Goal: Task Accomplishment & Management: Manage account settings

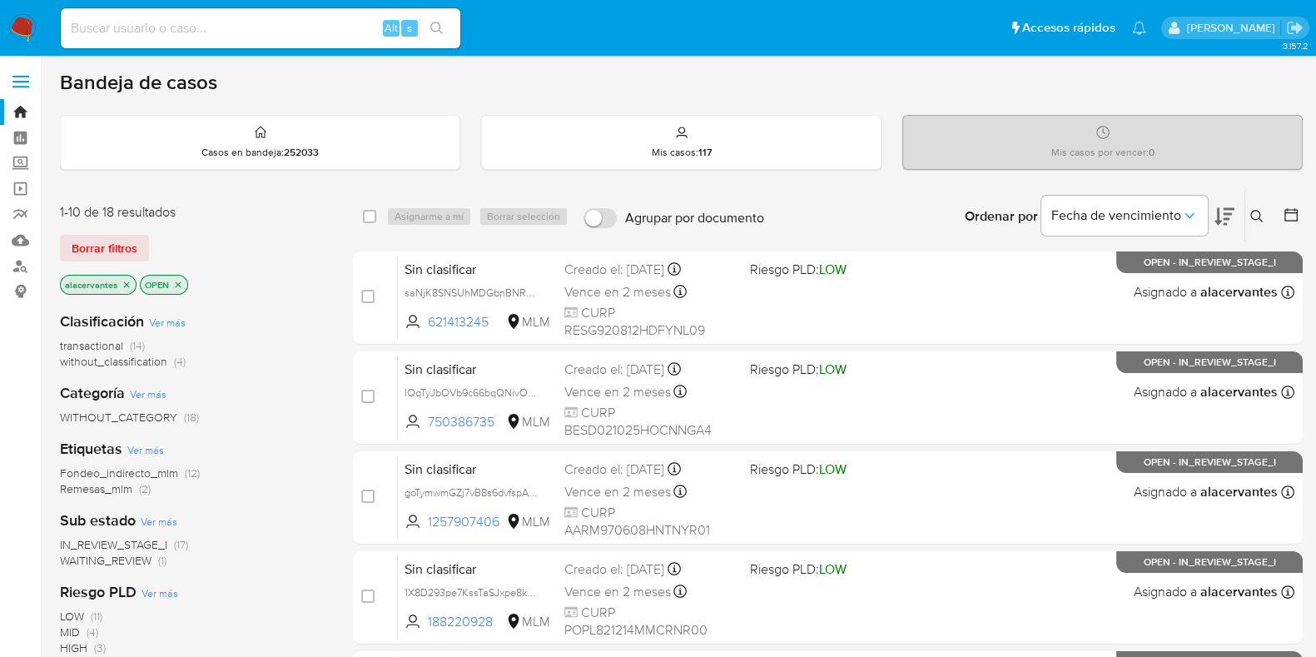
click at [196, 23] on input at bounding box center [261, 28] width 400 height 22
paste input "298568127"
type input "298568127"
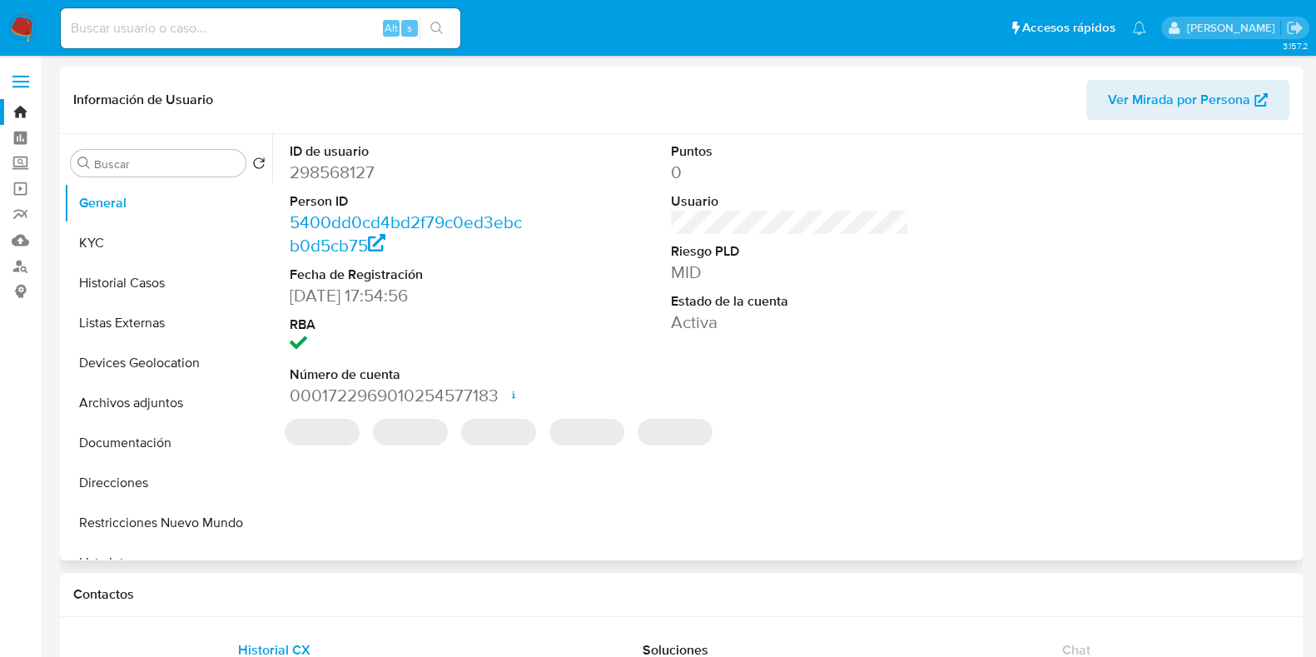
select select "10"
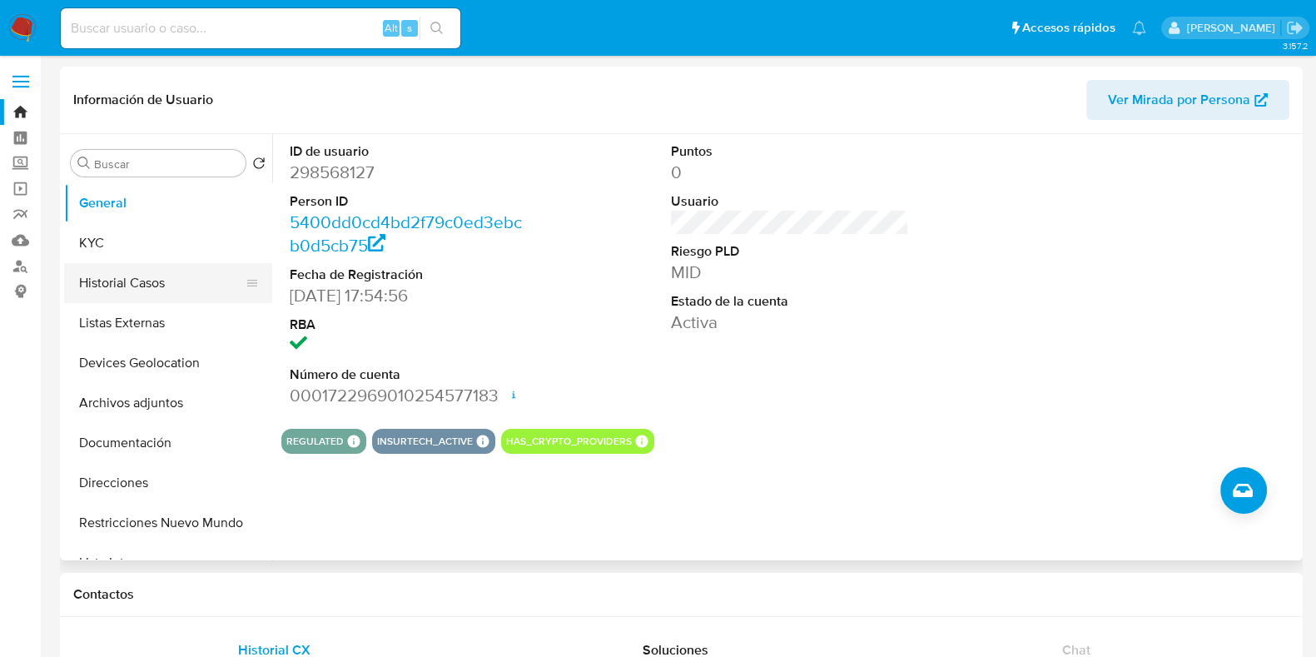
click at [151, 293] on button "Historial Casos" at bounding box center [161, 283] width 195 height 40
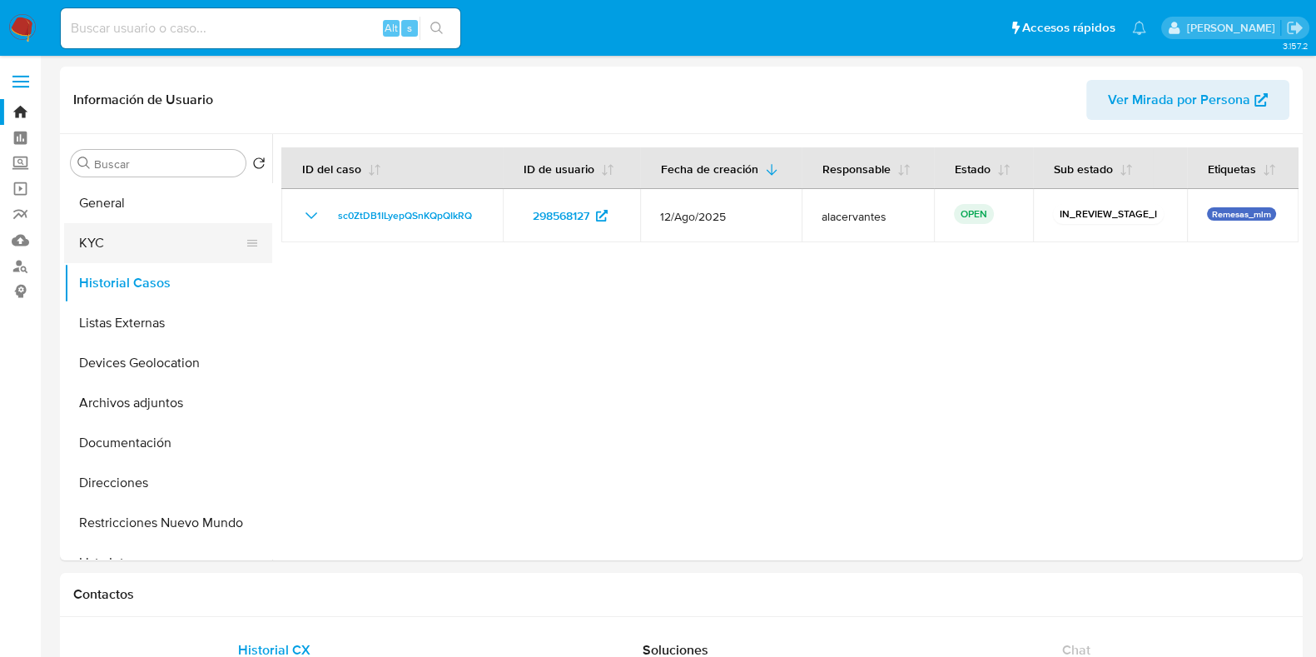
click at [146, 237] on button "KYC" at bounding box center [161, 243] width 195 height 40
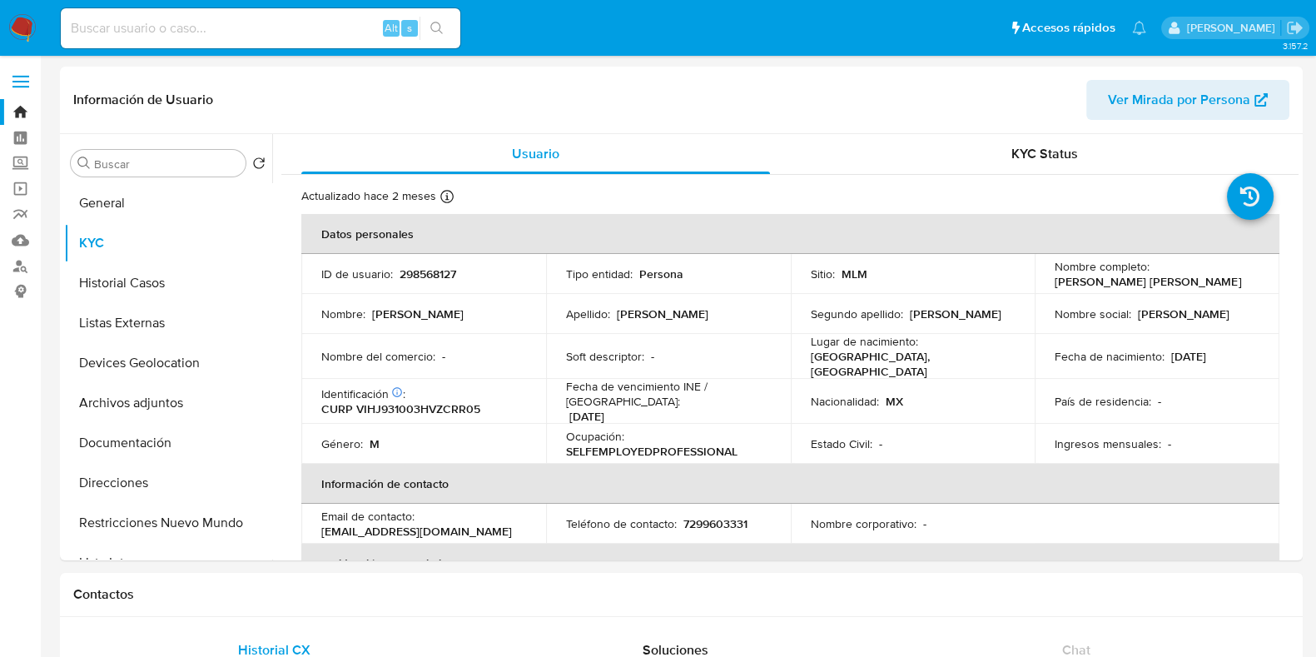
click at [703, 516] on p "7299603331" at bounding box center [716, 523] width 64 height 15
copy p "7299603331"
click at [443, 524] on p "jairvicencio2305@gmail.com" at bounding box center [416, 531] width 191 height 15
click at [442, 524] on p "jairvicencio2305@gmail.com" at bounding box center [416, 531] width 191 height 15
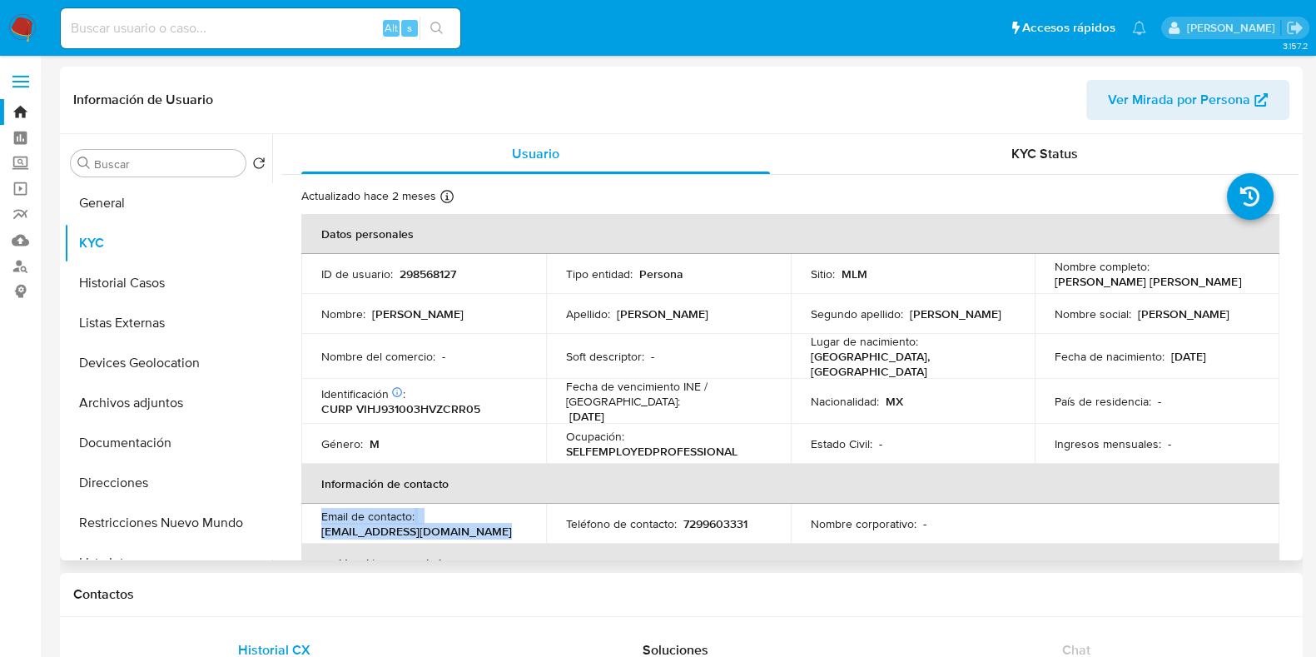
click at [442, 524] on p "jairvicencio2305@gmail.com" at bounding box center [416, 531] width 191 height 15
click at [495, 488] on th "Información de contacto" at bounding box center [790, 484] width 978 height 40
drag, startPoint x: 481, startPoint y: 522, endPoint x: 319, endPoint y: 522, distance: 162.3
click at [319, 522] on td "Email de contacto : jairvicencio2305@gmail.com" at bounding box center [423, 524] width 245 height 40
copy p "jairvicencio2305@gmail.com"
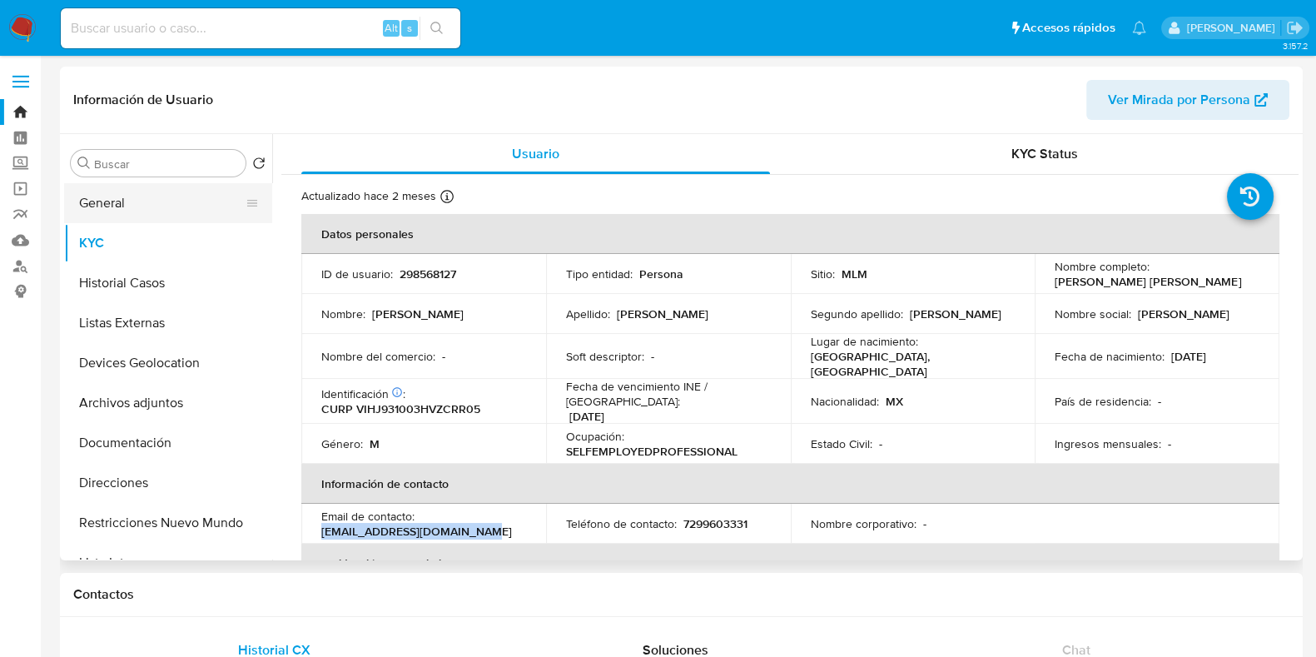
click at [144, 214] on button "General" at bounding box center [161, 203] width 195 height 40
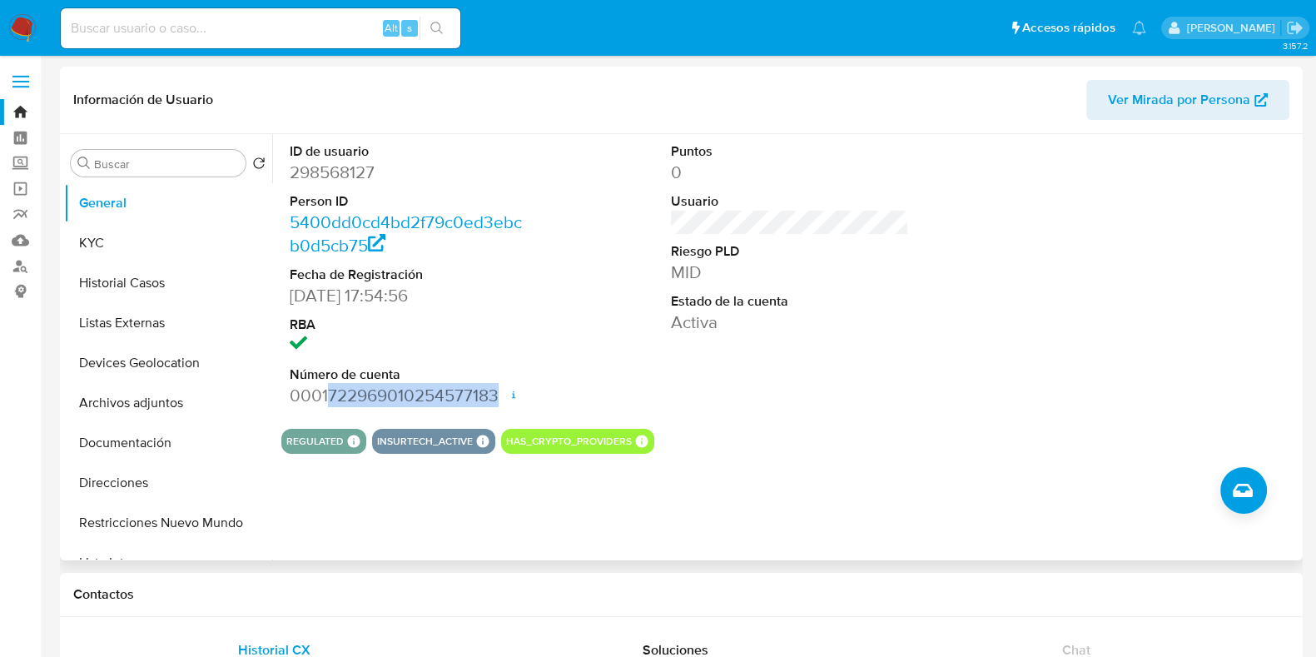
drag, startPoint x: 327, startPoint y: 395, endPoint x: 494, endPoint y: 403, distance: 166.7
click at [494, 403] on dd "0001722969010254577183 Fecha de apertura 19/02/2024 21:37 Estado ACTIVE" at bounding box center [409, 395] width 238 height 23
copy dd "722969010254577183"
click at [167, 316] on button "Listas Externas" at bounding box center [161, 323] width 195 height 40
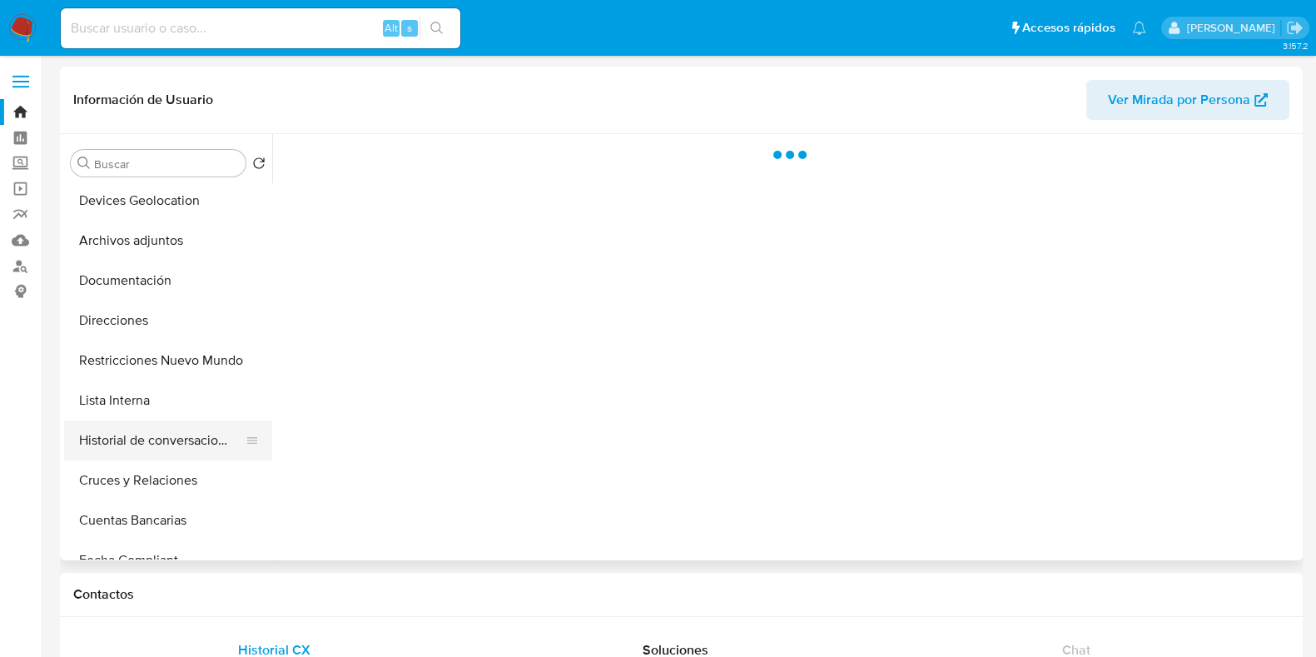
scroll to position [207, 0]
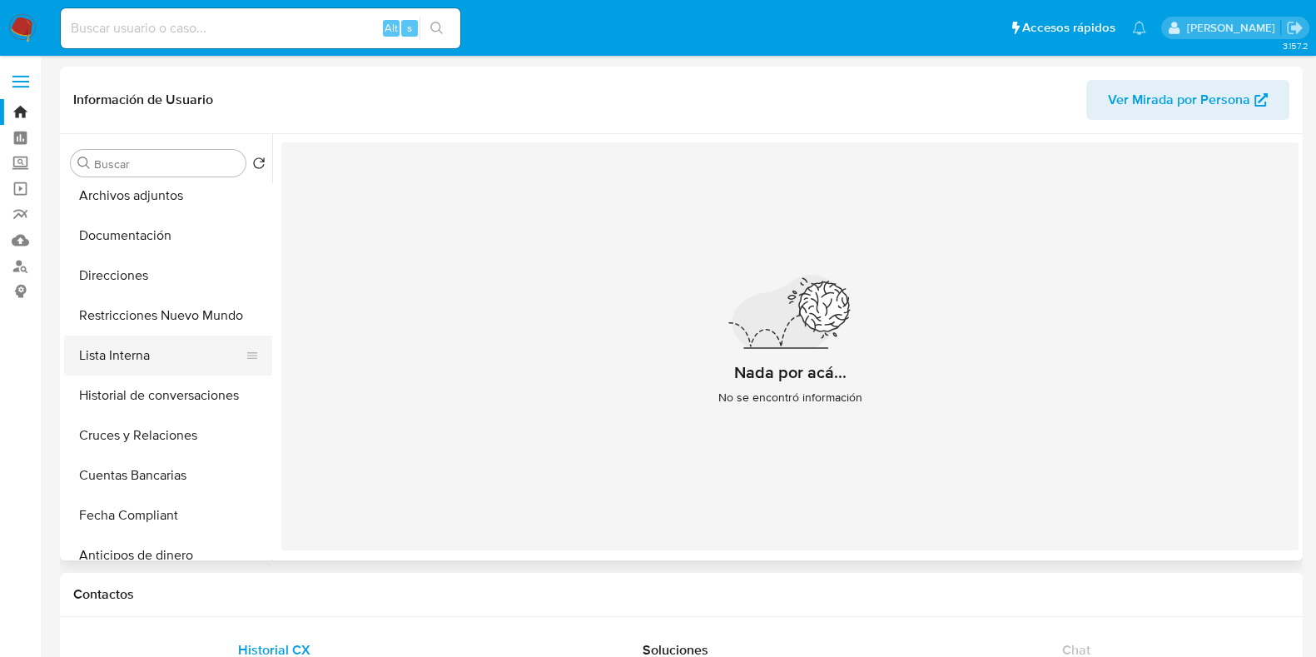
click at [154, 356] on button "Lista Interna" at bounding box center [161, 356] width 195 height 40
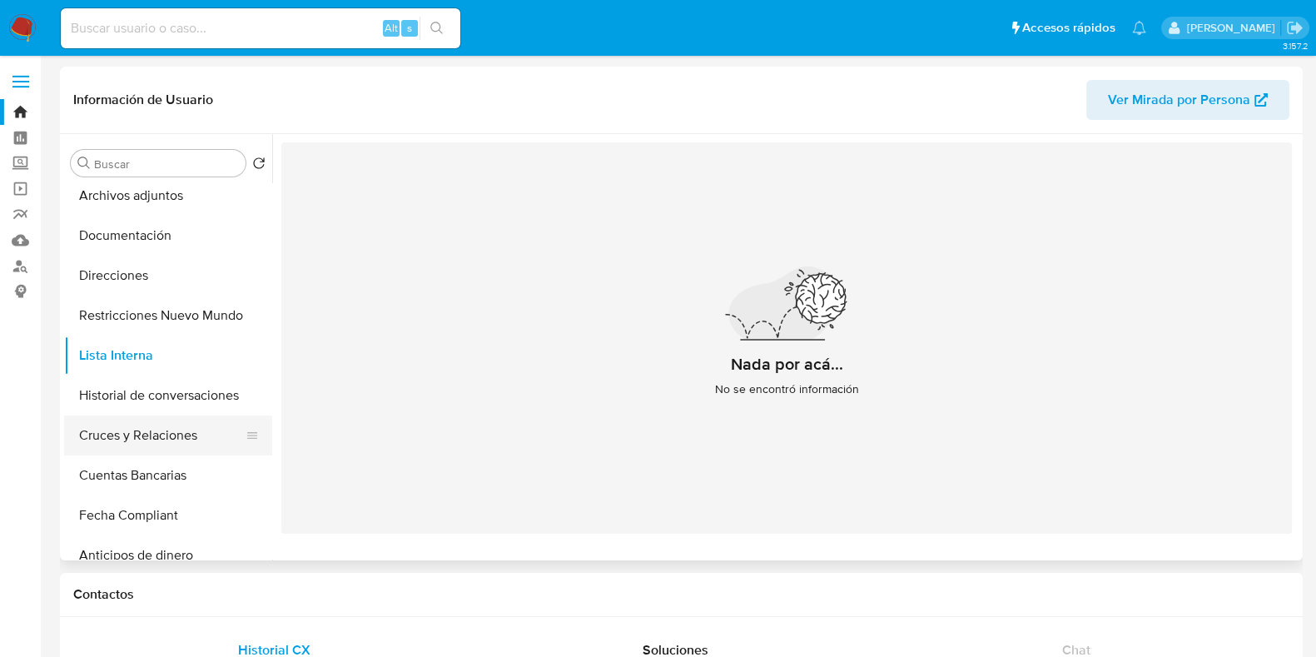
scroll to position [0, 0]
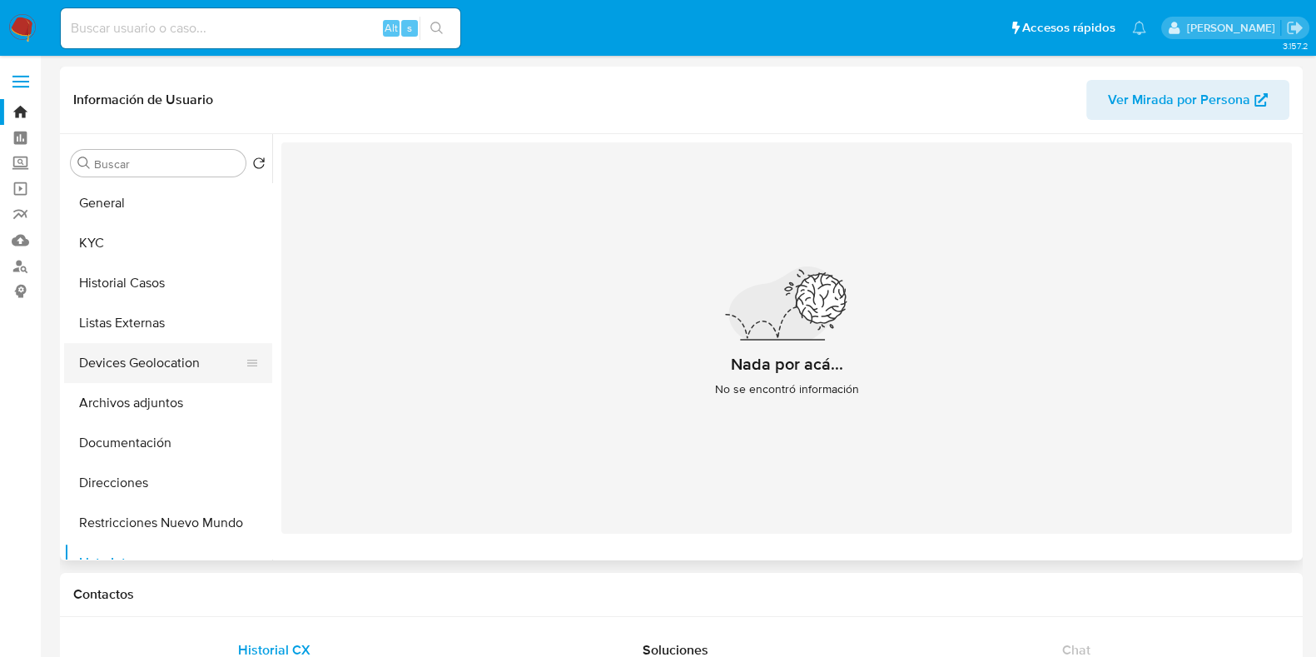
click at [186, 351] on button "Devices Geolocation" at bounding box center [161, 363] width 195 height 40
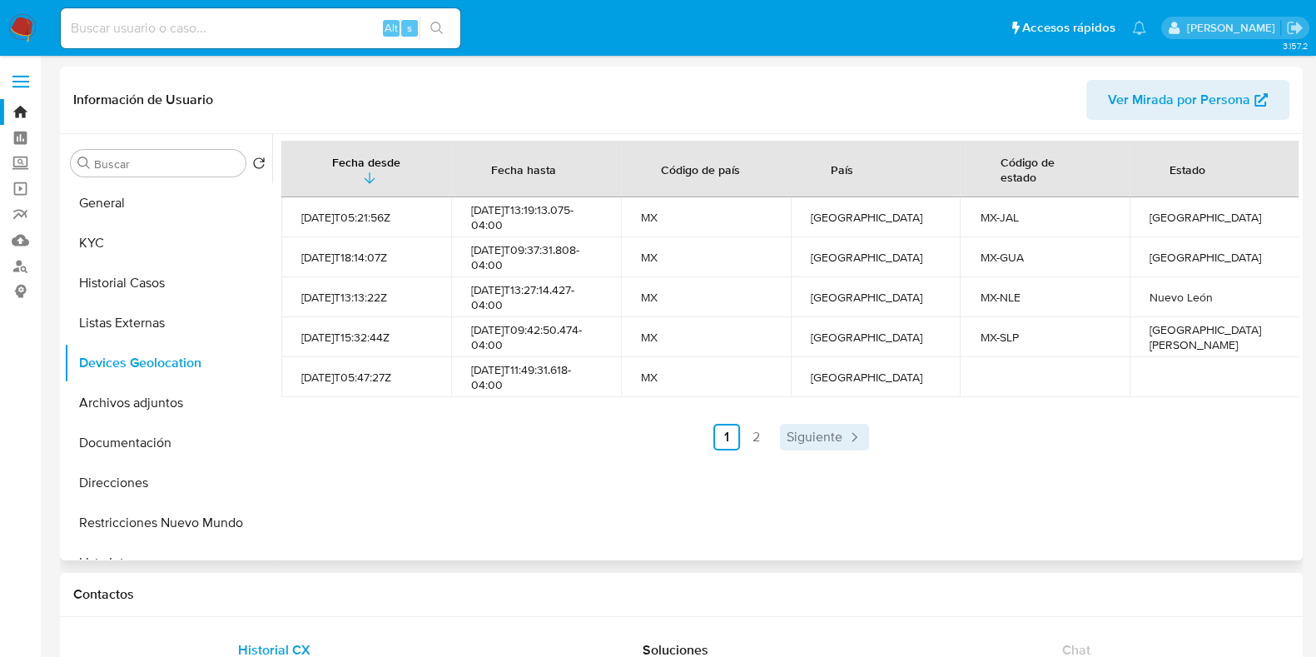
click at [819, 440] on span "Siguiente" at bounding box center [815, 436] width 56 height 13
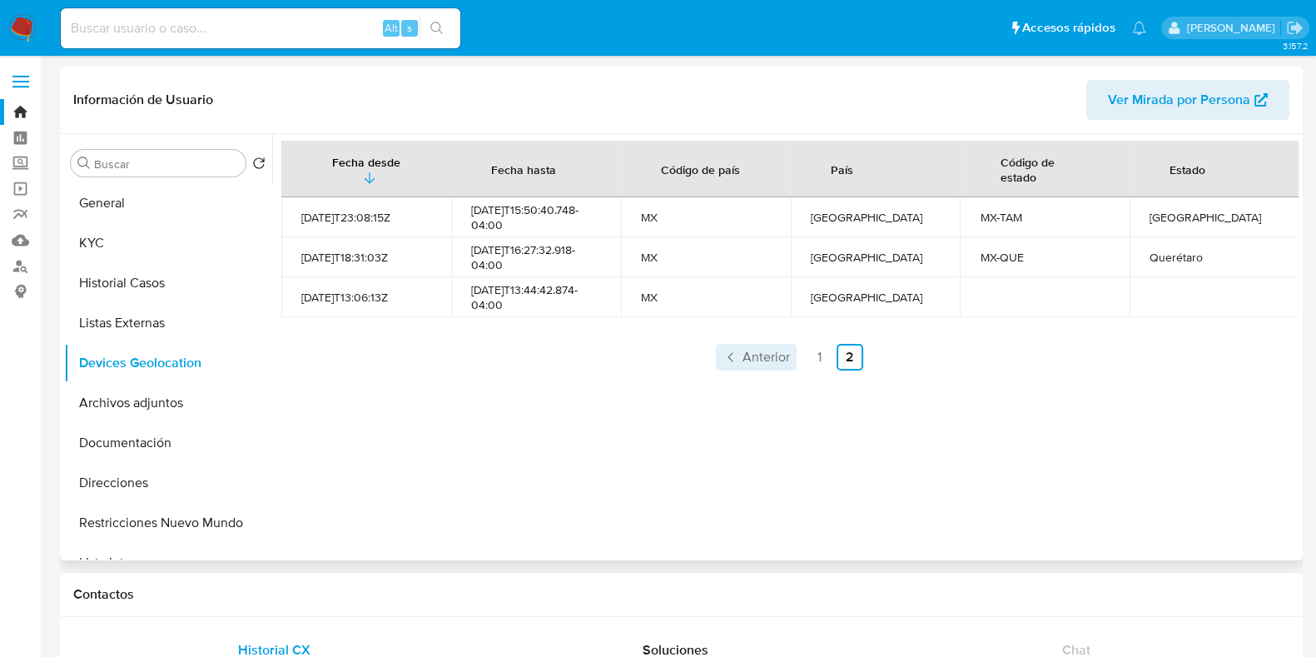
click at [750, 362] on span "Anterior" at bounding box center [766, 356] width 47 height 13
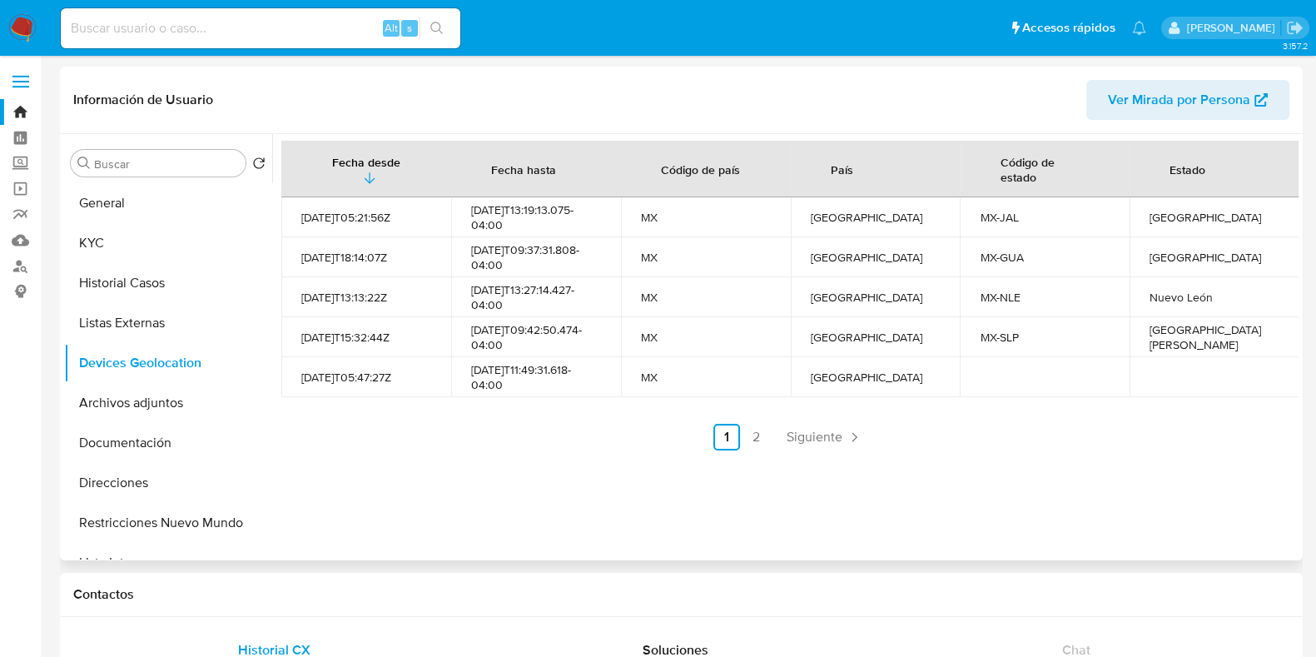
click at [840, 450] on div "Fecha desde Fecha hasta Código de país País Código de estado Estado 2021-09-14T…" at bounding box center [785, 347] width 1027 height 426
click at [841, 431] on link "Siguiente" at bounding box center [824, 437] width 89 height 27
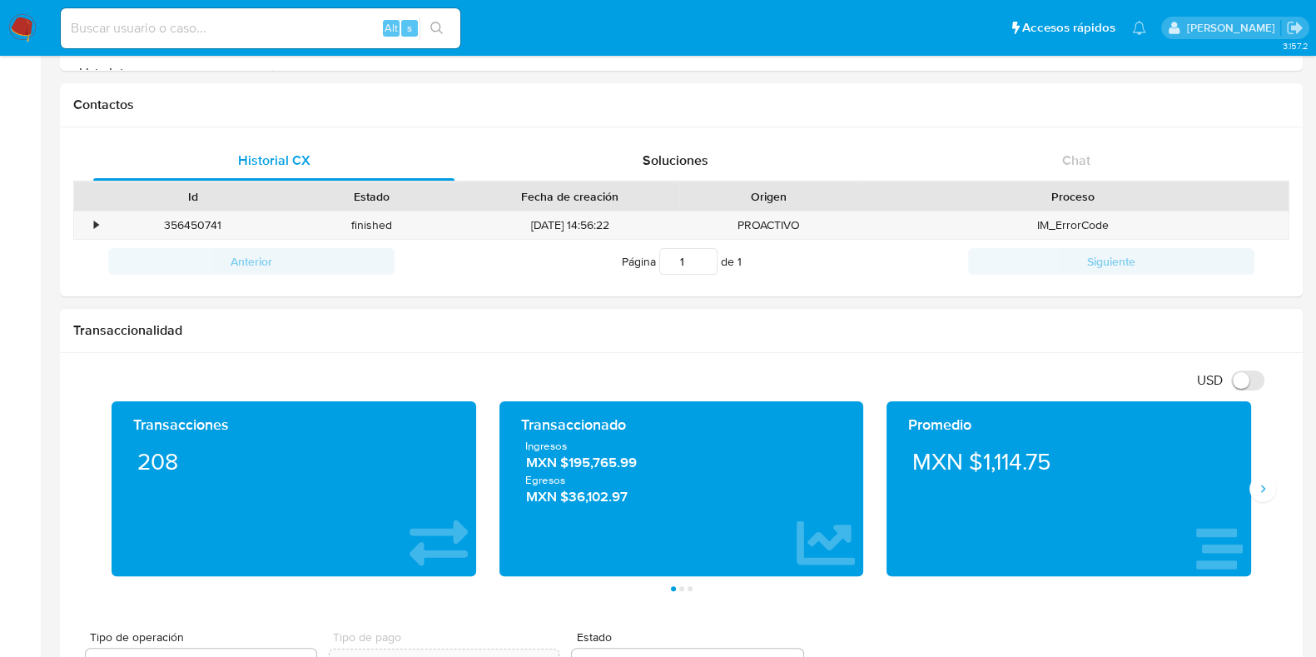
scroll to position [624, 0]
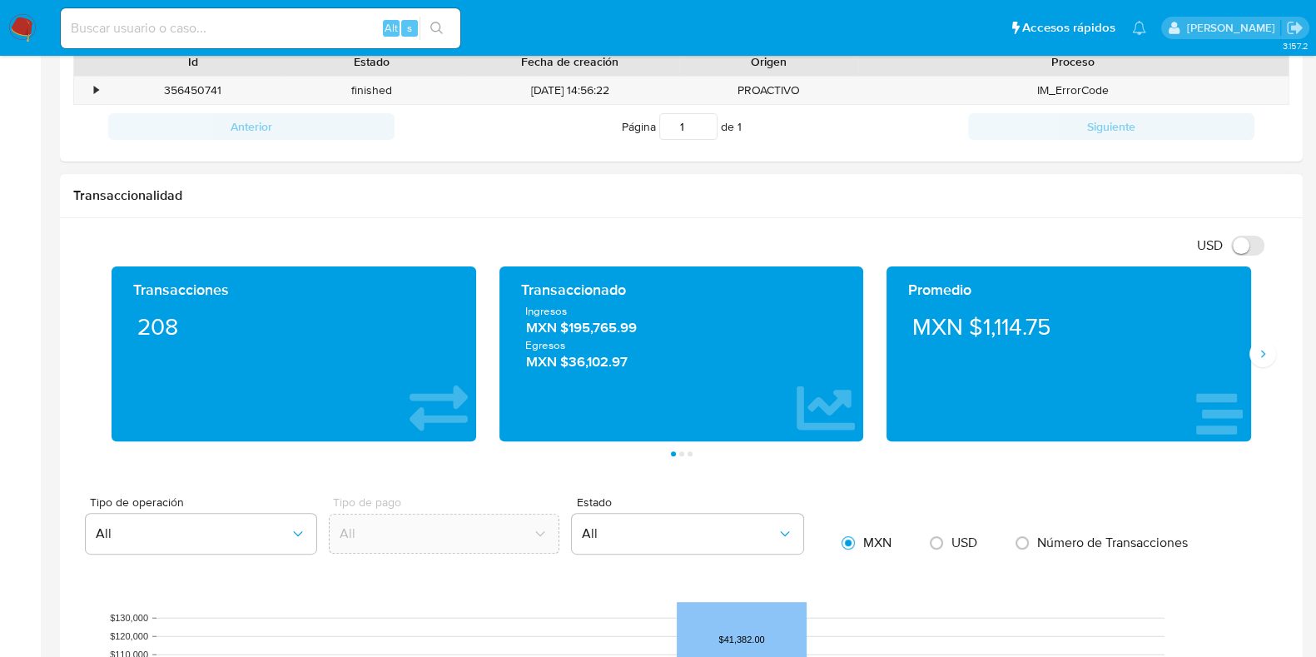
click at [1263, 370] on div "Transacciones 208 Transaccionado Ingresos MXN $195,765.99 Egresos MXN $36,102.9…" at bounding box center [681, 361] width 1216 height 190
click at [1268, 360] on button "Siguiente" at bounding box center [1263, 354] width 27 height 27
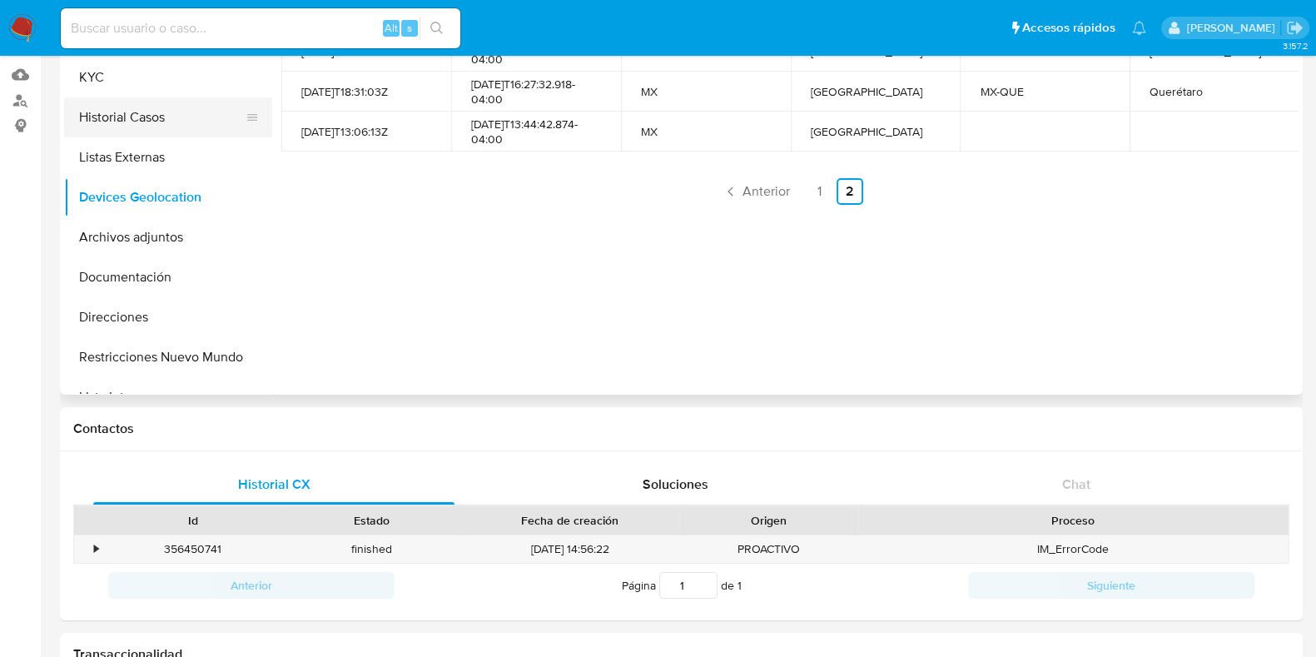
scroll to position [0, 0]
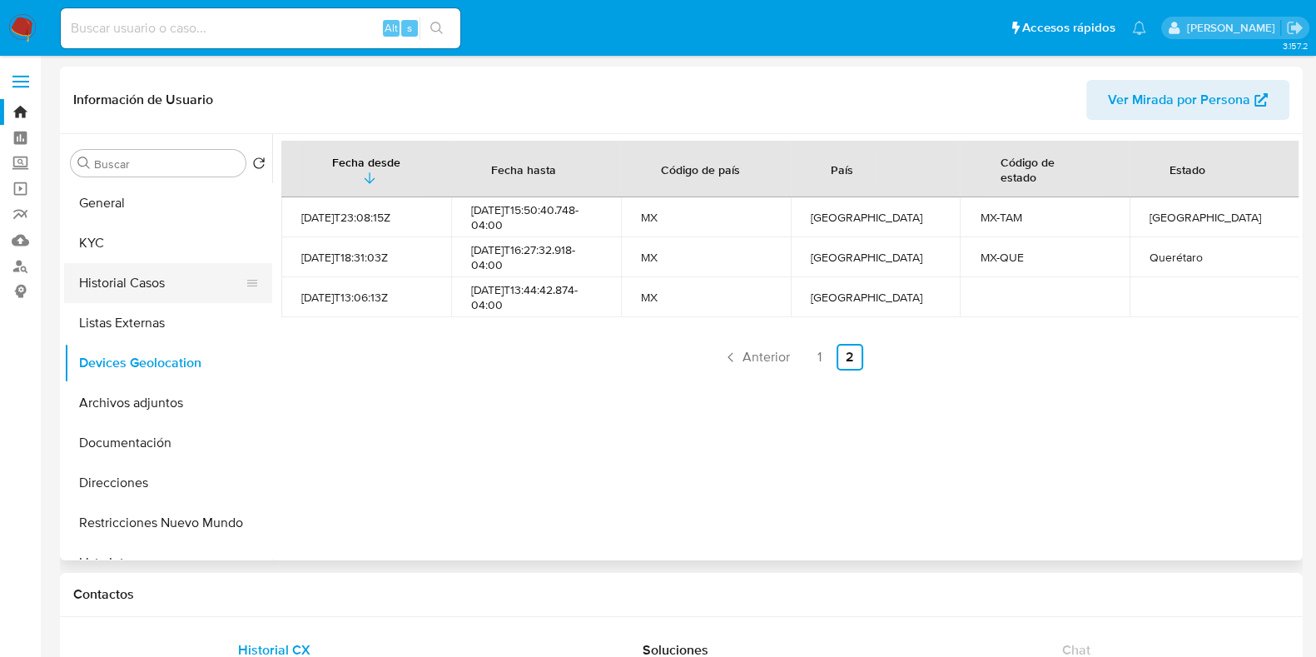
click at [158, 266] on button "Historial Casos" at bounding box center [161, 283] width 195 height 40
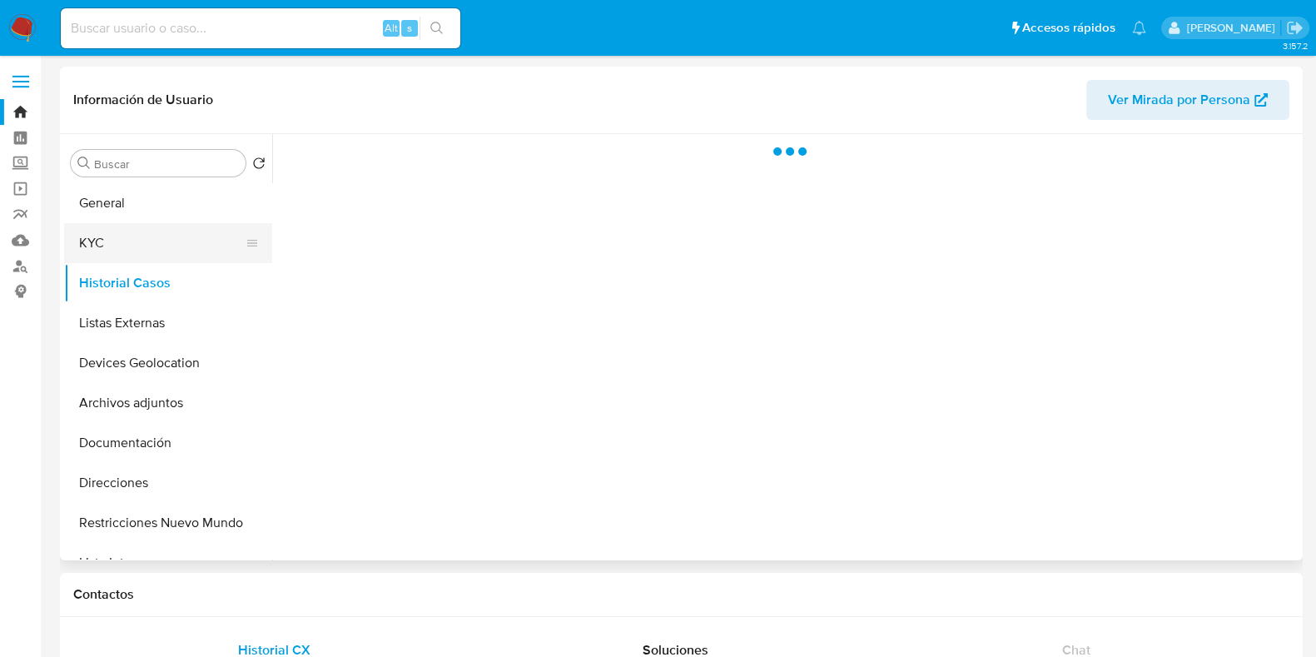
click at [165, 248] on button "KYC" at bounding box center [161, 243] width 195 height 40
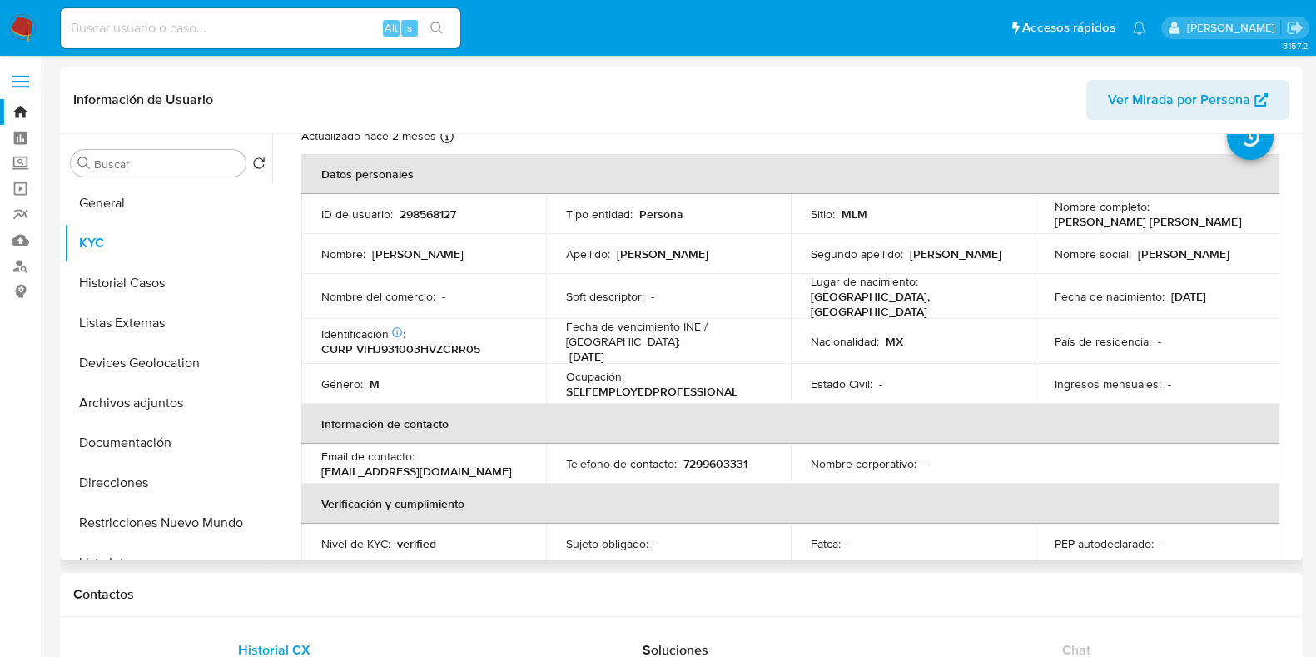
scroll to position [103, 0]
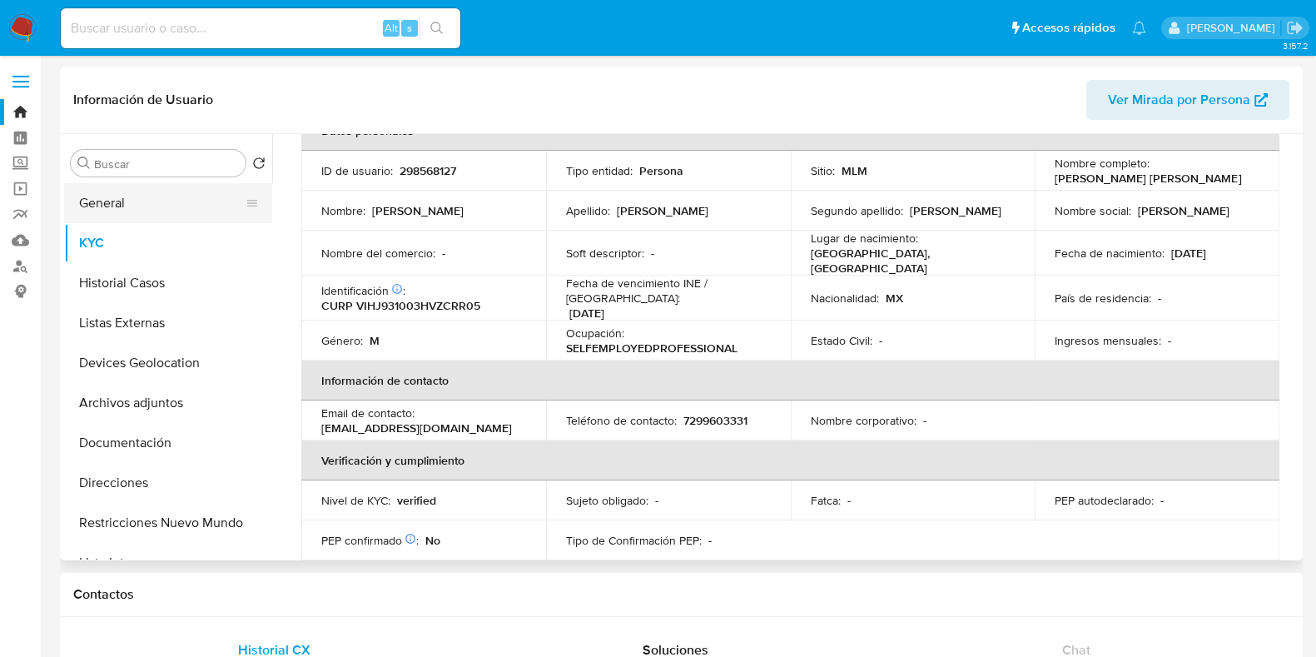
click at [169, 221] on button "General" at bounding box center [161, 203] width 195 height 40
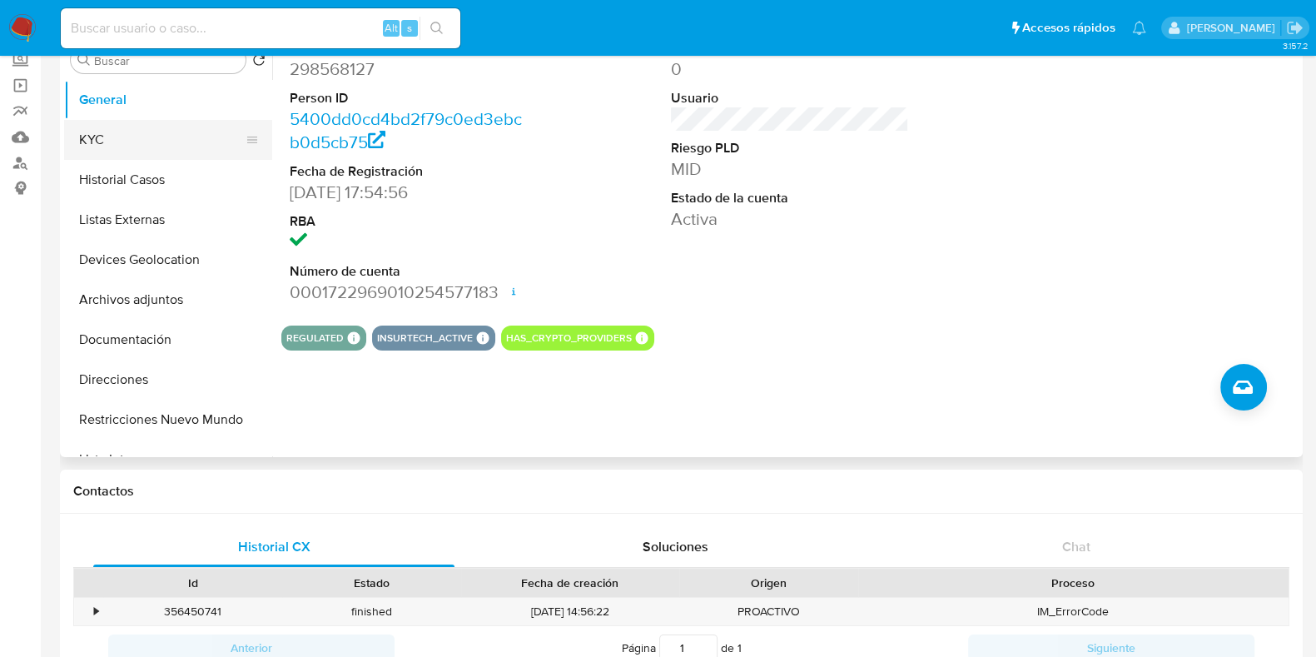
drag, startPoint x: 159, startPoint y: 144, endPoint x: 192, endPoint y: 156, distance: 35.3
click at [158, 143] on button "KYC" at bounding box center [161, 140] width 195 height 40
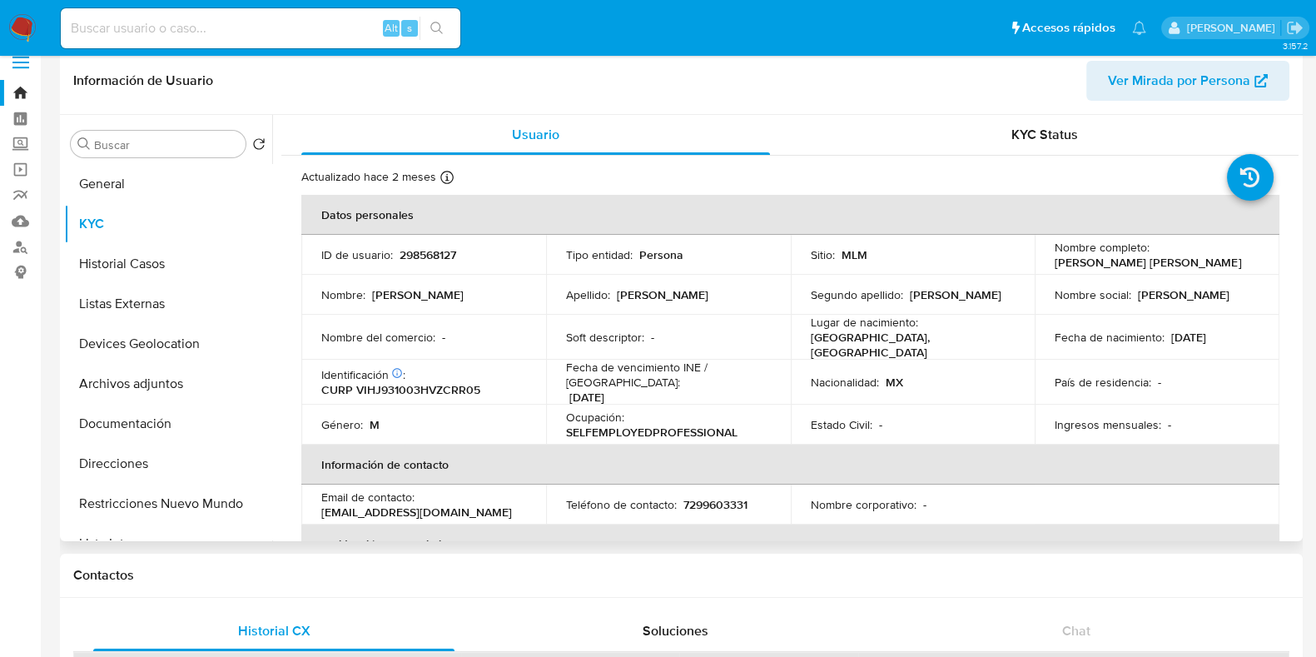
scroll to position [0, 0]
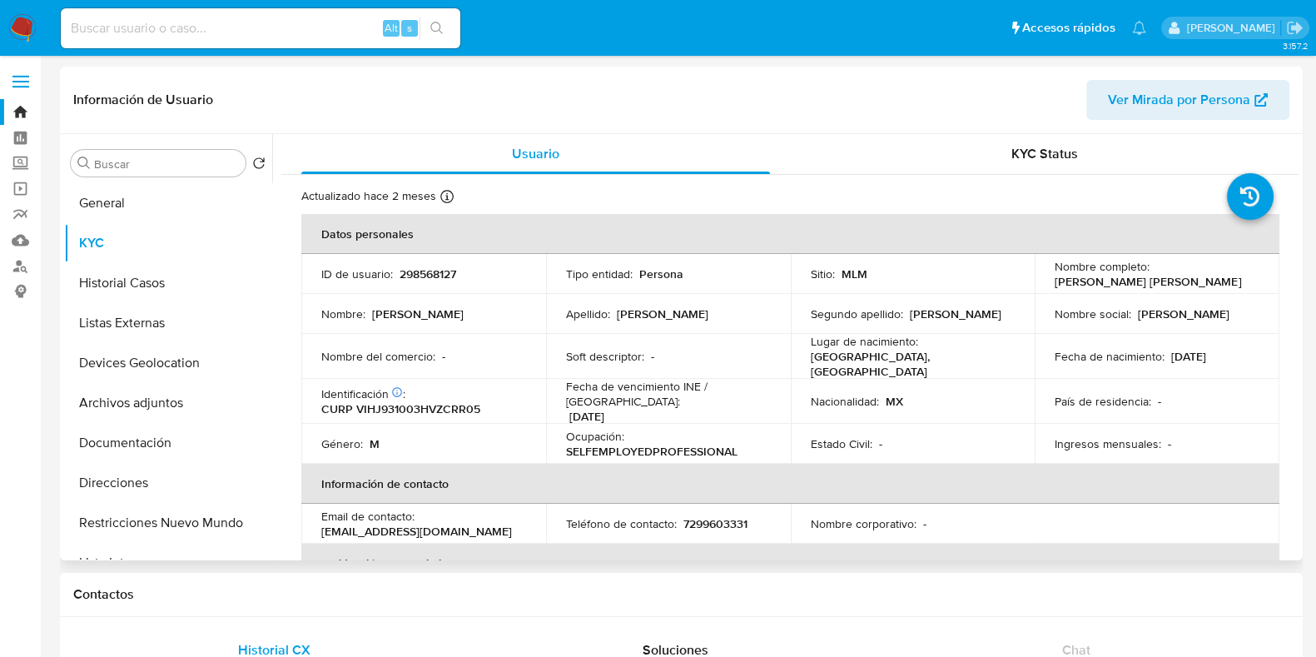
click at [410, 86] on header "Información de Usuario Ver Mirada por Persona" at bounding box center [681, 100] width 1216 height 40
click at [142, 184] on button "General" at bounding box center [161, 203] width 195 height 40
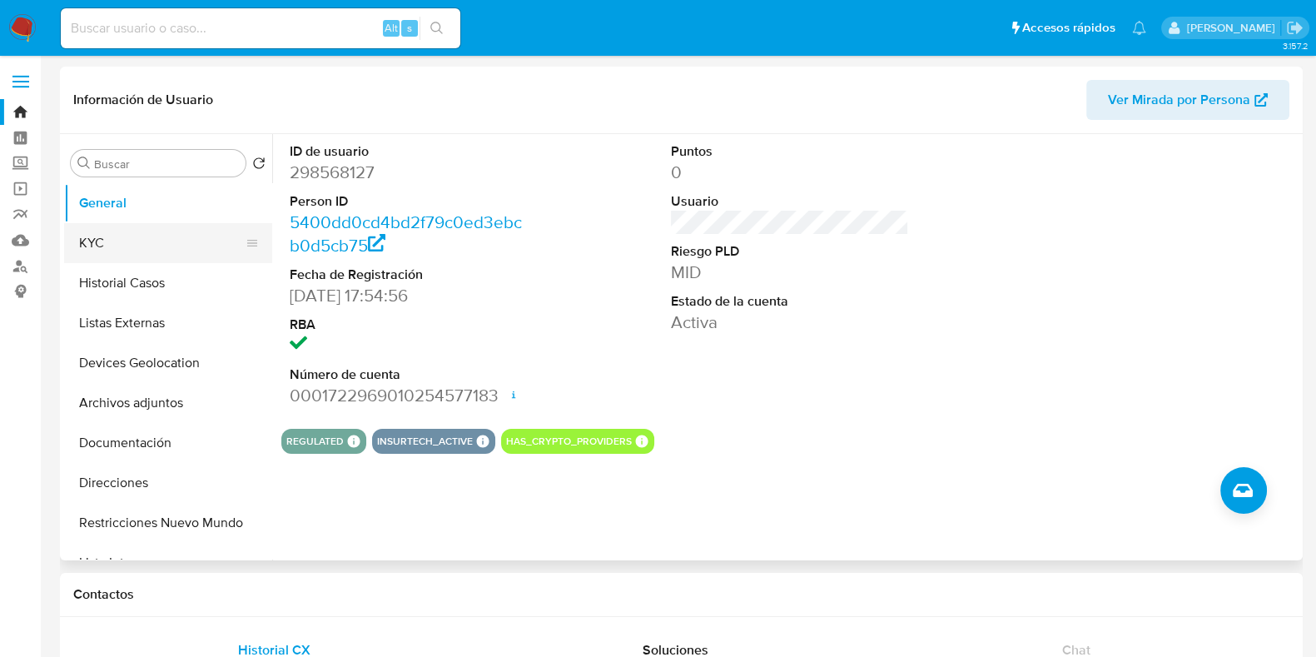
click at [111, 246] on button "KYC" at bounding box center [161, 243] width 195 height 40
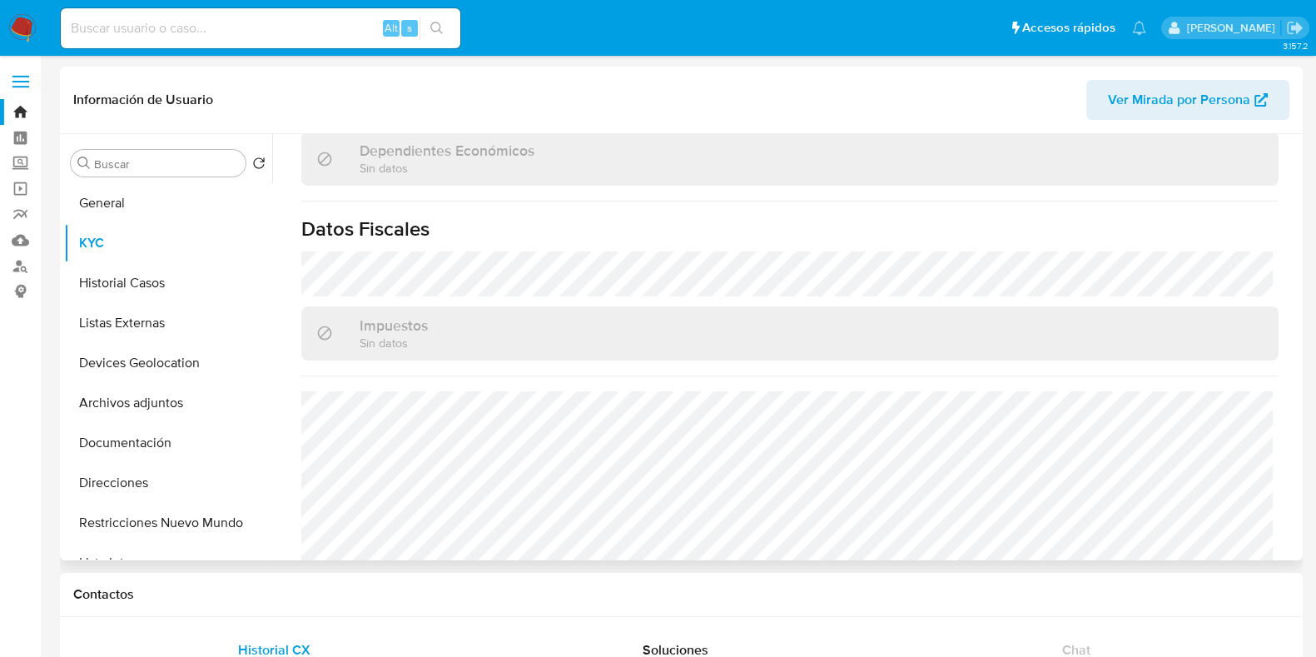
scroll to position [1030, 0]
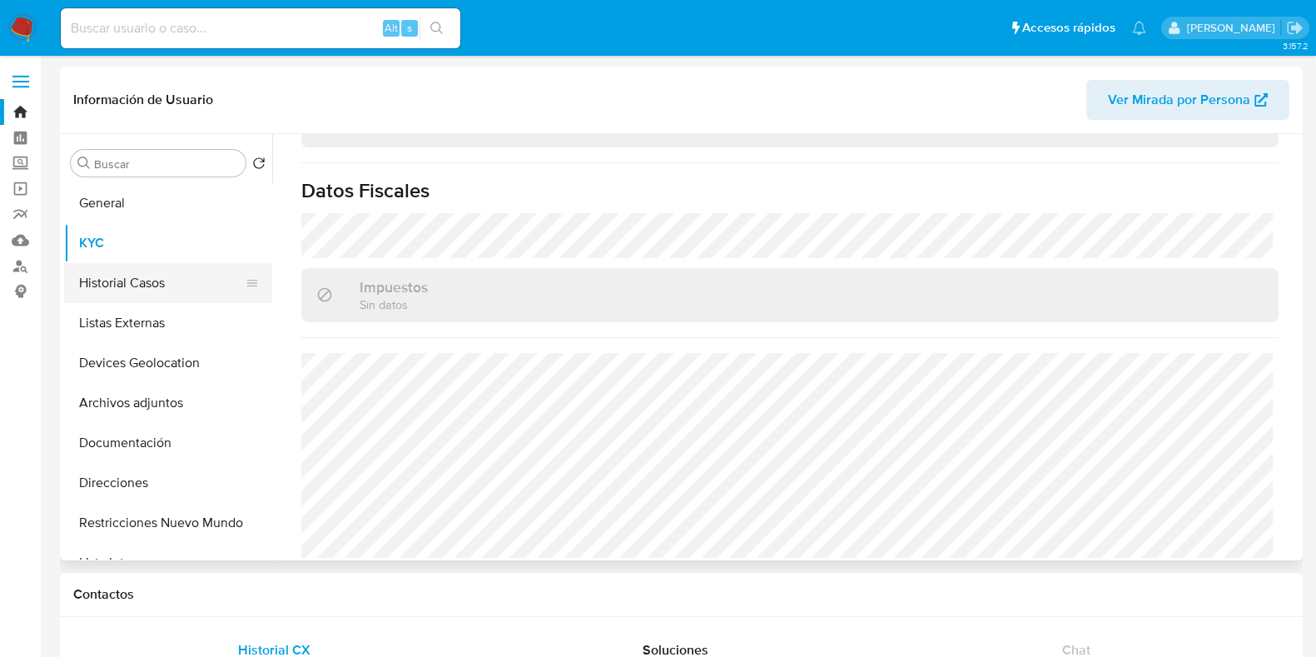
click at [171, 282] on button "Historial Casos" at bounding box center [161, 283] width 195 height 40
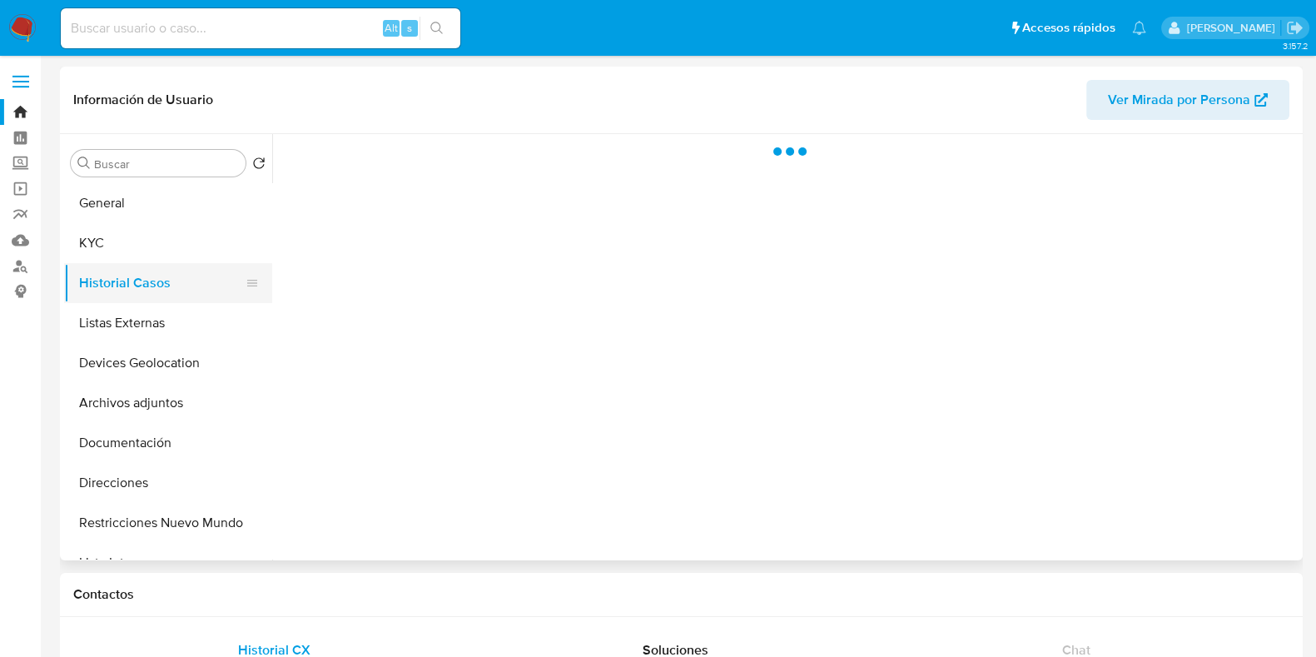
scroll to position [0, 0]
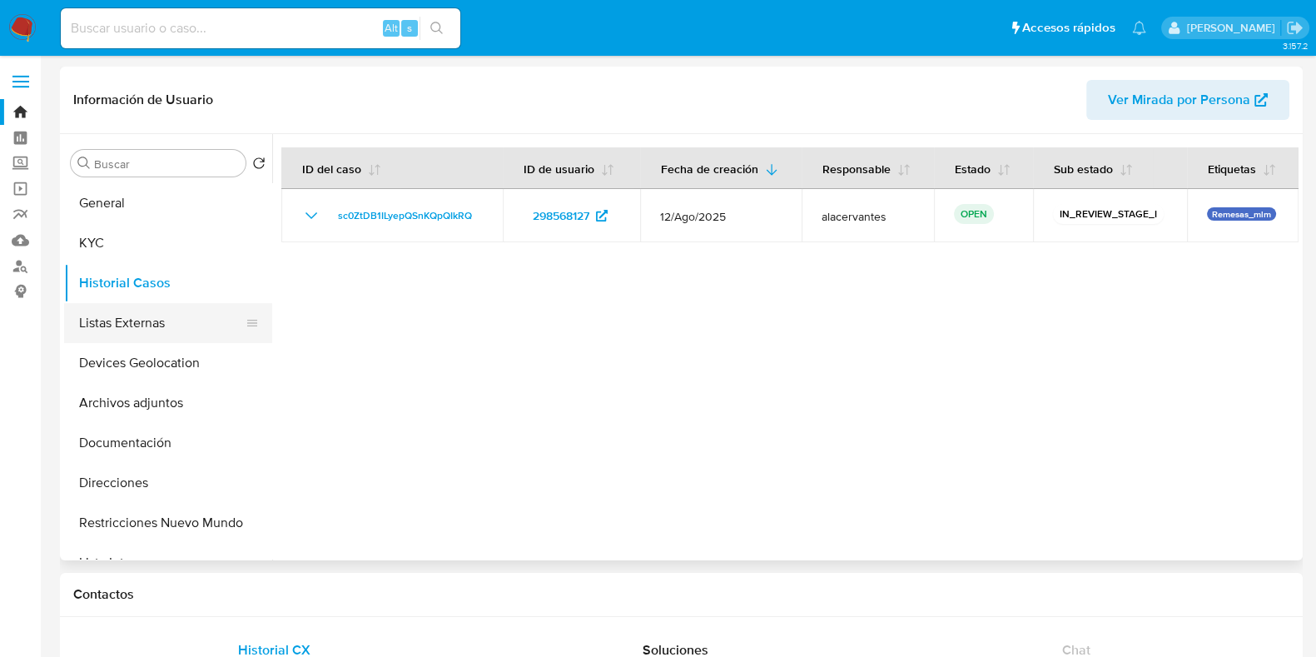
click at [157, 321] on button "Listas Externas" at bounding box center [161, 323] width 195 height 40
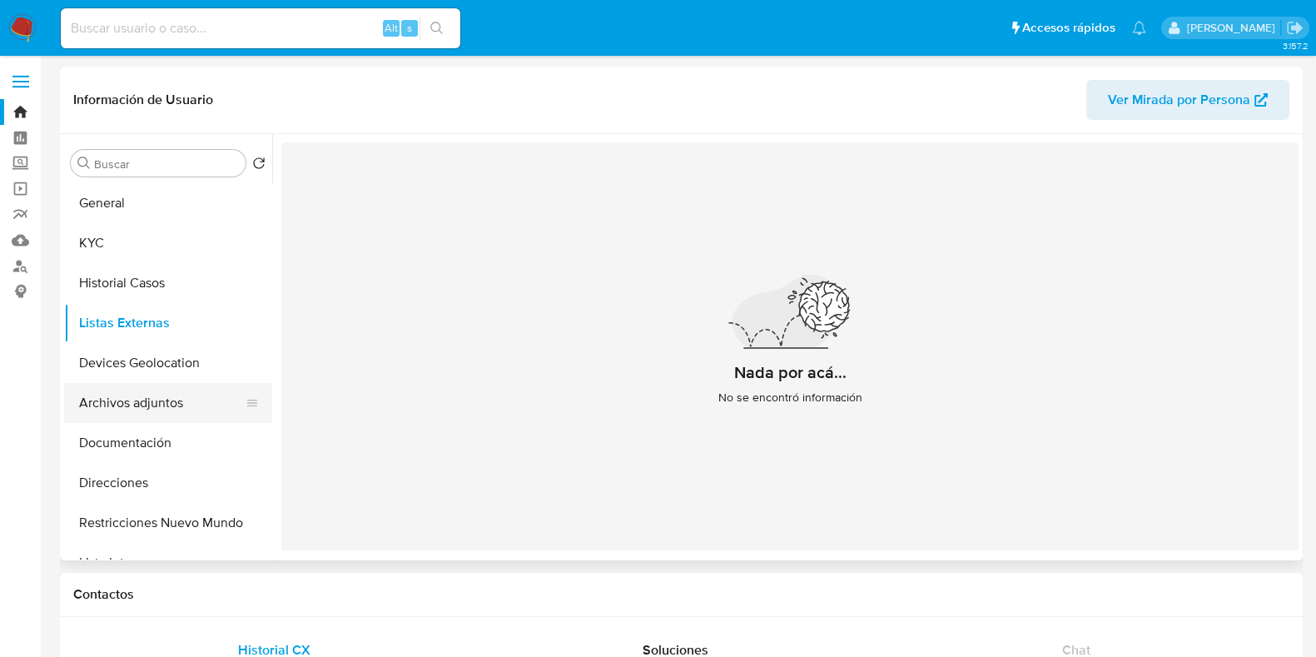
click at [111, 385] on button "Archivos adjuntos" at bounding box center [161, 403] width 195 height 40
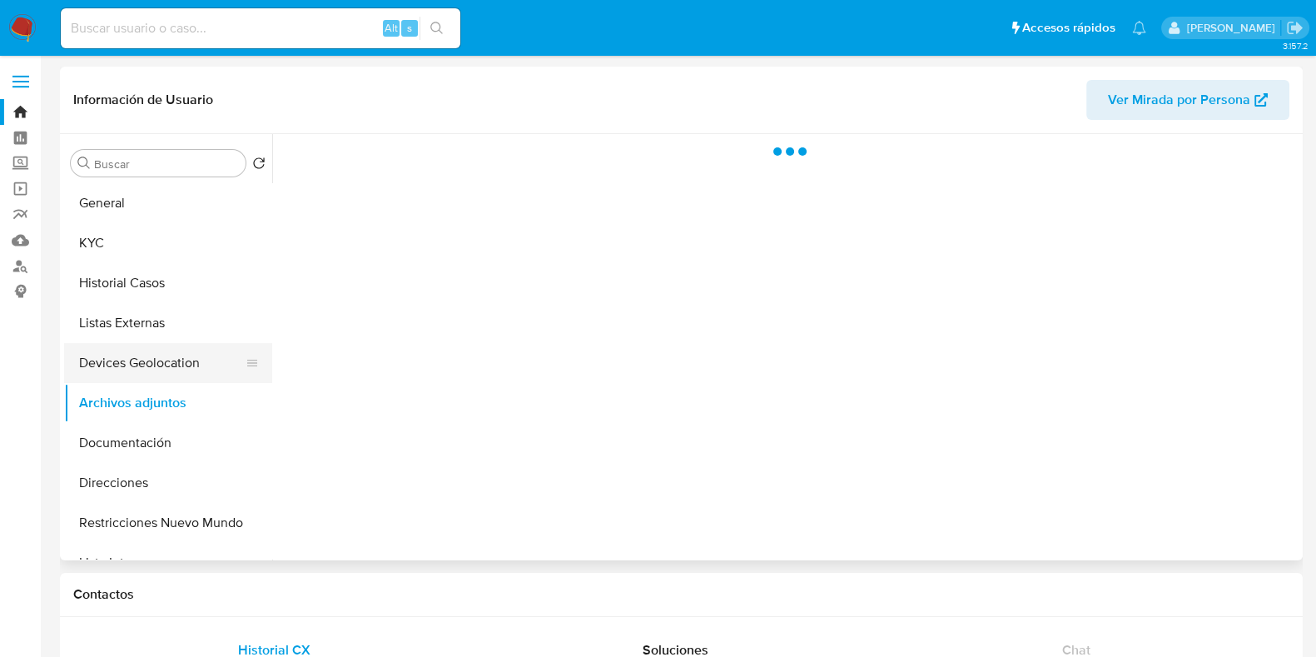
click at [117, 372] on button "Devices Geolocation" at bounding box center [161, 363] width 195 height 40
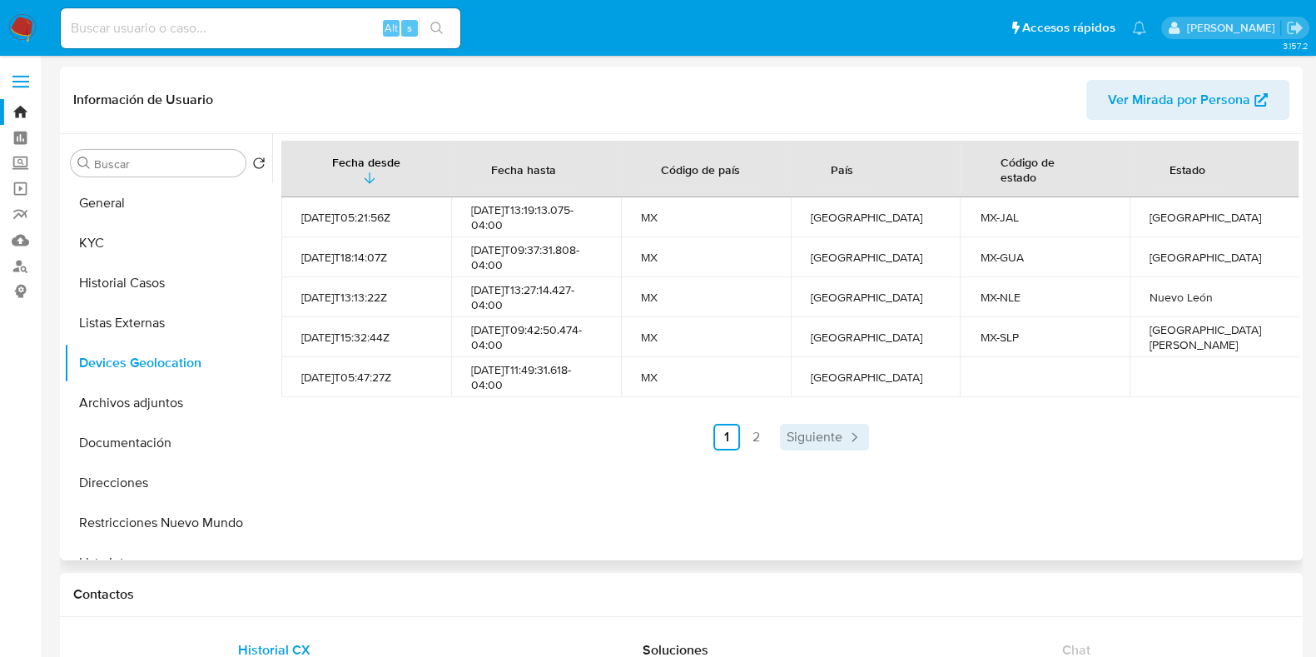
click at [848, 435] on icon "Paginación" at bounding box center [854, 437] width 17 height 17
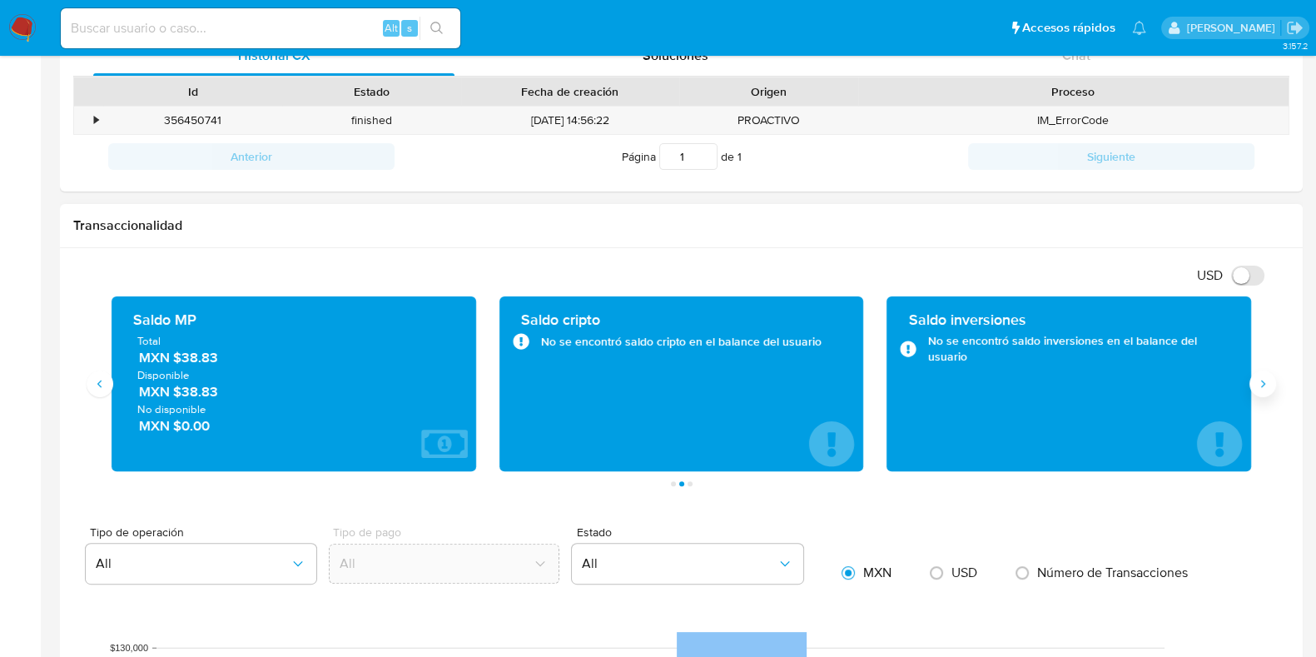
scroll to position [624, 0]
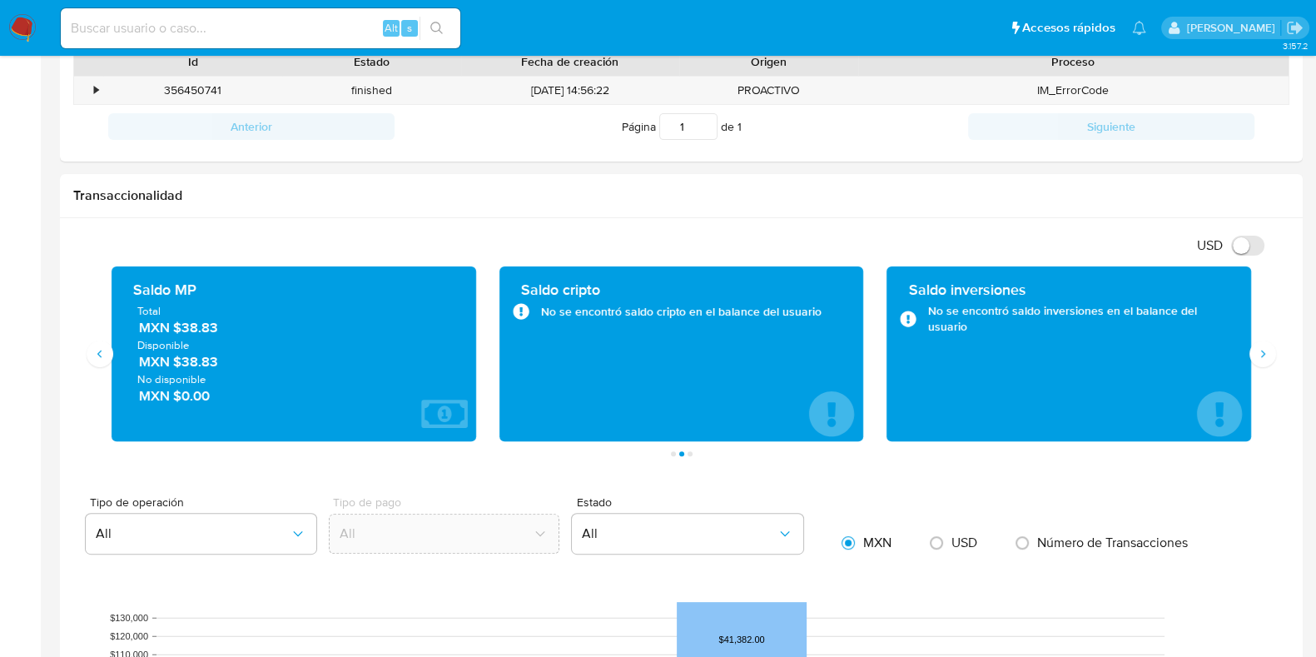
click at [28, 33] on img at bounding box center [22, 28] width 28 height 28
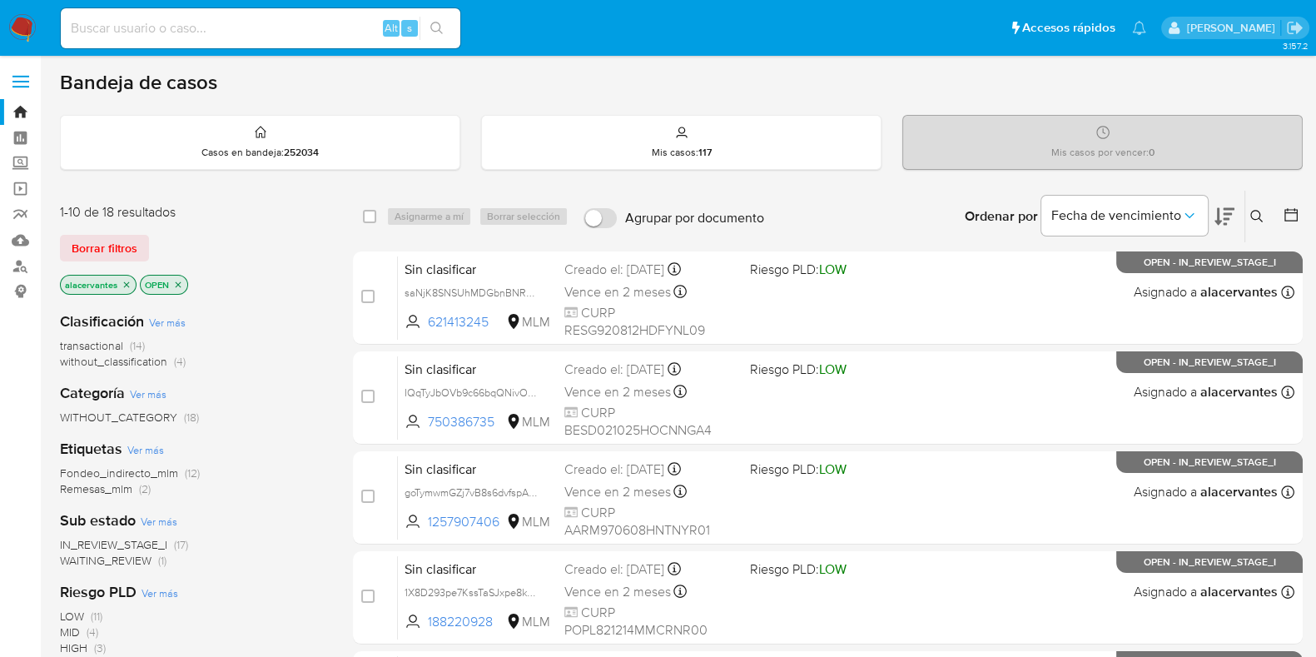
click at [124, 276] on p "alacervantes" at bounding box center [98, 285] width 75 height 18
click at [128, 282] on icon "close-filter" at bounding box center [127, 285] width 10 height 10
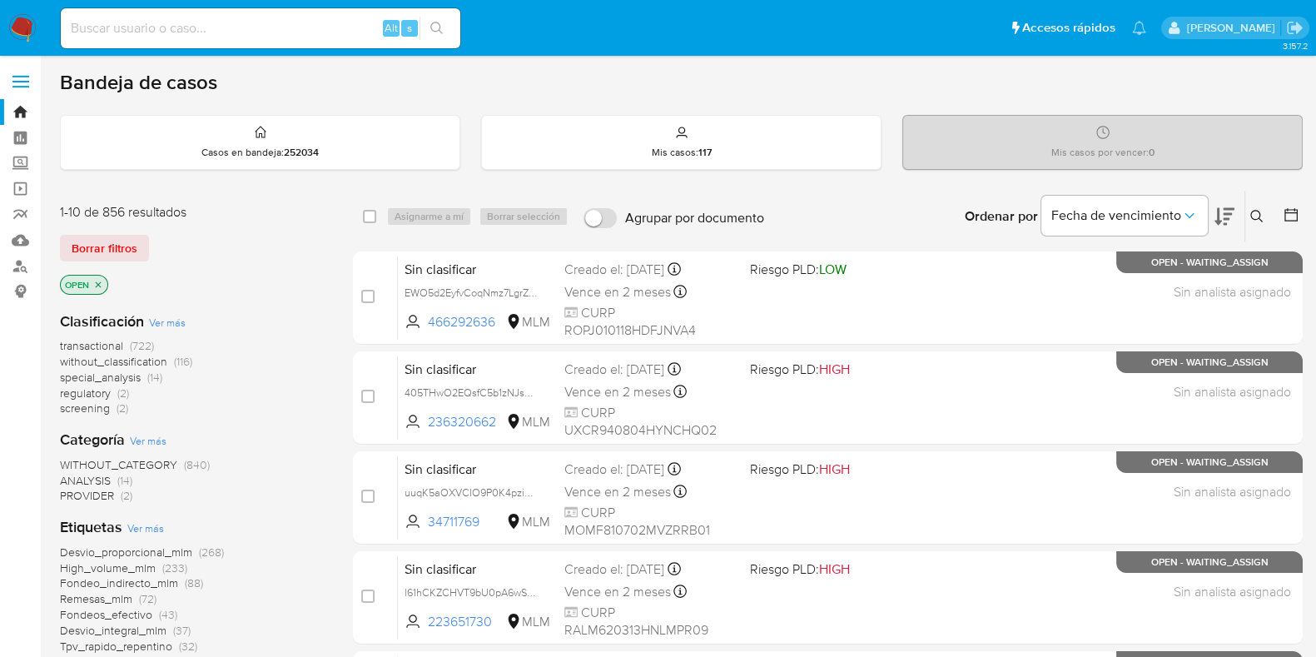
drag, startPoint x: 1260, startPoint y: 197, endPoint x: 1261, endPoint y: 210, distance: 12.6
click at [1261, 201] on div "Ingrese ID de usuario o caso Buscar Borrar filtros" at bounding box center [1259, 217] width 28 height 52
click at [1261, 218] on icon at bounding box center [1256, 216] width 13 height 13
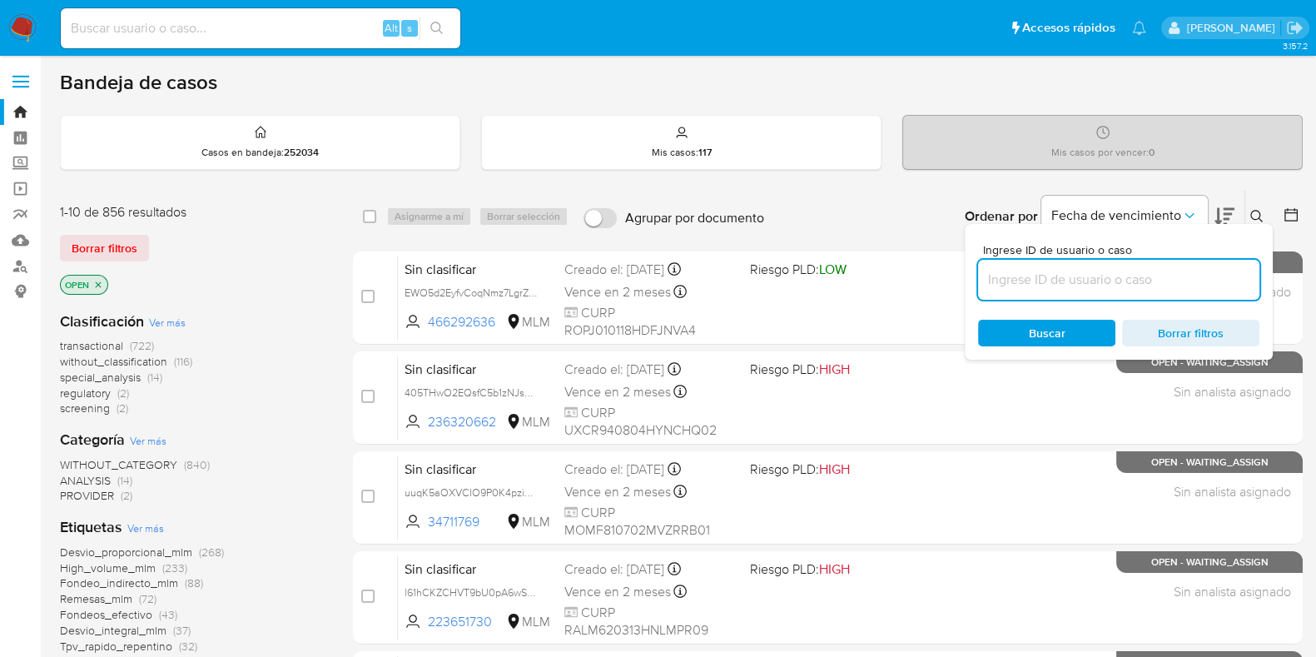
click at [1049, 273] on input at bounding box center [1118, 280] width 281 height 22
type input "6E5Vh1mka9BTnVZJgNBHelby"
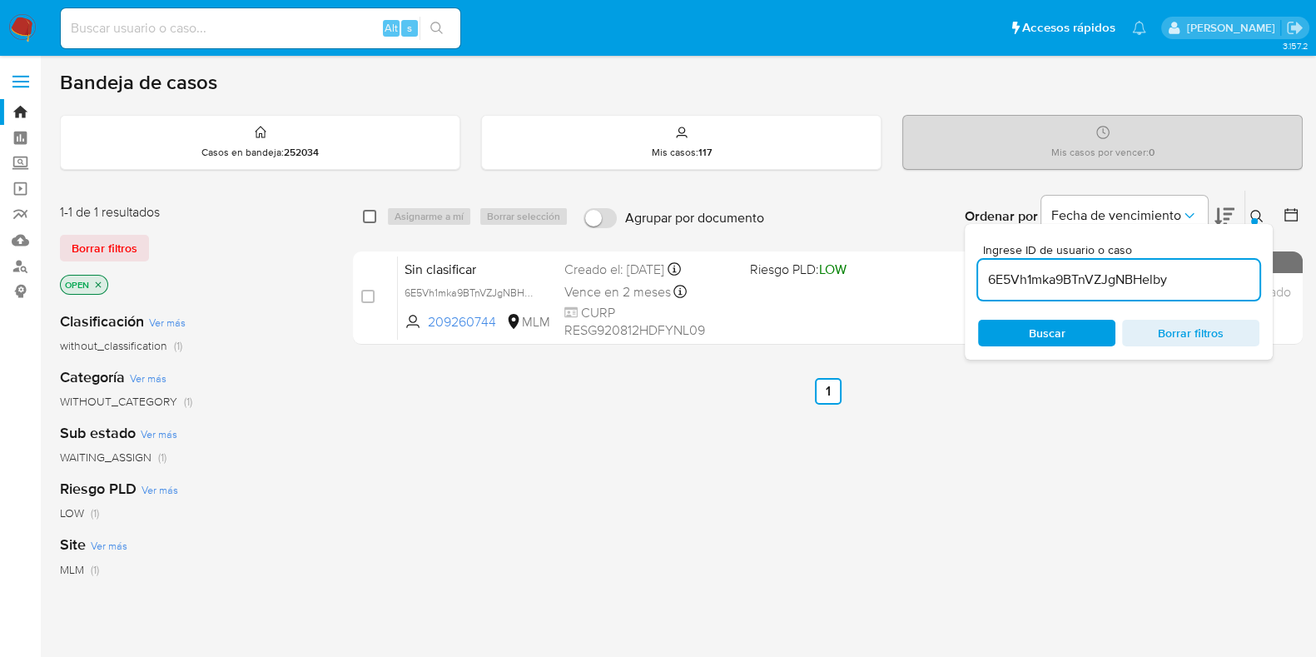
click at [362, 217] on div "select-all-cases-checkbox Asignarme a mí Borrar selección Agrupar por documento…" at bounding box center [828, 217] width 950 height 52
click at [370, 217] on input "checkbox" at bounding box center [369, 216] width 13 height 13
checkbox input "true"
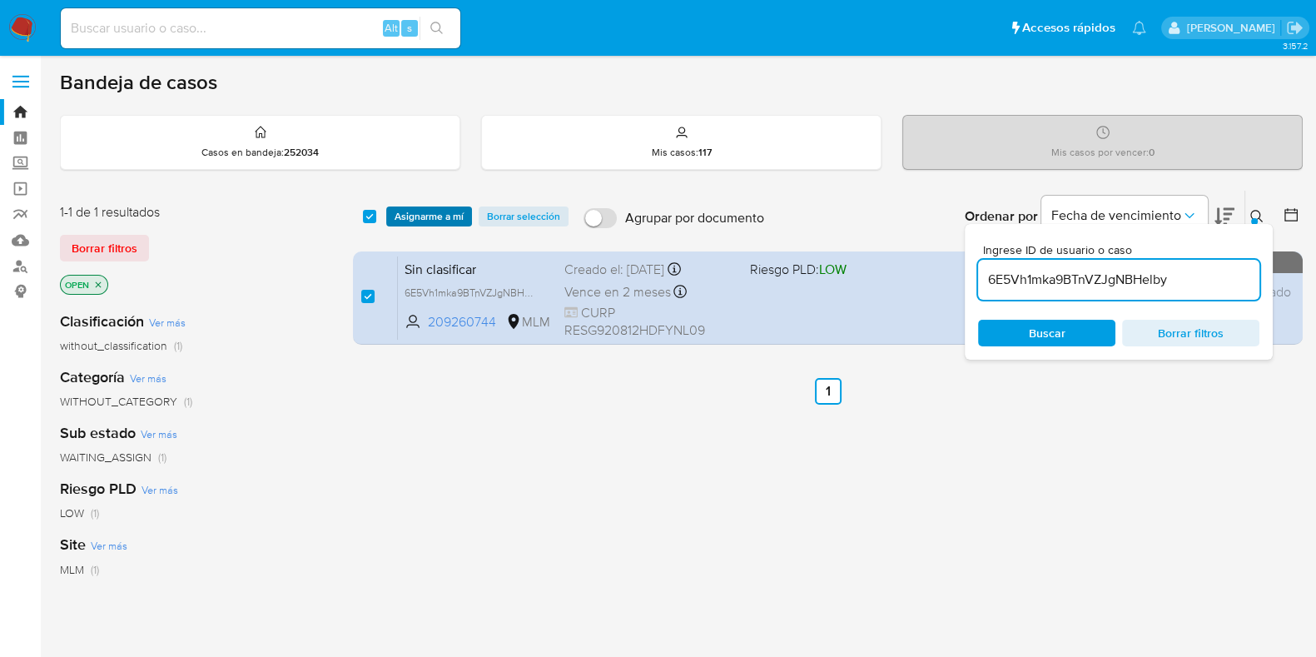
click at [410, 215] on span "Asignarme a mí" at bounding box center [429, 216] width 69 height 17
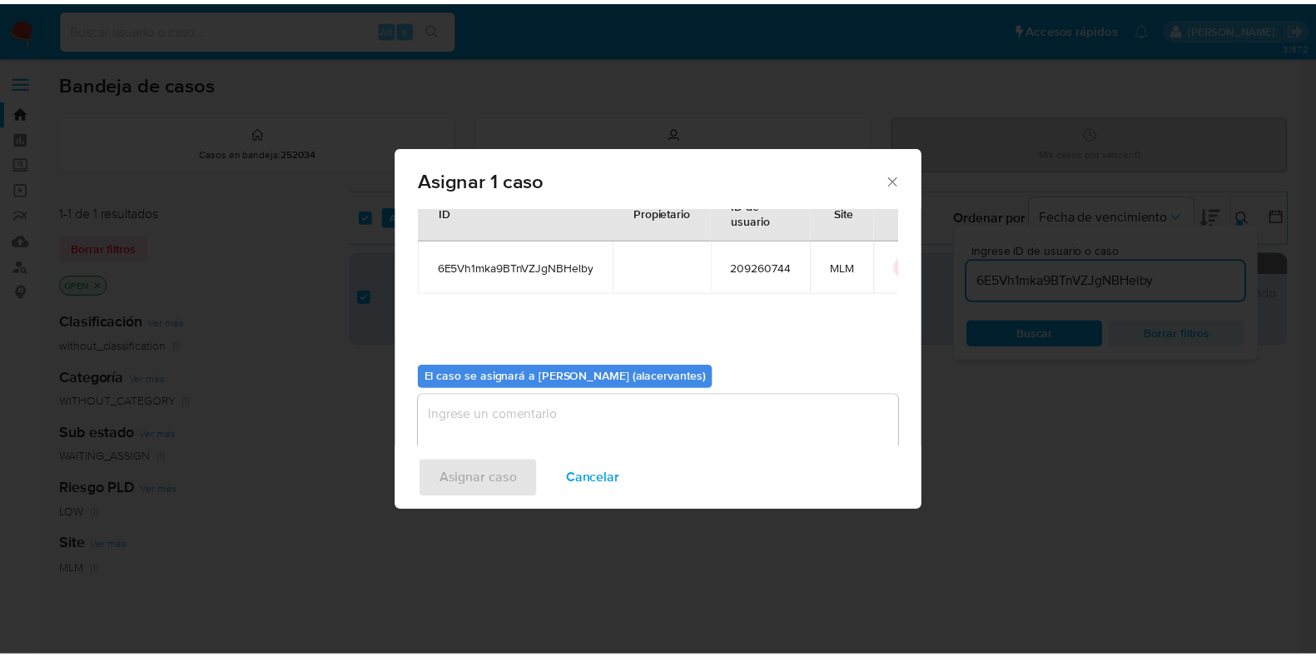
scroll to position [86, 0]
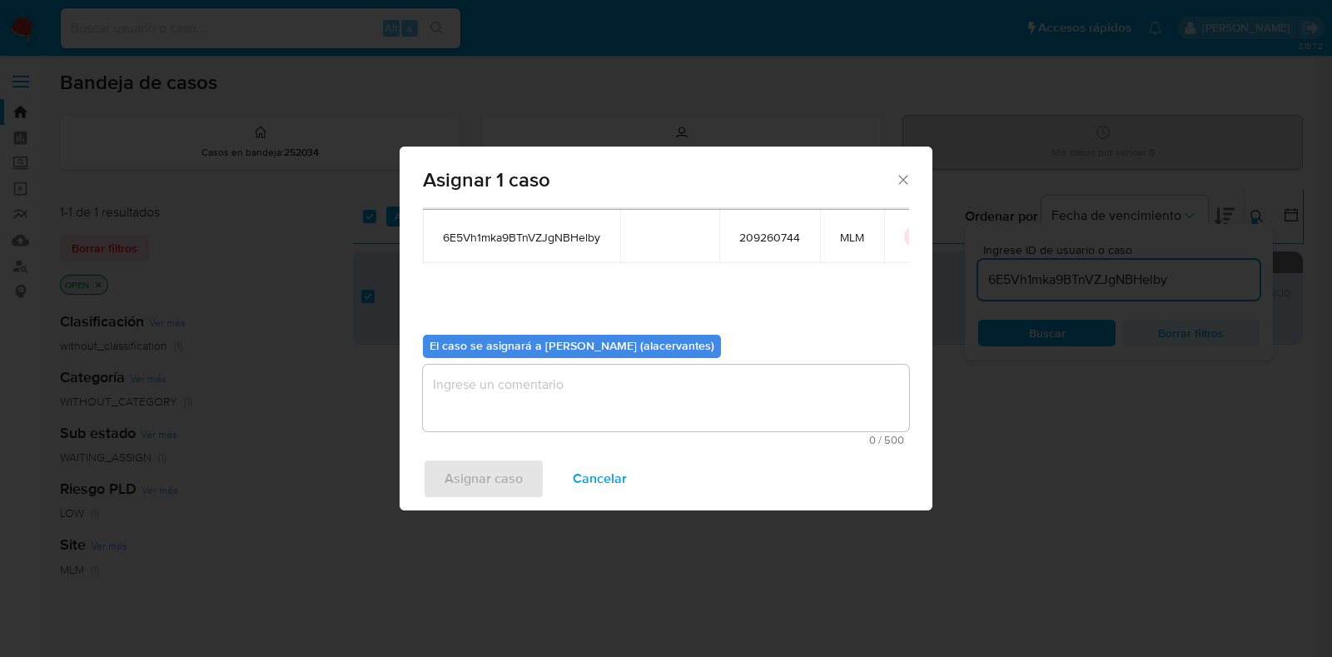
click at [509, 384] on textarea "assign-modal" at bounding box center [666, 398] width 486 height 67
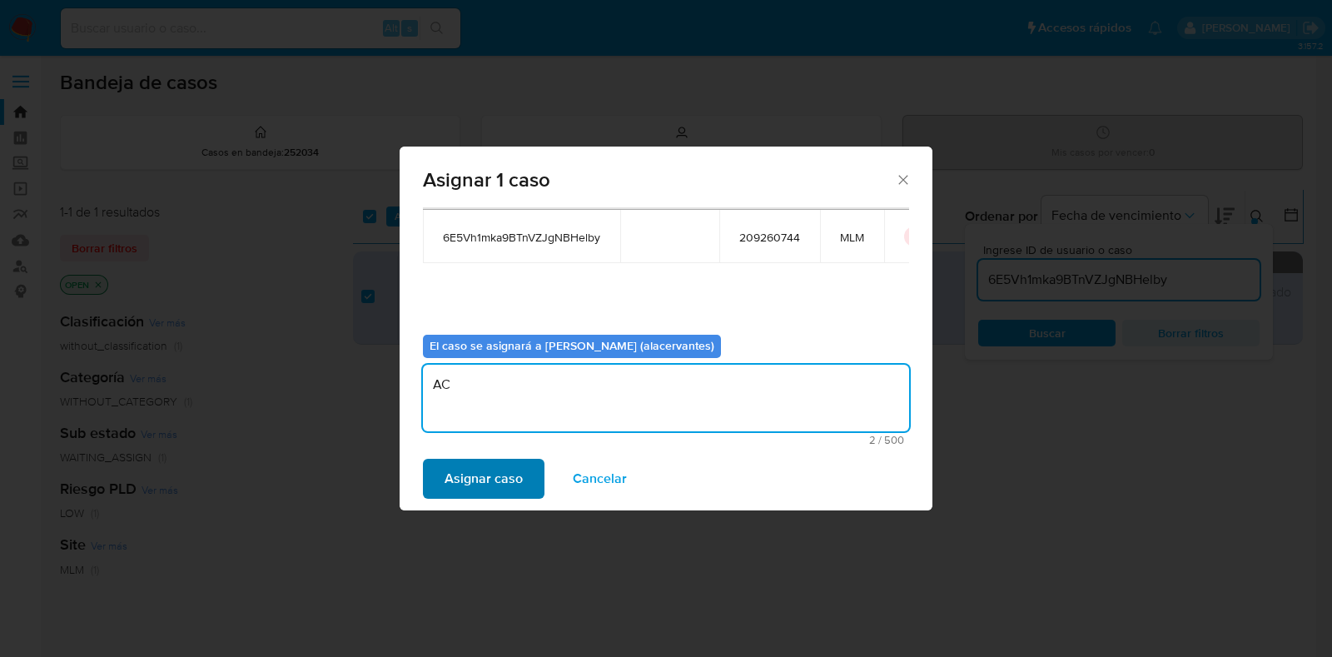
type textarea "AC"
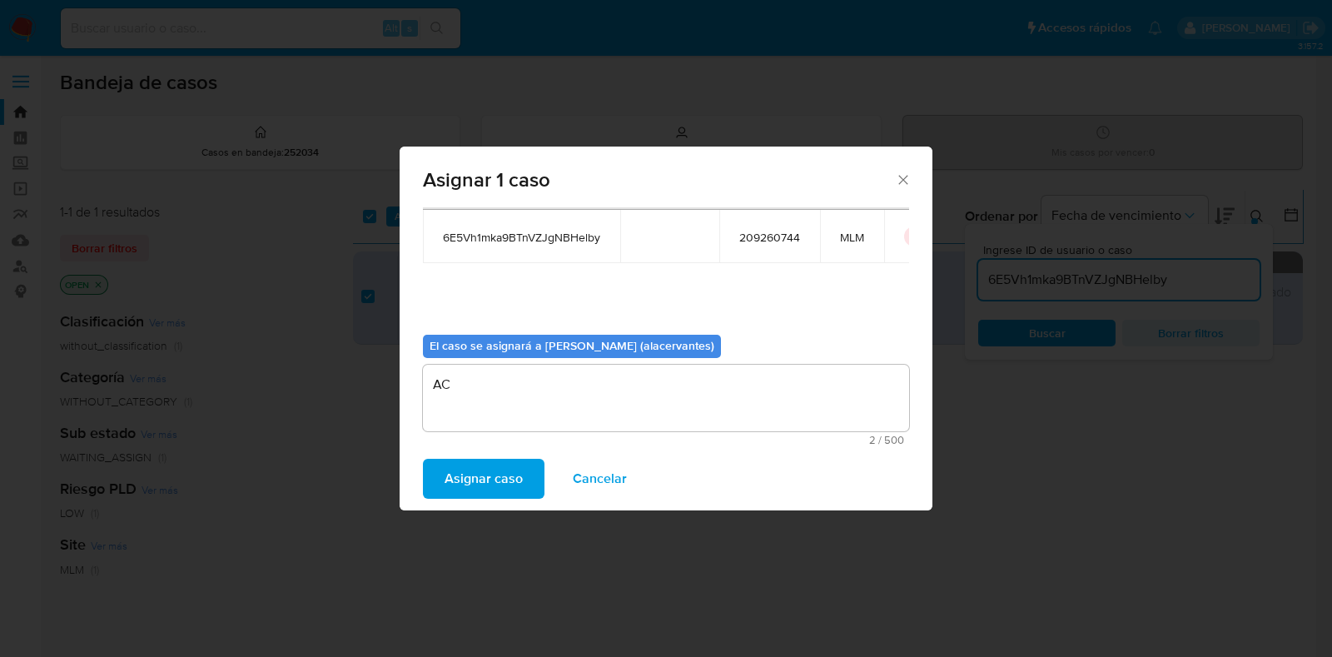
click at [507, 491] on span "Asignar caso" at bounding box center [484, 478] width 78 height 37
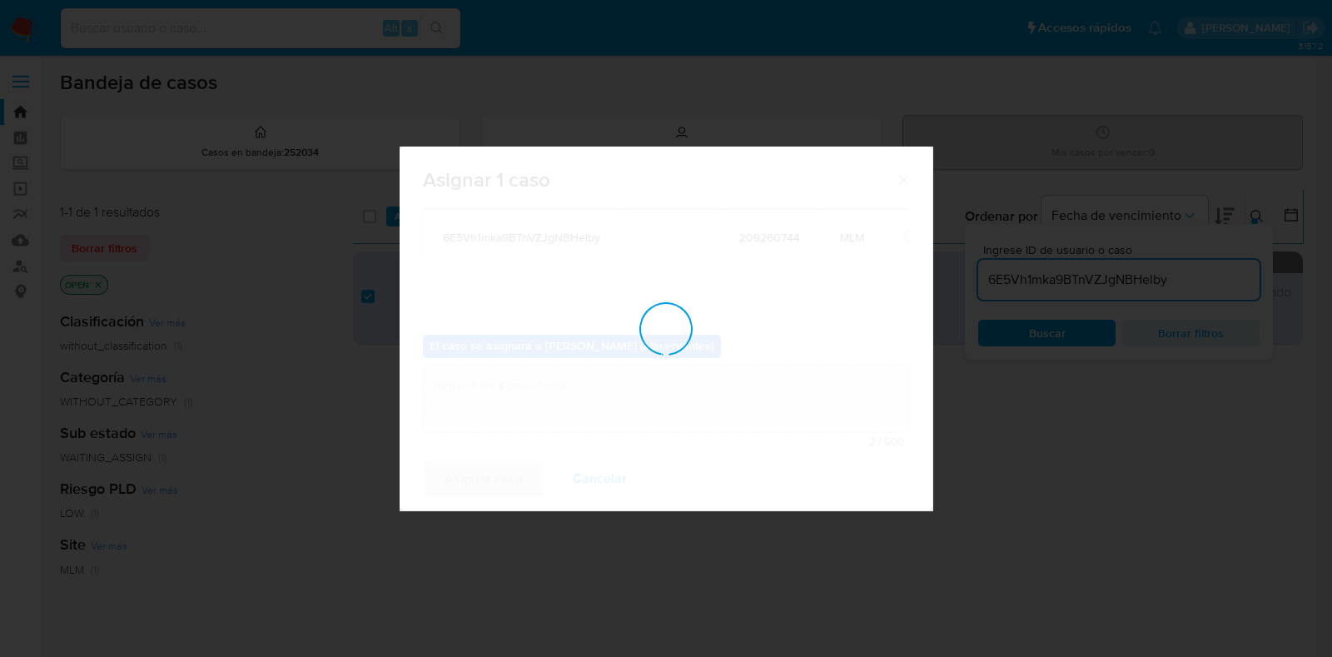
checkbox input "false"
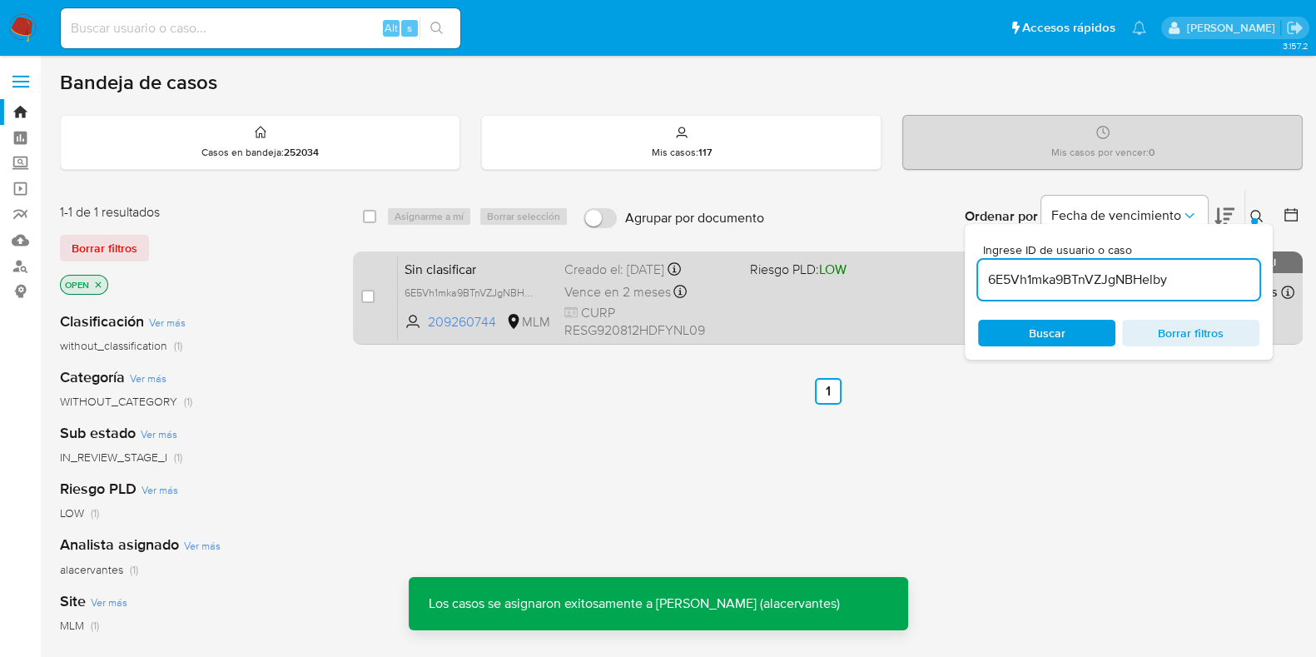
click at [743, 316] on div "Sin clasificar 6E5Vh1mka9BTnVZJgNBHelby 209260744 MLM Riesgo PLD: LOW Creado el…" at bounding box center [846, 298] width 897 height 84
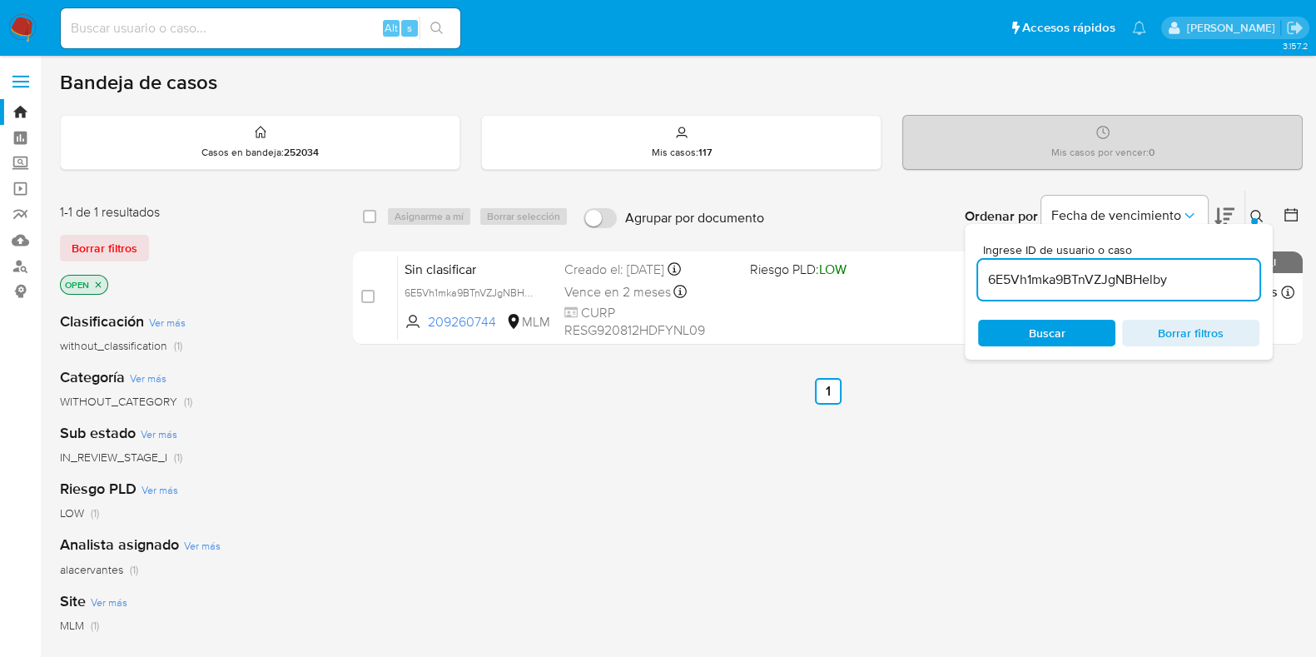
click at [21, 27] on img at bounding box center [22, 28] width 28 height 28
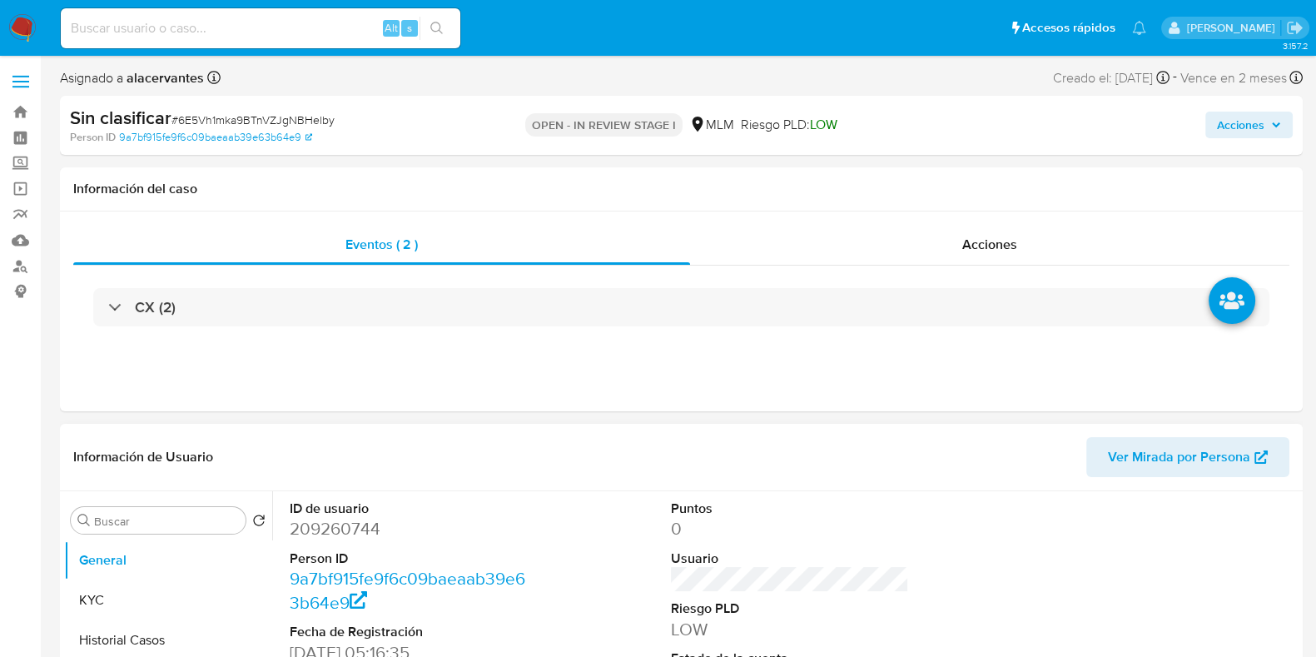
select select "10"
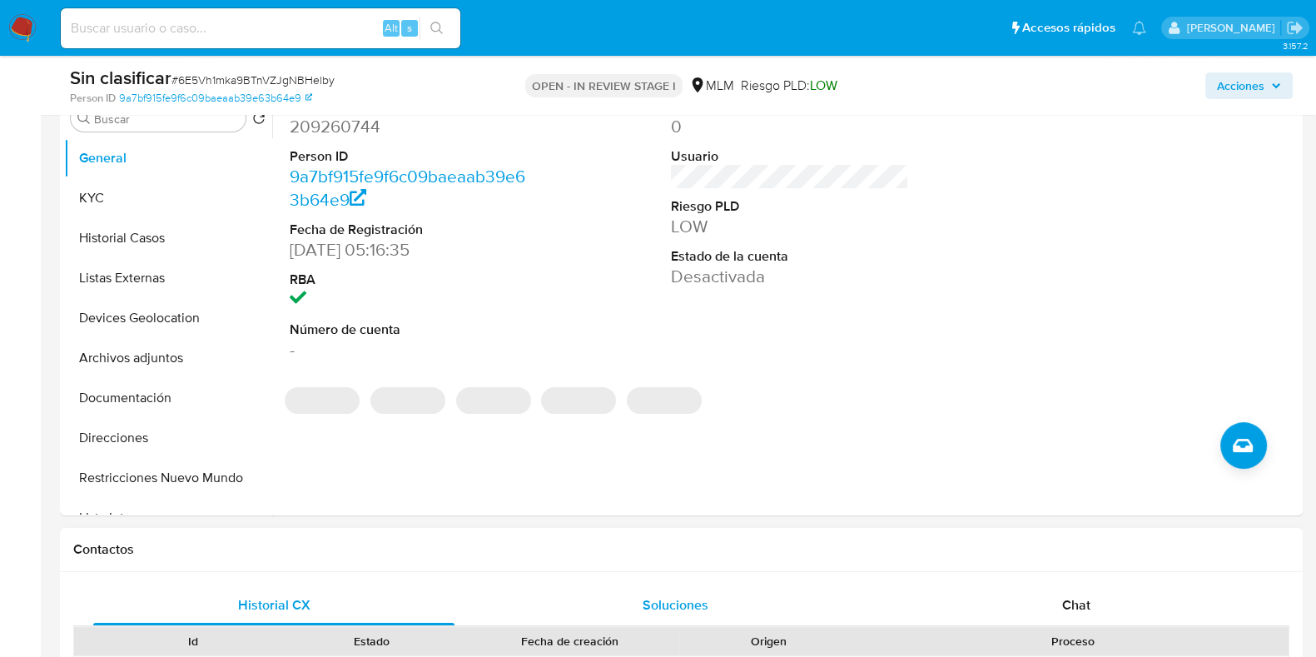
scroll to position [520, 0]
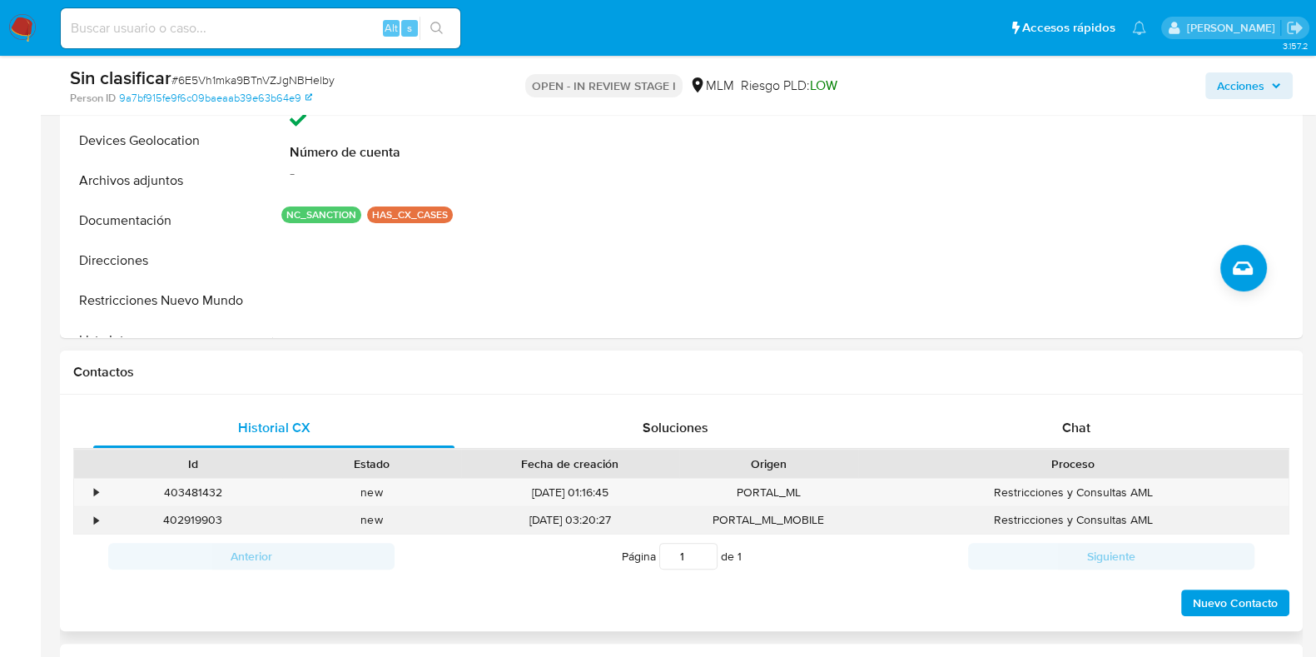
click at [94, 522] on div "•" at bounding box center [96, 520] width 4 height 16
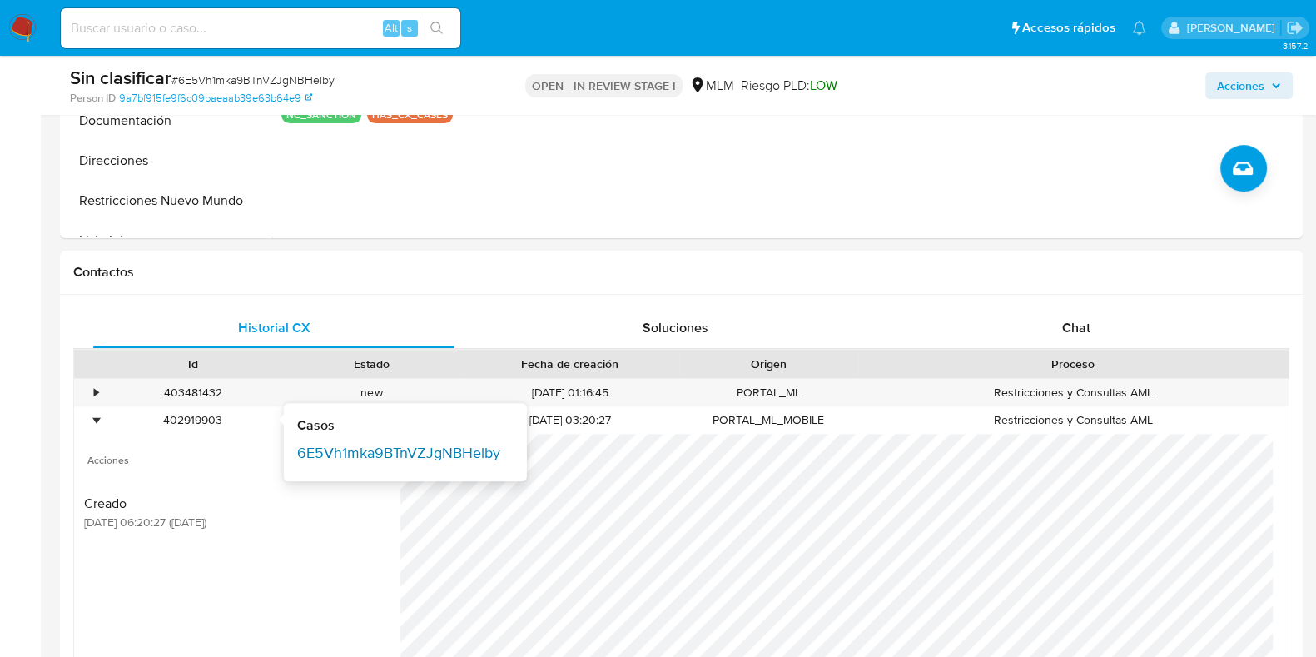
scroll to position [728, 0]
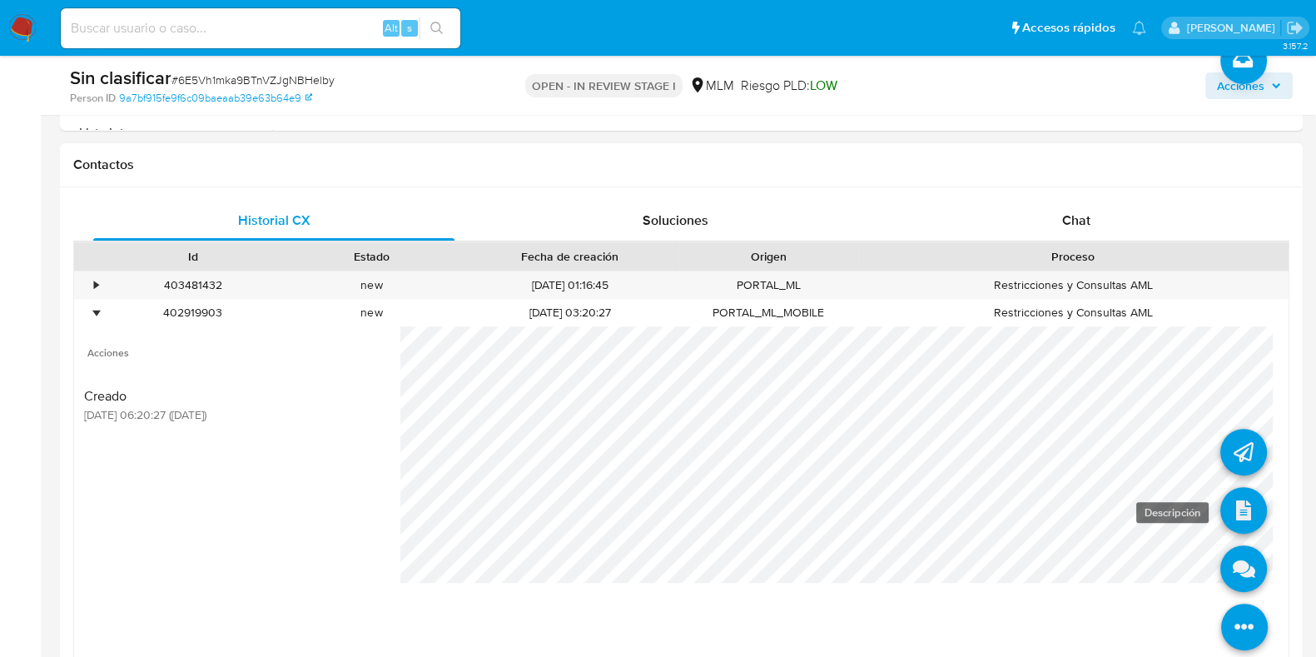
click at [1220, 510] on icon at bounding box center [1243, 510] width 47 height 47
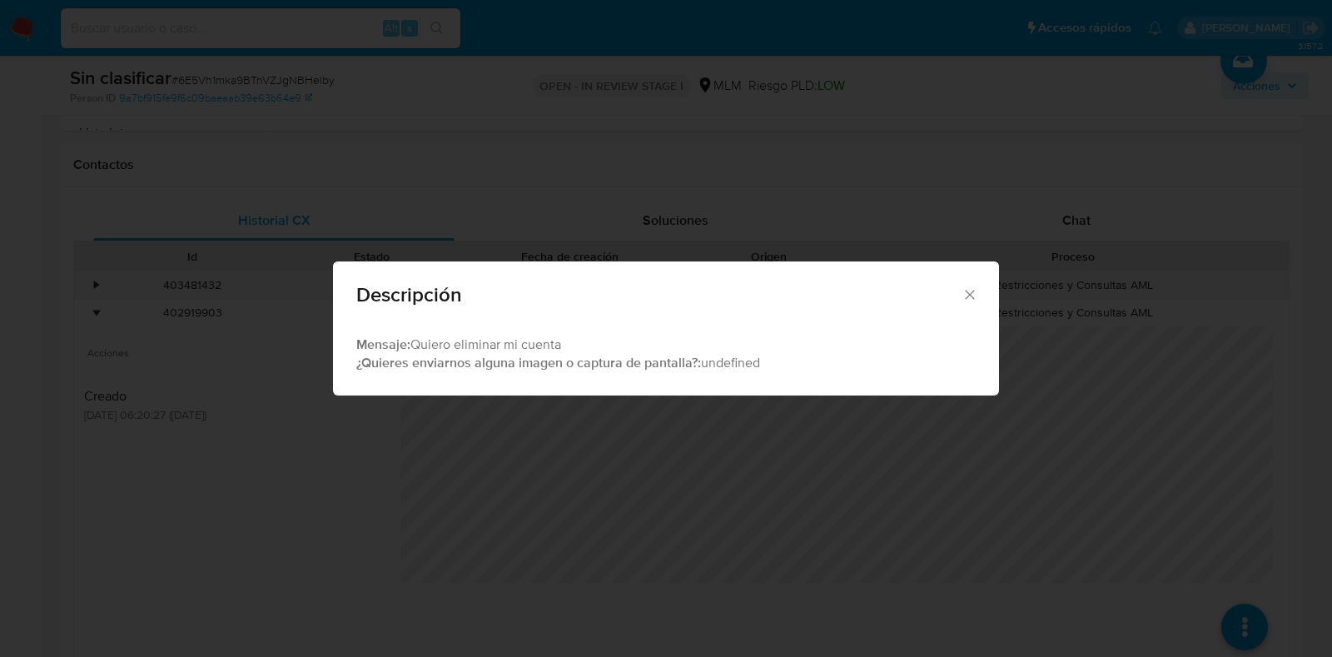
drag, startPoint x: 973, startPoint y: 297, endPoint x: 947, endPoint y: 296, distance: 26.7
click at [972, 298] on icon "Cerrar" at bounding box center [970, 294] width 17 height 17
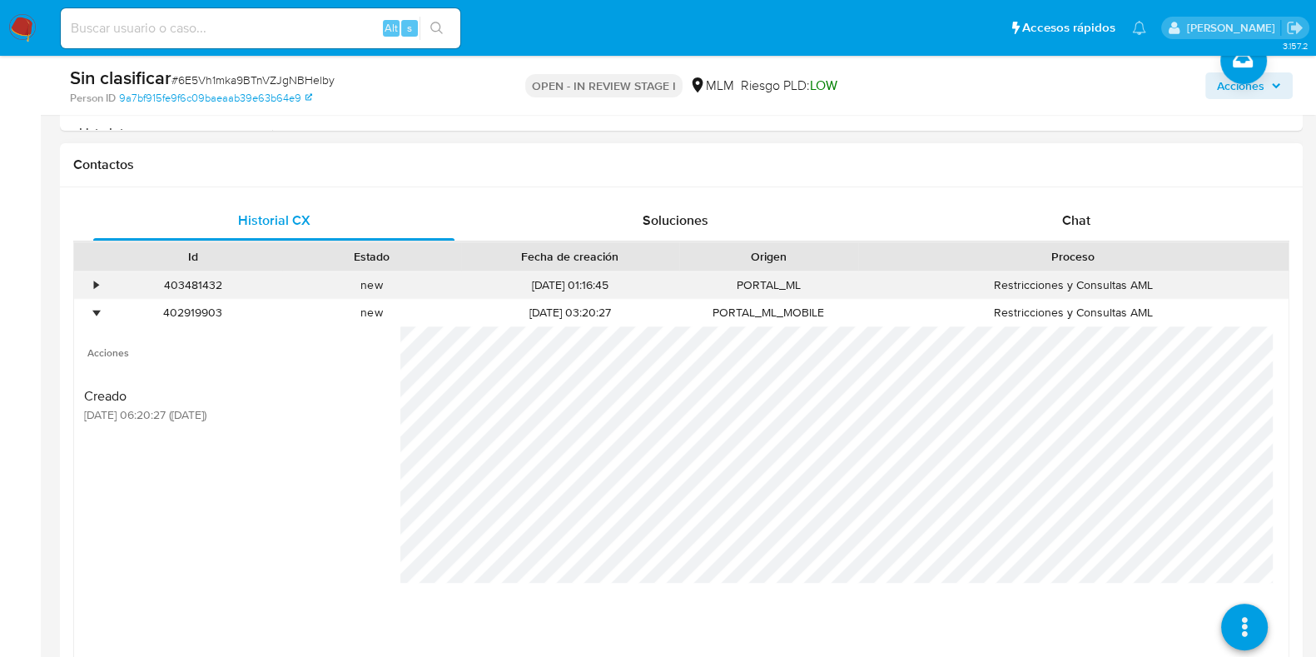
click at [92, 286] on div "•" at bounding box center [88, 284] width 29 height 27
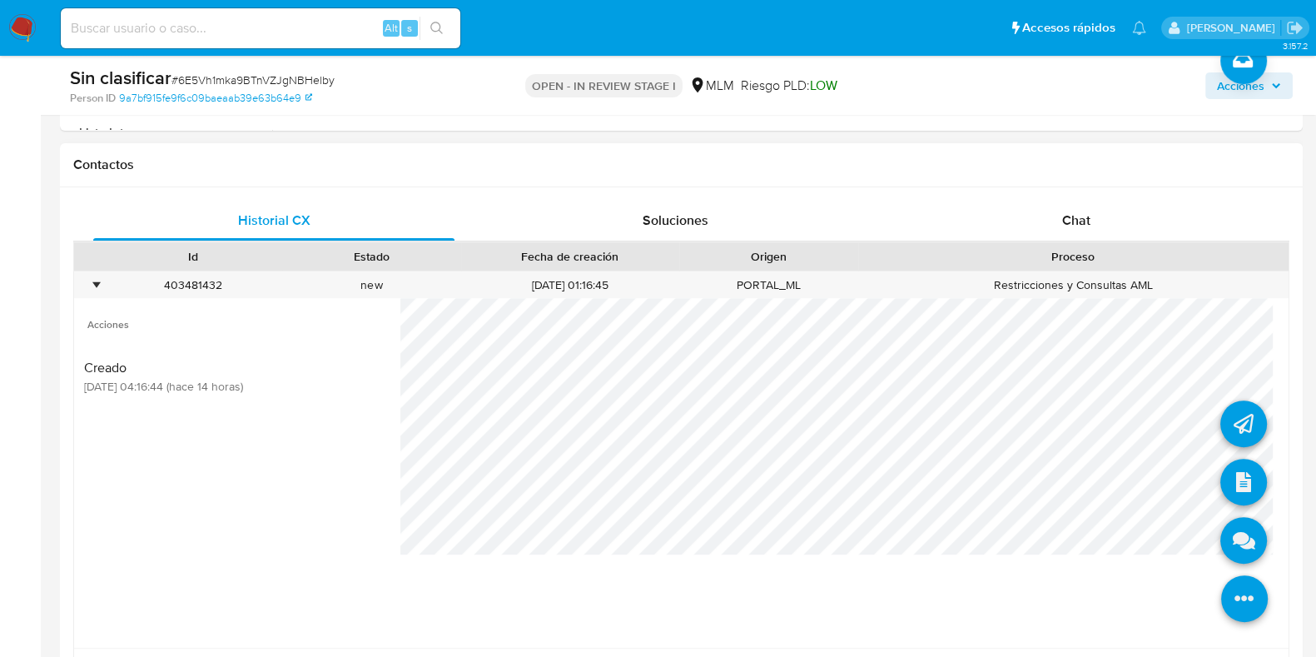
click at [1221, 593] on icon at bounding box center [1244, 598] width 47 height 47
click at [1220, 488] on icon at bounding box center [1243, 482] width 47 height 47
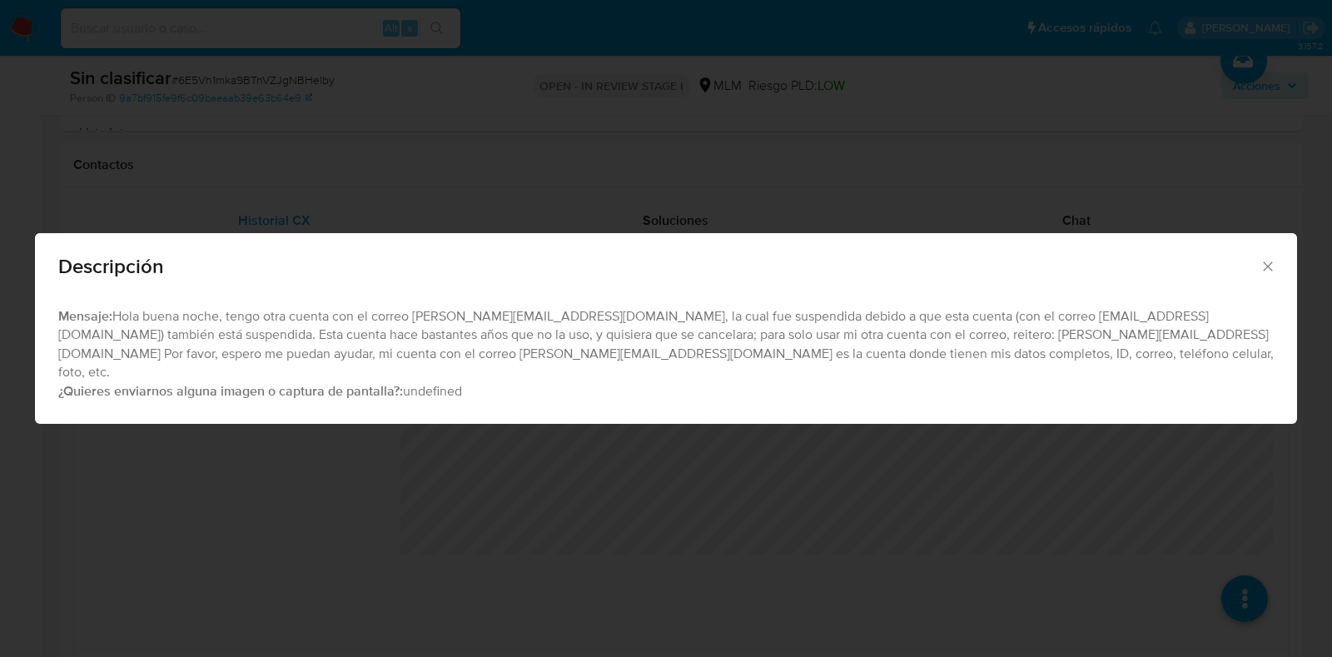
click at [1265, 285] on div "Descripción" at bounding box center [666, 263] width 1262 height 61
click at [1265, 275] on icon "Cerrar" at bounding box center [1268, 266] width 17 height 17
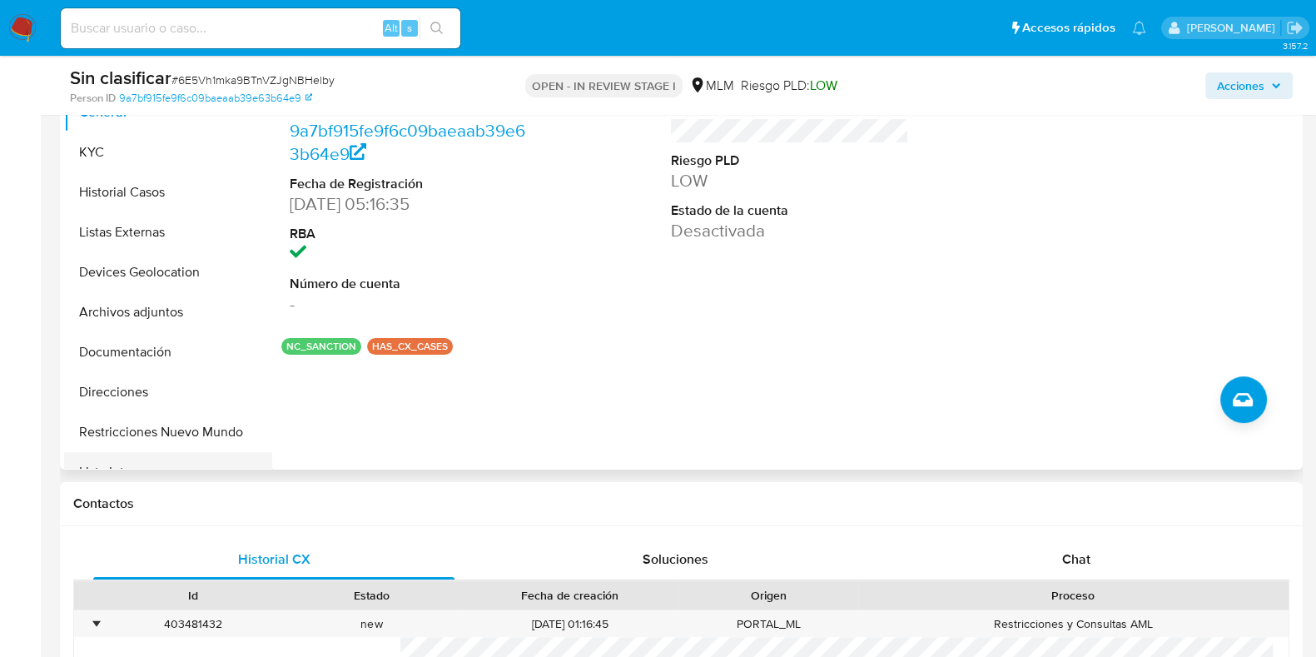
scroll to position [207, 0]
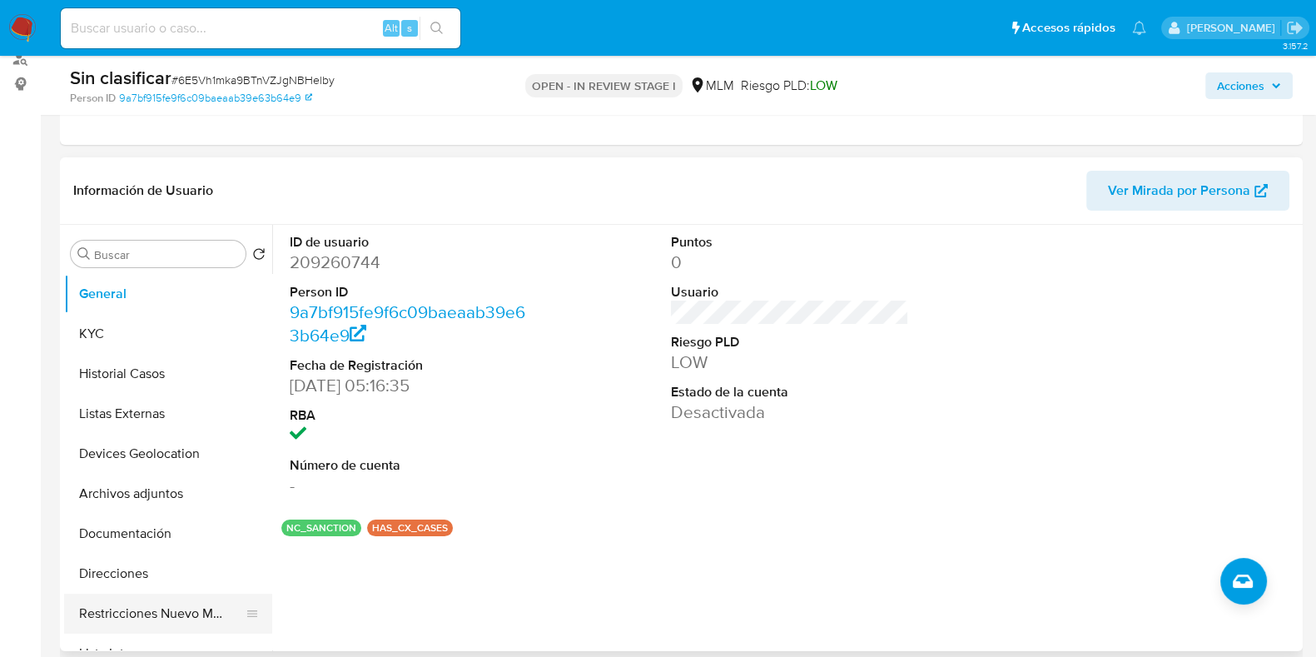
click at [168, 605] on button "Restricciones Nuevo Mundo" at bounding box center [161, 614] width 195 height 40
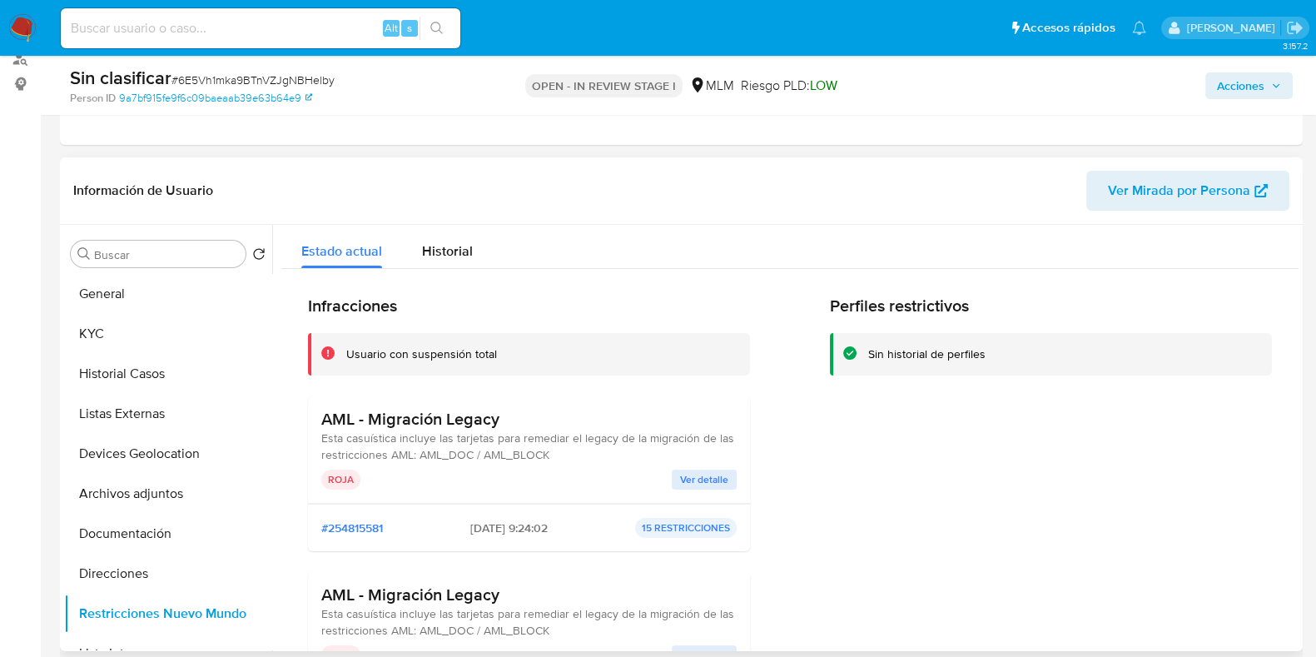
click at [705, 480] on span "Ver detalle" at bounding box center [704, 479] width 48 height 17
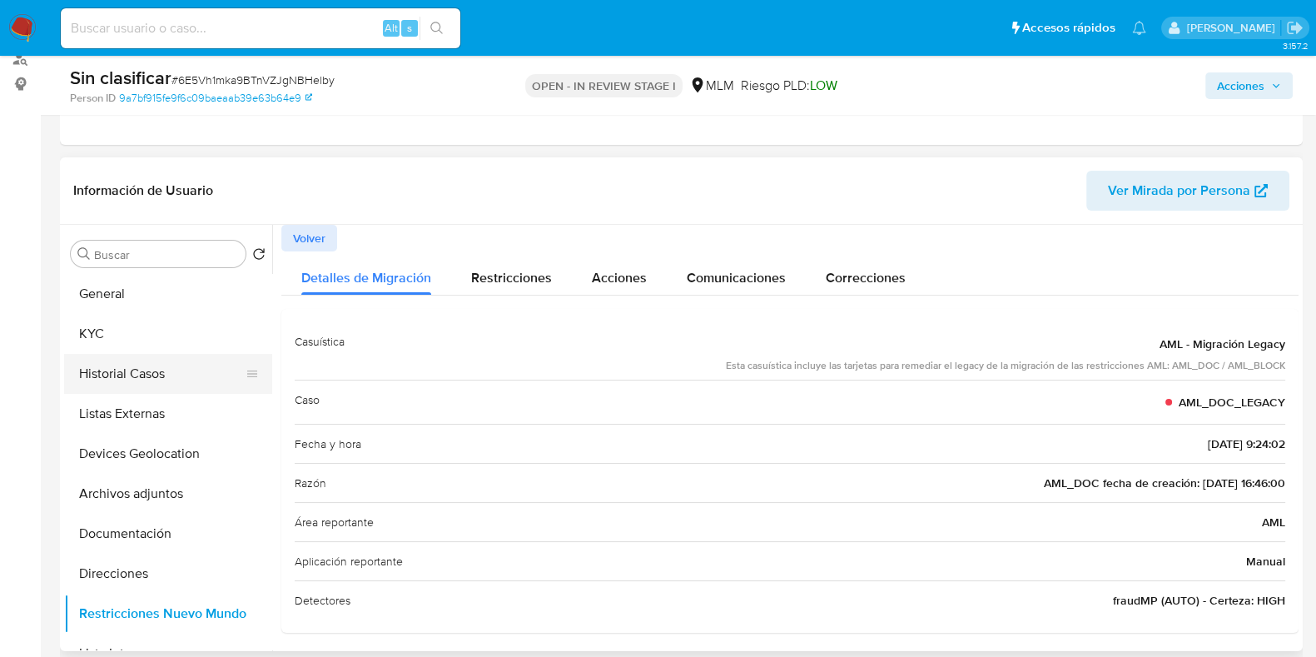
click at [142, 380] on button "Historial Casos" at bounding box center [161, 374] width 195 height 40
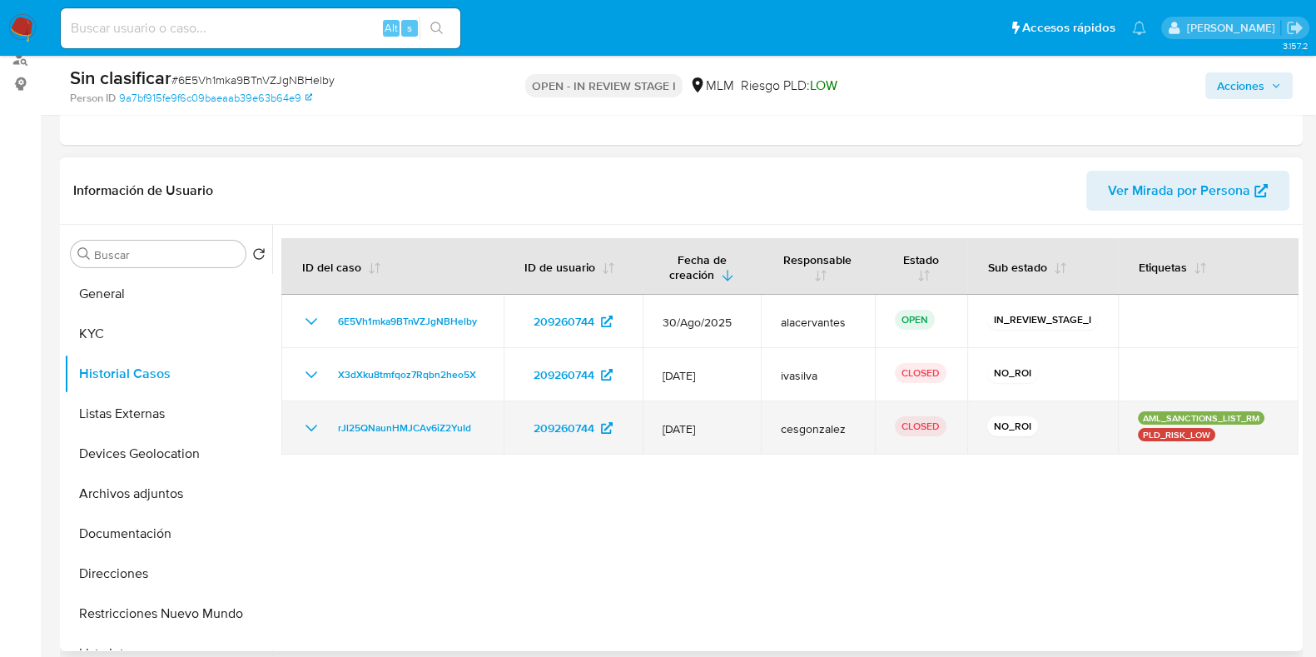
click at [313, 424] on icon "Mostrar/Ocultar" at bounding box center [311, 428] width 20 height 20
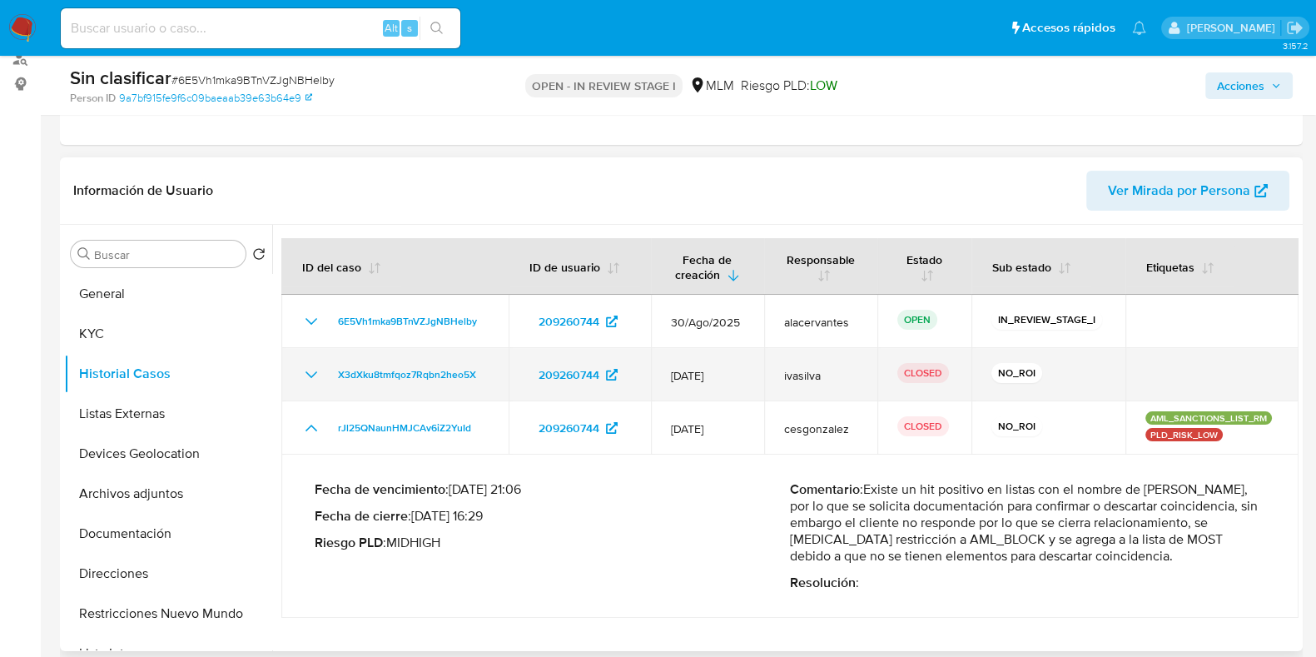
click at [308, 377] on icon "Mostrar/Ocultar" at bounding box center [311, 375] width 20 height 20
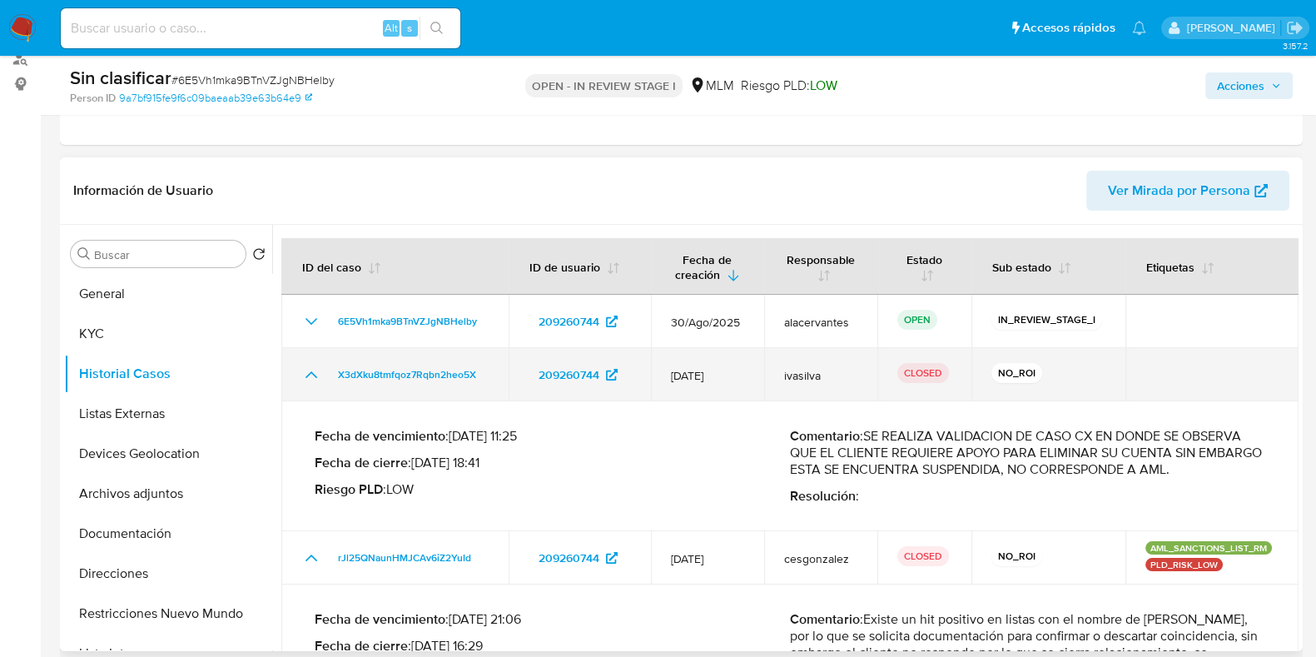
click at [308, 377] on icon "Mostrar/Ocultar" at bounding box center [311, 375] width 20 height 20
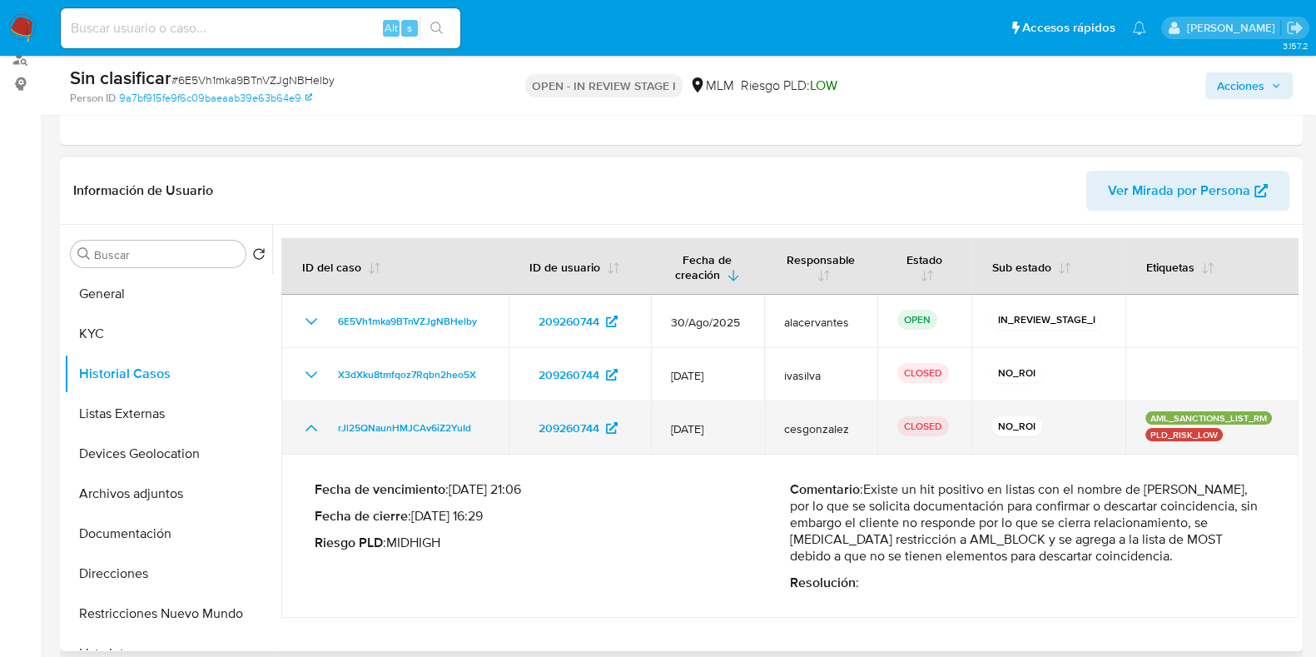
click at [313, 426] on icon "Mostrar/Ocultar" at bounding box center [312, 428] width 12 height 7
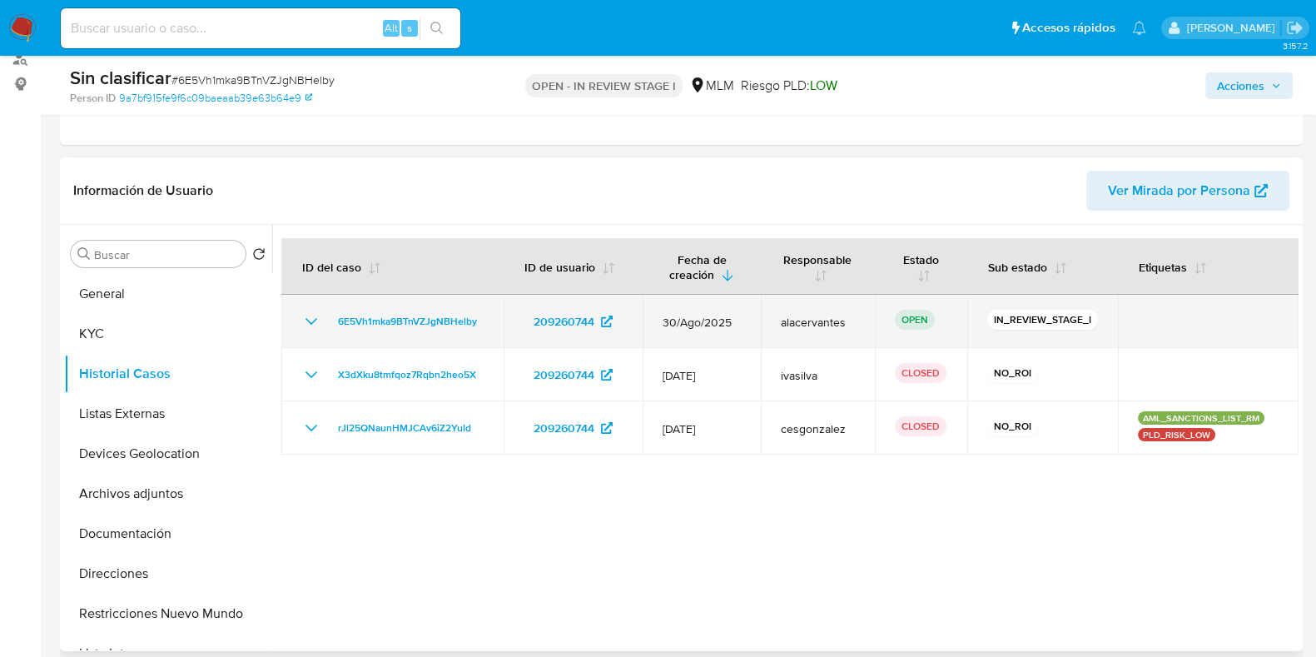
click at [310, 321] on icon "Mostrar/Ocultar" at bounding box center [312, 321] width 12 height 7
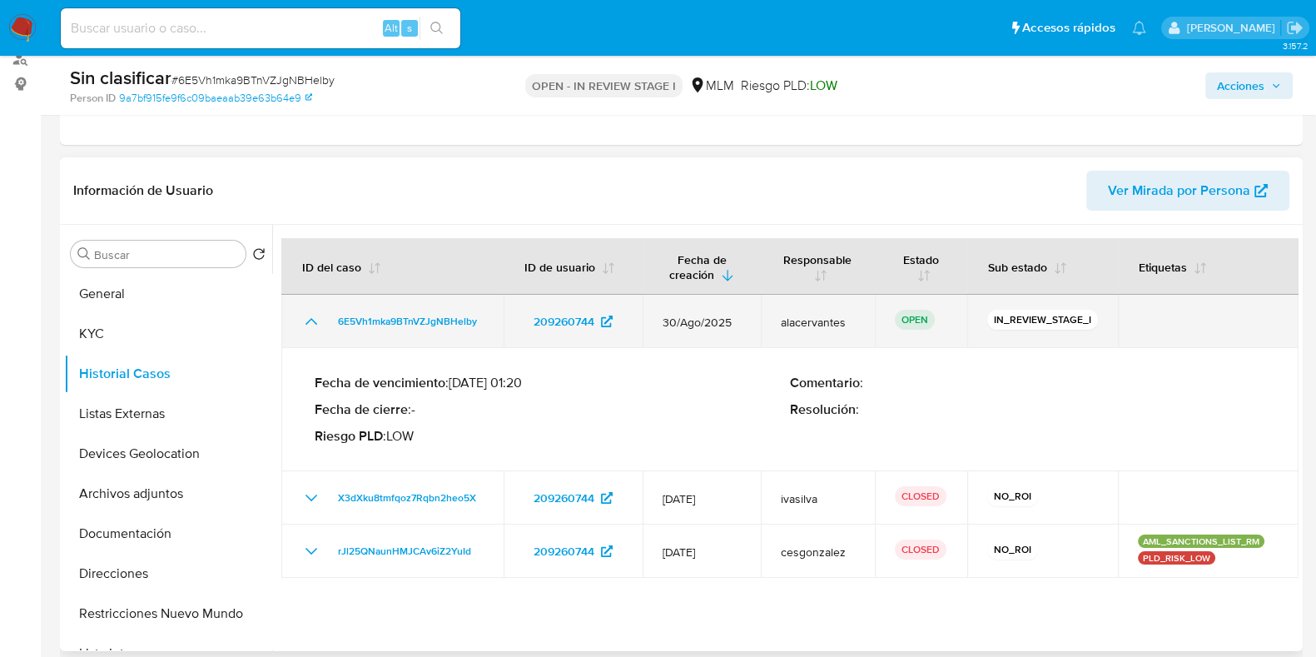
click at [310, 321] on icon "Mostrar/Ocultar" at bounding box center [311, 321] width 20 height 20
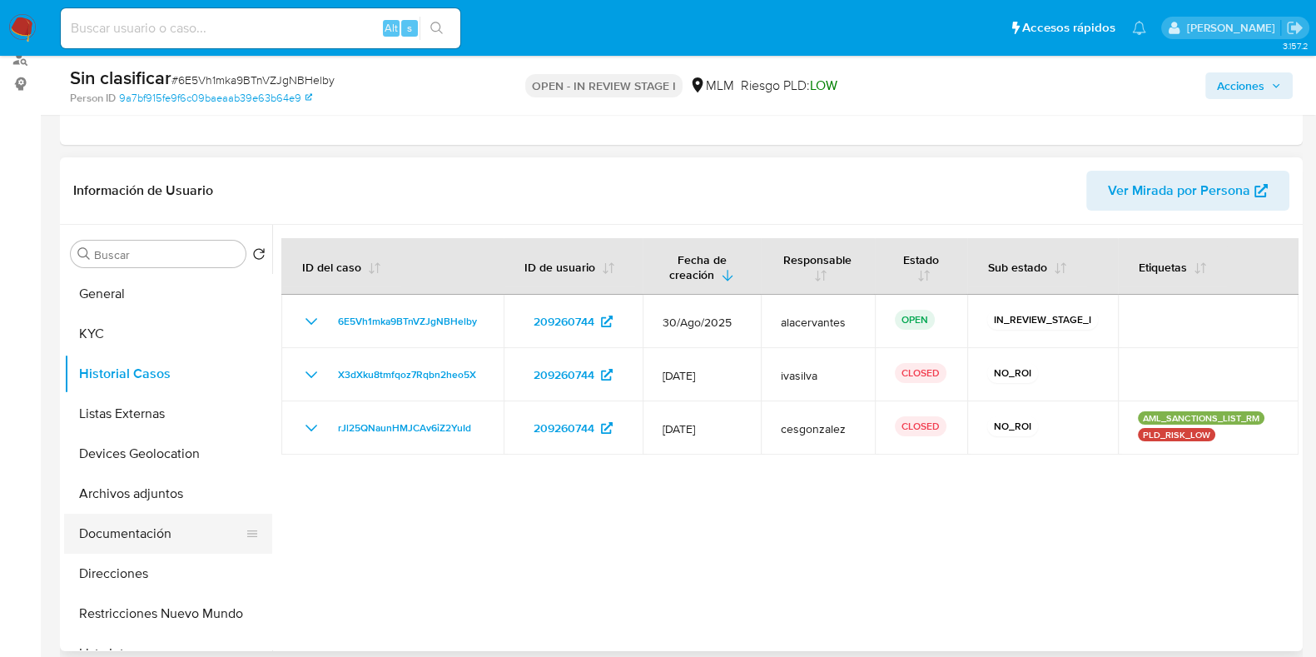
click at [167, 535] on button "Documentación" at bounding box center [161, 534] width 195 height 40
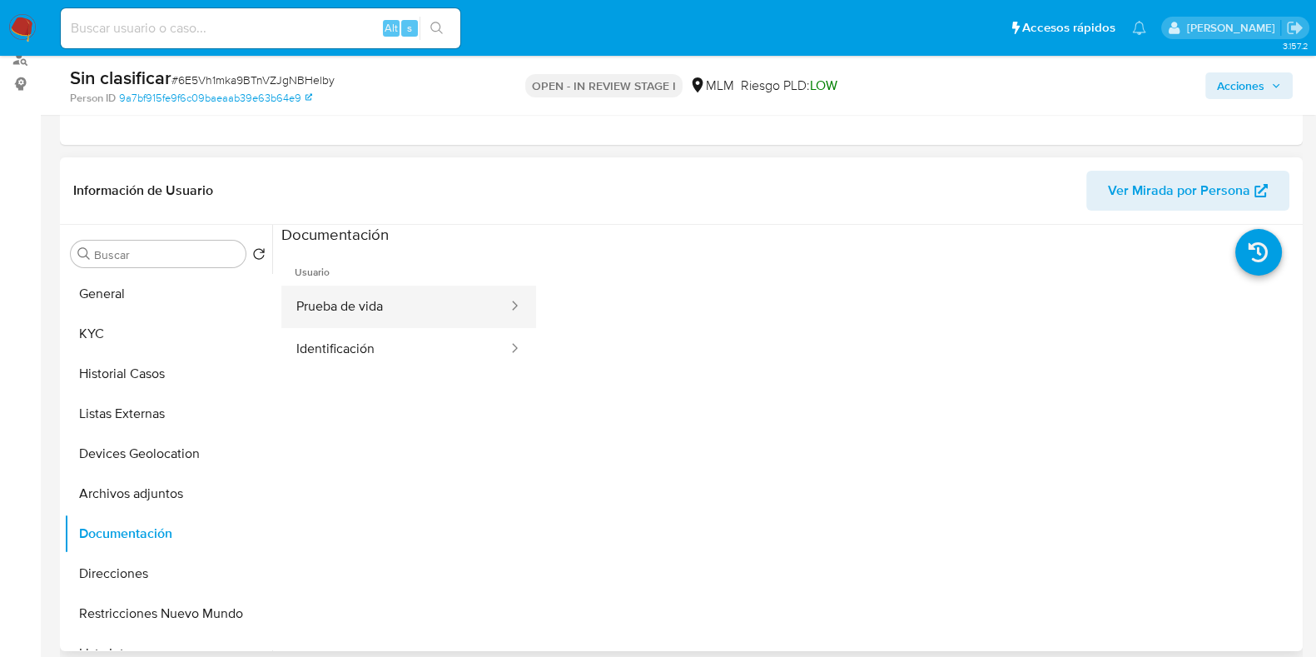
click at [355, 299] on button "Prueba de vida" at bounding box center [395, 307] width 228 height 42
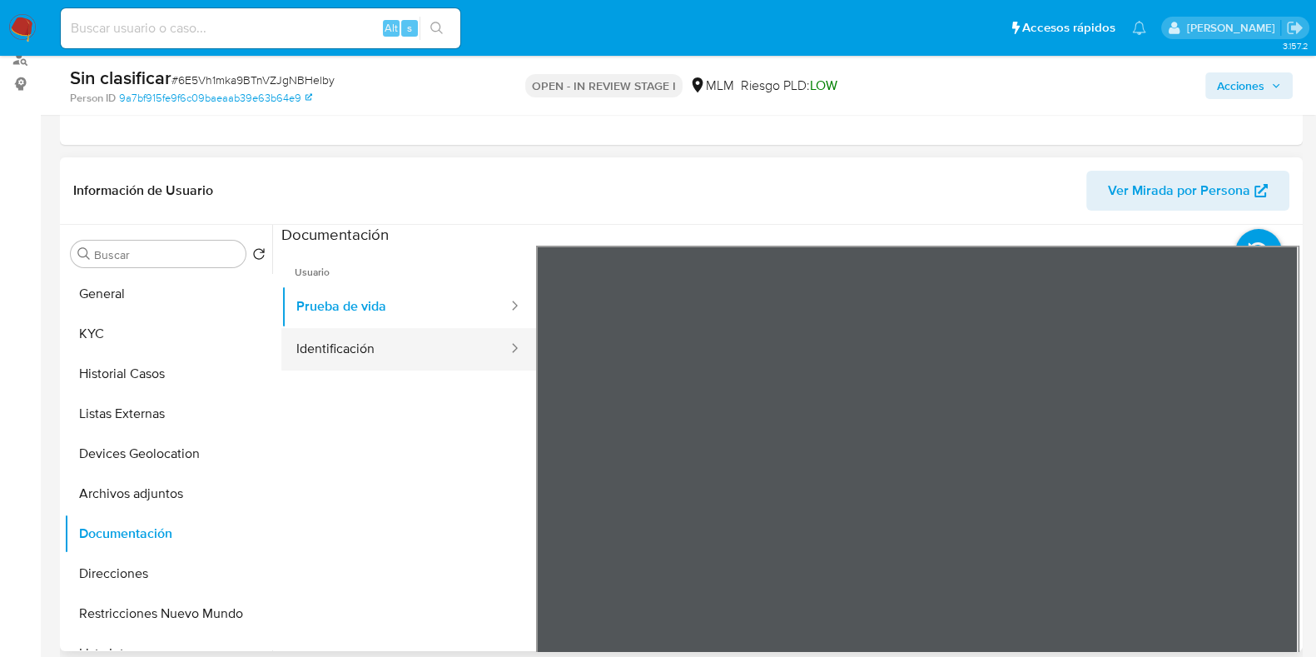
click at [375, 343] on button "Identificación" at bounding box center [395, 349] width 228 height 42
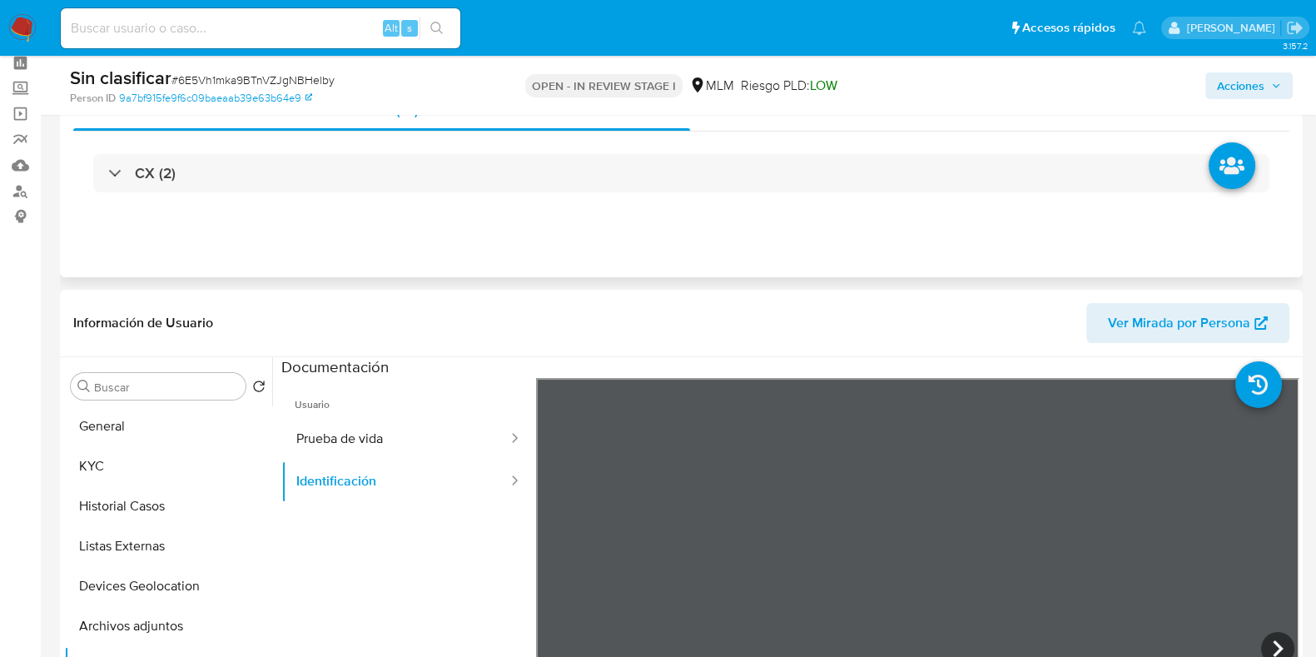
scroll to position [0, 0]
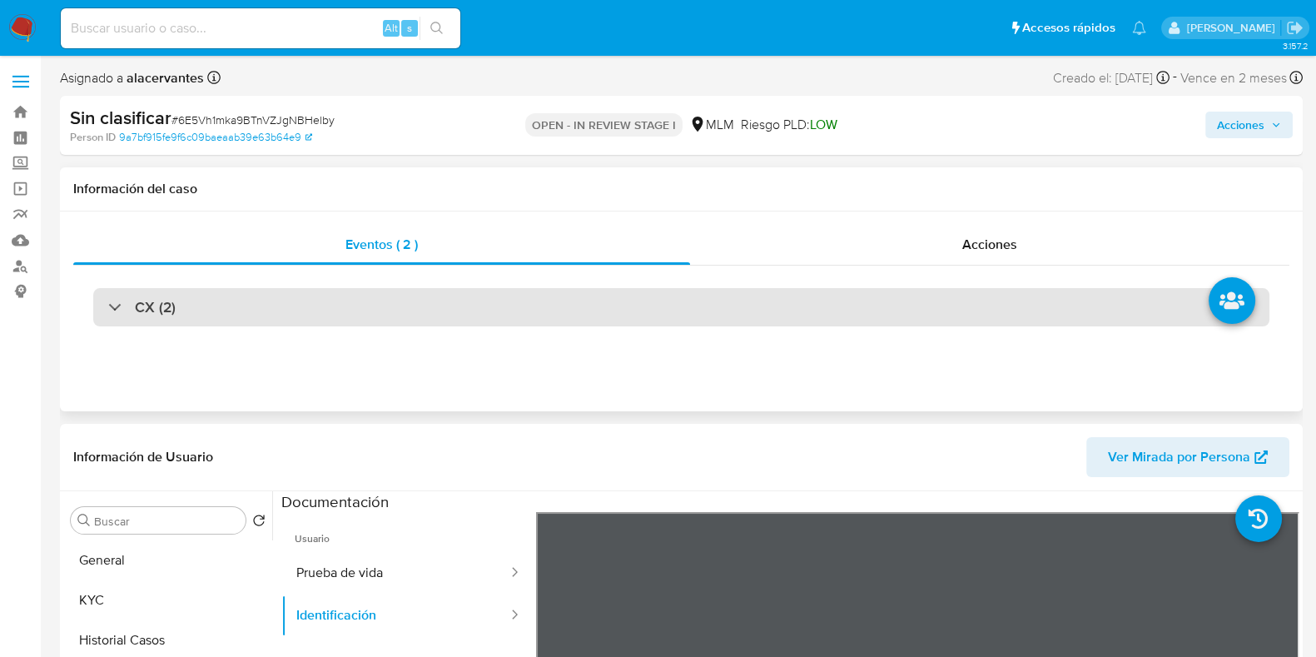
click at [440, 311] on div "CX (2)" at bounding box center [681, 307] width 1176 height 38
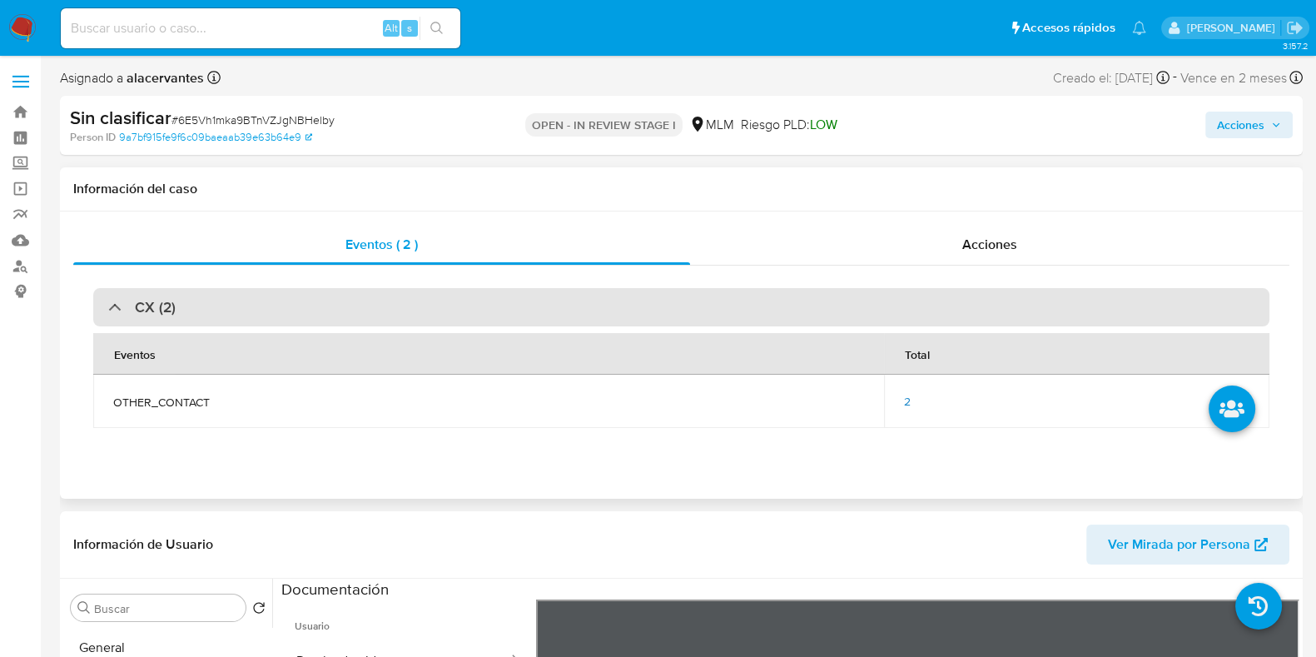
click at [390, 306] on div "CX (2)" at bounding box center [681, 307] width 1176 height 38
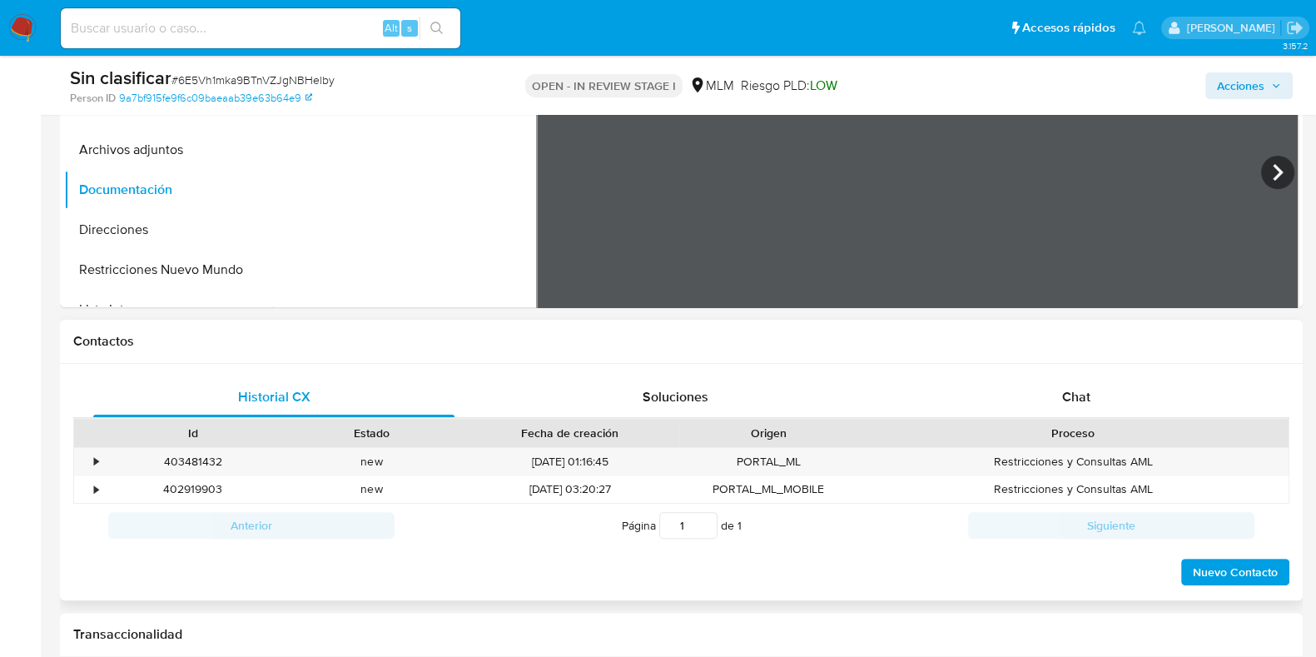
scroll to position [728, 0]
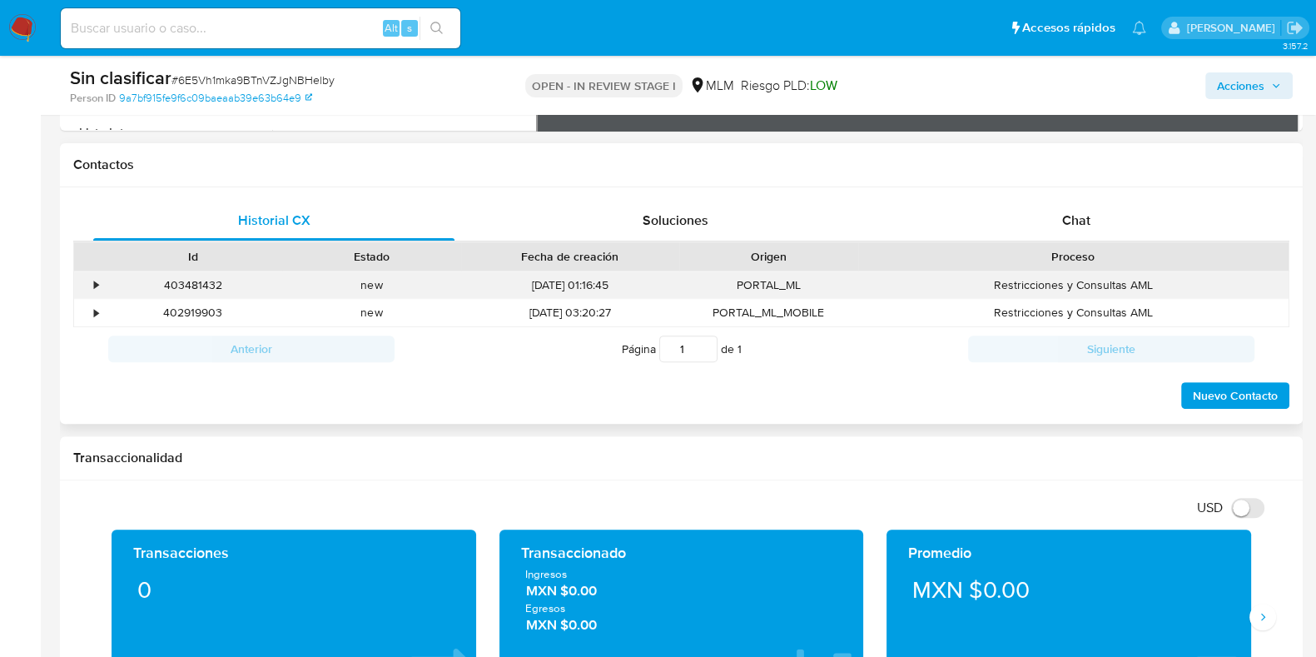
click at [111, 291] on div "403481432 Casos 6E5Vh1mka9BTnVZJgNBHelby" at bounding box center [192, 284] width 179 height 27
click at [97, 281] on div "•" at bounding box center [96, 285] width 4 height 16
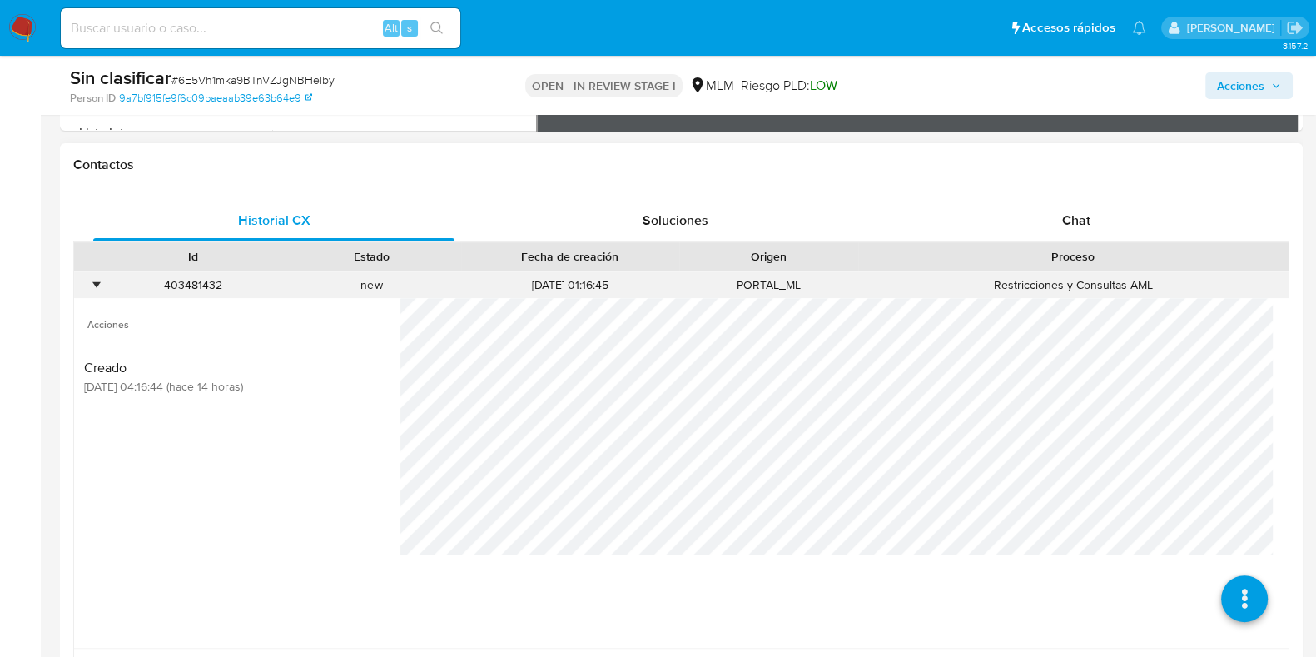
click at [96, 281] on div "•" at bounding box center [96, 285] width 4 height 16
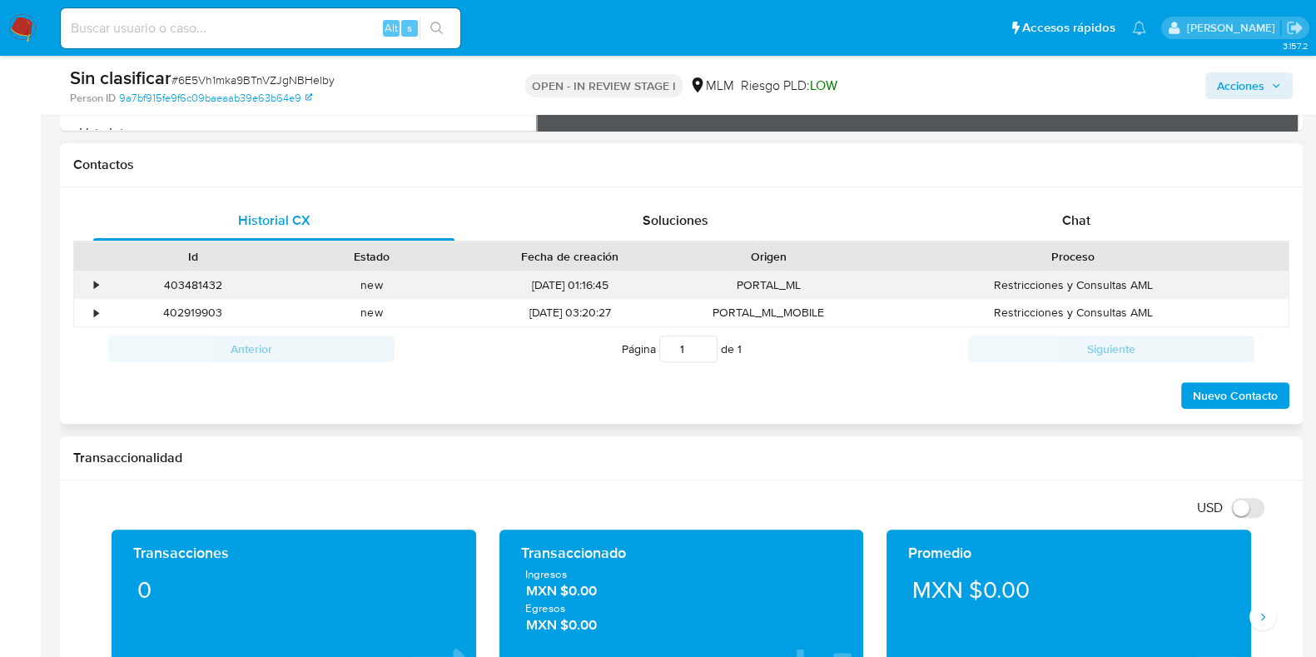
click at [96, 281] on div "•" at bounding box center [96, 285] width 4 height 16
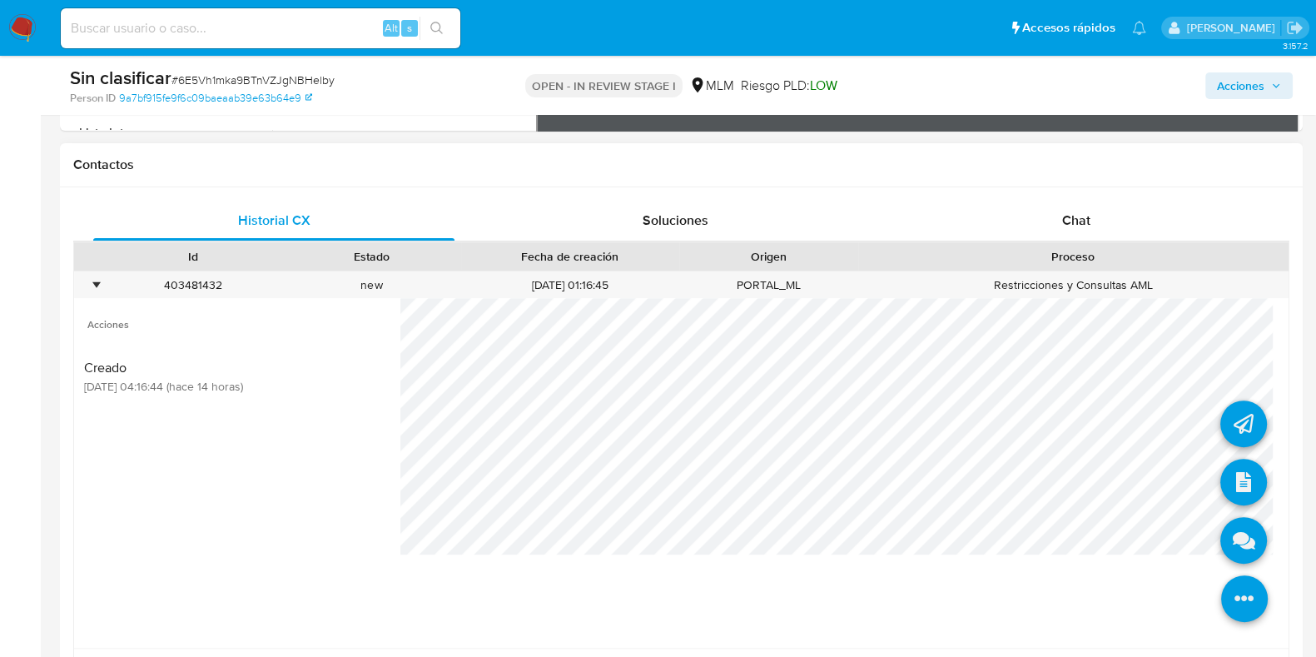
click at [1227, 580] on icon at bounding box center [1244, 598] width 47 height 47
click at [1230, 469] on icon at bounding box center [1243, 482] width 47 height 47
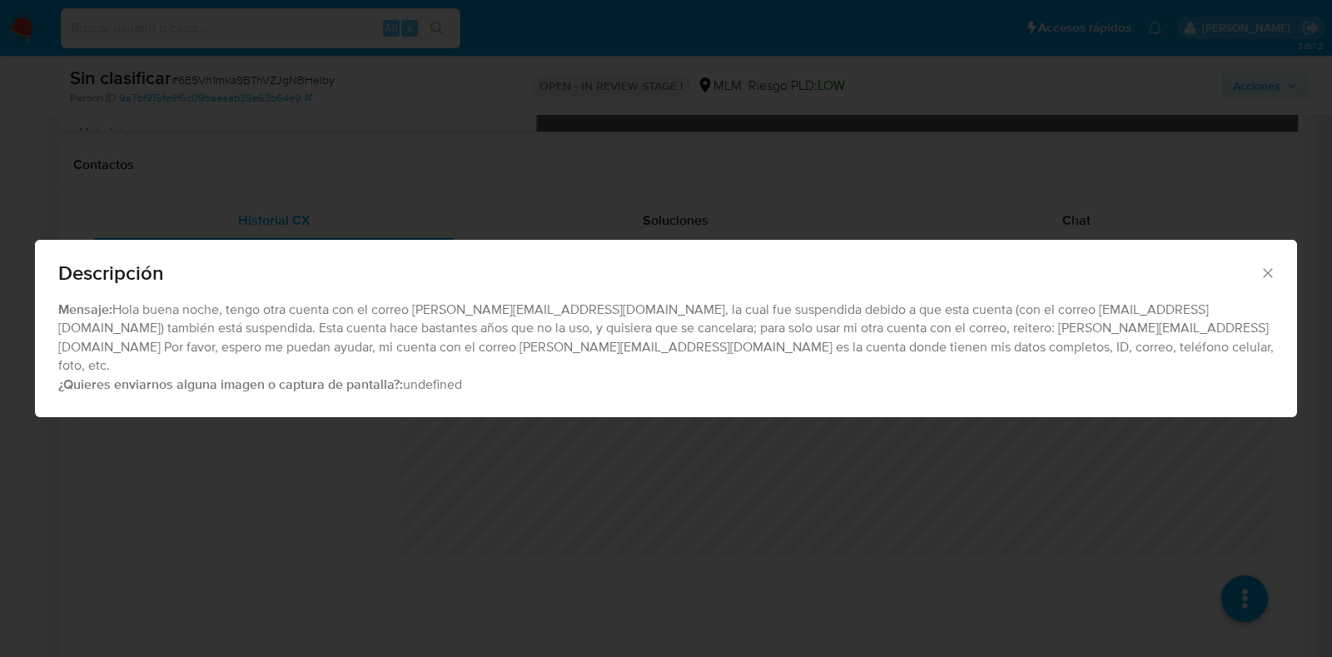
click at [1261, 281] on icon "Cerrar" at bounding box center [1268, 273] width 17 height 17
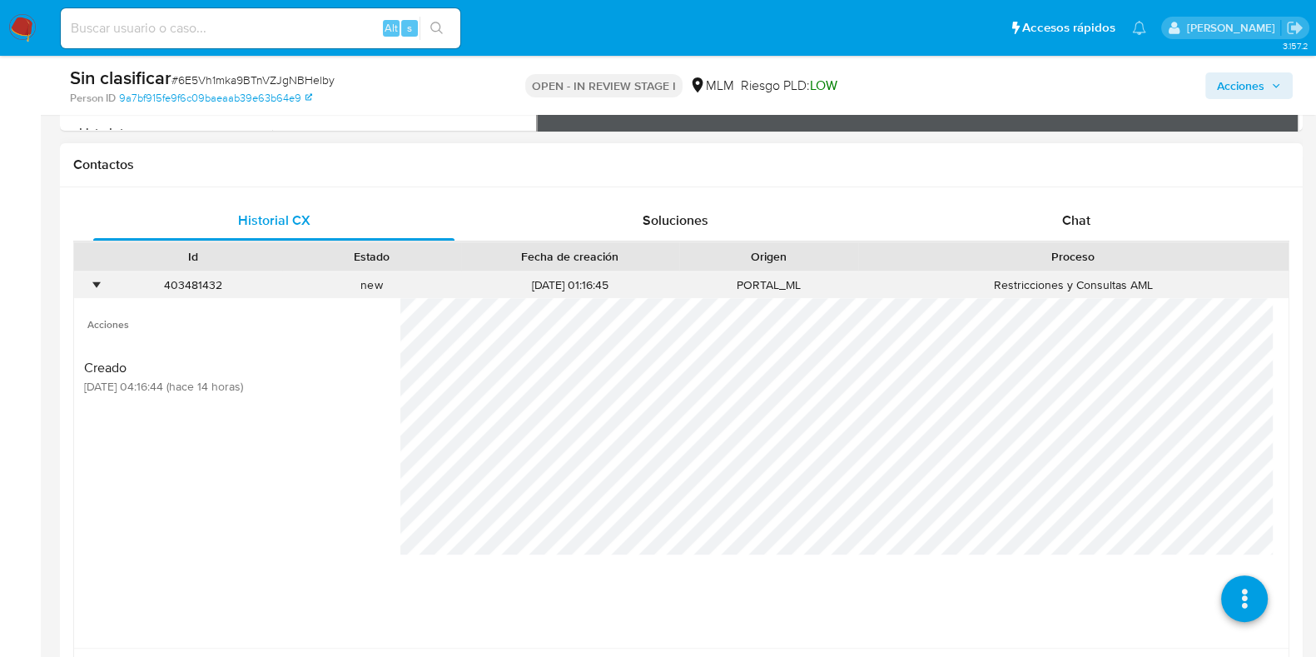
click at [102, 281] on div "•" at bounding box center [88, 284] width 29 height 27
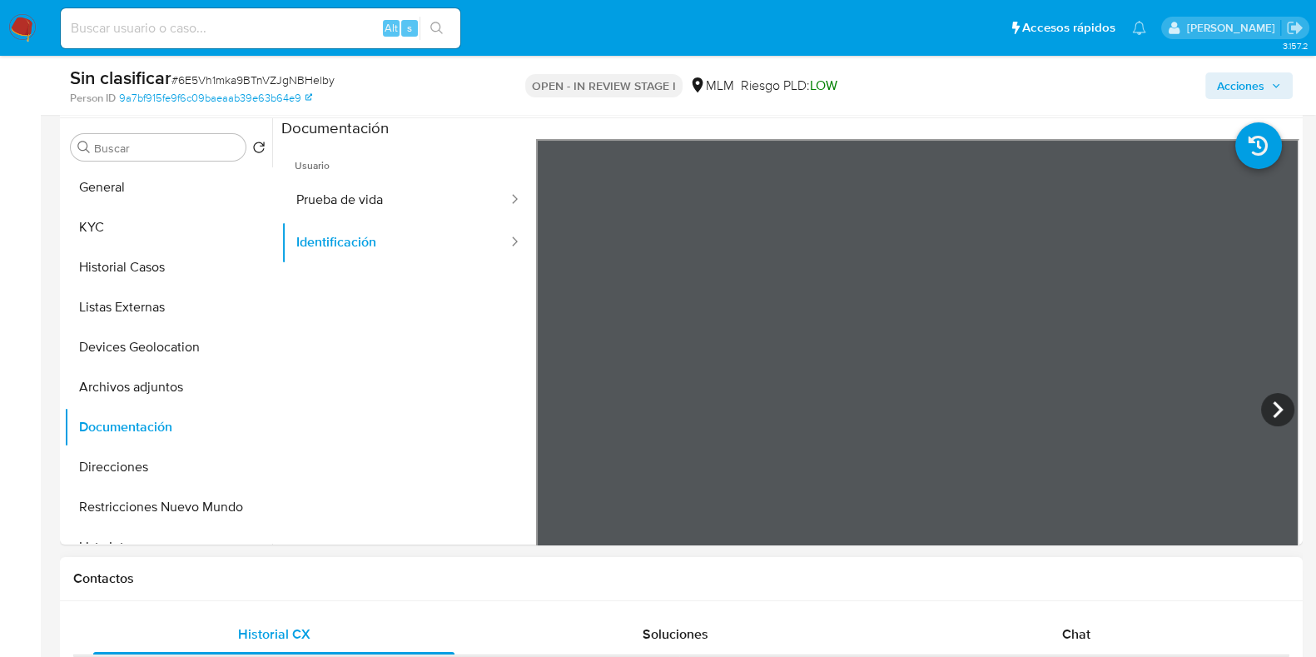
scroll to position [312, 0]
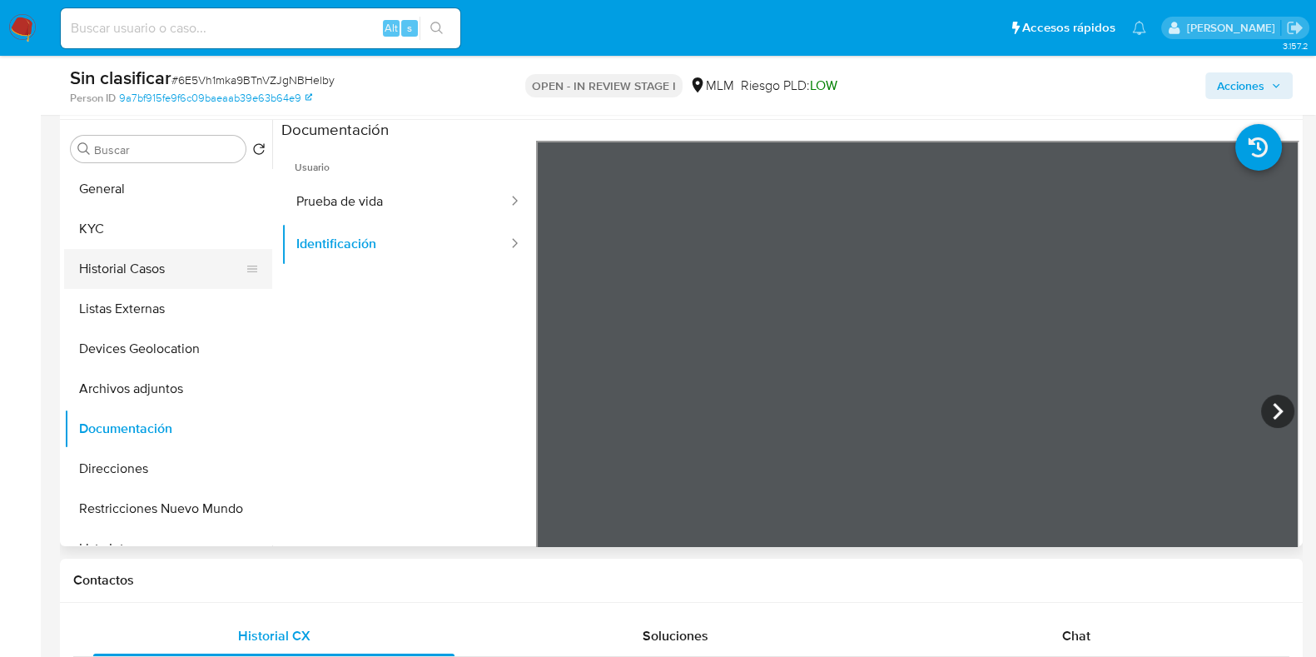
click at [131, 281] on button "Historial Casos" at bounding box center [161, 269] width 195 height 40
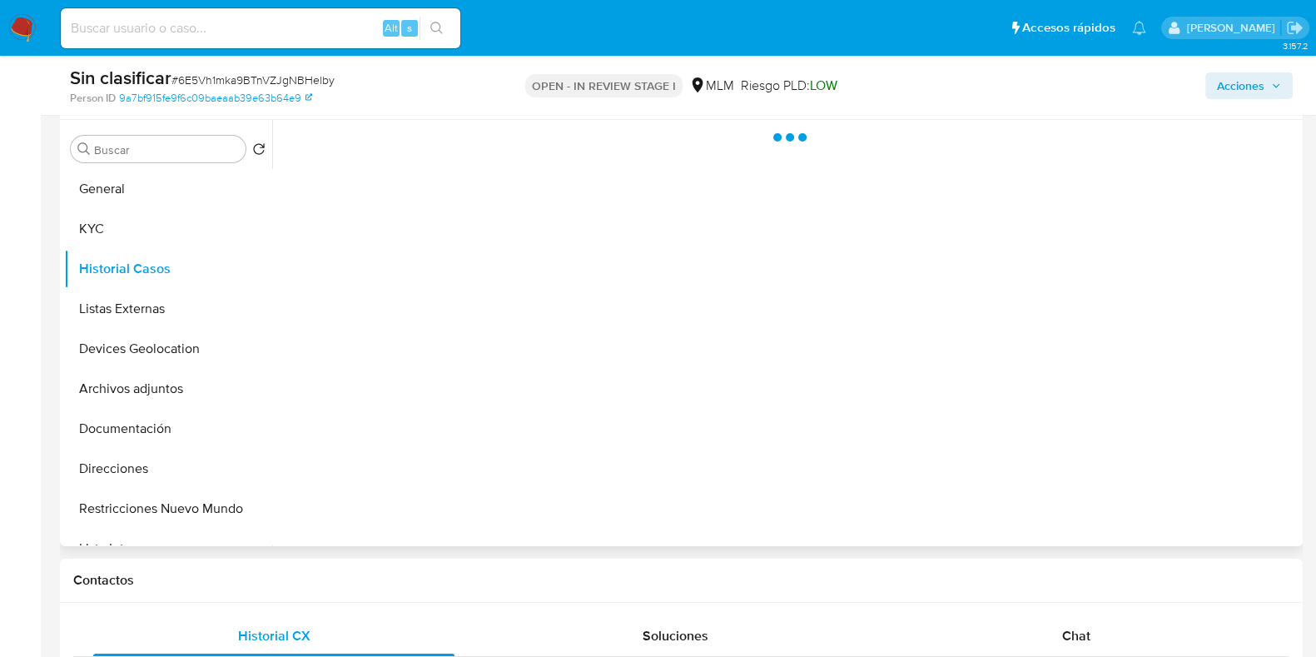
scroll to position [207, 0]
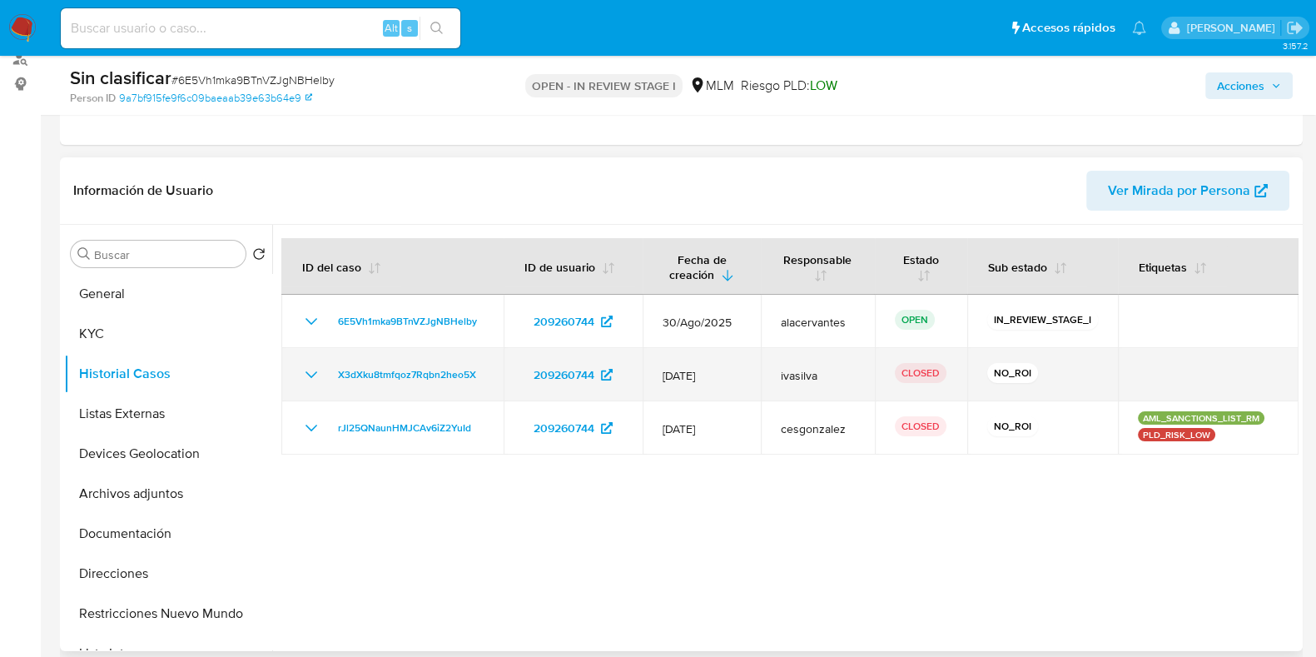
click at [316, 372] on icon "Mostrar/Ocultar" at bounding box center [311, 375] width 20 height 20
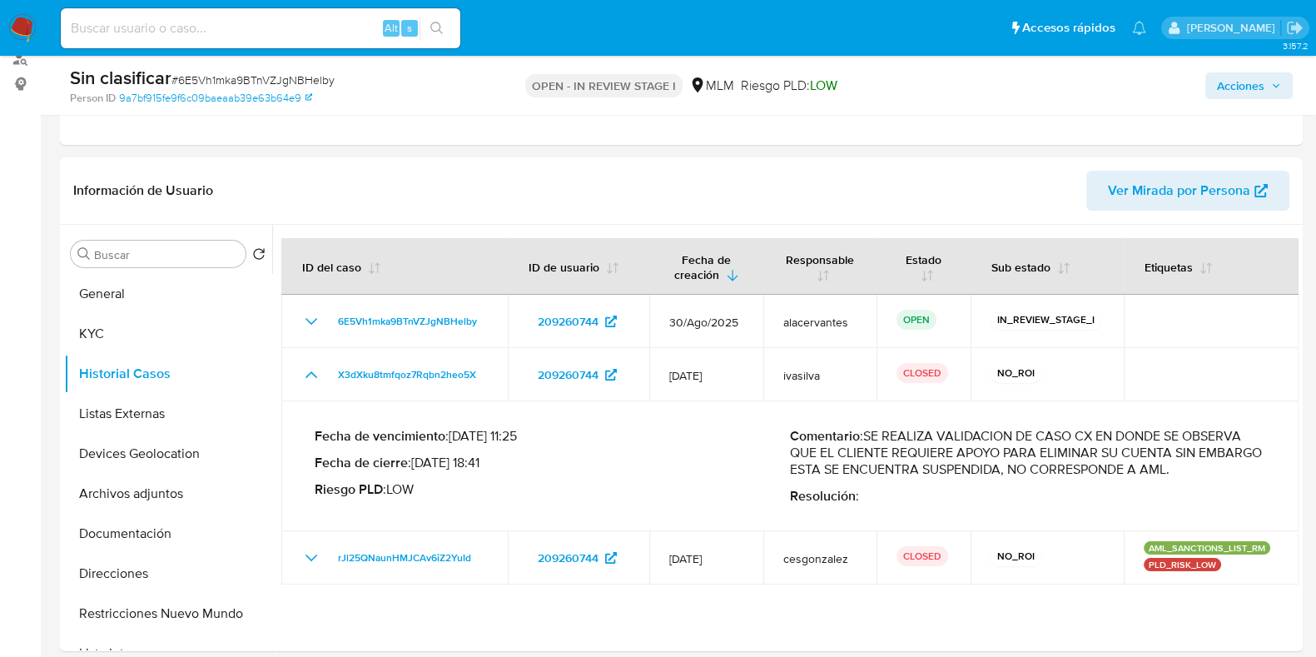
click at [1285, 81] on button "Acciones" at bounding box center [1248, 85] width 87 height 27
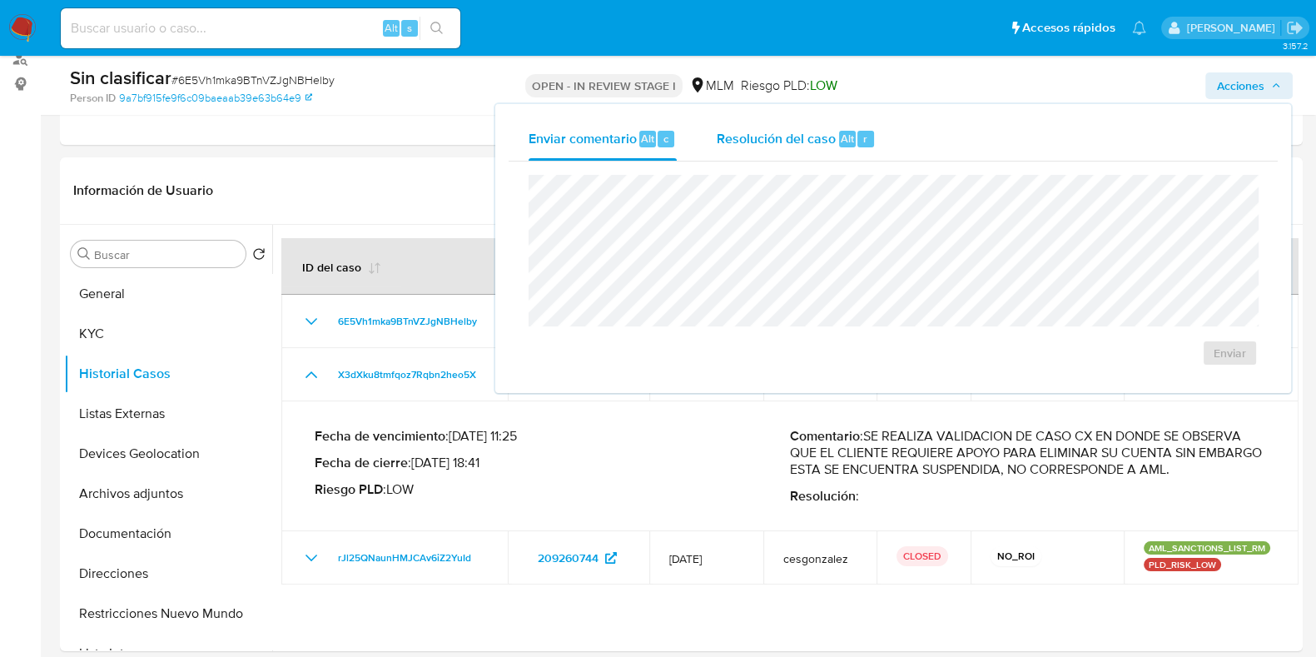
click at [828, 137] on span "Resolución del caso" at bounding box center [776, 137] width 119 height 19
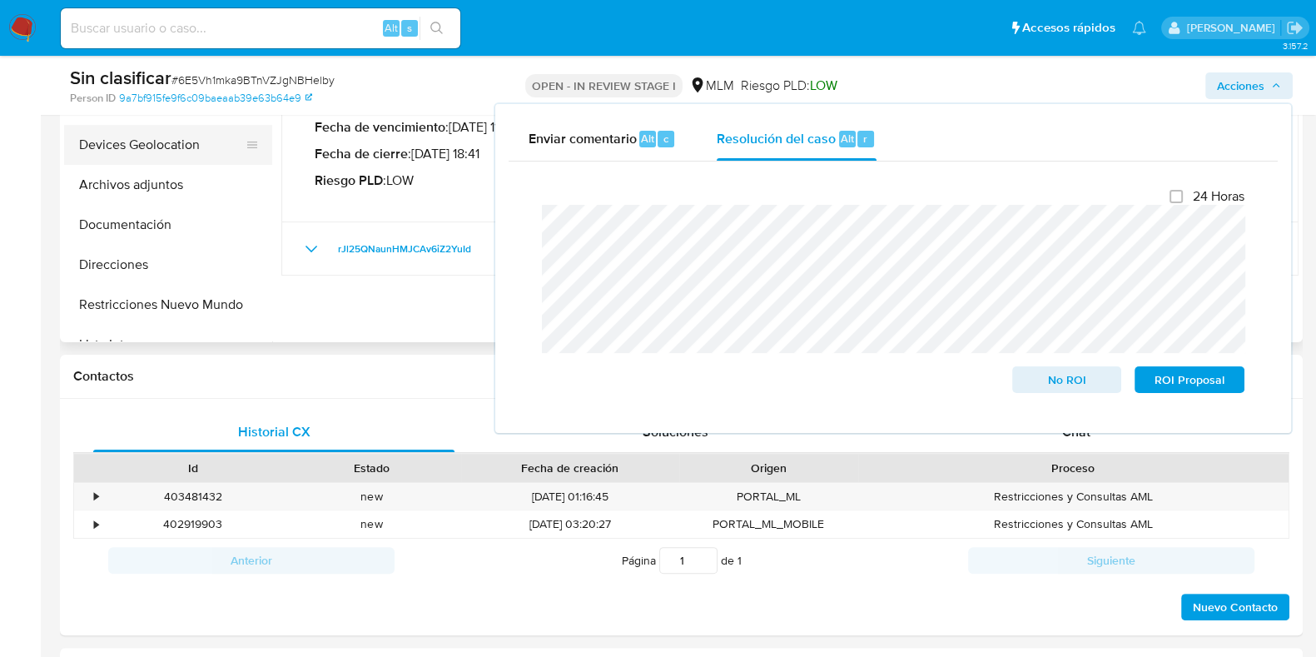
scroll to position [415, 0]
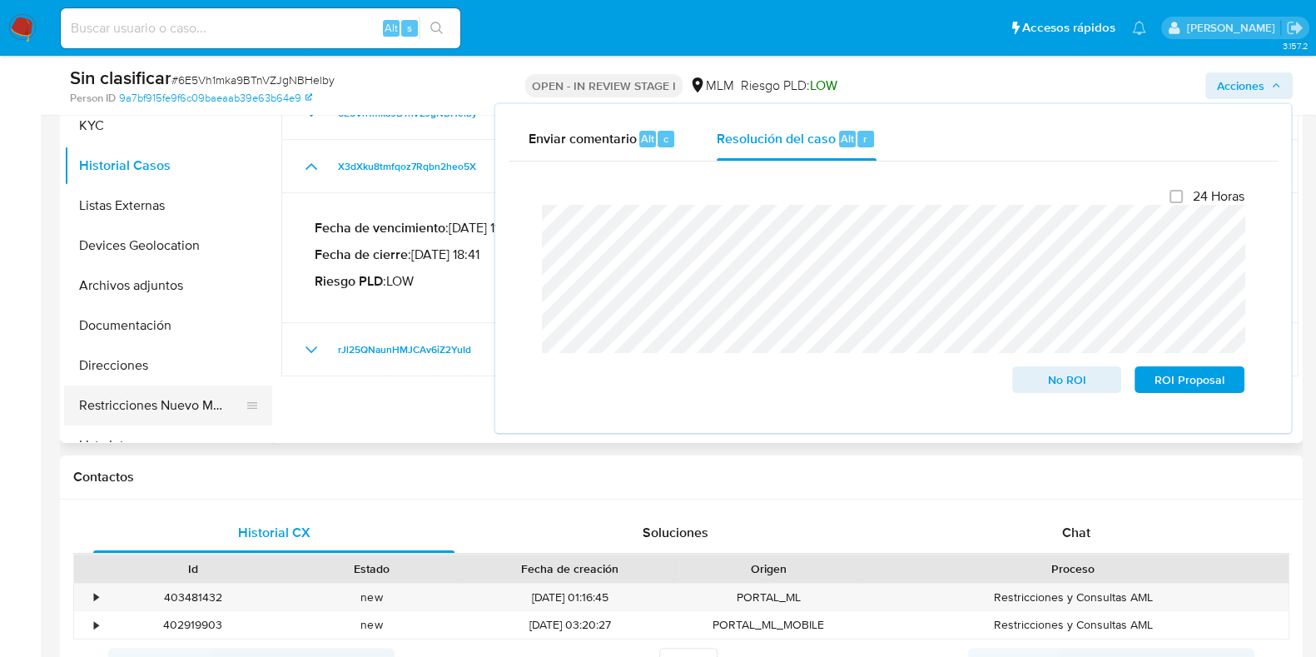
click at [171, 402] on button "Restricciones Nuevo Mundo" at bounding box center [161, 405] width 195 height 40
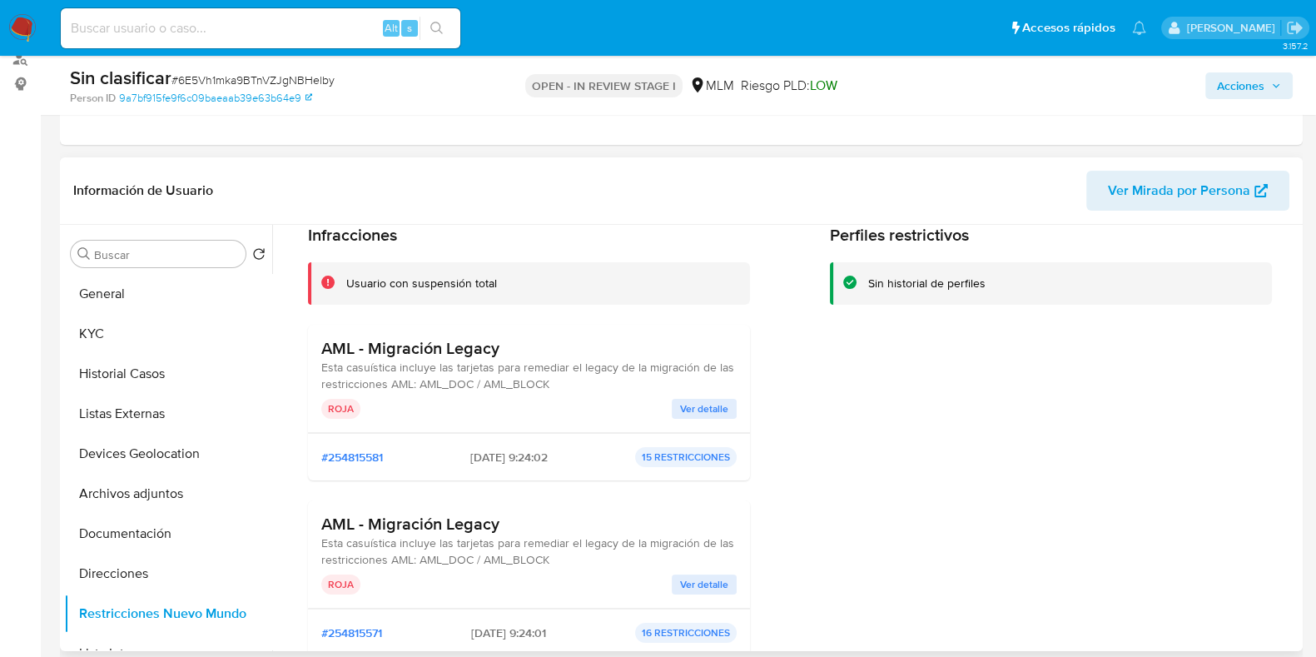
scroll to position [103, 0]
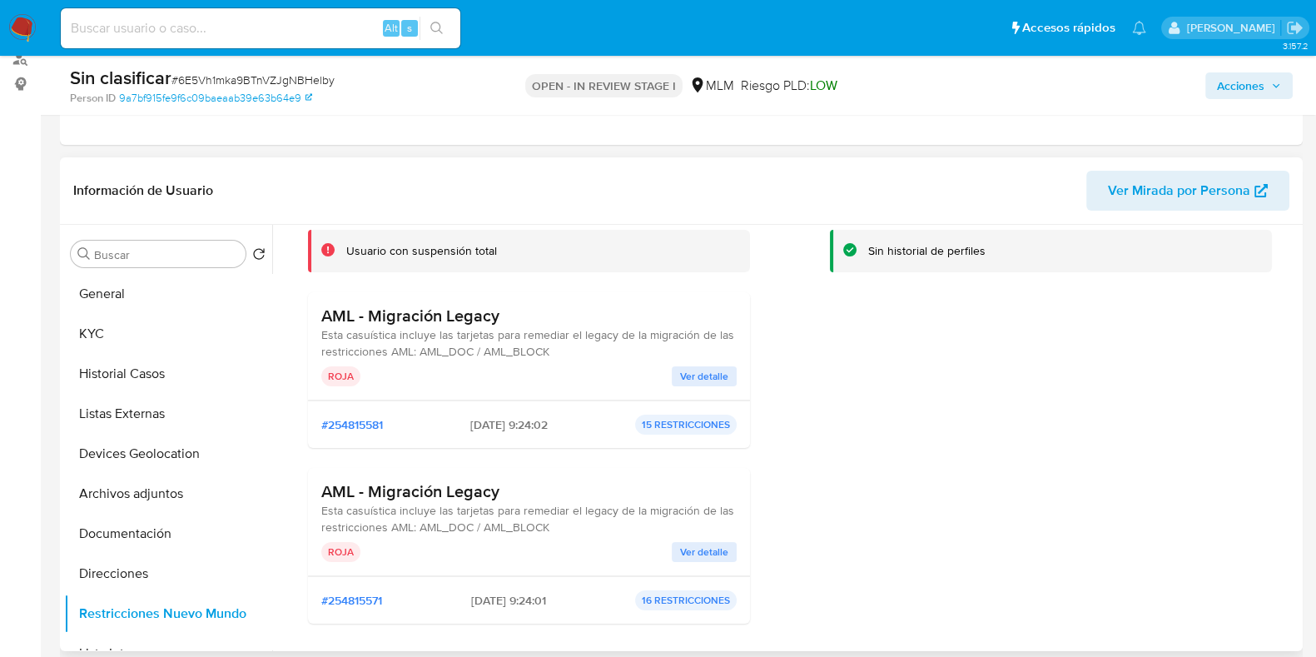
click at [713, 368] on span "Ver detalle" at bounding box center [704, 376] width 48 height 17
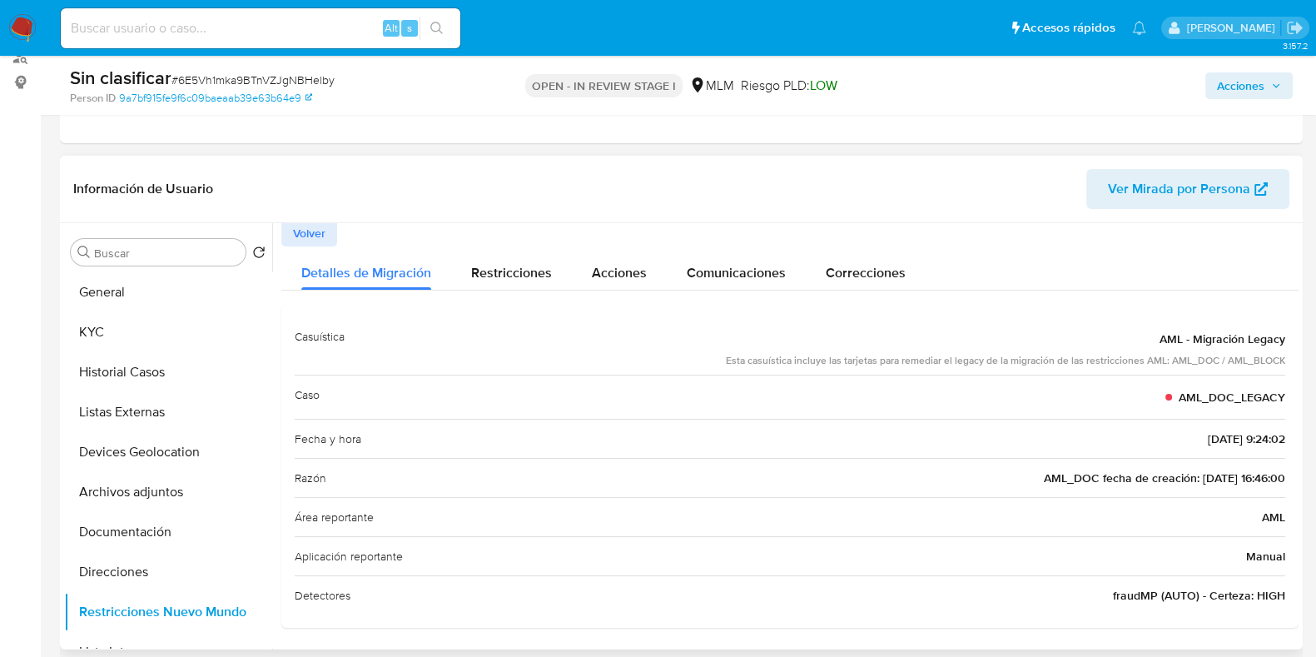
scroll to position [207, 0]
click at [298, 232] on span "Volver" at bounding box center [309, 234] width 32 height 23
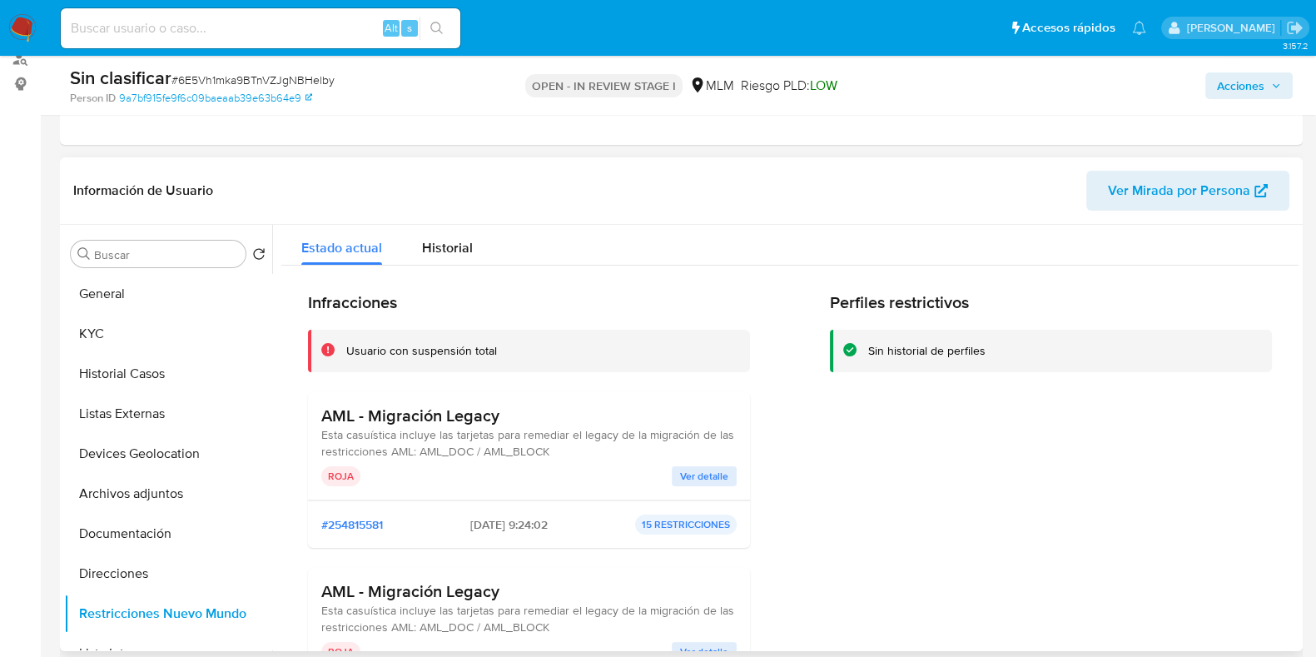
drag, startPoint x: 505, startPoint y: 417, endPoint x: 316, endPoint y: 415, distance: 189.0
click at [316, 415] on div "AML - Migración Legacy Esta casuística incluye las tarjetas para remediar el le…" at bounding box center [529, 446] width 442 height 108
click at [146, 281] on button "General" at bounding box center [161, 294] width 195 height 40
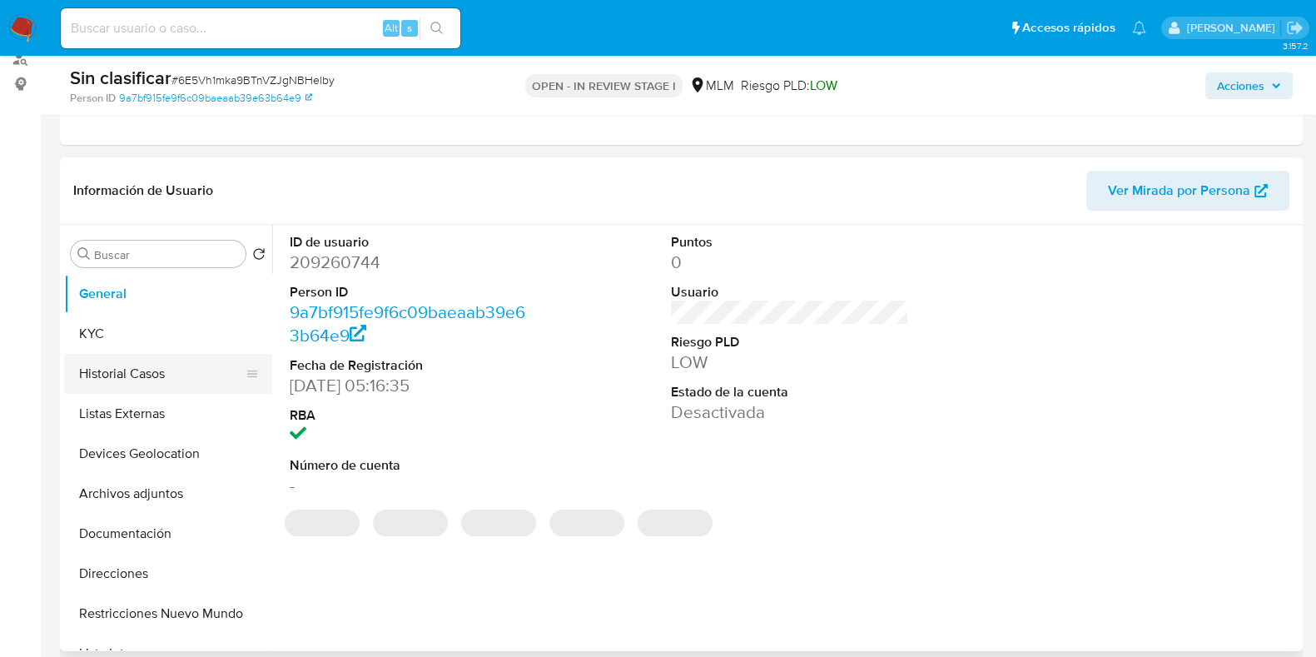
click at [125, 365] on button "Historial Casos" at bounding box center [161, 374] width 195 height 40
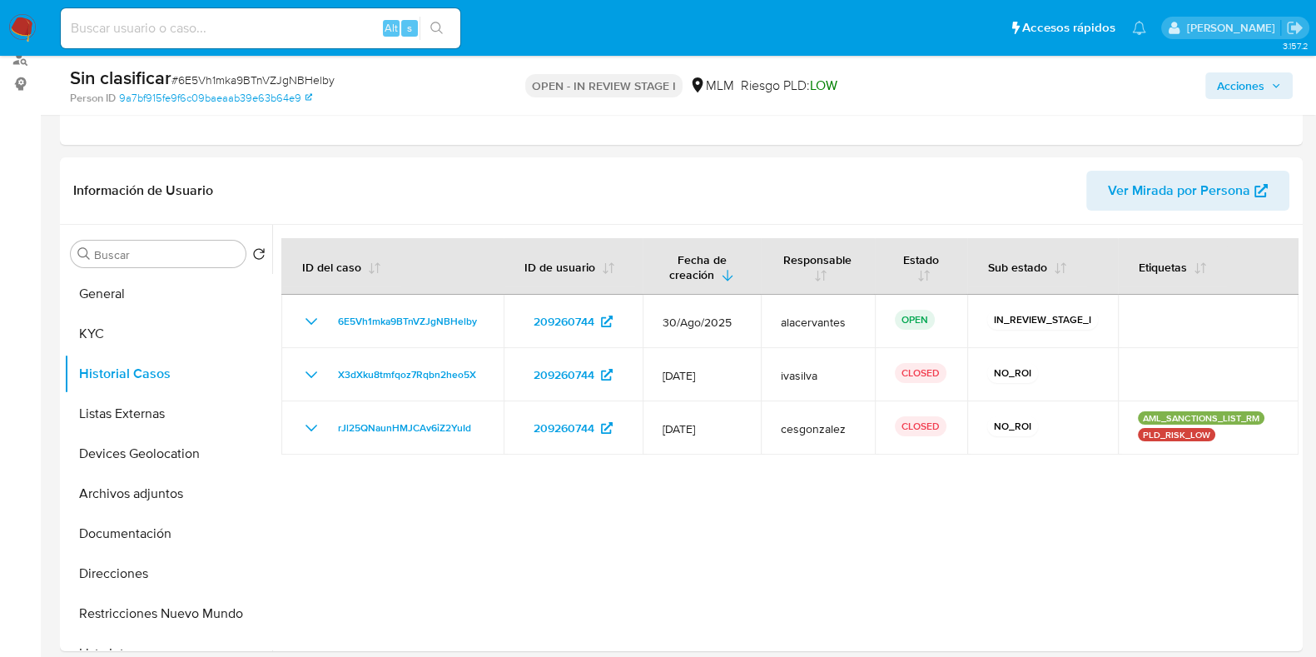
click at [1269, 78] on span "Acciones" at bounding box center [1249, 85] width 64 height 23
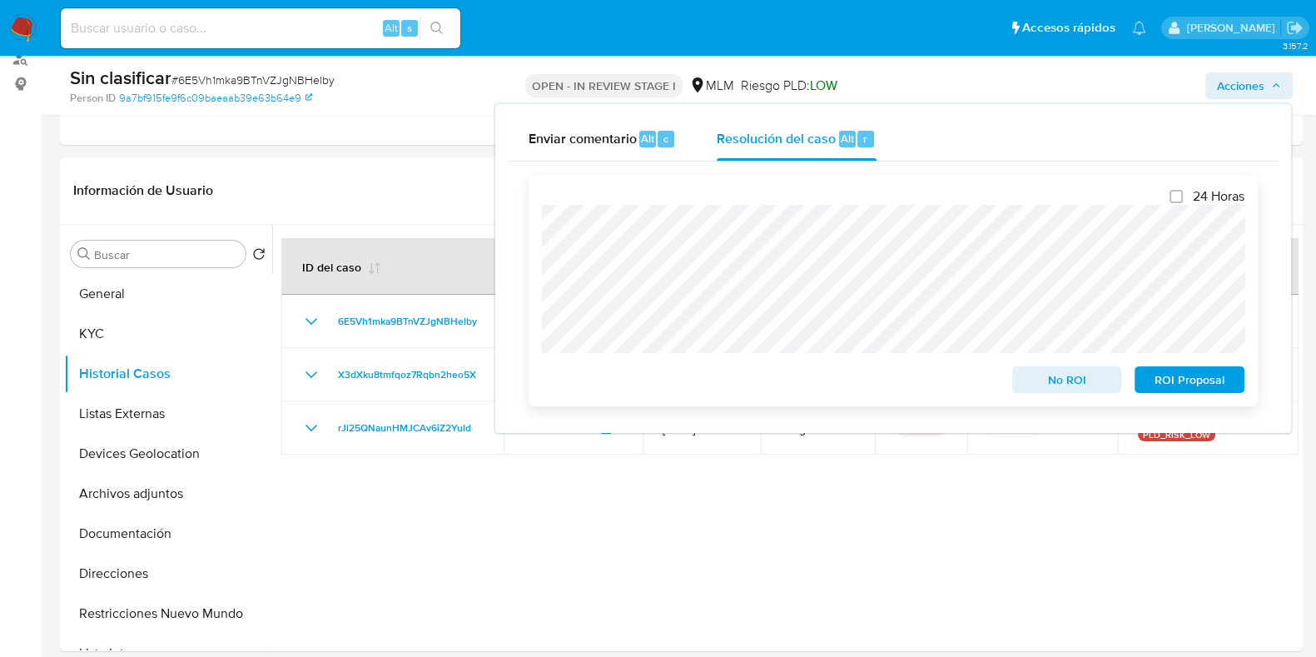
click at [1066, 380] on span "No ROI" at bounding box center [1067, 379] width 87 height 23
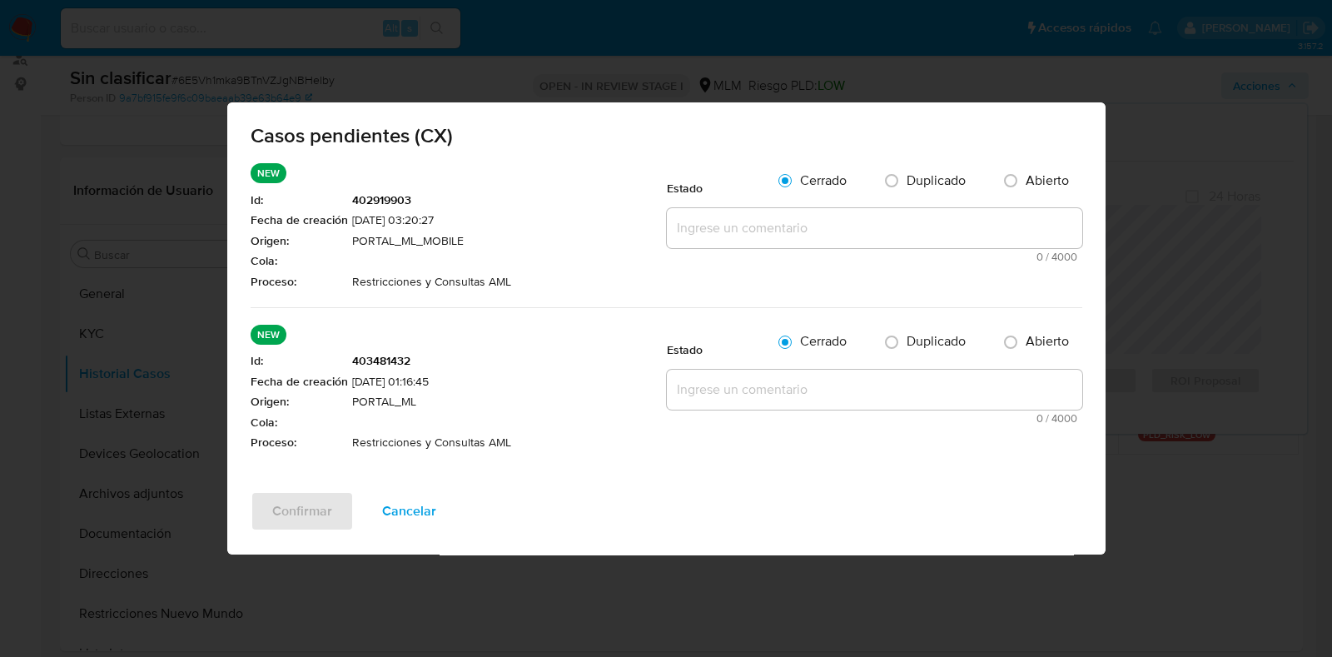
click at [412, 518] on span "Cancelar" at bounding box center [409, 511] width 54 height 37
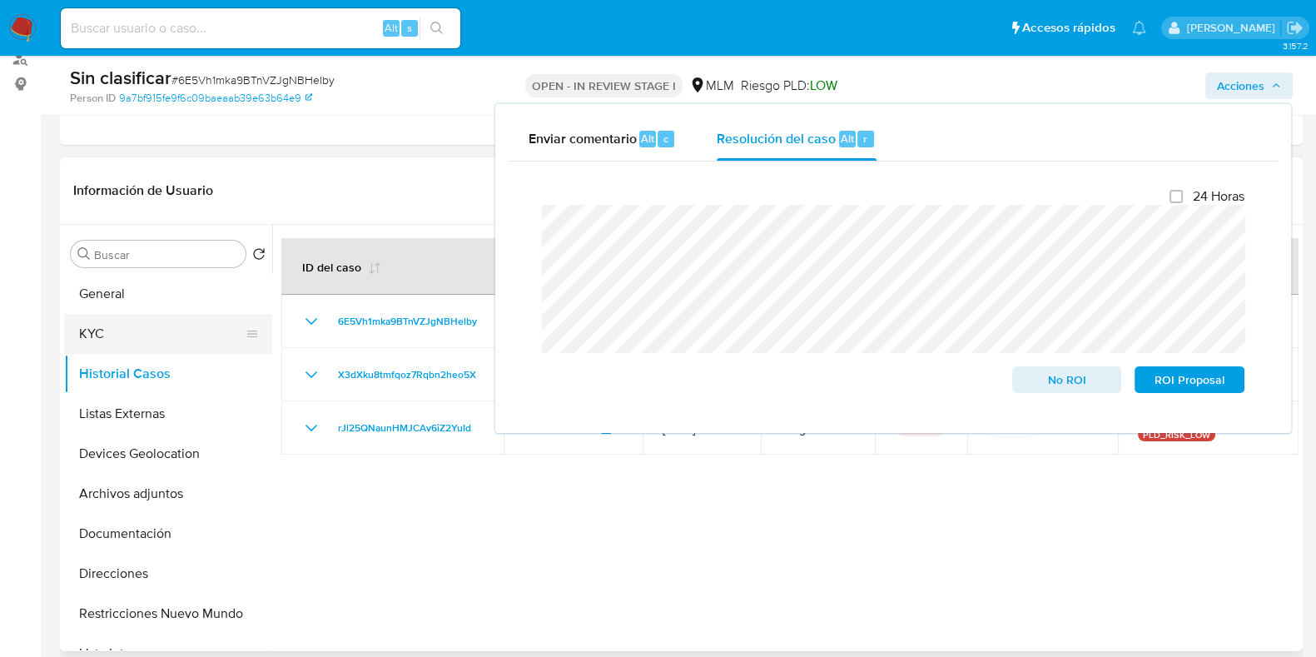
click at [160, 343] on button "KYC" at bounding box center [161, 334] width 195 height 40
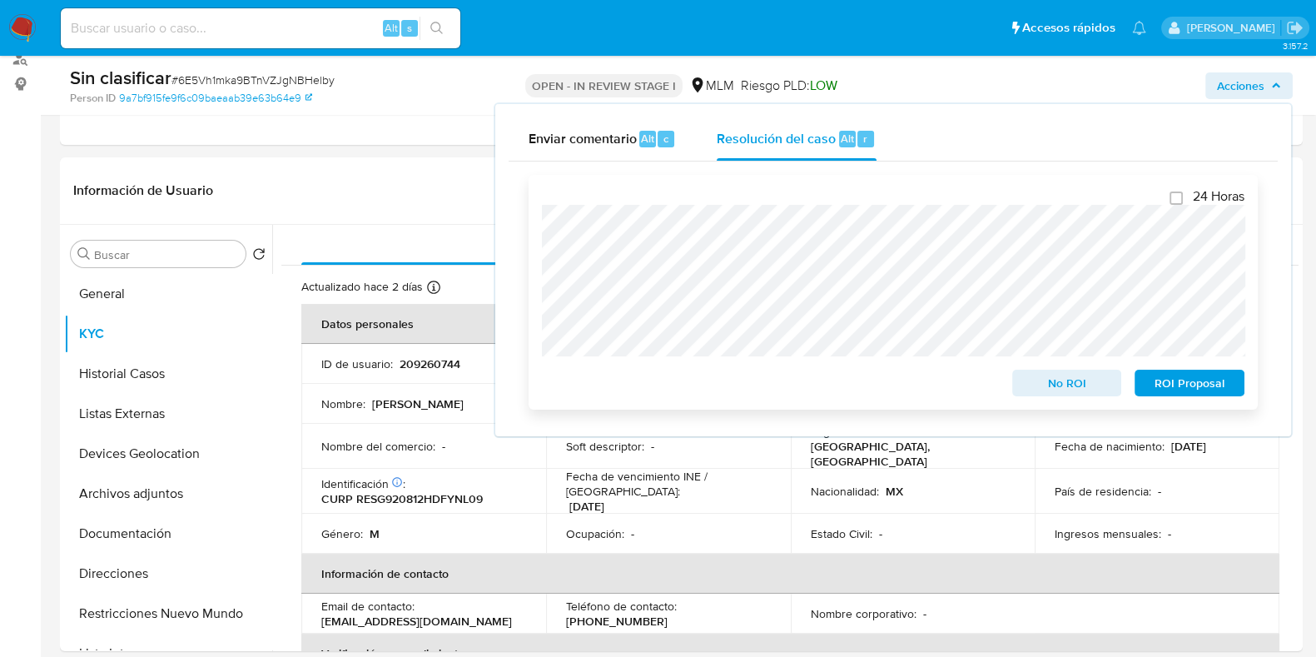
click at [1078, 387] on span "No ROI" at bounding box center [1067, 382] width 87 height 23
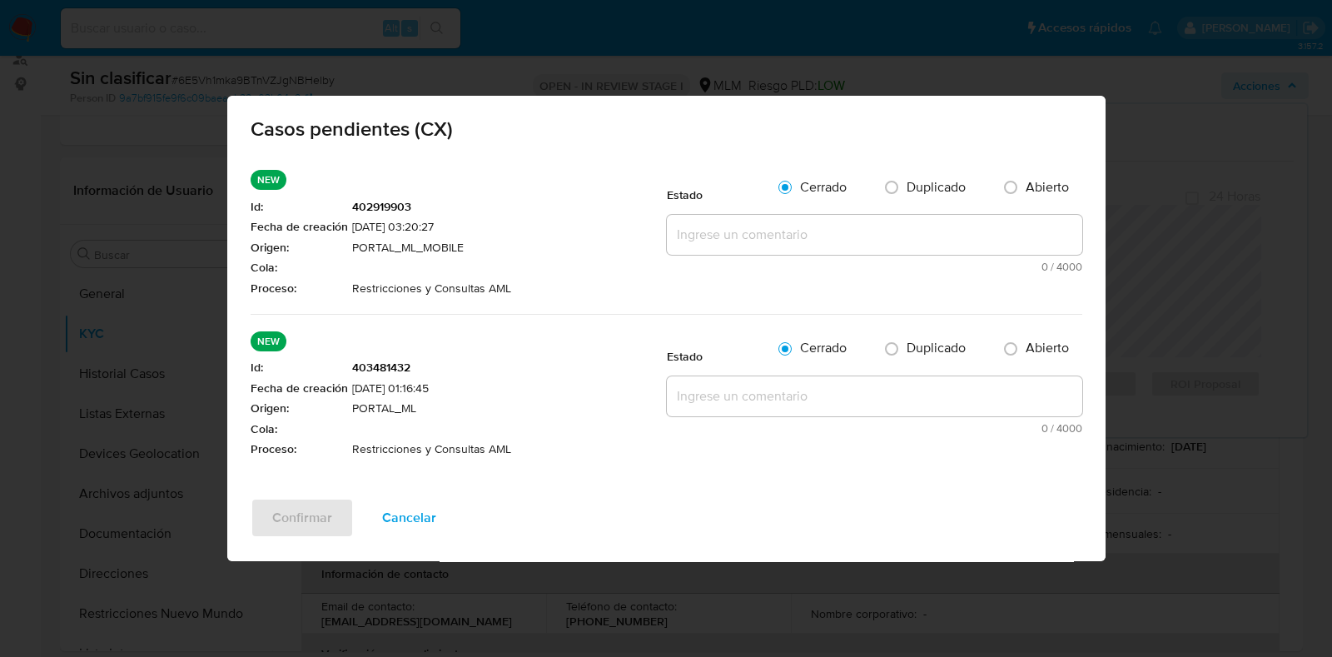
click at [417, 529] on span "Cancelar" at bounding box center [409, 518] width 54 height 37
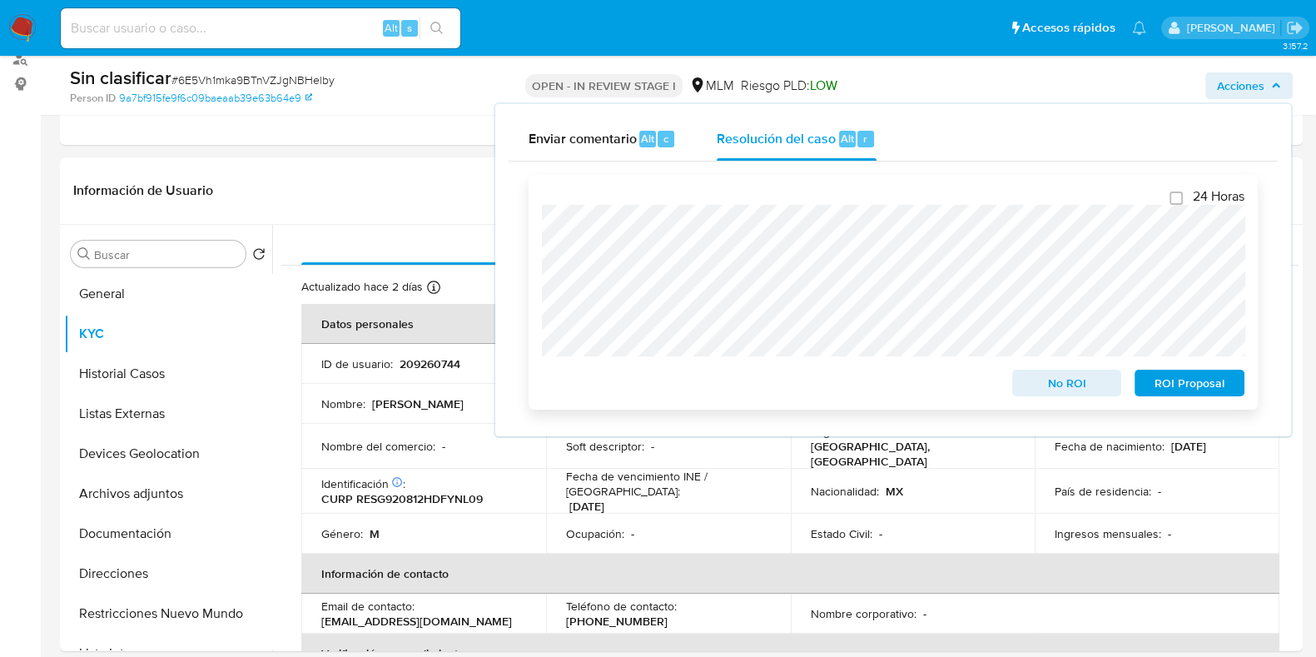
click at [1069, 385] on span "No ROI" at bounding box center [1067, 382] width 87 height 23
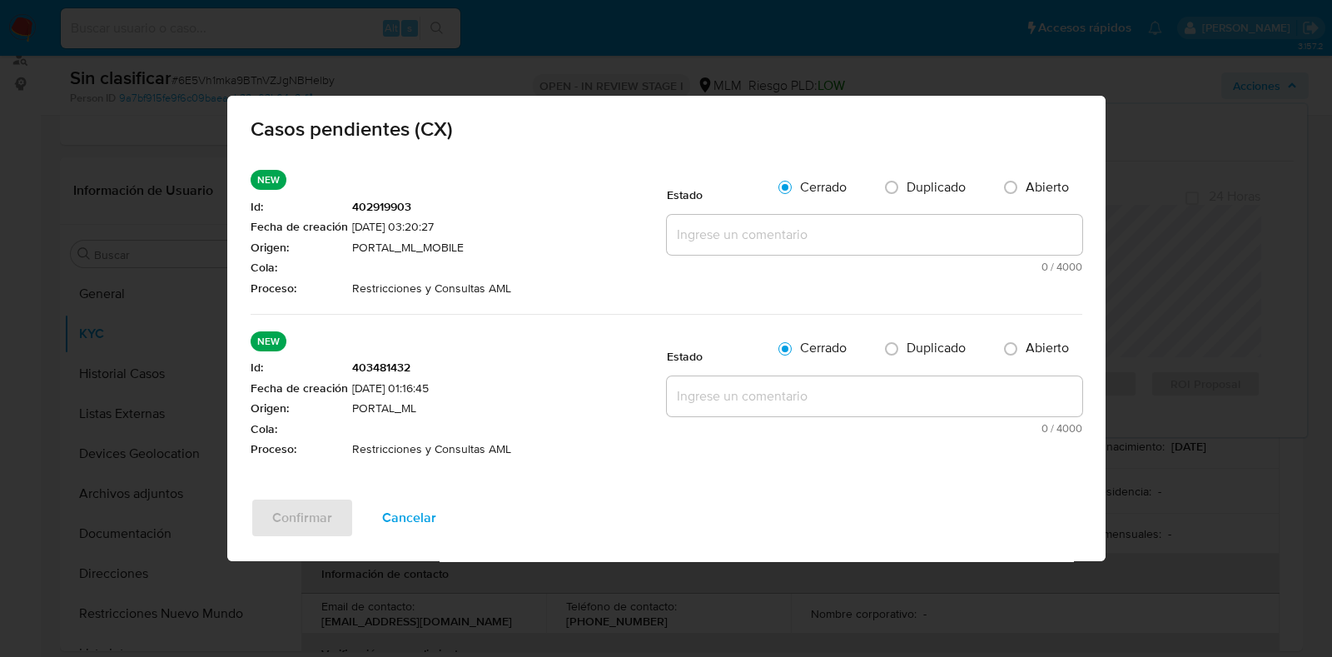
click at [375, 202] on span "402919903" at bounding box center [509, 207] width 315 height 17
copy span "402919903"
click at [395, 370] on span "403481432" at bounding box center [509, 368] width 315 height 17
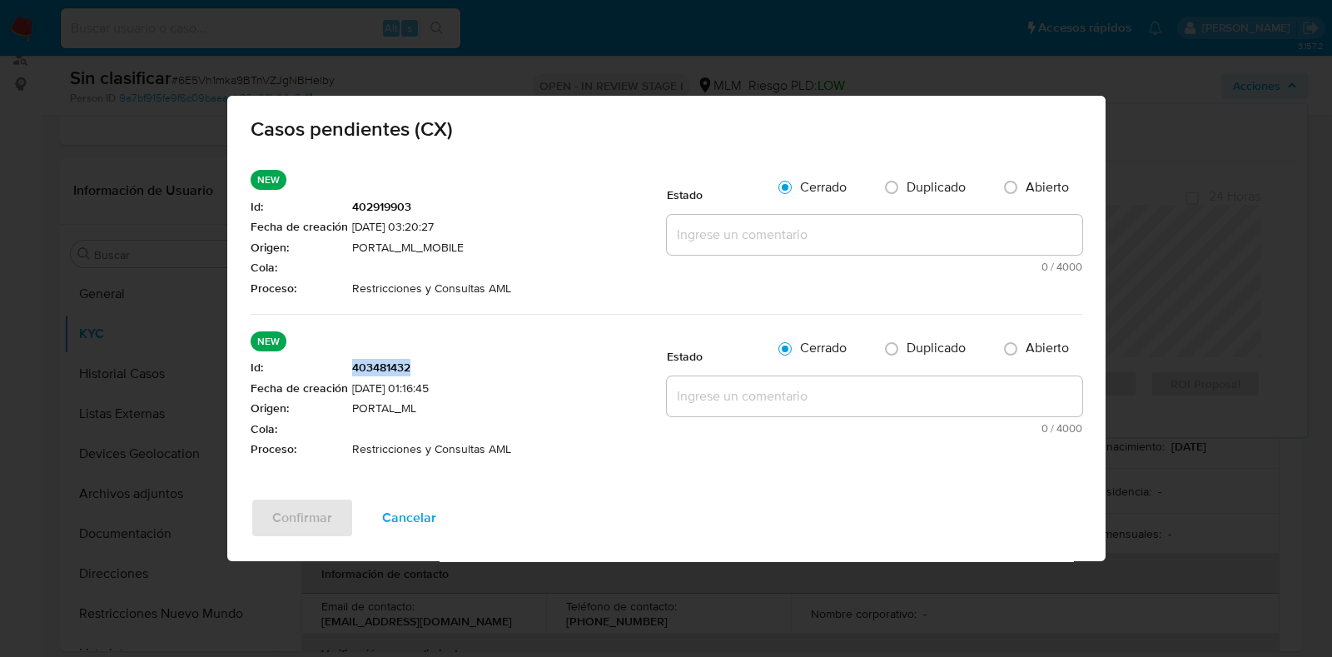
copy span "403481432"
click at [577, 346] on span at bounding box center [509, 343] width 315 height 25
click at [415, 518] on span "Cancelar" at bounding box center [409, 518] width 54 height 37
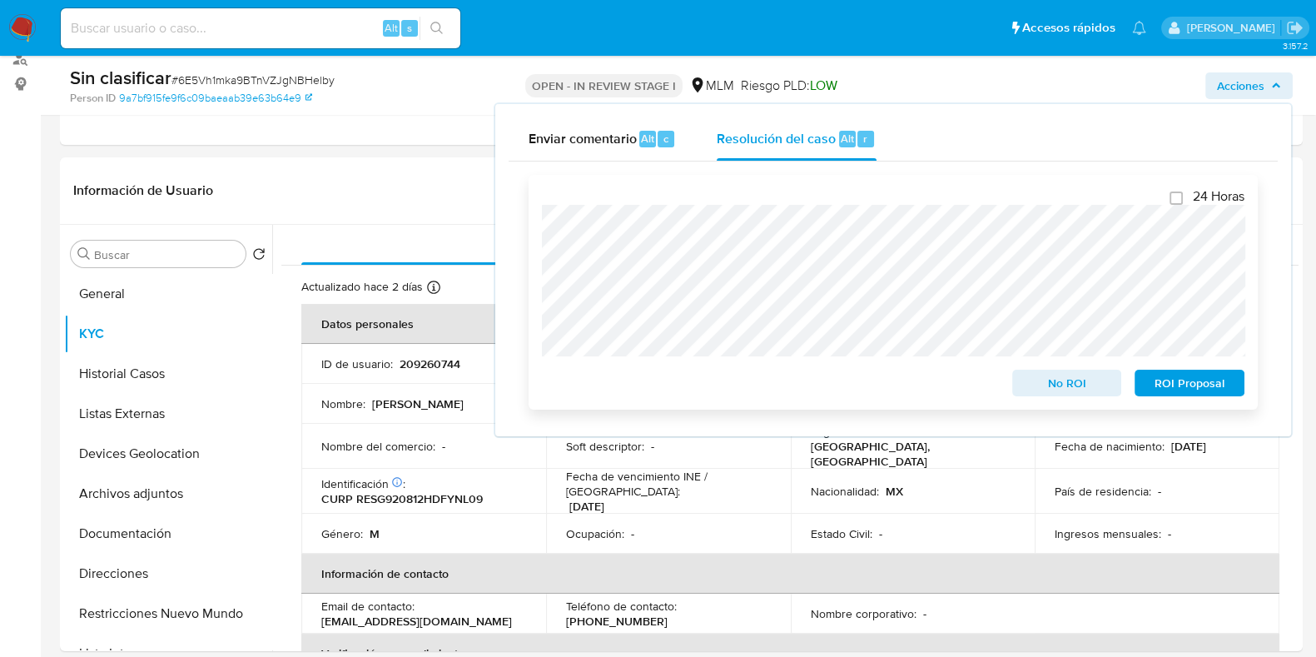
click at [1055, 395] on span "No ROI" at bounding box center [1067, 382] width 87 height 23
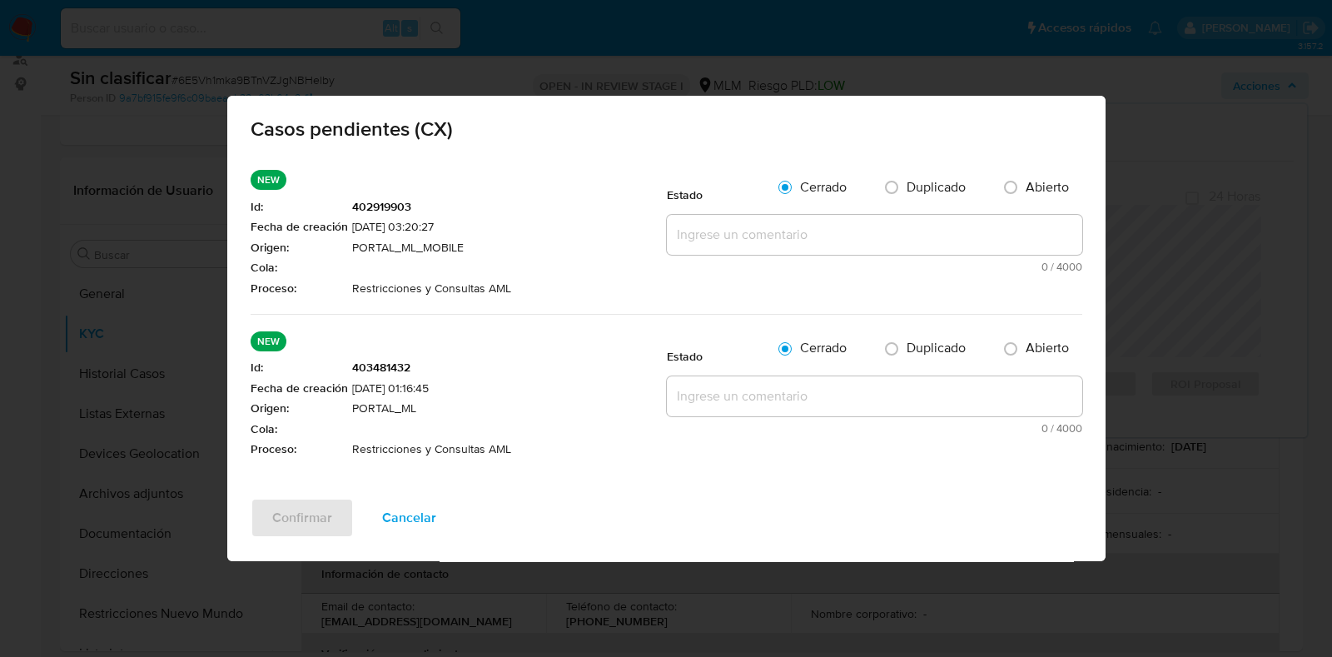
click at [765, 243] on textarea at bounding box center [874, 235] width 415 height 40
click at [391, 518] on span "Cancelar" at bounding box center [409, 518] width 54 height 37
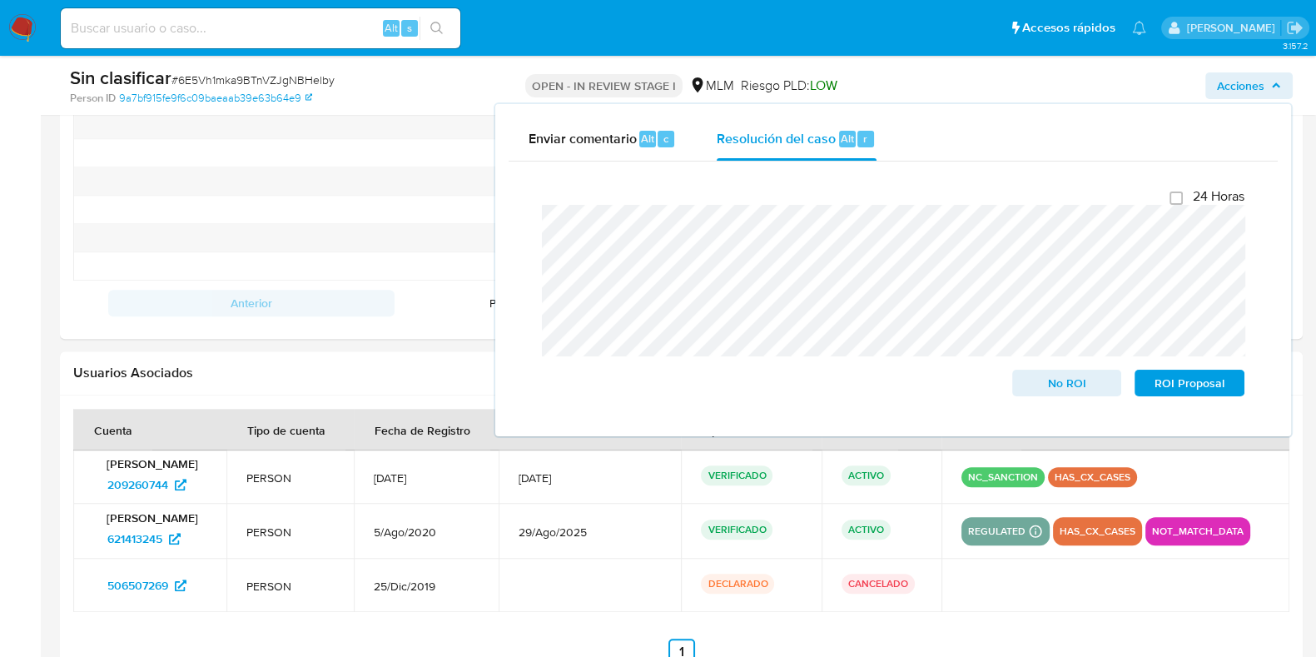
scroll to position [2081, 0]
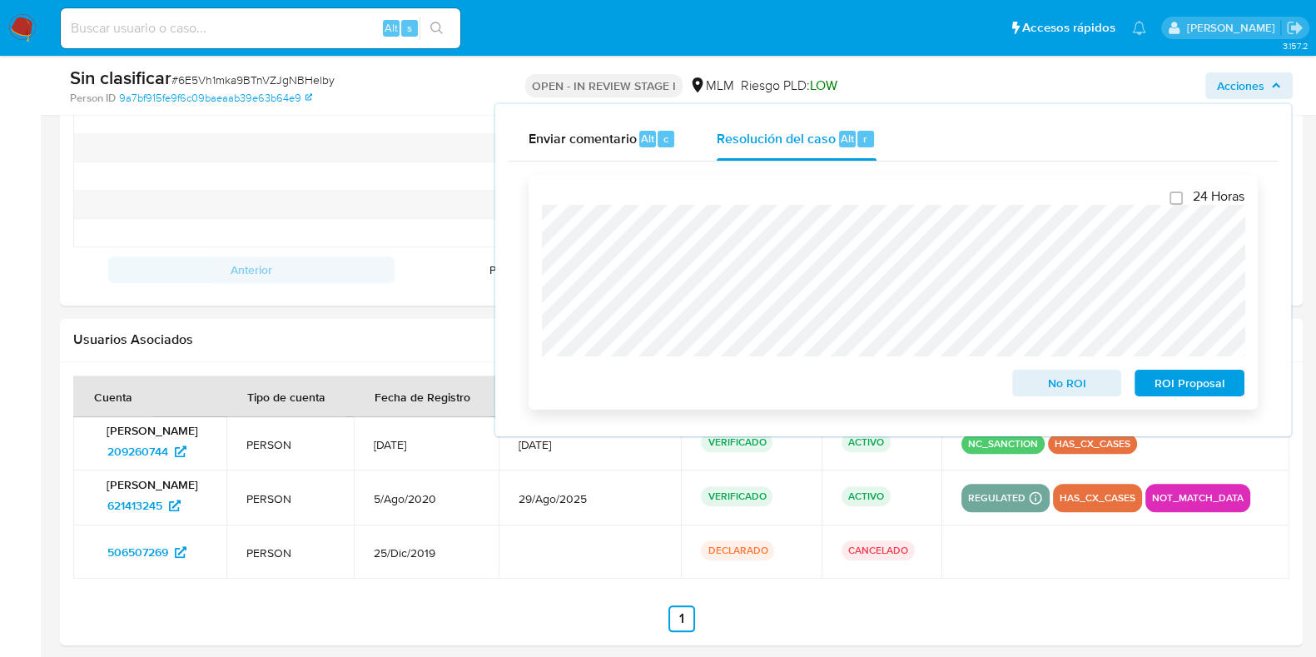
click at [1032, 386] on span "No ROI" at bounding box center [1067, 382] width 87 height 23
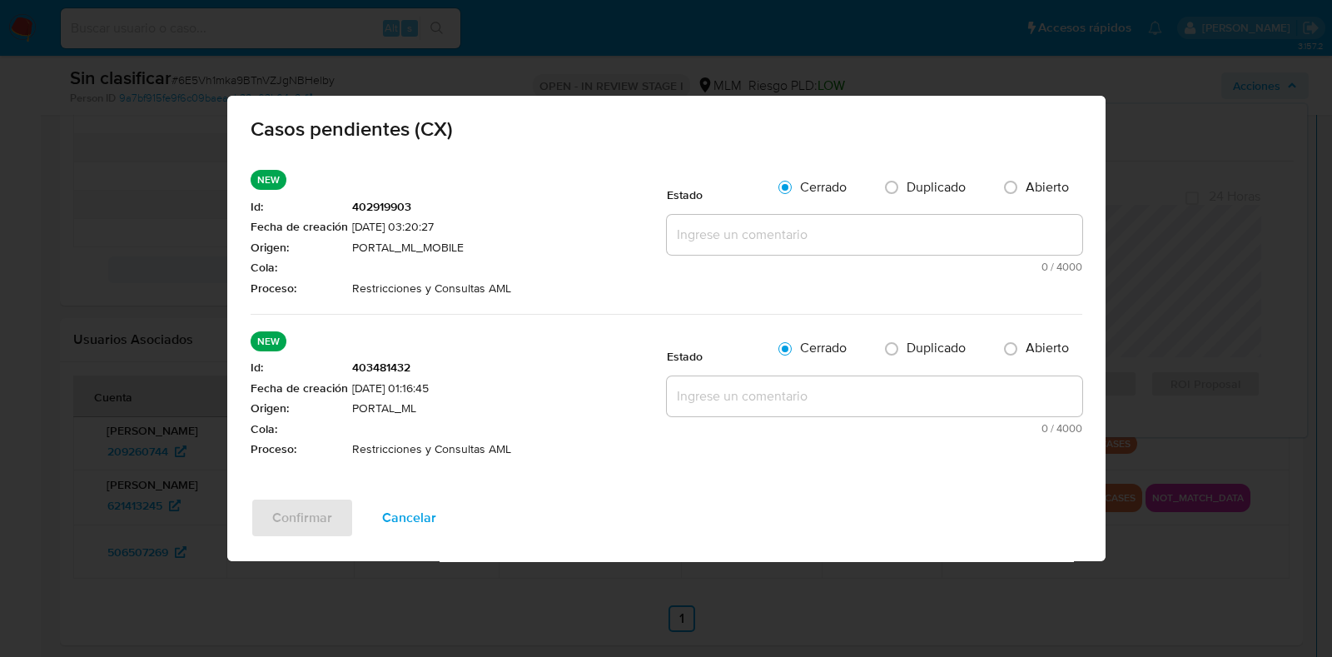
click at [375, 206] on span "402919903" at bounding box center [509, 207] width 315 height 17
copy span "402919903"
click at [395, 364] on span "403481432" at bounding box center [509, 368] width 315 height 17
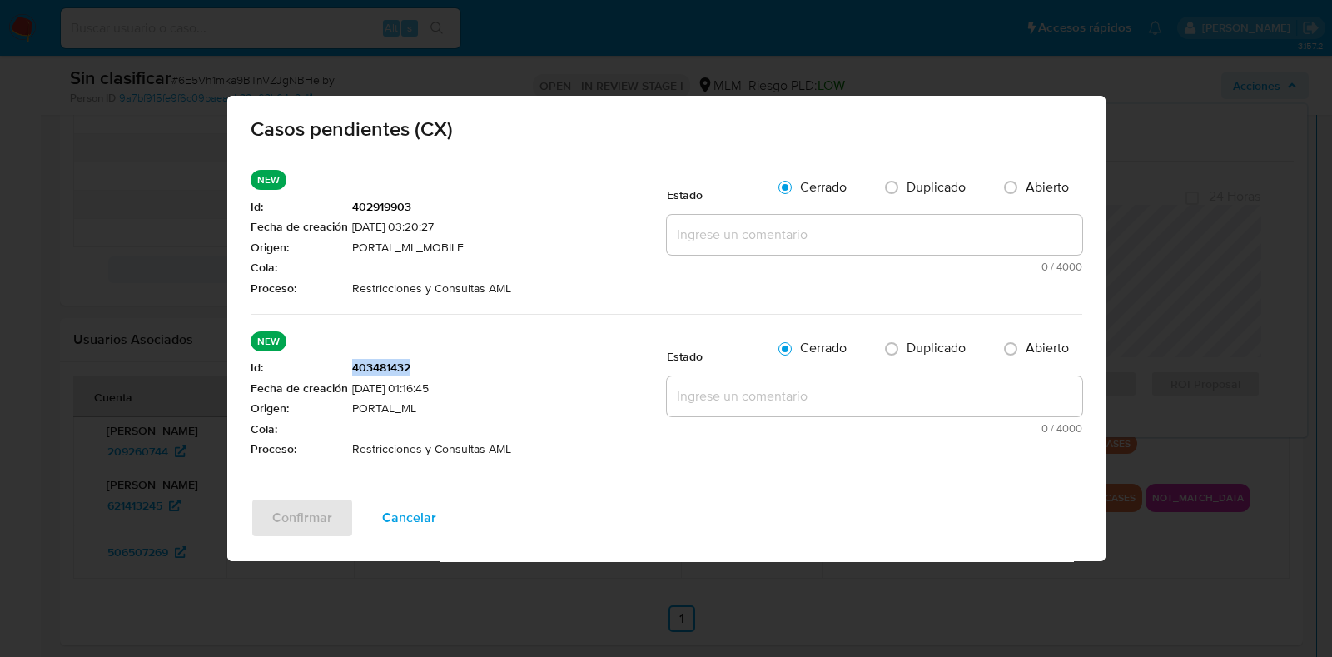
click at [395, 364] on span "403481432" at bounding box center [509, 368] width 315 height 17
copy span "403481432"
click at [407, 534] on span "Cancelar" at bounding box center [409, 518] width 54 height 37
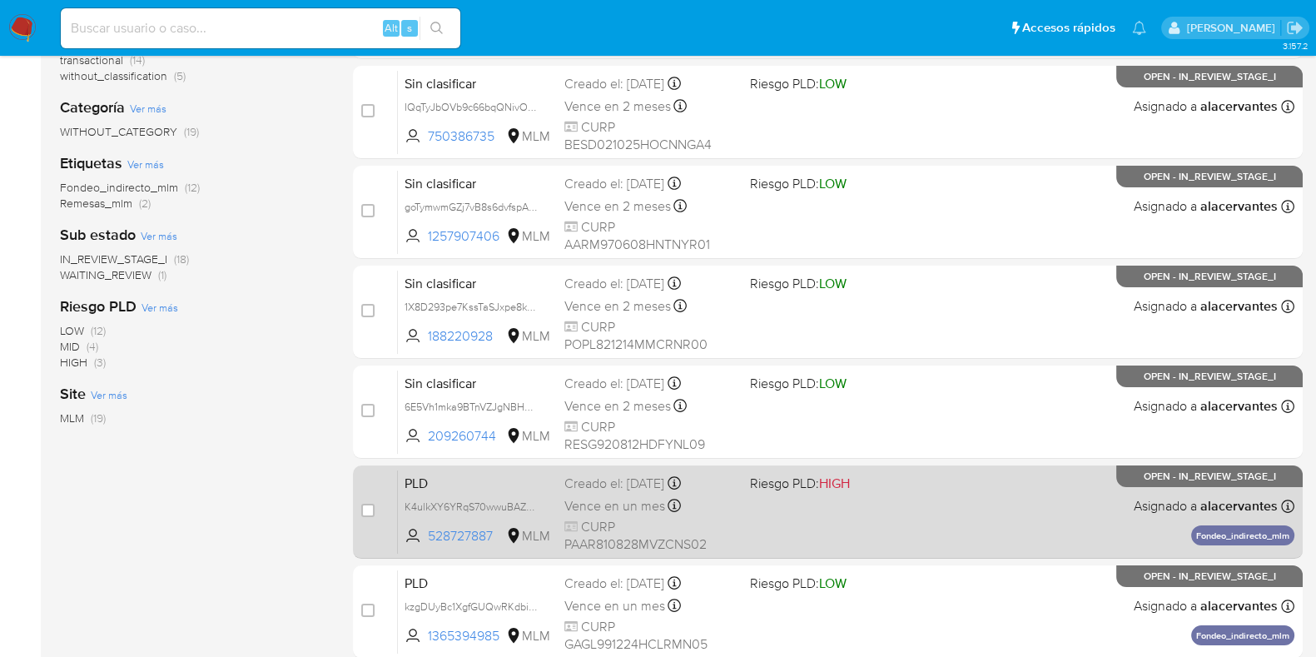
scroll to position [103, 0]
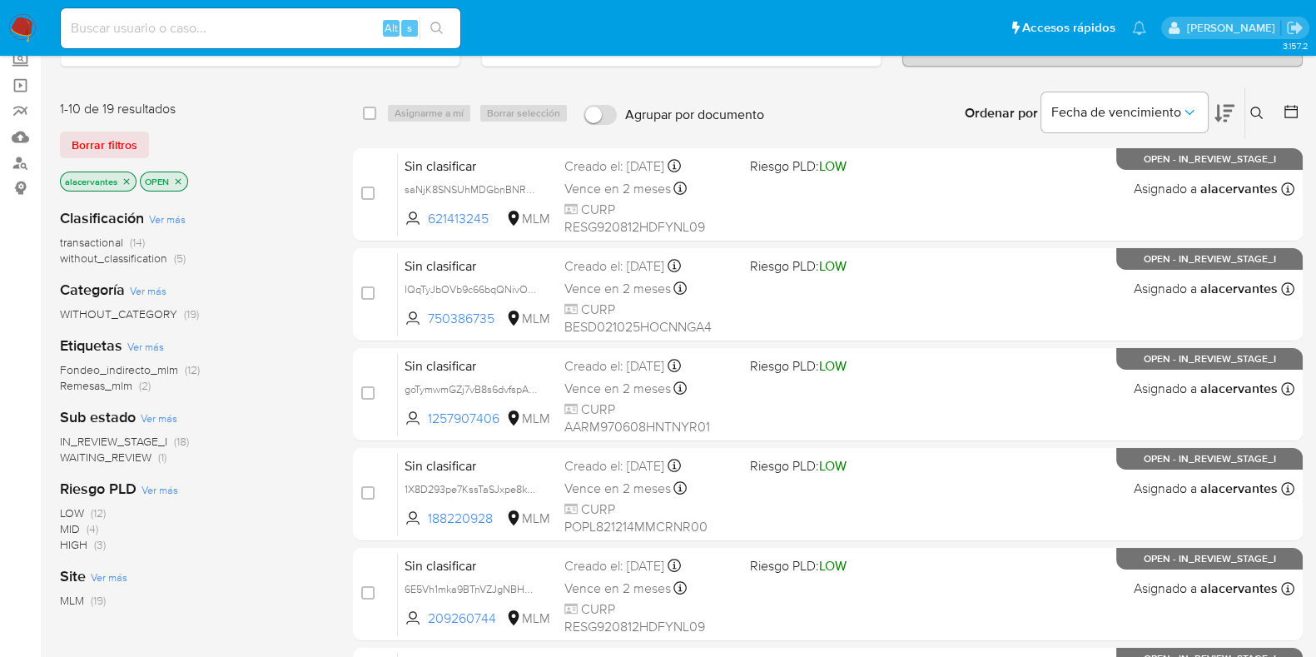
click at [180, 256] on span "(5)" at bounding box center [180, 258] width 12 height 17
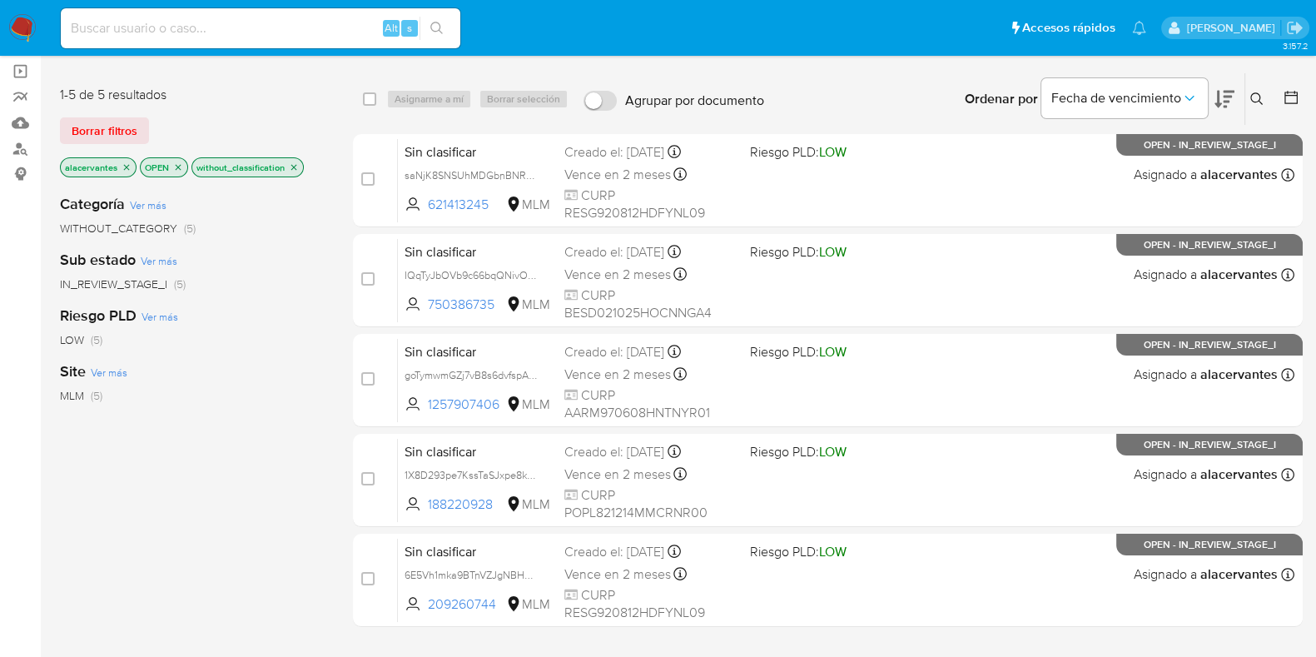
scroll to position [87, 0]
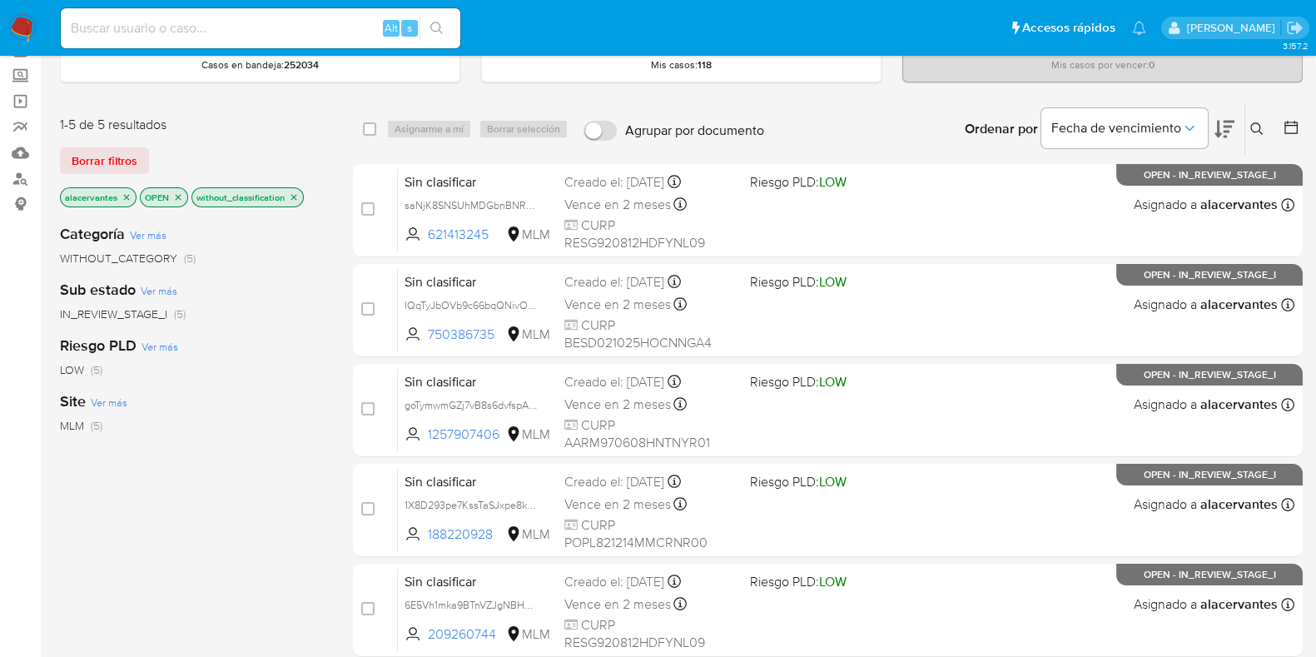
click at [25, 18] on img at bounding box center [22, 28] width 28 height 28
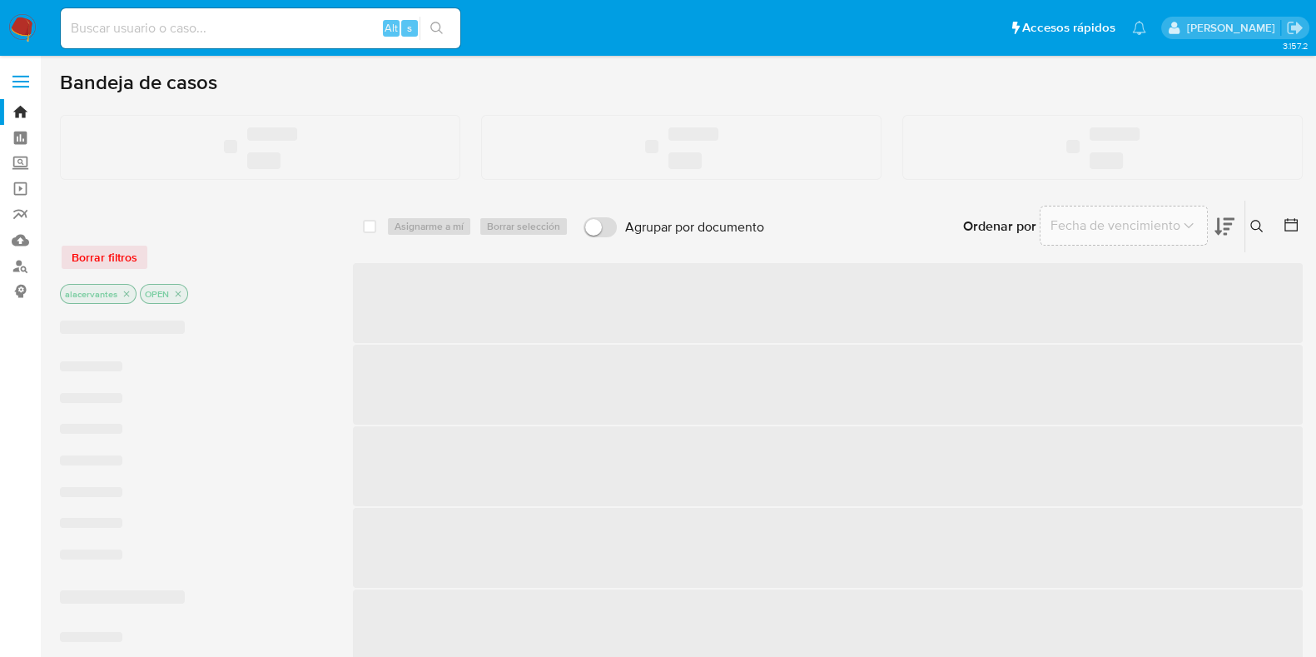
click at [271, 36] on input at bounding box center [261, 28] width 400 height 22
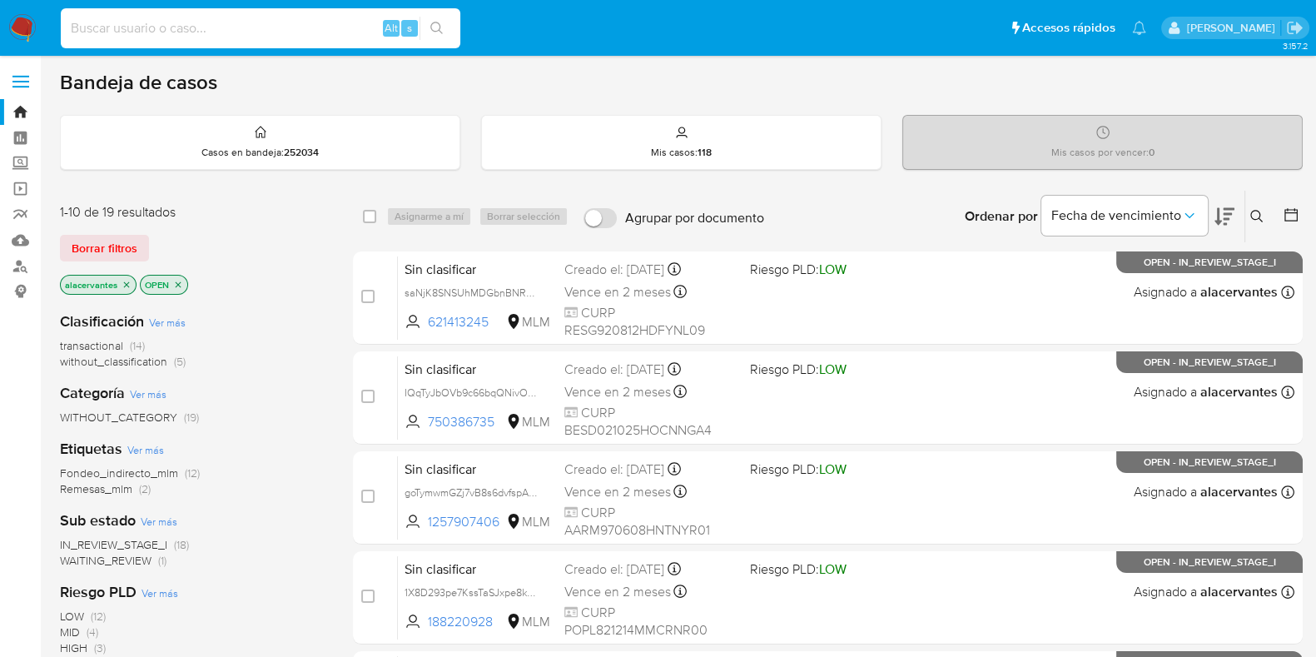
paste input "402919903"
type input "402919903"
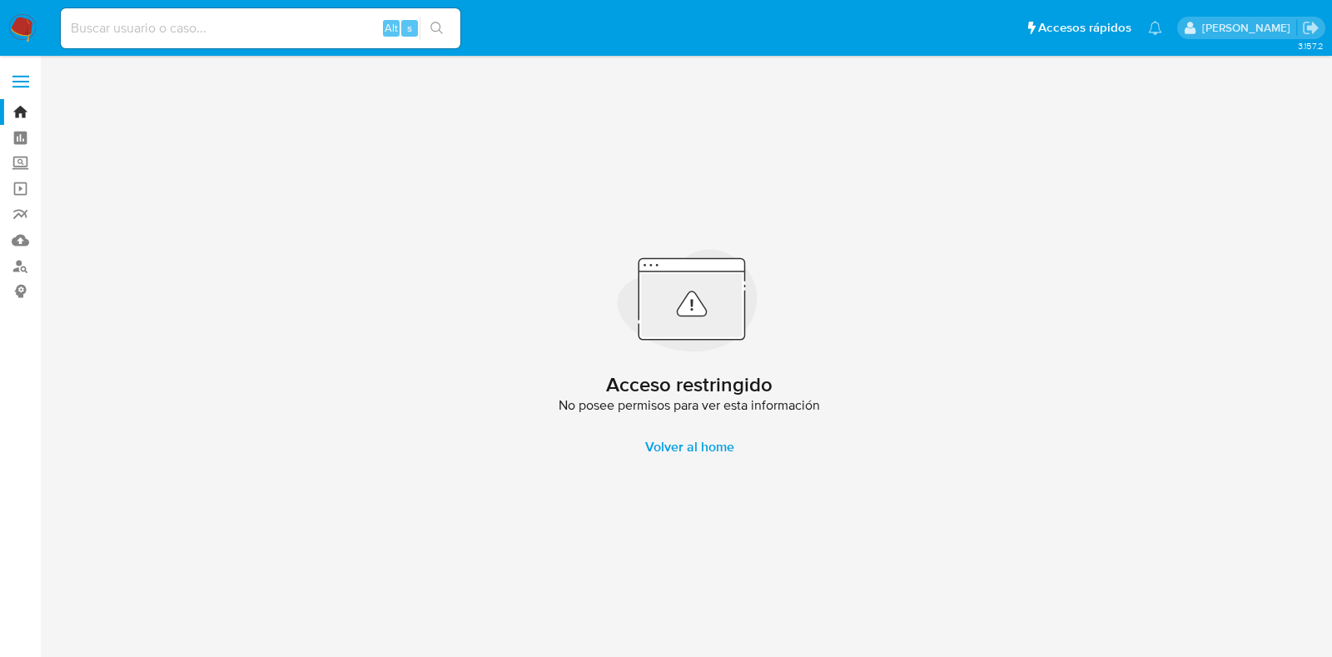
click at [277, 28] on input at bounding box center [261, 28] width 400 height 22
click at [695, 460] on span "Volver al home" at bounding box center [689, 447] width 89 height 40
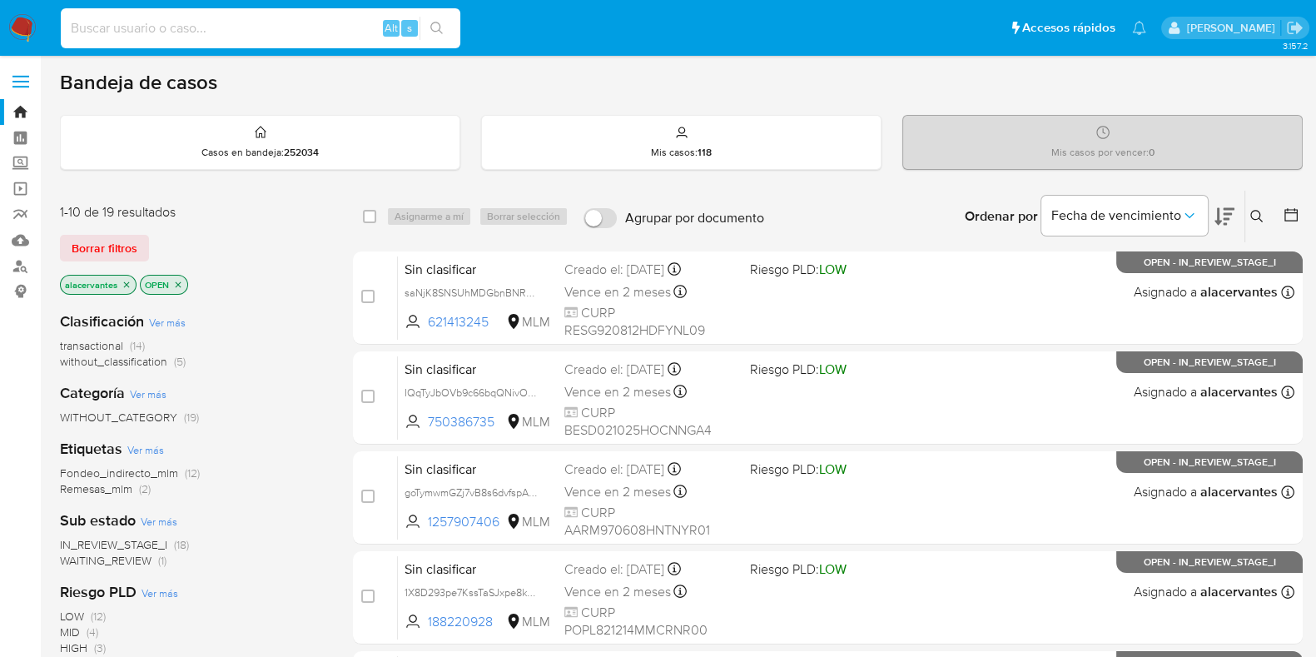
click at [140, 32] on input at bounding box center [261, 28] width 400 height 22
paste input "402919903"
type input "402919903"
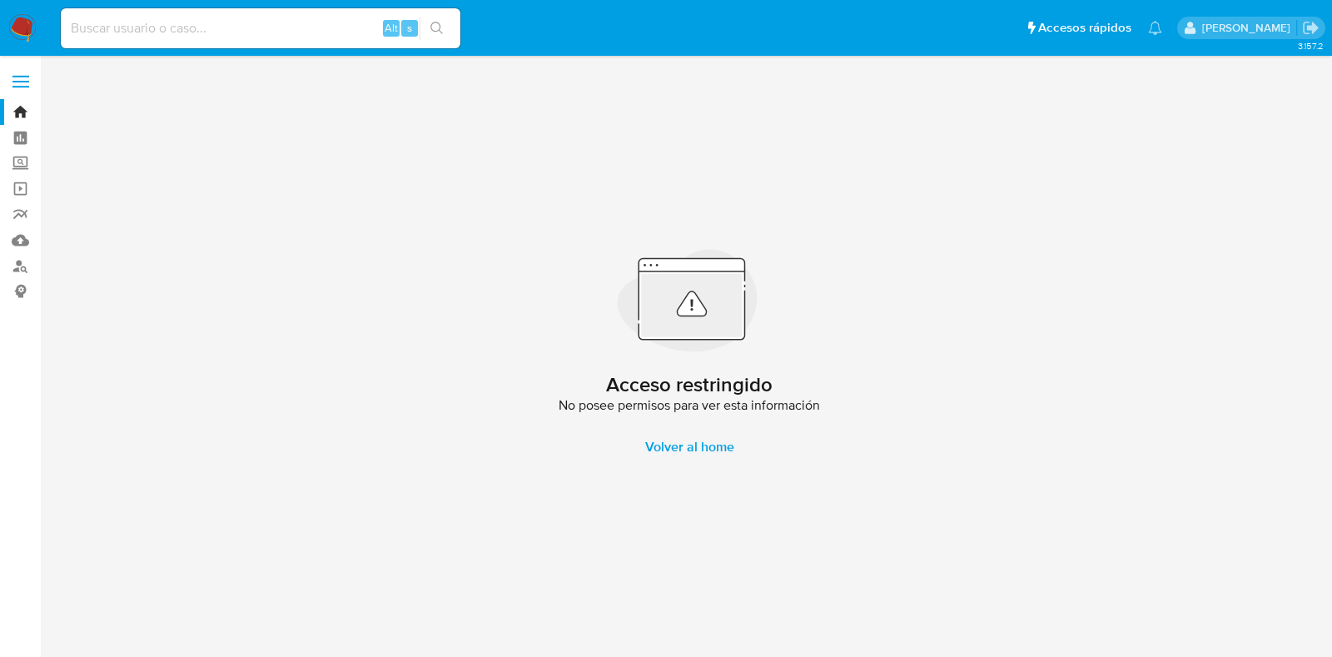
click at [305, 34] on input at bounding box center [261, 28] width 400 height 22
paste input "403481432"
type input "403481432"
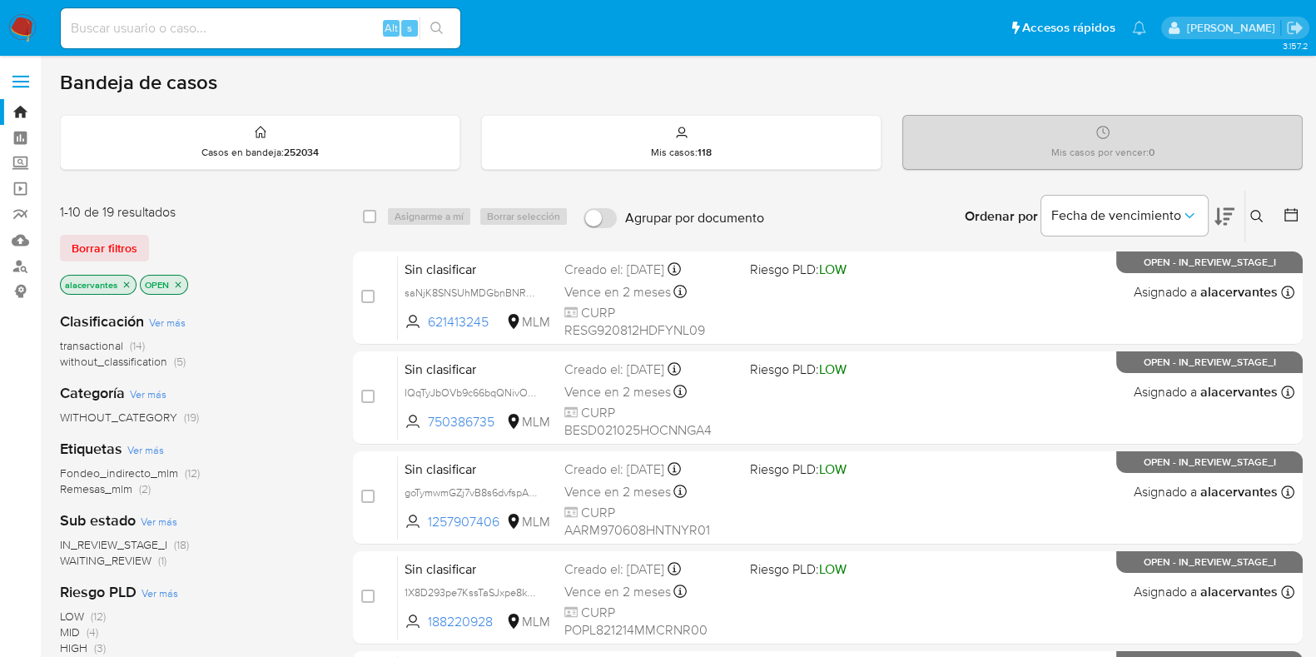
click at [181, 355] on span "(5)" at bounding box center [180, 361] width 12 height 17
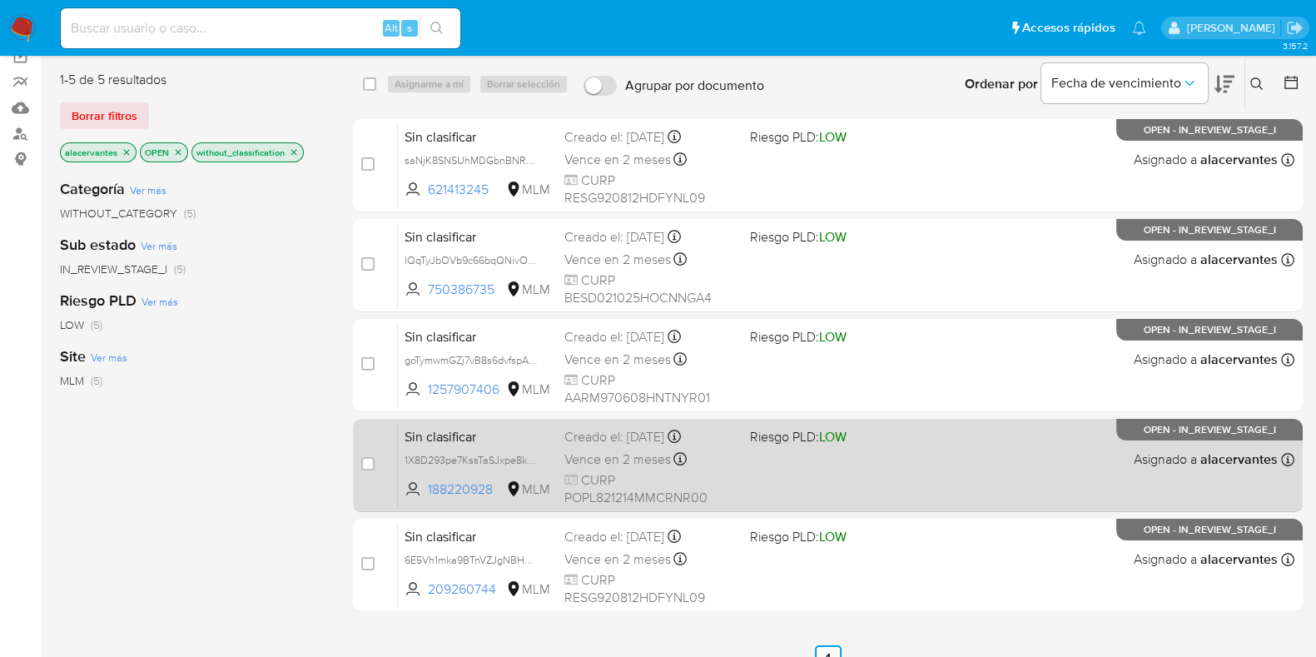
scroll to position [207, 0]
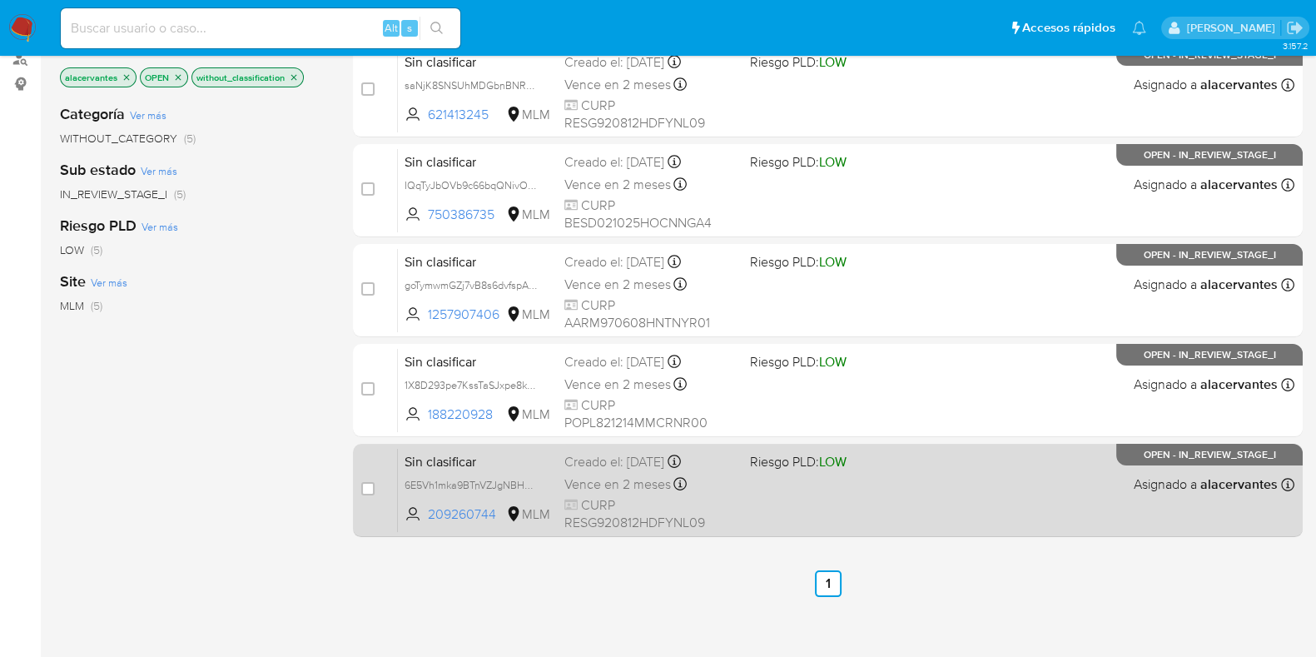
click at [816, 485] on div "Sin clasificar 6E5Vh1mka9BTnVZJgNBHelby 209260744 MLM Riesgo PLD: LOW Creado el…" at bounding box center [846, 490] width 897 height 84
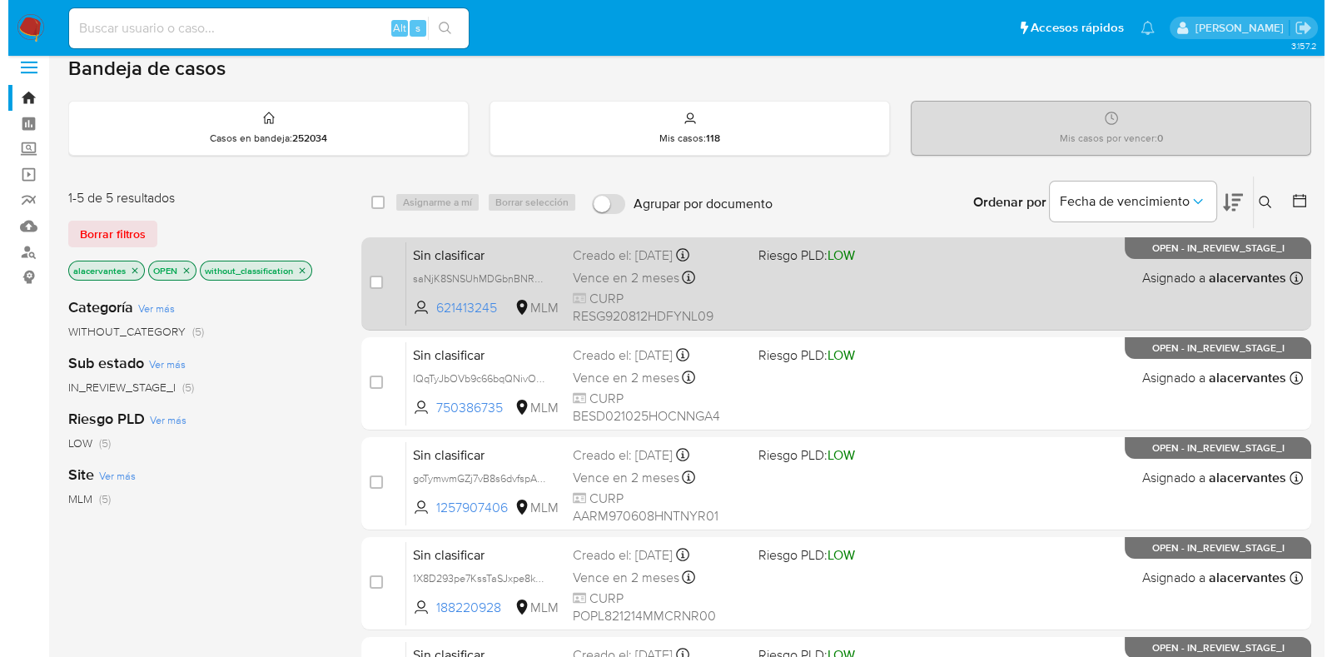
scroll to position [0, 0]
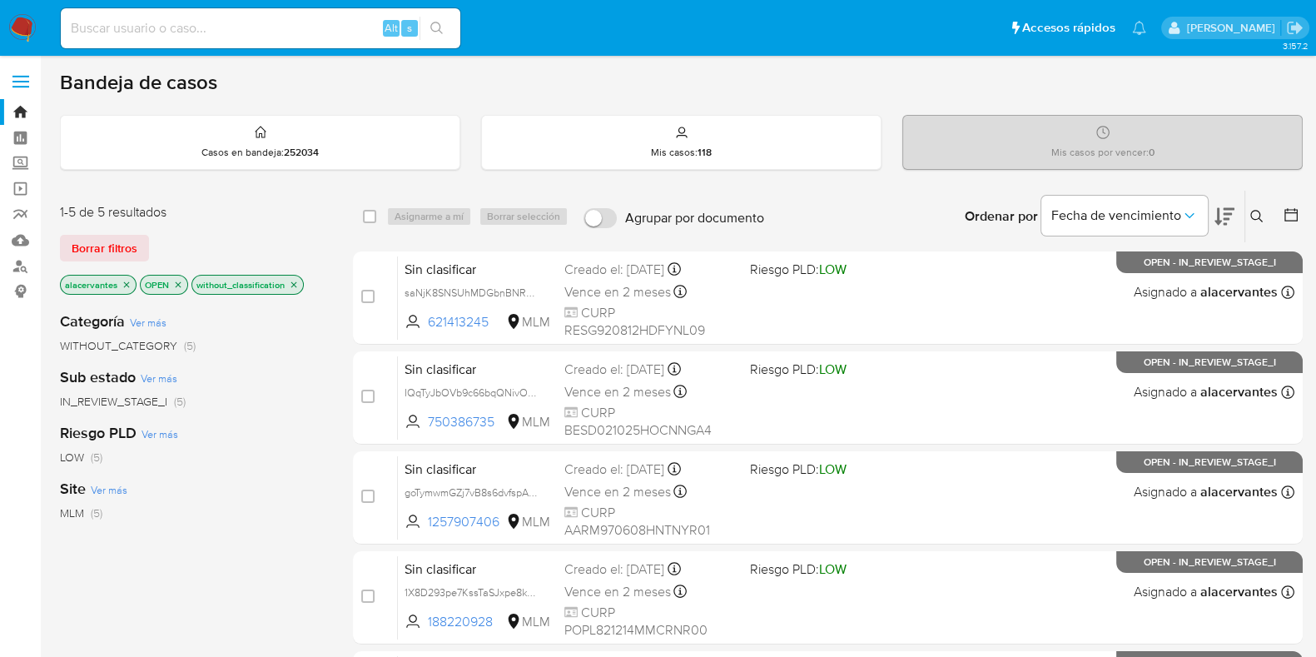
click at [1256, 218] on icon at bounding box center [1256, 216] width 13 height 13
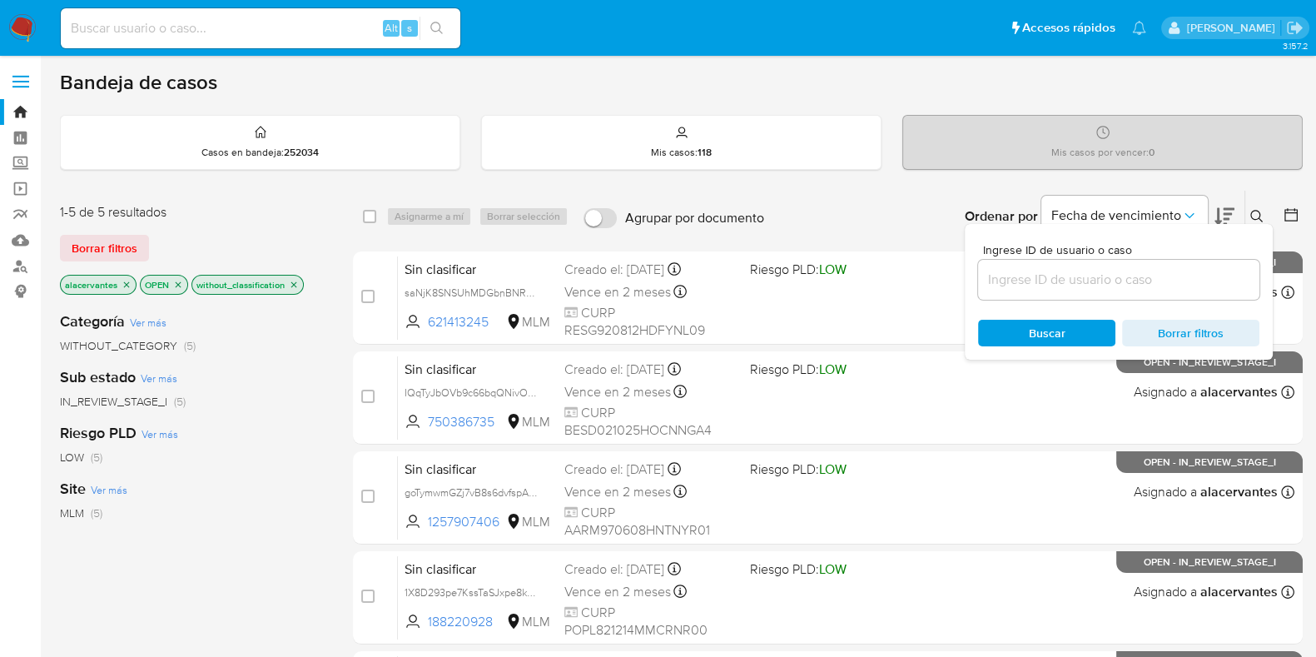
click at [1021, 279] on input at bounding box center [1118, 280] width 281 height 22
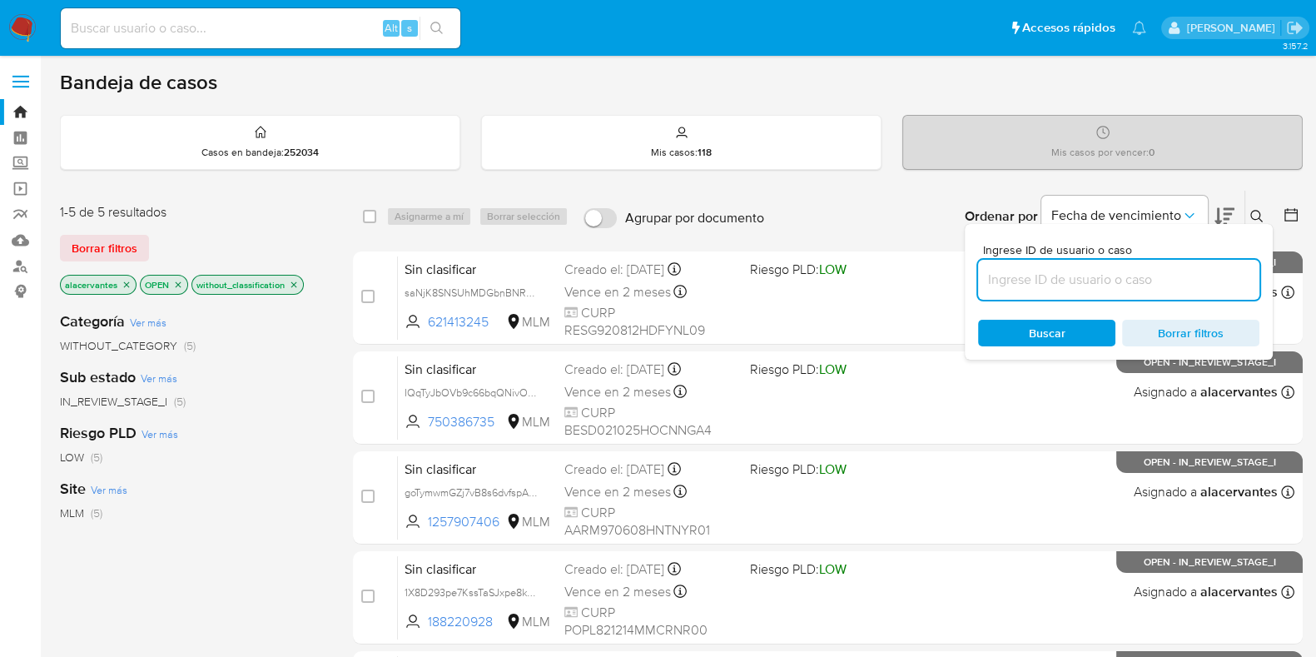
click at [1040, 276] on input at bounding box center [1118, 280] width 281 height 22
type input "PSxJsWKBTZPvsVpsRlcbybf0"
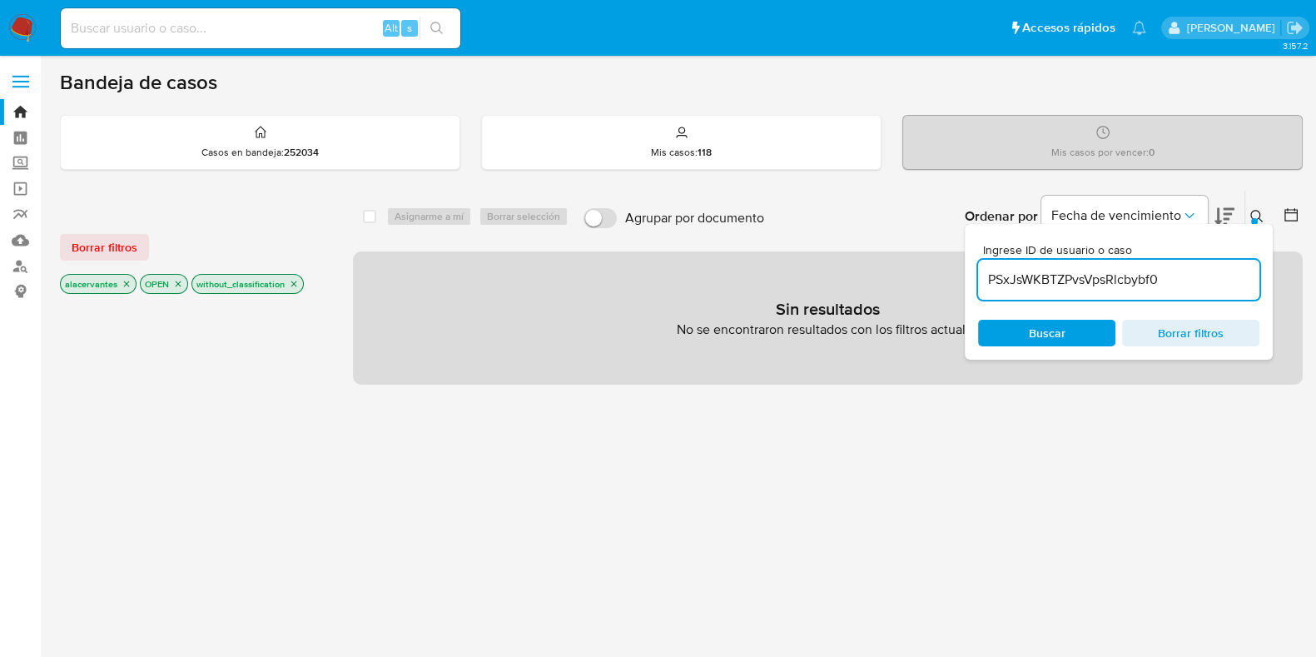
click at [1187, 269] on input "PSxJsWKBTZPvsVpsRlcbybf0" at bounding box center [1118, 280] width 281 height 22
click at [1050, 273] on input "PSxJsWKBTZPvsVpsRlcbybf0" at bounding box center [1118, 280] width 281 height 22
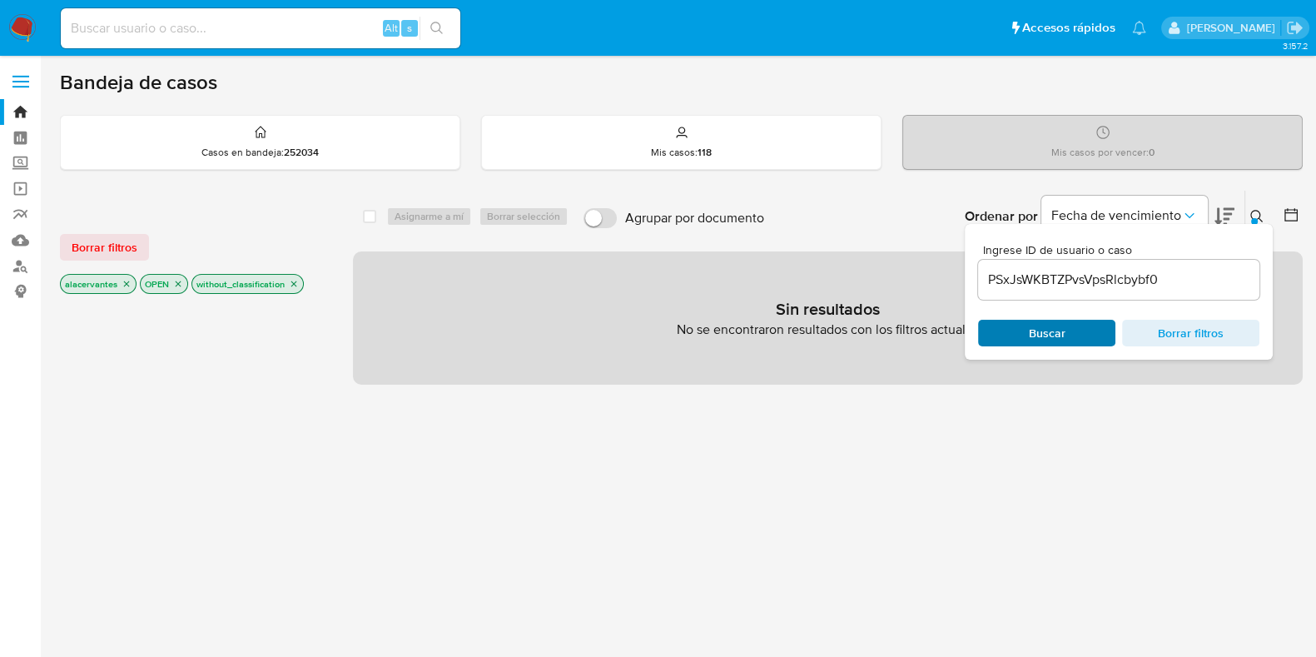
click at [1095, 340] on span "Buscar" at bounding box center [1047, 332] width 114 height 23
click at [1091, 336] on span "Buscar" at bounding box center [1047, 332] width 114 height 23
click at [124, 281] on icon "close-filter" at bounding box center [127, 284] width 10 height 10
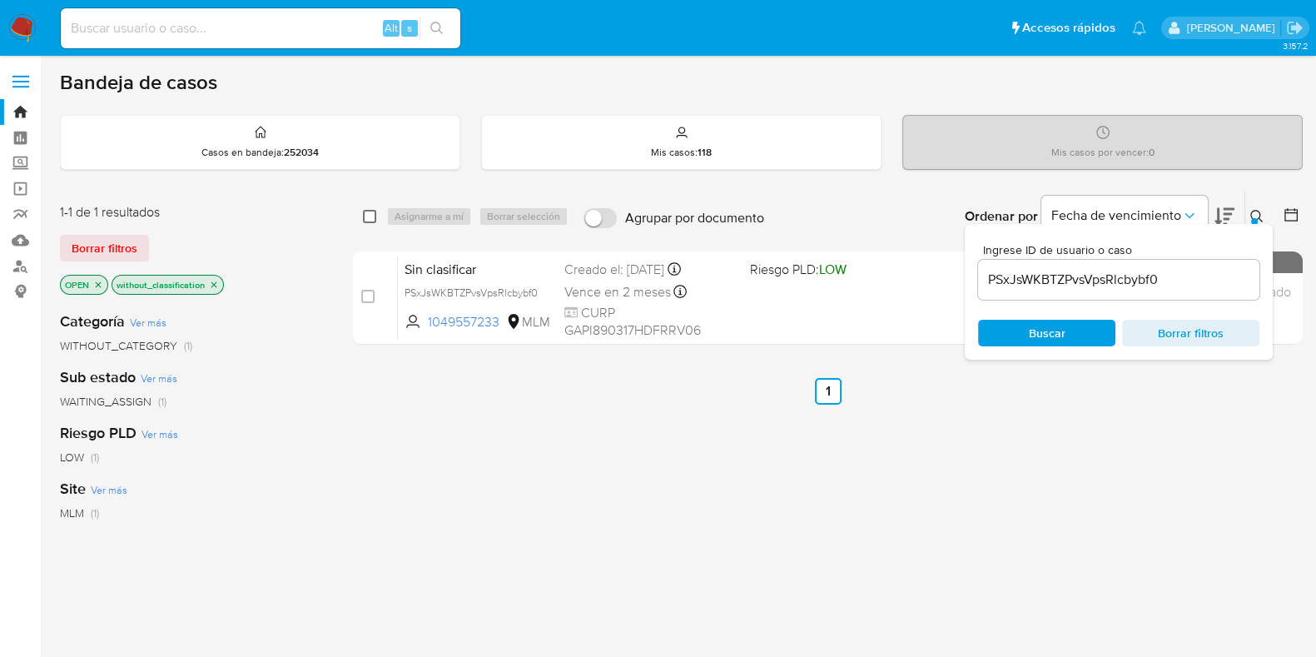
click at [371, 212] on input "checkbox" at bounding box center [369, 216] width 13 height 13
checkbox input "true"
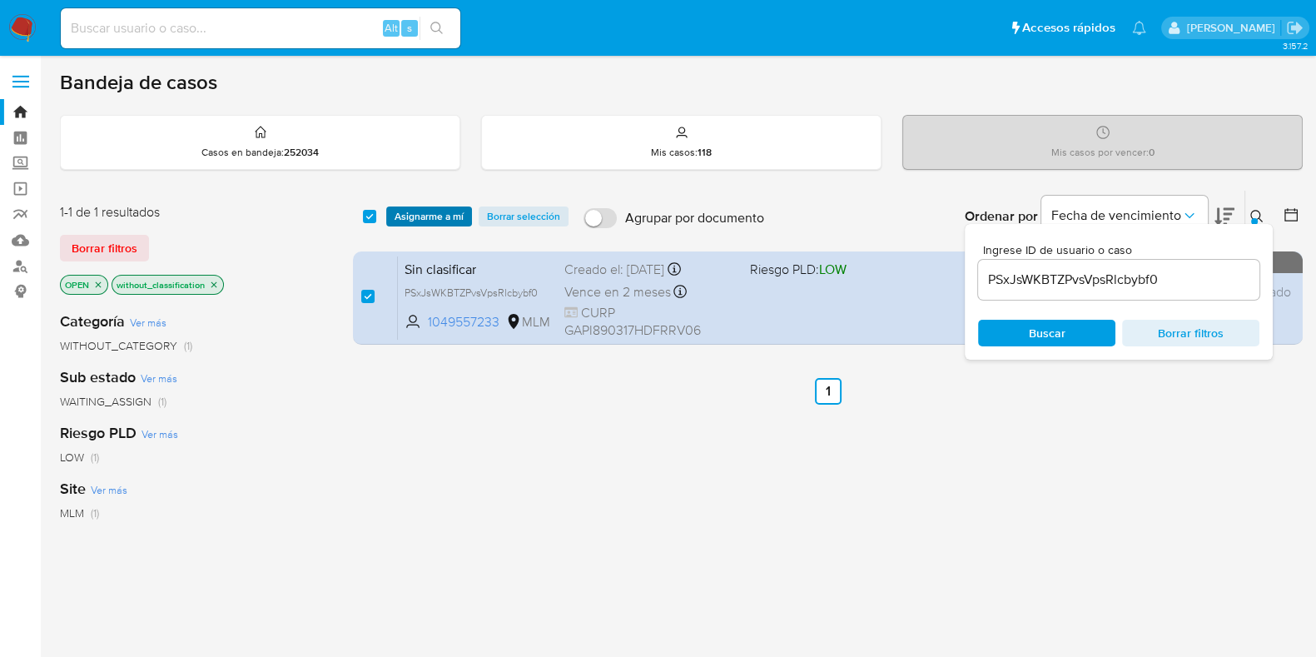
click at [428, 222] on span "Asignarme a mí" at bounding box center [429, 216] width 69 height 17
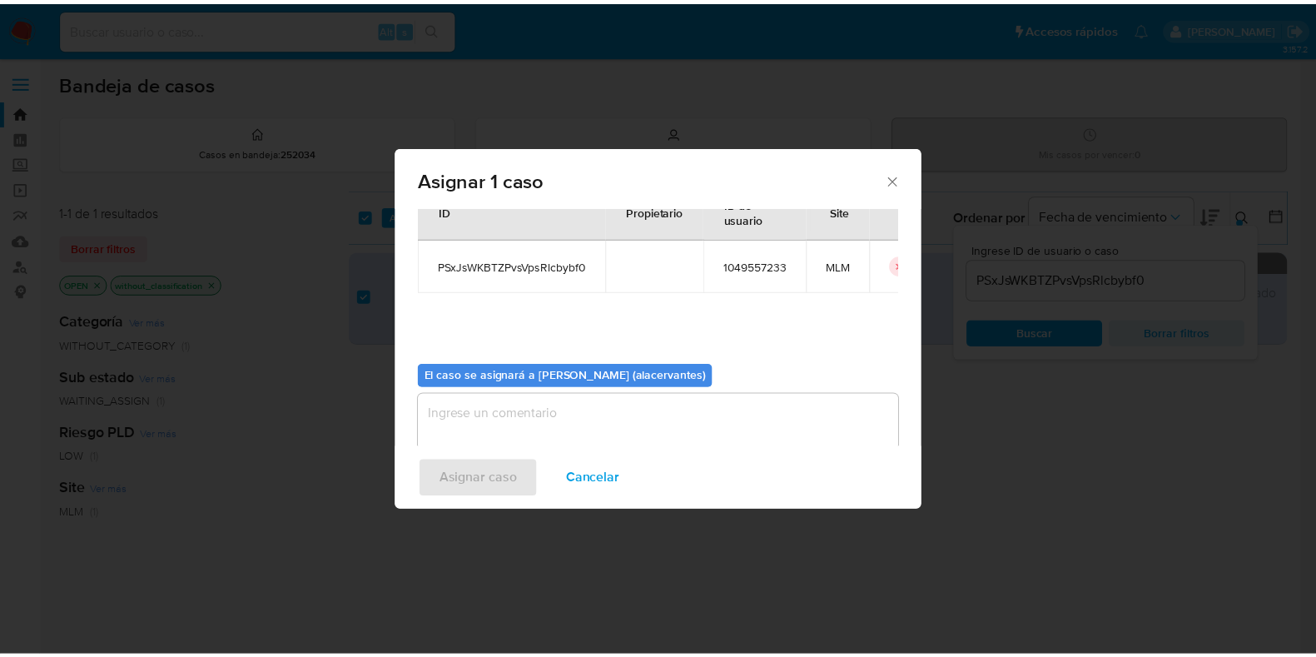
scroll to position [86, 0]
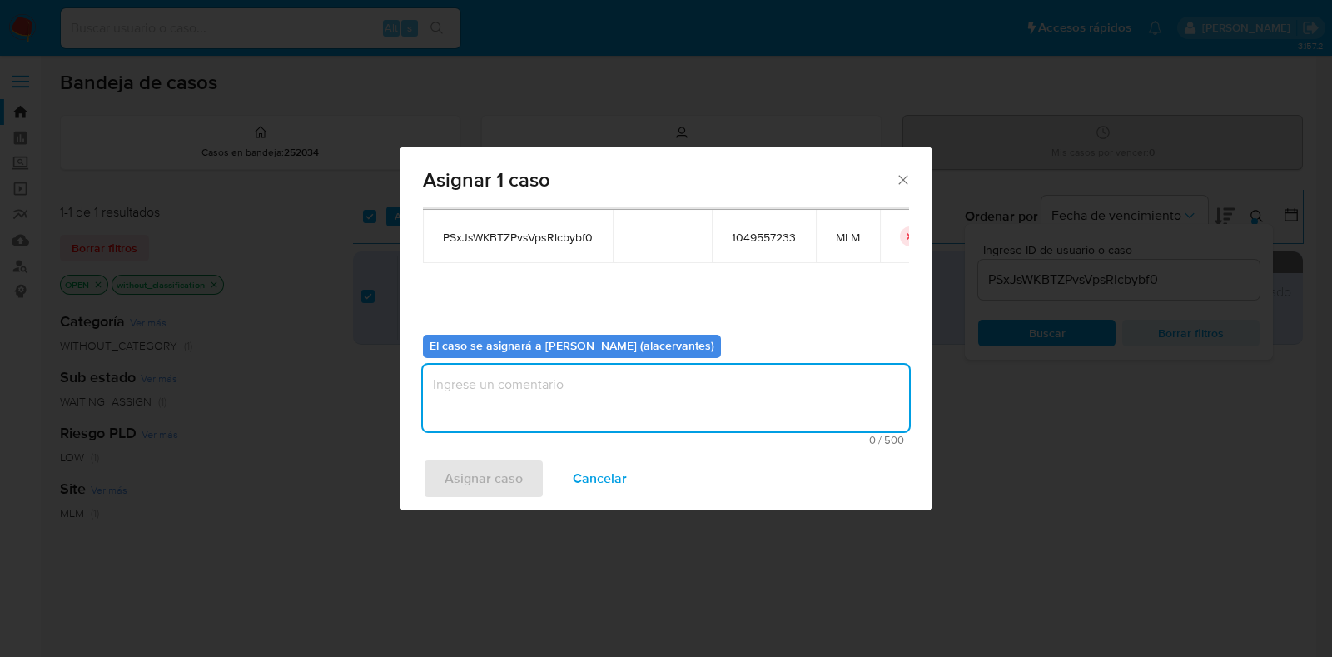
click at [542, 371] on textarea "assign-modal" at bounding box center [666, 398] width 486 height 67
type textarea "AC"
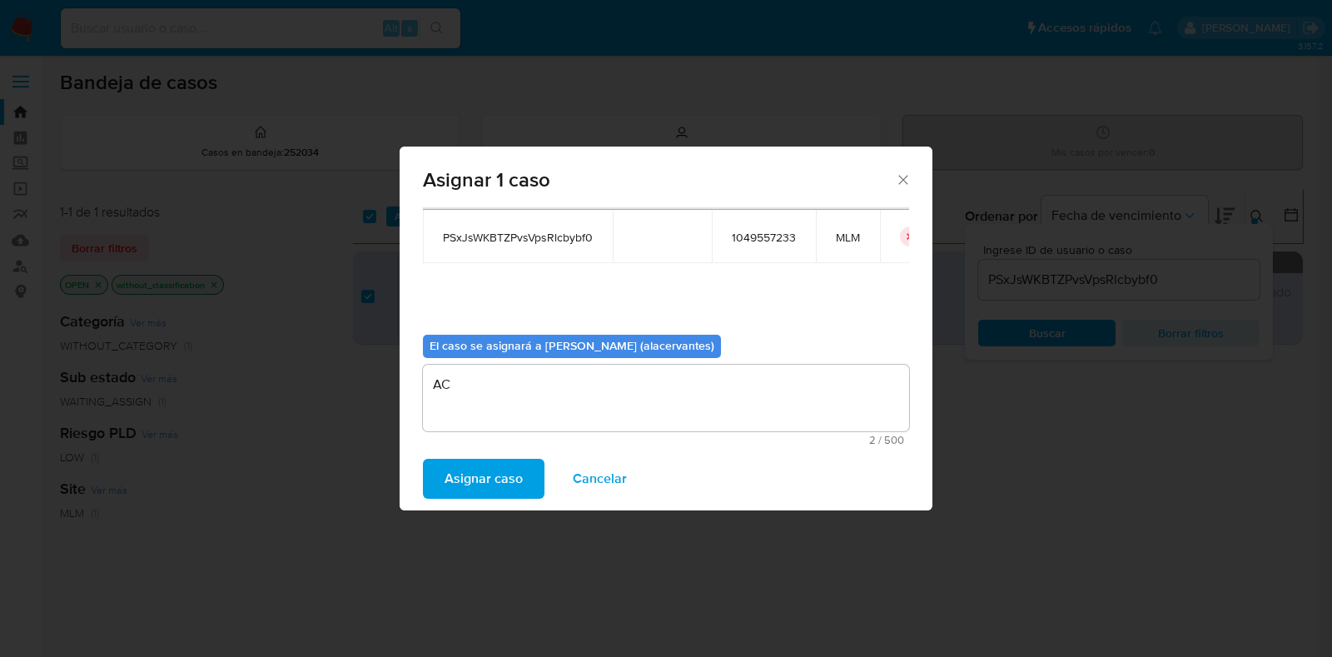
click at [507, 472] on span "Asignar caso" at bounding box center [484, 478] width 78 height 37
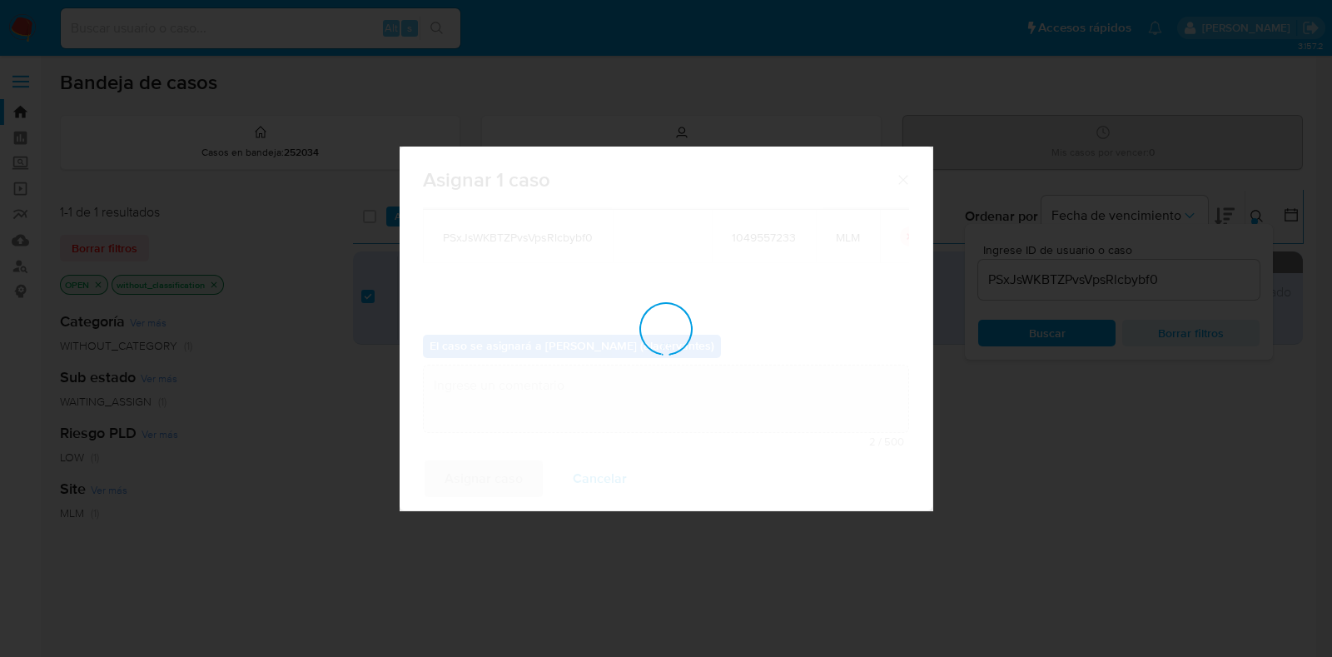
checkbox input "false"
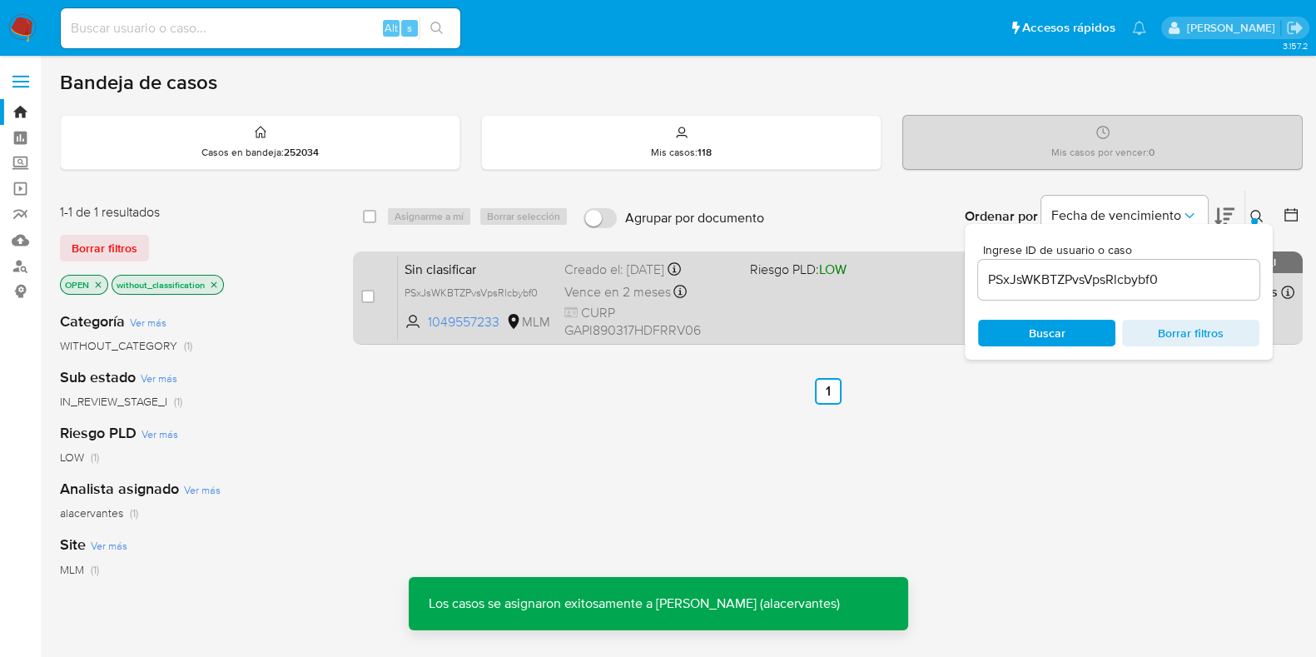
click at [882, 315] on div "Sin clasificar PSxJsWKBTZPvsVpsRlcbybf0 1049557233 MLM Riesgo PLD: LOW Creado e…" at bounding box center [846, 298] width 897 height 84
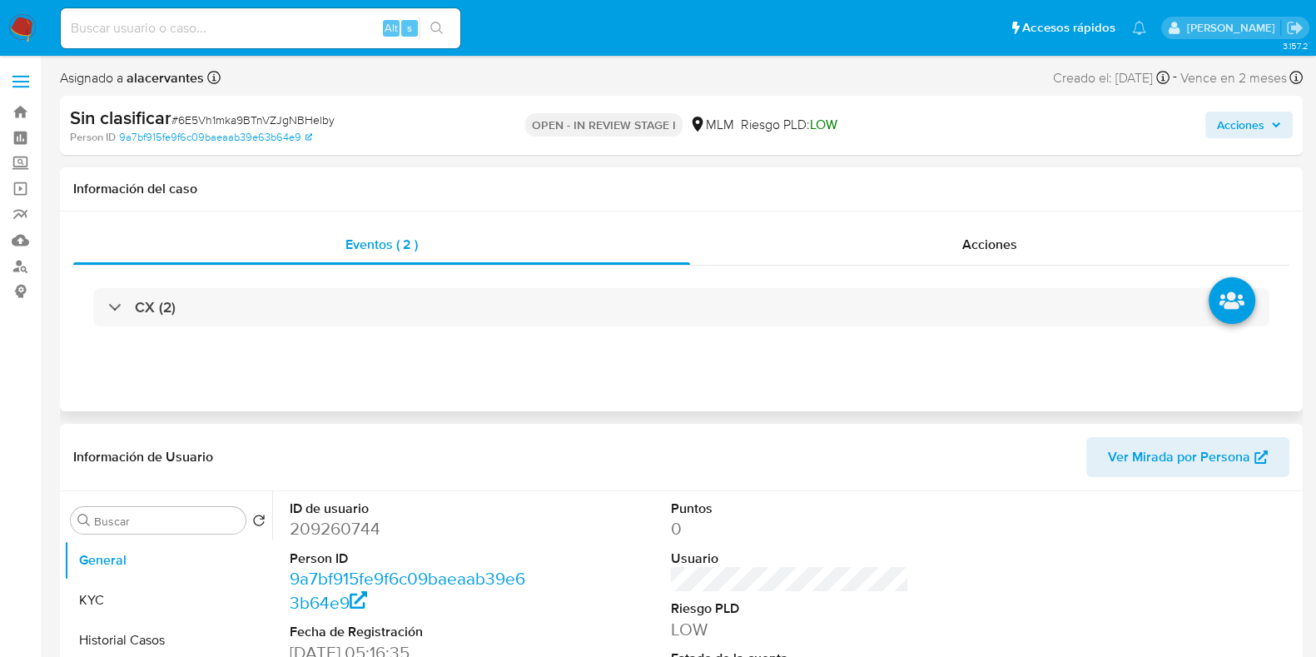
select select "10"
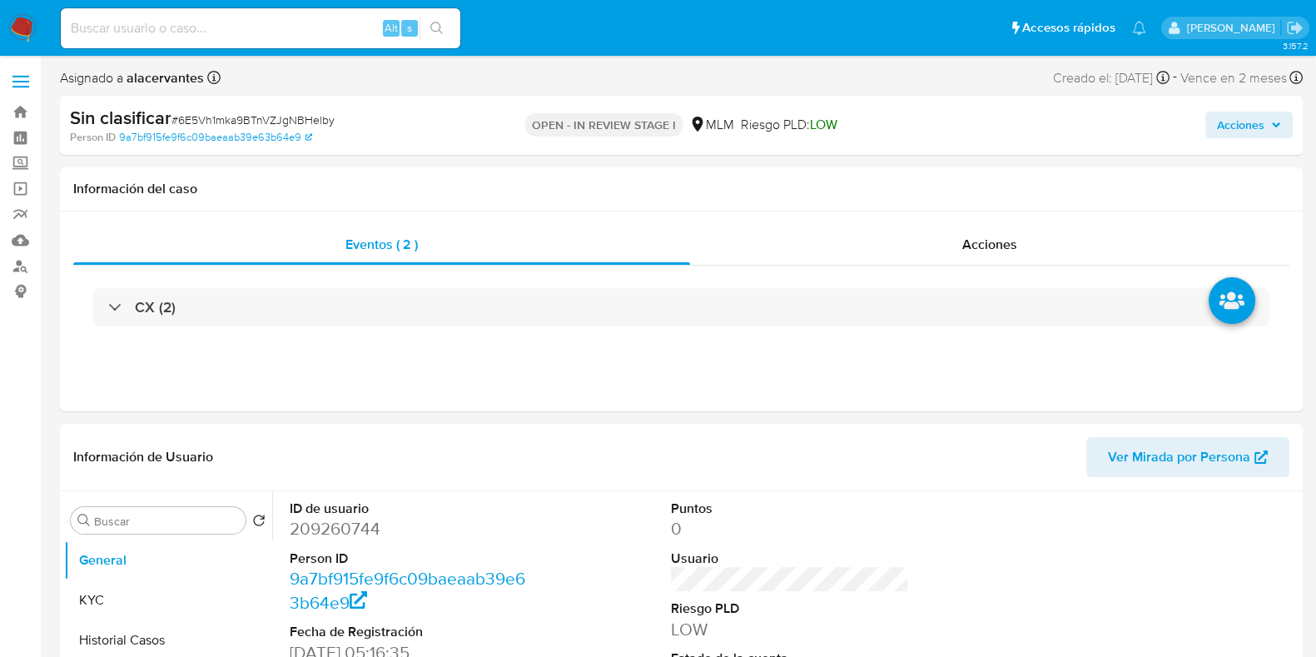
click at [1272, 116] on span "Acciones" at bounding box center [1249, 124] width 64 height 23
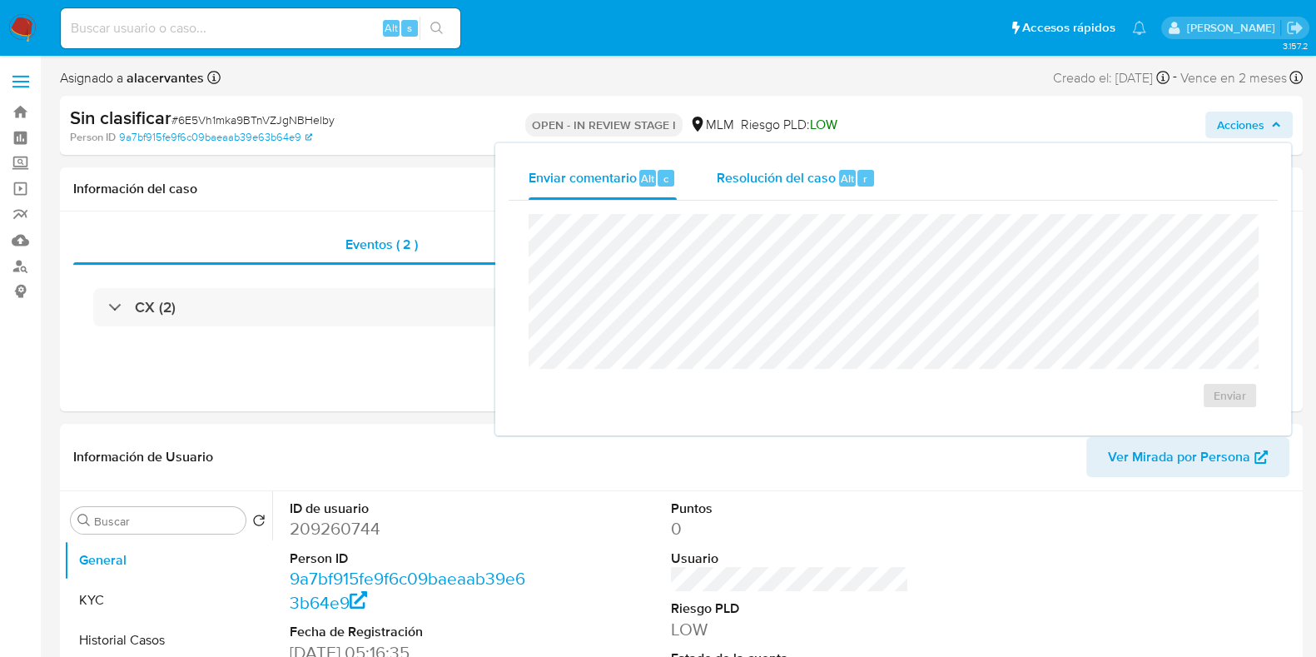
click at [851, 175] on div "Alt" at bounding box center [847, 178] width 17 height 17
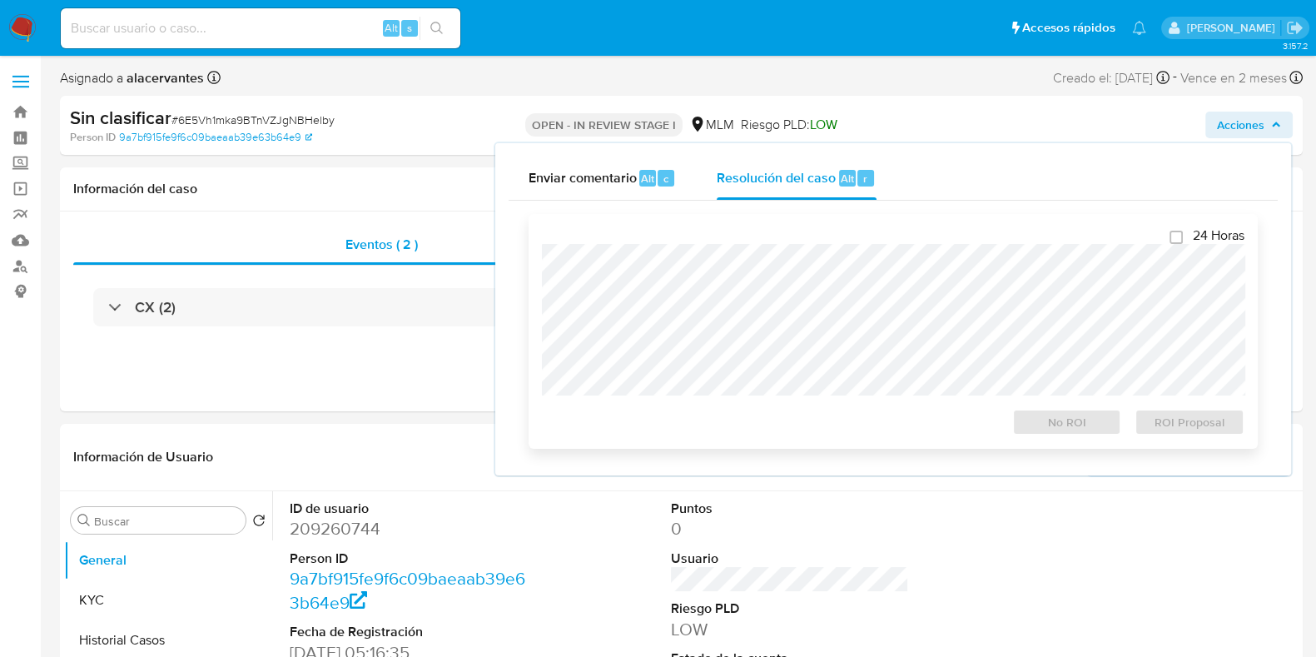
click at [780, 238] on div "24 Horas No ROI ROI Proposal" at bounding box center [893, 331] width 703 height 208
click at [1053, 419] on span "No ROI" at bounding box center [1067, 421] width 87 height 23
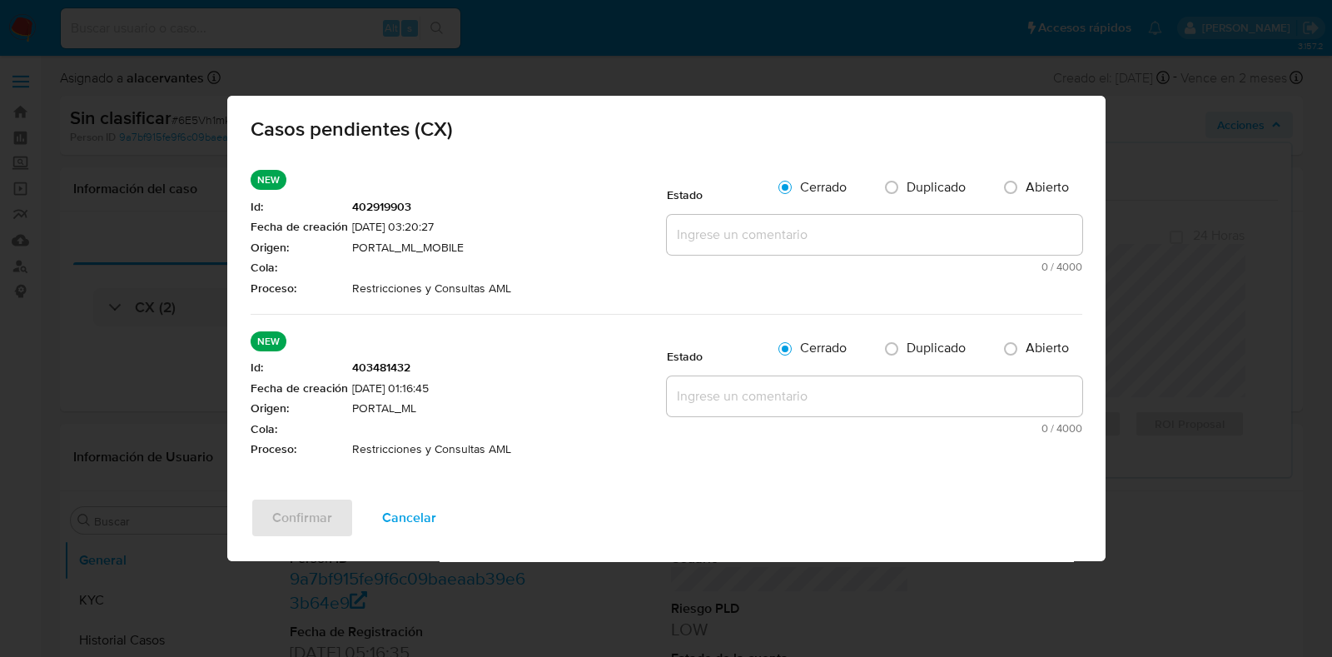
click at [1101, 193] on div "NEW Id : 402919903 Fecha de creación [DATE] 03:20:27 Origen : PORTAL_ML_MOBILE …" at bounding box center [666, 327] width 878 height 341
click at [1161, 174] on div "Casos pendientes (CX) NEW Id : 402919903 Fecha de creación [DATE] 03:20:27 Orig…" at bounding box center [666, 328] width 1332 height 657
click at [412, 521] on span "Cancelar" at bounding box center [409, 518] width 54 height 37
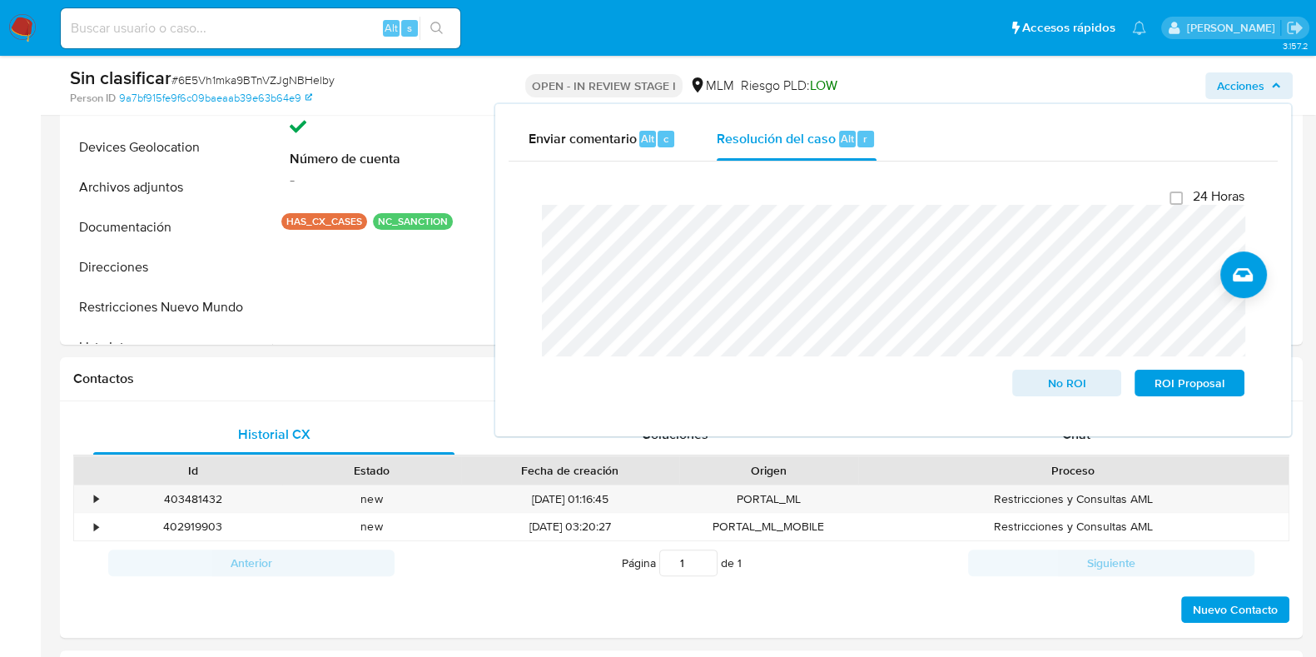
scroll to position [624, 0]
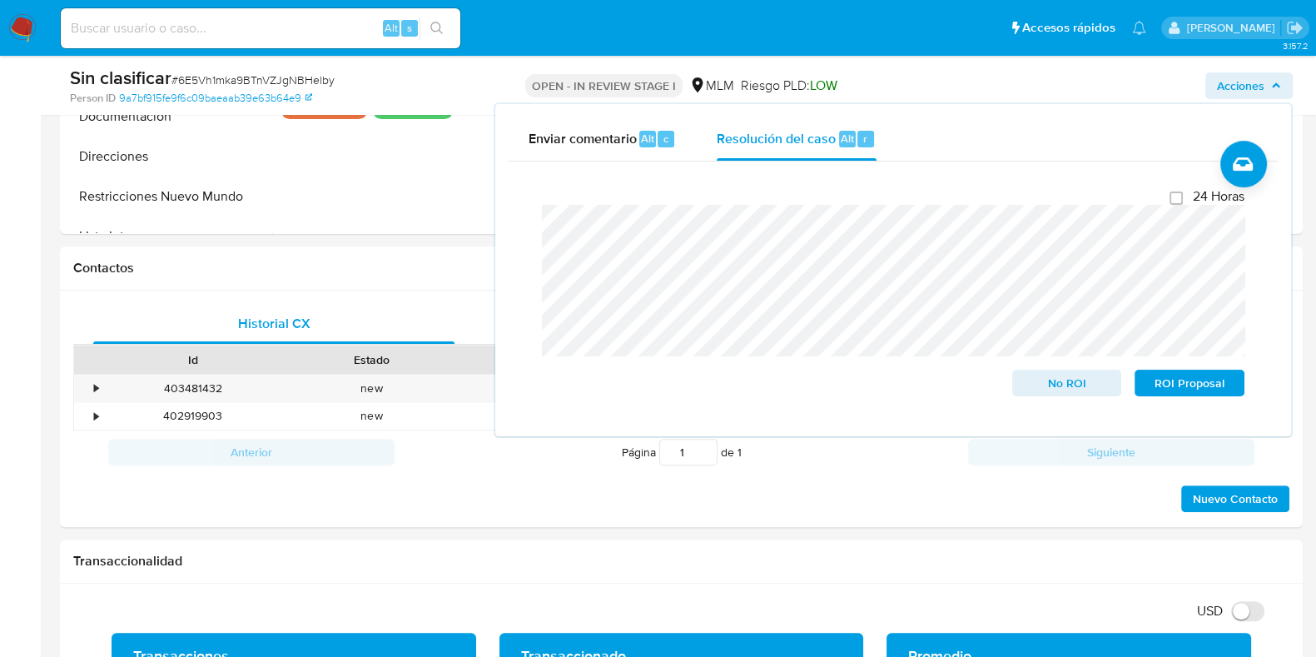
click at [1259, 77] on span "Acciones" at bounding box center [1240, 85] width 47 height 27
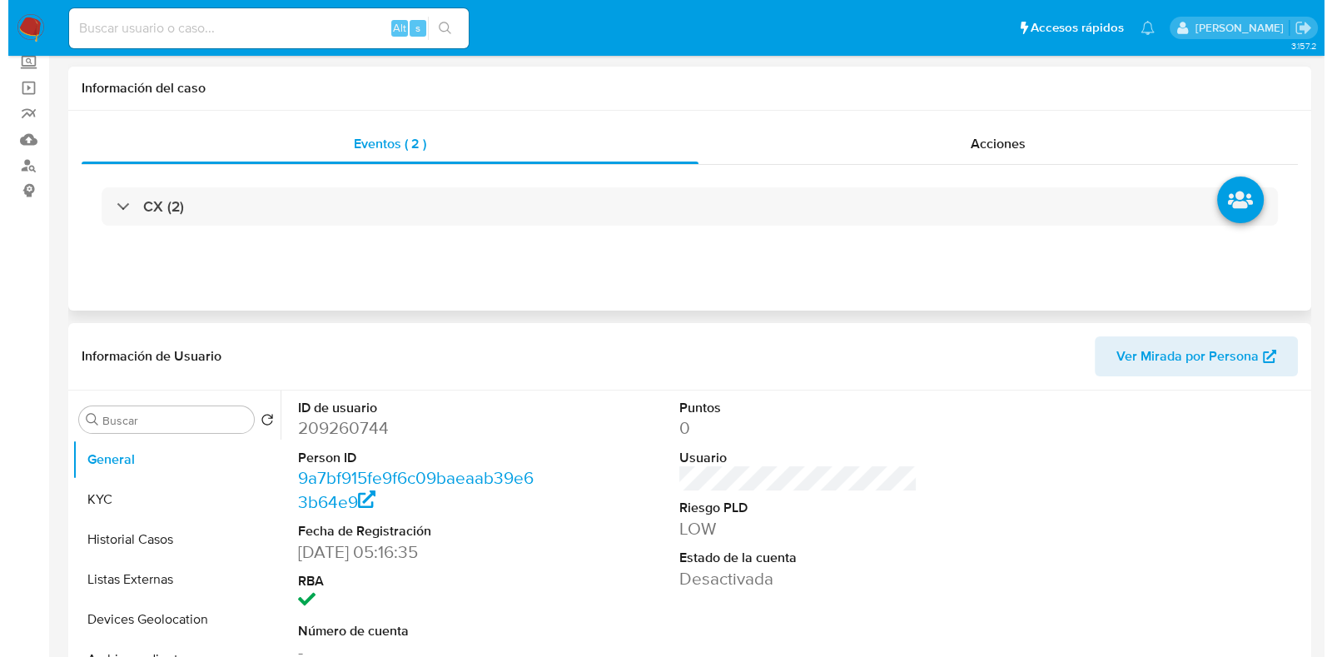
scroll to position [0, 0]
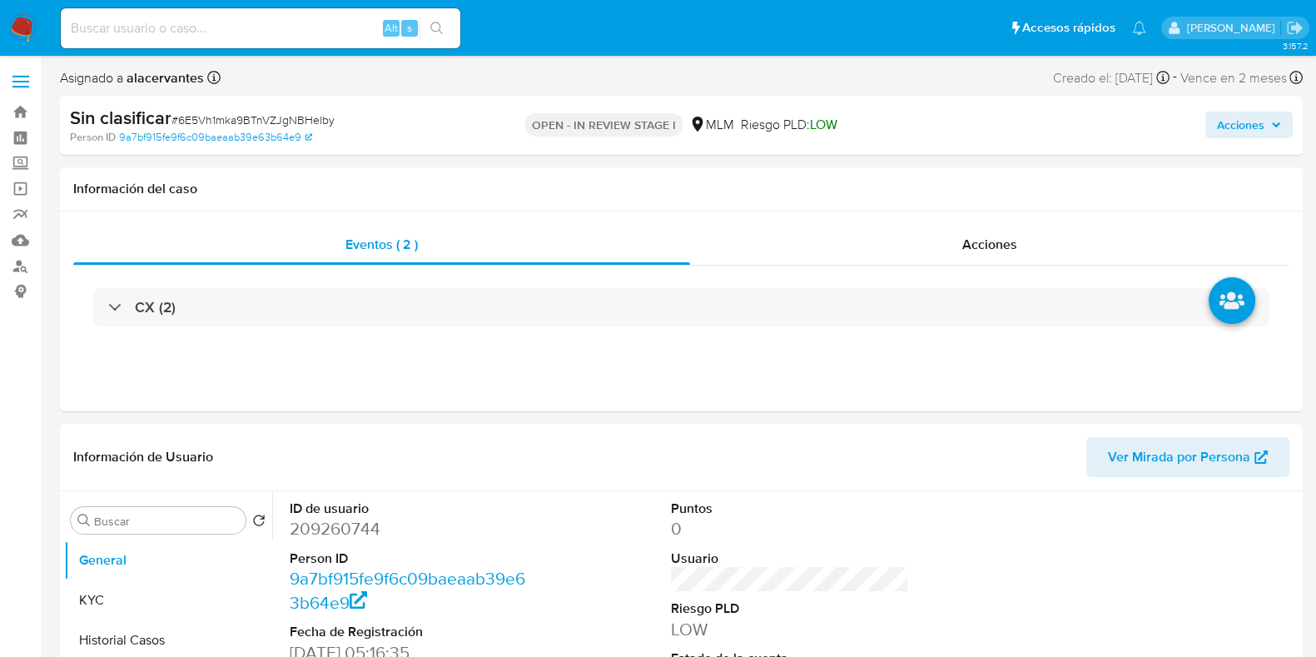
click at [1247, 134] on span "Acciones" at bounding box center [1240, 125] width 47 height 27
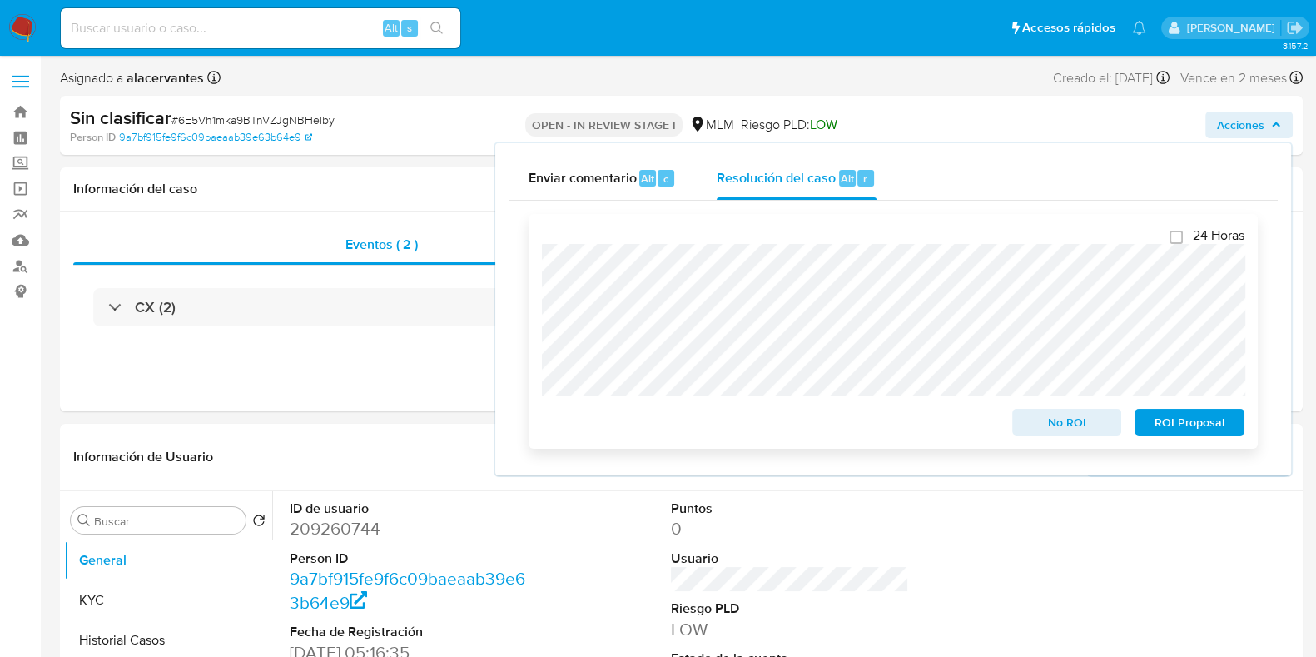
click at [1068, 425] on span "No ROI" at bounding box center [1067, 421] width 87 height 23
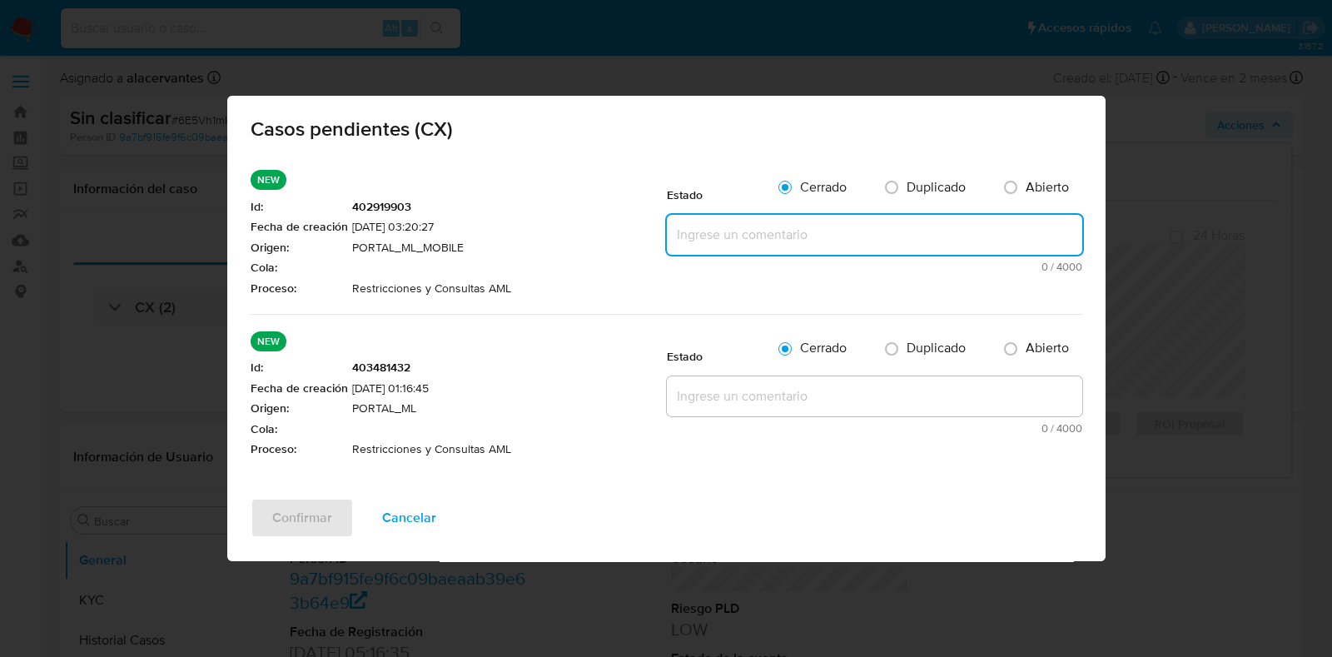
click at [686, 236] on textarea at bounding box center [874, 235] width 415 height 40
click at [796, 226] on textarea at bounding box center [874, 235] width 415 height 40
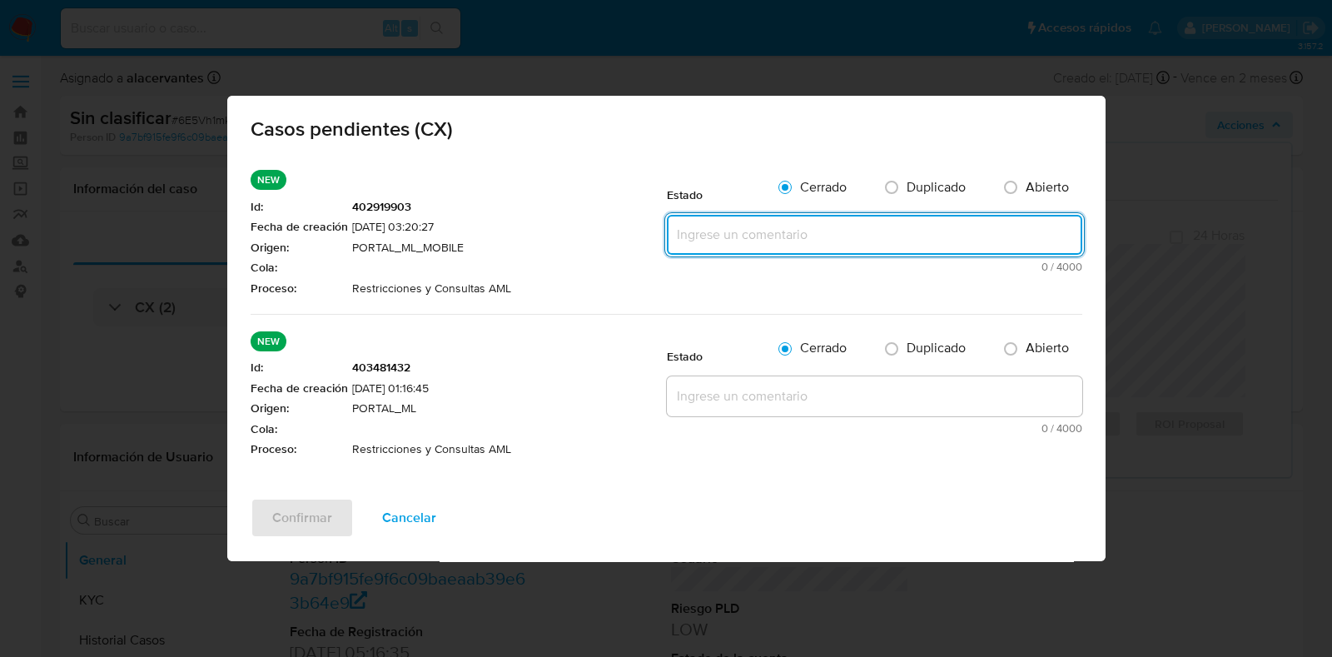
click at [425, 510] on span "Cancelar" at bounding box center [409, 518] width 54 height 37
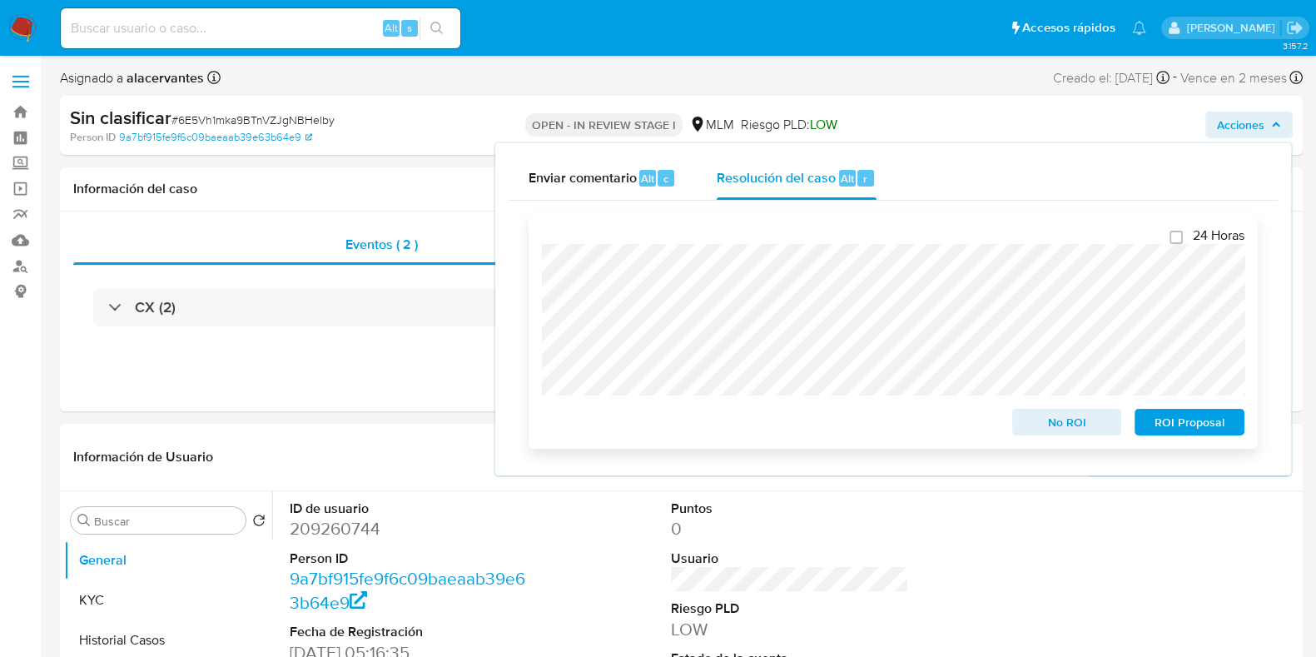
drag, startPoint x: 1038, startPoint y: 426, endPoint x: 1002, endPoint y: 403, distance: 42.7
click at [1038, 427] on span "No ROI" at bounding box center [1067, 421] width 87 height 23
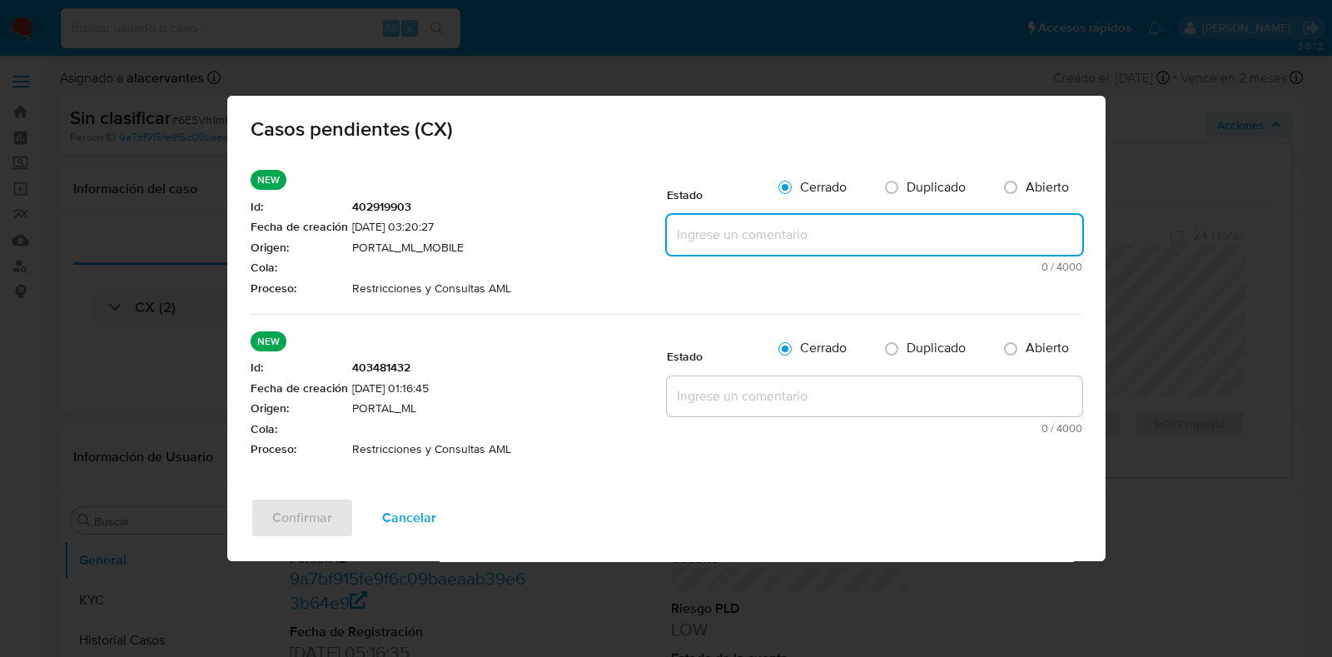
click at [857, 236] on textarea at bounding box center [874, 235] width 415 height 40
paste textarea "Se realiza validación de caso CX. No corresponde a AML, cliente solicita apoyo …"
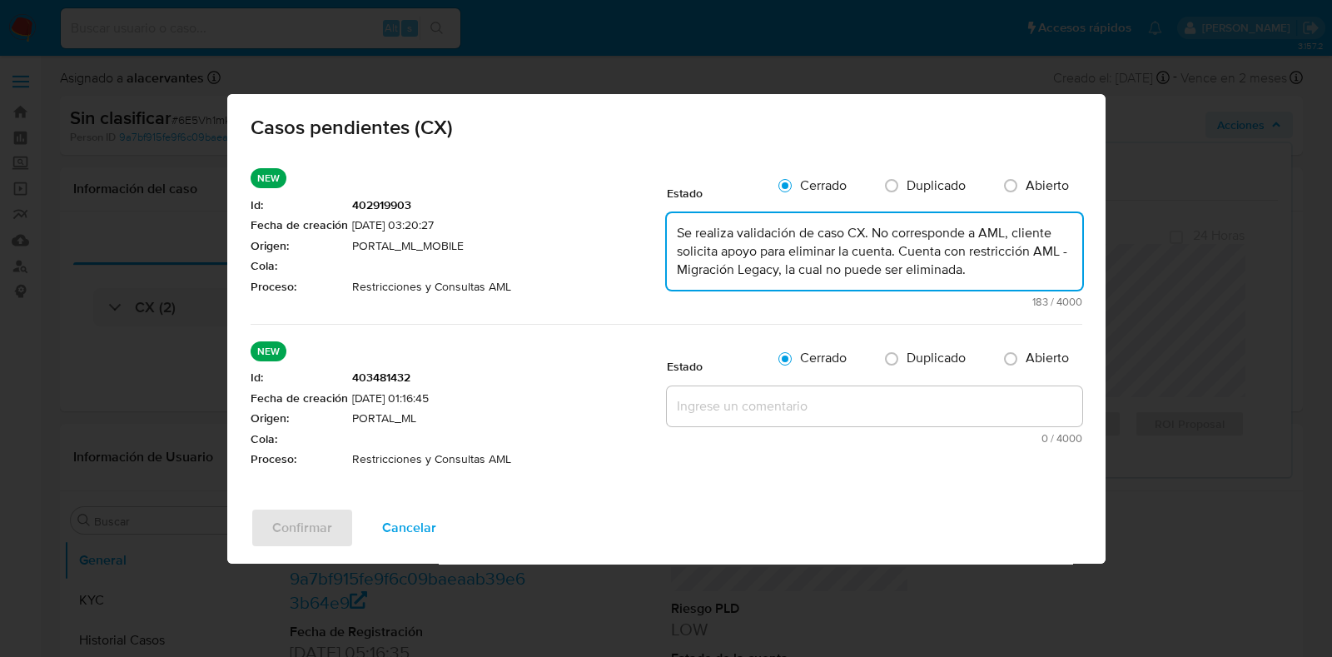
type textarea "Se realiza validación de caso CX. No corresponde a AML, cliente solicita apoyo …"
click at [826, 400] on textarea at bounding box center [874, 406] width 415 height 40
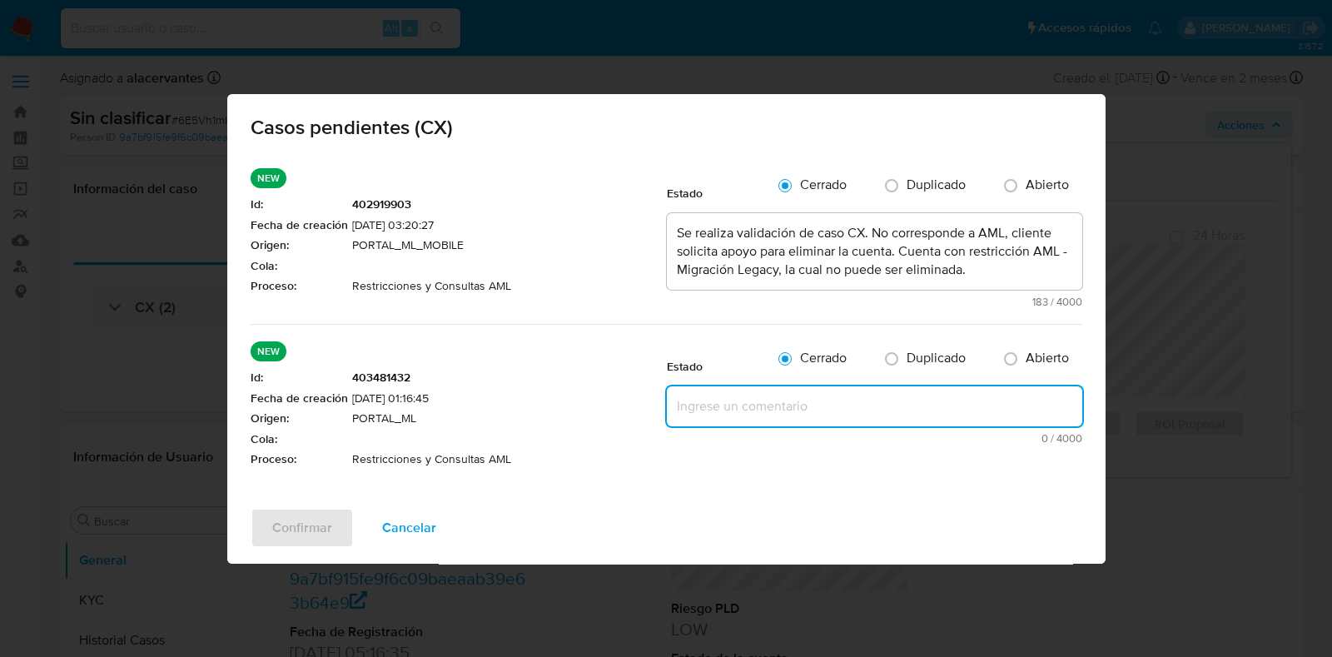
paste textarea "Se realiza validación de caso CX. No corresponde a AML, cliente solicita apoyo …"
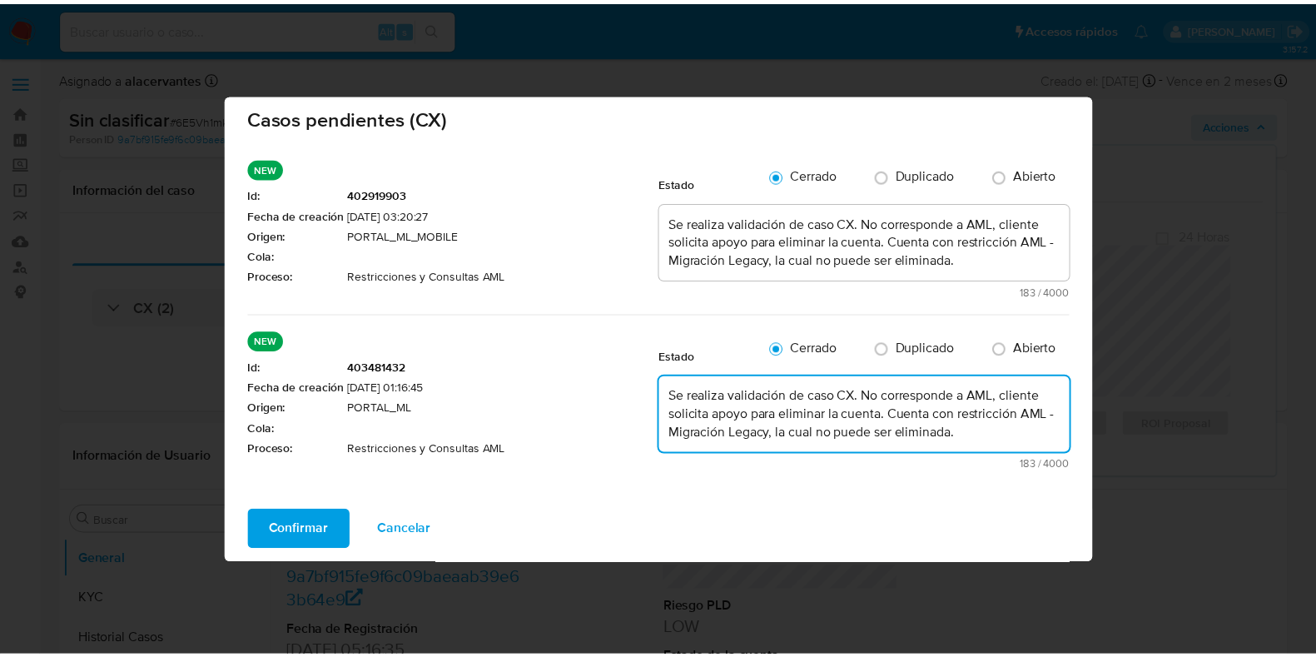
scroll to position [19, 0]
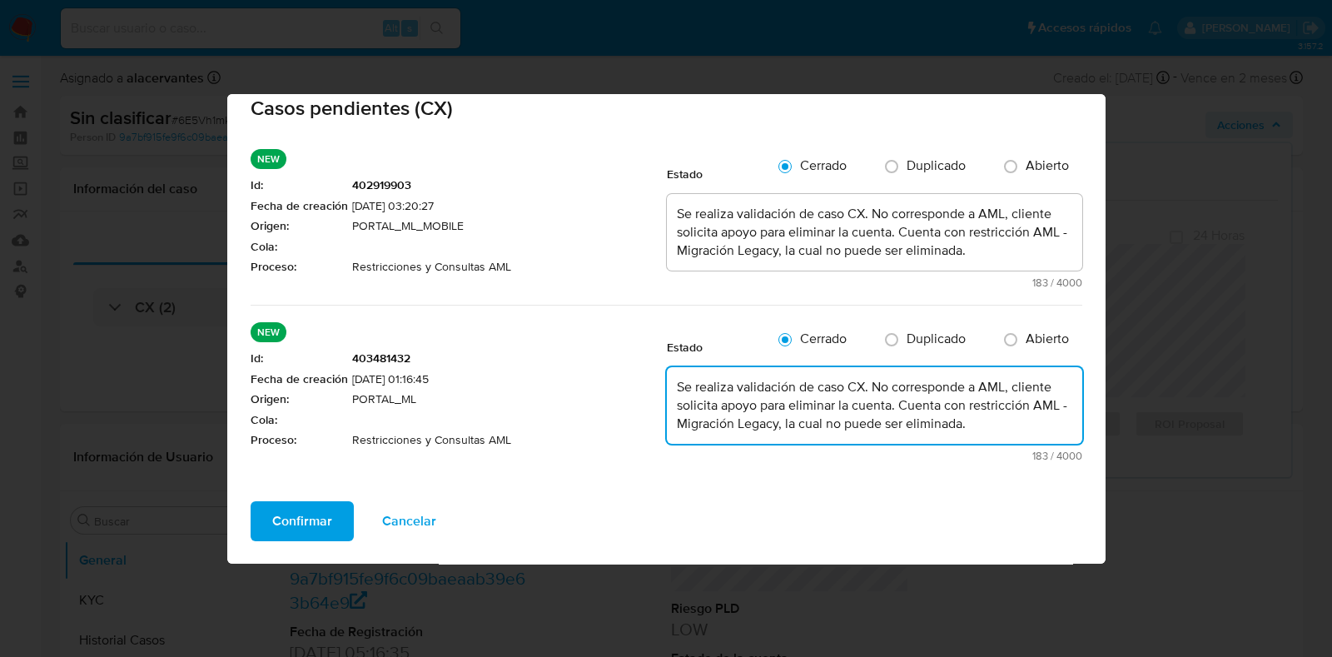
type textarea "Se realiza validación de caso CX. No corresponde a AML, cliente solicita apoyo …"
click at [276, 506] on span "Confirmar" at bounding box center [302, 521] width 60 height 37
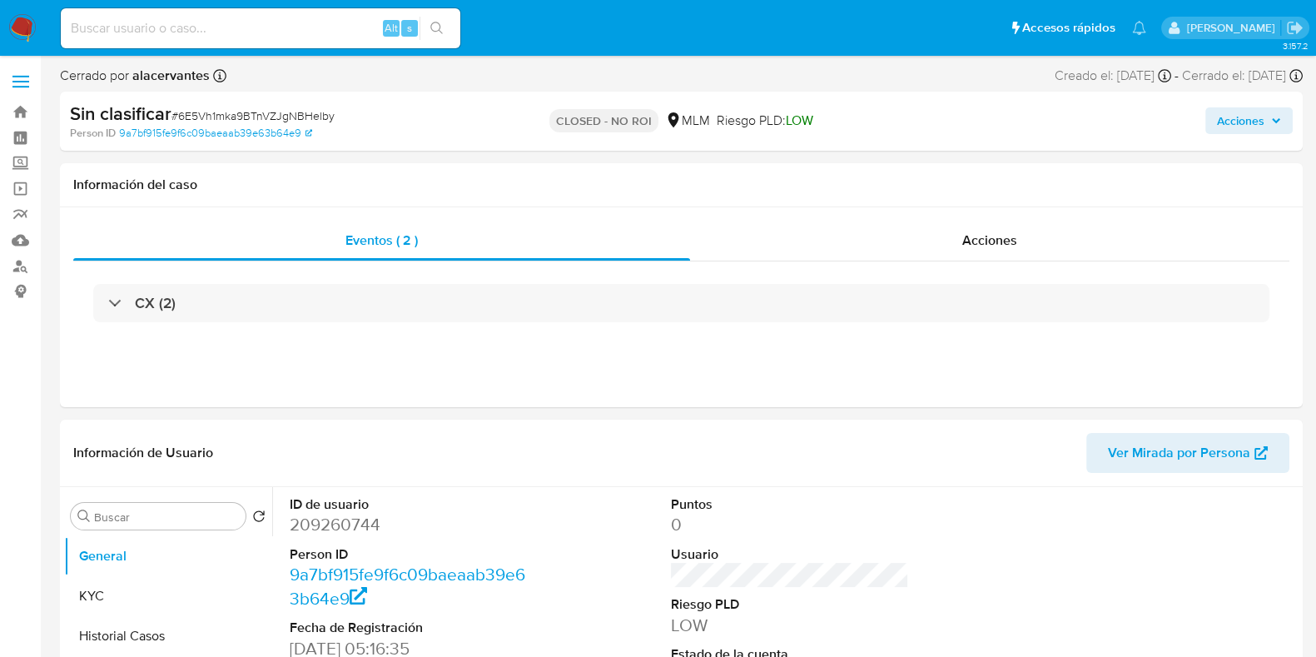
select select "10"
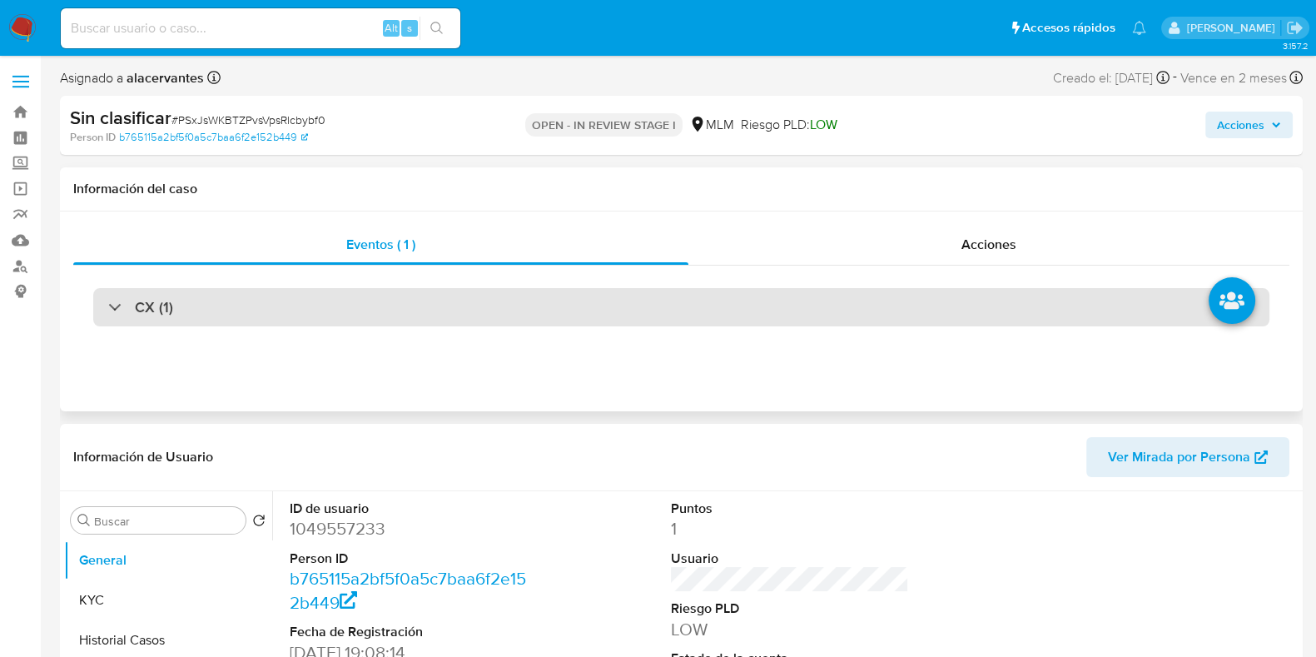
select select "10"
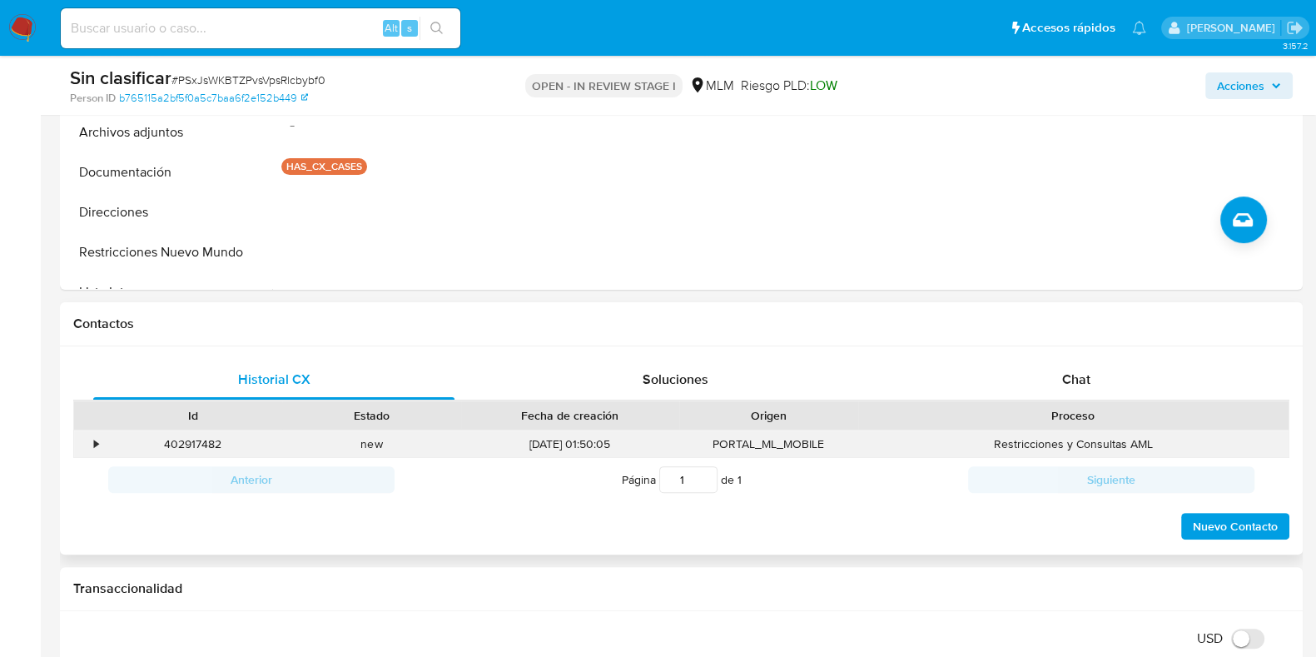
scroll to position [624, 0]
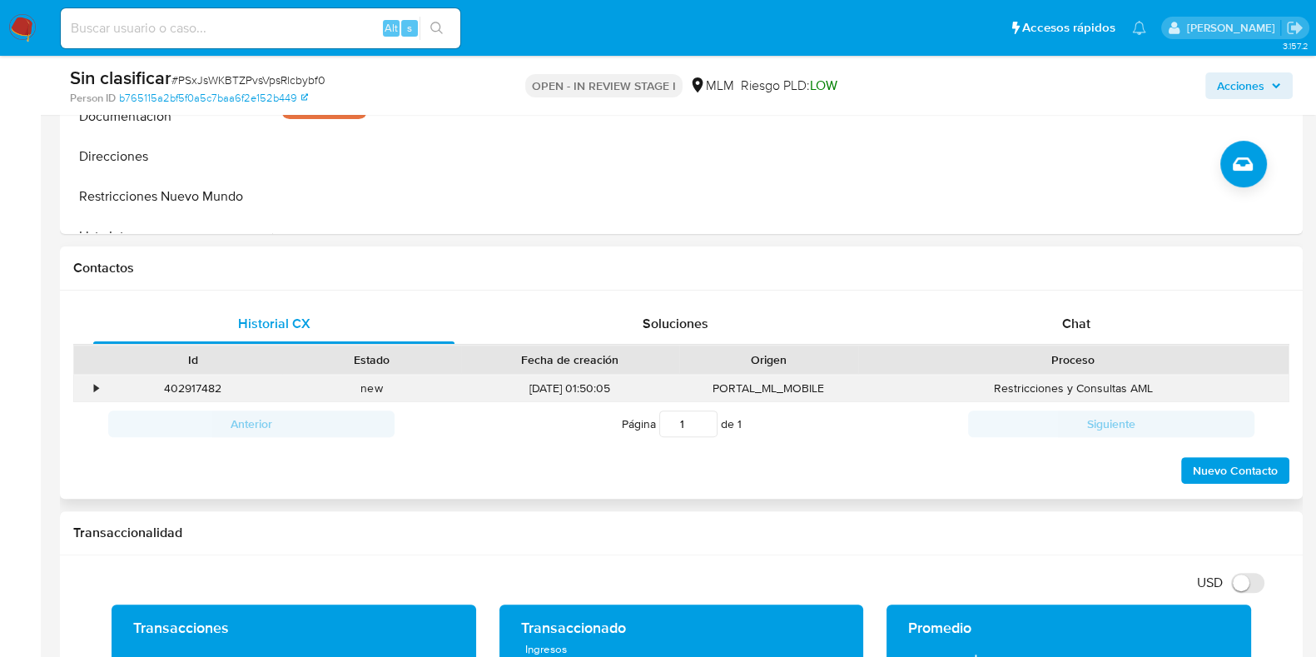
click at [100, 387] on div "•" at bounding box center [88, 388] width 29 height 27
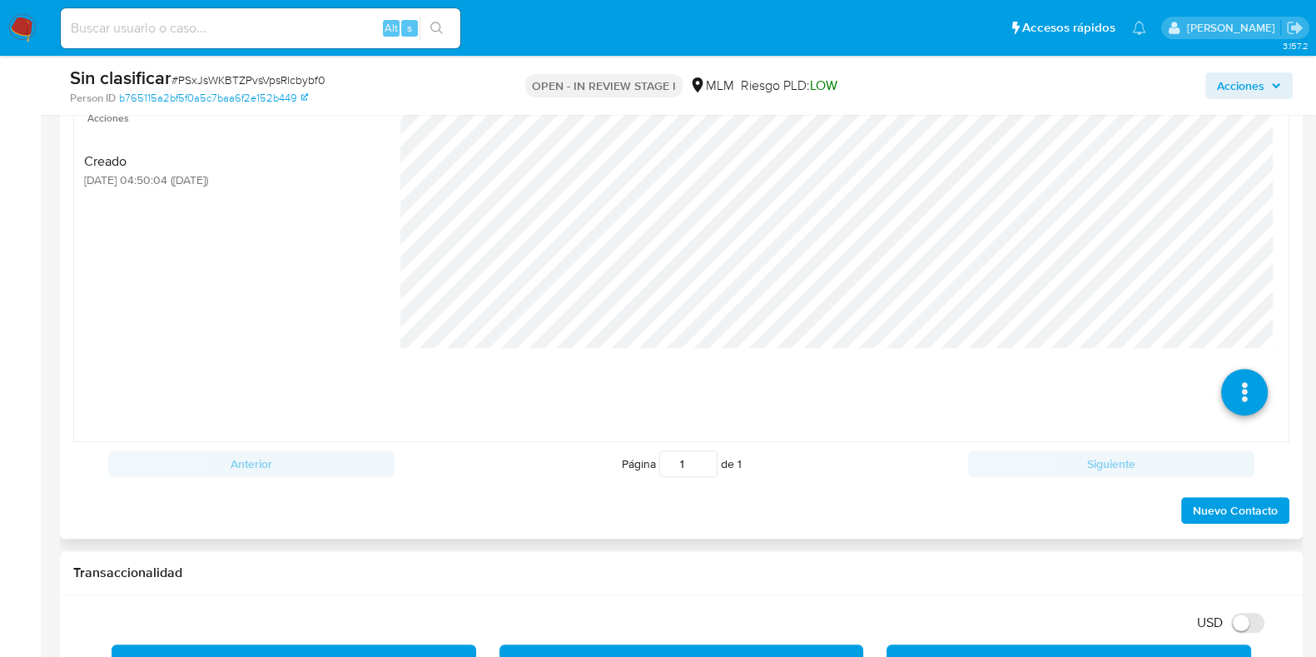
scroll to position [937, 0]
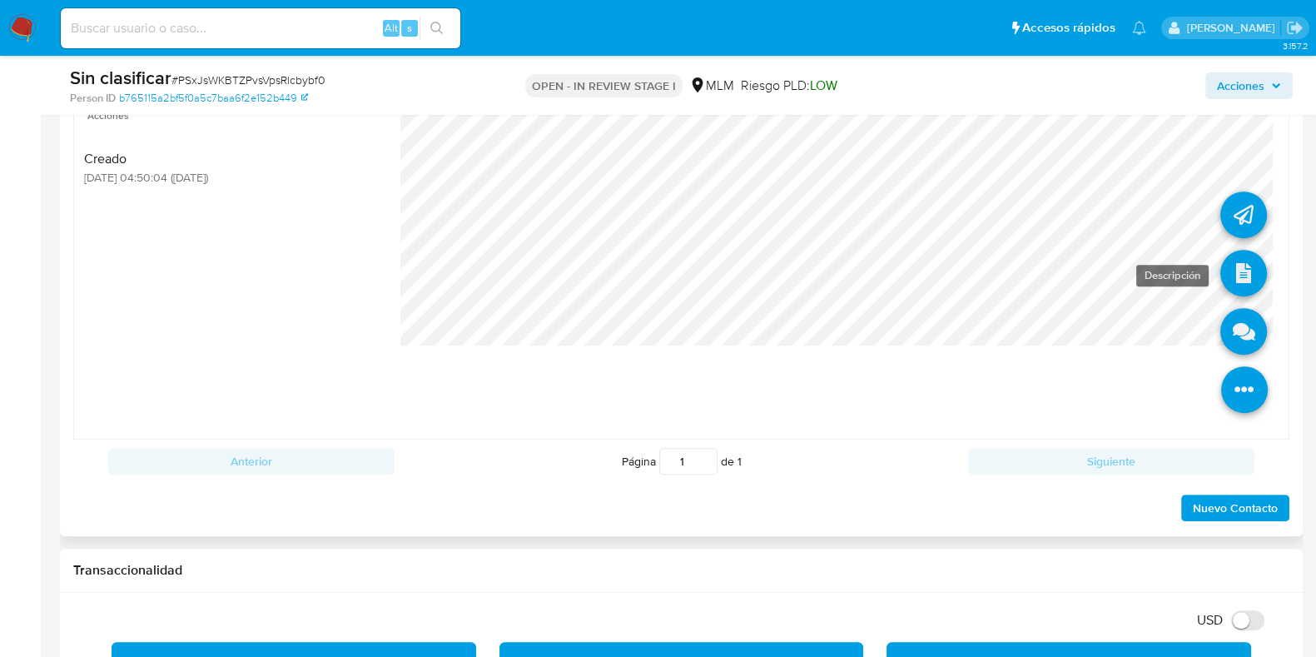
click at [1220, 253] on icon at bounding box center [1243, 273] width 47 height 47
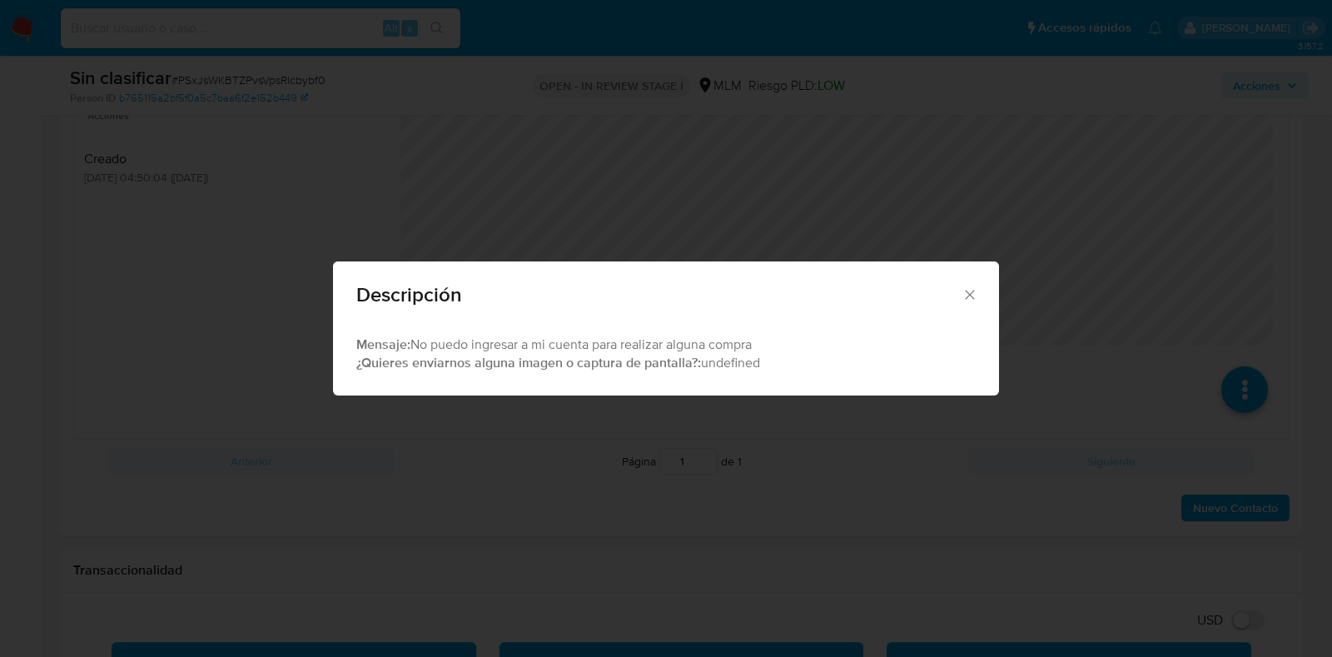
click at [962, 302] on div "Descripción" at bounding box center [666, 291] width 666 height 61
click at [962, 297] on icon "Cerrar" at bounding box center [970, 294] width 17 height 17
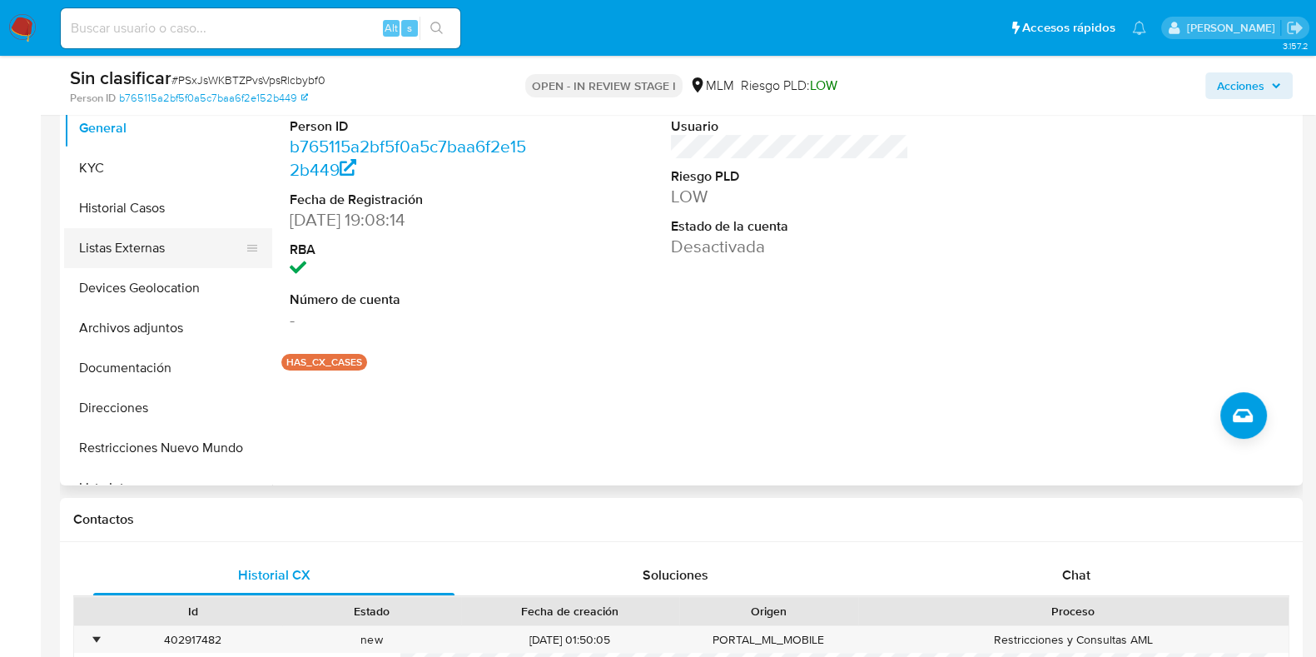
scroll to position [312, 0]
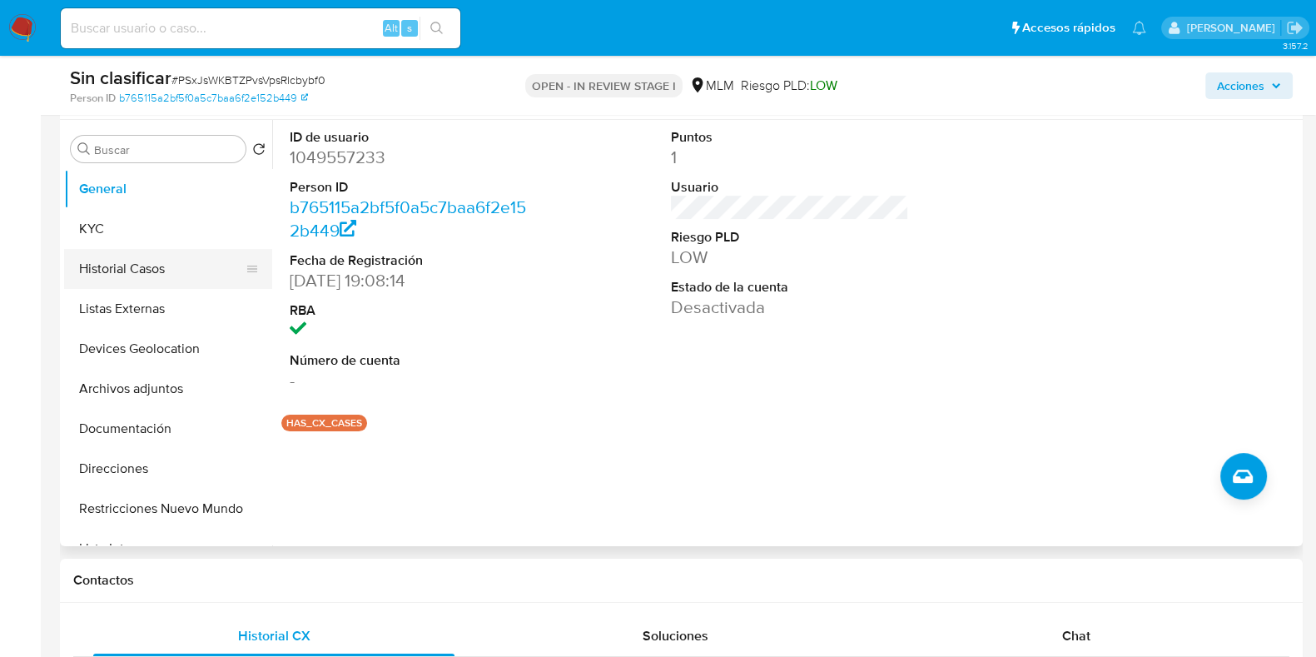
click at [167, 272] on button "Historial Casos" at bounding box center [161, 269] width 195 height 40
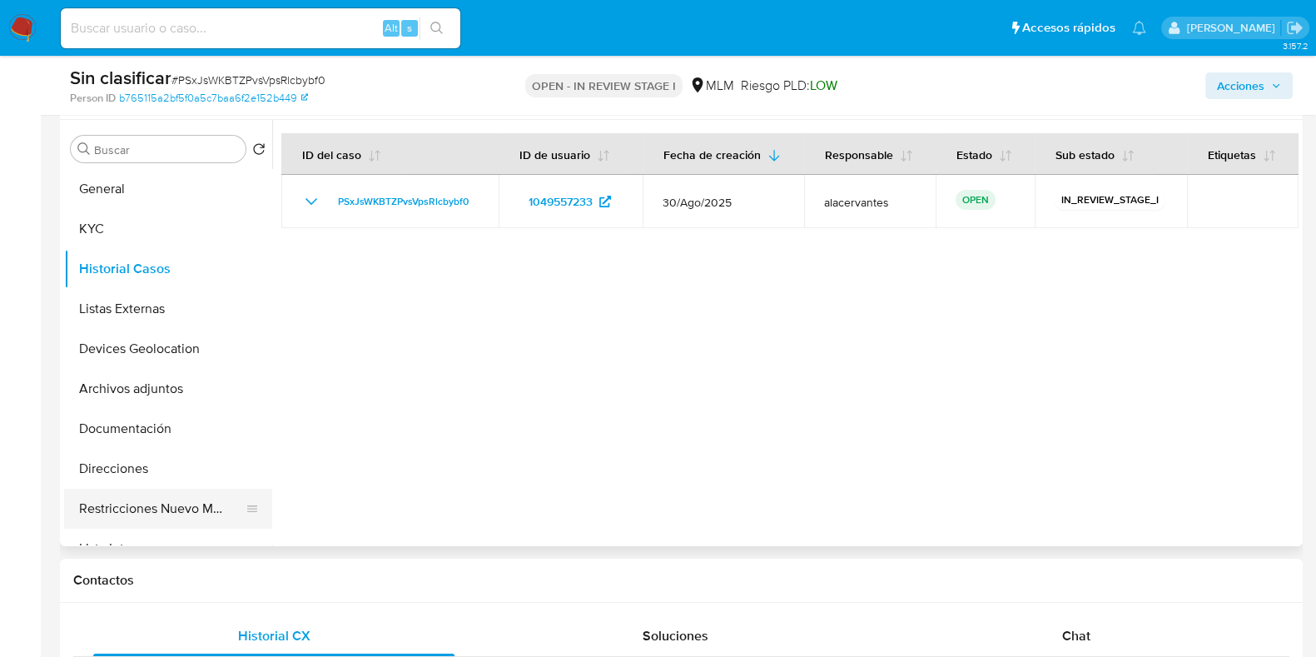
click at [156, 505] on button "Restricciones Nuevo Mundo" at bounding box center [161, 509] width 195 height 40
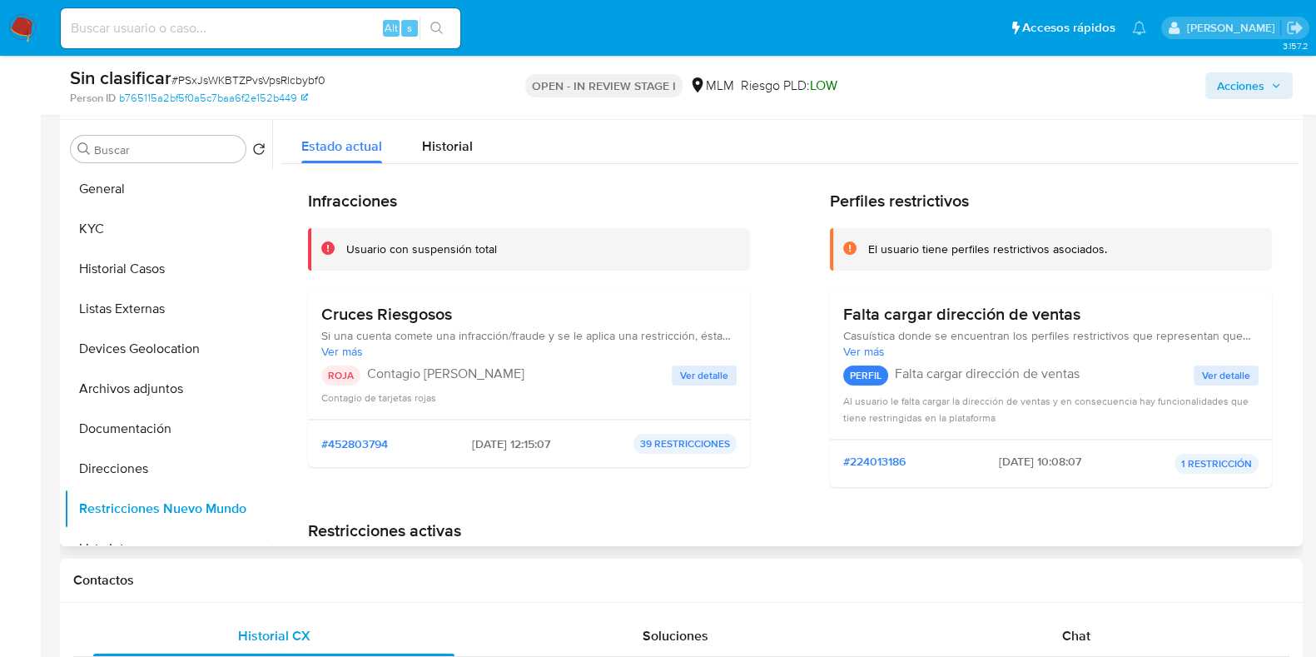
click at [721, 368] on span "Ver detalle" at bounding box center [704, 375] width 48 height 17
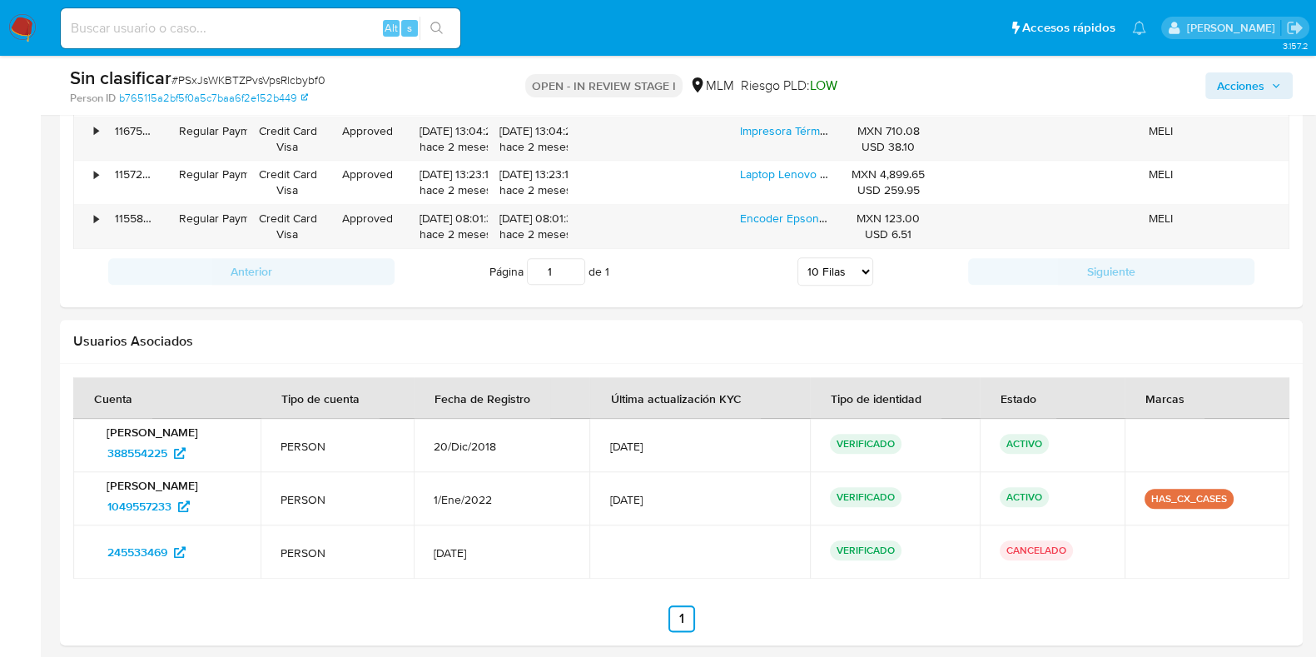
scroll to position [2394, 0]
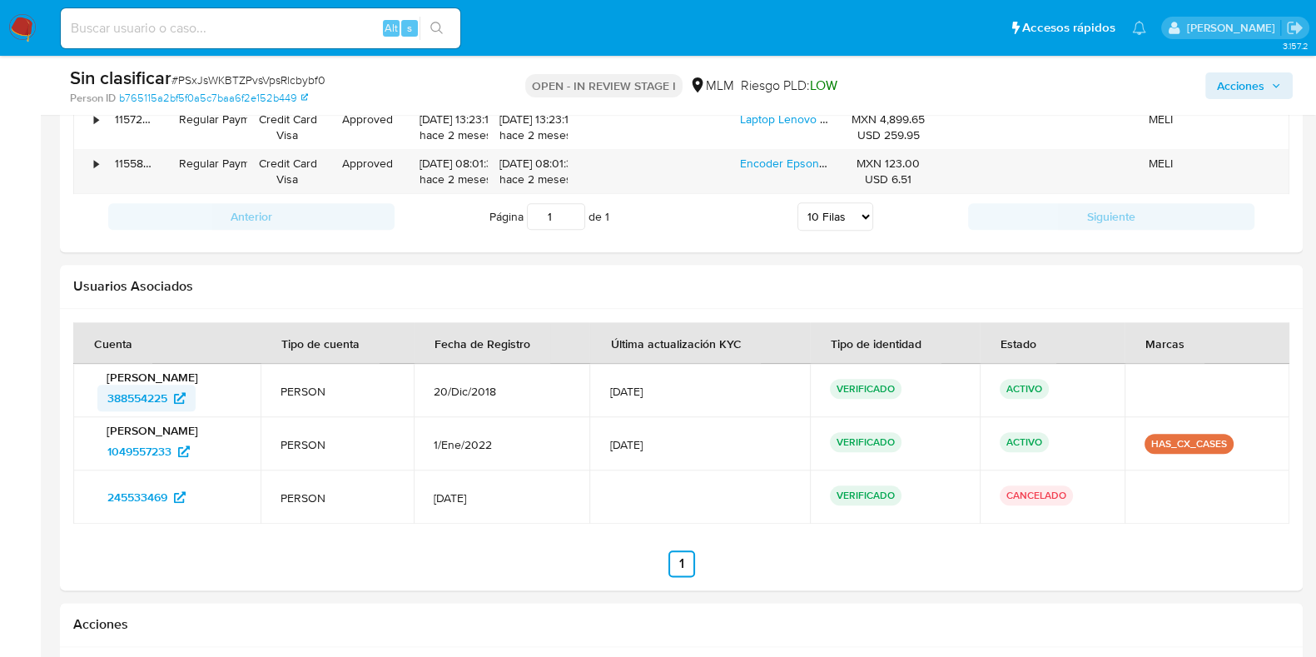
click at [160, 399] on span "388554225" at bounding box center [137, 398] width 60 height 27
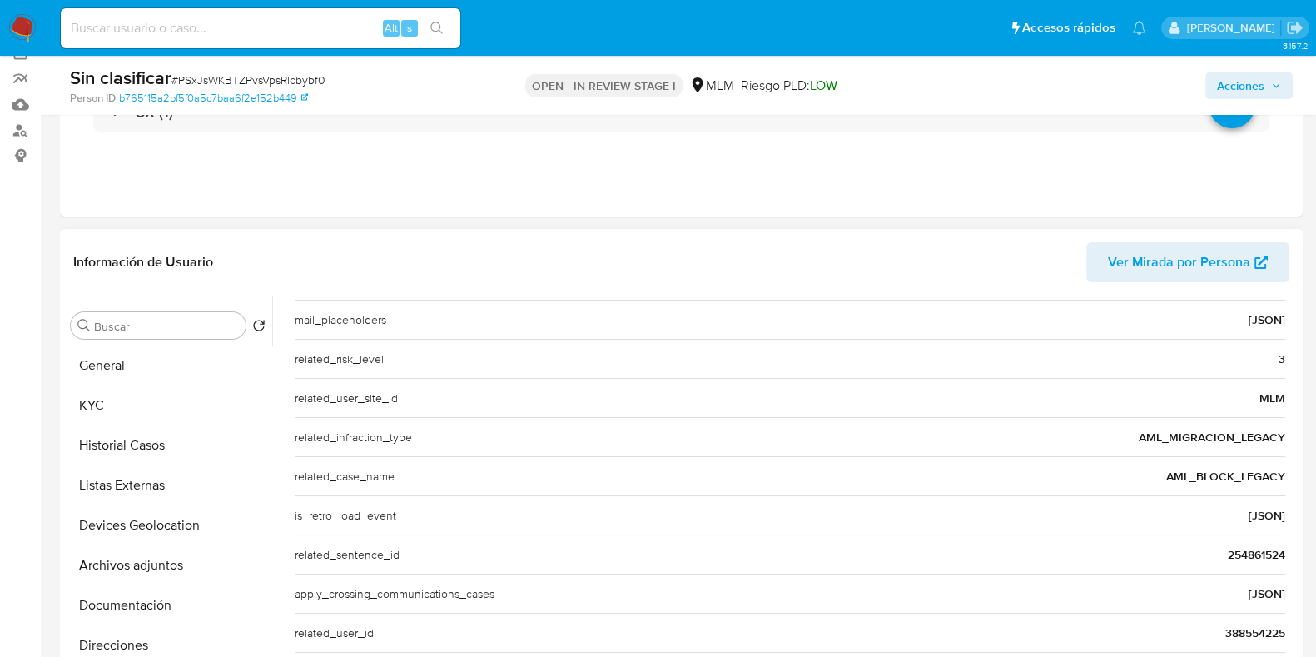
scroll to position [103, 0]
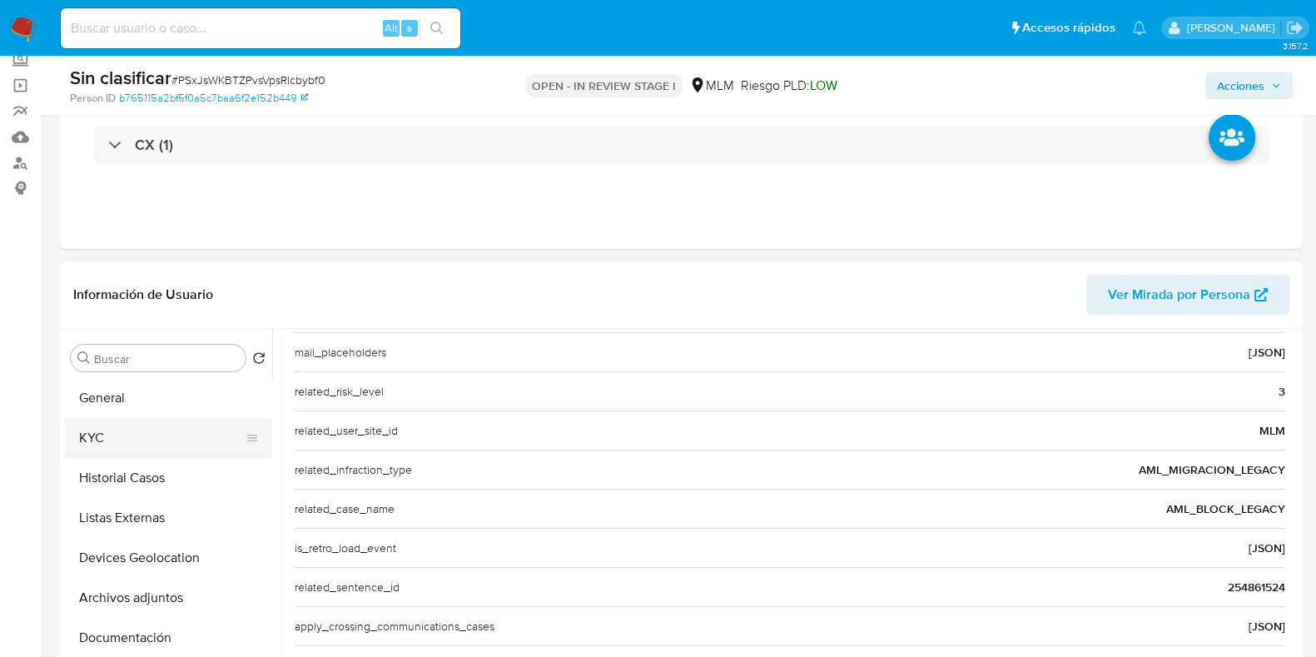
click at [120, 430] on button "KYC" at bounding box center [161, 438] width 195 height 40
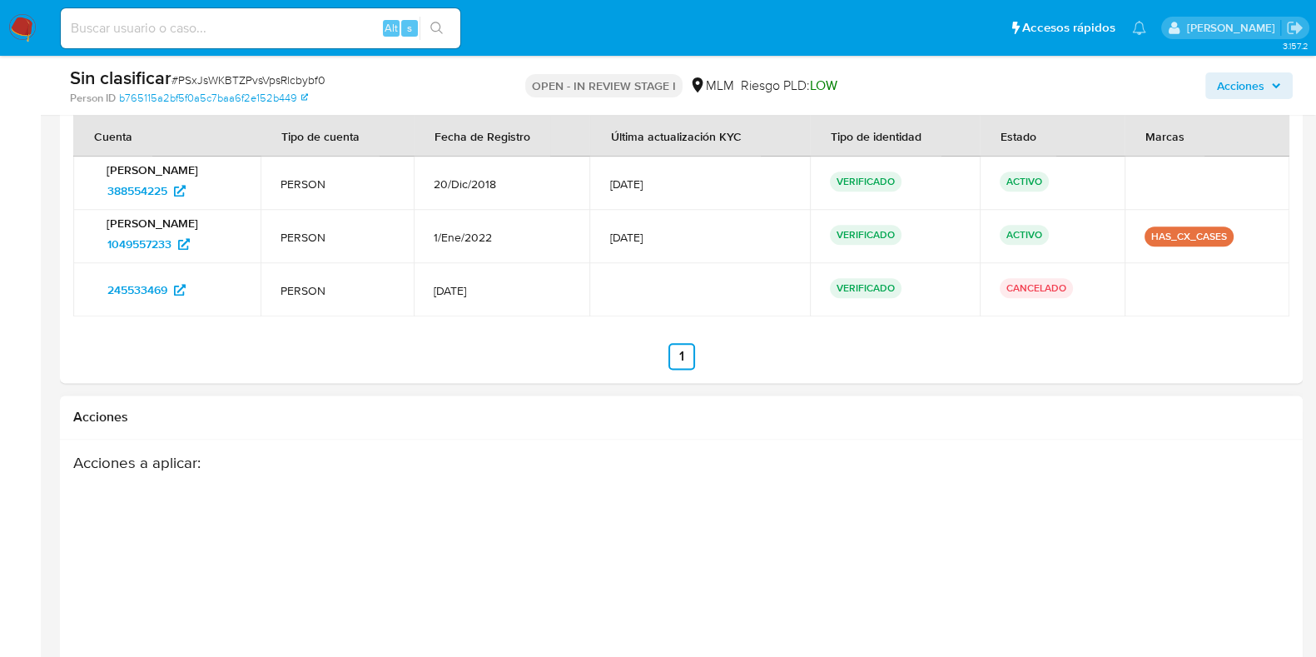
scroll to position [2498, 0]
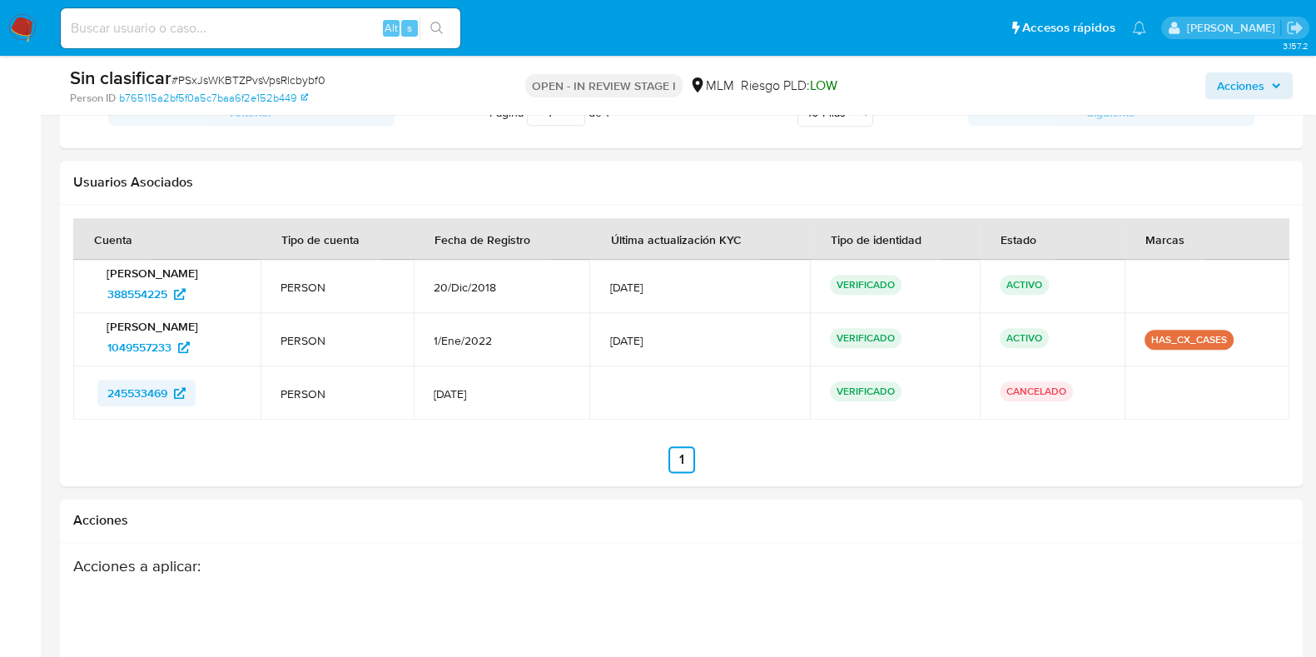
click at [171, 400] on span "245533469" at bounding box center [146, 393] width 78 height 27
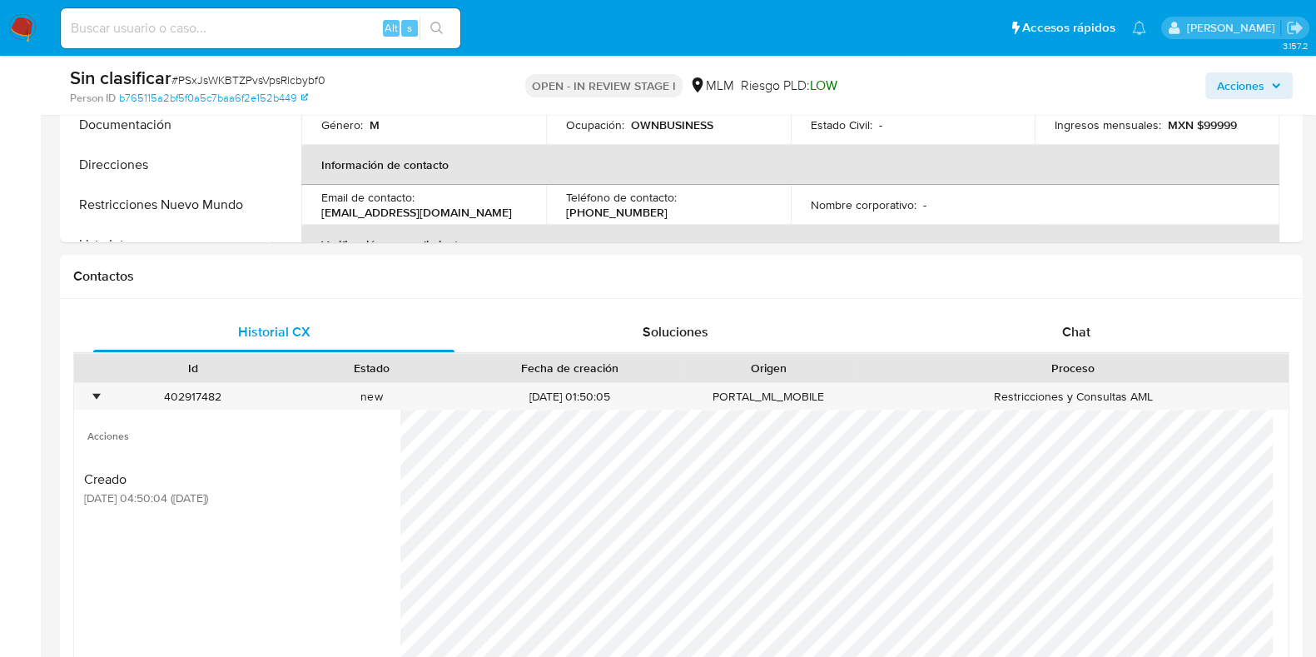
scroll to position [520, 0]
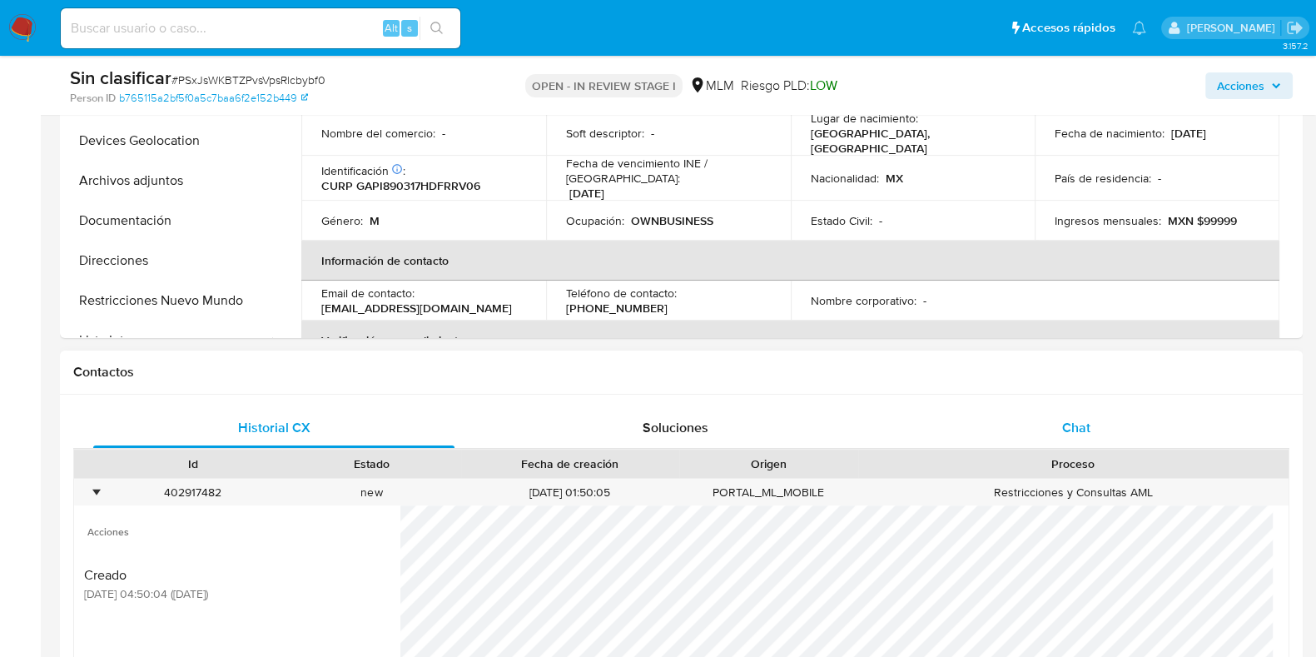
click at [1088, 434] on span "Chat" at bounding box center [1076, 427] width 28 height 19
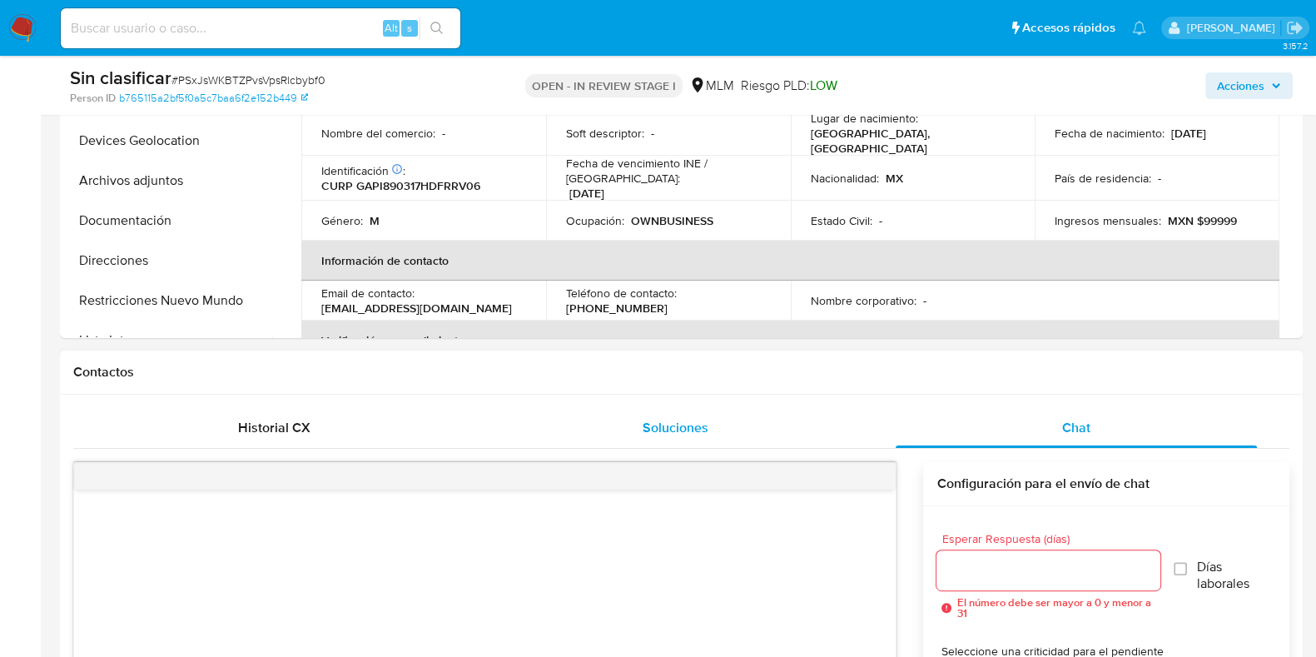
click at [768, 422] on div "Soluciones" at bounding box center [675, 428] width 361 height 40
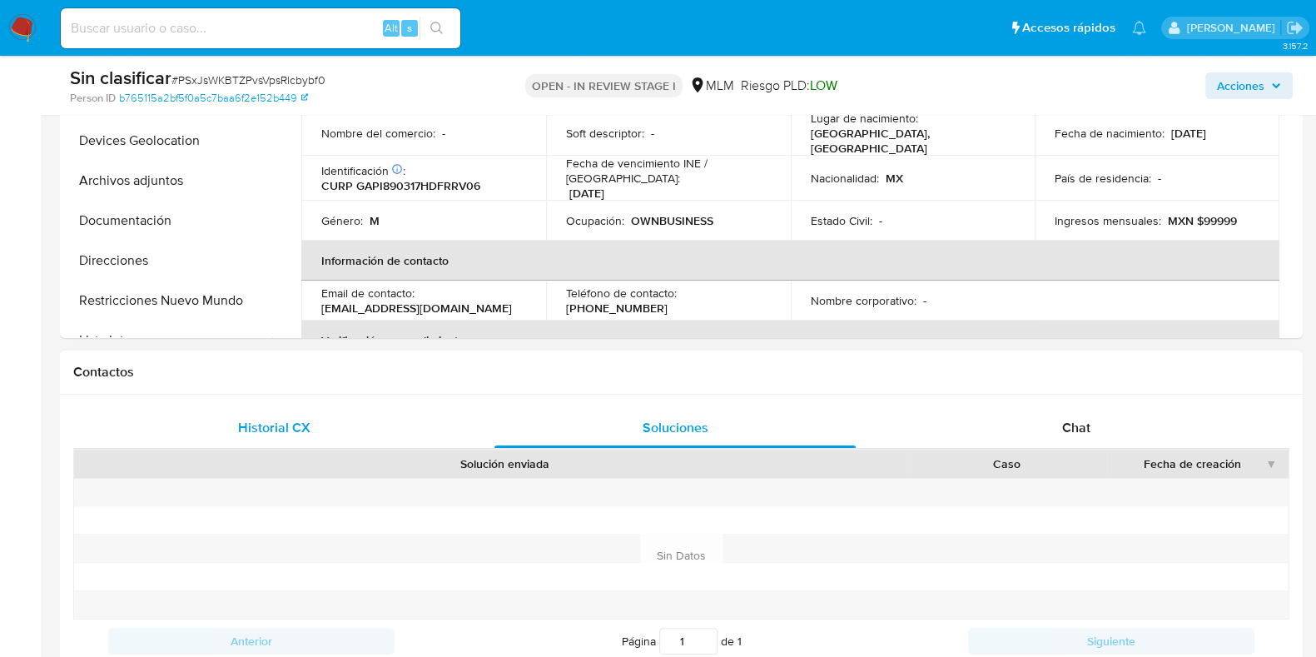
click at [296, 427] on span "Historial CX" at bounding box center [274, 427] width 72 height 19
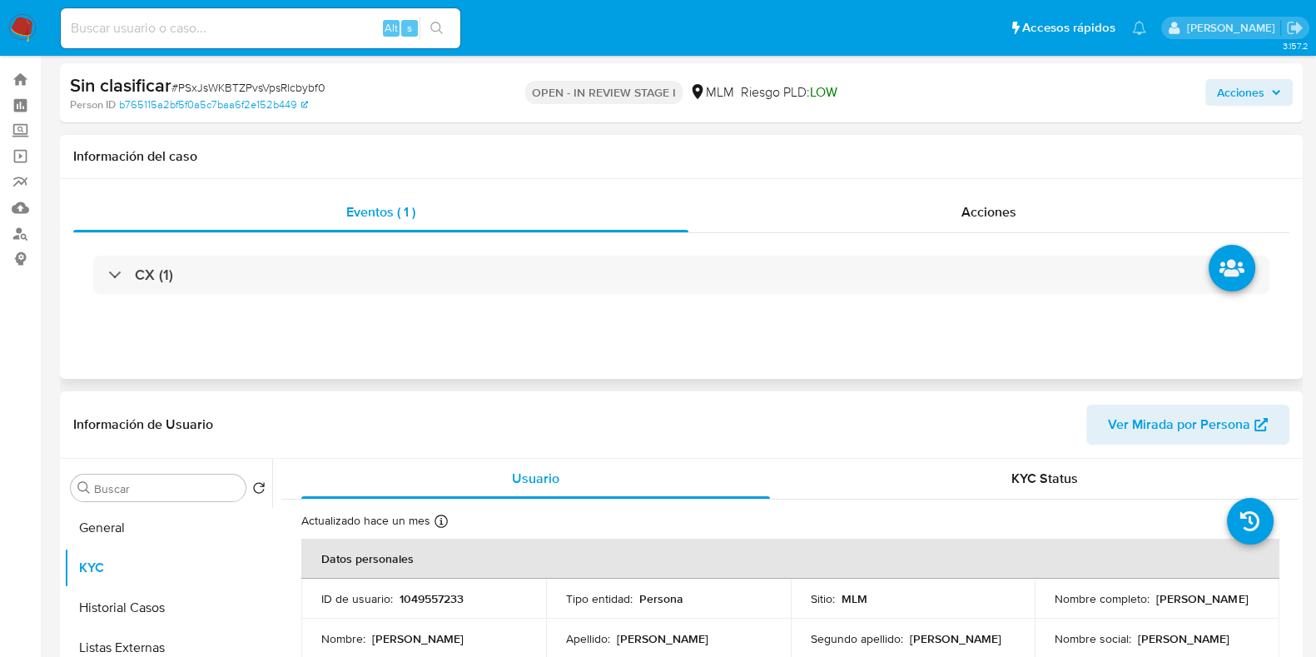
scroll to position [0, 0]
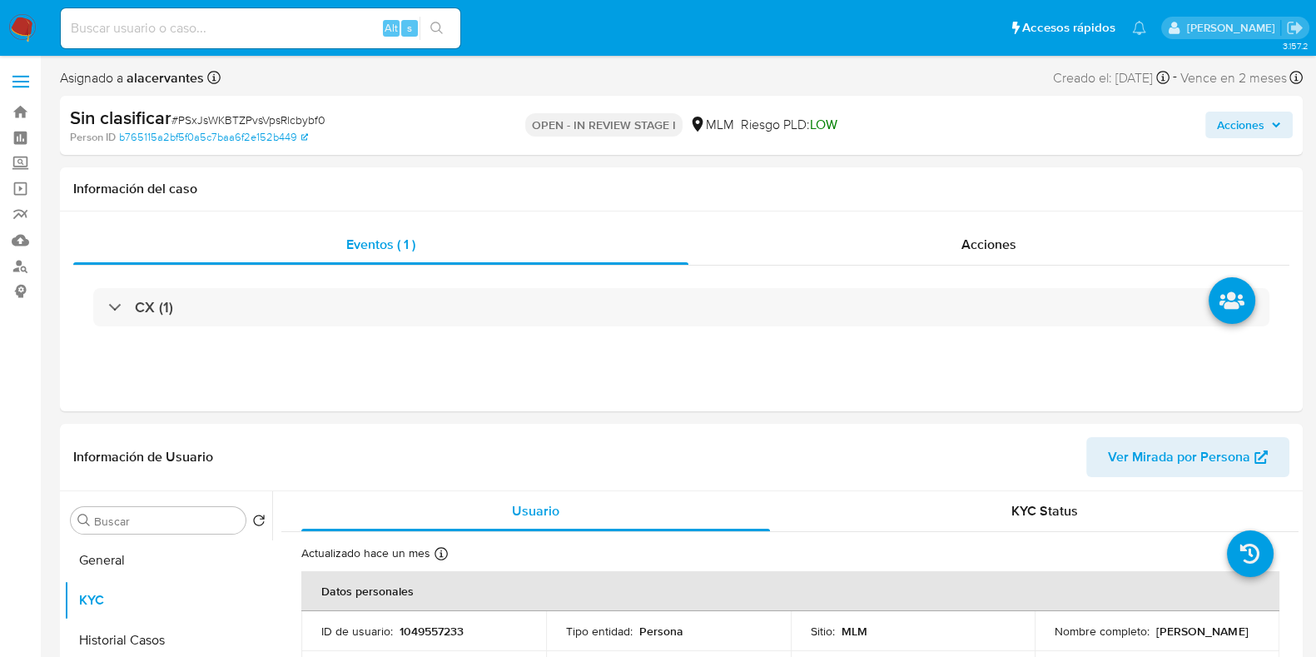
click at [1249, 131] on span "Acciones" at bounding box center [1240, 125] width 47 height 27
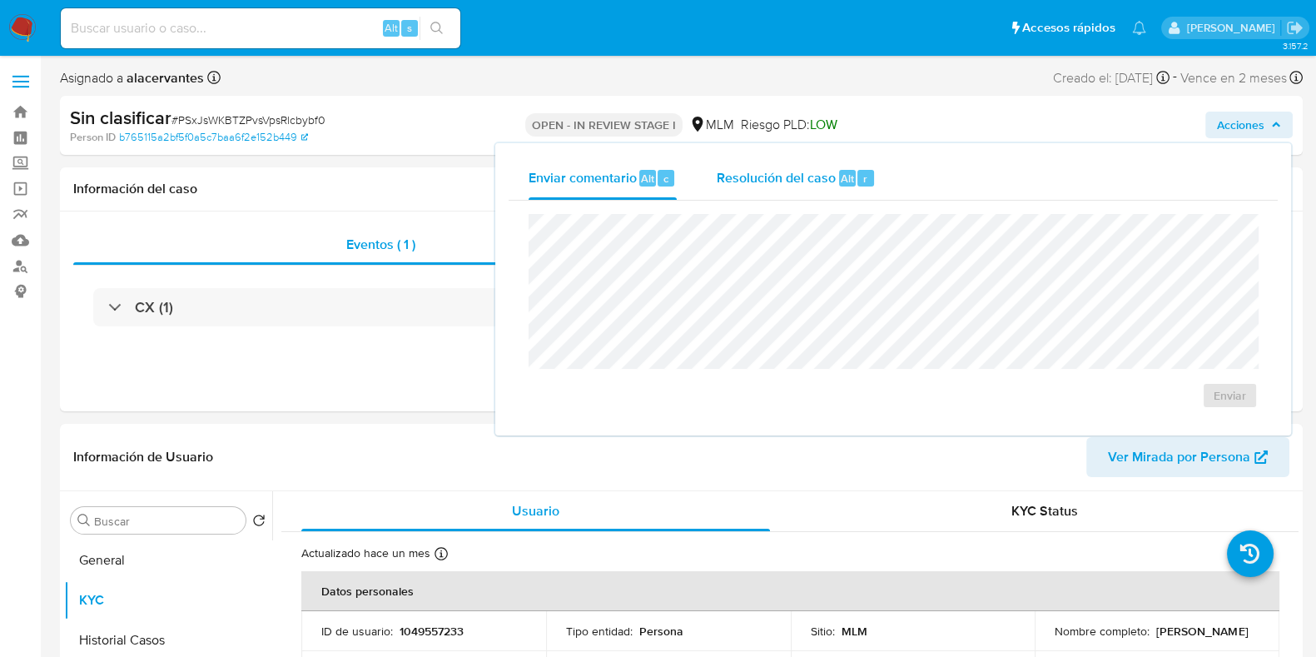
click at [807, 174] on span "Resolución del caso" at bounding box center [776, 177] width 119 height 19
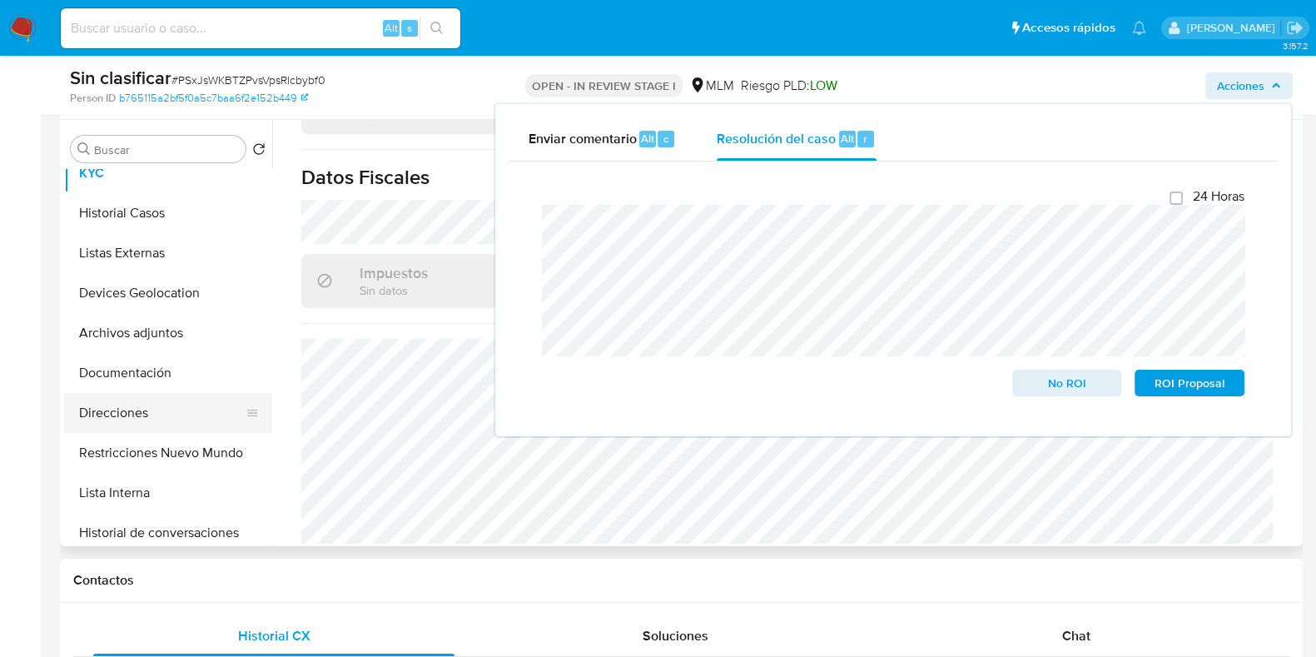
scroll to position [103, 0]
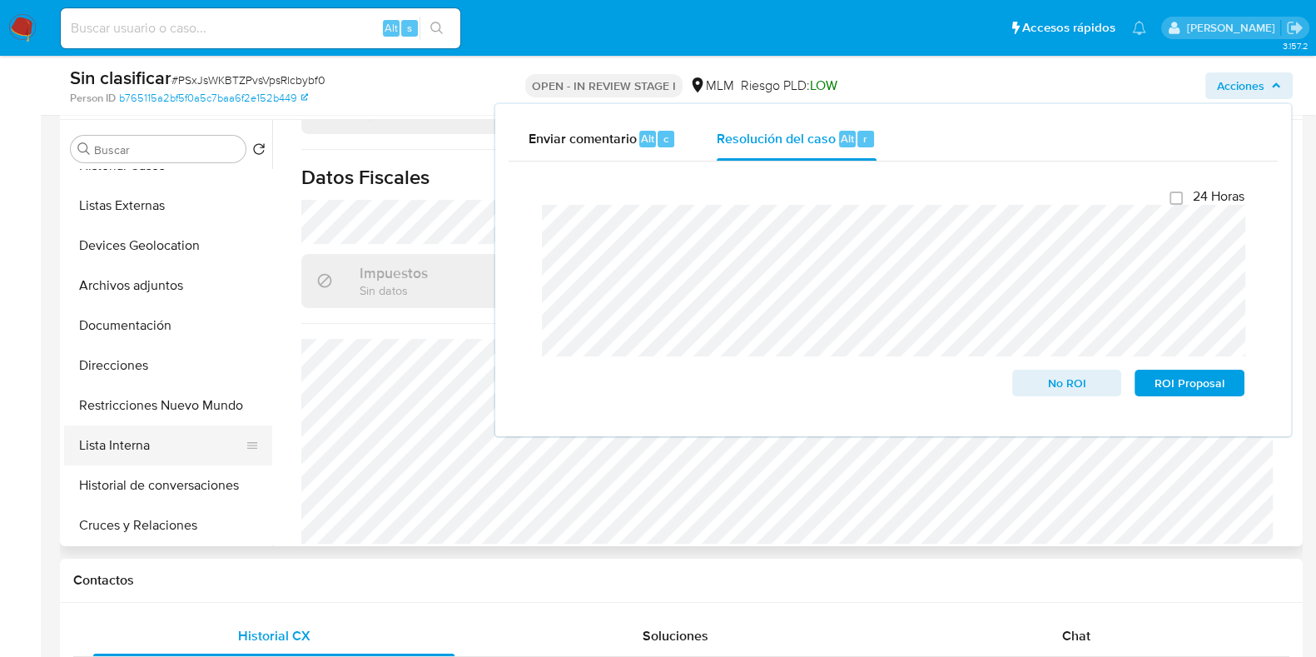
click at [189, 425] on button "Lista Interna" at bounding box center [161, 445] width 195 height 40
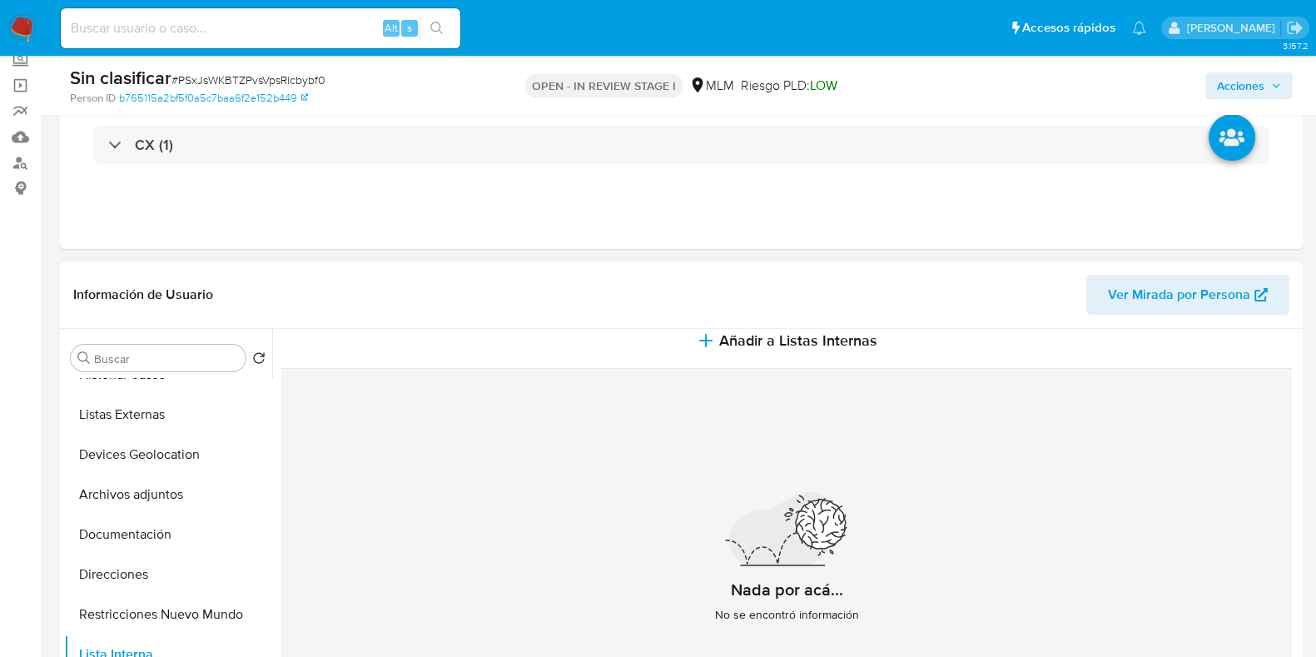
scroll to position [37, 0]
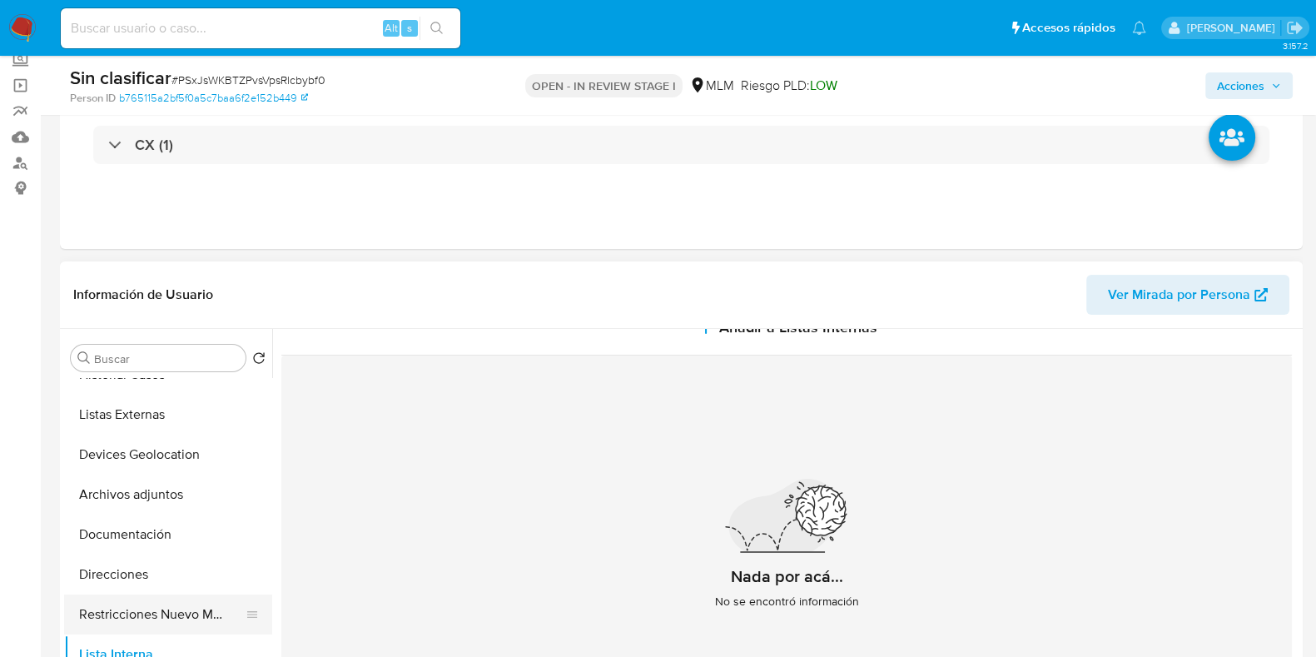
click at [196, 601] on button "Restricciones Nuevo Mundo" at bounding box center [161, 614] width 195 height 40
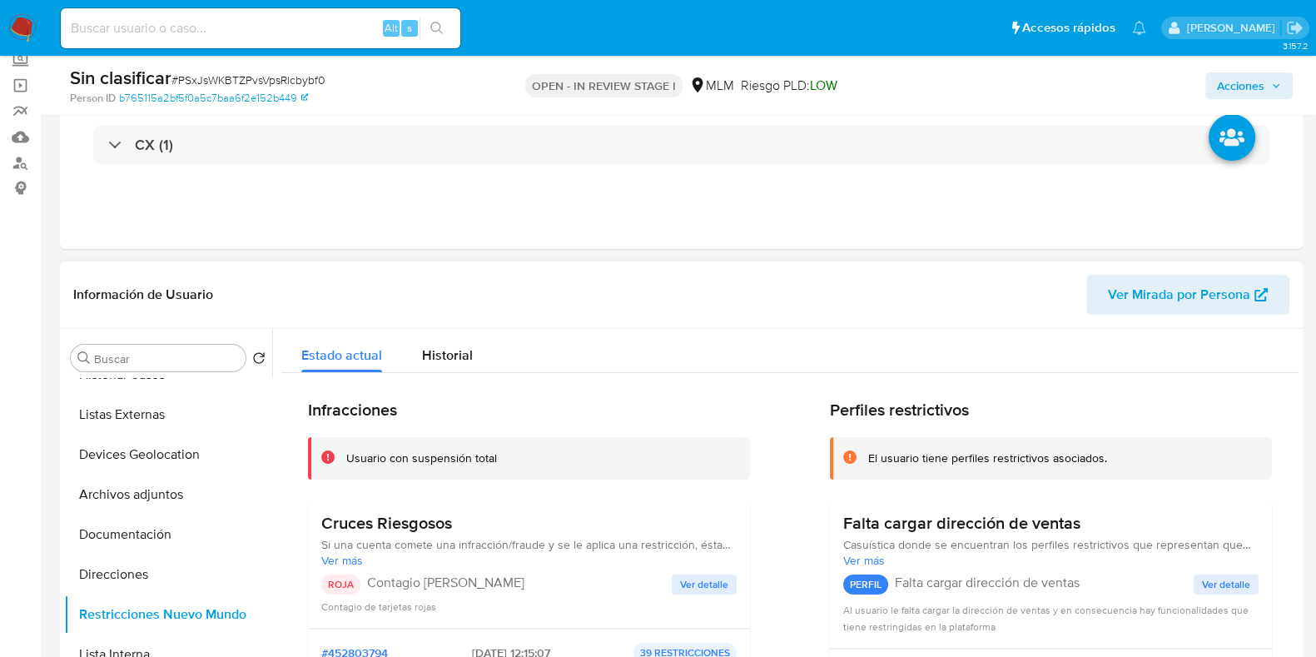
click at [726, 579] on button "Ver detalle" at bounding box center [704, 584] width 65 height 20
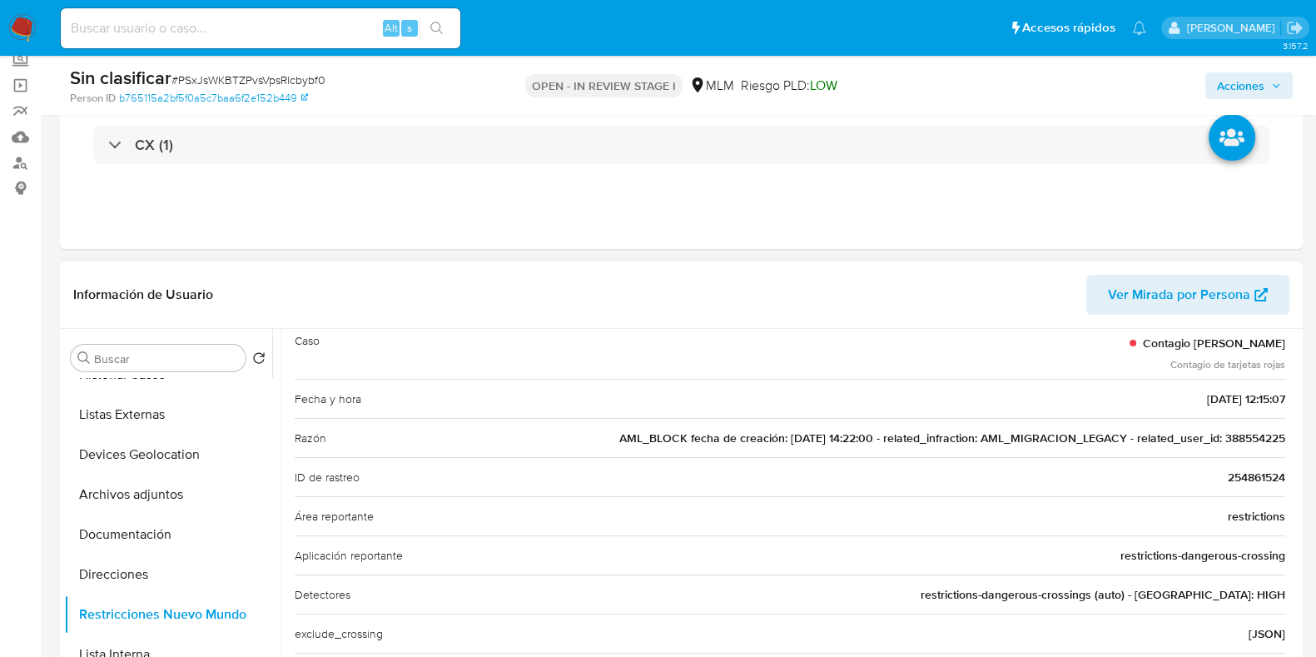
scroll to position [207, 0]
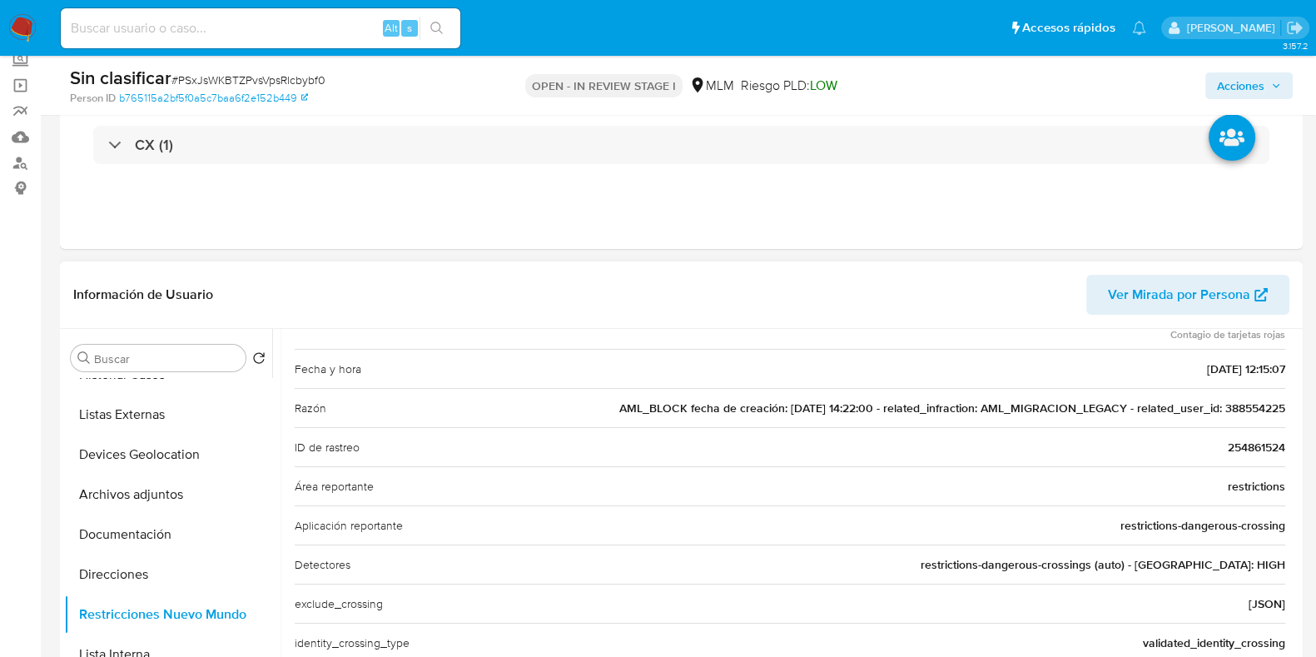
drag, startPoint x: 977, startPoint y: 405, endPoint x: 1117, endPoint y: 400, distance: 140.0
click at [1117, 400] on span "AML_BLOCK fecha de creación: 28/07/2021 14:22:00 - related_infraction: AML_MIGR…" at bounding box center [952, 408] width 666 height 17
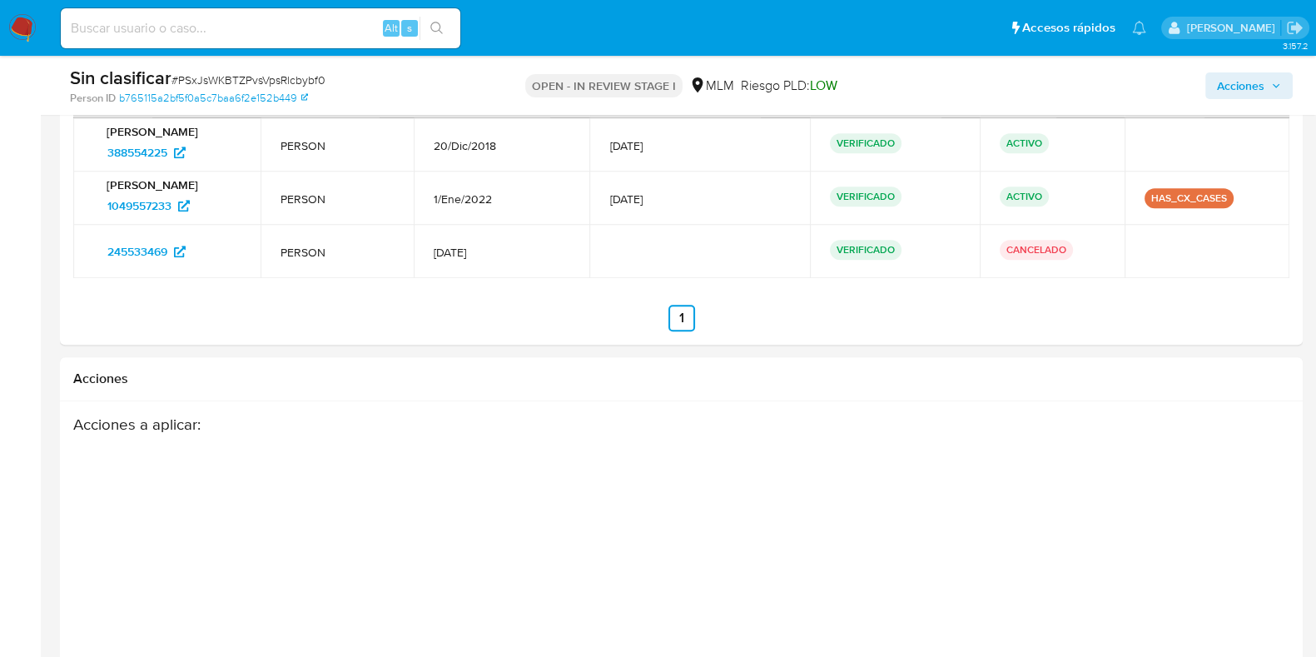
scroll to position [2185, 0]
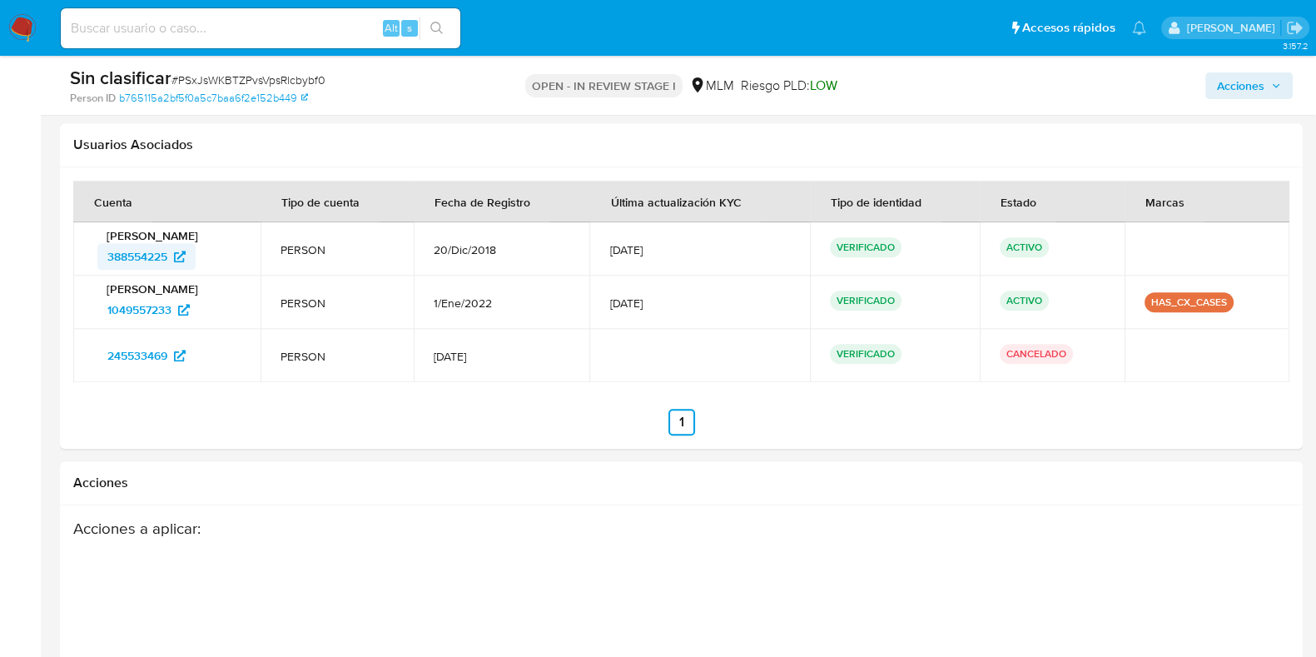
click at [142, 255] on span "388554225" at bounding box center [137, 256] width 60 height 27
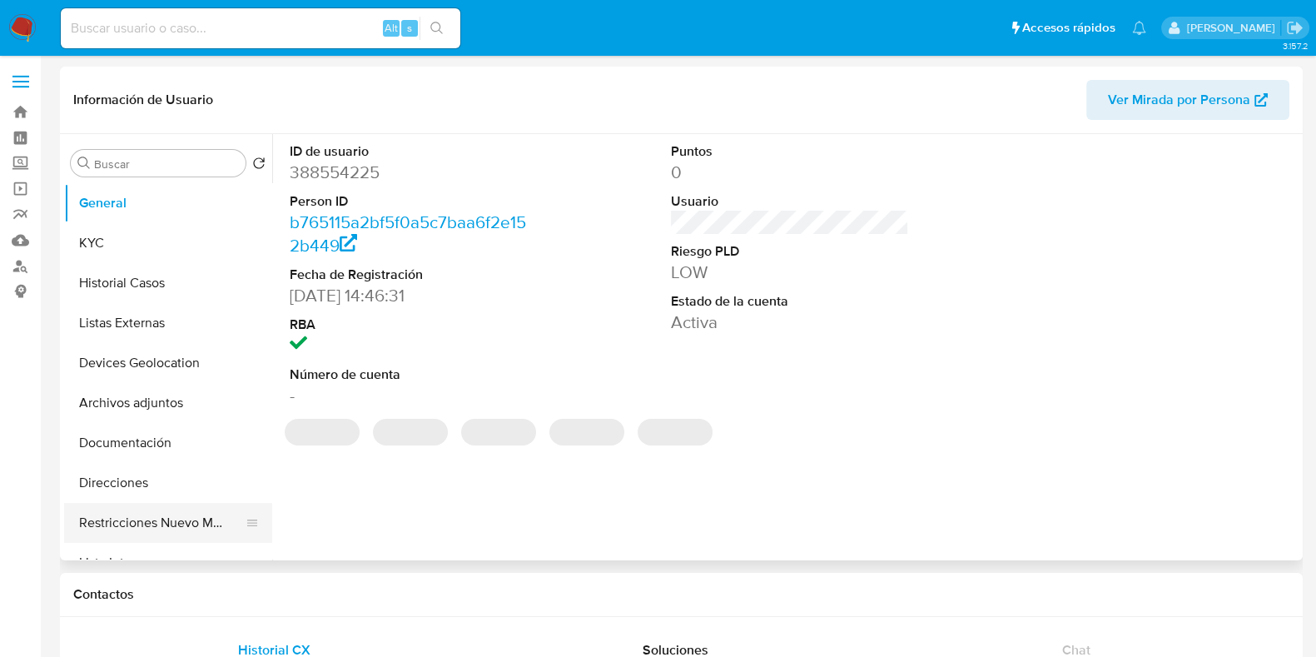
select select "10"
click at [142, 518] on button "Restricciones Nuevo Mundo" at bounding box center [161, 523] width 195 height 40
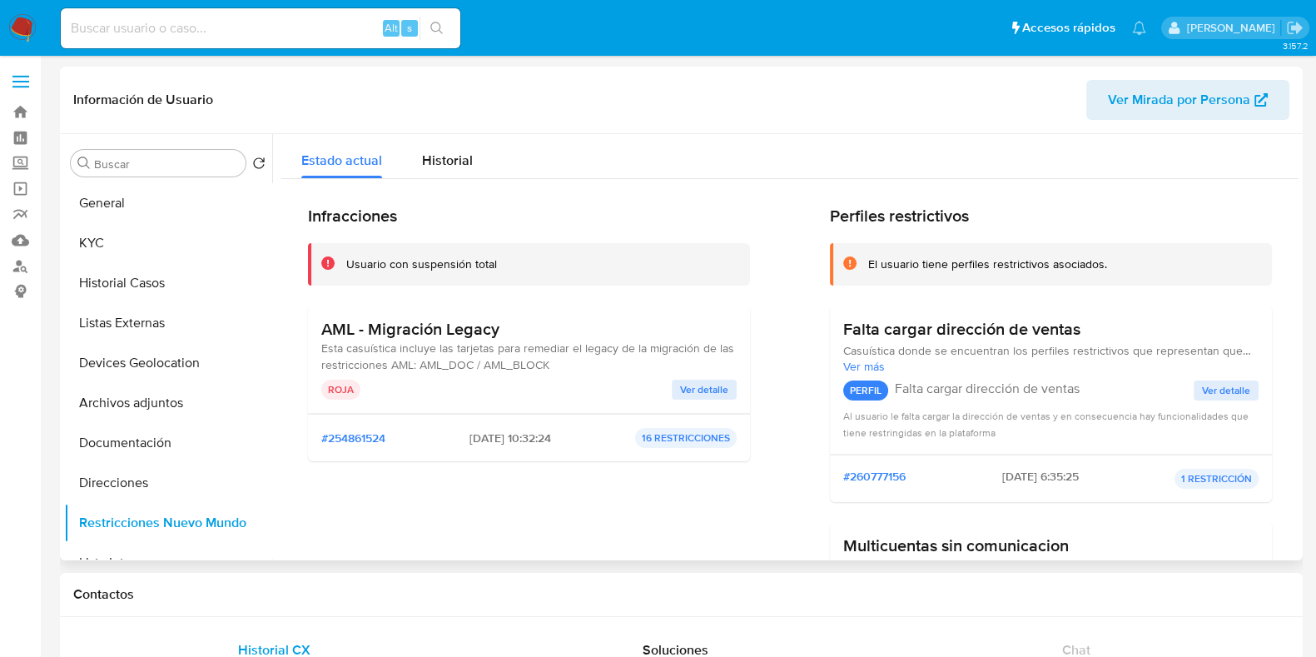
click at [714, 395] on span "Ver detalle" at bounding box center [704, 389] width 48 height 17
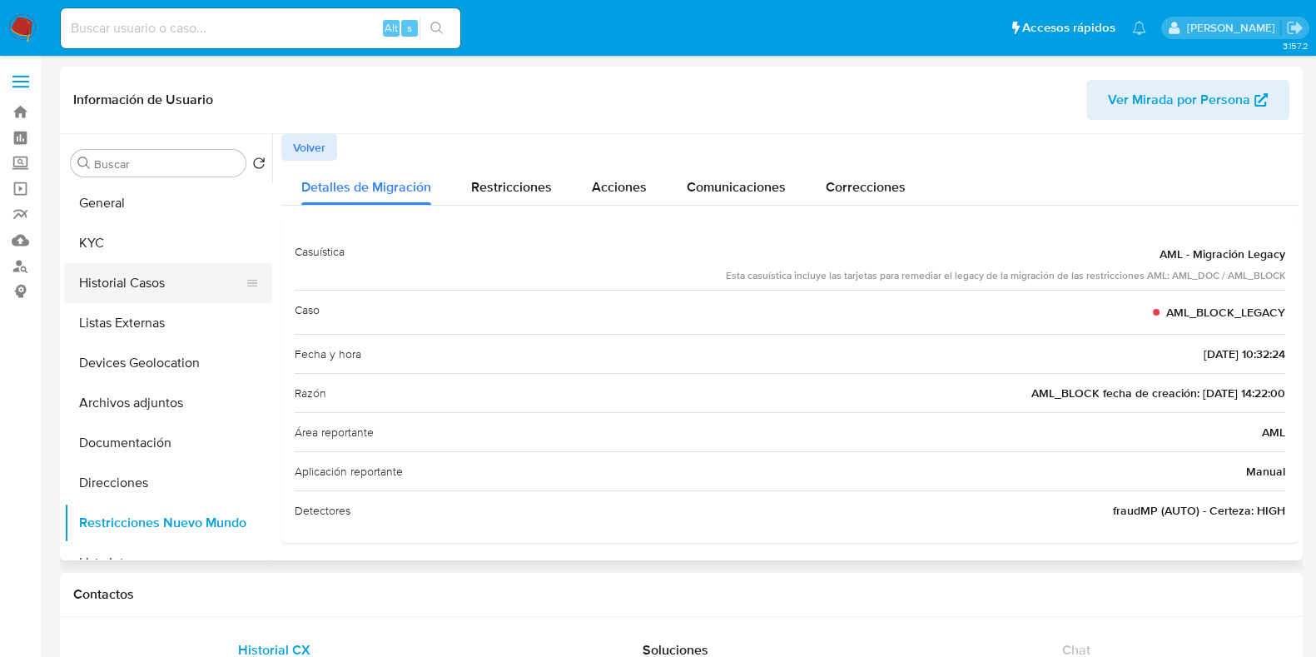
click at [148, 292] on button "Historial Casos" at bounding box center [161, 283] width 195 height 40
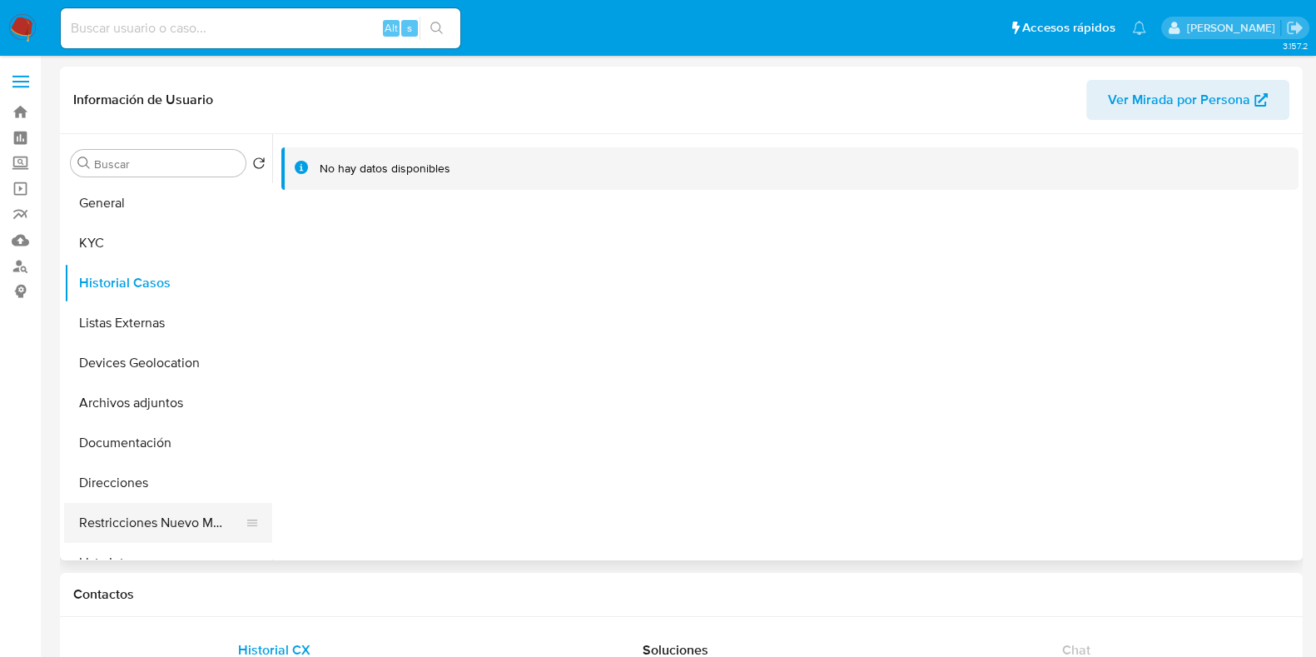
click at [186, 511] on button "Restricciones Nuevo Mundo" at bounding box center [161, 523] width 195 height 40
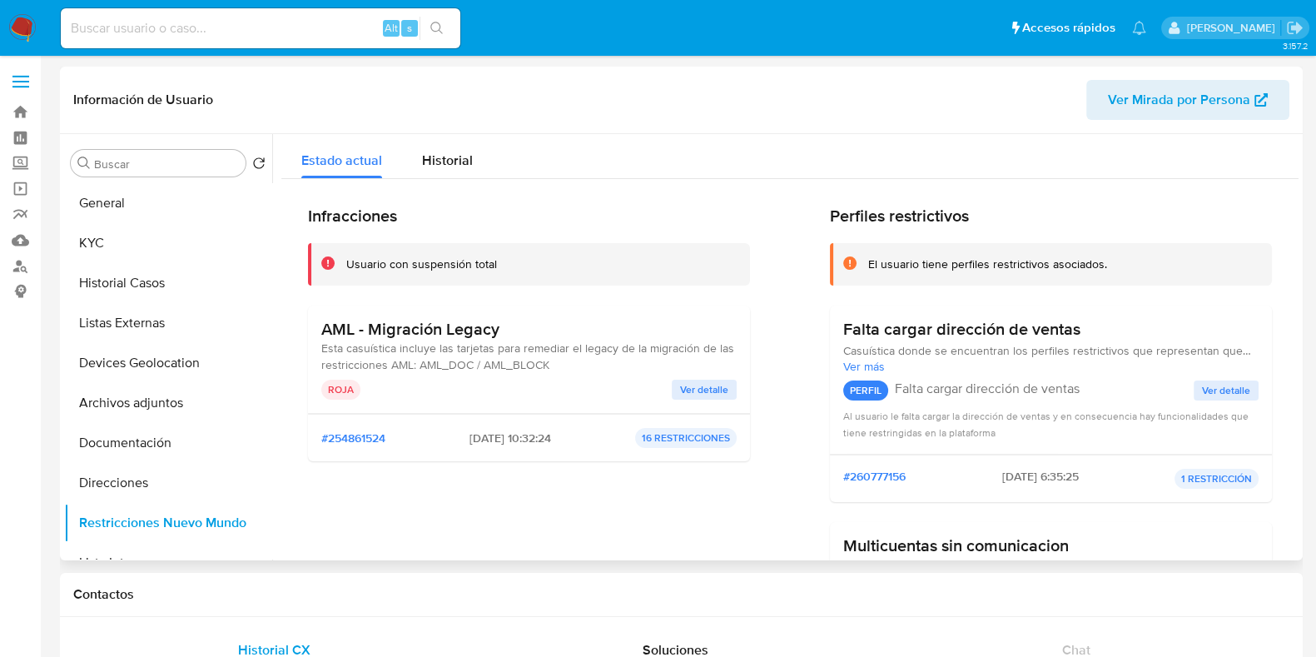
click at [705, 383] on span "Ver detalle" at bounding box center [704, 389] width 48 height 17
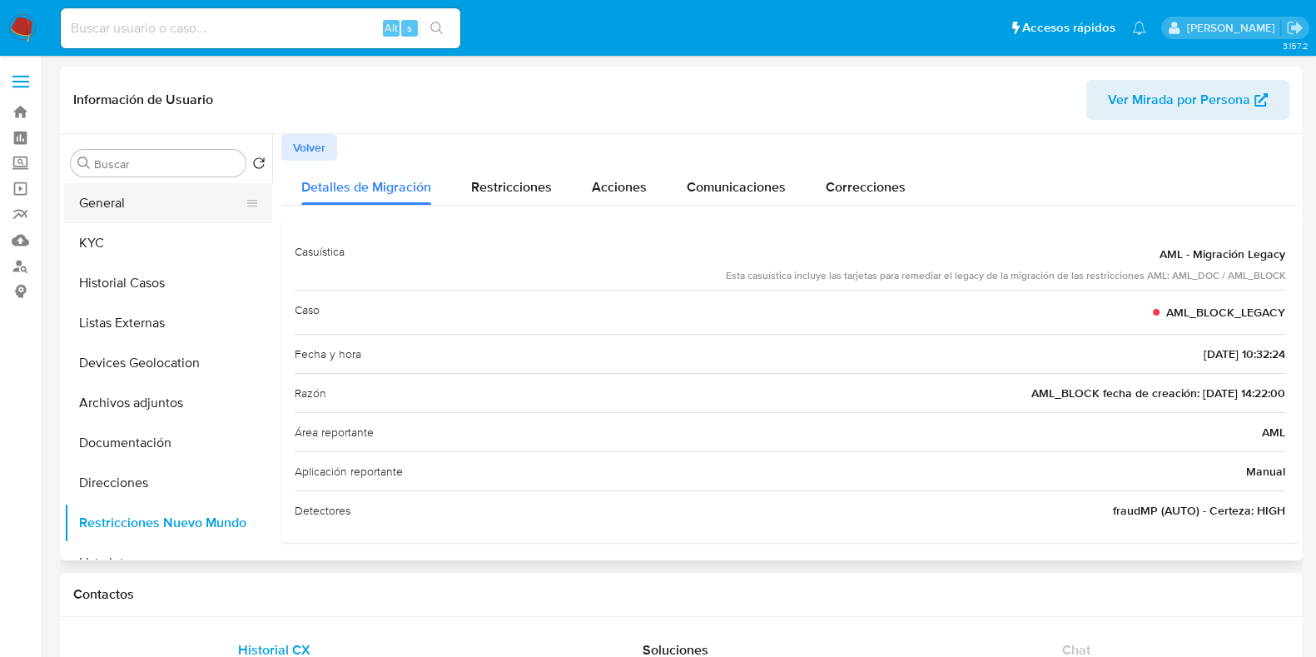
click at [123, 208] on button "General" at bounding box center [161, 203] width 195 height 40
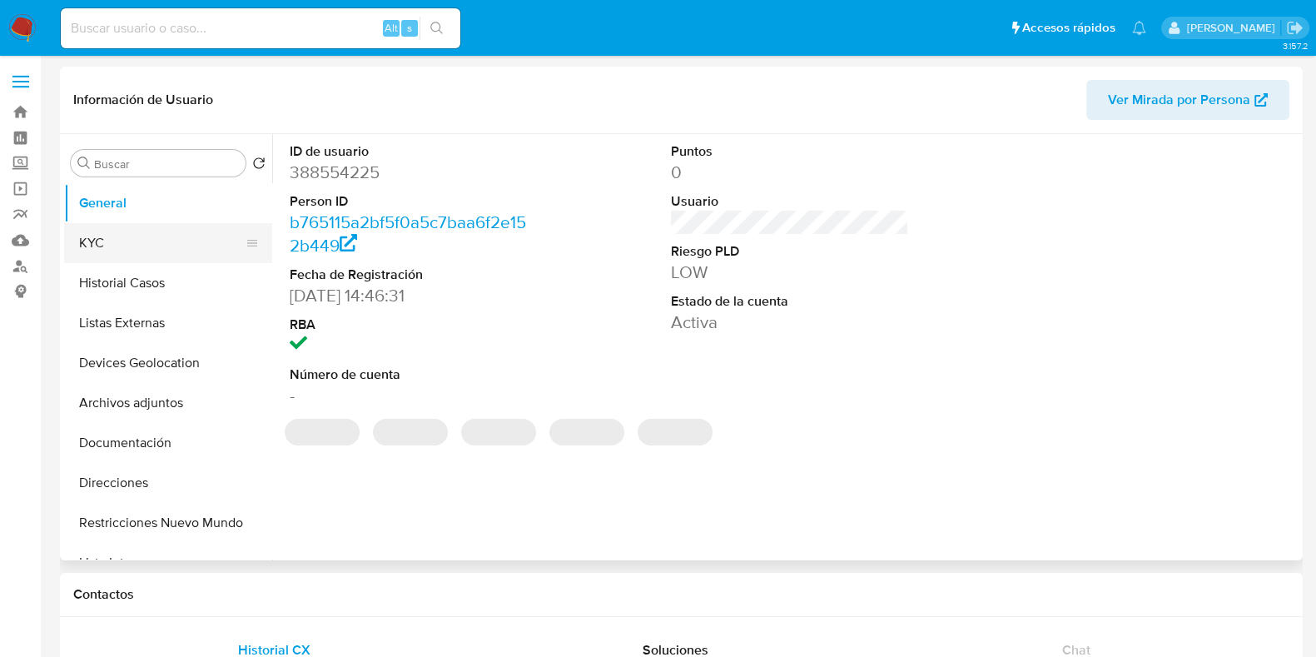
click at [152, 251] on button "KYC" at bounding box center [161, 243] width 195 height 40
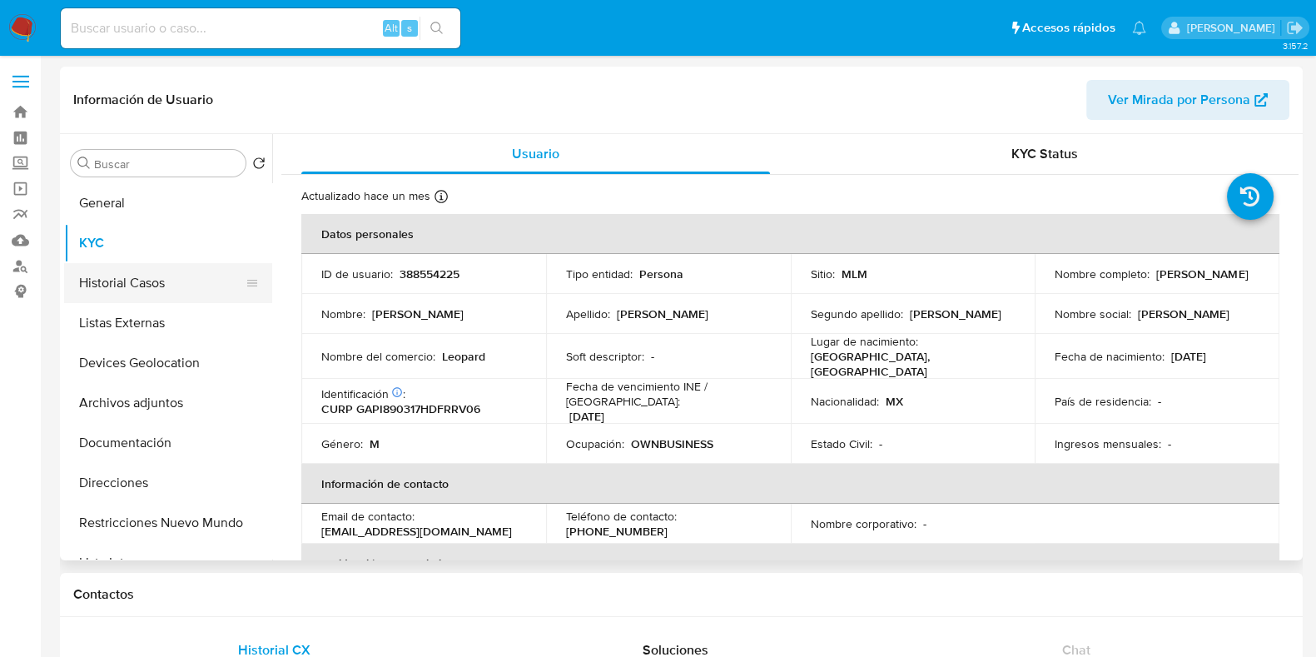
click at [150, 286] on button "Historial Casos" at bounding box center [161, 283] width 195 height 40
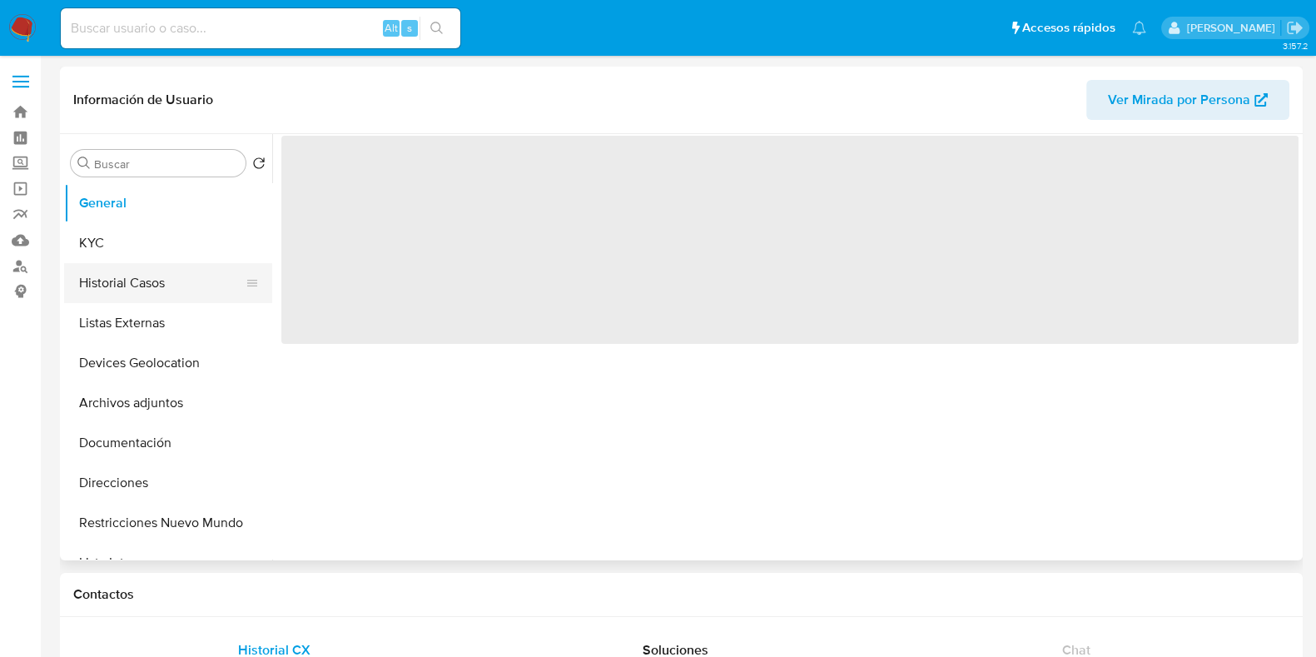
click at [169, 296] on button "Historial Casos" at bounding box center [161, 283] width 195 height 40
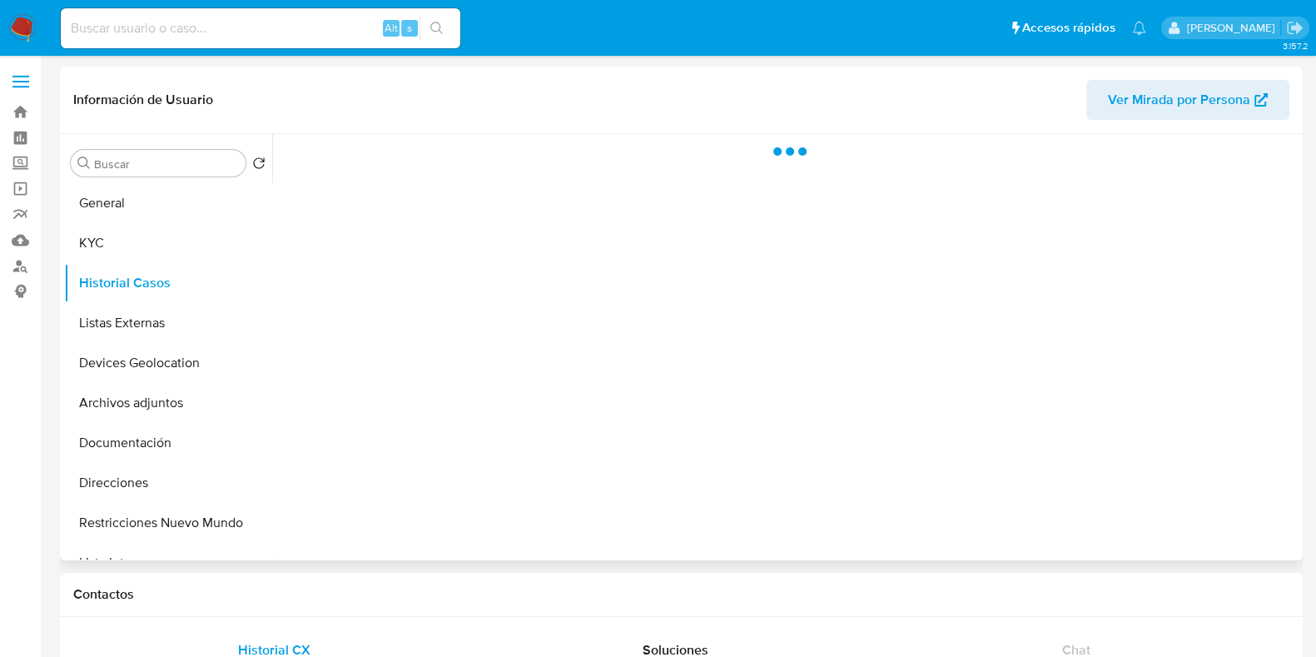
select select "10"
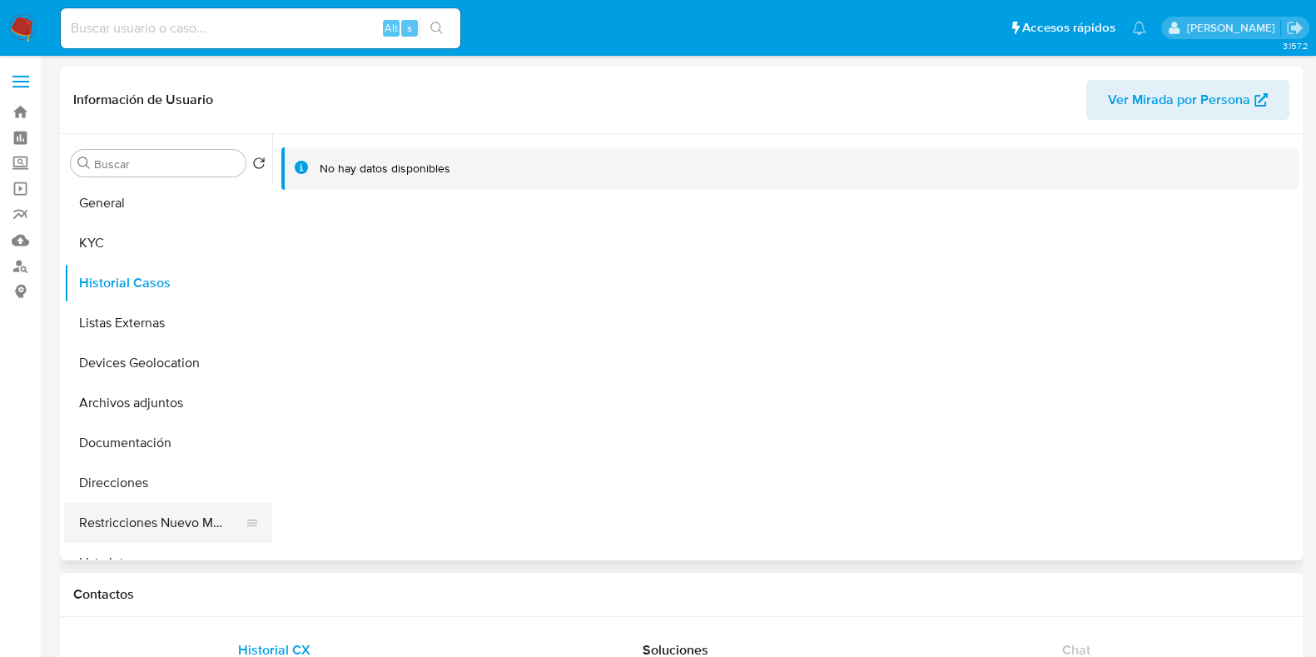
click at [167, 525] on button "Restricciones Nuevo Mundo" at bounding box center [161, 523] width 195 height 40
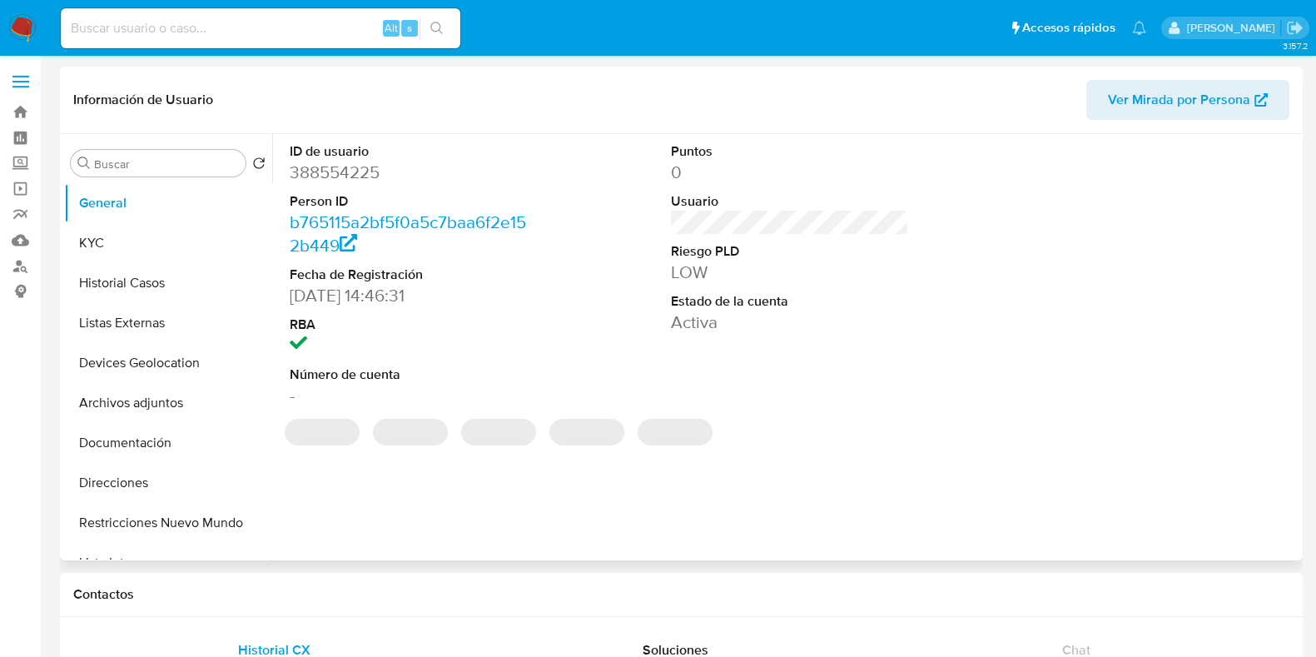
select select "10"
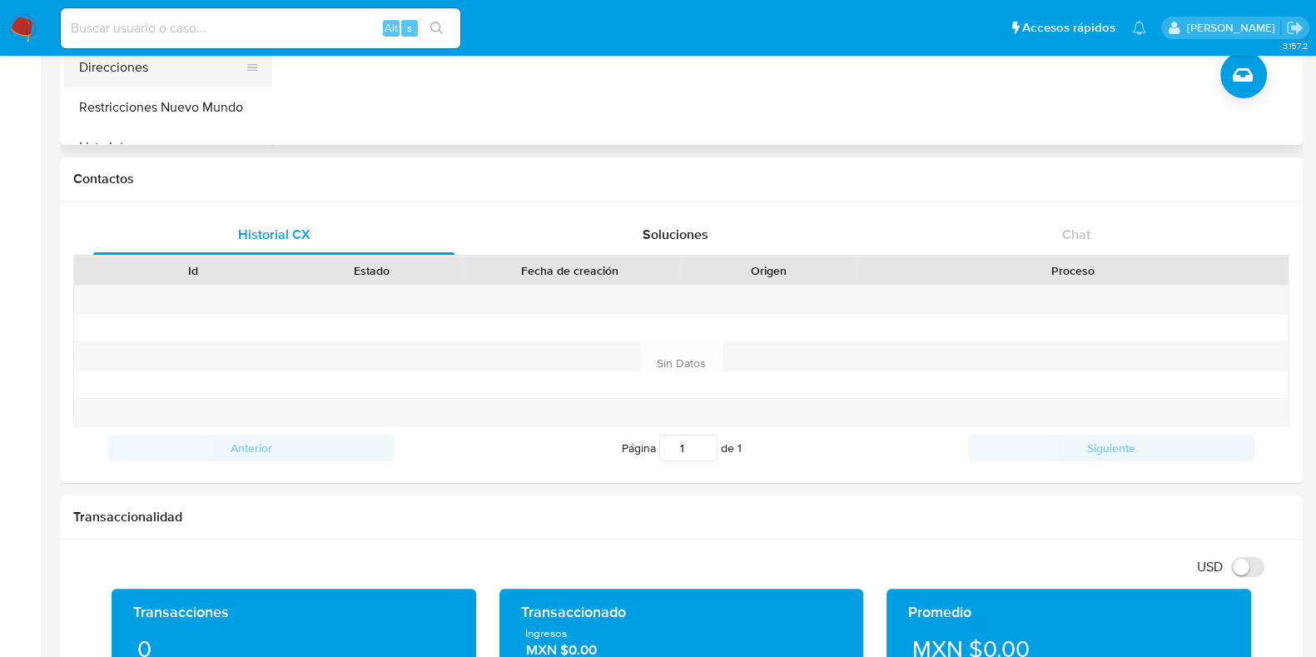
scroll to position [207, 0]
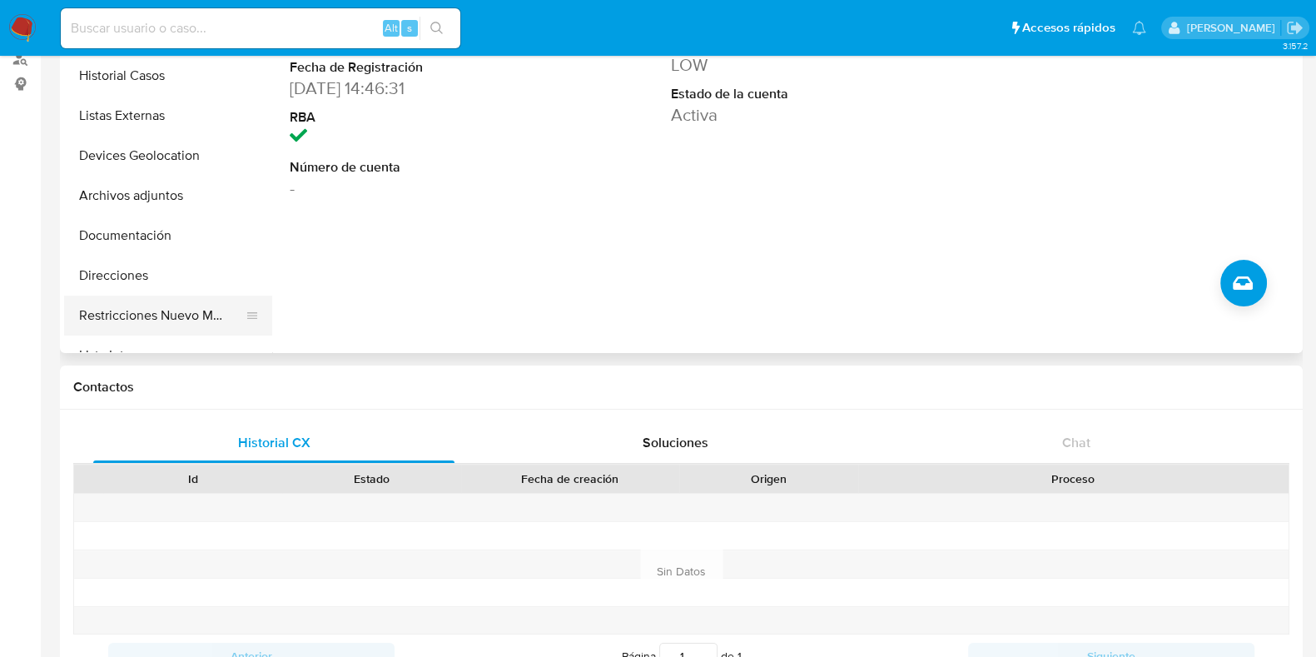
click at [212, 309] on button "Restricciones Nuevo Mundo" at bounding box center [161, 316] width 195 height 40
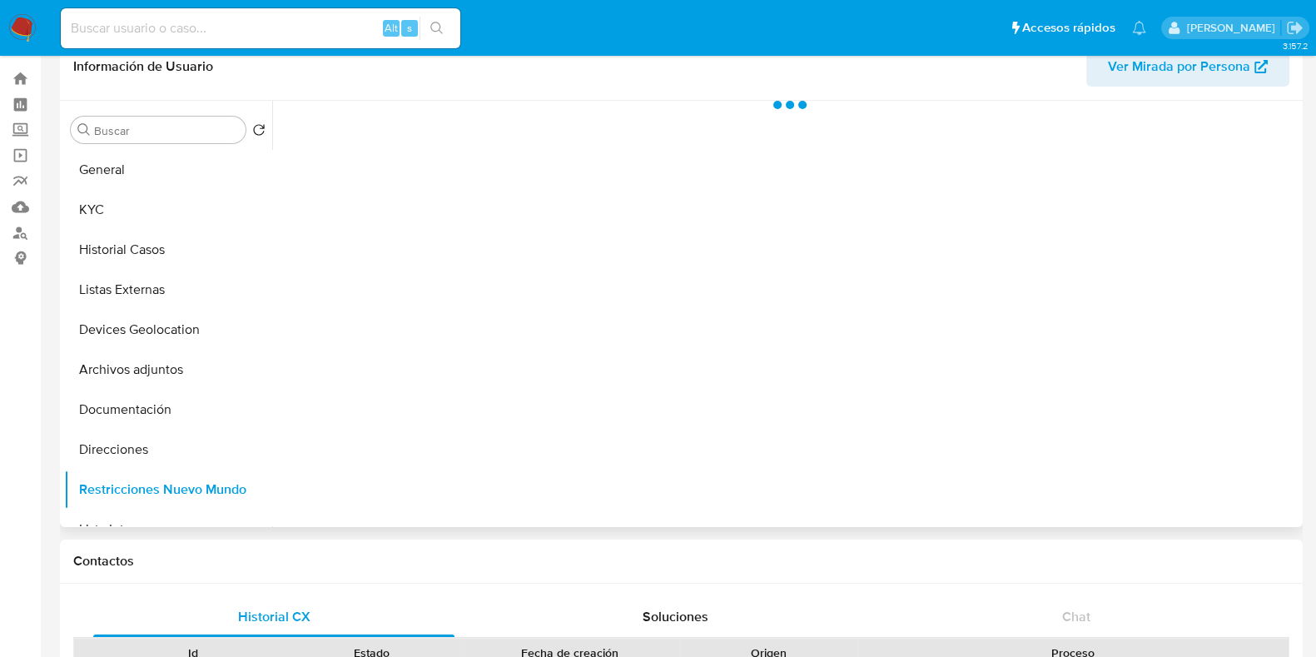
scroll to position [0, 0]
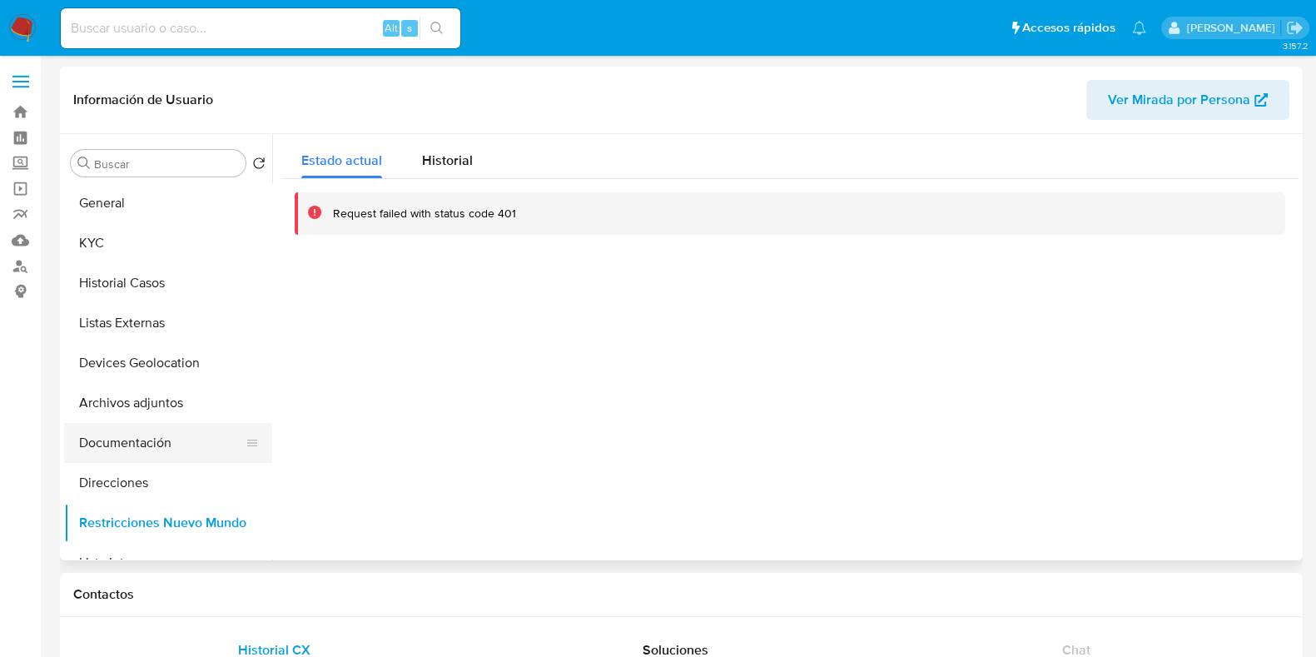
click at [171, 455] on button "Documentación" at bounding box center [161, 443] width 195 height 40
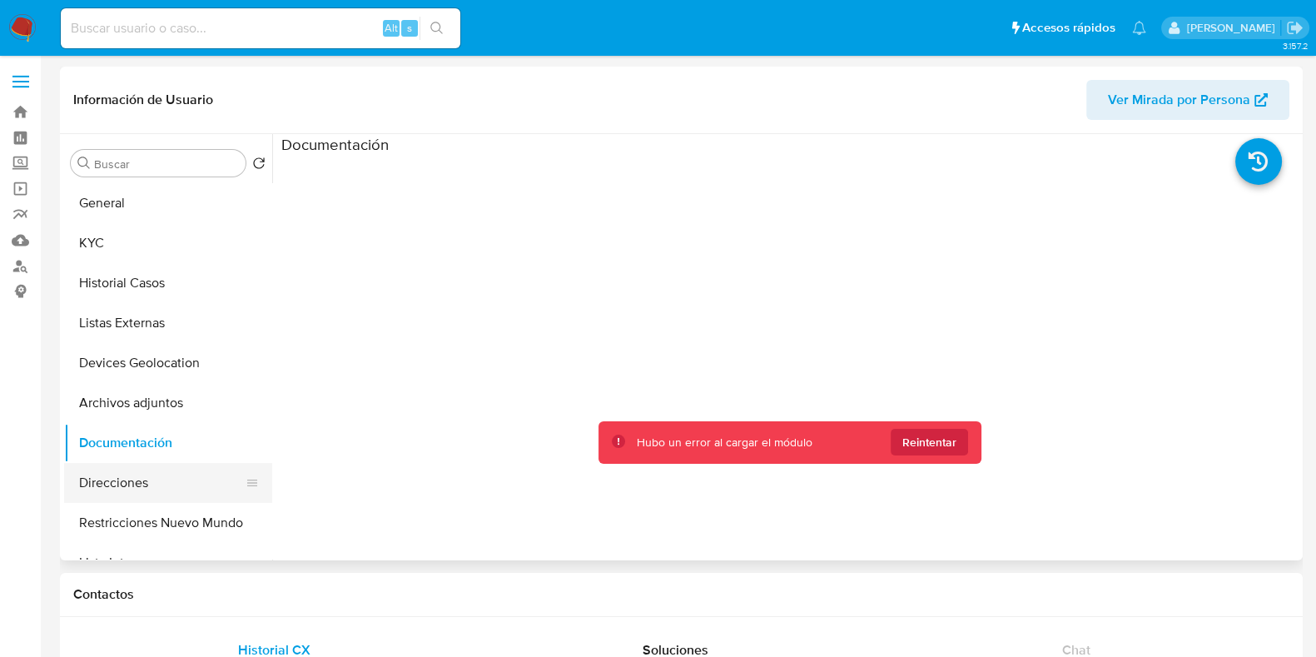
click at [152, 489] on button "Direcciones" at bounding box center [161, 483] width 195 height 40
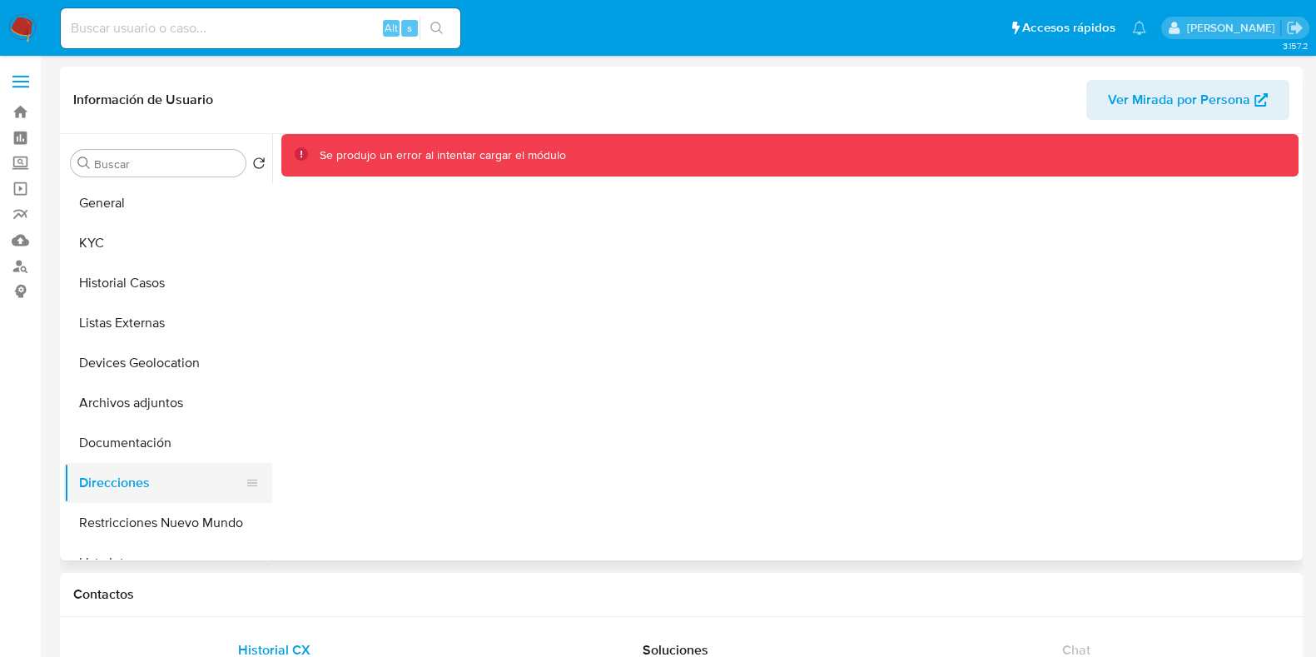
click at [156, 491] on button "Direcciones" at bounding box center [161, 483] width 195 height 40
click at [133, 440] on button "Documentación" at bounding box center [161, 443] width 195 height 40
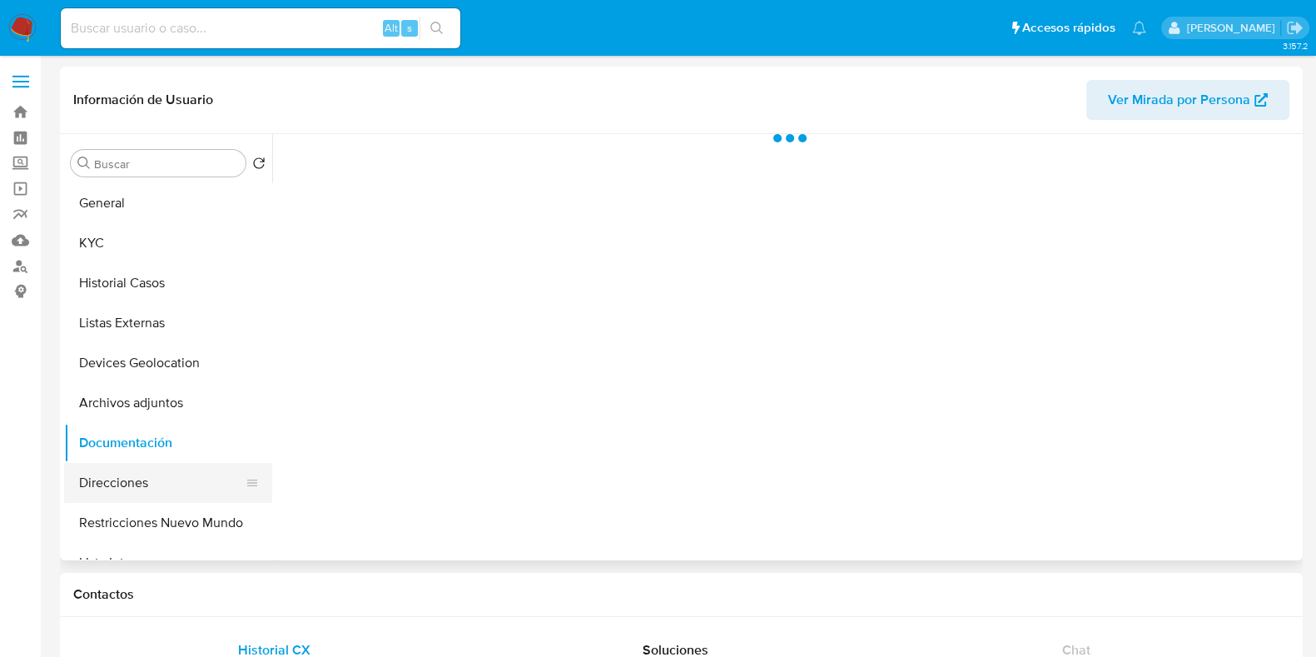
click at [125, 489] on button "Direcciones" at bounding box center [161, 483] width 195 height 40
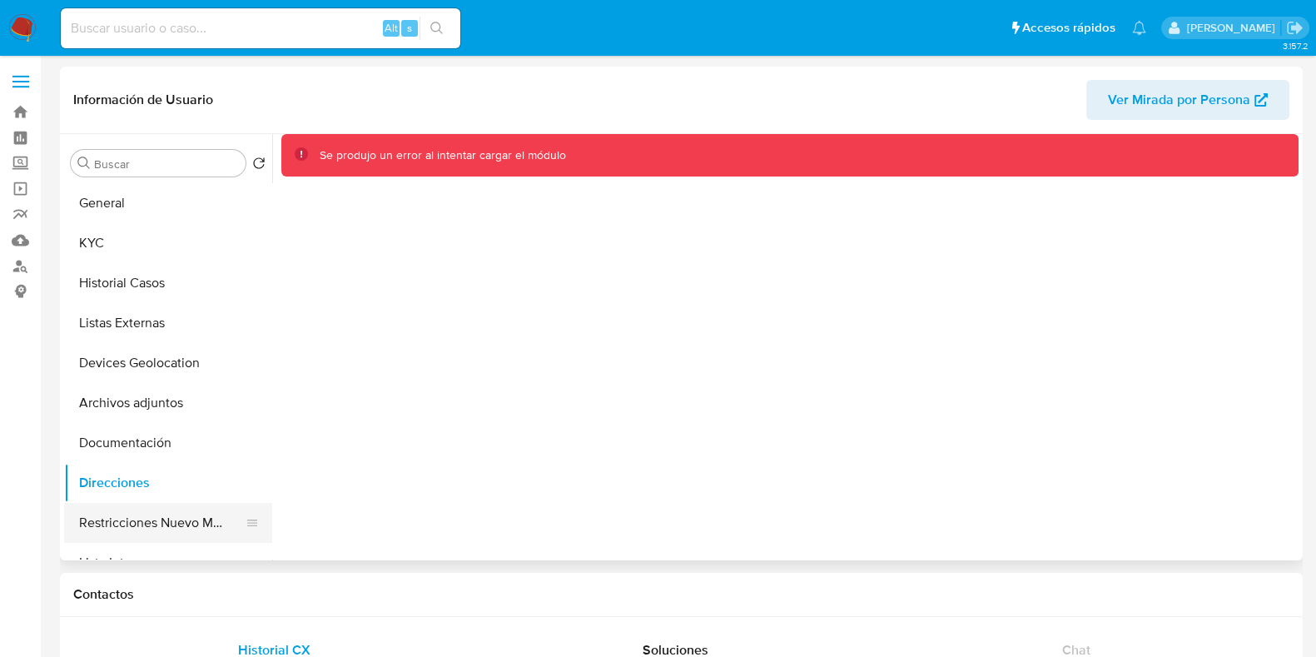
click at [179, 526] on button "Restricciones Nuevo Mundo" at bounding box center [161, 523] width 195 height 40
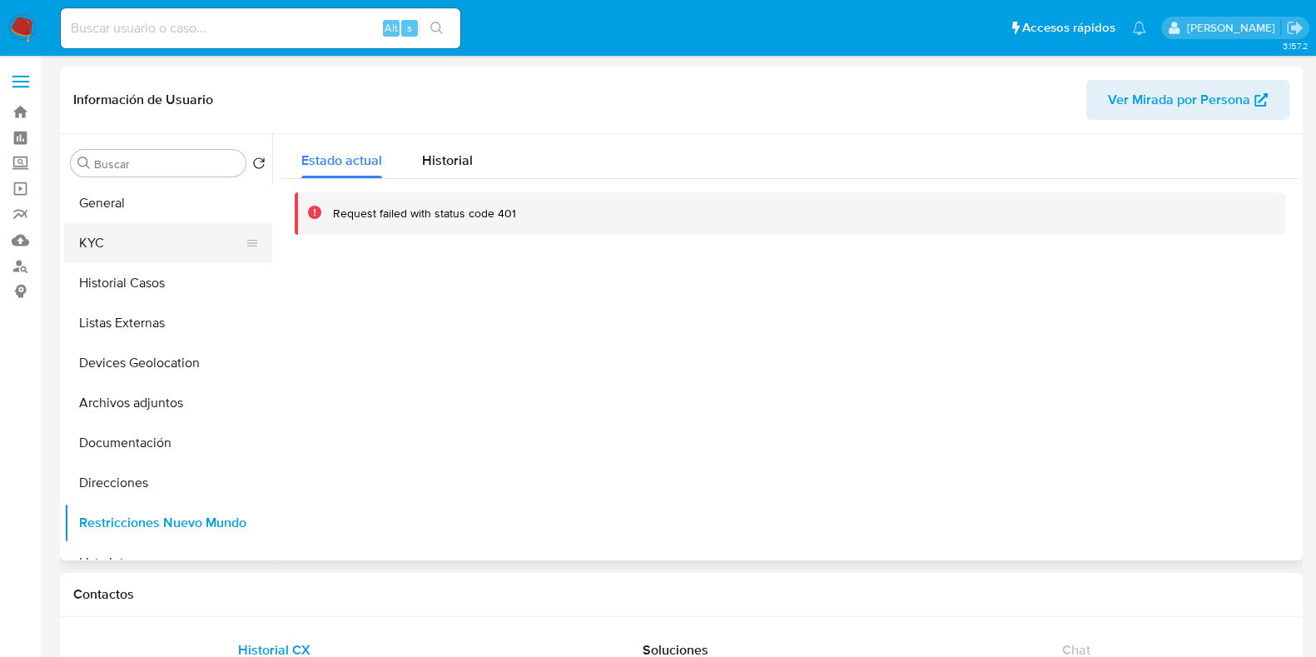
click at [115, 245] on button "KYC" at bounding box center [161, 243] width 195 height 40
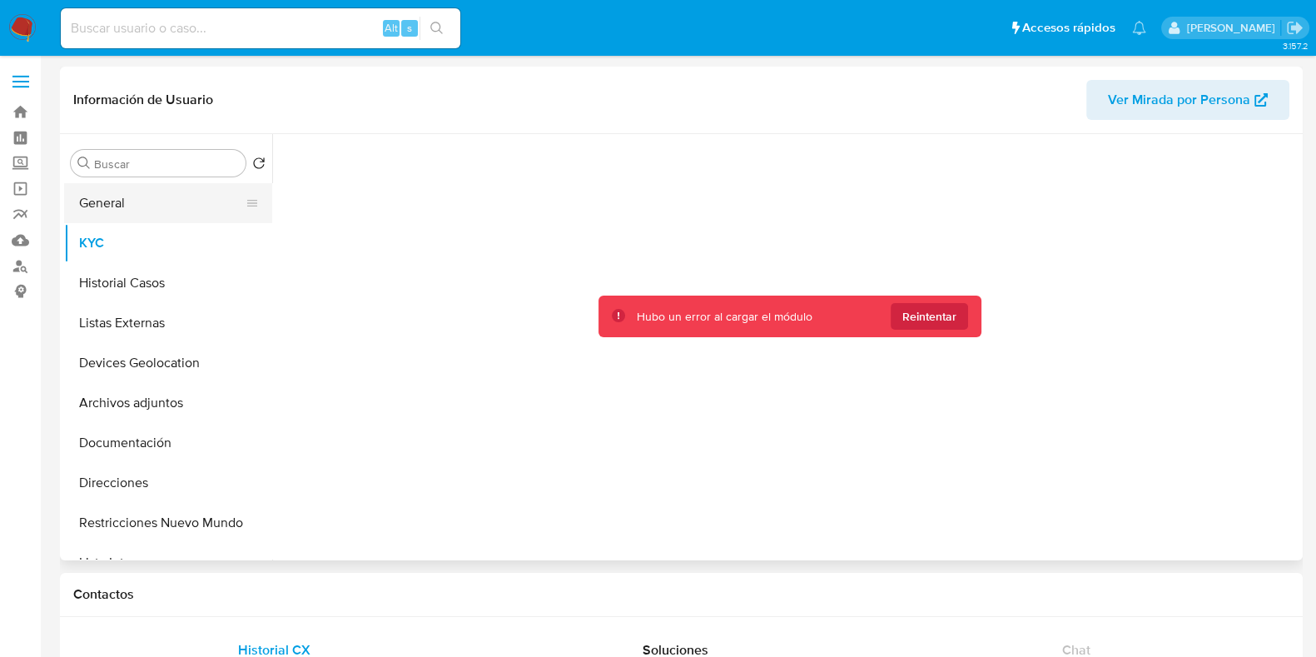
click at [139, 205] on button "General" at bounding box center [161, 203] width 195 height 40
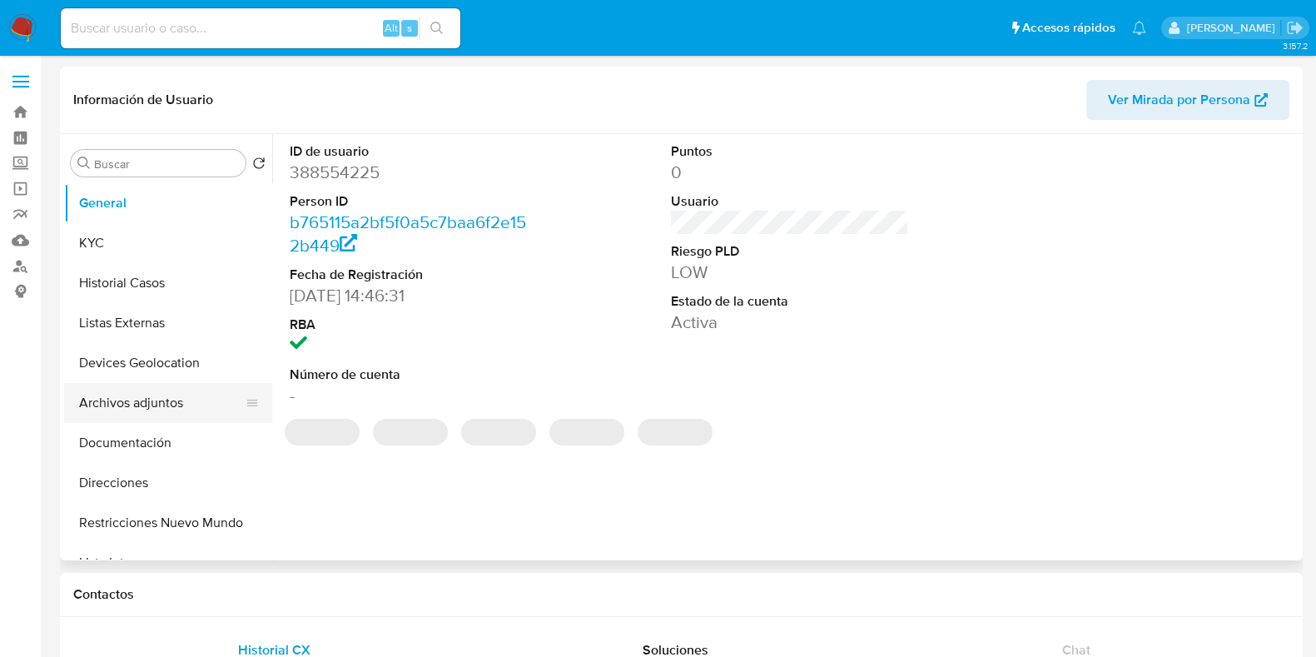
select select "10"
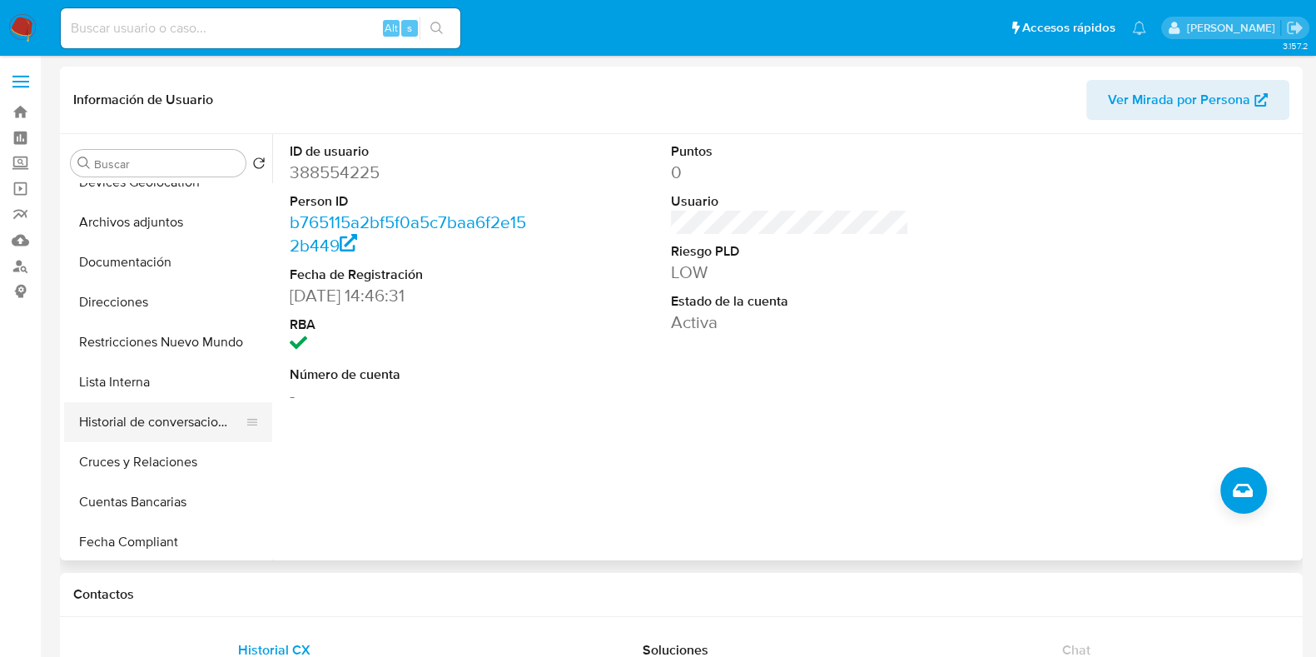
scroll to position [207, 0]
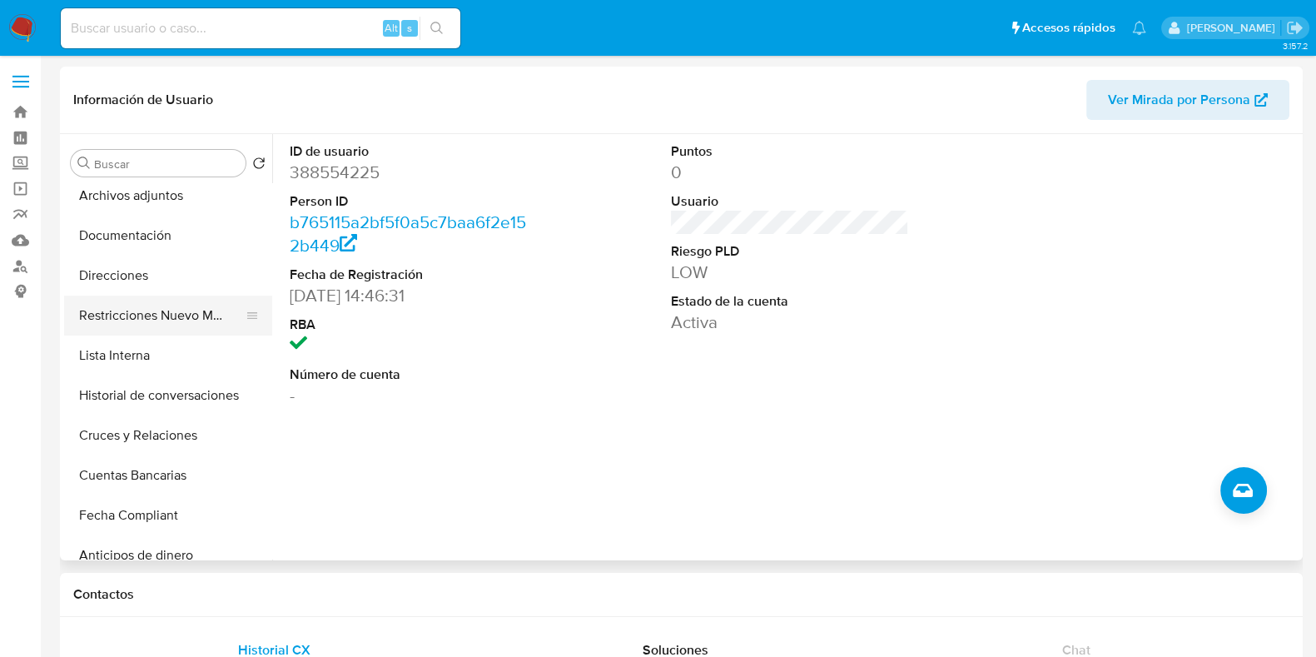
click at [186, 323] on button "Restricciones Nuevo Mundo" at bounding box center [161, 316] width 195 height 40
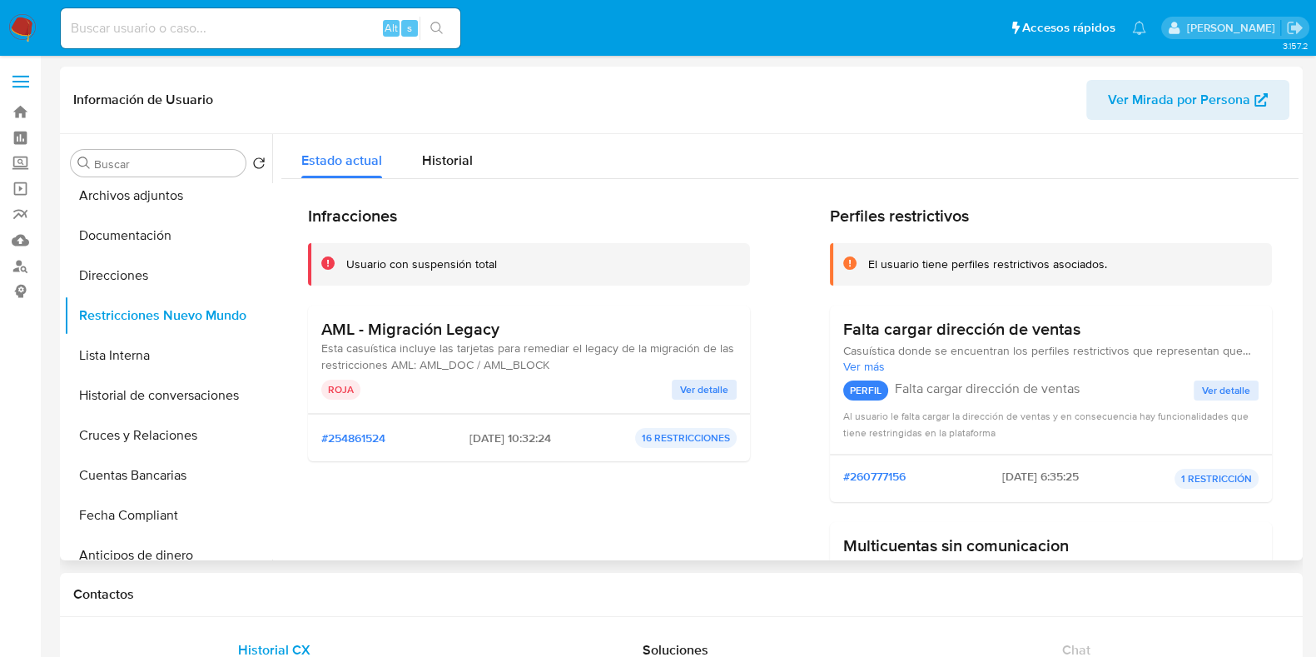
click at [463, 323] on h3 "AML - Migración Legacy" at bounding box center [528, 329] width 415 height 21
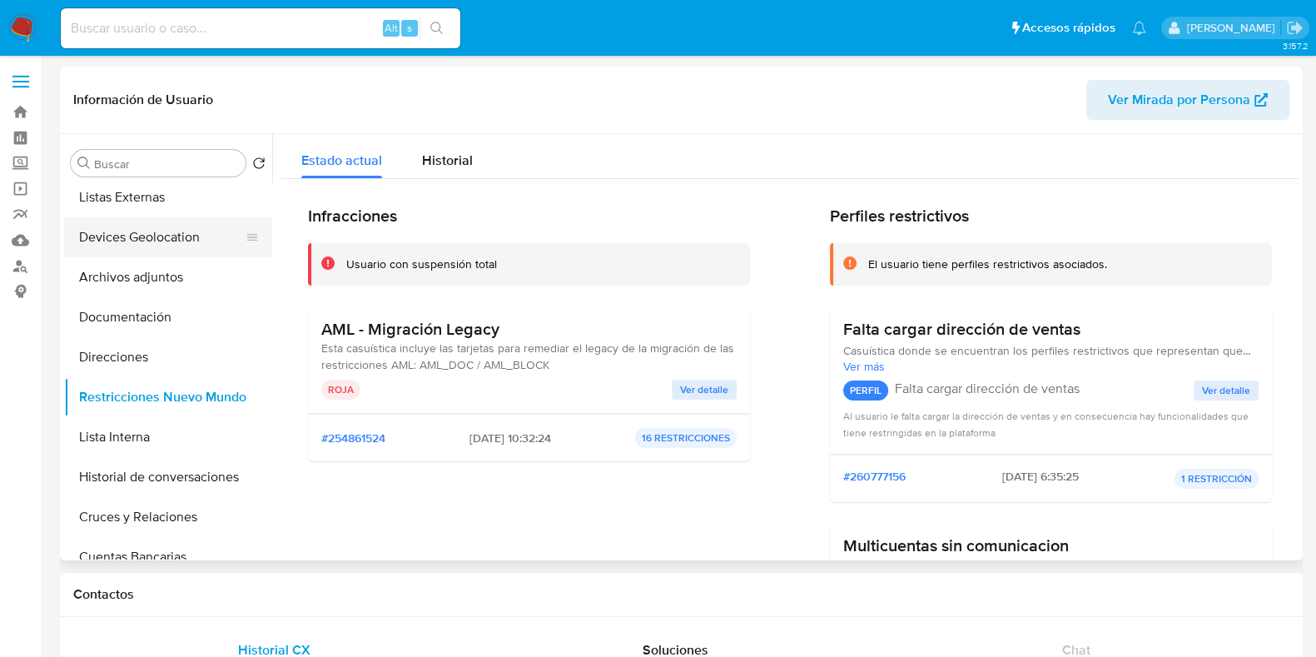
scroll to position [0, 0]
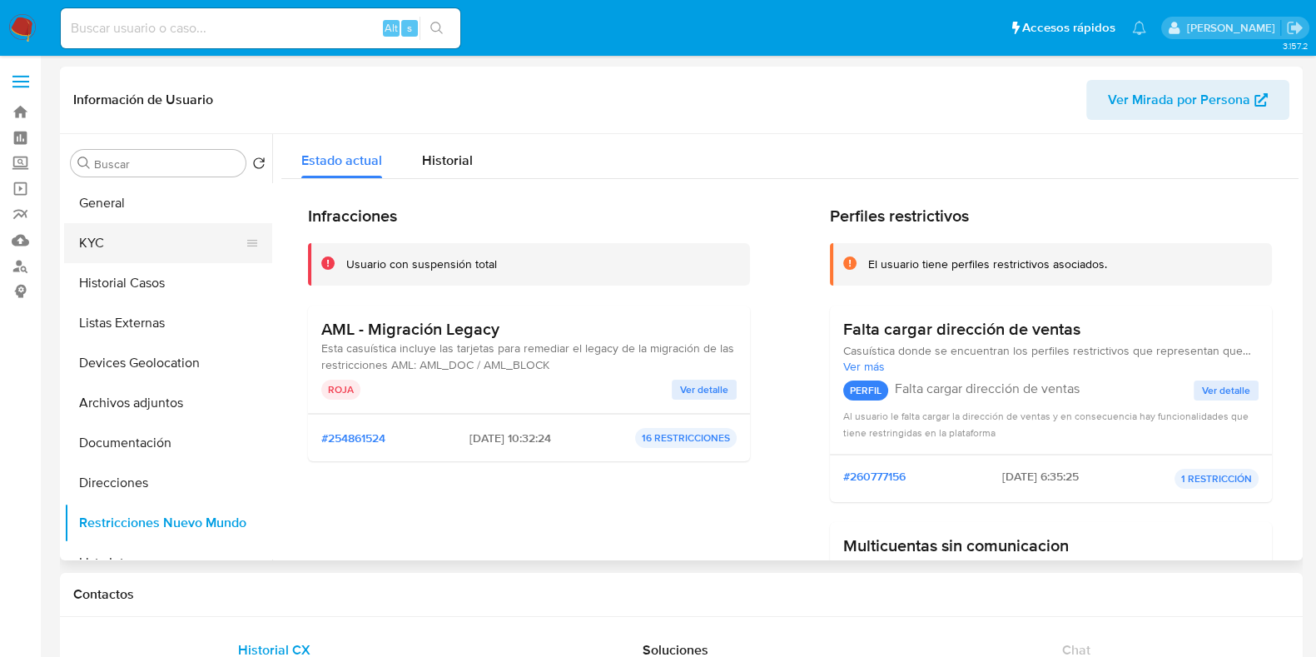
click at [135, 231] on button "KYC" at bounding box center [161, 243] width 195 height 40
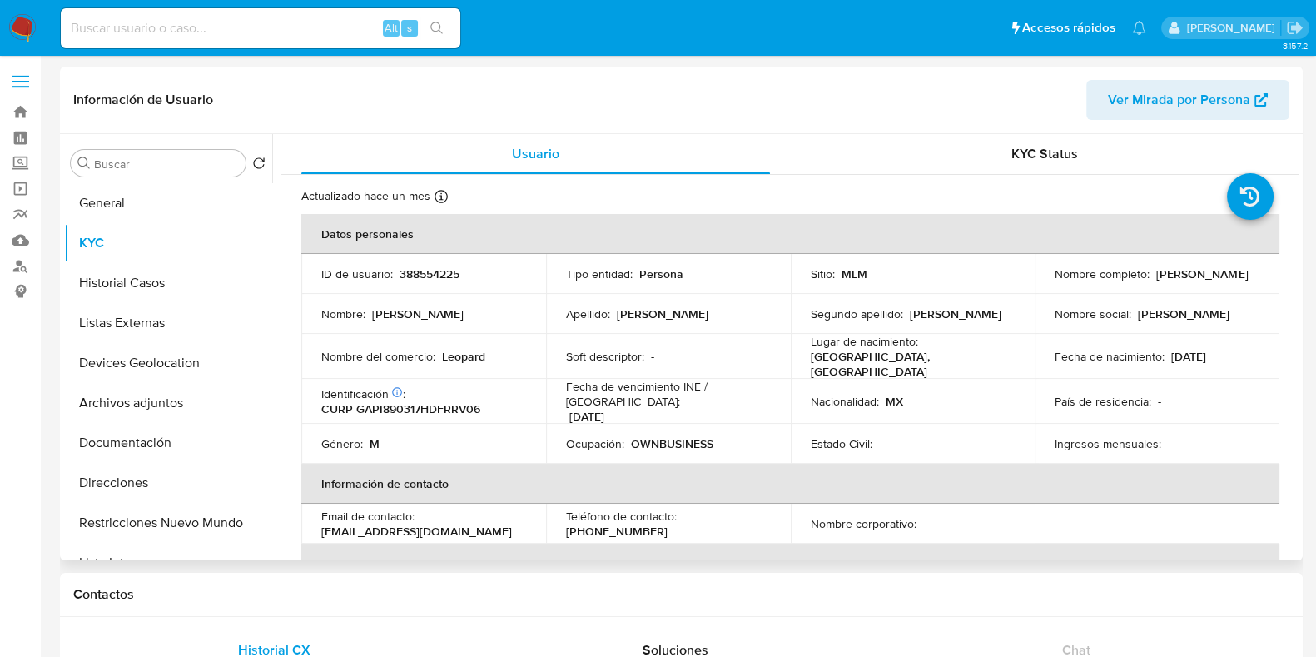
click at [434, 279] on p "388554225" at bounding box center [430, 273] width 60 height 15
copy p "388554225"
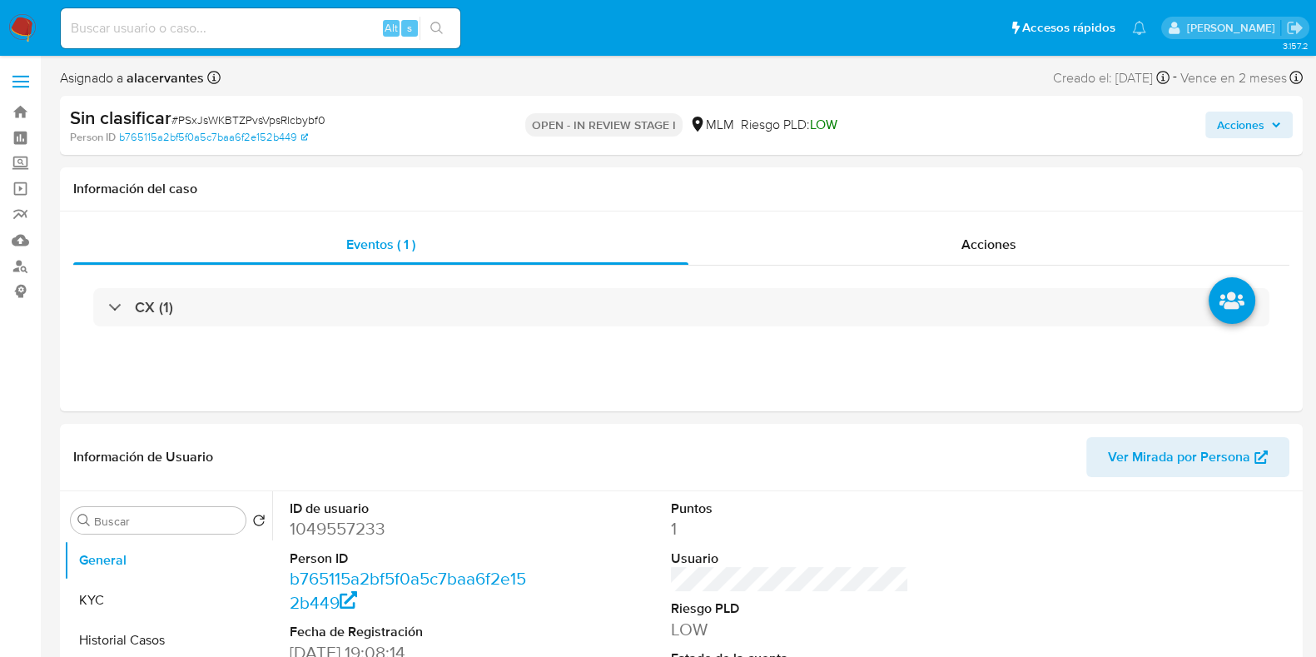
select select "10"
click at [1236, 126] on span "Acciones" at bounding box center [1240, 125] width 47 height 27
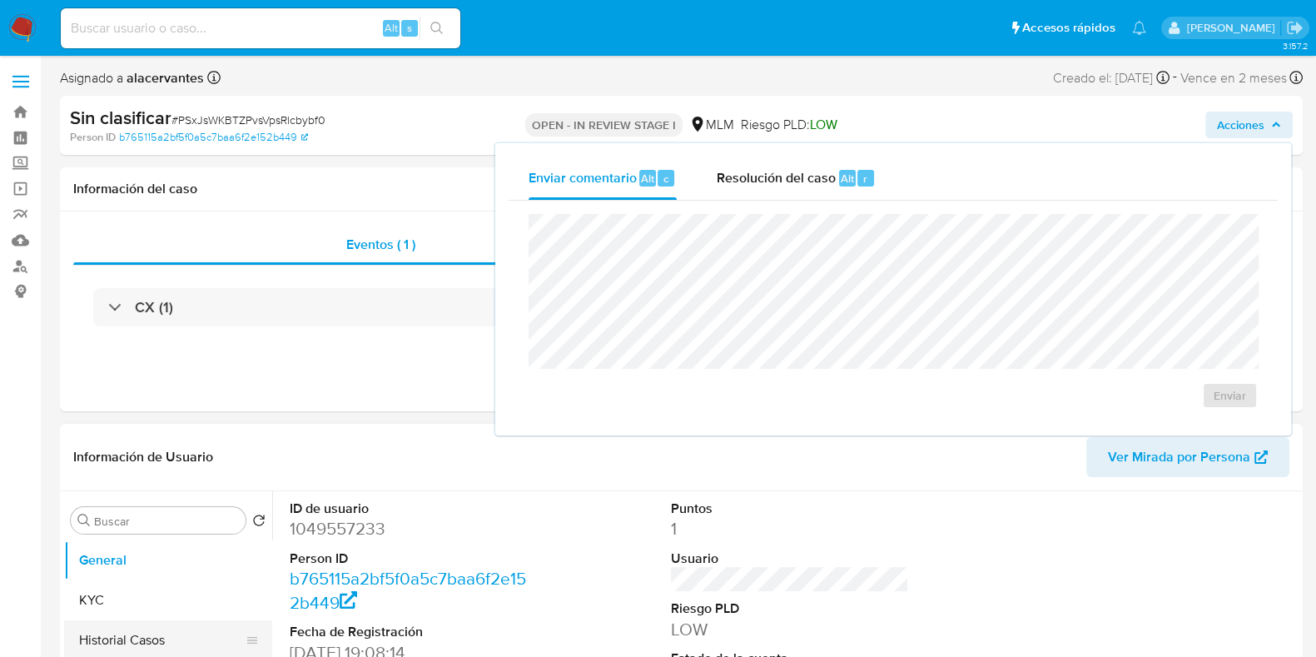
click at [167, 637] on button "Historial Casos" at bounding box center [161, 640] width 195 height 40
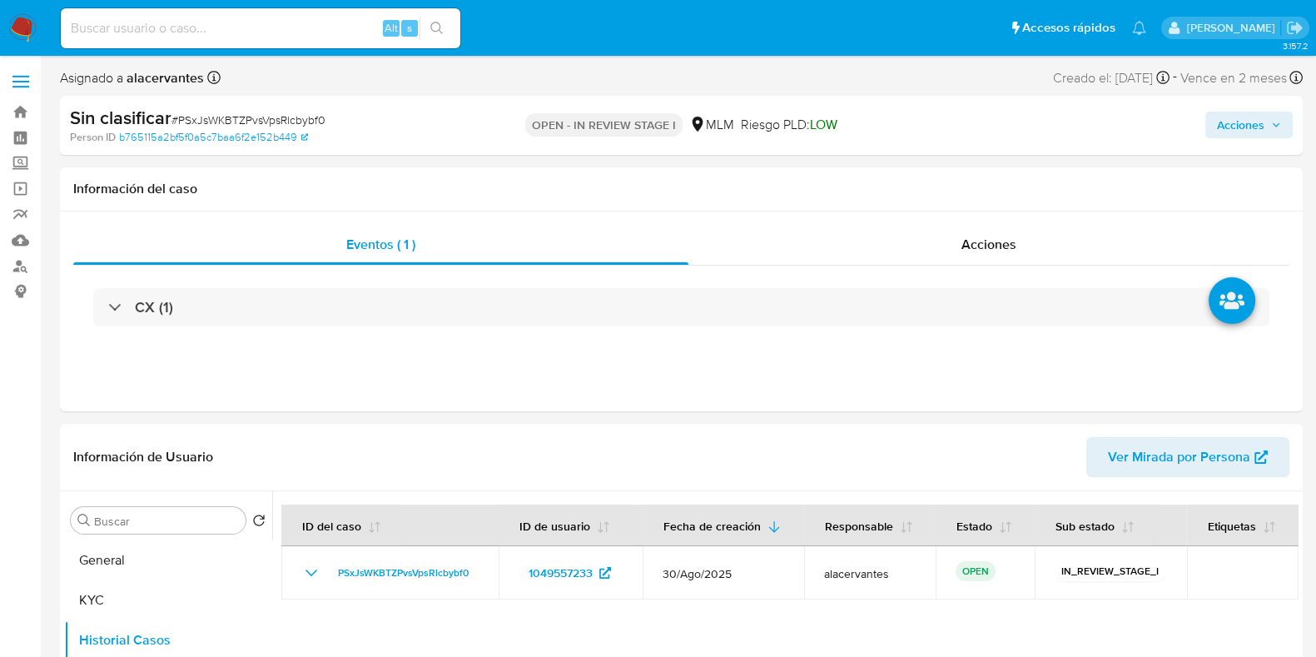
click at [1227, 128] on span "Acciones" at bounding box center [1240, 125] width 47 height 27
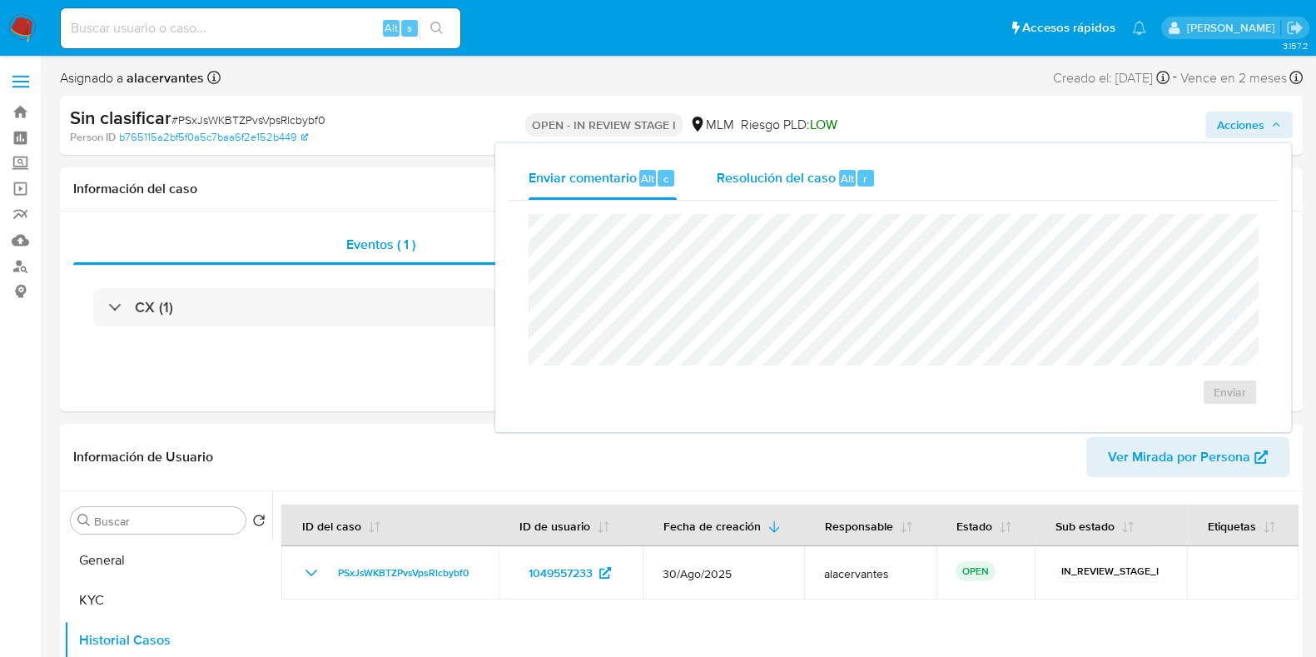
click at [827, 181] on span "Resolución del caso" at bounding box center [776, 177] width 119 height 19
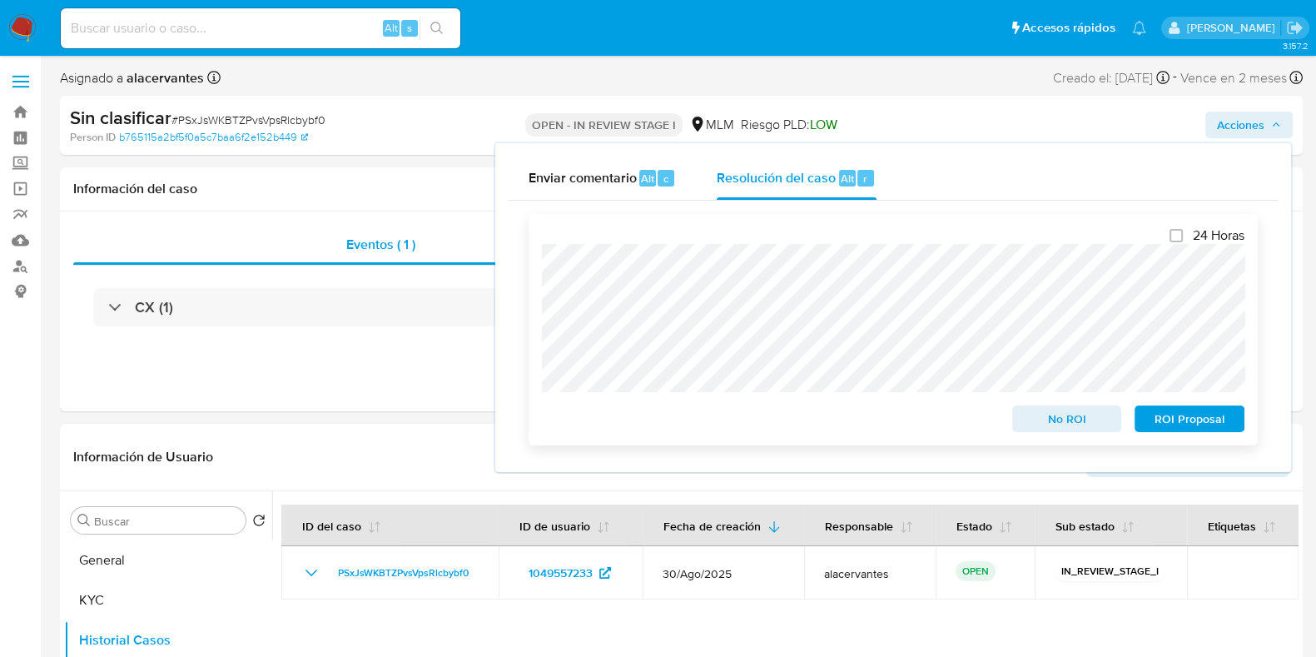
click at [1071, 418] on span "No ROI" at bounding box center [1067, 418] width 87 height 23
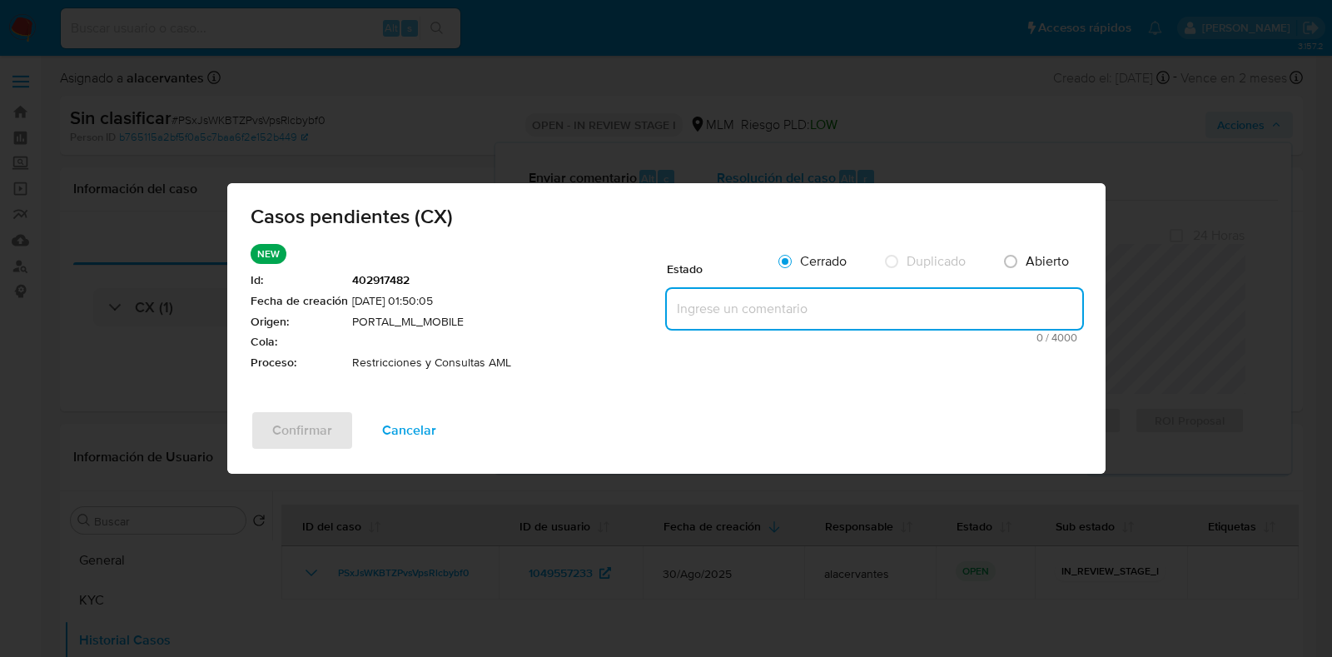
click at [833, 304] on textarea at bounding box center [874, 309] width 415 height 40
paste textarea "Se valida caso CX. Se identifica que el cliente cuenta con restricción AML - Mi…"
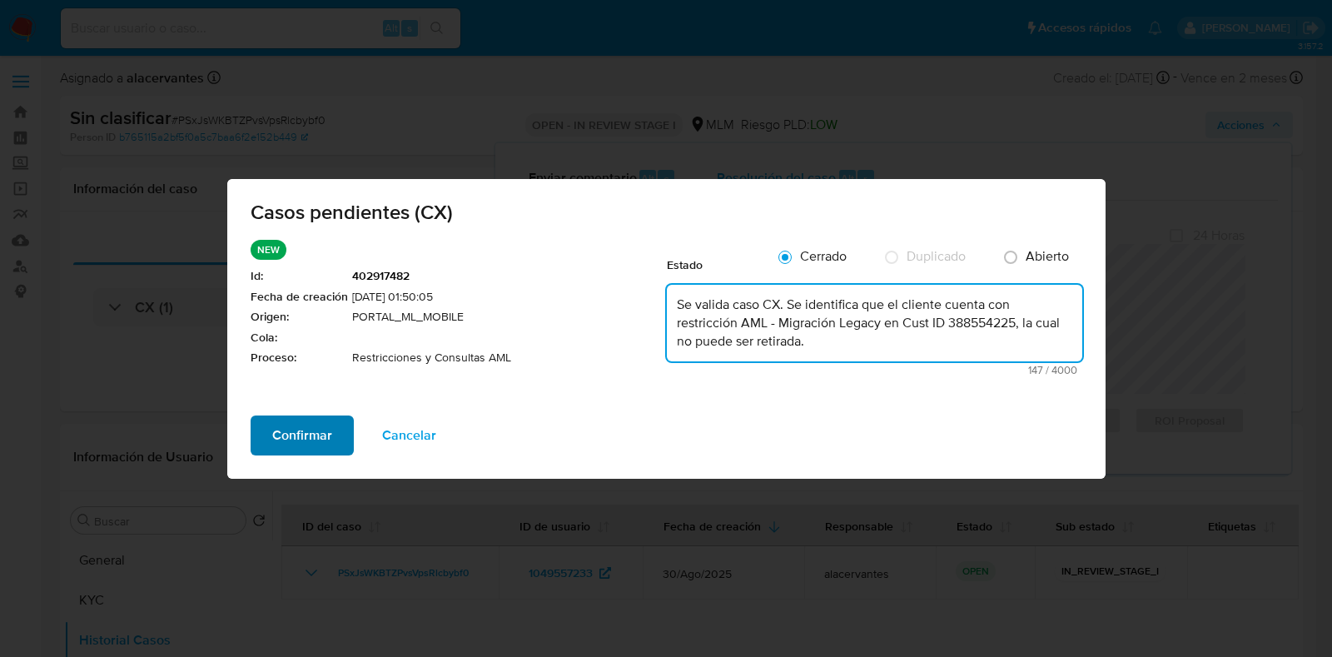
type textarea "Se valida caso CX. Se identifica que el cliente cuenta con restricción AML - Mi…"
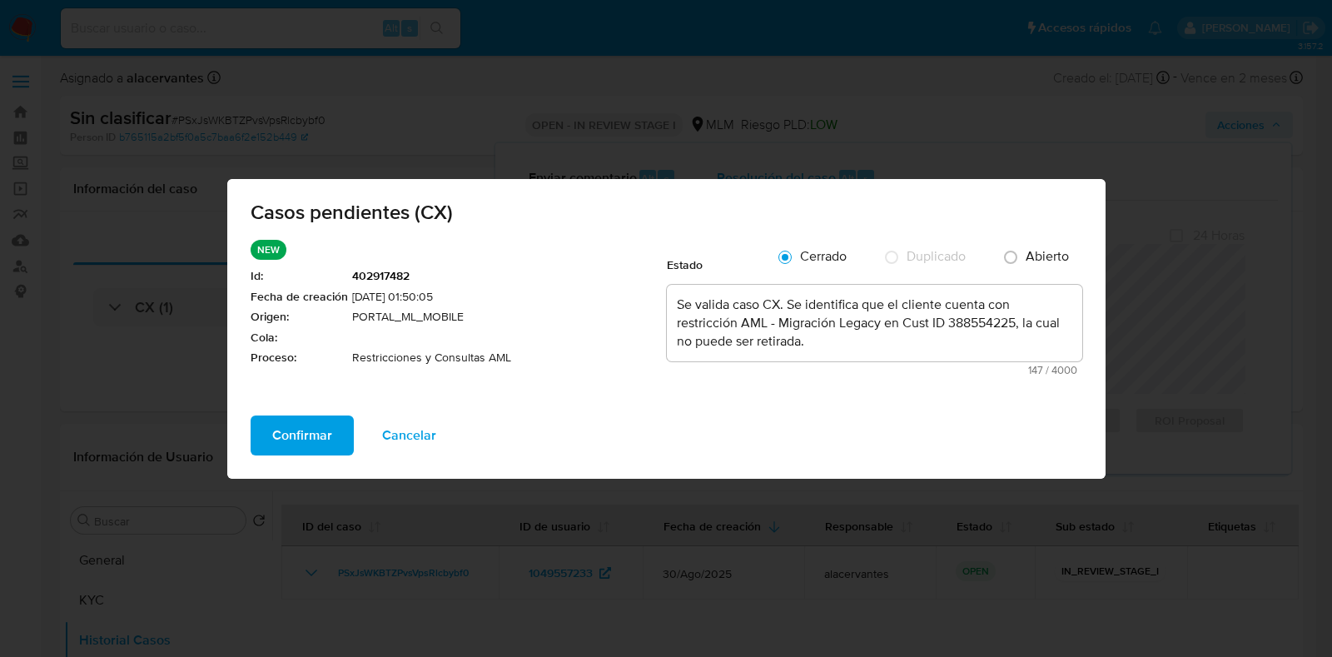
click at [311, 435] on span "Confirmar" at bounding box center [302, 435] width 60 height 37
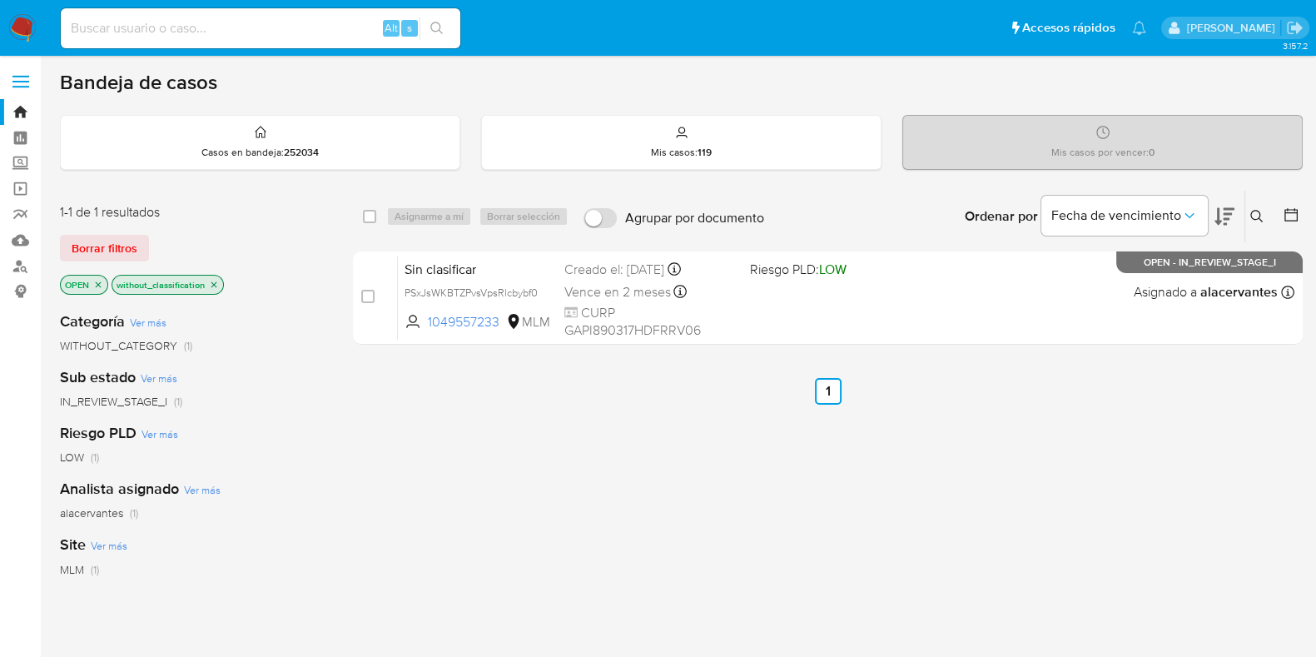
click at [1259, 211] on icon at bounding box center [1256, 216] width 12 height 12
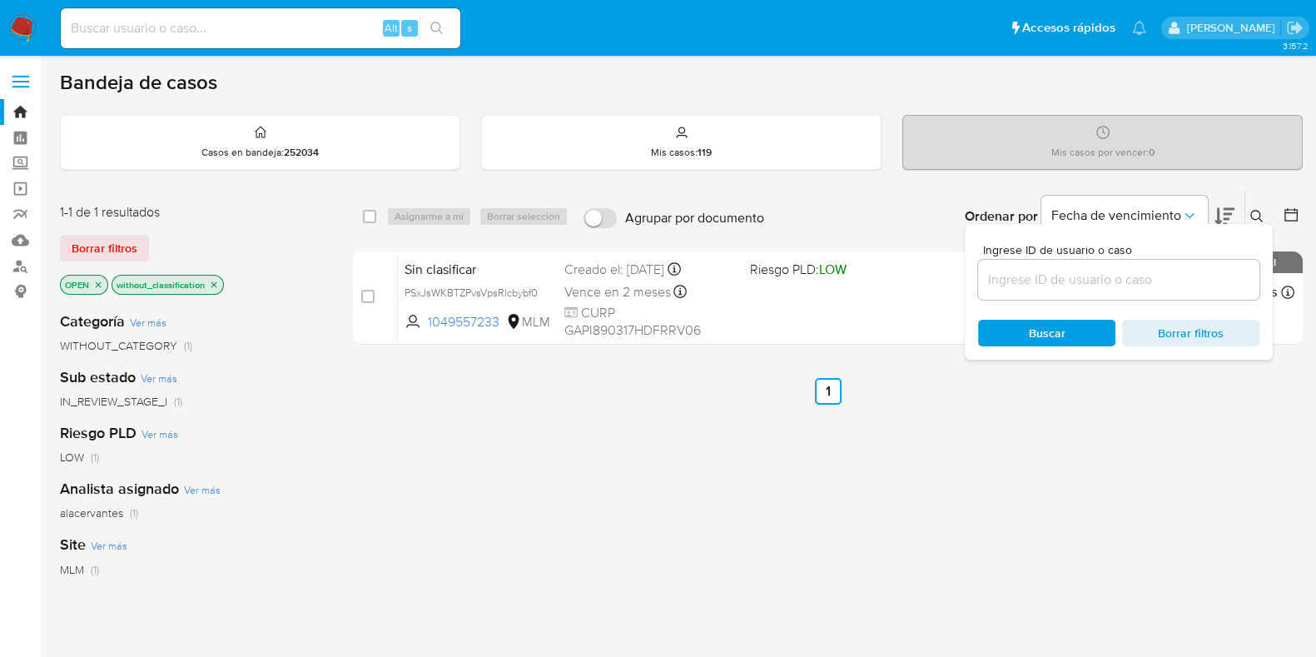
click at [1096, 272] on input at bounding box center [1118, 280] width 281 height 22
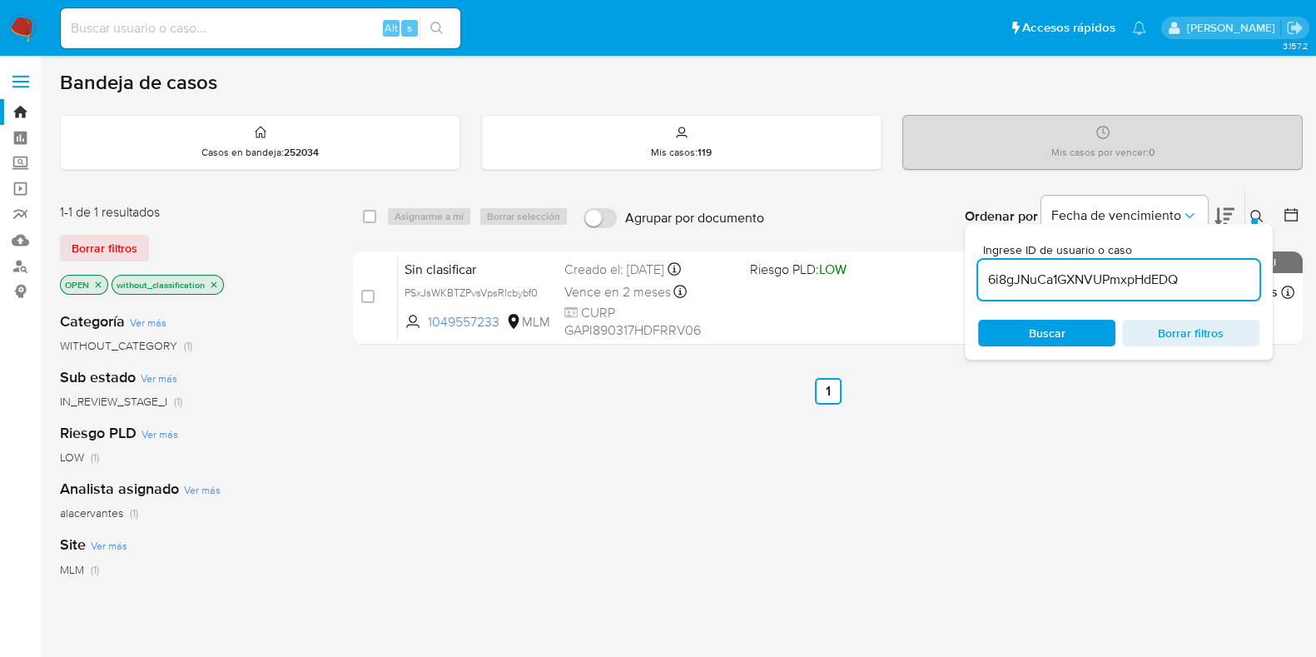
type input "6i8gJNuCa1GXNVUPmxpHdEDQ"
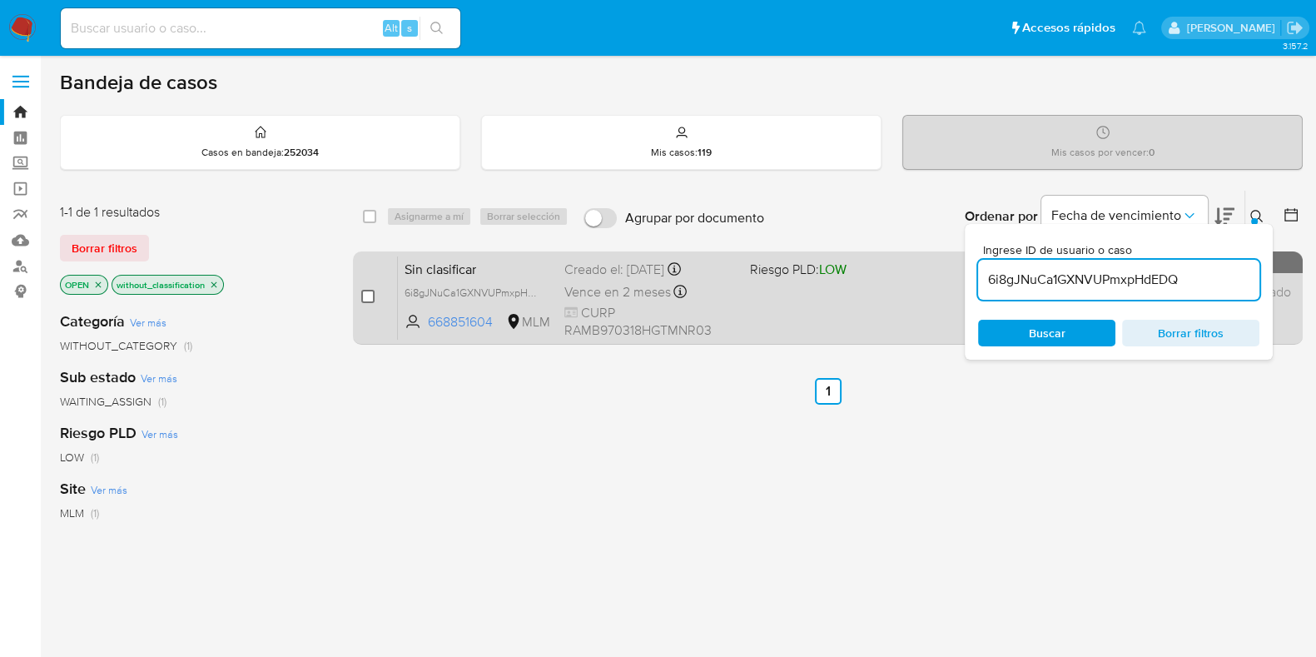
click at [368, 291] on input "checkbox" at bounding box center [367, 296] width 13 height 13
checkbox input "true"
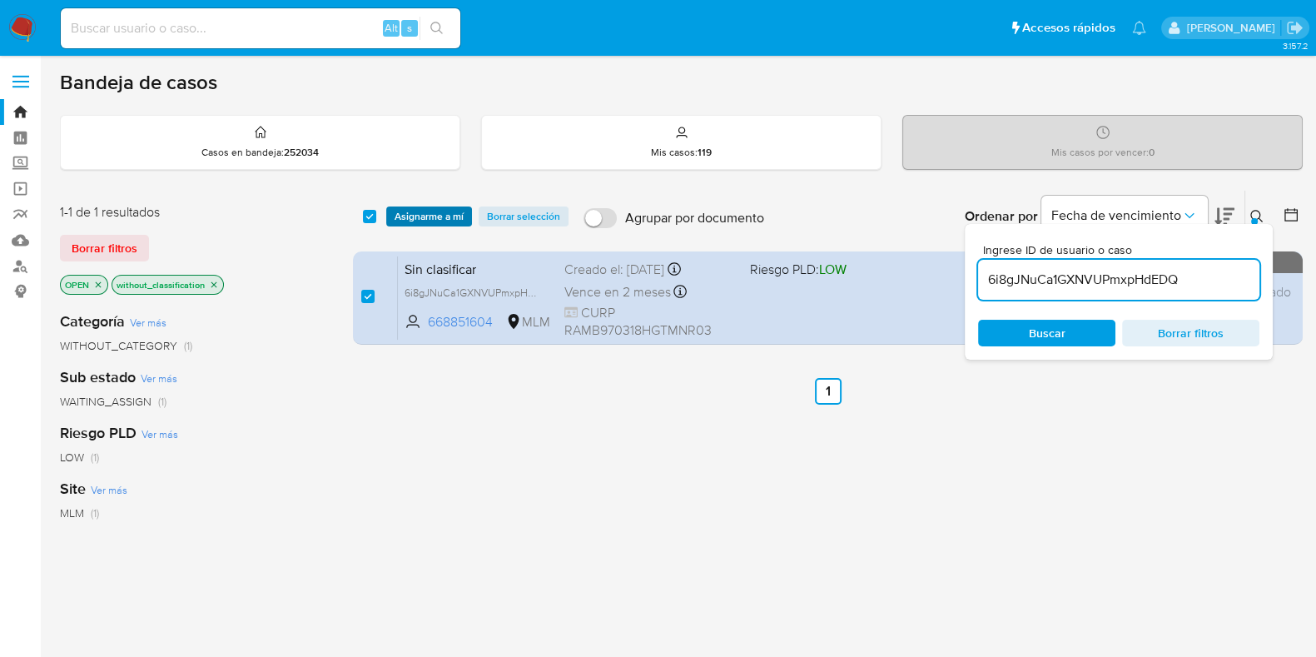
click at [392, 219] on button "Asignarme a mí" at bounding box center [429, 216] width 86 height 20
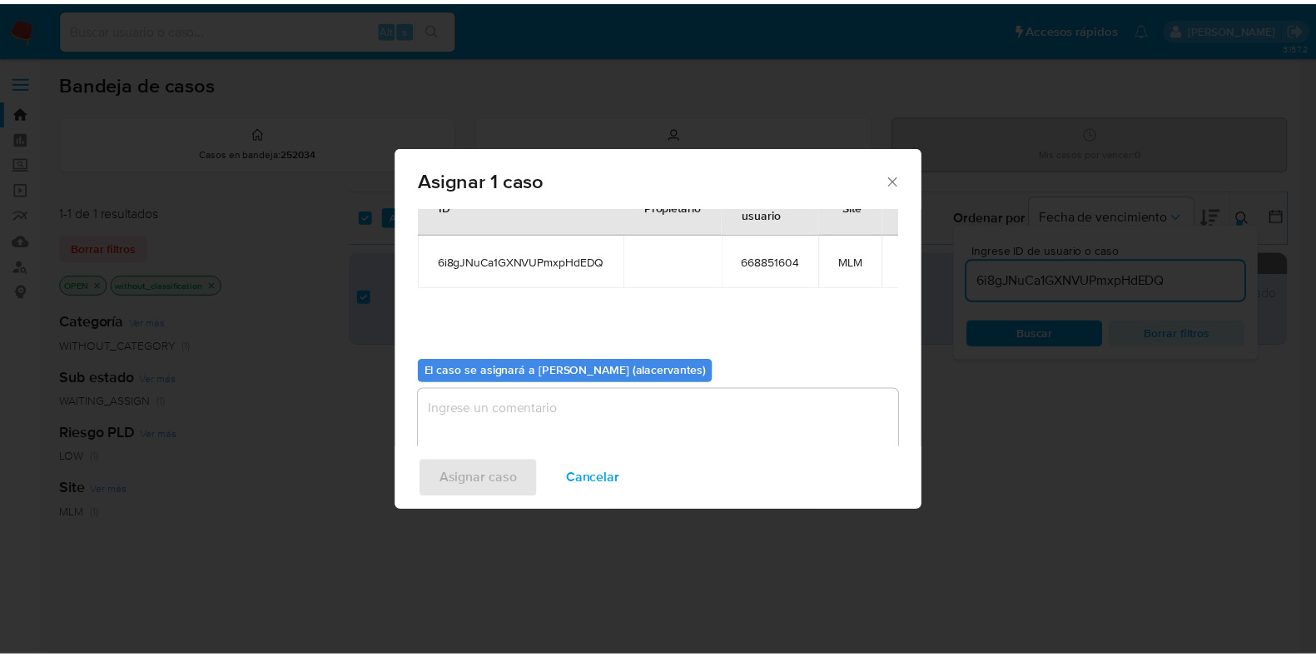
scroll to position [86, 0]
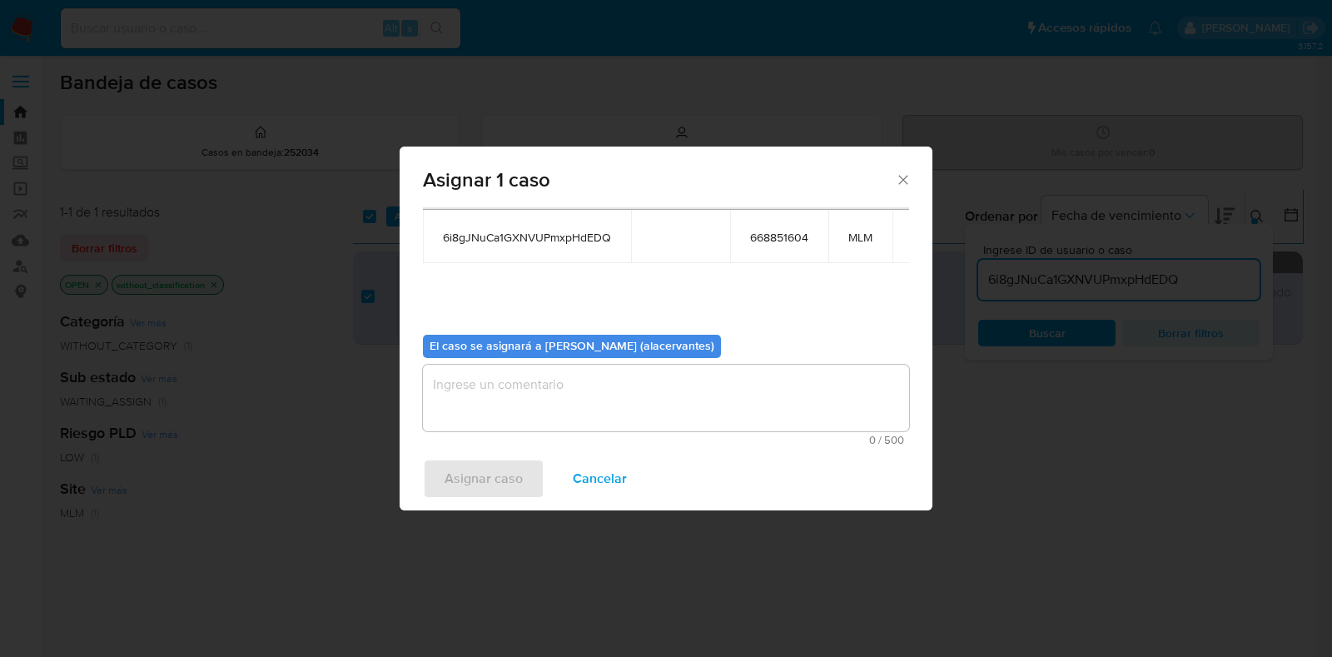
click at [551, 380] on textarea "assign-modal" at bounding box center [666, 398] width 486 height 67
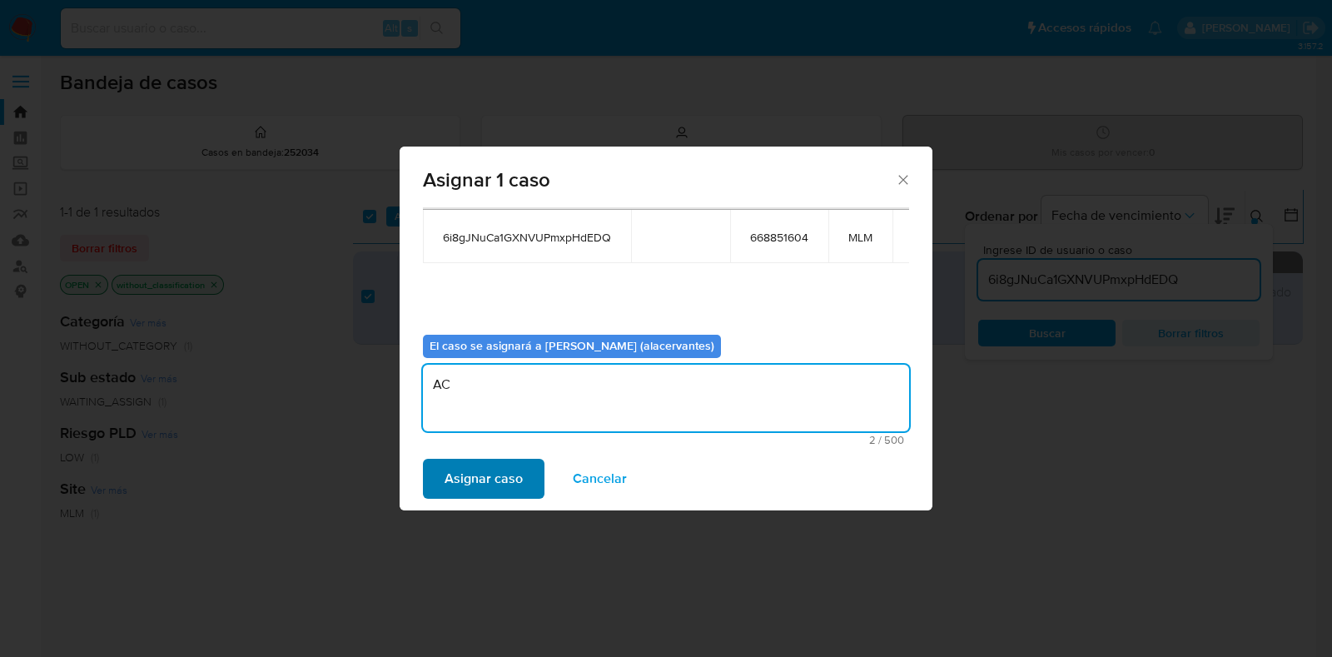
type textarea "AC"
click at [524, 472] on button "Asignar caso" at bounding box center [484, 479] width 122 height 40
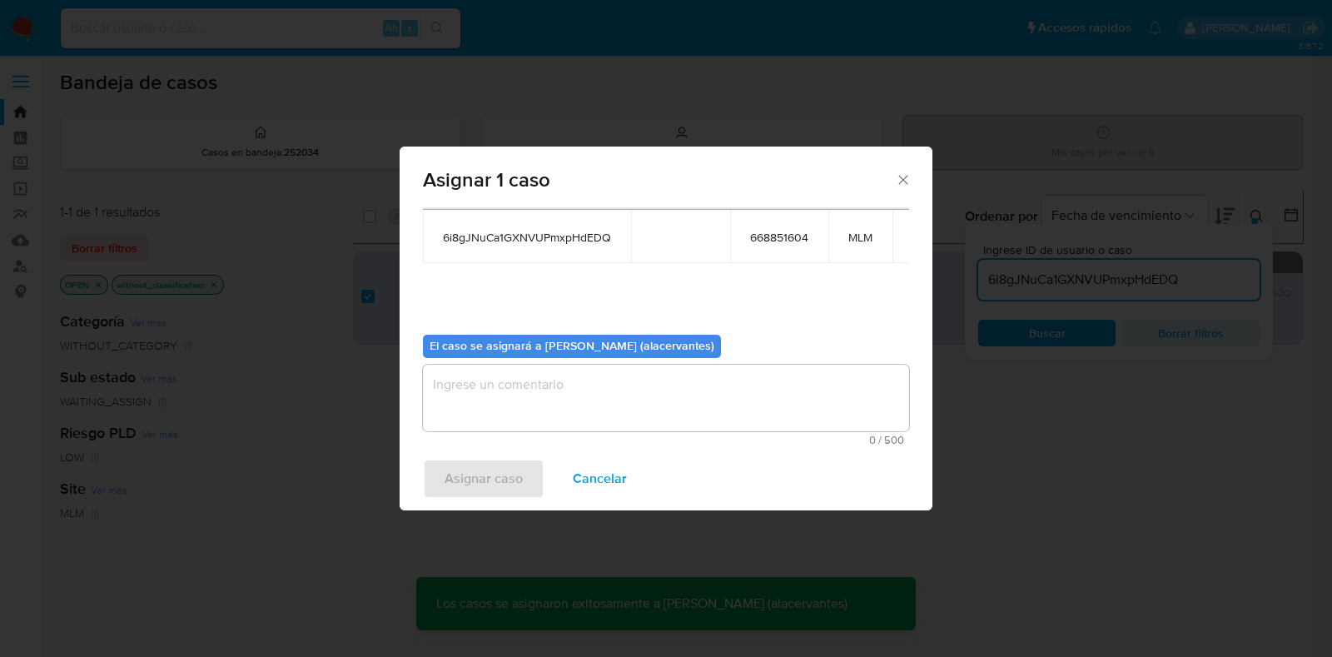
checkbox input "false"
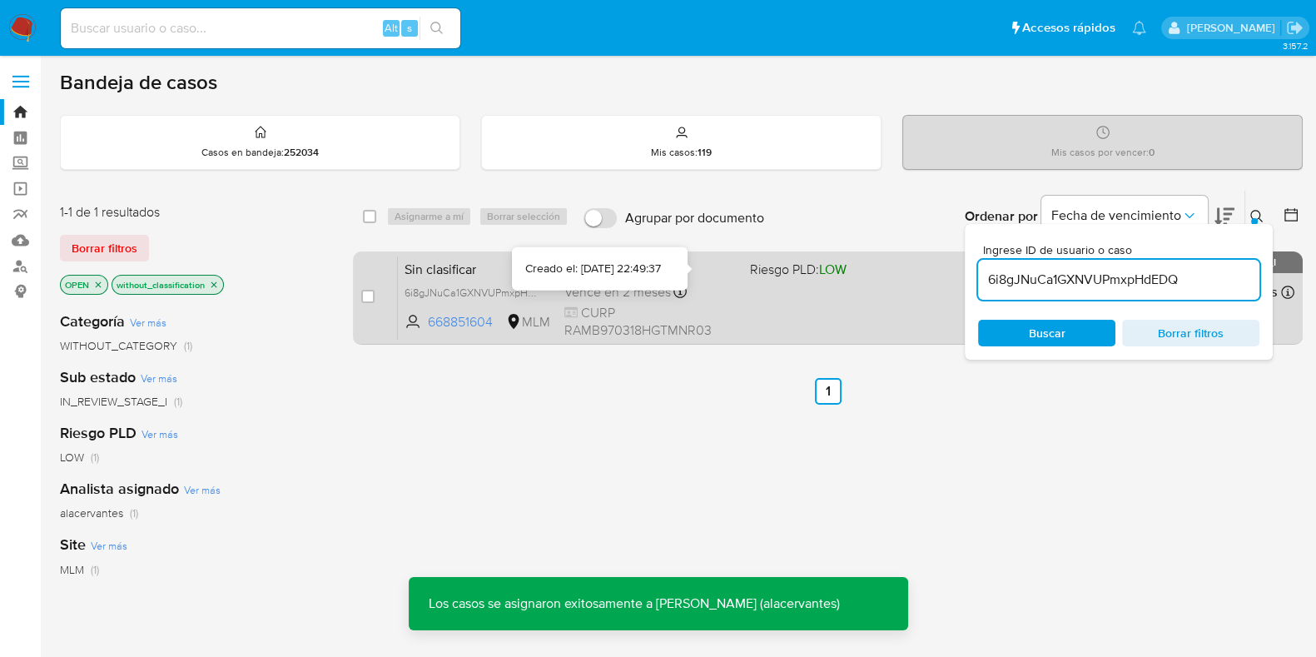
click at [733, 277] on div "Sin clasificar 6i8gJNuCa1GXNVUPmxpHdEDQ 668851604 MLM Riesgo PLD: LOW Creado el…" at bounding box center [846, 298] width 897 height 84
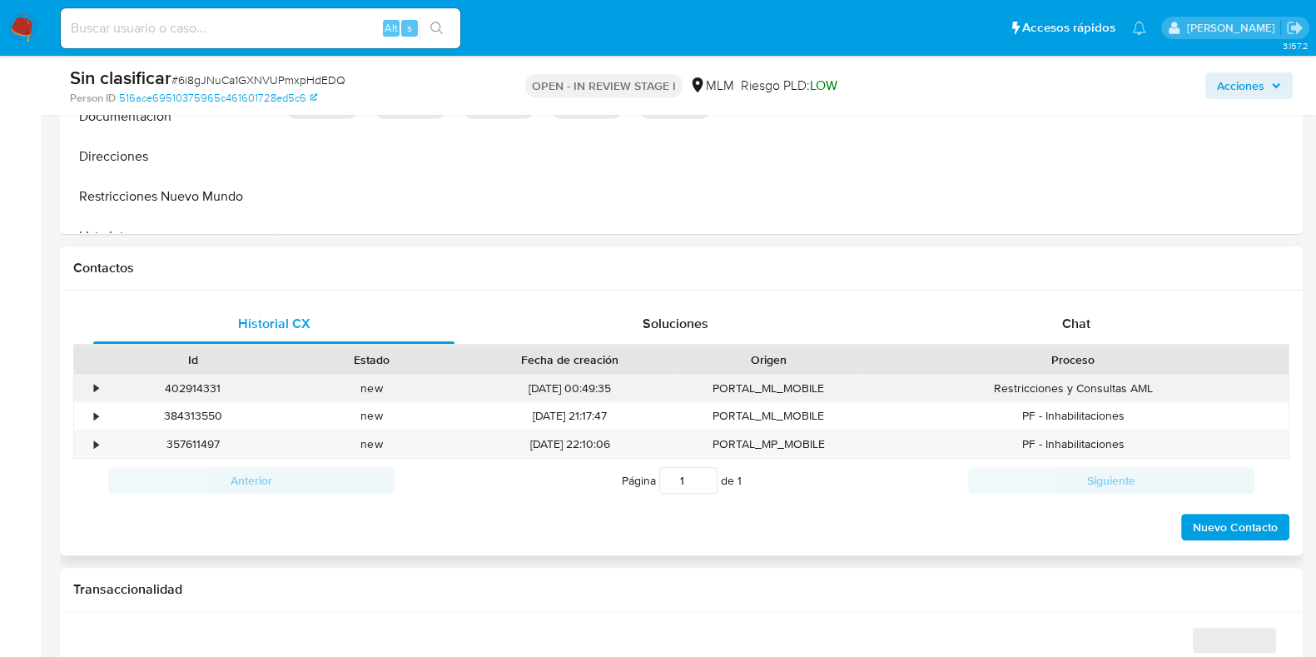
select select "10"
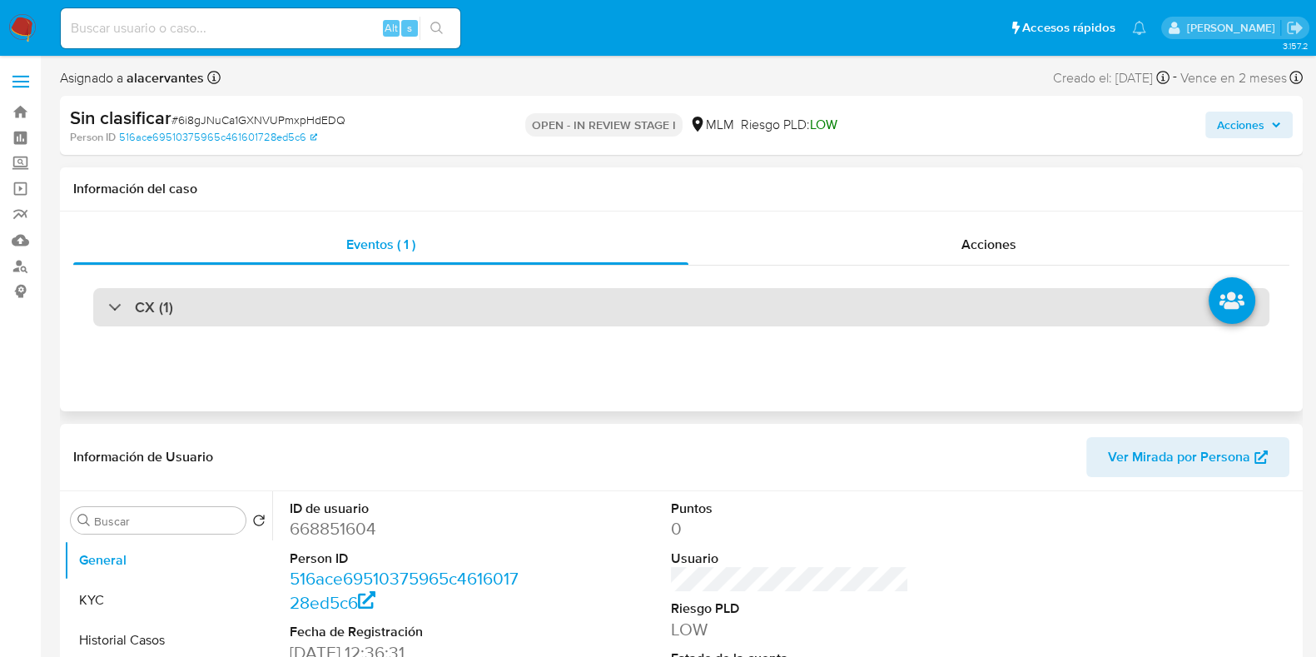
click at [762, 301] on div "CX (1)" at bounding box center [681, 307] width 1176 height 38
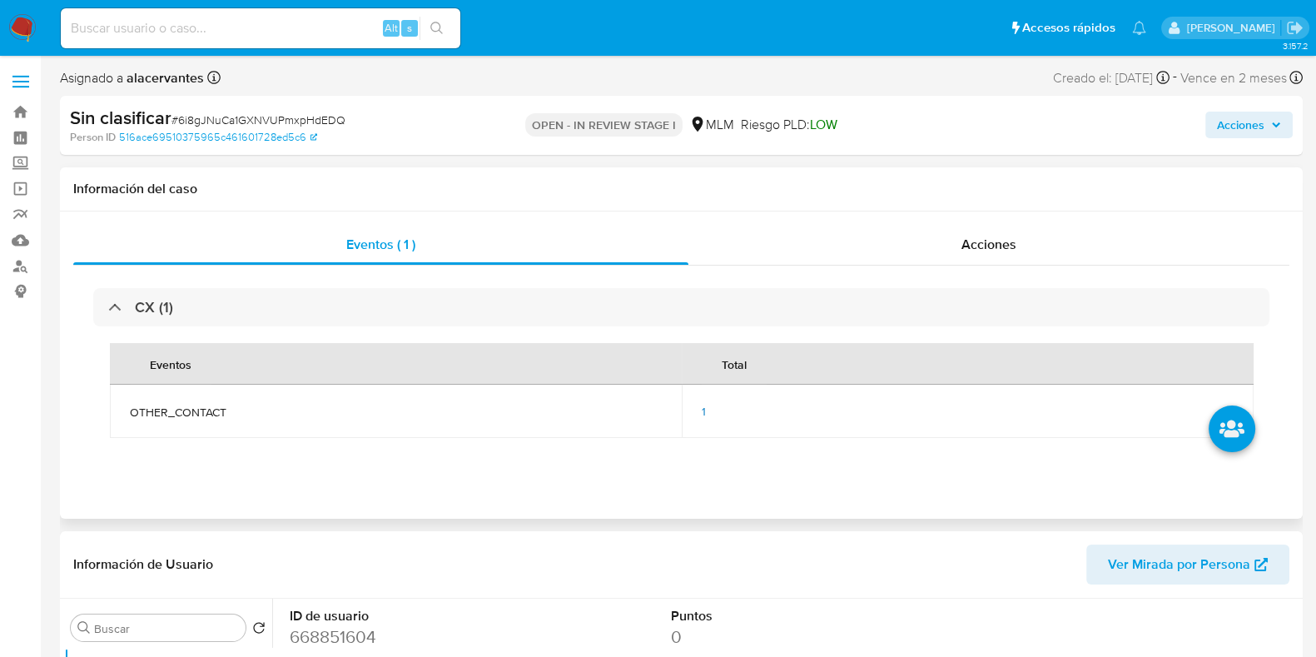
click at [713, 411] on div "1" at bounding box center [968, 411] width 532 height 15
click at [708, 412] on div "1" at bounding box center [968, 411] width 532 height 15
click at [700, 410] on td "1" at bounding box center [968, 411] width 572 height 53
click at [712, 410] on div "1" at bounding box center [968, 411] width 532 height 15
click at [703, 415] on span "1" at bounding box center [704, 411] width 4 height 17
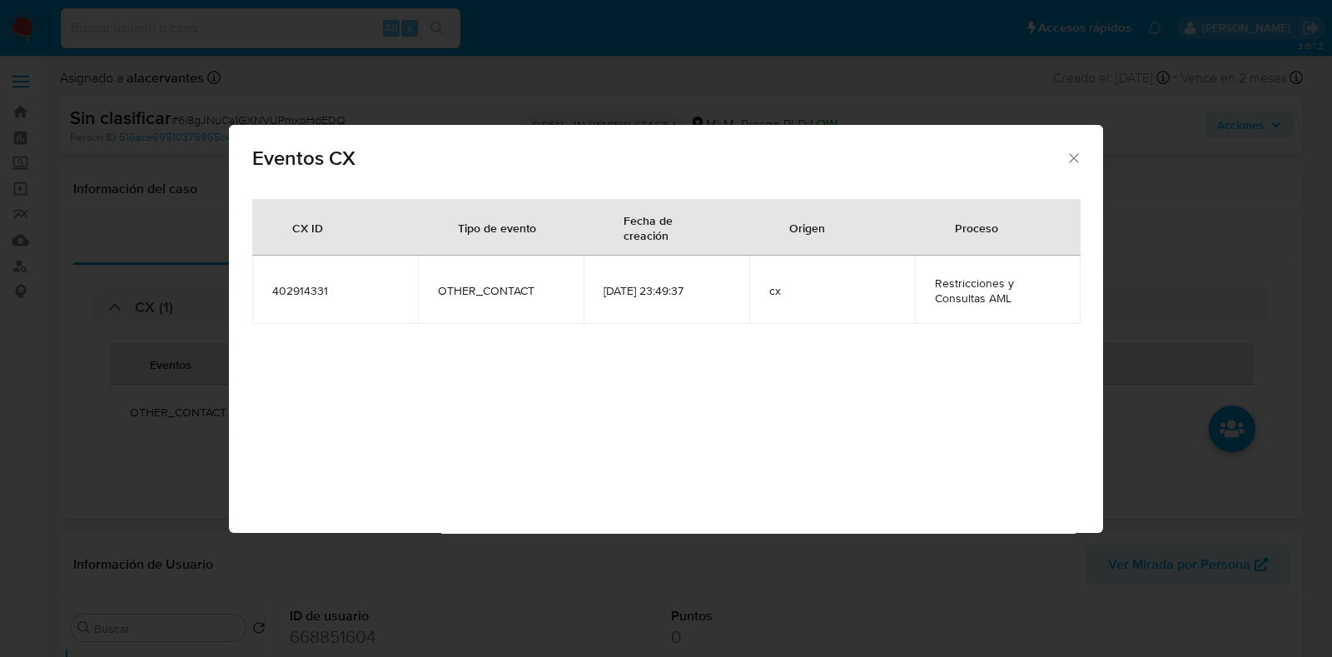
click at [1070, 157] on icon "Cerrar" at bounding box center [1074, 158] width 17 height 17
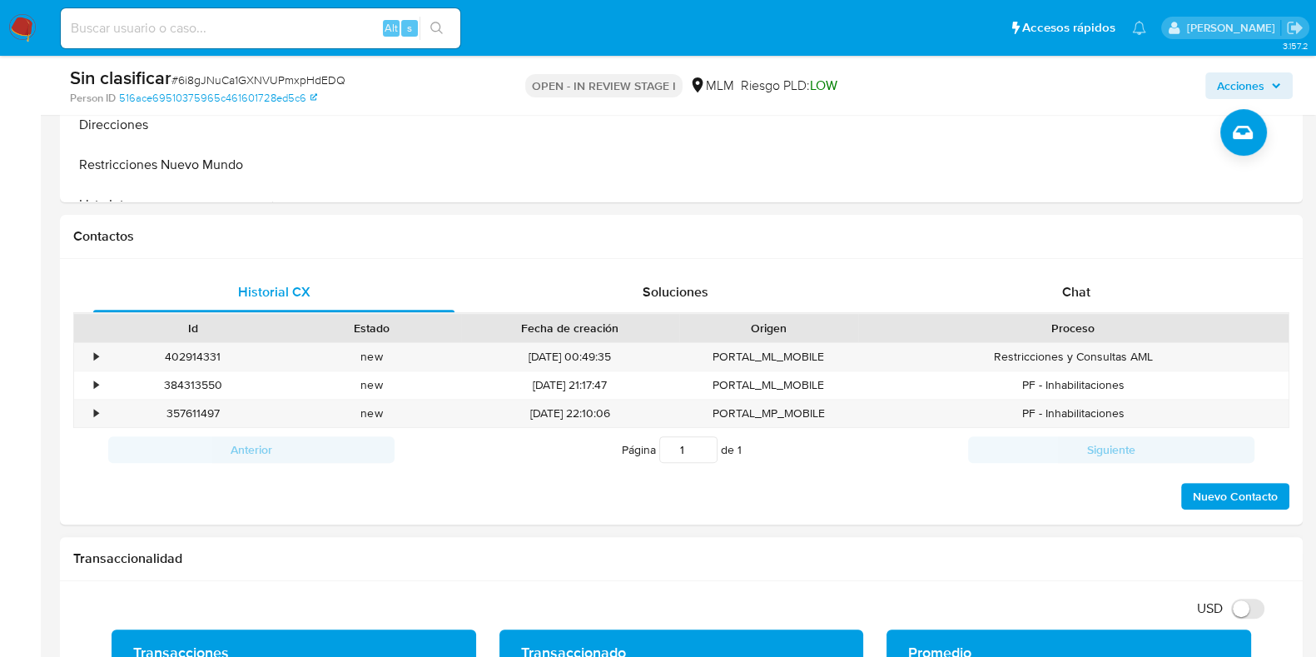
scroll to position [832, 0]
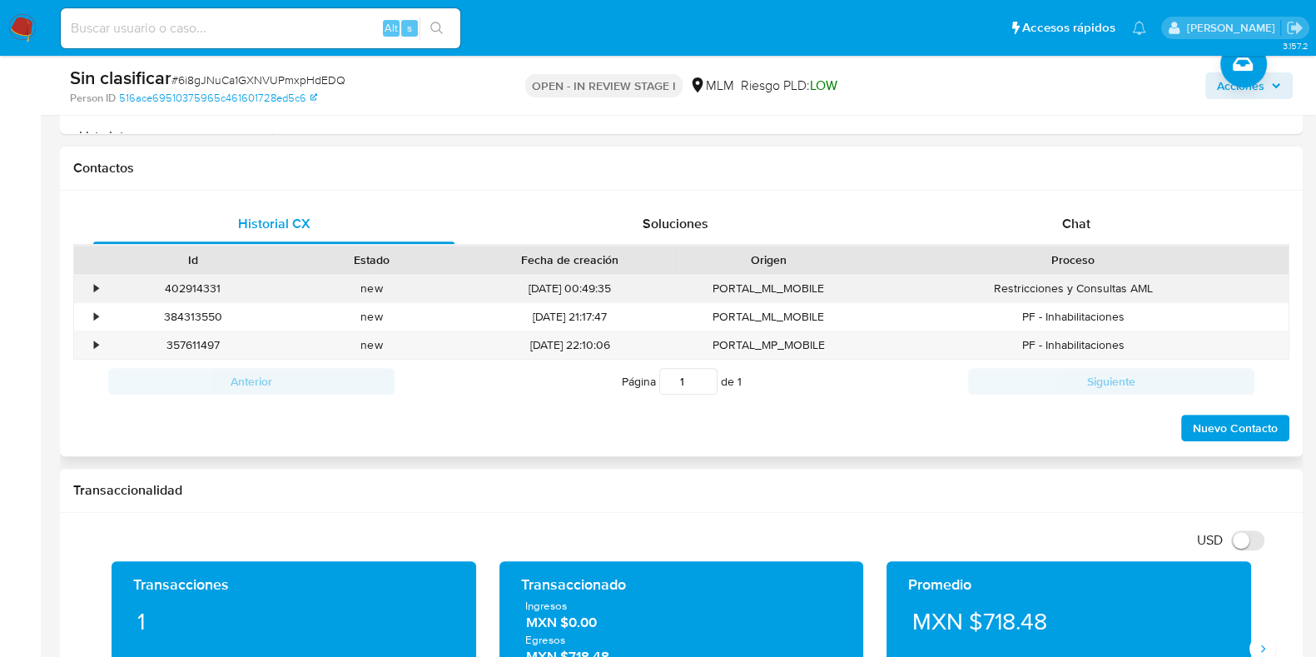
click at [96, 286] on div "•" at bounding box center [96, 289] width 4 height 16
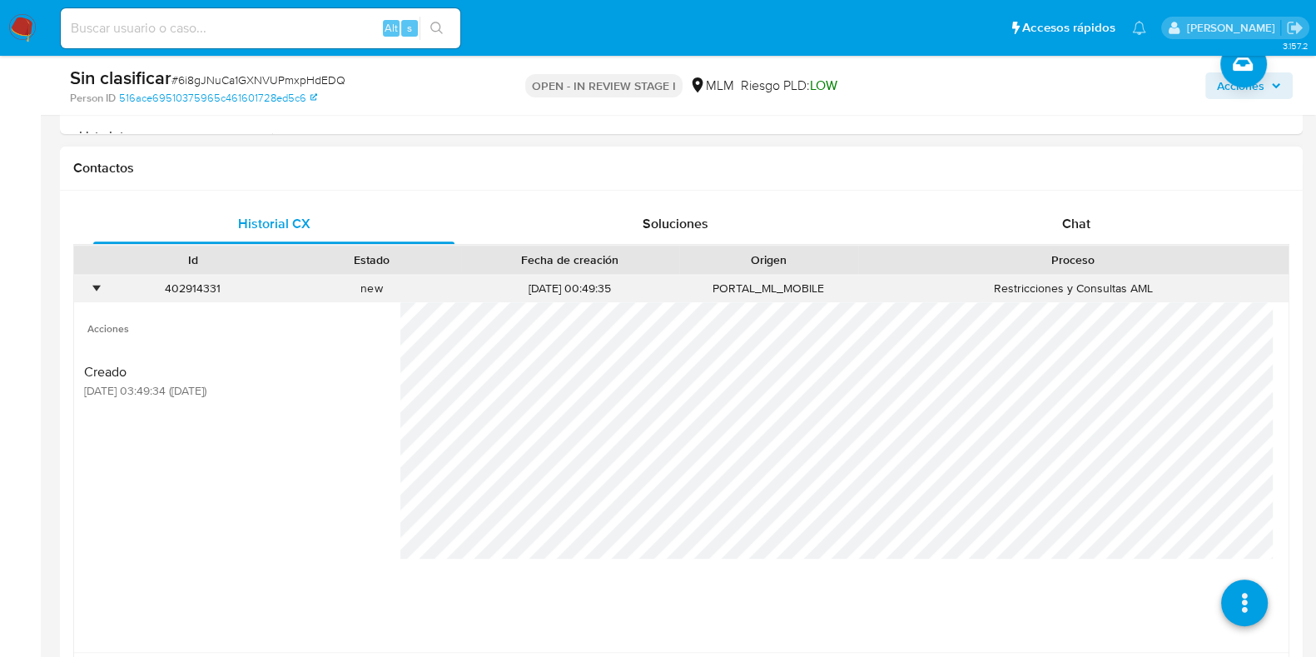
scroll to position [1145, 0]
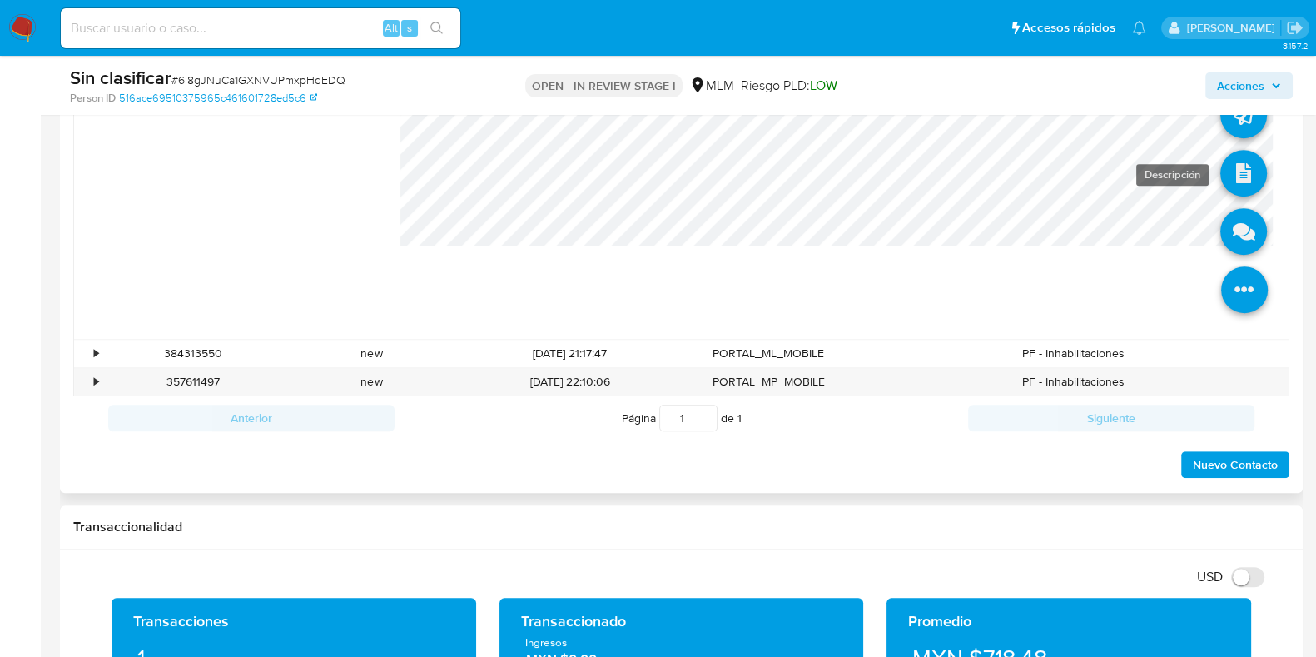
click at [1238, 160] on icon at bounding box center [1243, 173] width 47 height 47
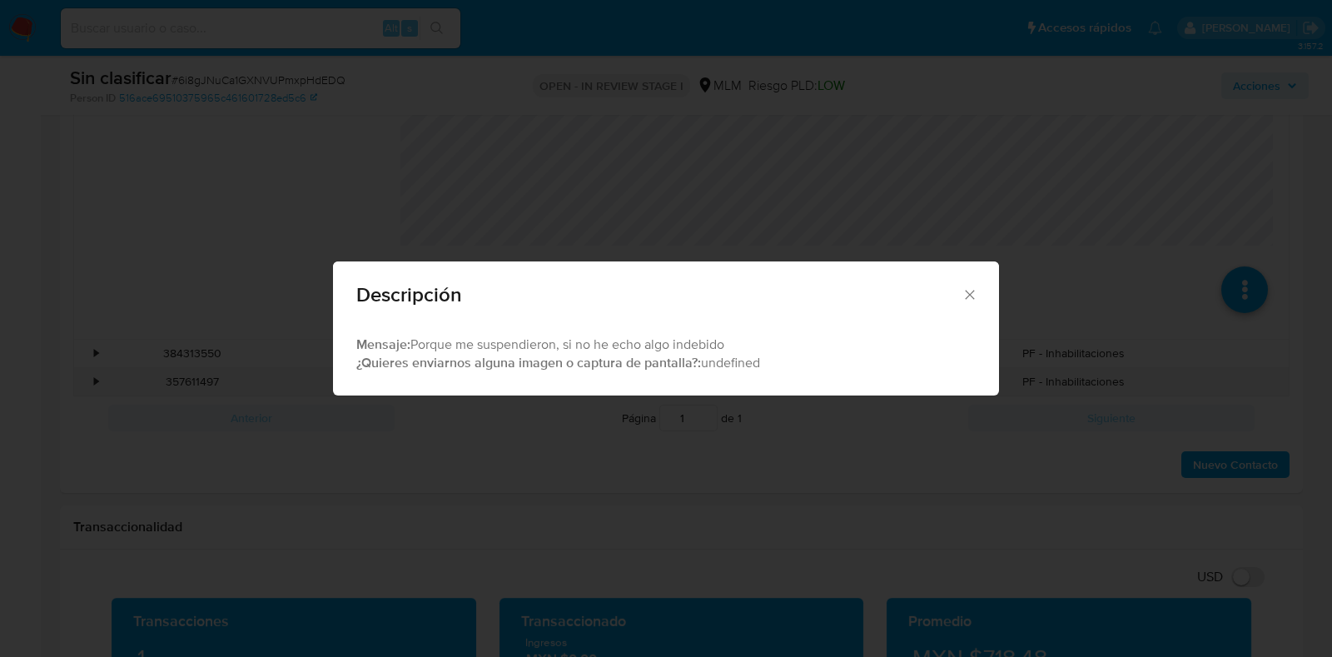
click at [972, 291] on icon "Cerrar" at bounding box center [970, 294] width 17 height 17
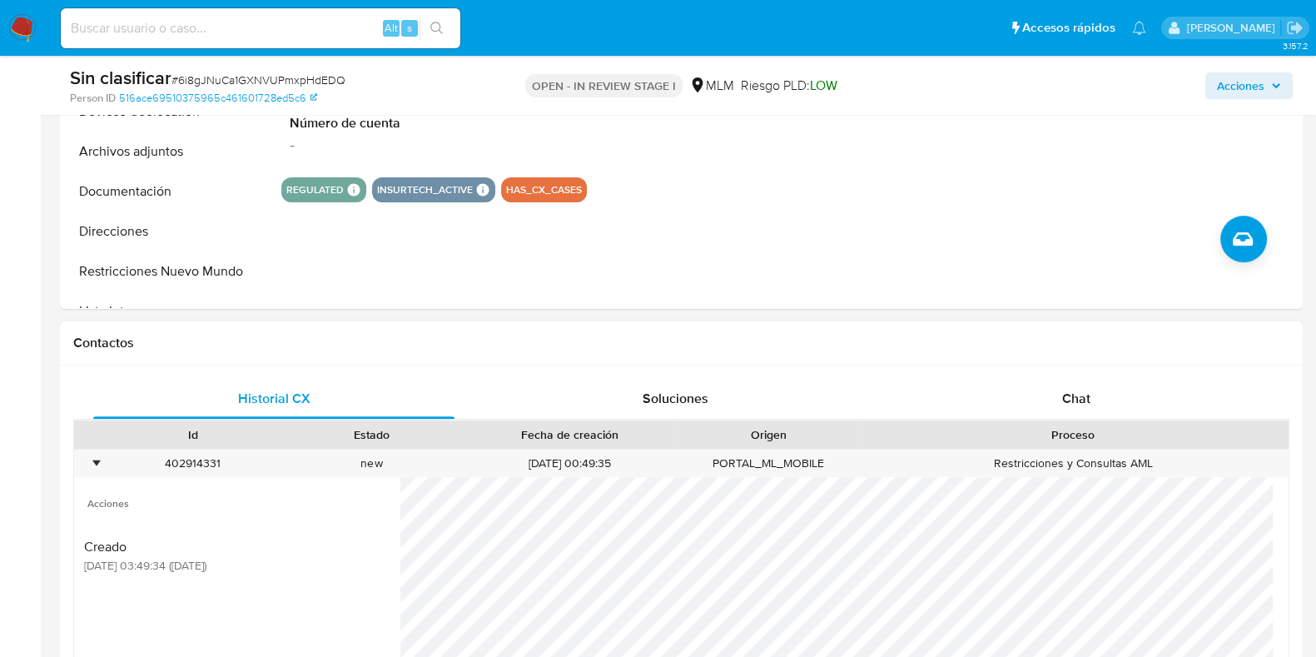
scroll to position [624, 0]
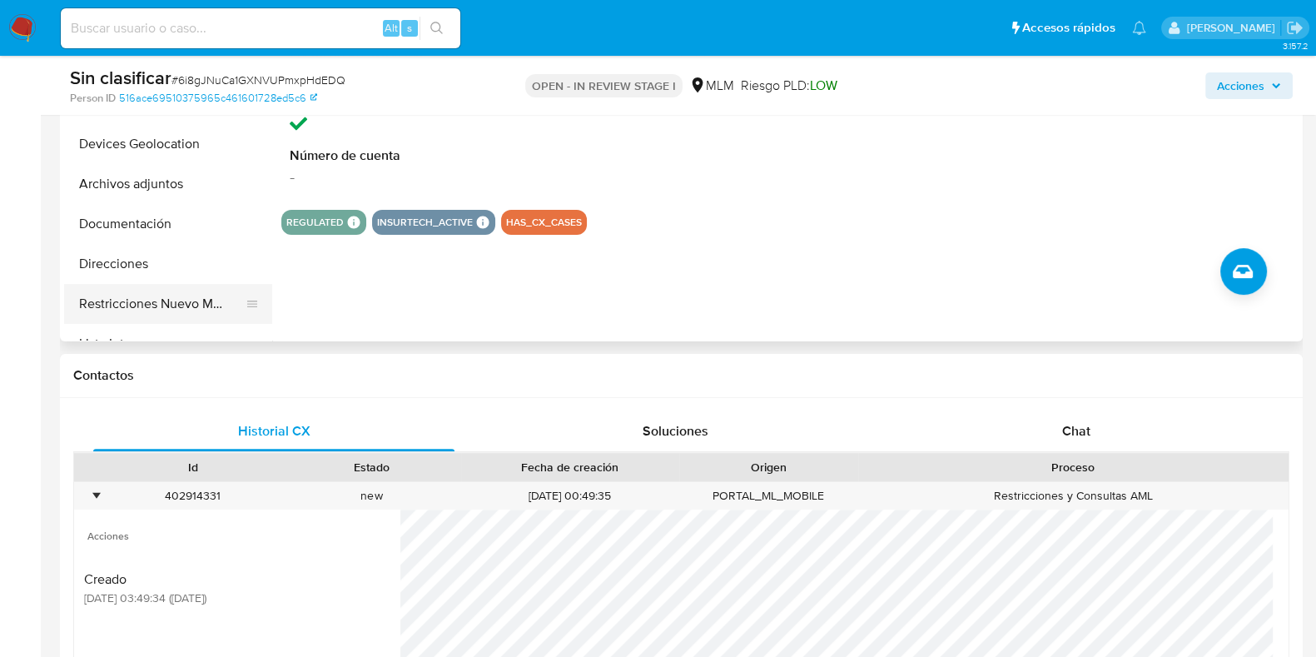
click at [142, 310] on button "Restricciones Nuevo Mundo" at bounding box center [161, 304] width 195 height 40
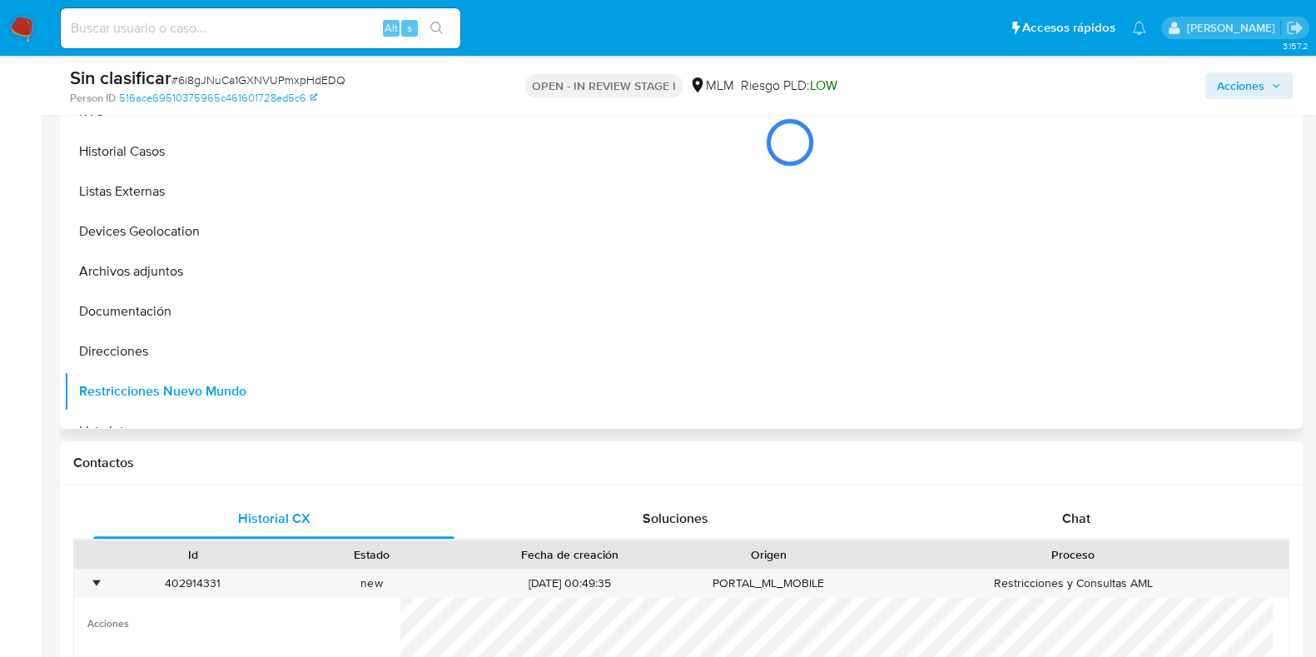
scroll to position [312, 0]
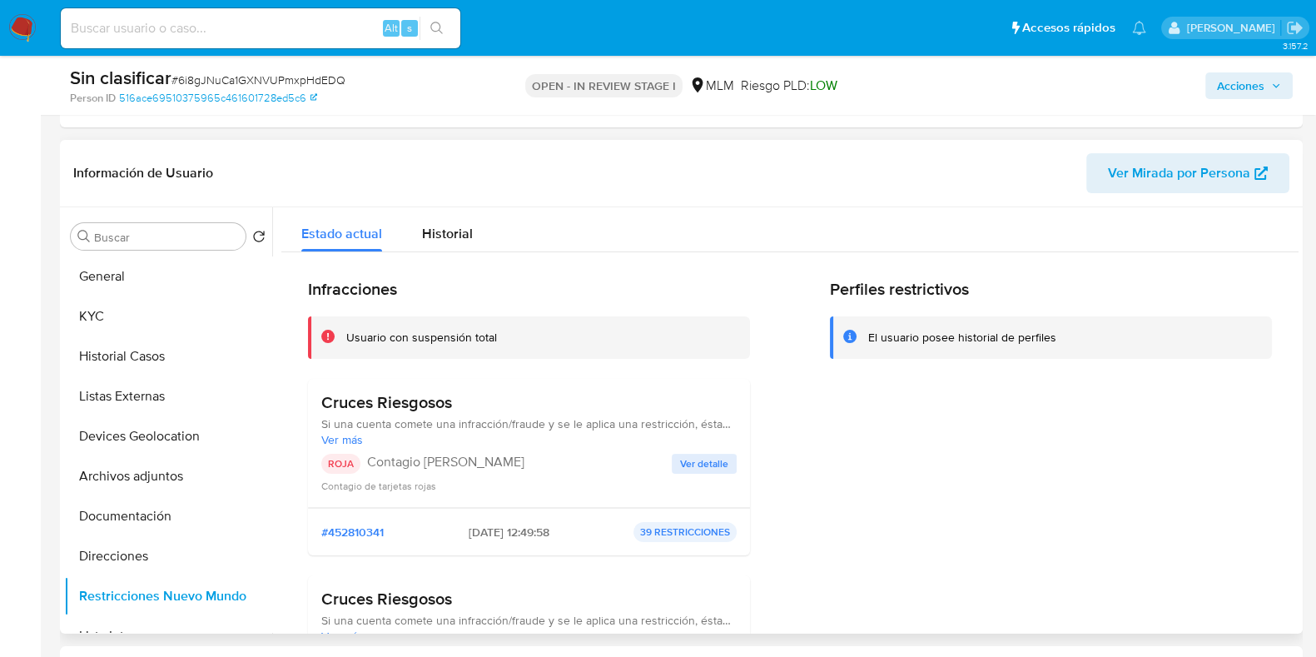
click at [703, 456] on span "Ver detalle" at bounding box center [704, 463] width 48 height 17
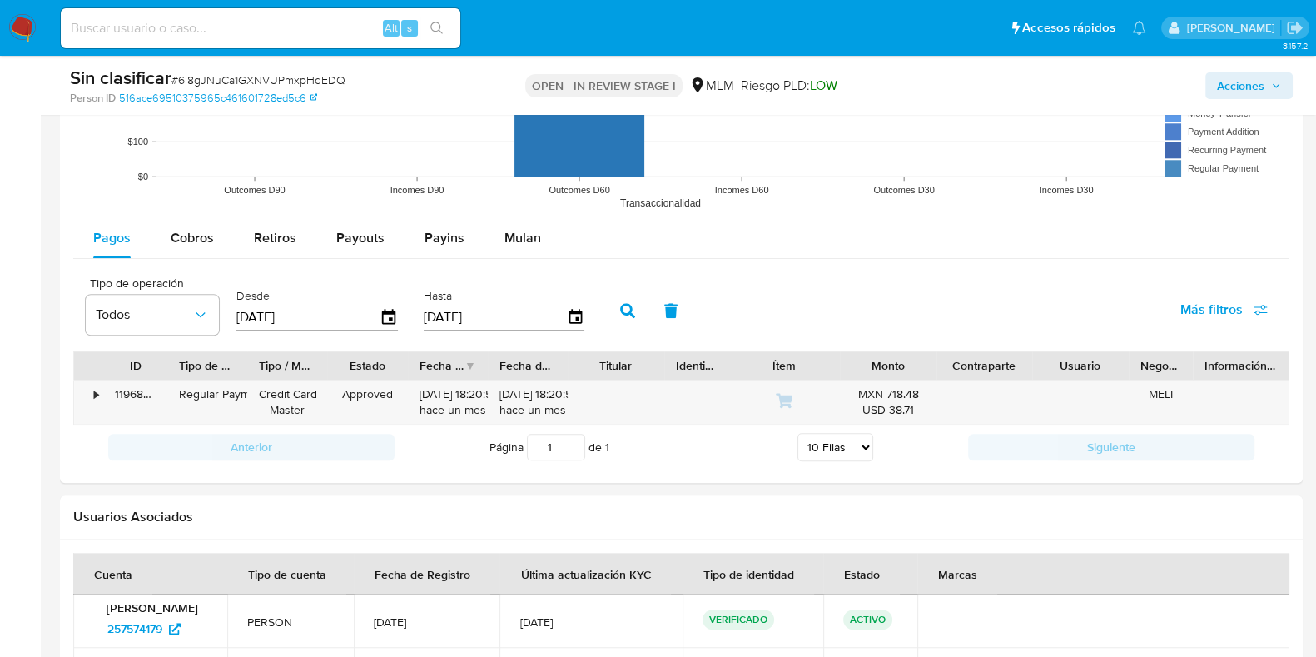
scroll to position [2289, 0]
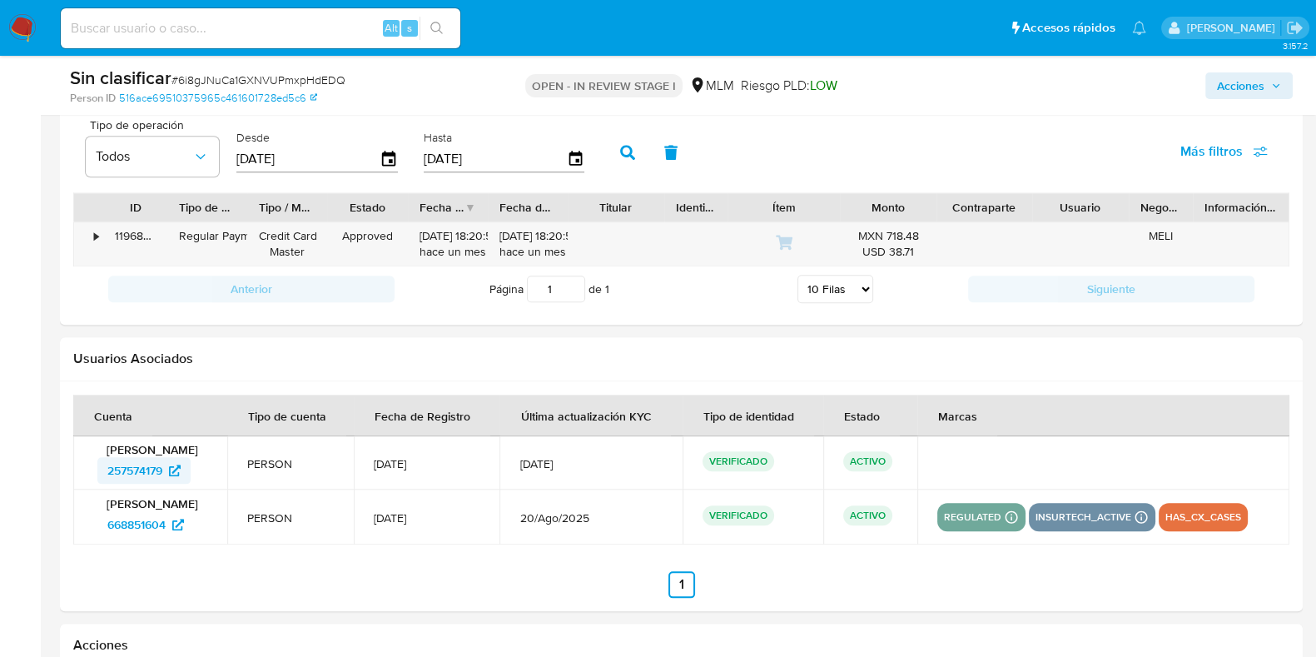
click at [137, 484] on span "257574179" at bounding box center [134, 470] width 55 height 27
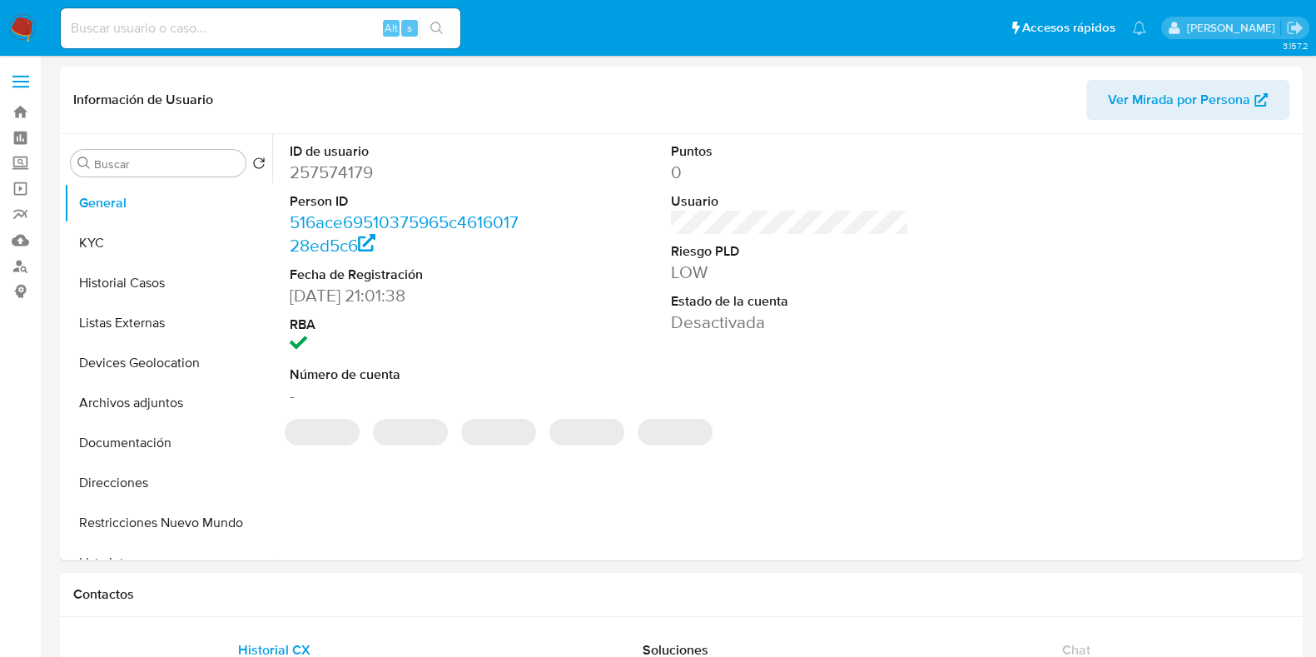
select select "10"
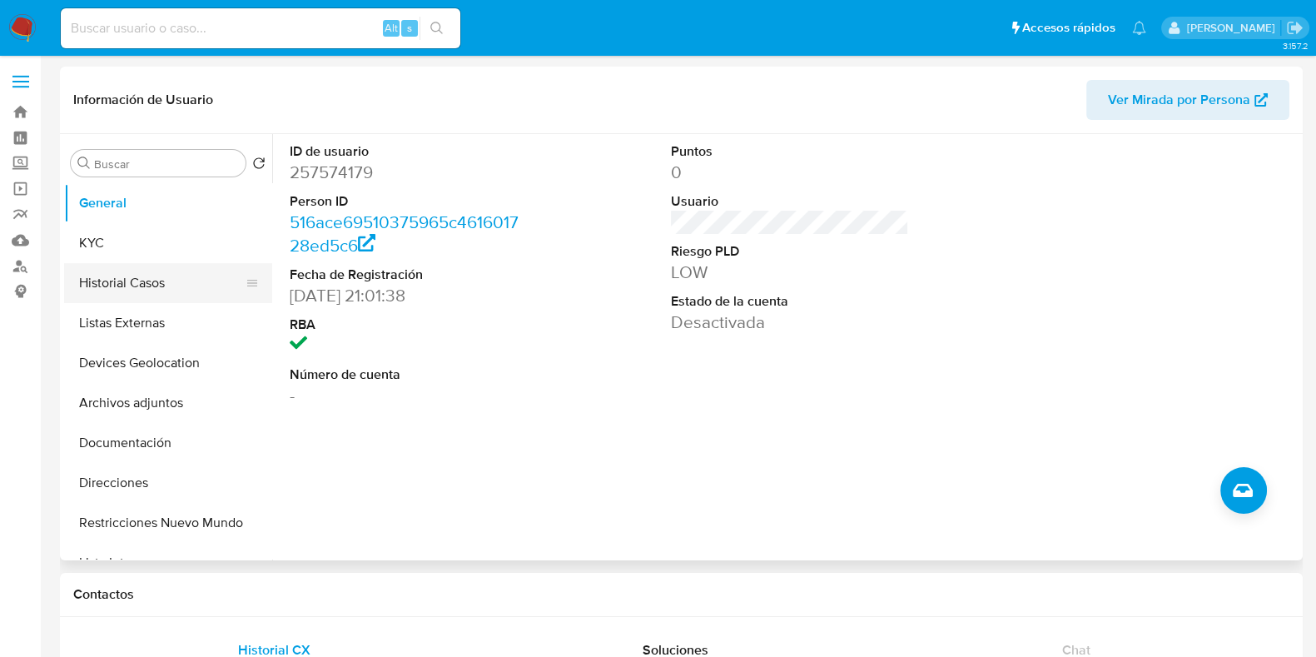
click at [164, 299] on button "Historial Casos" at bounding box center [161, 283] width 195 height 40
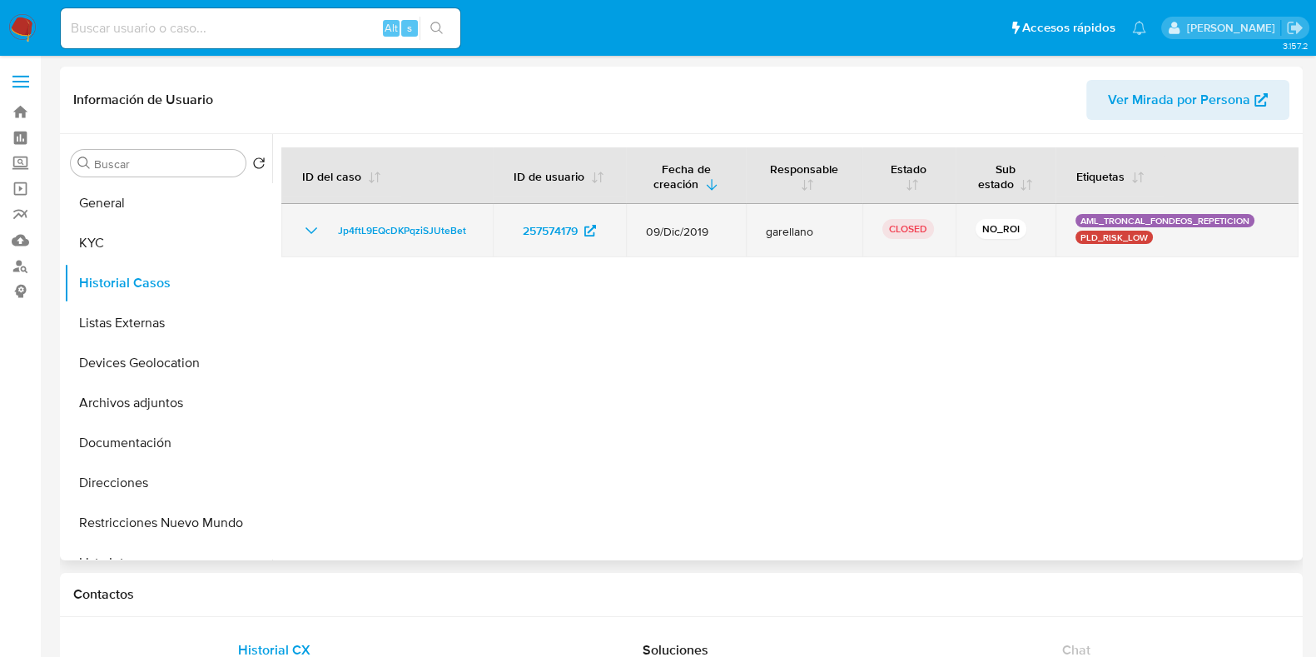
click at [310, 231] on icon "Mostrar/Ocultar" at bounding box center [312, 230] width 12 height 7
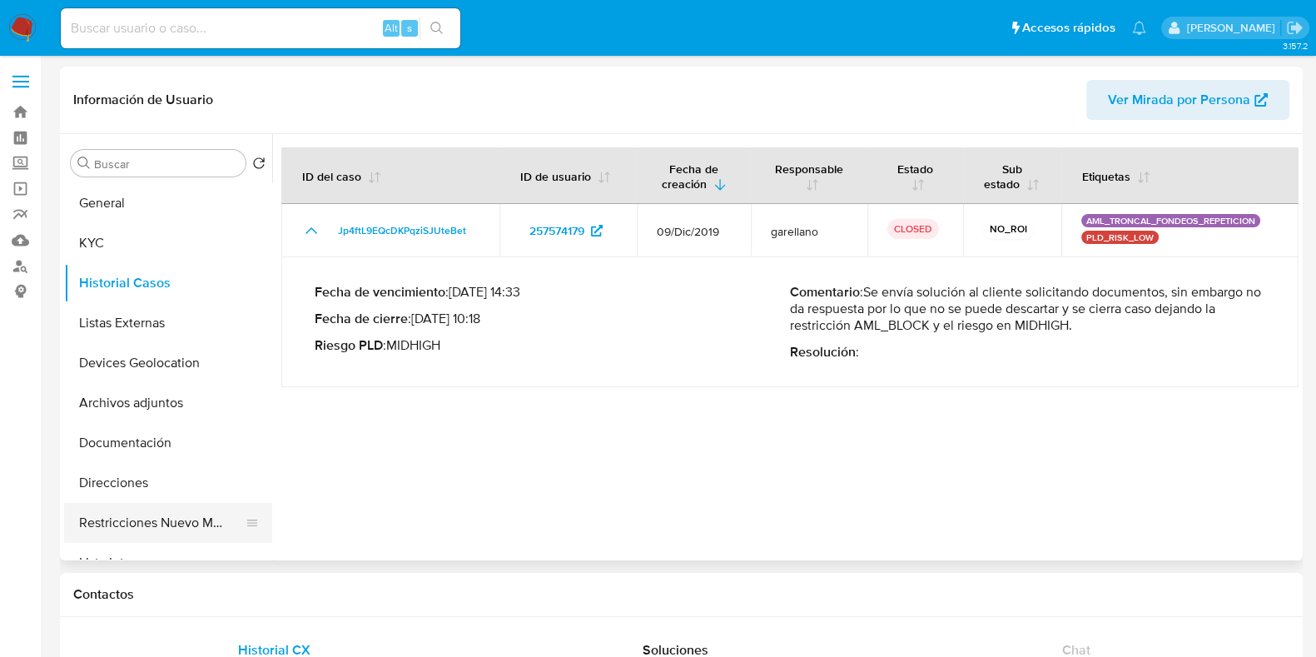
click at [147, 521] on button "Restricciones Nuevo Mundo" at bounding box center [161, 523] width 195 height 40
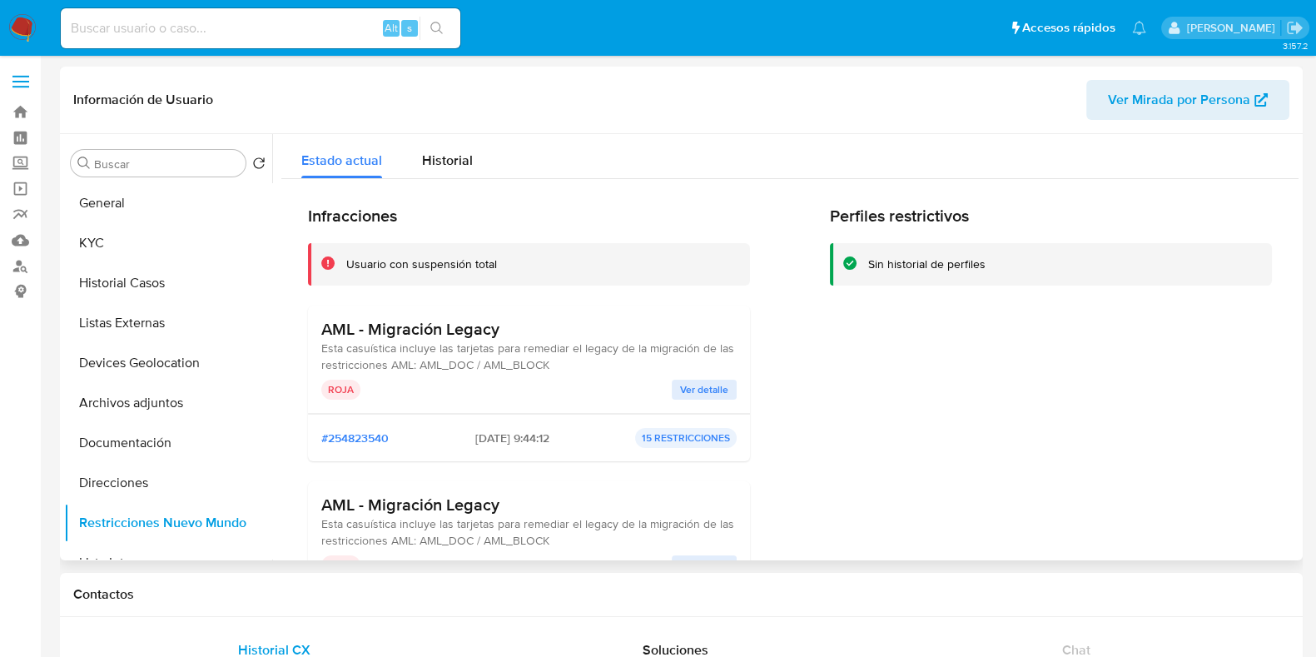
click at [706, 387] on span "Ver detalle" at bounding box center [704, 389] width 48 height 17
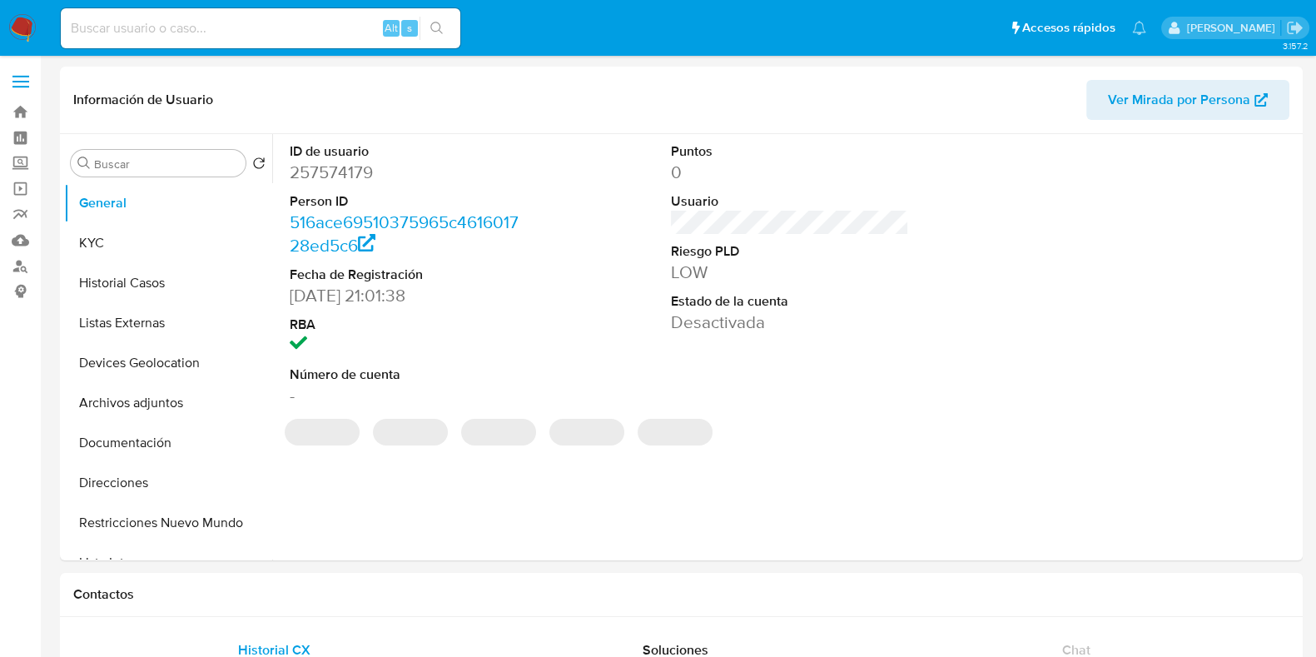
select select "10"
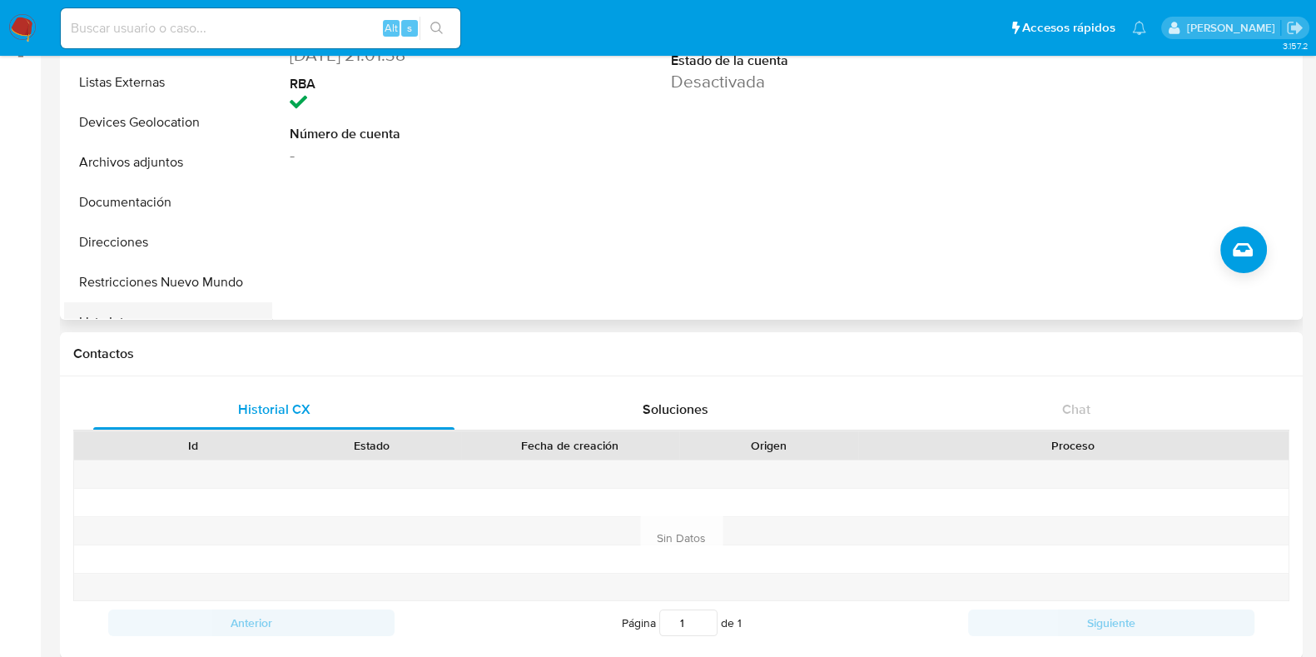
scroll to position [207, 0]
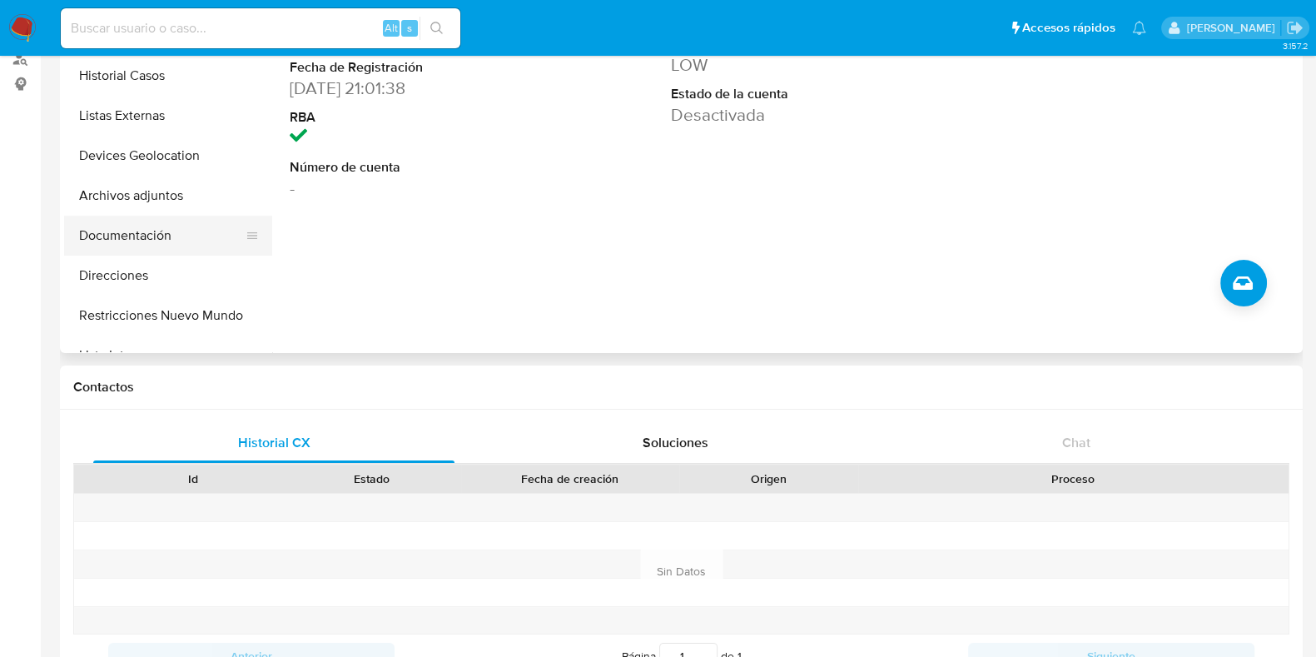
click at [122, 236] on button "Documentación" at bounding box center [161, 236] width 195 height 40
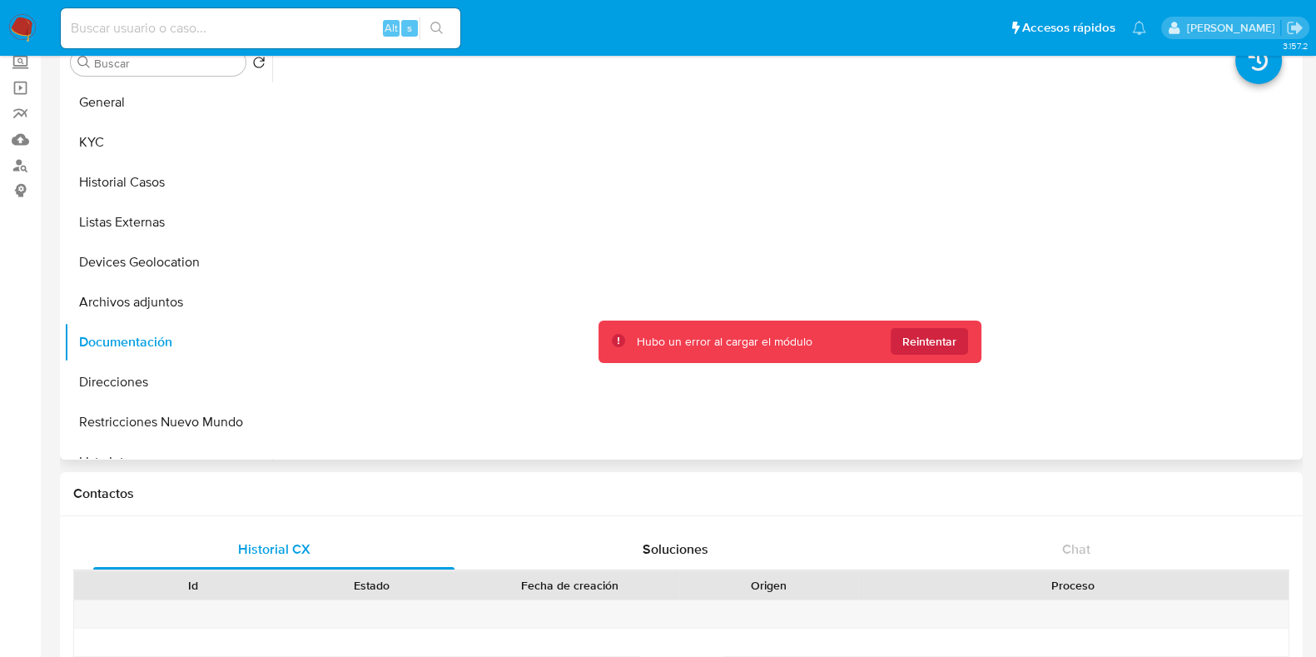
scroll to position [0, 0]
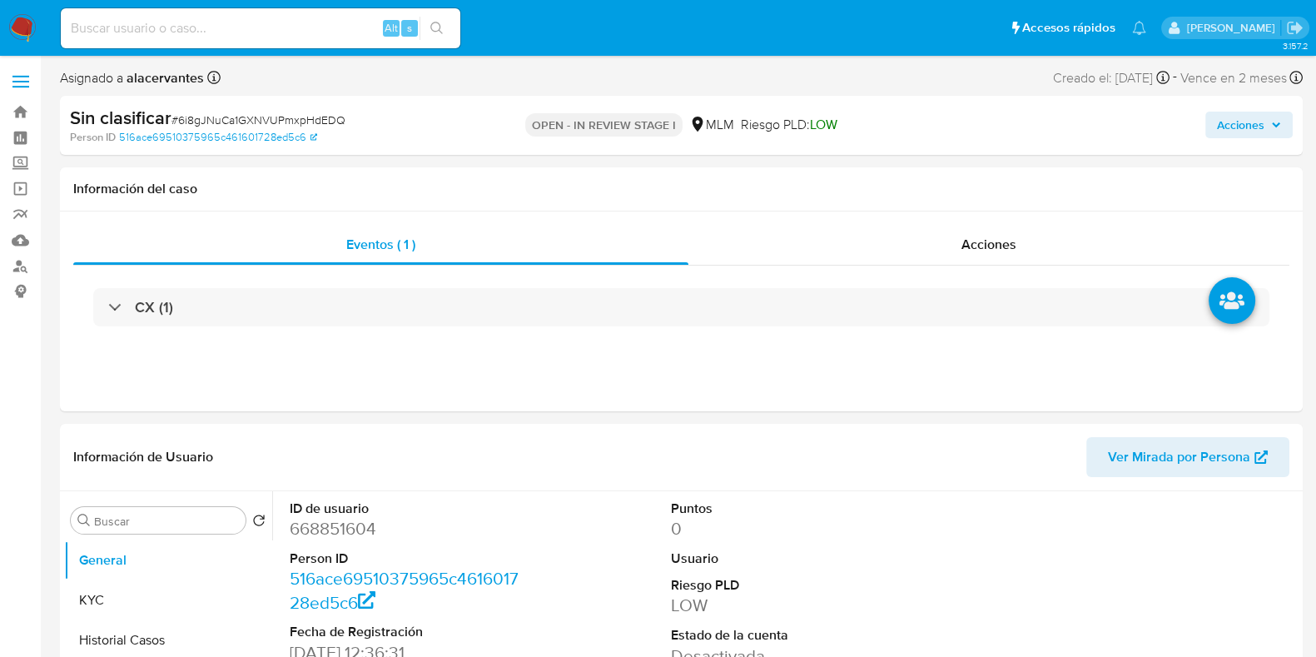
select select "10"
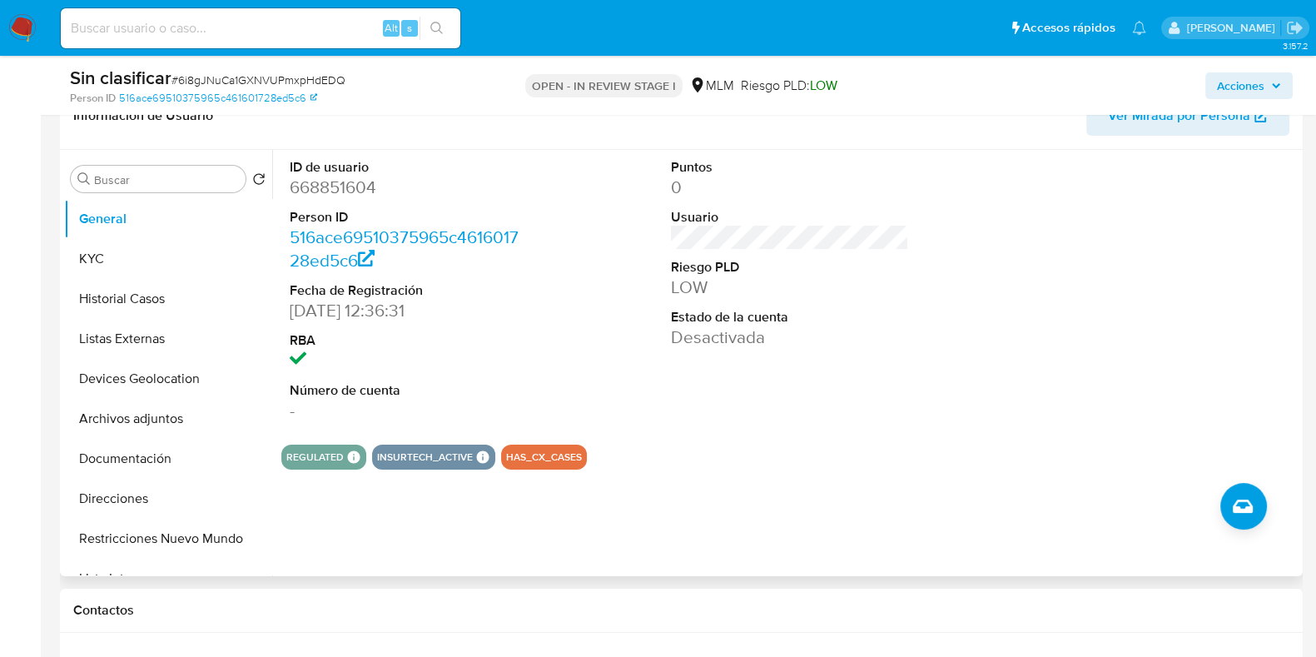
scroll to position [312, 0]
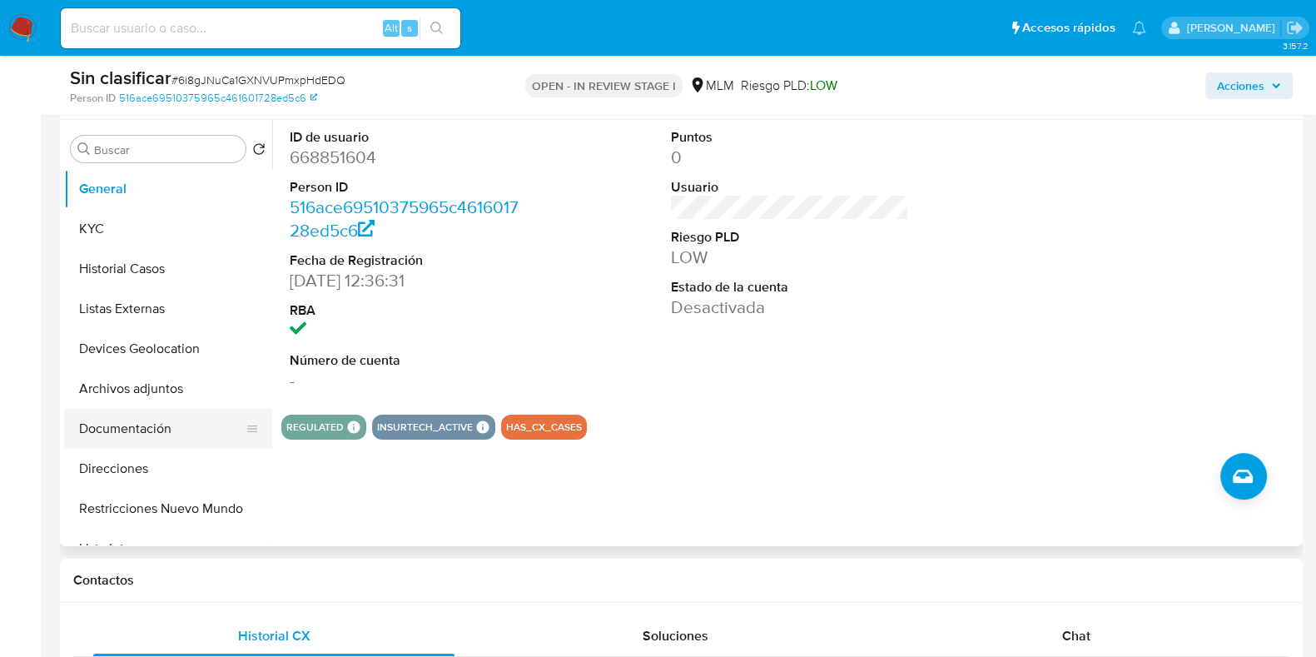
click at [133, 425] on button "Documentación" at bounding box center [161, 429] width 195 height 40
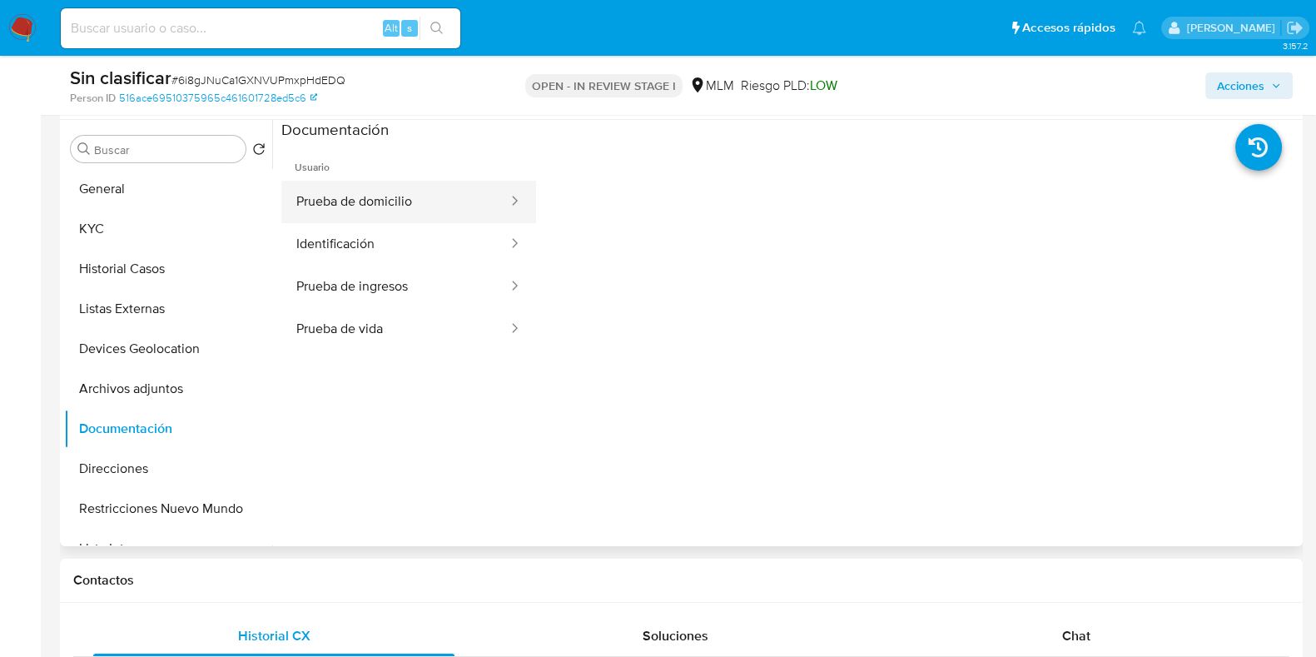
click at [457, 211] on button "Prueba de domicilio" at bounding box center [395, 202] width 228 height 42
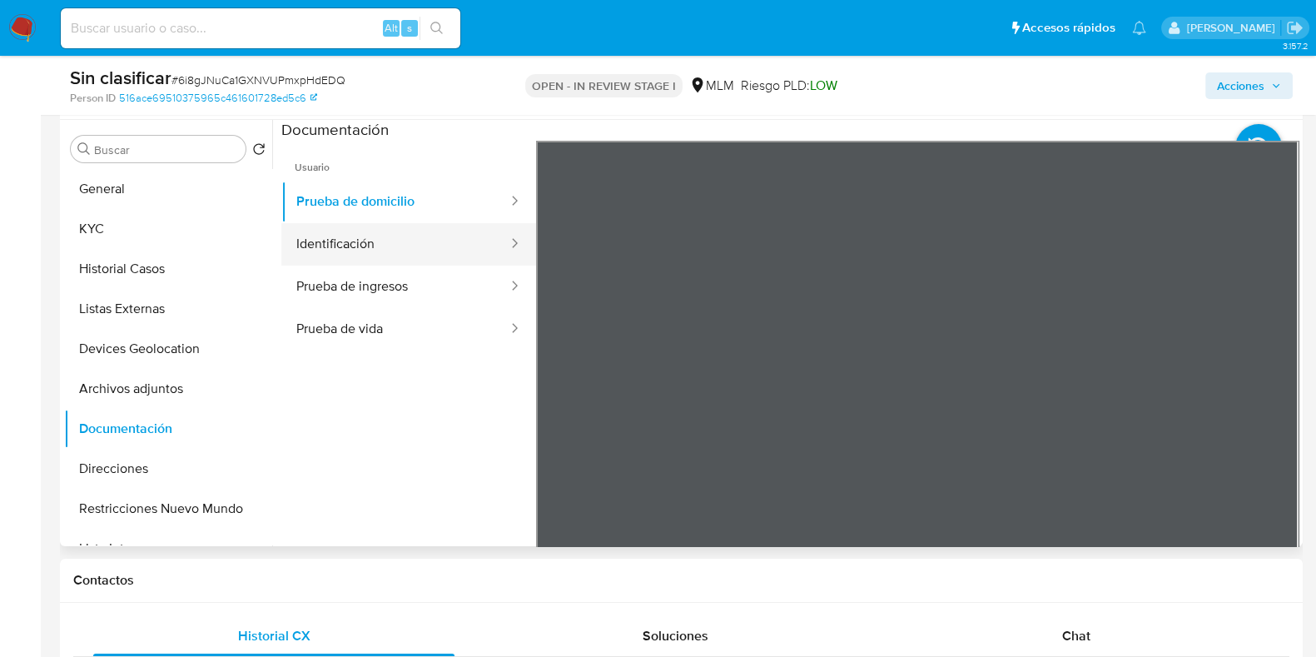
click at [441, 250] on button "Identificación" at bounding box center [395, 244] width 228 height 42
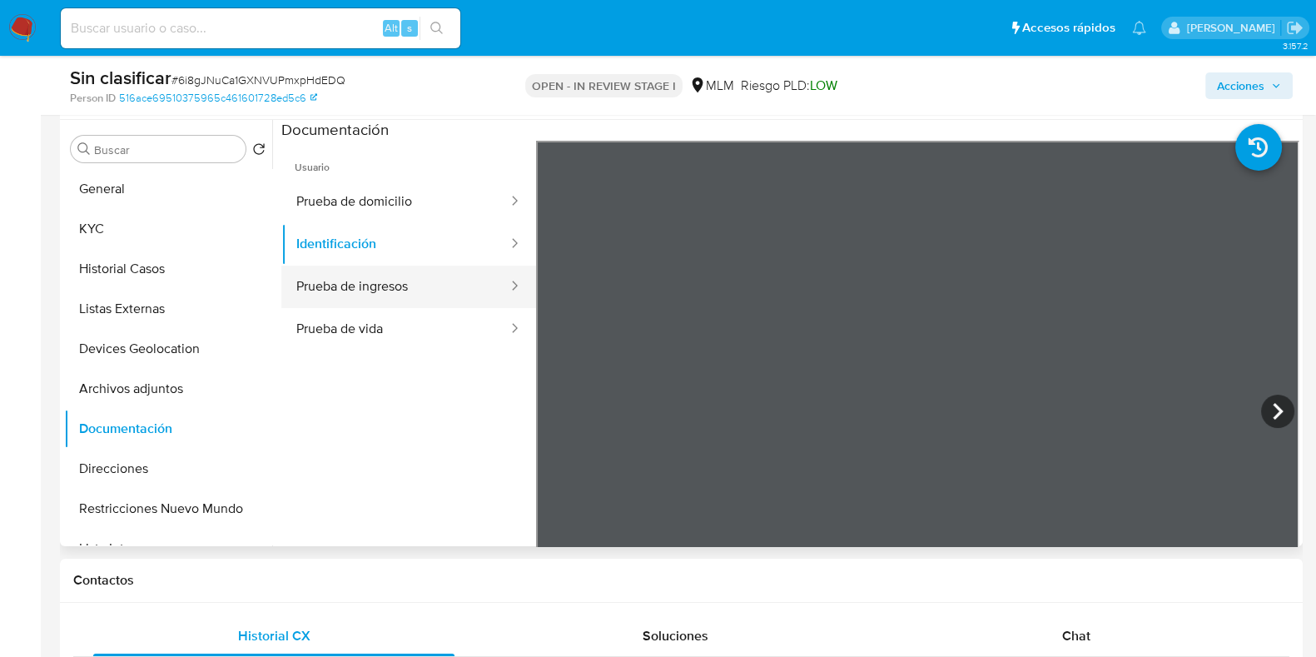
click at [415, 291] on button "Prueba de ingresos" at bounding box center [395, 287] width 228 height 42
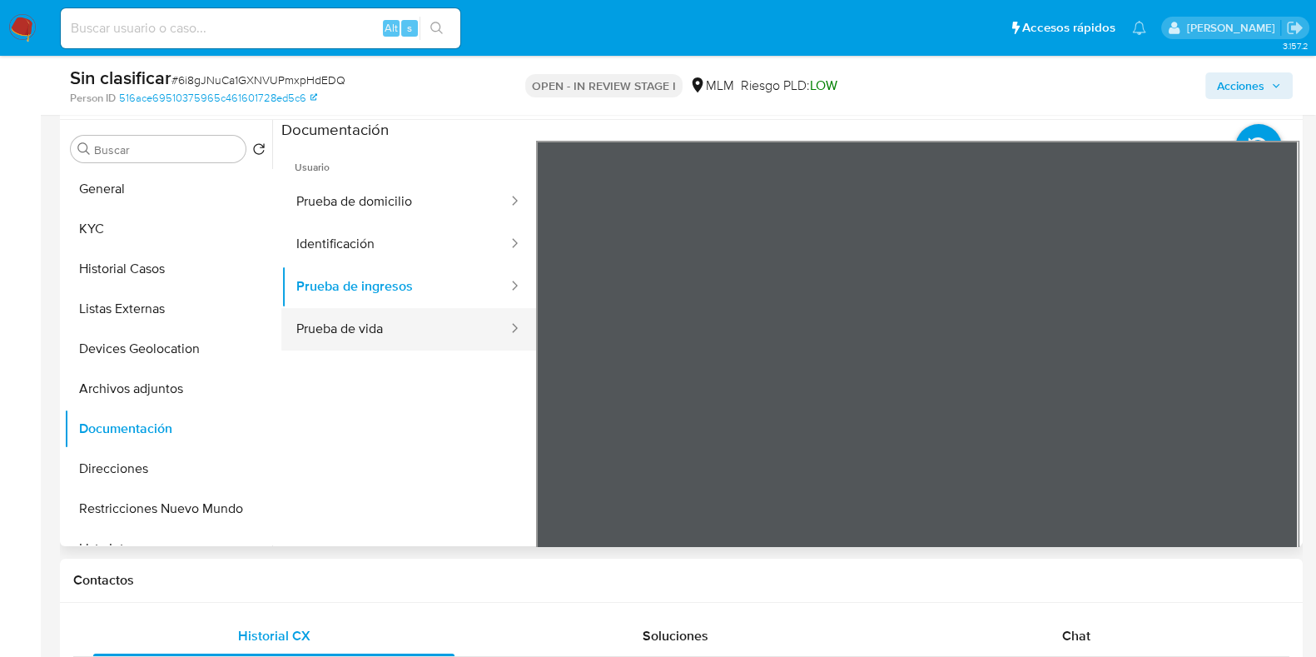
click at [445, 331] on button "Prueba de vida" at bounding box center [395, 329] width 228 height 42
drag, startPoint x: 1224, startPoint y: 390, endPoint x: 1185, endPoint y: 232, distance: 162.1
click at [1186, 234] on div at bounding box center [917, 414] width 763 height 546
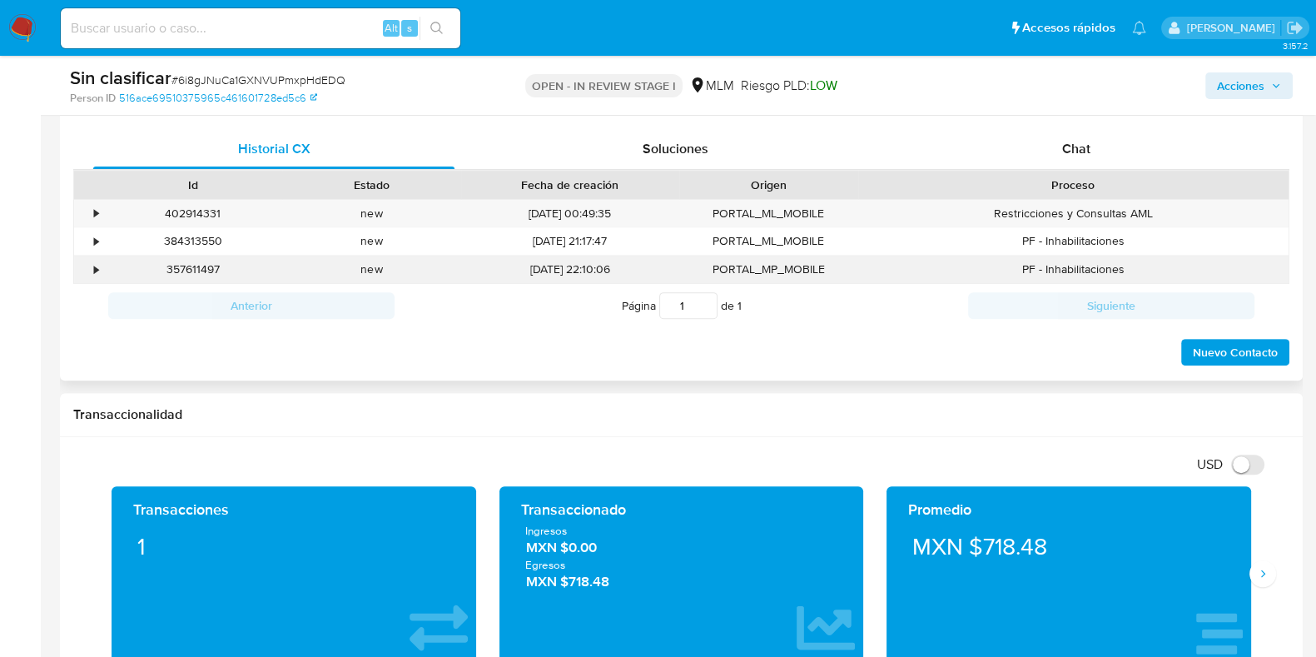
scroll to position [832, 0]
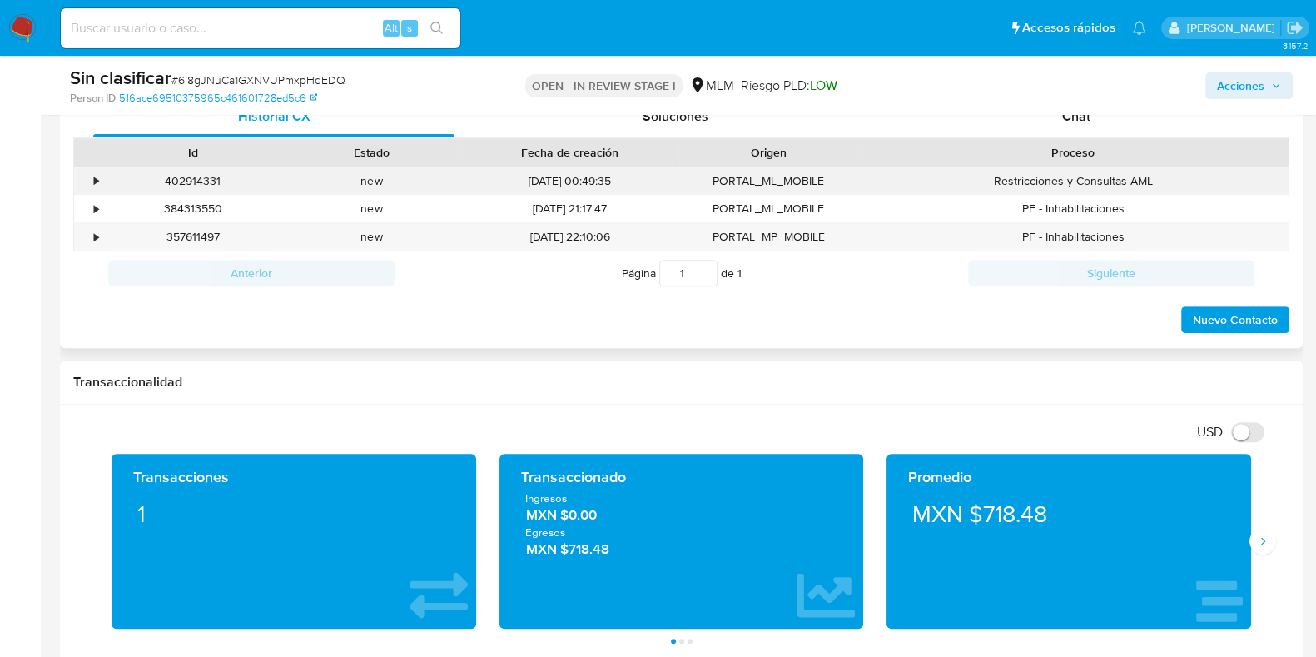
click at [102, 178] on div "• 402914331 Casos 6i8gJNuCa1GXNVUPmxpHdEDQ new 30/08/2025 00:49:35 PORTAL_ML_MO…" at bounding box center [681, 180] width 1215 height 27
click at [98, 181] on div "•" at bounding box center [88, 180] width 29 height 27
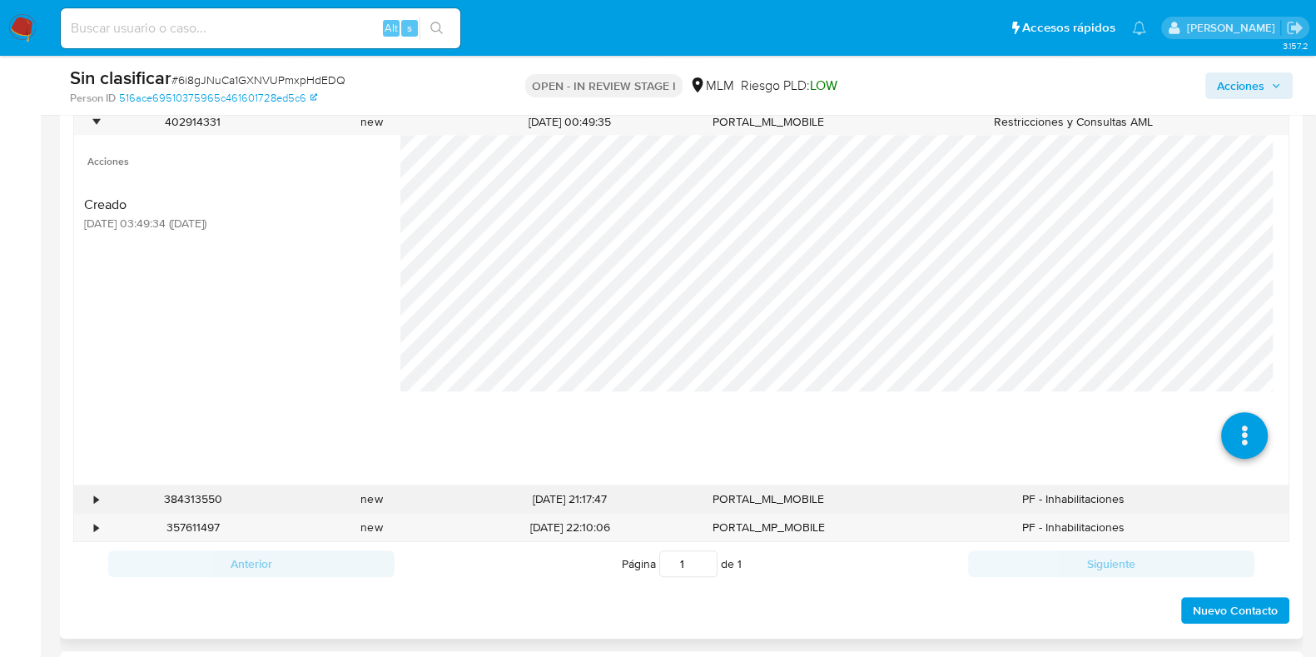
scroll to position [937, 0]
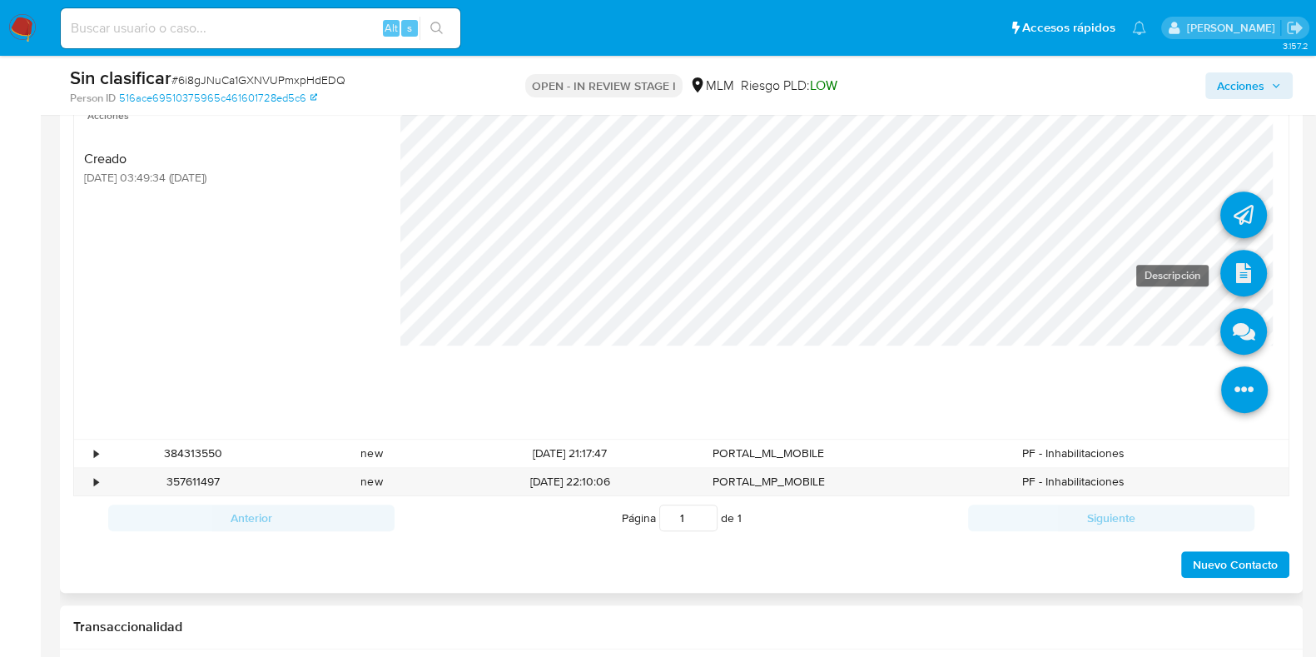
click at [1228, 266] on icon at bounding box center [1243, 273] width 47 height 47
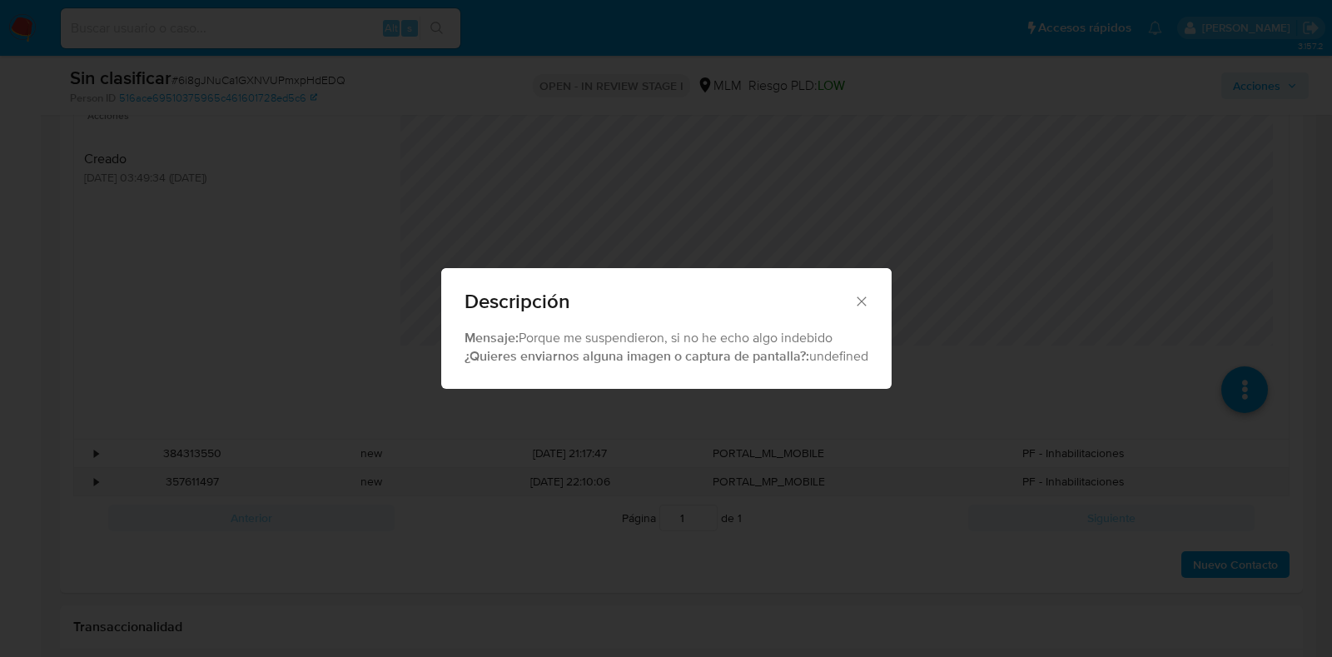
click at [861, 309] on div "Descripción" at bounding box center [666, 298] width 450 height 61
click at [861, 304] on icon "Cerrar" at bounding box center [861, 301] width 17 height 17
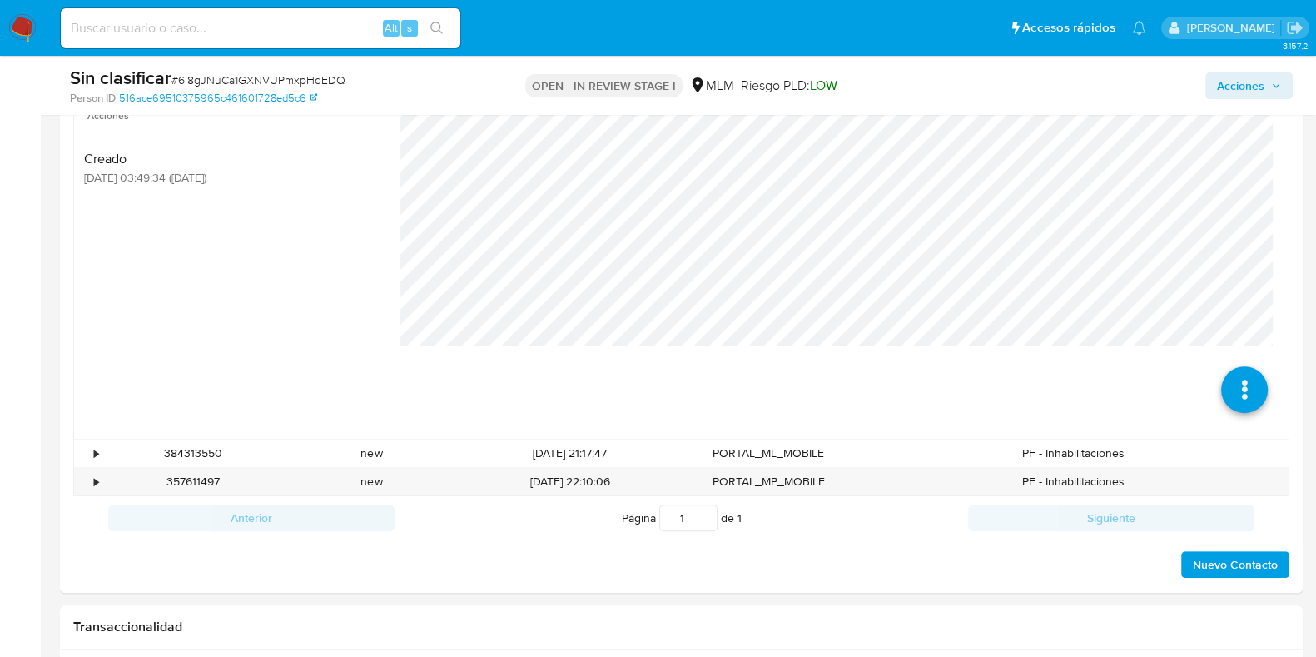
click at [291, 23] on input at bounding box center [261, 28] width 400 height 22
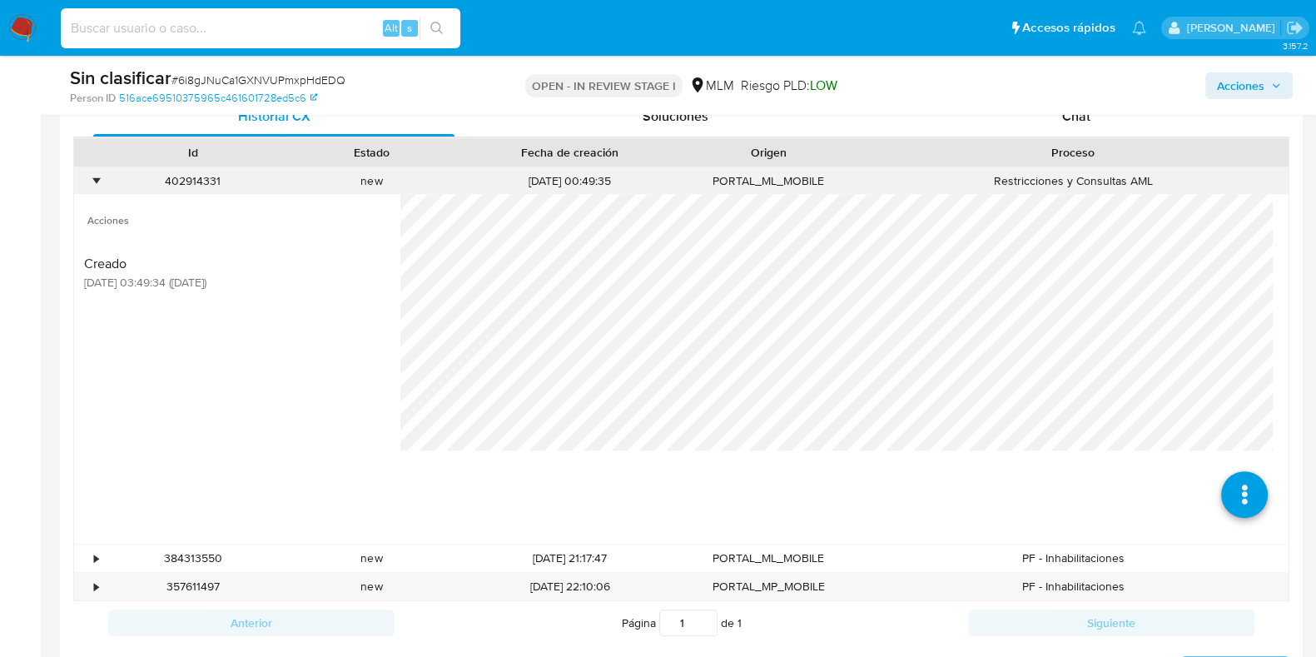
click at [96, 181] on div "•" at bounding box center [96, 181] width 4 height 16
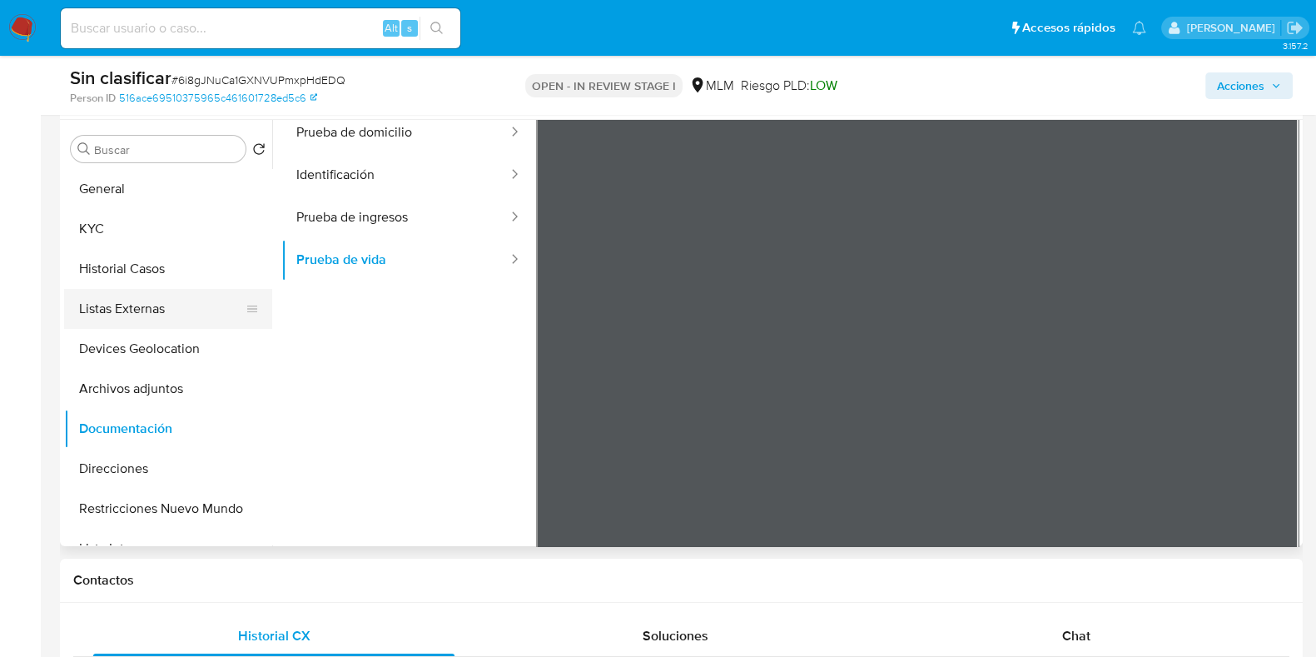
scroll to position [37, 0]
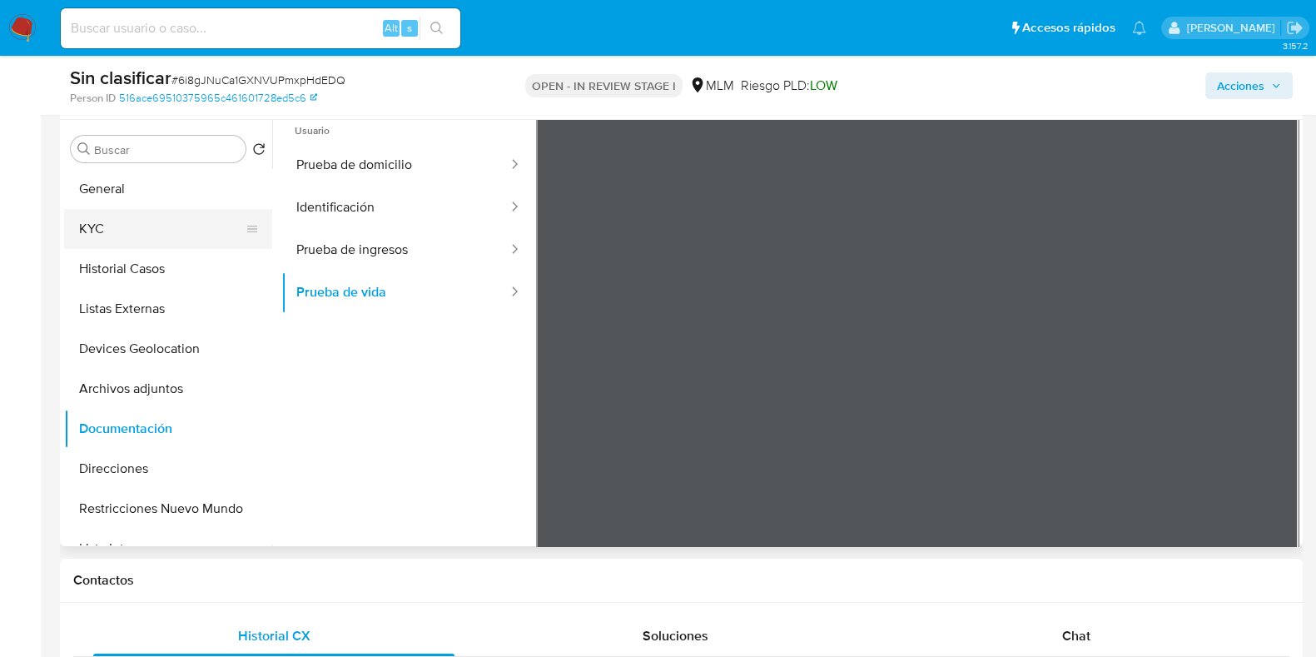
click at [146, 224] on button "KYC" at bounding box center [161, 229] width 195 height 40
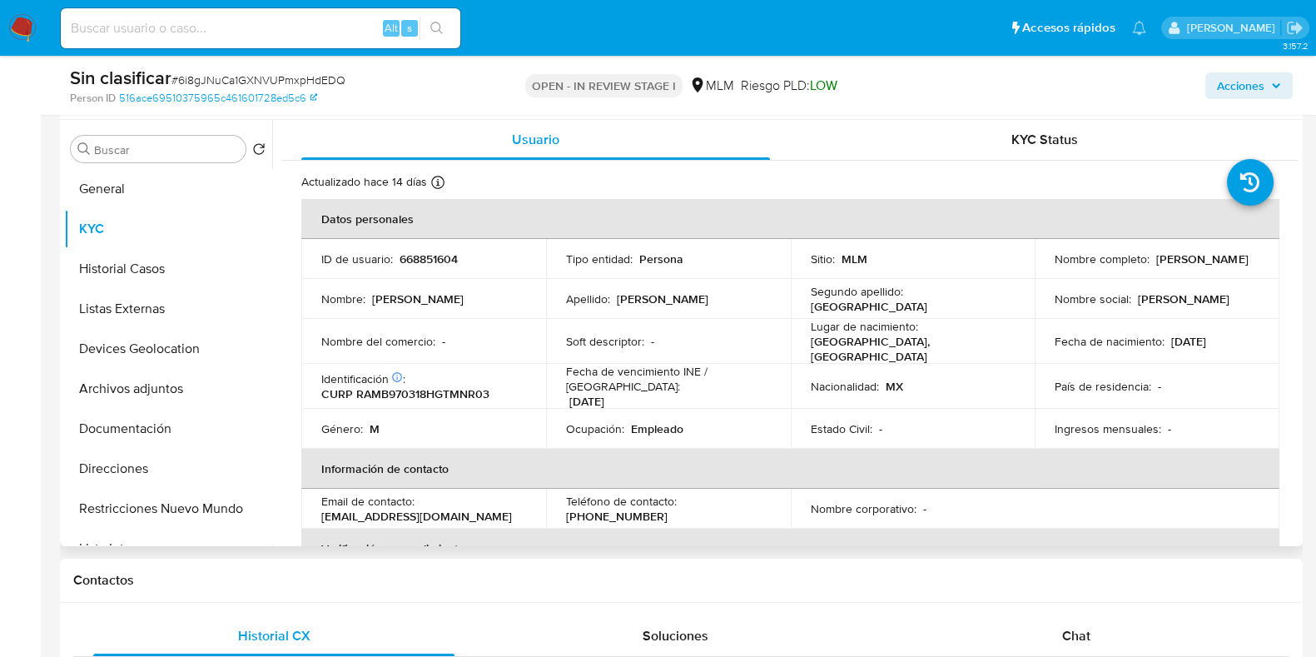
click at [442, 262] on p "668851604" at bounding box center [429, 258] width 58 height 15
copy p "668851604"
click at [147, 279] on button "Historial Casos" at bounding box center [161, 269] width 195 height 40
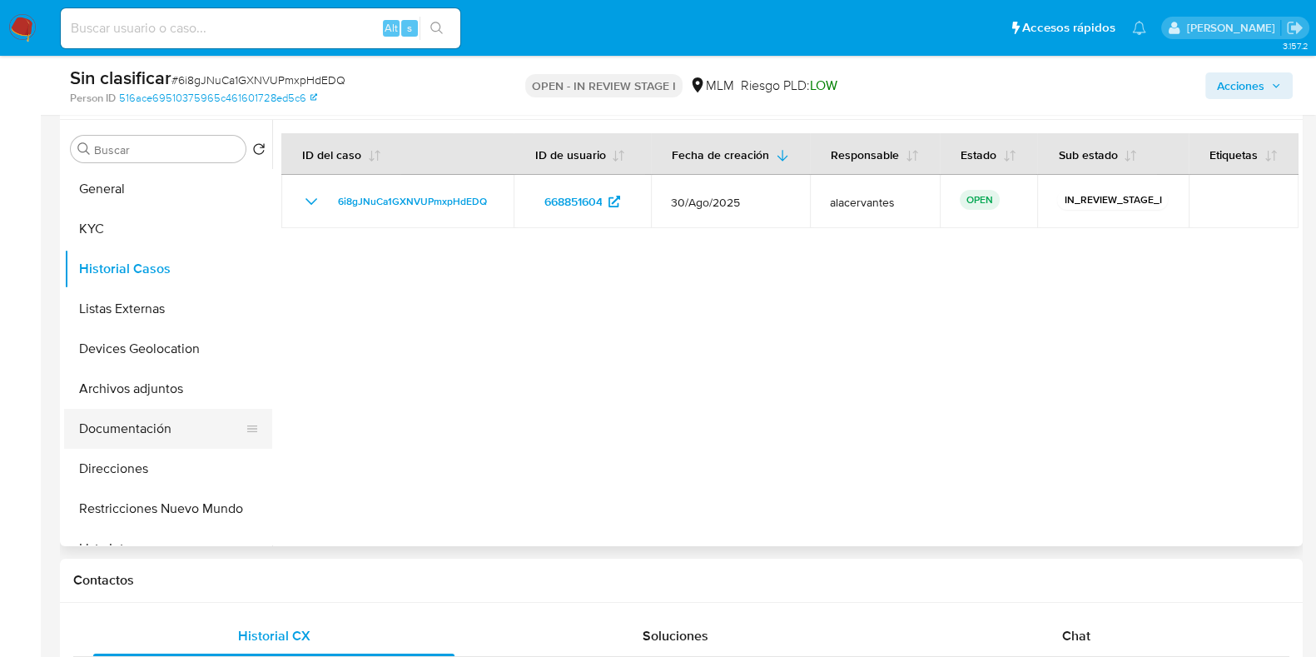
click at [154, 421] on button "Documentación" at bounding box center [161, 429] width 195 height 40
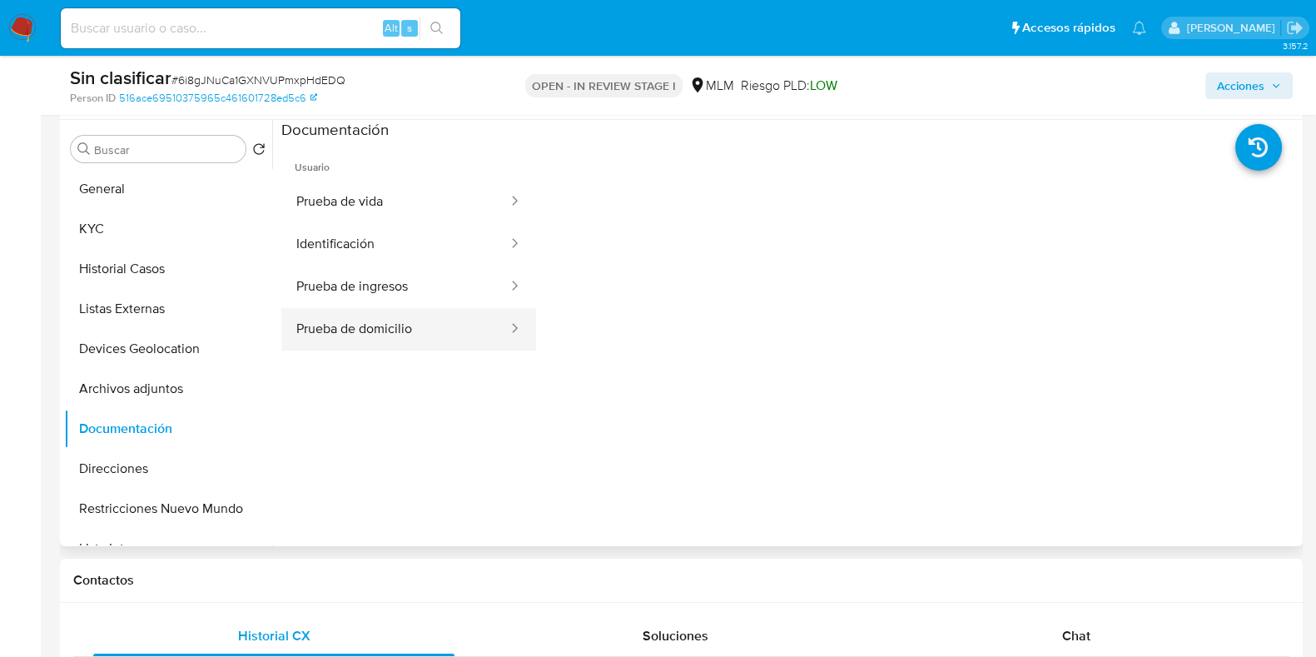
click at [437, 324] on button "Prueba de domicilio" at bounding box center [395, 329] width 228 height 42
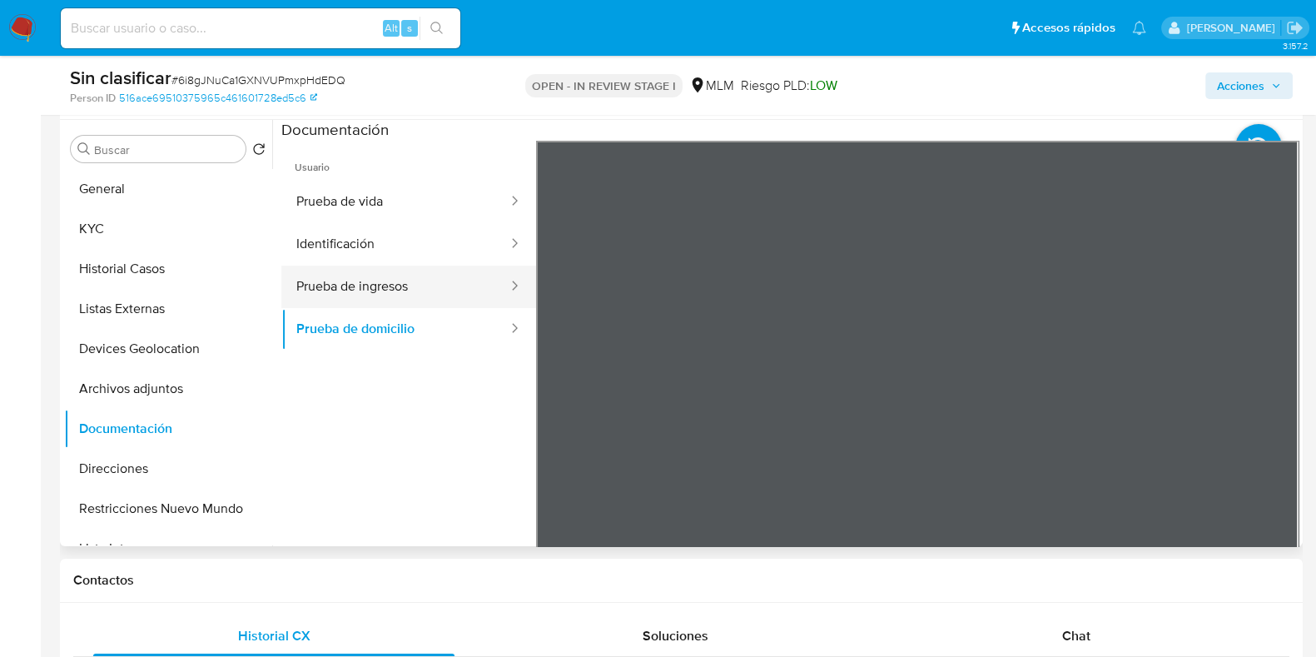
click at [426, 287] on button "Prueba de ingresos" at bounding box center [395, 287] width 228 height 42
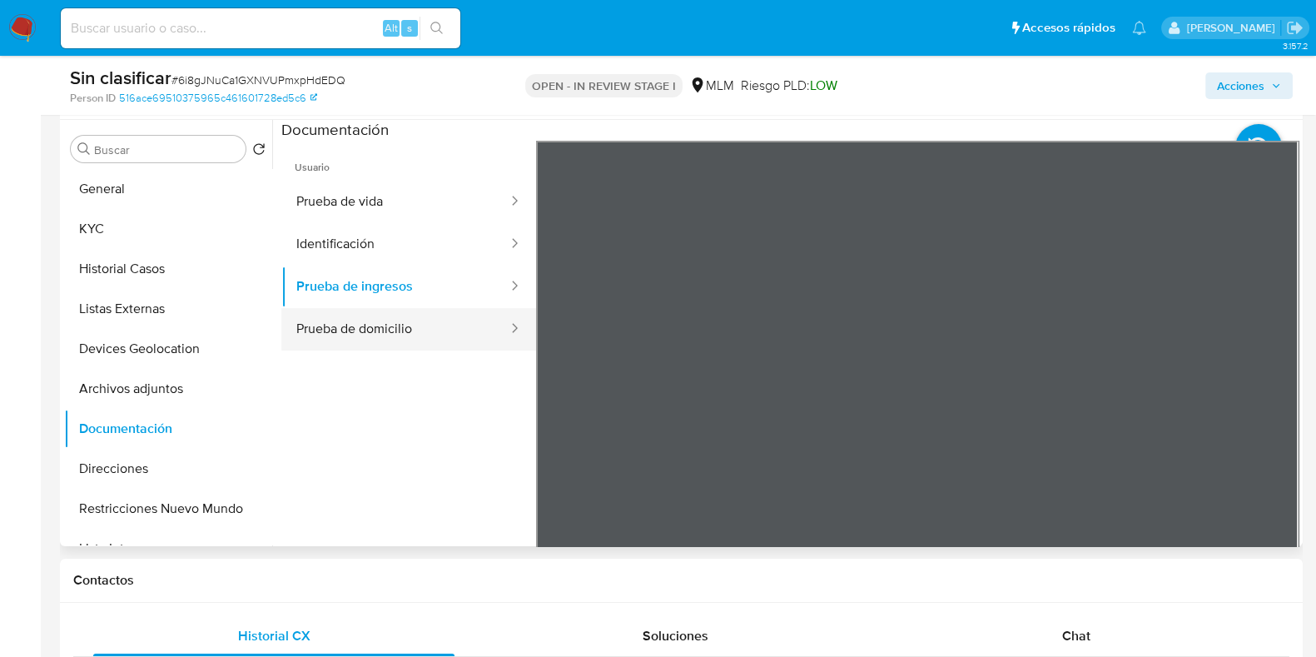
click at [437, 330] on button "Prueba de domicilio" at bounding box center [395, 329] width 228 height 42
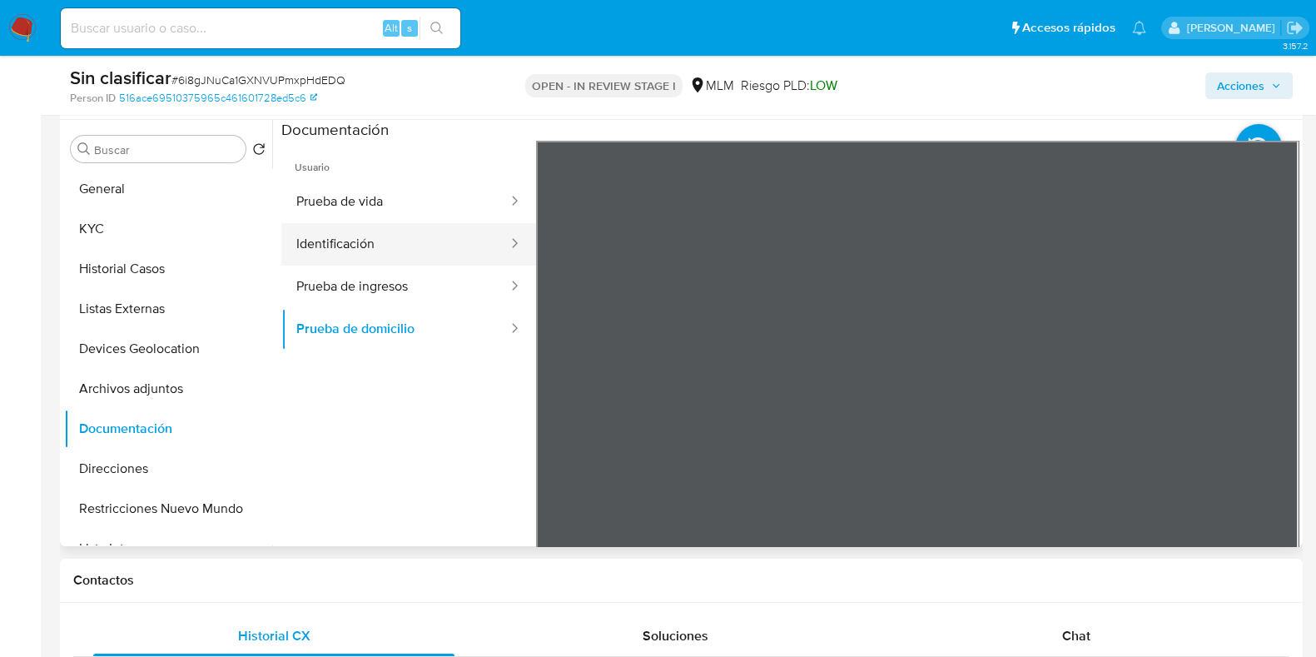
click at [375, 233] on button "Identificación" at bounding box center [395, 244] width 228 height 42
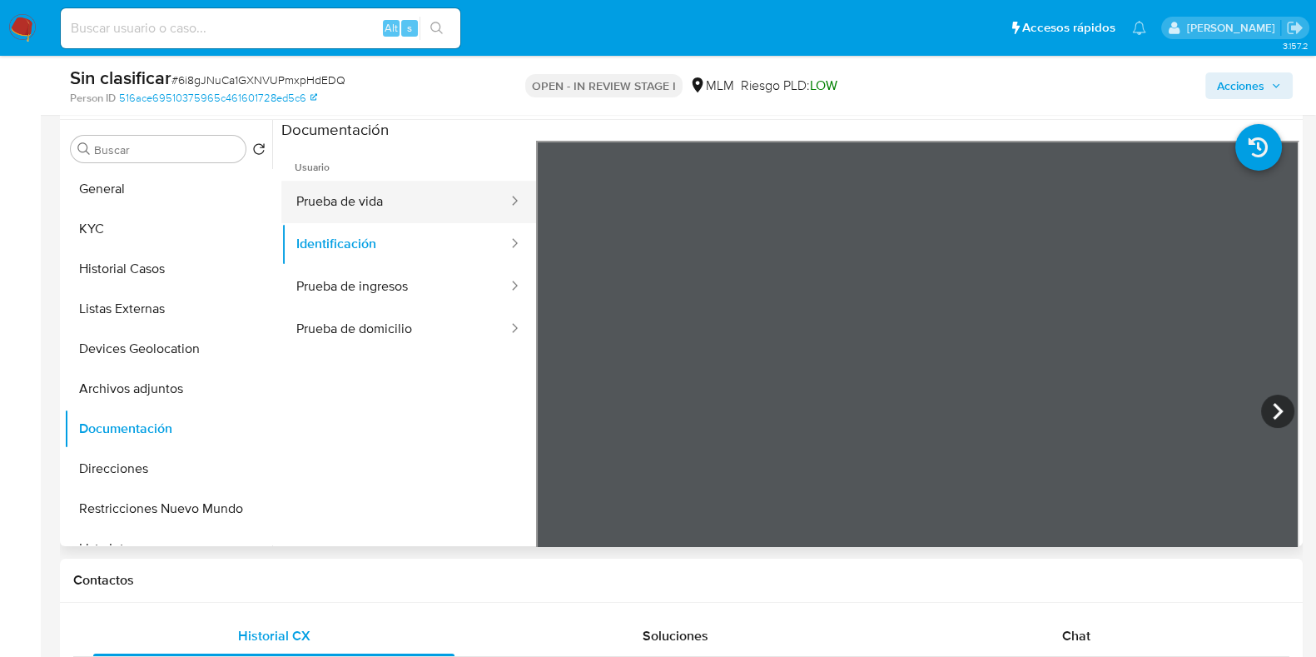
drag, startPoint x: 350, startPoint y: 191, endPoint x: 375, endPoint y: 193, distance: 25.9
click at [350, 191] on button "Prueba de vida" at bounding box center [395, 202] width 228 height 42
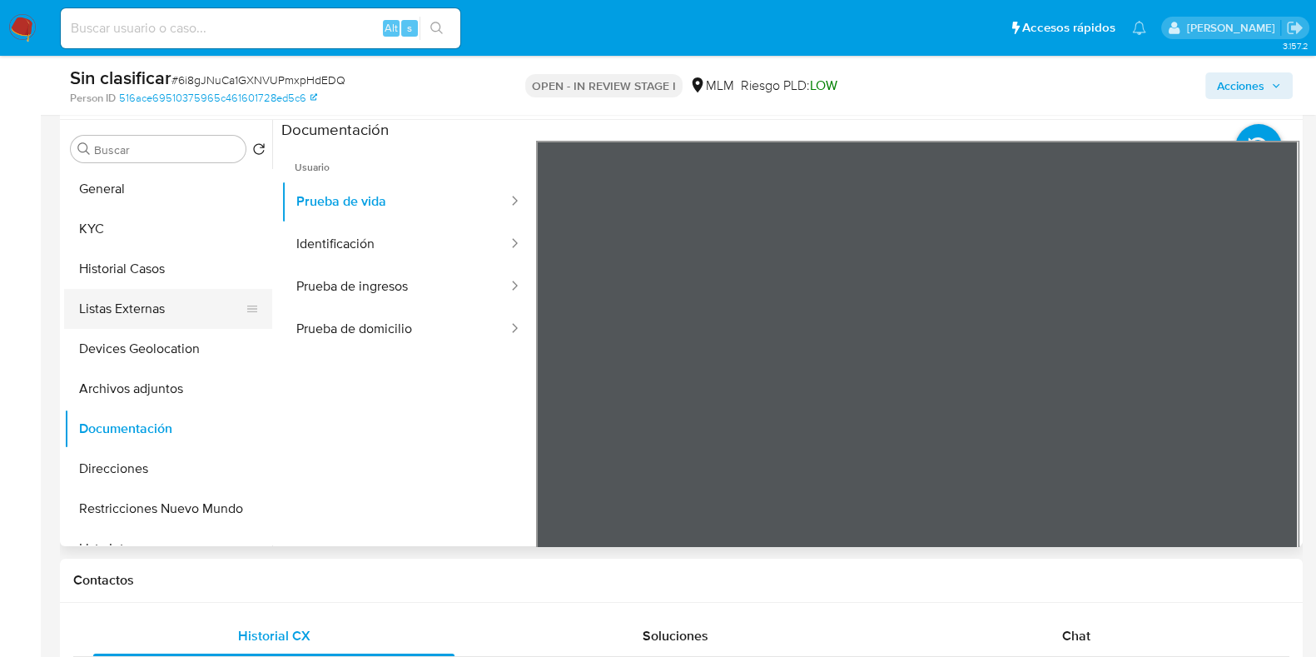
click at [140, 322] on button "Listas Externas" at bounding box center [161, 309] width 195 height 40
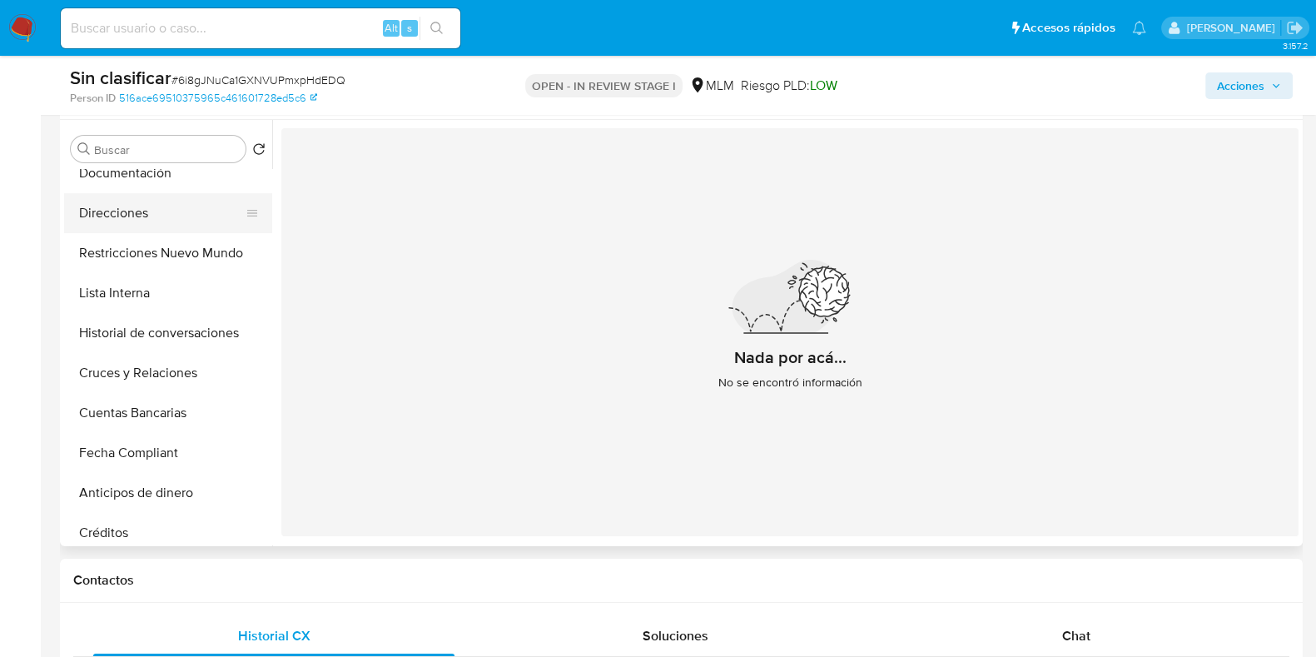
scroll to position [207, 0]
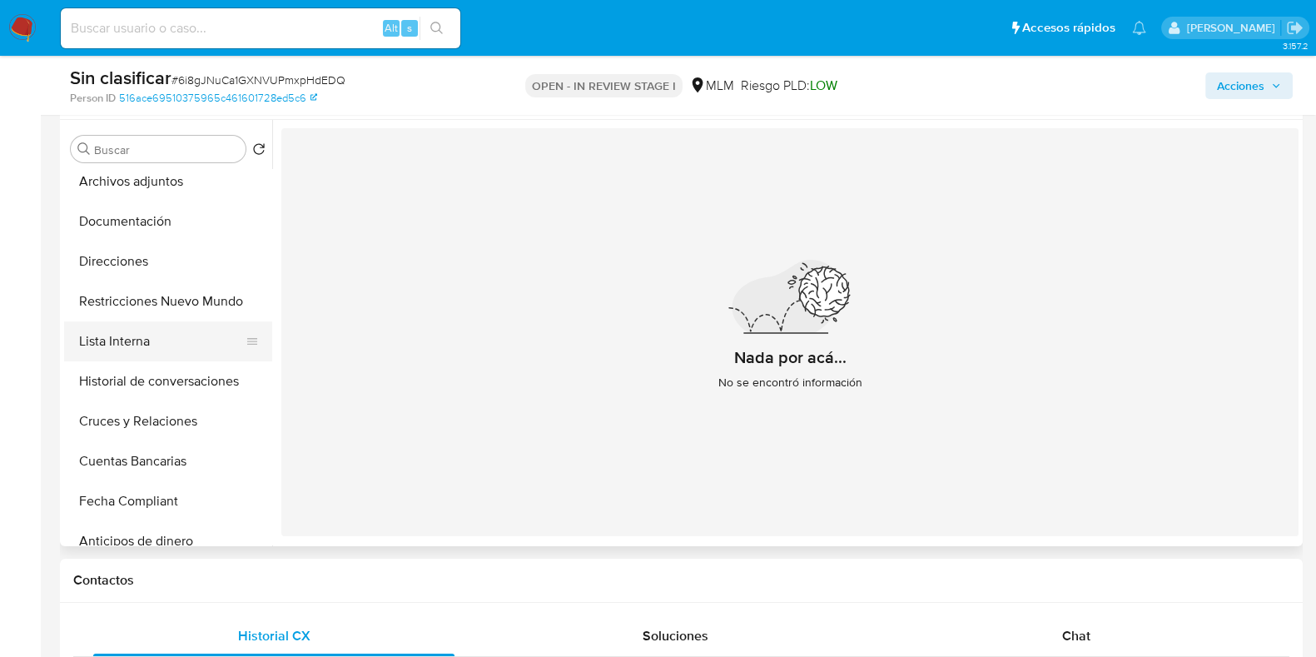
click at [140, 347] on button "Lista Interna" at bounding box center [161, 341] width 195 height 40
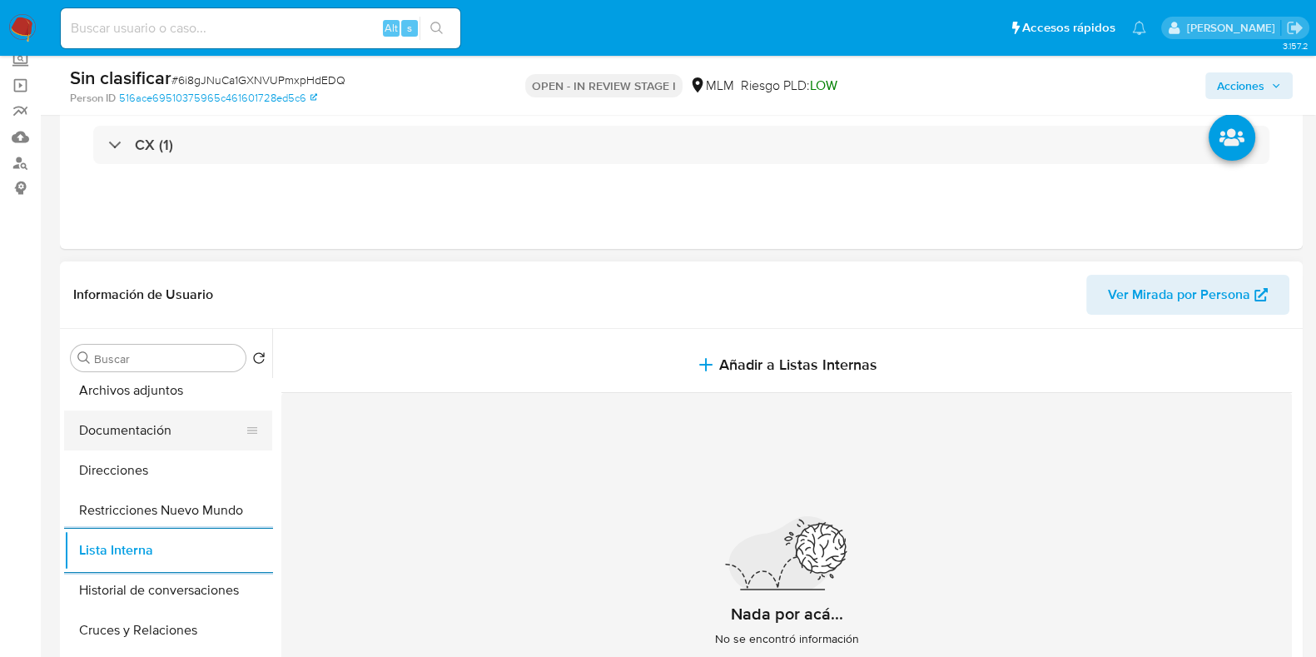
scroll to position [0, 0]
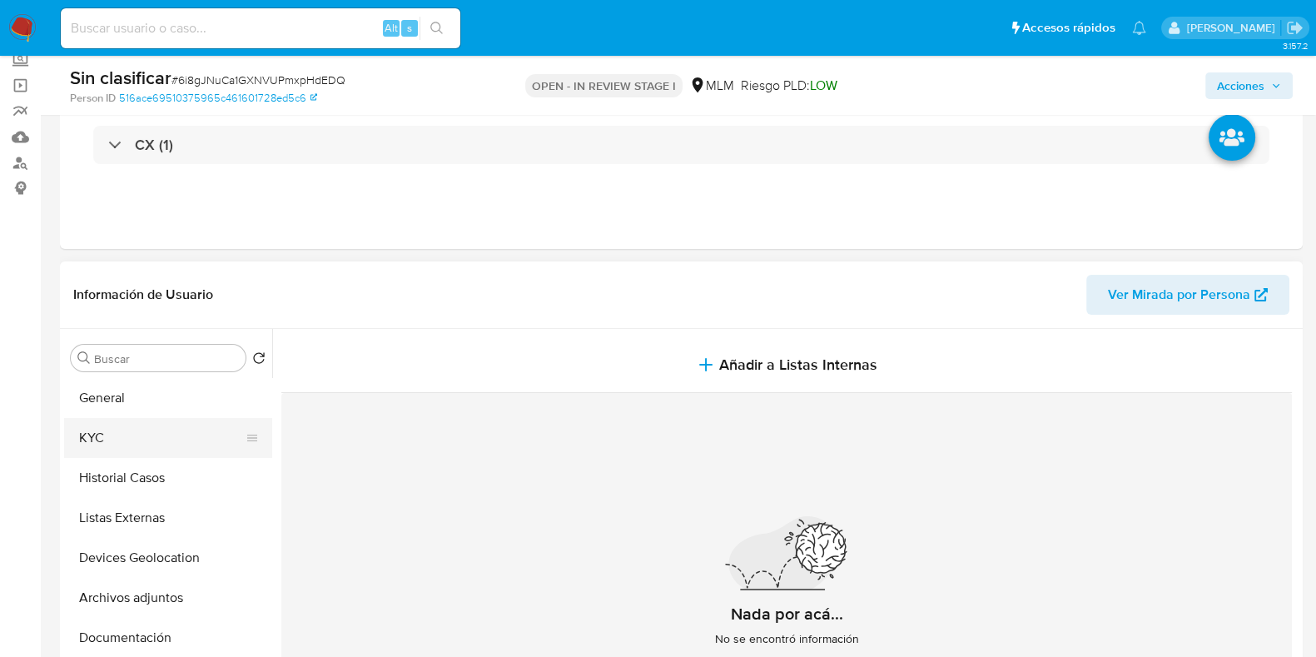
click at [117, 435] on button "KYC" at bounding box center [161, 438] width 195 height 40
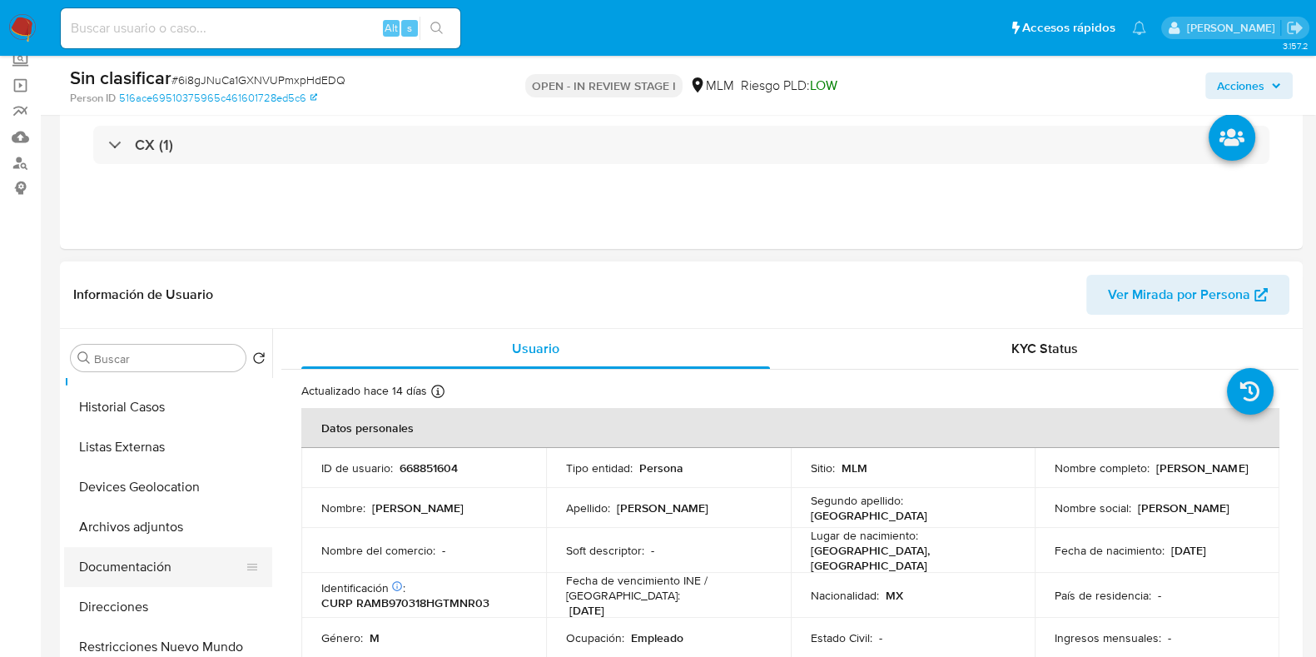
scroll to position [103, 0]
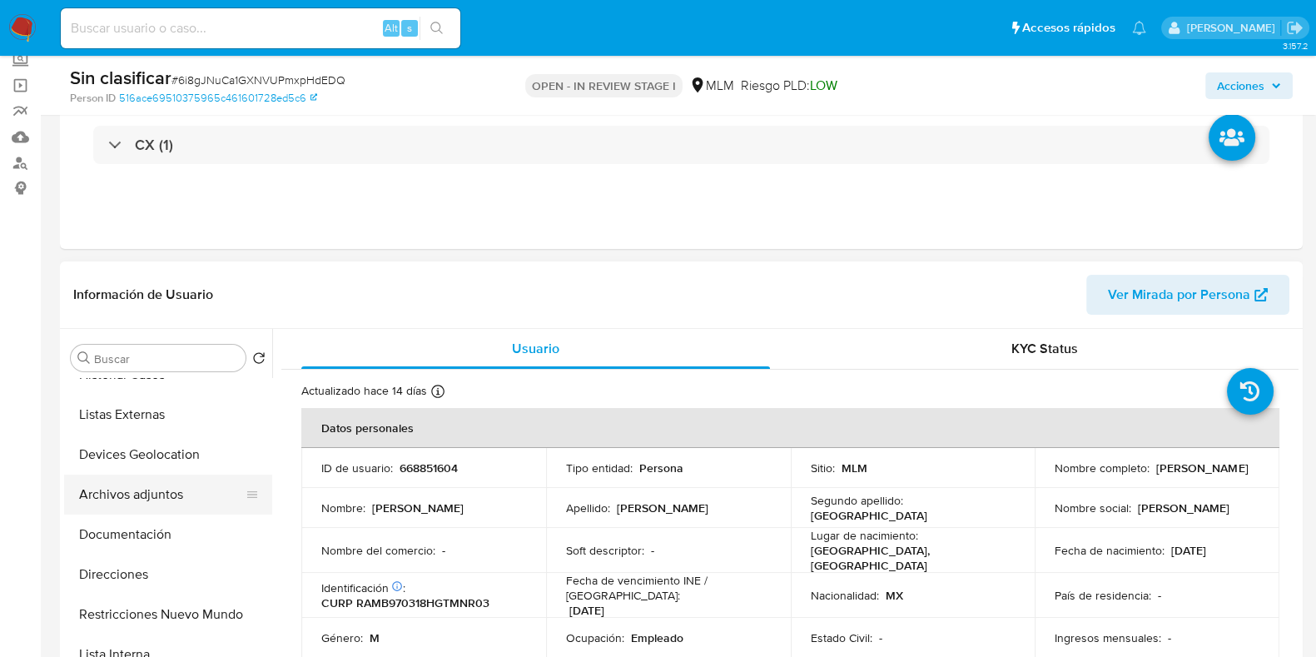
click at [158, 494] on button "Archivos adjuntos" at bounding box center [161, 495] width 195 height 40
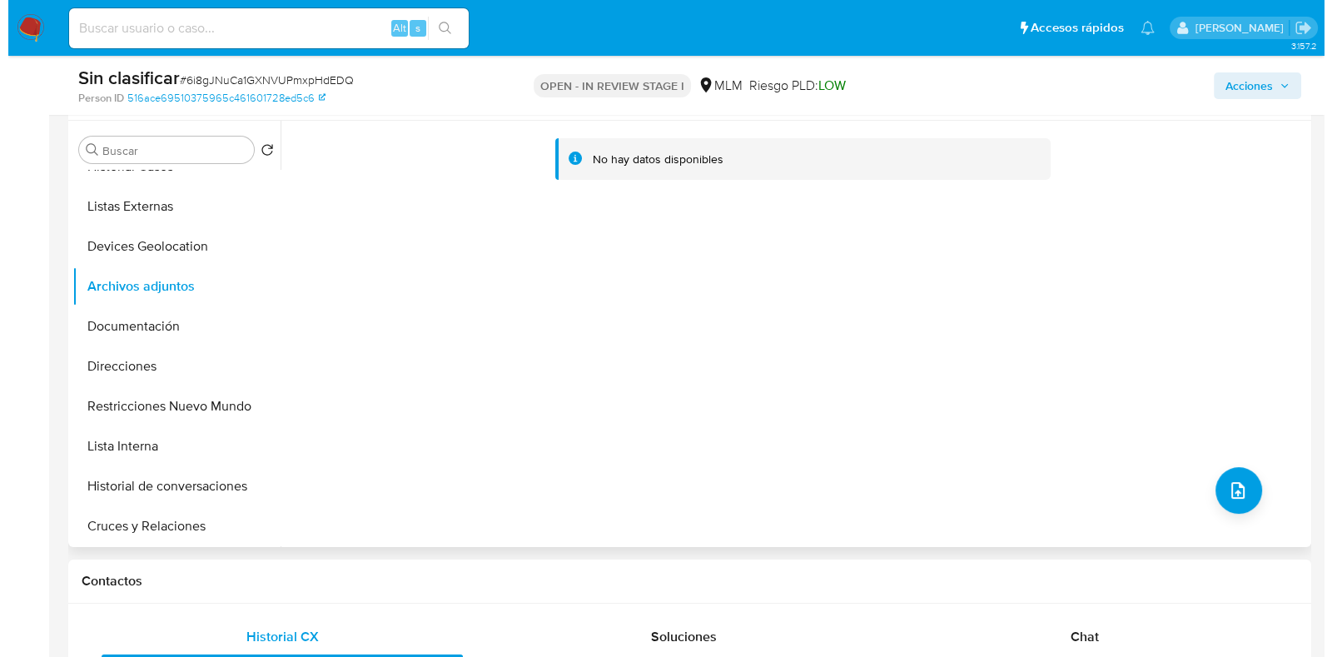
scroll to position [312, 0]
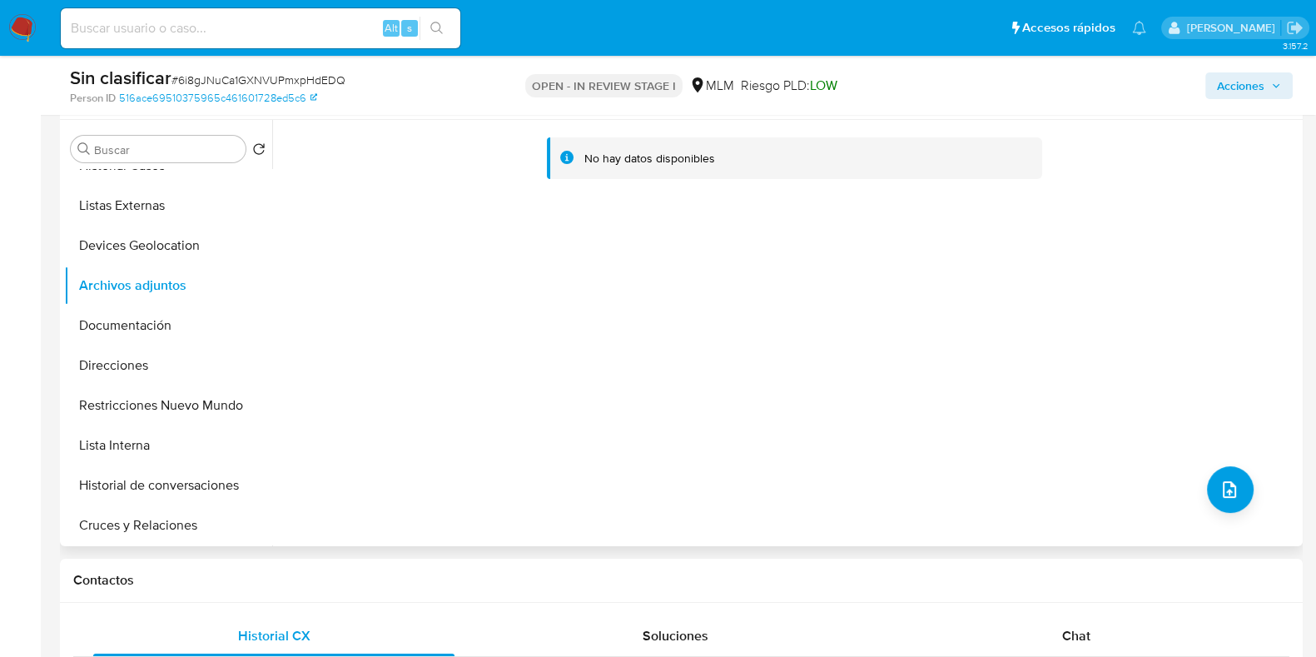
click at [1182, 490] on div "No hay datos disponibles" at bounding box center [785, 333] width 1027 height 426
click at [1207, 489] on button "upload-file" at bounding box center [1230, 489] width 47 height 47
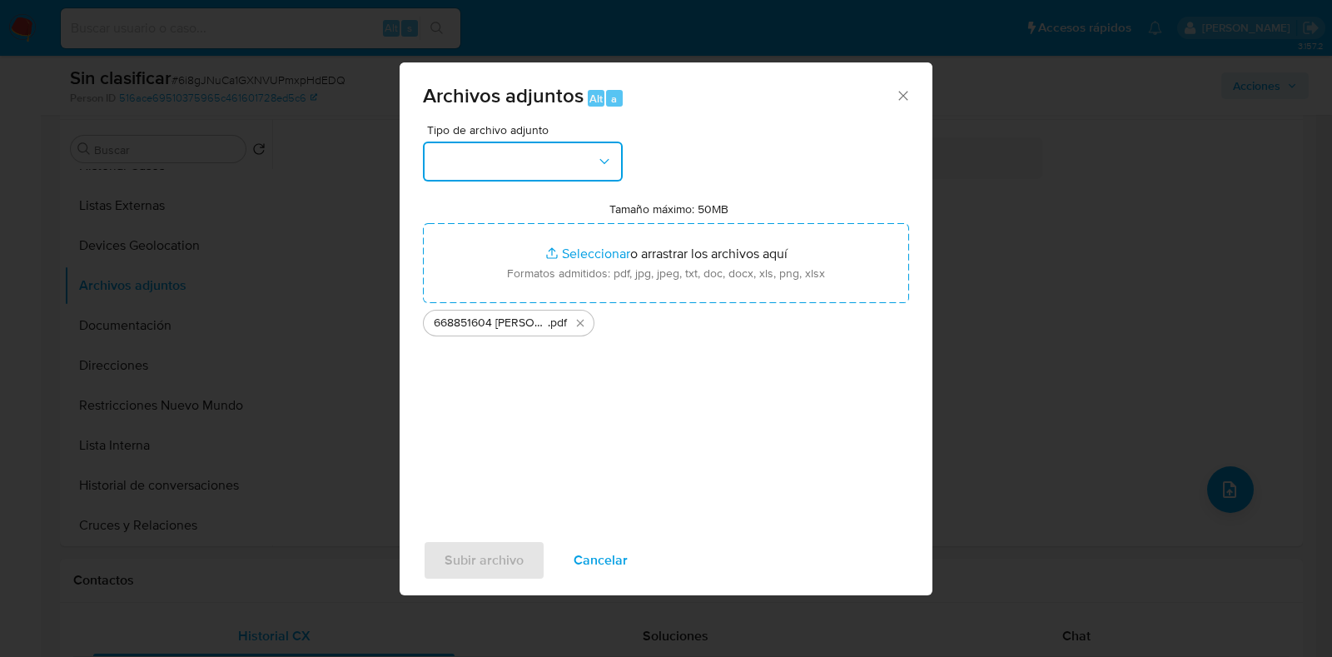
click at [562, 155] on button "button" at bounding box center [523, 162] width 200 height 40
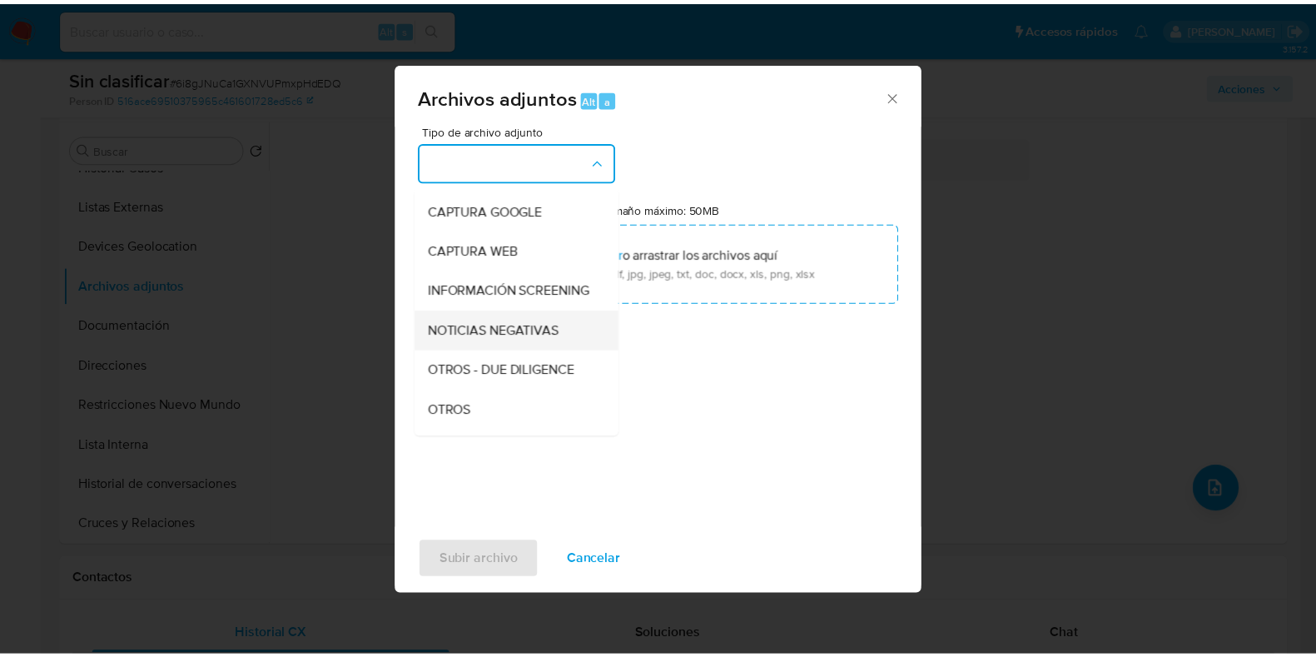
scroll to position [103, 0]
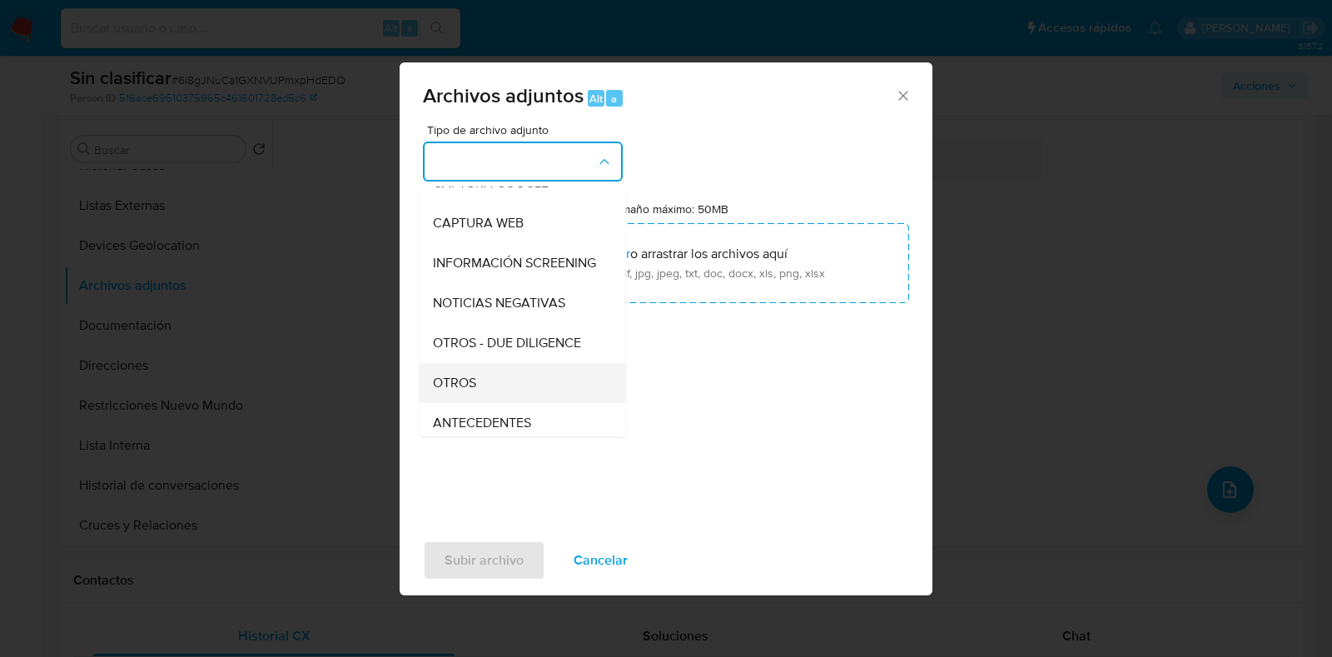
click at [524, 393] on div "OTROS" at bounding box center [518, 383] width 170 height 40
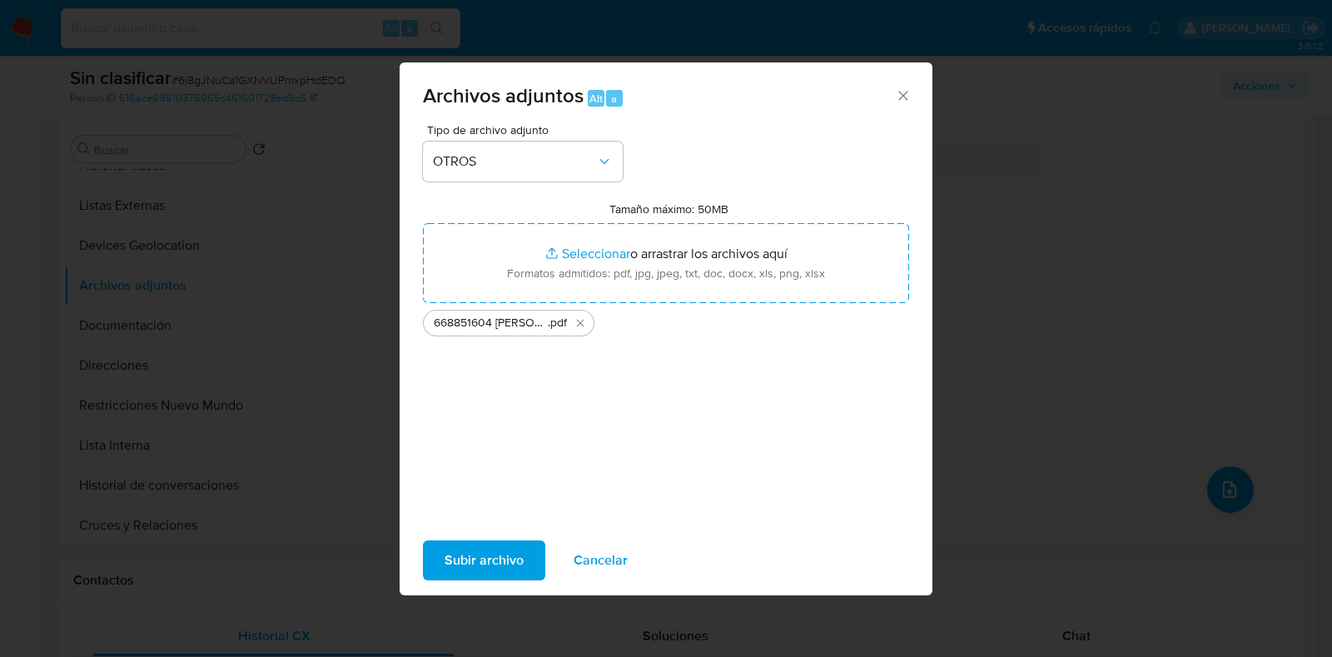
click at [505, 564] on span "Subir archivo" at bounding box center [484, 560] width 79 height 37
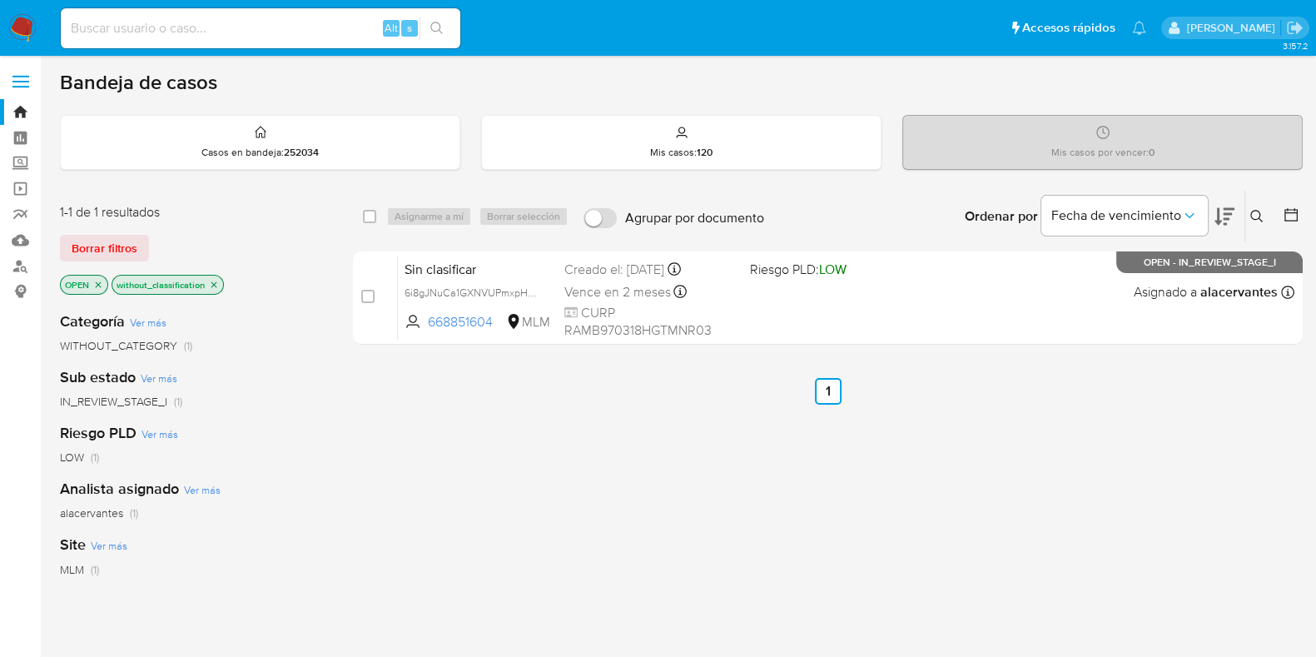
click at [1253, 218] on icon at bounding box center [1256, 216] width 13 height 13
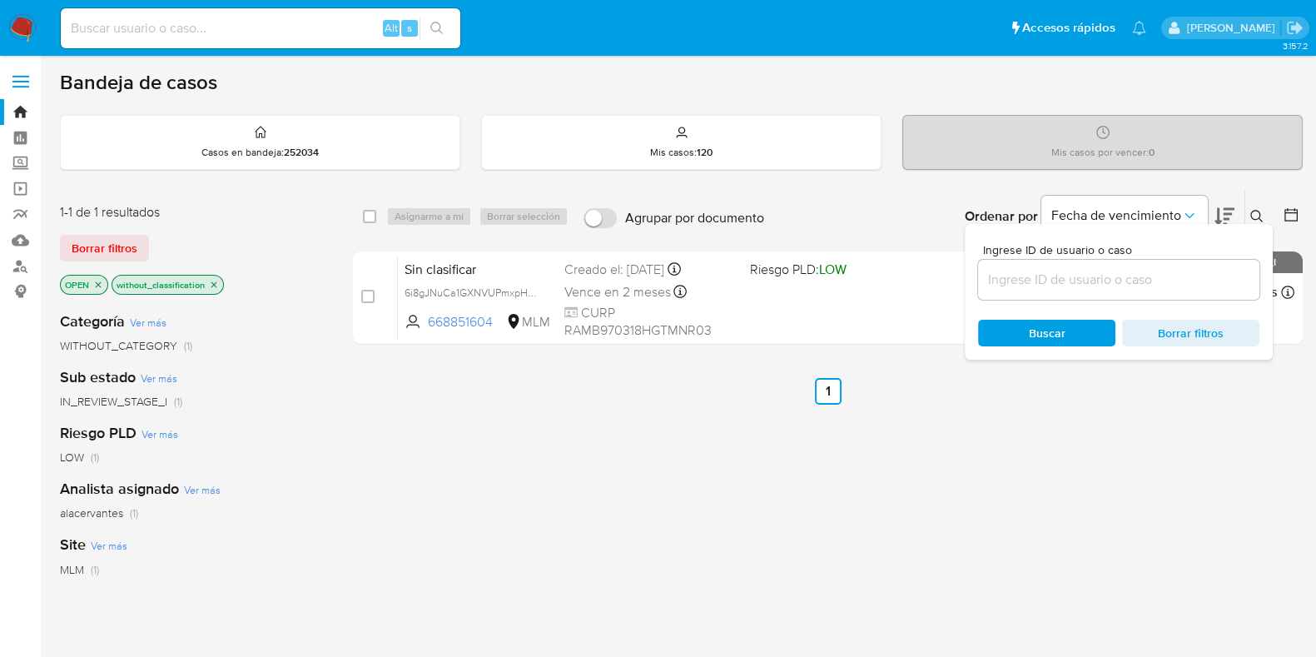
click at [1041, 292] on div at bounding box center [1118, 280] width 281 height 40
click at [1045, 281] on input at bounding box center [1118, 280] width 281 height 22
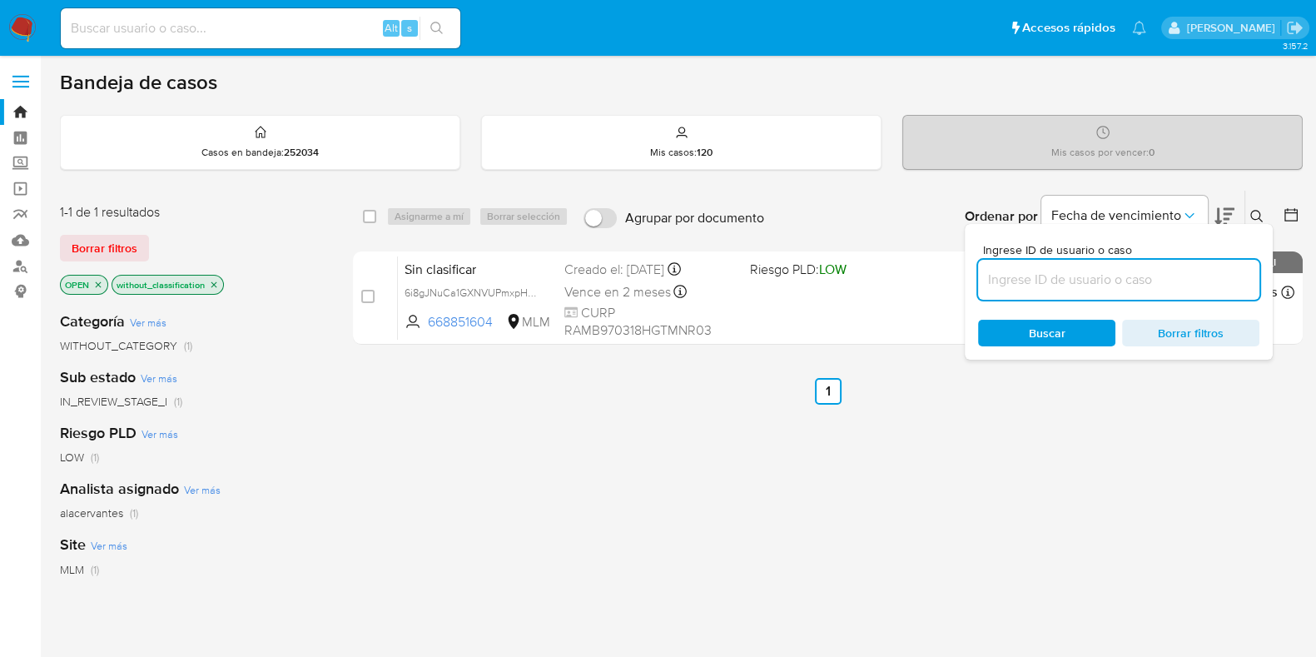
paste input "9z1uSPxM74niJEo5k9Ju7yZo"
type input "9z1uSPxM74niJEo5k9Ju7yZo"
click at [370, 213] on input "checkbox" at bounding box center [369, 216] width 13 height 13
checkbox input "true"
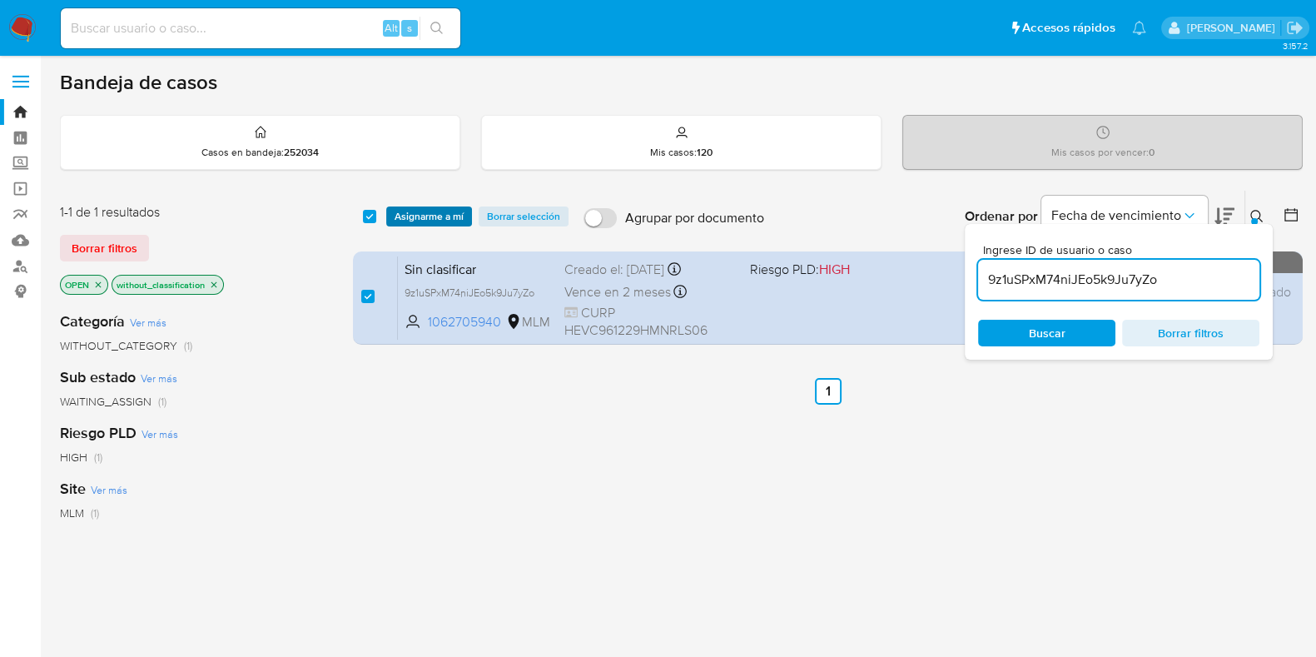
click at [412, 208] on span "Asignarme a mí" at bounding box center [429, 216] width 69 height 17
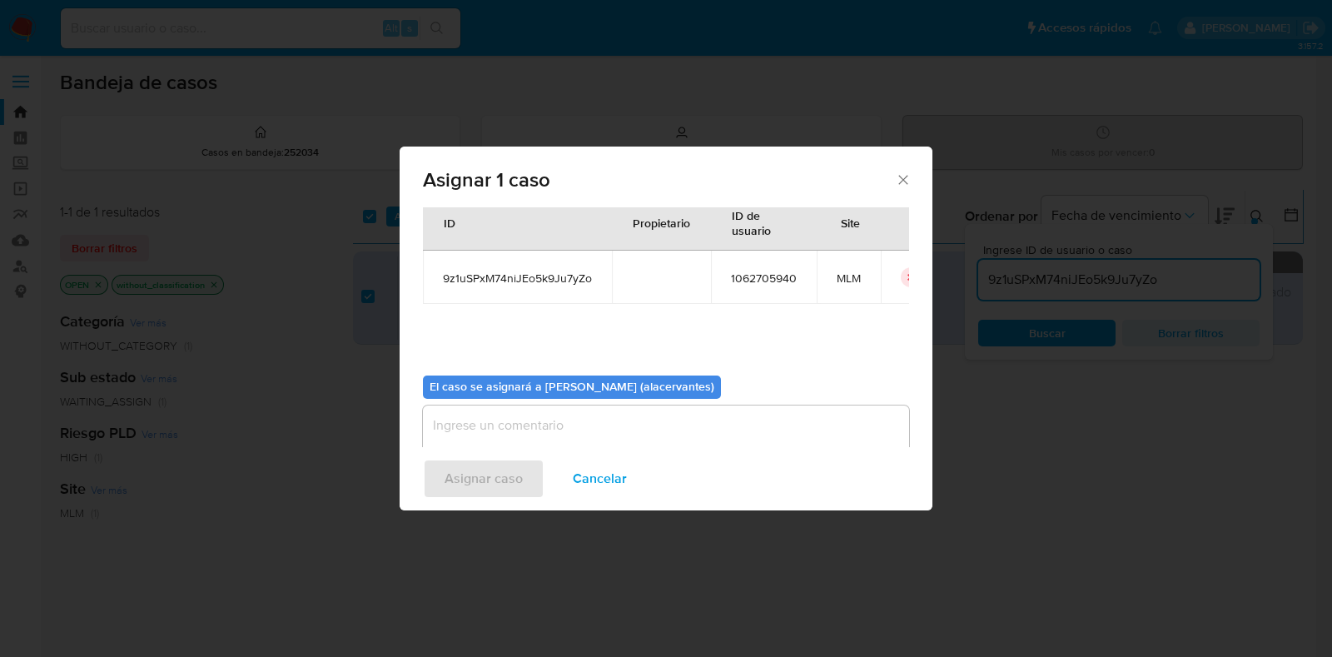
scroll to position [86, 0]
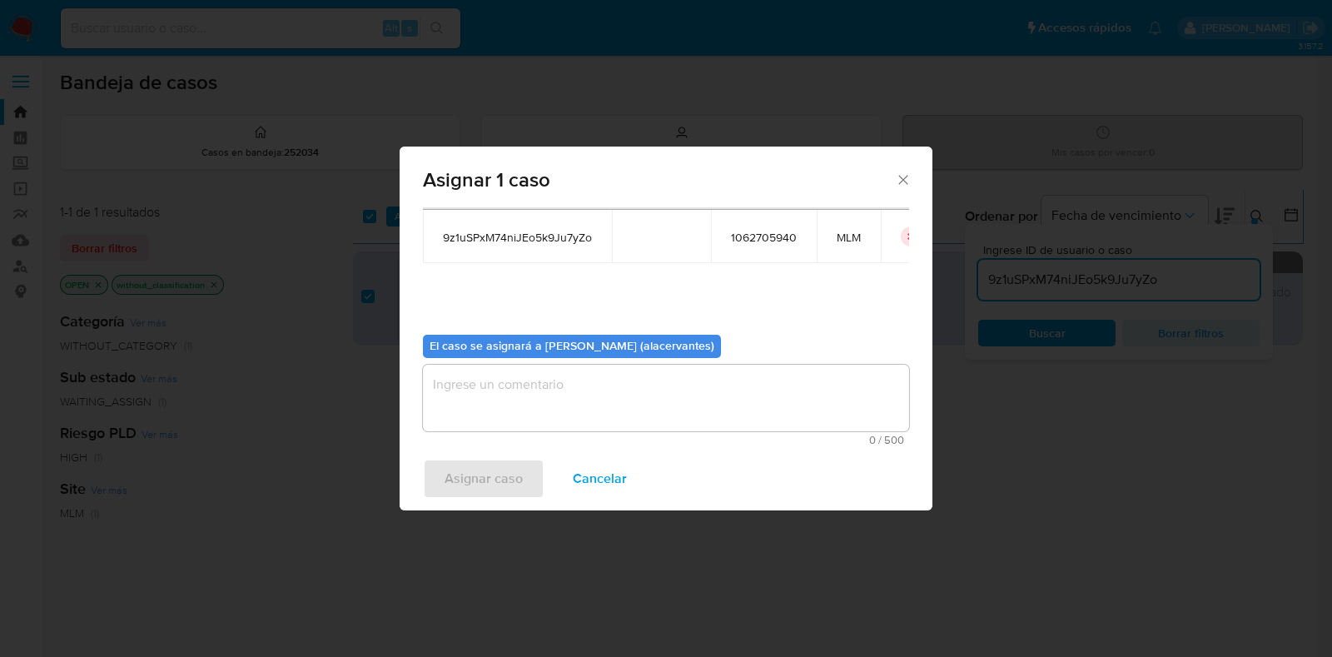
drag, startPoint x: 540, startPoint y: 406, endPoint x: 541, endPoint y: 415, distance: 8.4
click at [540, 406] on textarea "assign-modal" at bounding box center [666, 398] width 486 height 67
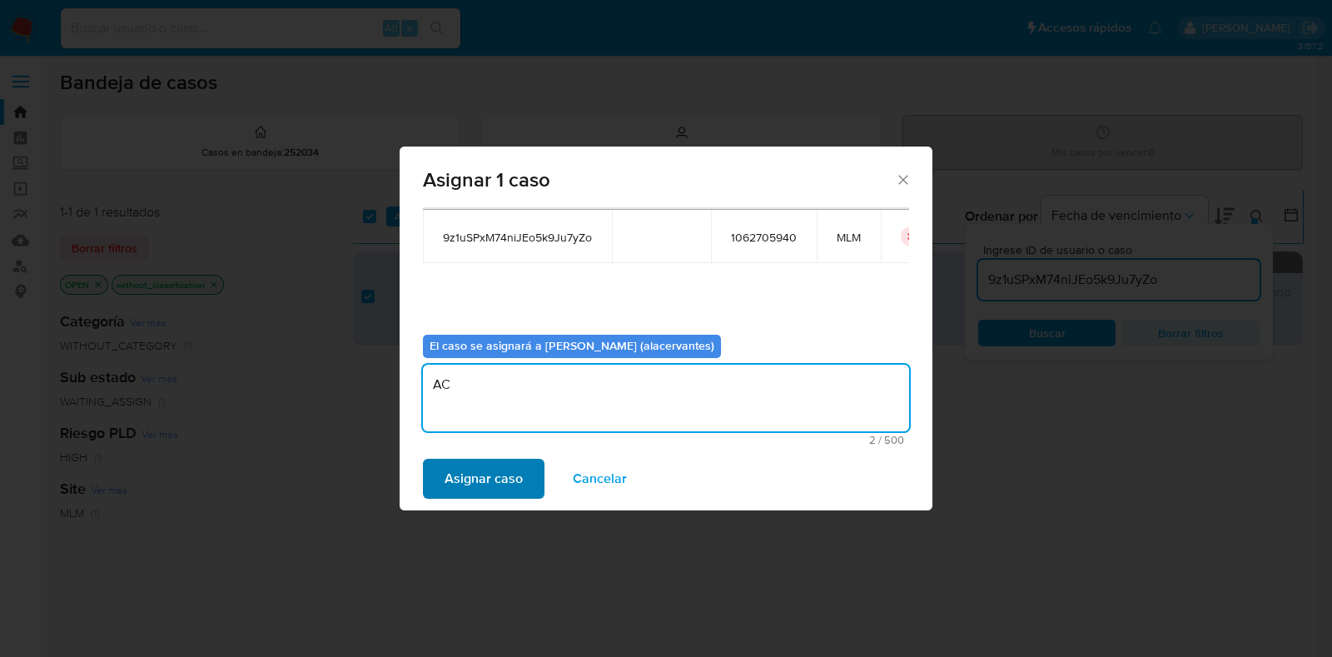
type textarea "AC"
click at [513, 478] on span "Asignar caso" at bounding box center [484, 478] width 78 height 37
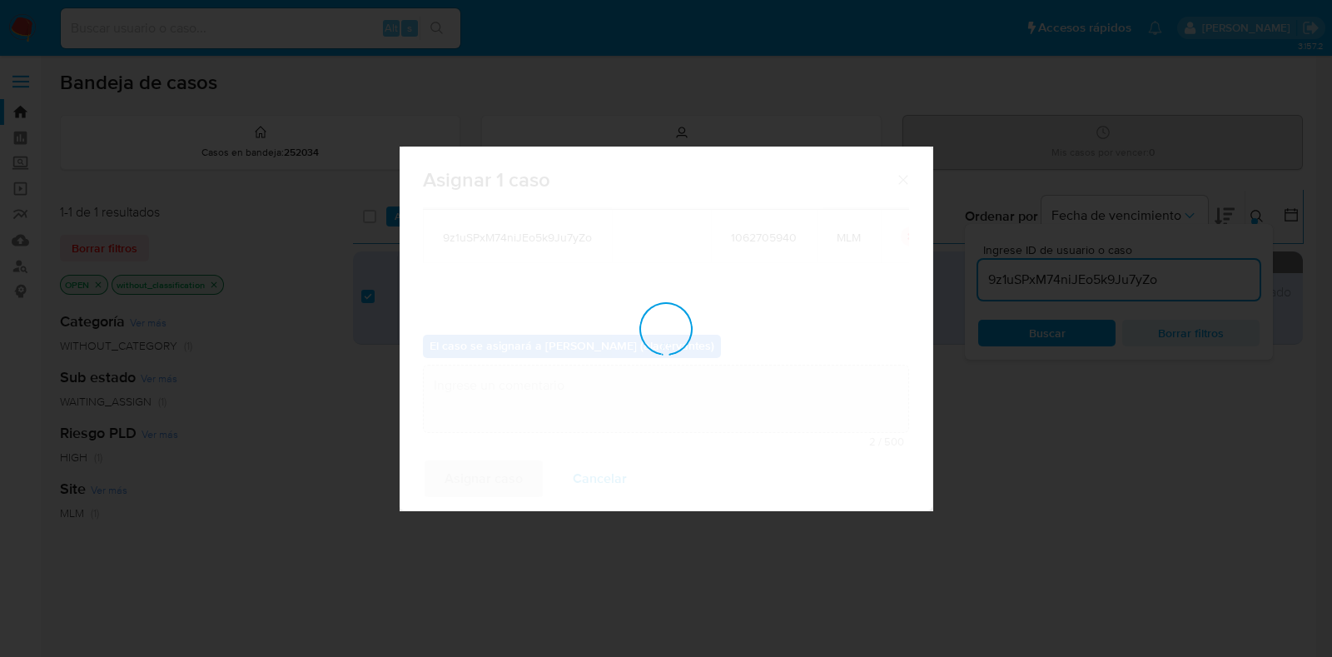
checkbox input "false"
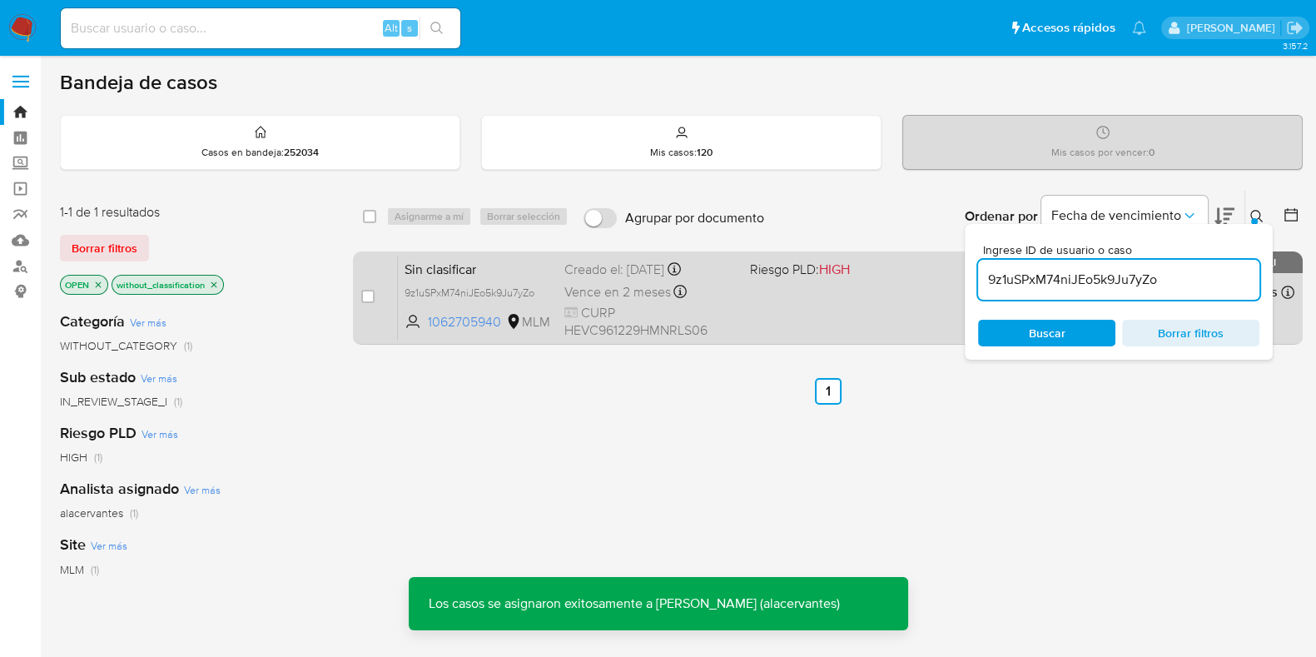
click at [816, 301] on div "Sin clasificar 9z1uSPxM74niJEo5k9Ju7yZo 1062705940 MLM Riesgo PLD: HIGH Creado …" at bounding box center [846, 298] width 897 height 84
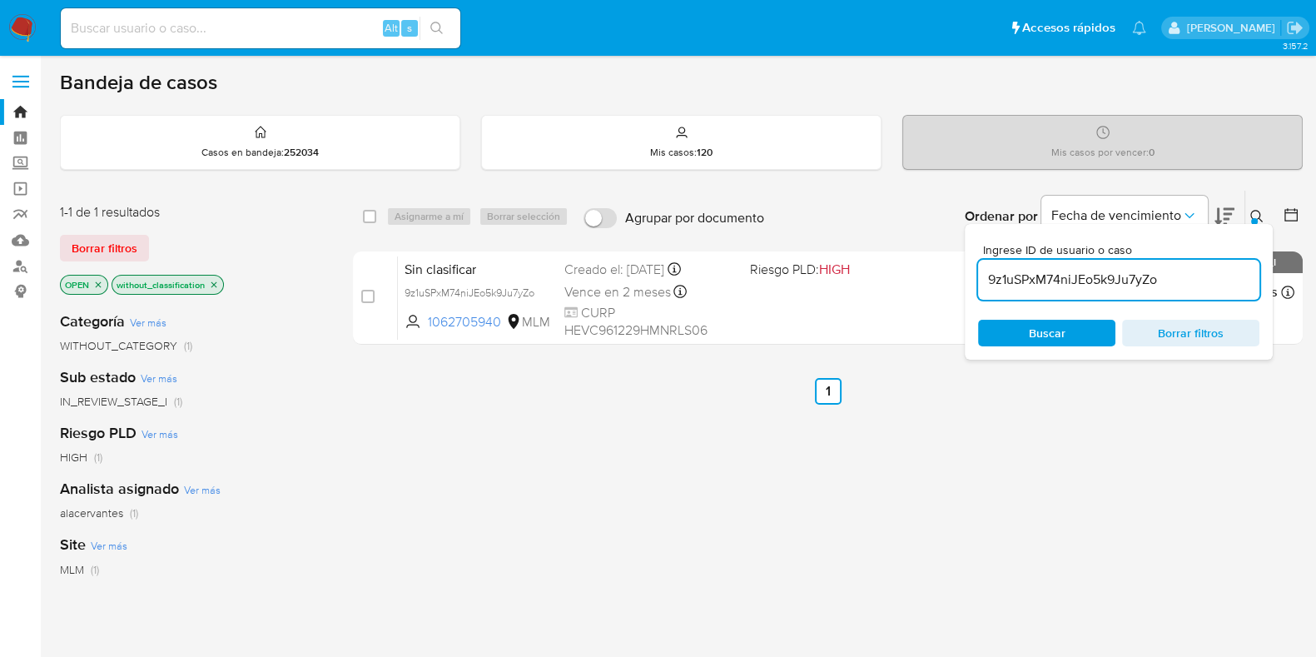
click at [1035, 283] on input "9z1uSPxM74niJEo5k9Ju7yZo" at bounding box center [1118, 280] width 281 height 22
paste input "nFA1D6MVe1akxvvgBfp9wHuG"
type input "nFA1D6MVe1akxvvgBfp9wHuG"
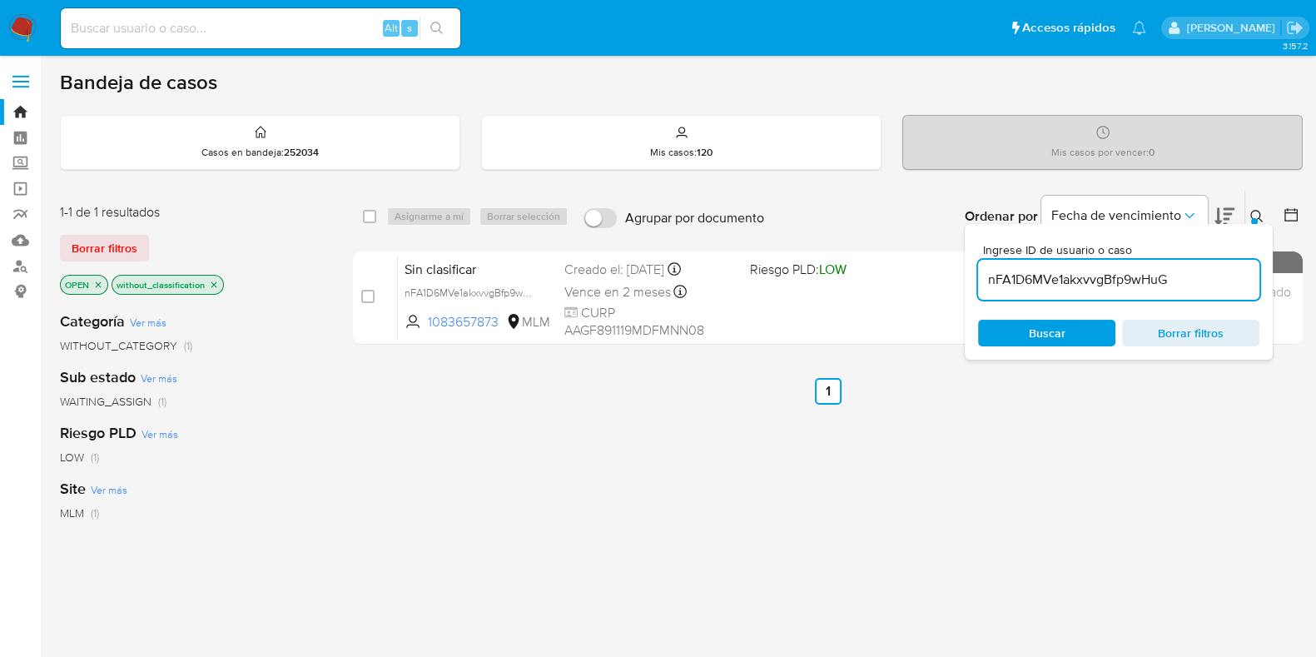
click at [1072, 331] on span "Buscar" at bounding box center [1047, 332] width 114 height 23
click at [371, 218] on input "checkbox" at bounding box center [369, 216] width 13 height 13
checkbox input "true"
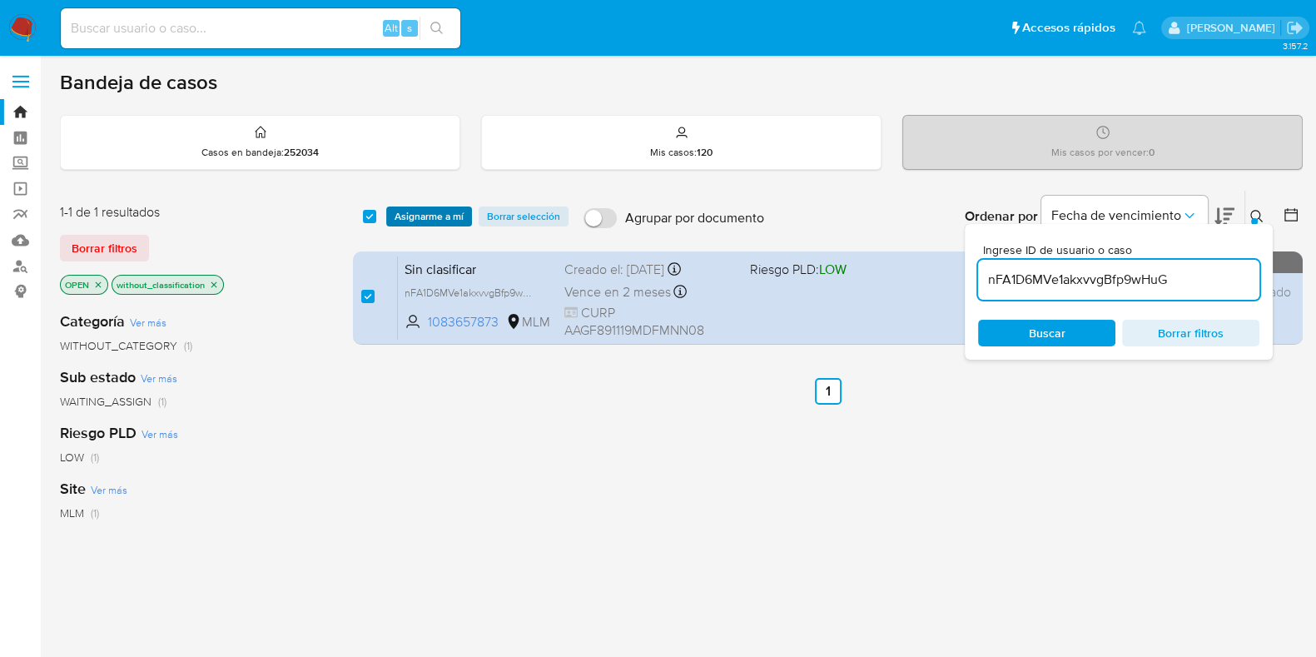
click at [417, 222] on span "Asignarme a mí" at bounding box center [429, 216] width 69 height 17
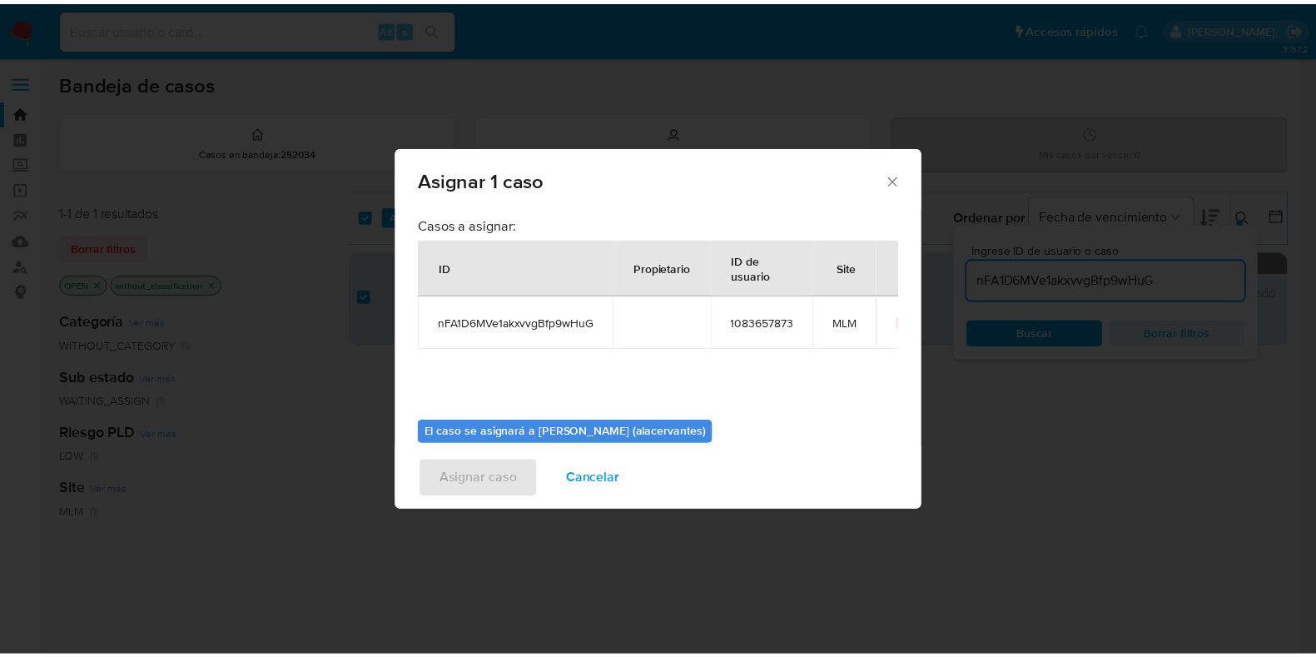
scroll to position [86, 0]
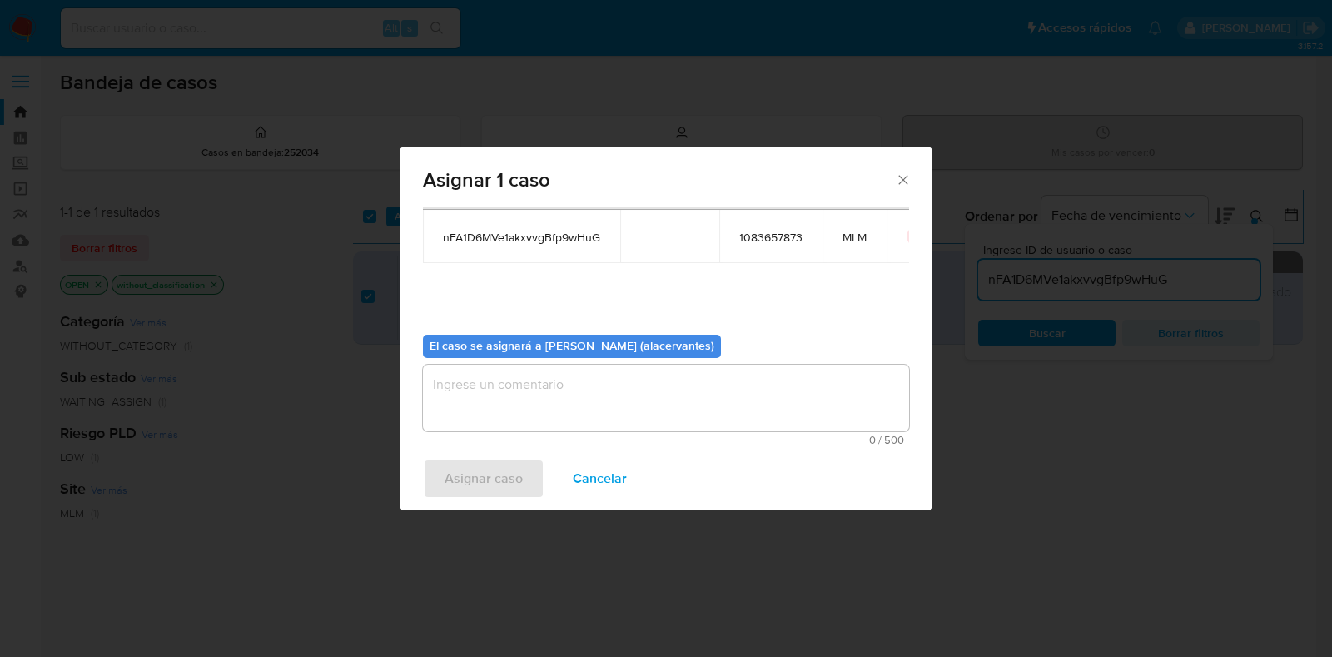
click at [550, 399] on textarea "assign-modal" at bounding box center [666, 398] width 486 height 67
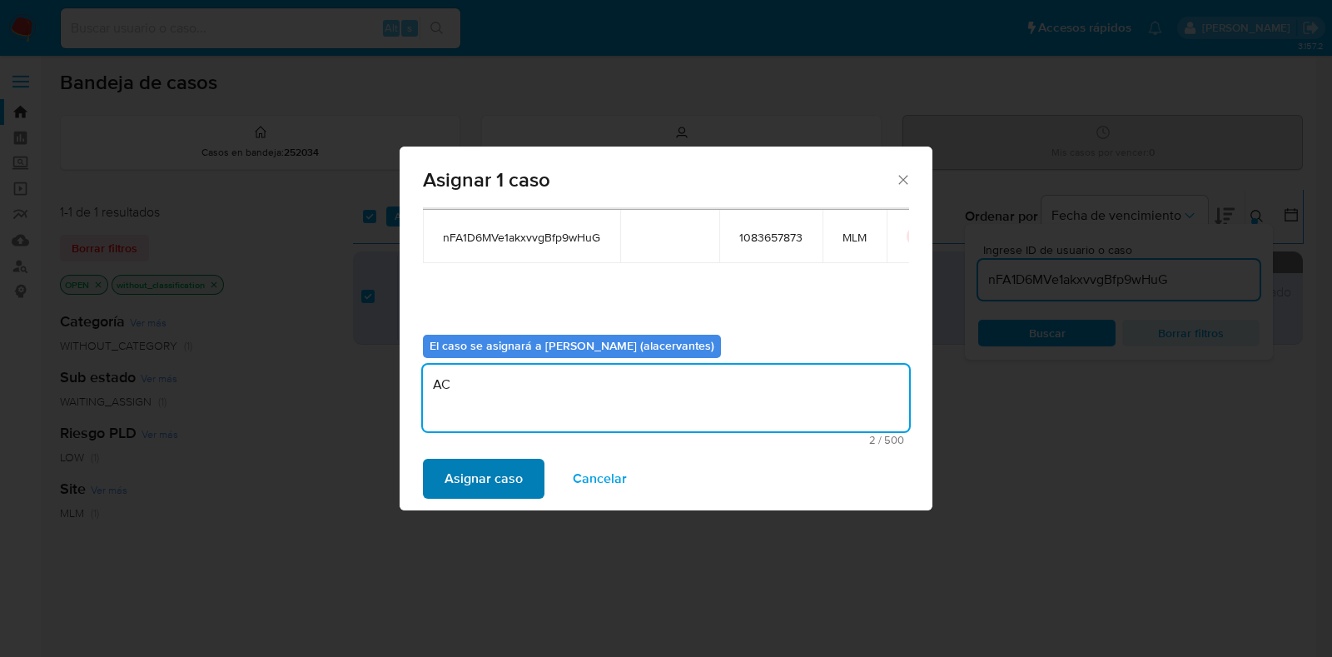
type textarea "AC"
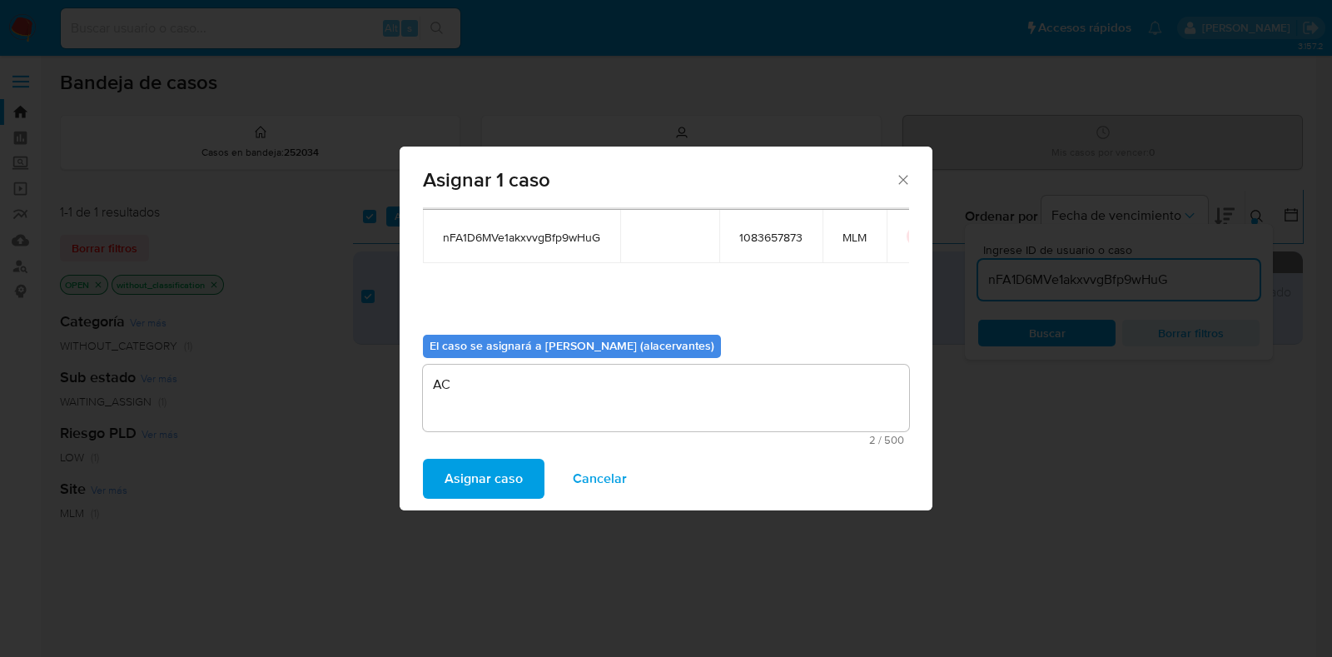
click at [507, 487] on span "Asignar caso" at bounding box center [484, 478] width 78 height 37
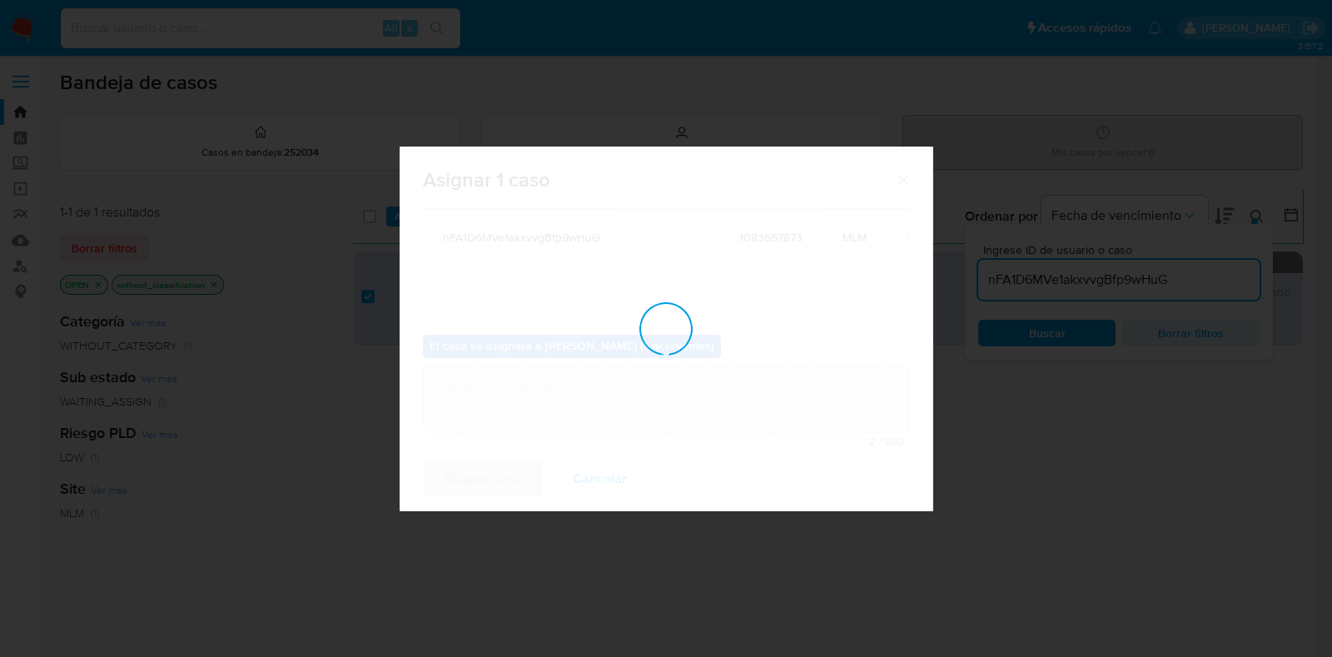
checkbox input "false"
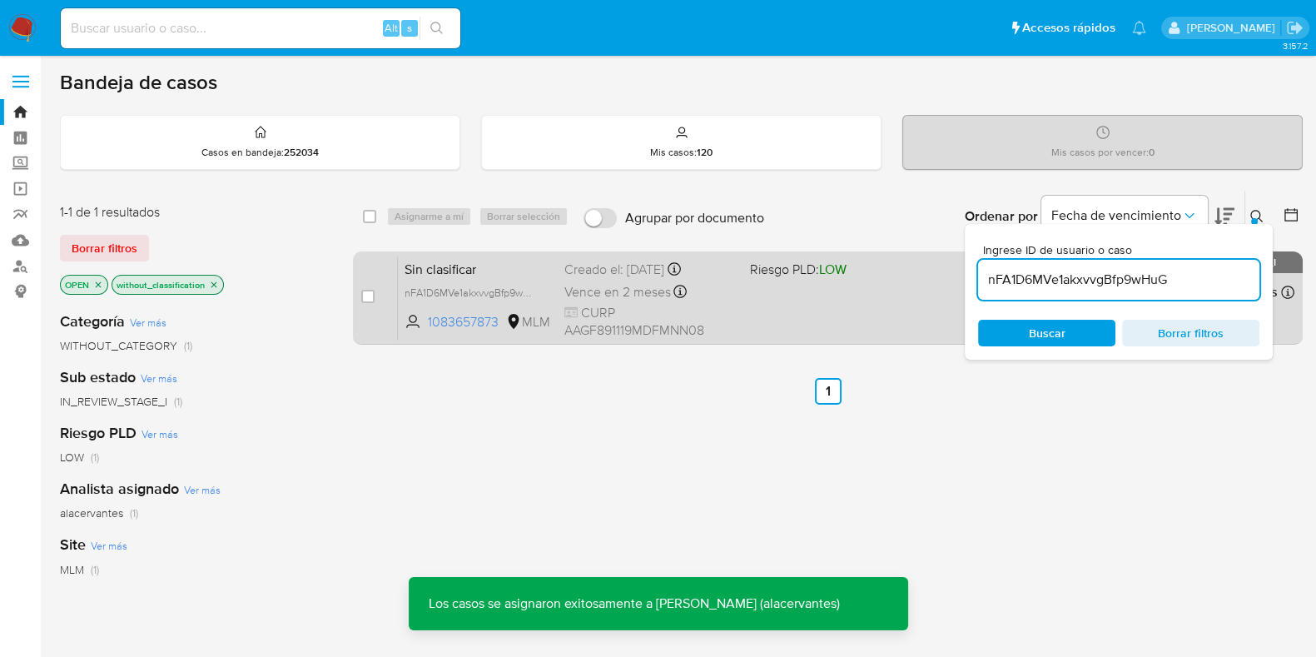
click at [824, 310] on div "Sin clasificar nFA1D6MVe1akxvvgBfp9wHuG 1083657873 MLM Riesgo PLD: LOW Creado e…" at bounding box center [846, 298] width 897 height 84
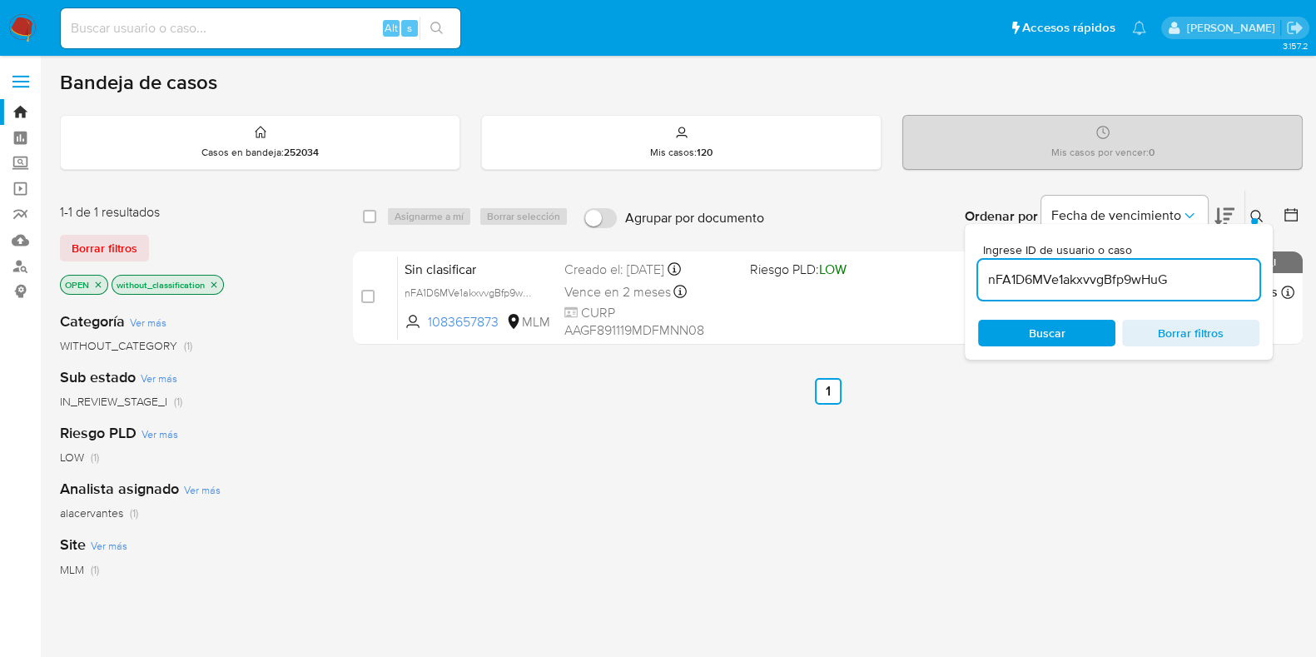
click at [25, 22] on img at bounding box center [22, 28] width 28 height 28
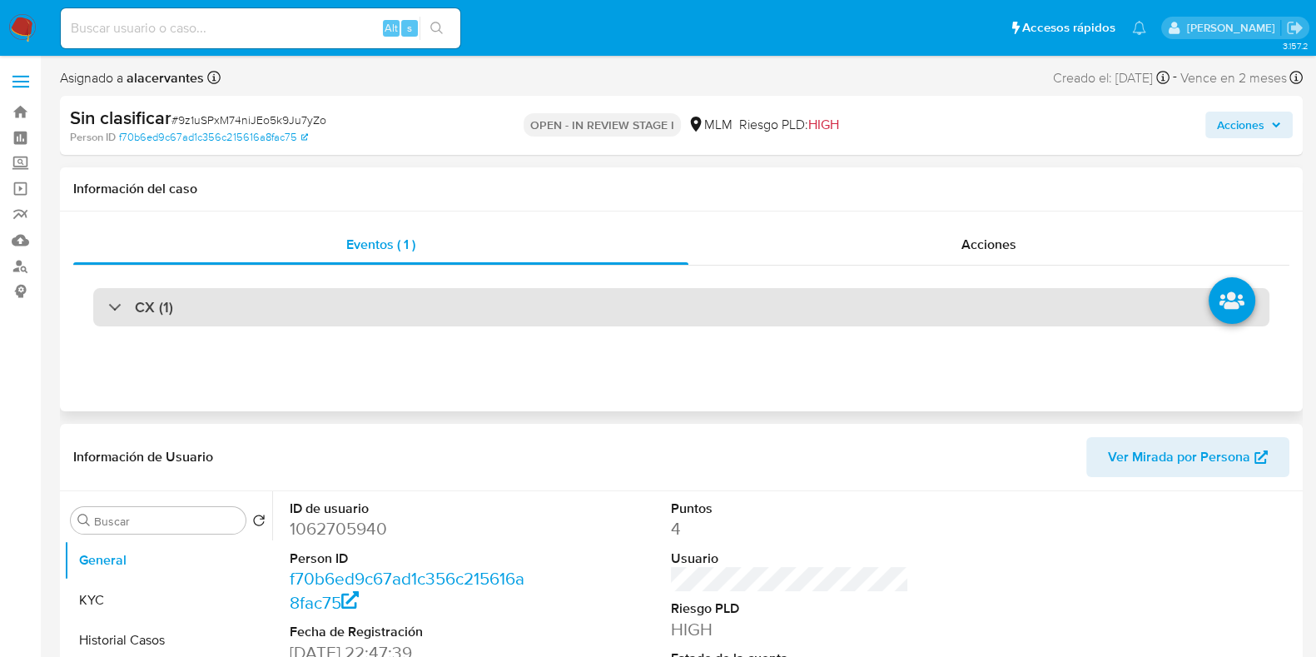
click at [751, 310] on div "CX (1)" at bounding box center [681, 307] width 1176 height 38
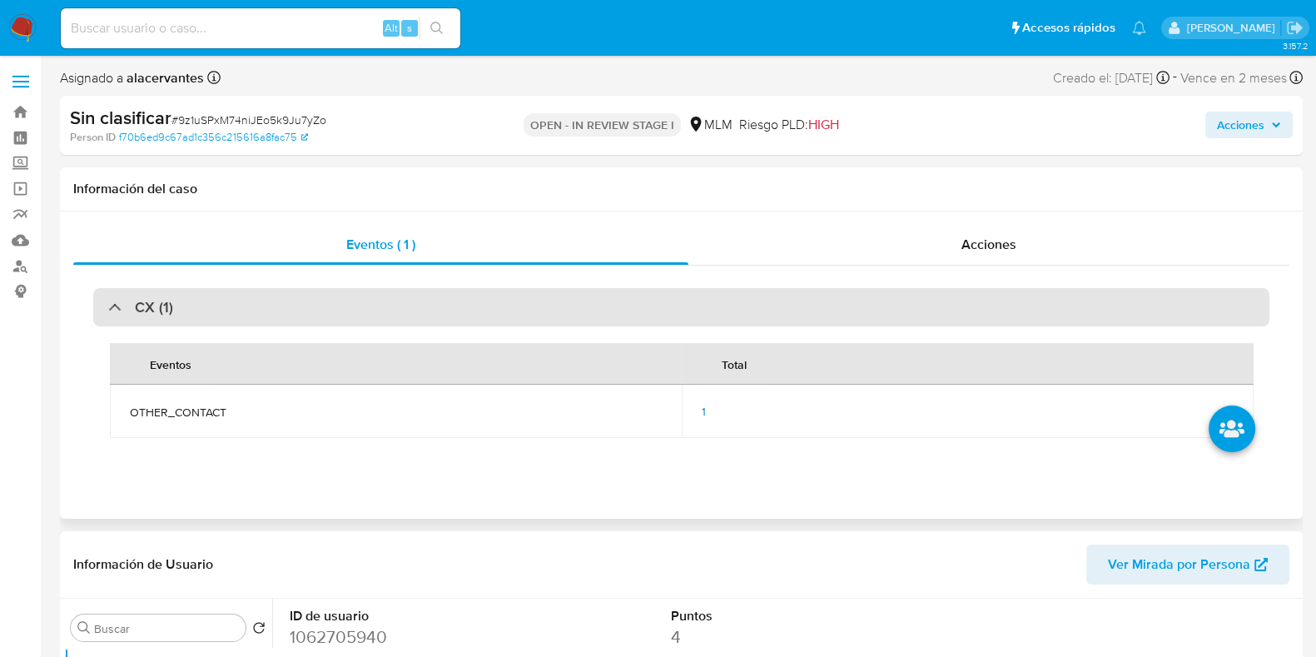
select select "10"
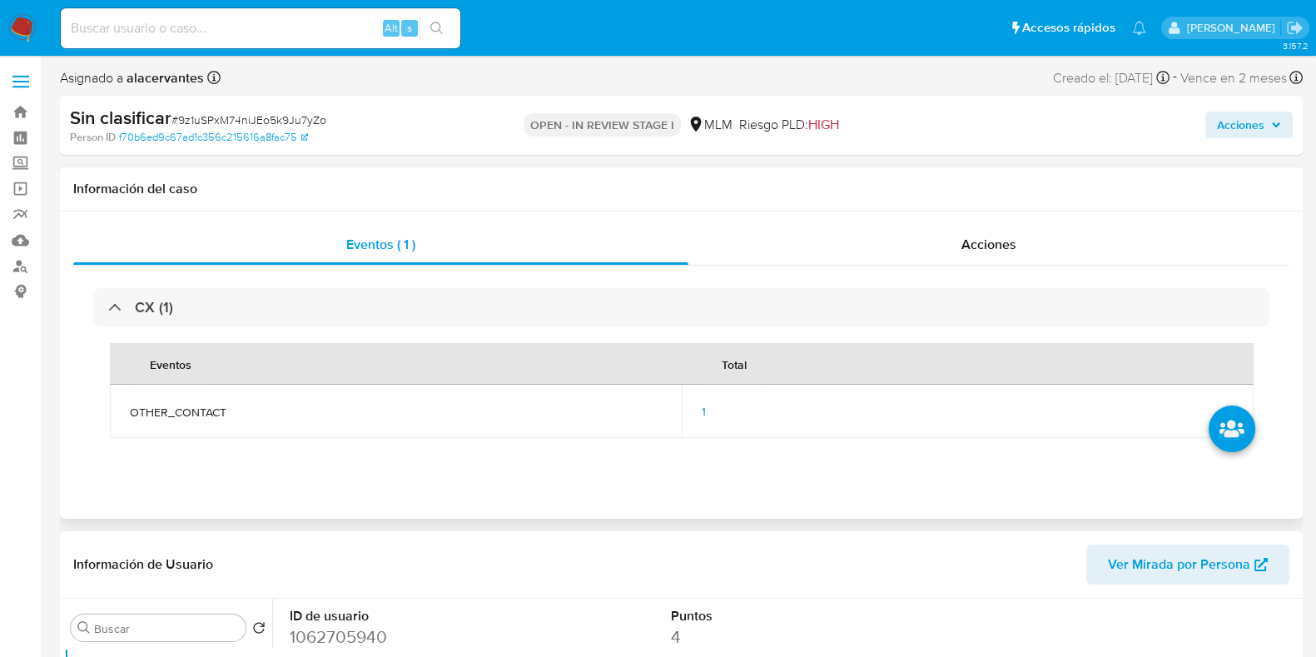
click at [712, 409] on div "1" at bounding box center [968, 411] width 532 height 15
drag, startPoint x: 704, startPoint y: 409, endPoint x: 706, endPoint y: 383, distance: 25.9
click at [698, 415] on td "1" at bounding box center [968, 411] width 572 height 53
click at [703, 406] on span "1" at bounding box center [704, 411] width 4 height 17
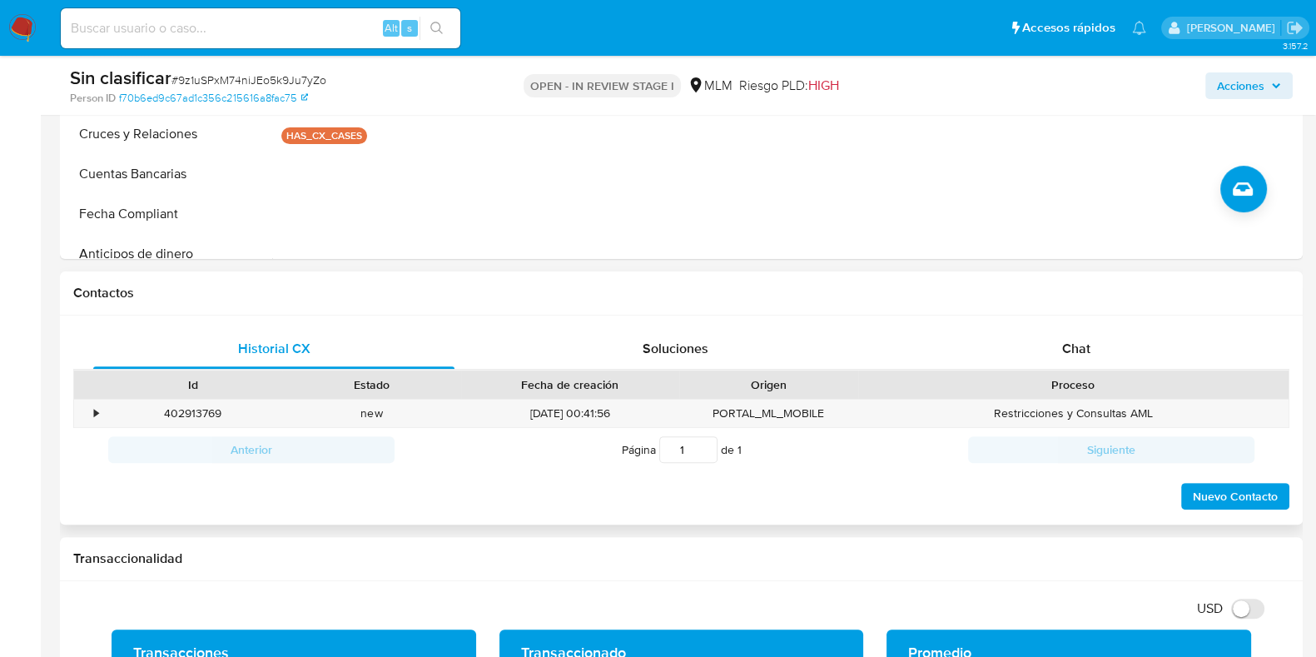
scroll to position [728, 0]
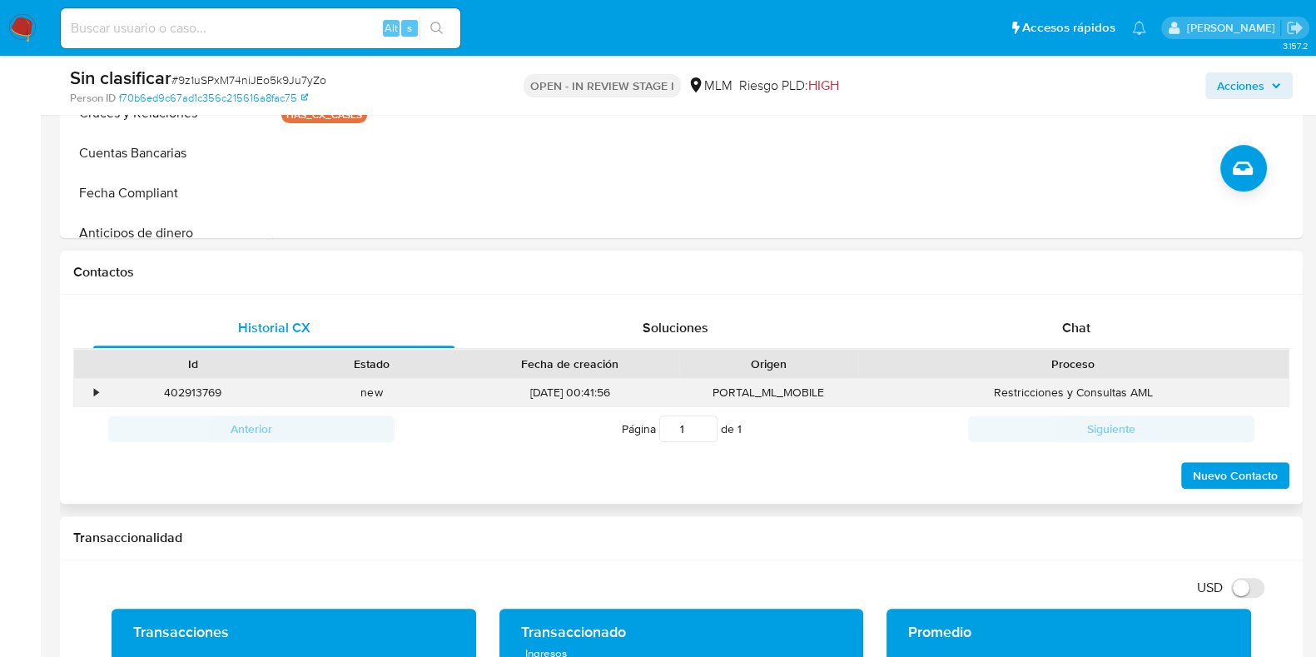
click at [103, 392] on div "402913769 Casos 9z1uSPxM74niJEo5k9Ju7yZo" at bounding box center [192, 392] width 179 height 27
click at [94, 392] on div "•" at bounding box center [96, 393] width 4 height 16
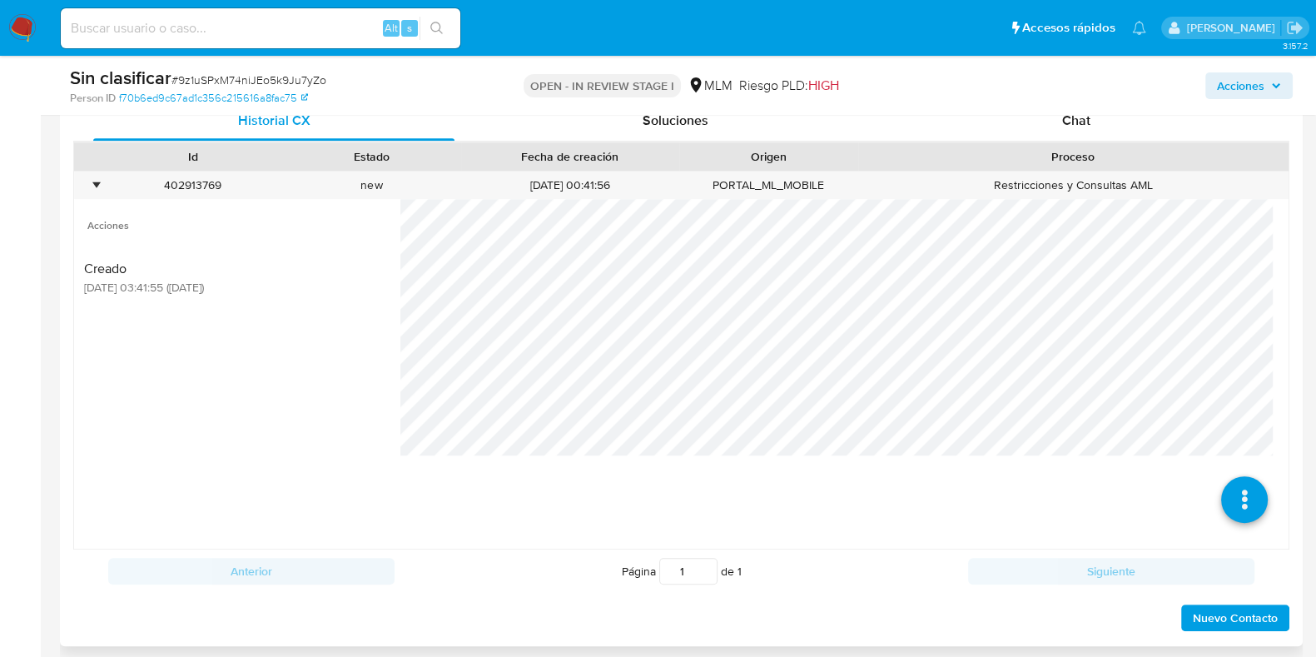
scroll to position [937, 0]
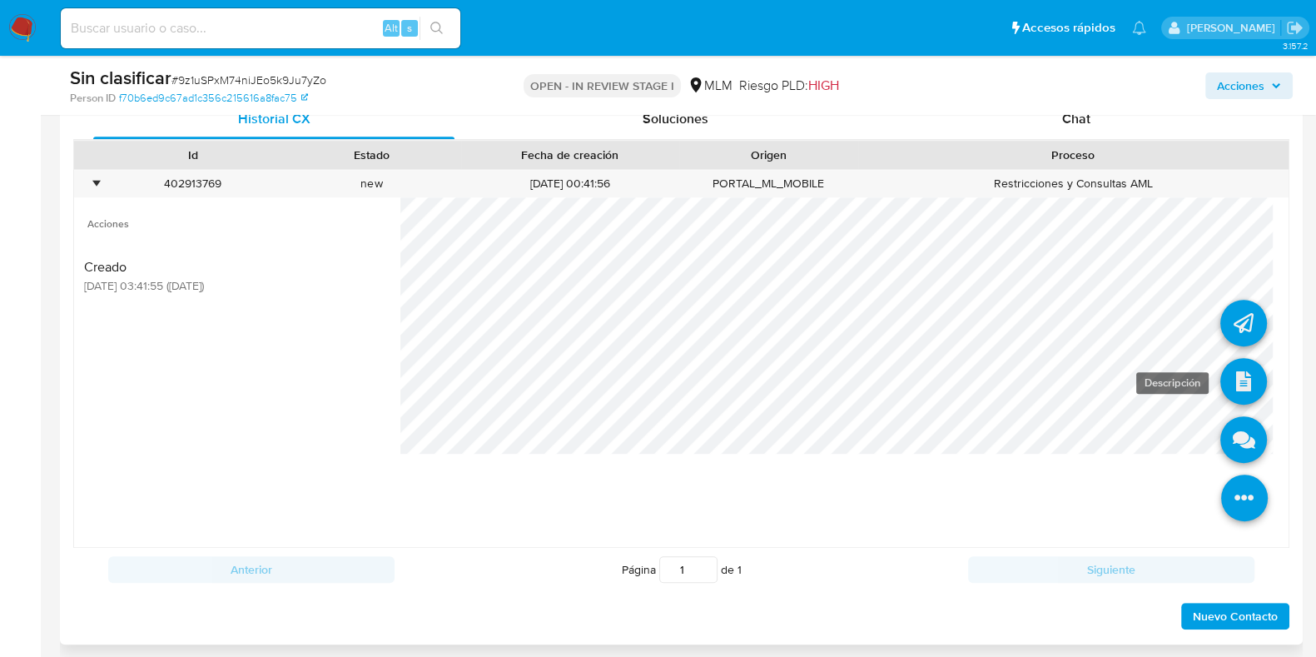
click at [1224, 373] on icon at bounding box center [1243, 381] width 47 height 47
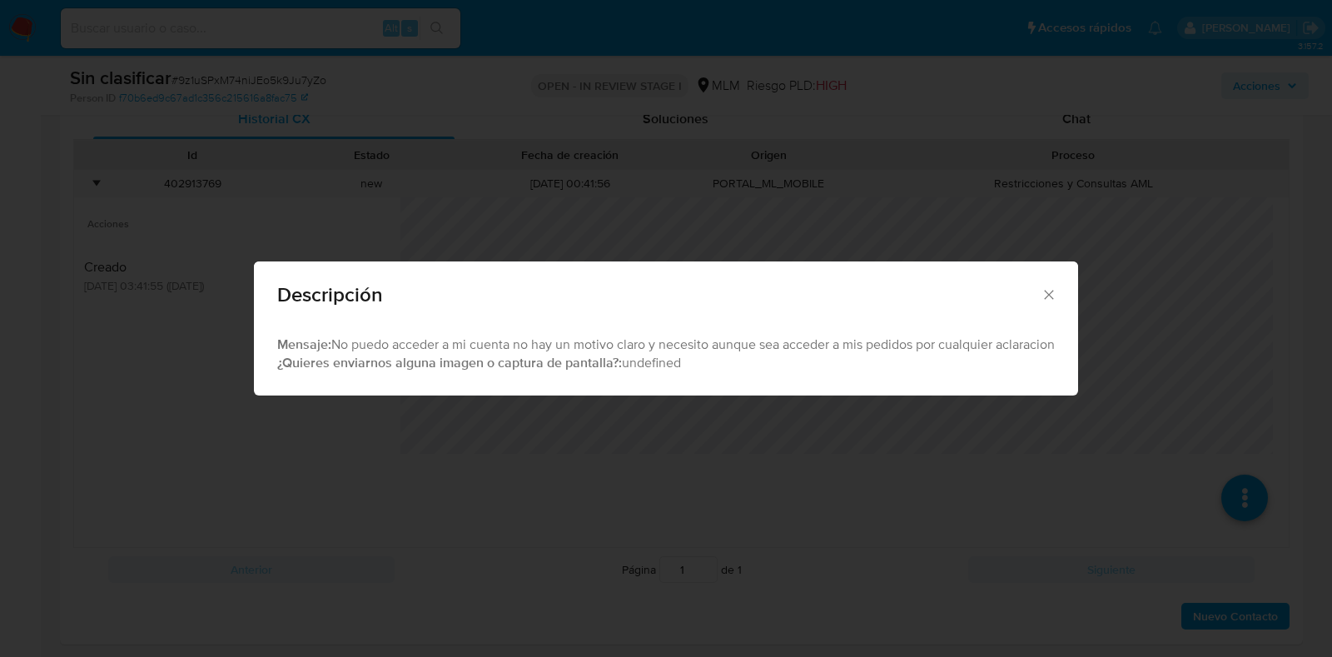
click at [1053, 297] on icon "Cerrar" at bounding box center [1048, 294] width 9 height 9
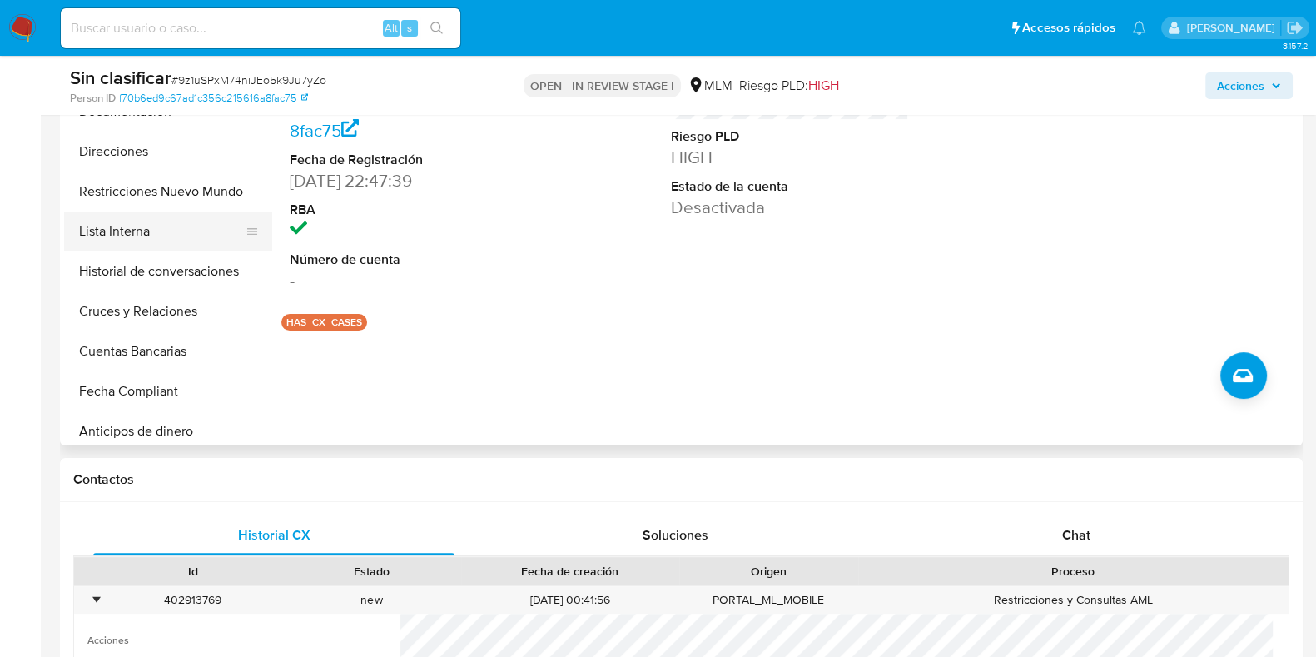
scroll to position [183, 0]
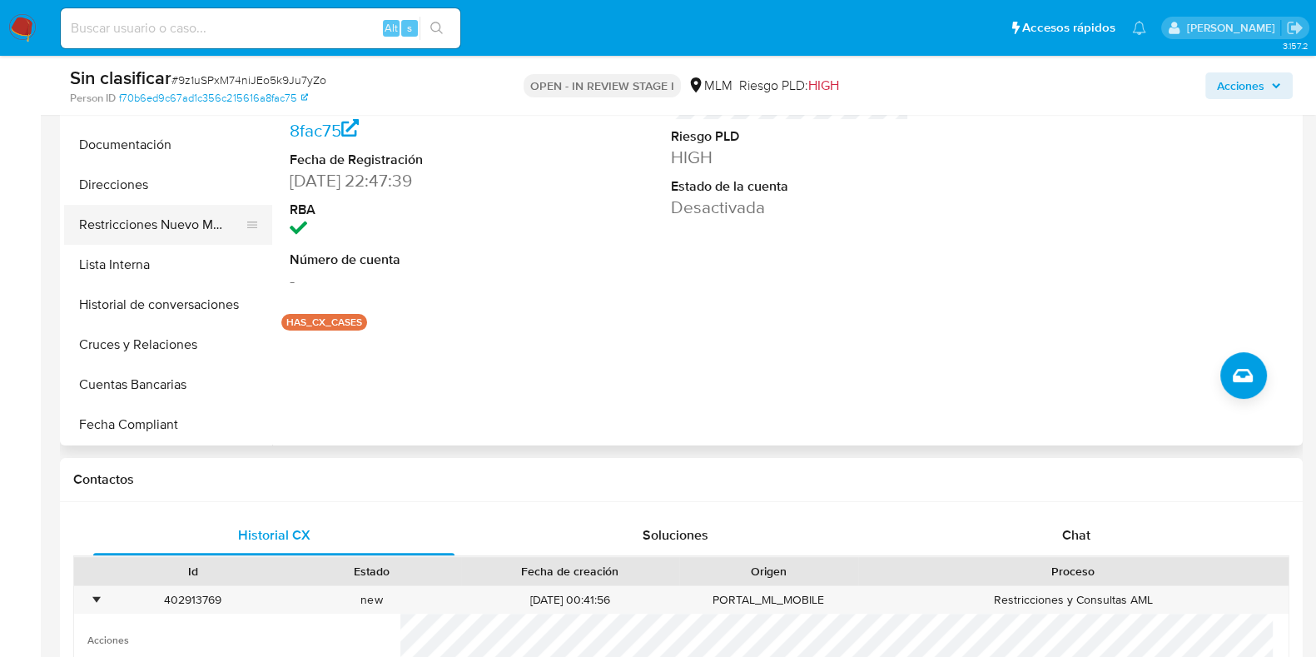
click at [175, 233] on button "Restricciones Nuevo Mundo" at bounding box center [161, 225] width 195 height 40
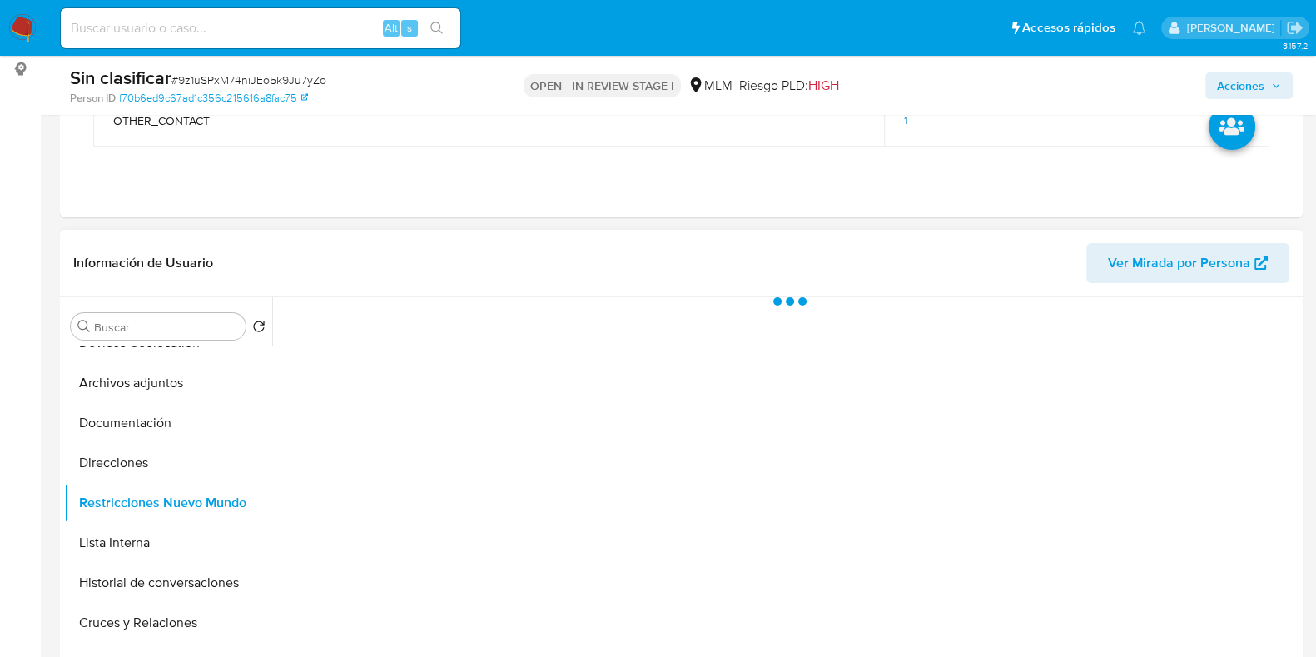
scroll to position [312, 0]
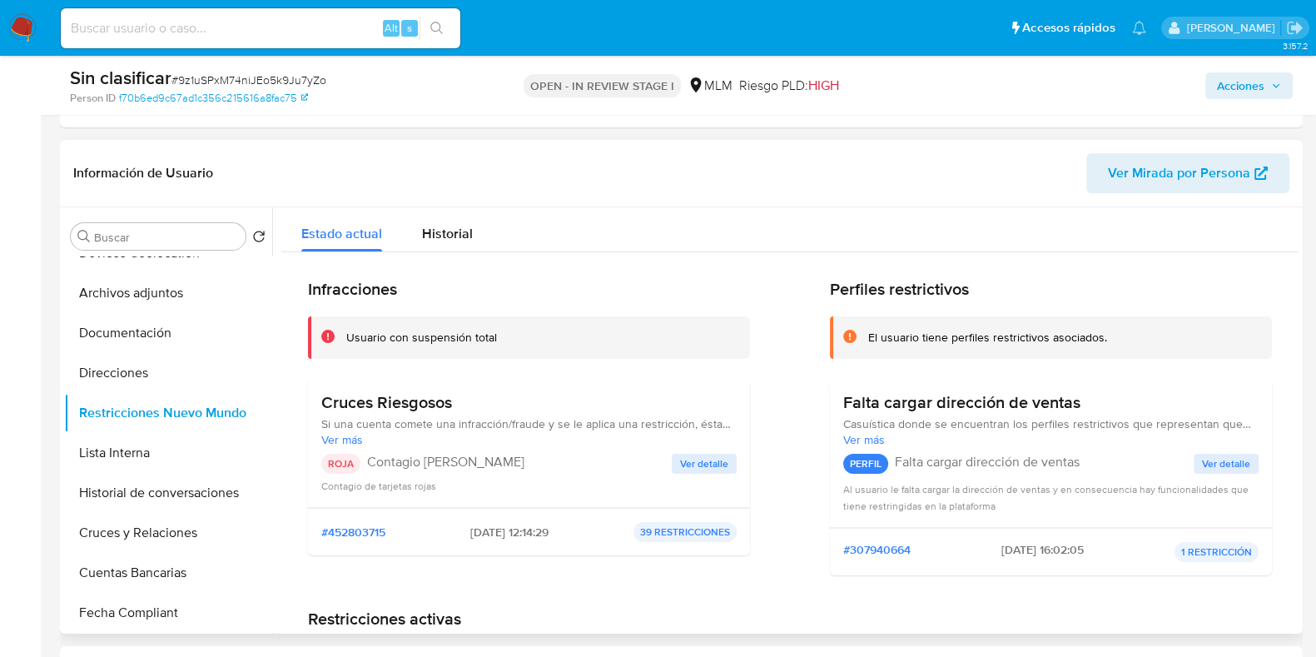
click at [695, 465] on span "Ver detalle" at bounding box center [704, 463] width 48 height 17
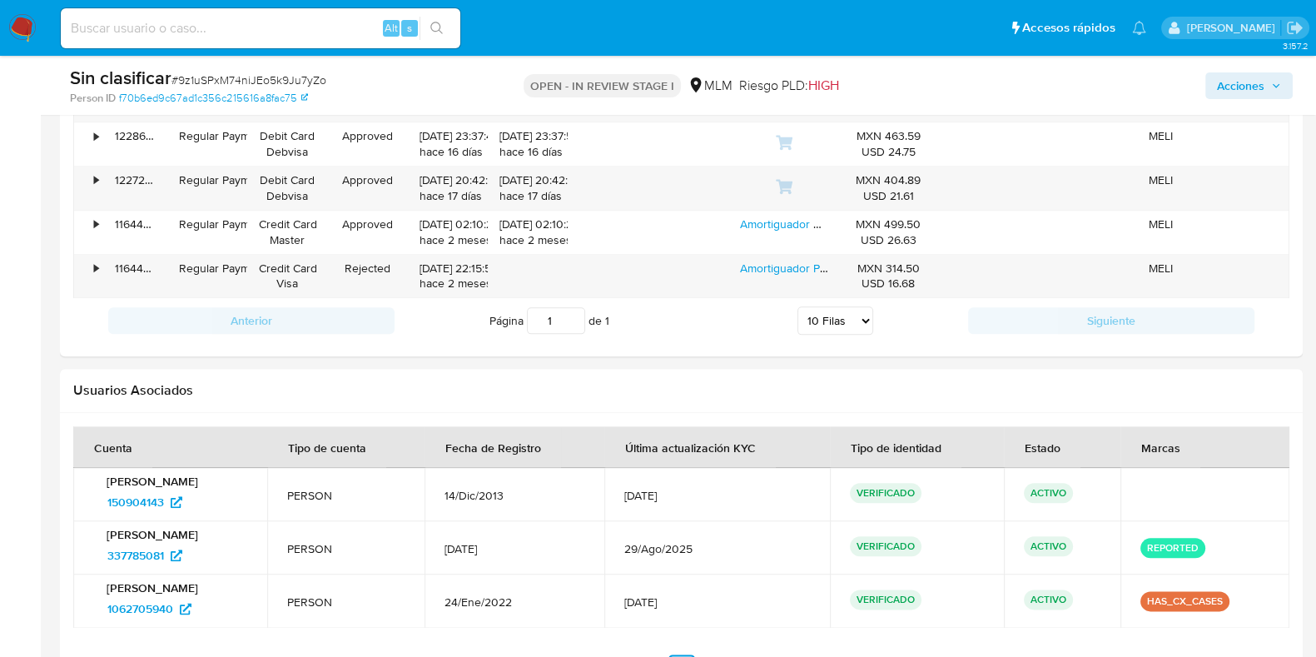
scroll to position [2601, 0]
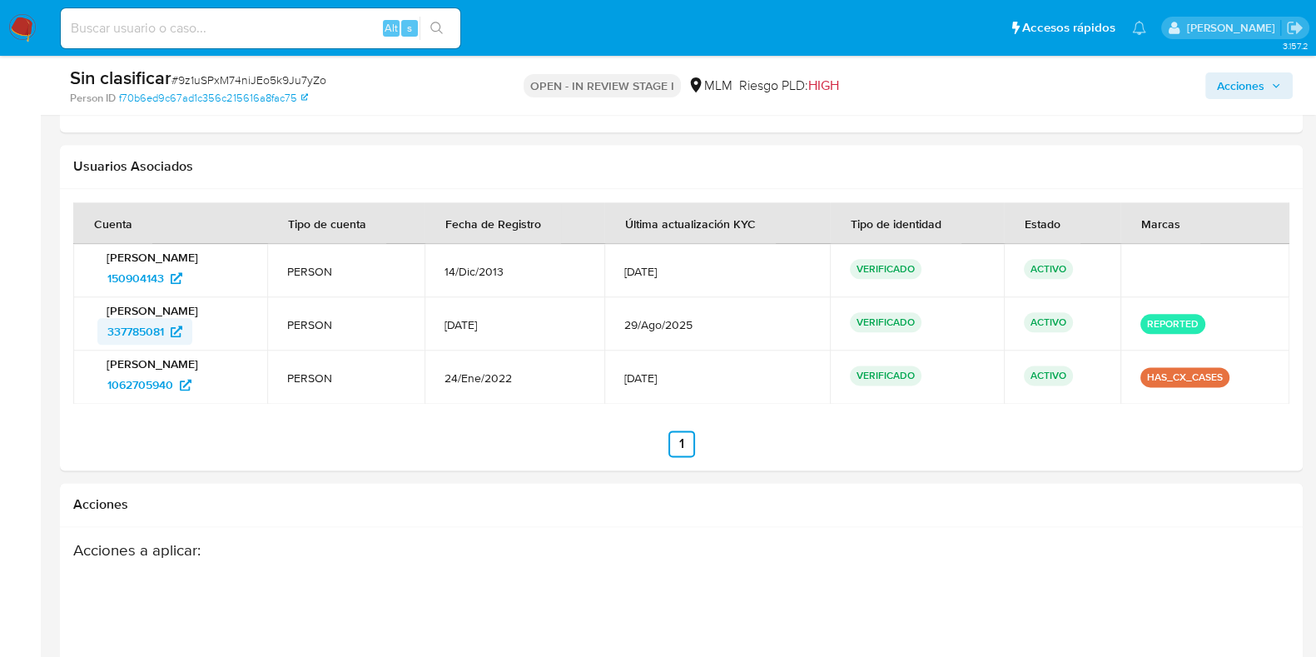
click at [152, 339] on span "337785081" at bounding box center [135, 331] width 57 height 27
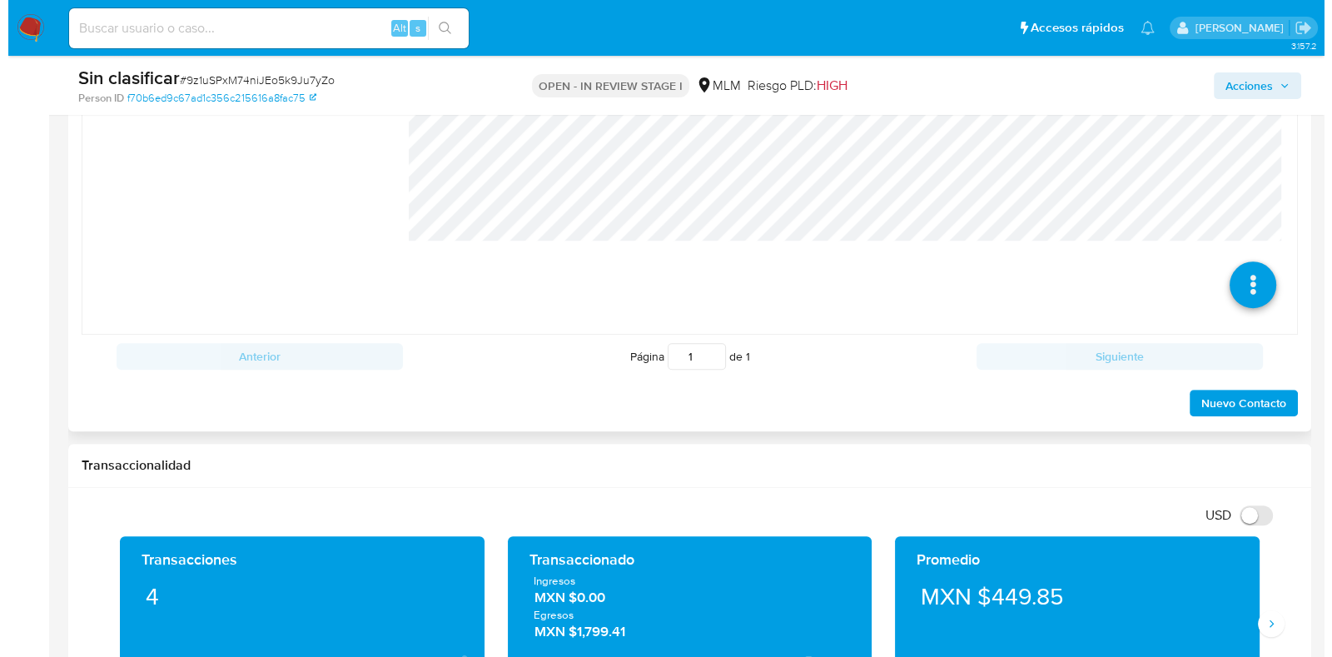
scroll to position [937, 0]
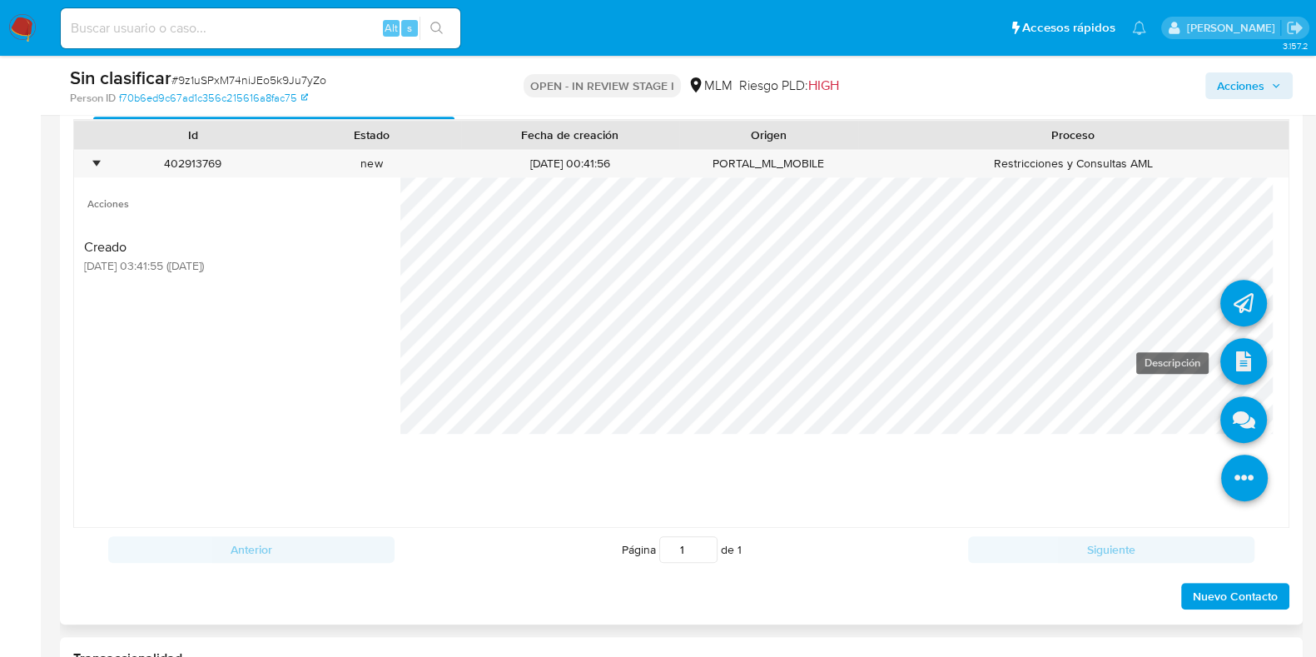
click at [1224, 343] on icon at bounding box center [1243, 361] width 47 height 47
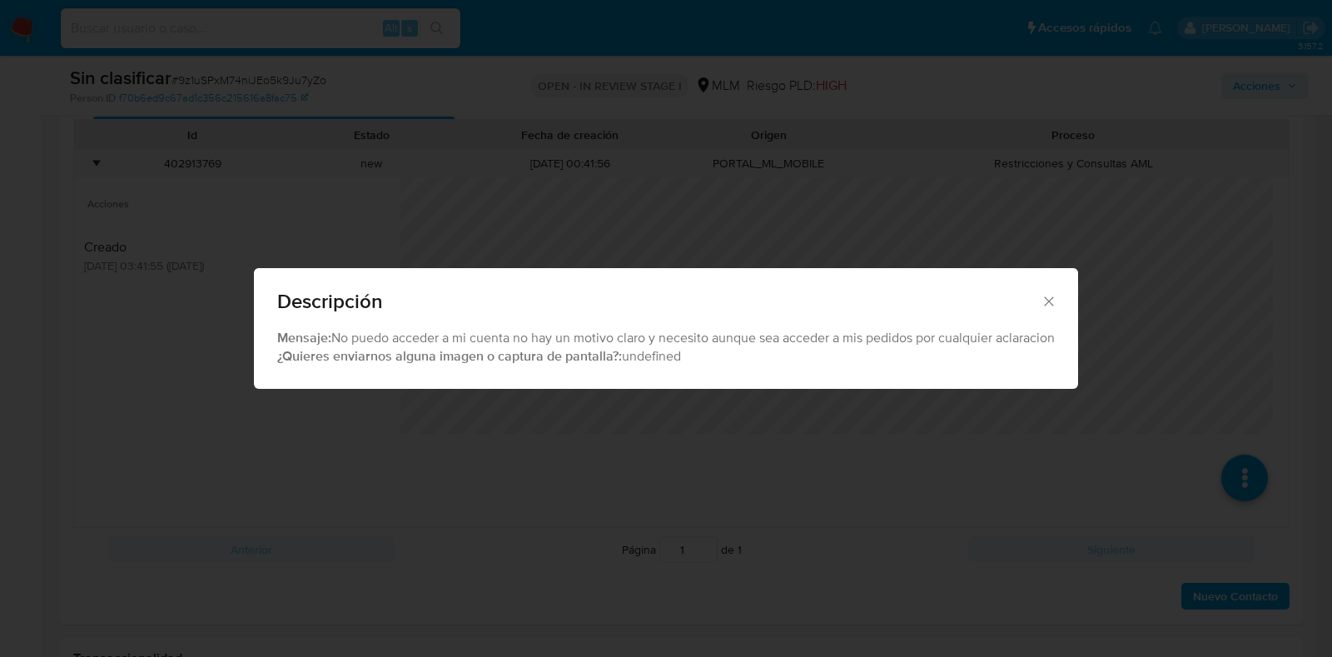
click at [1061, 300] on div "Descripción" at bounding box center [666, 298] width 824 height 61
click at [1054, 305] on icon "Cerrar" at bounding box center [1049, 301] width 17 height 17
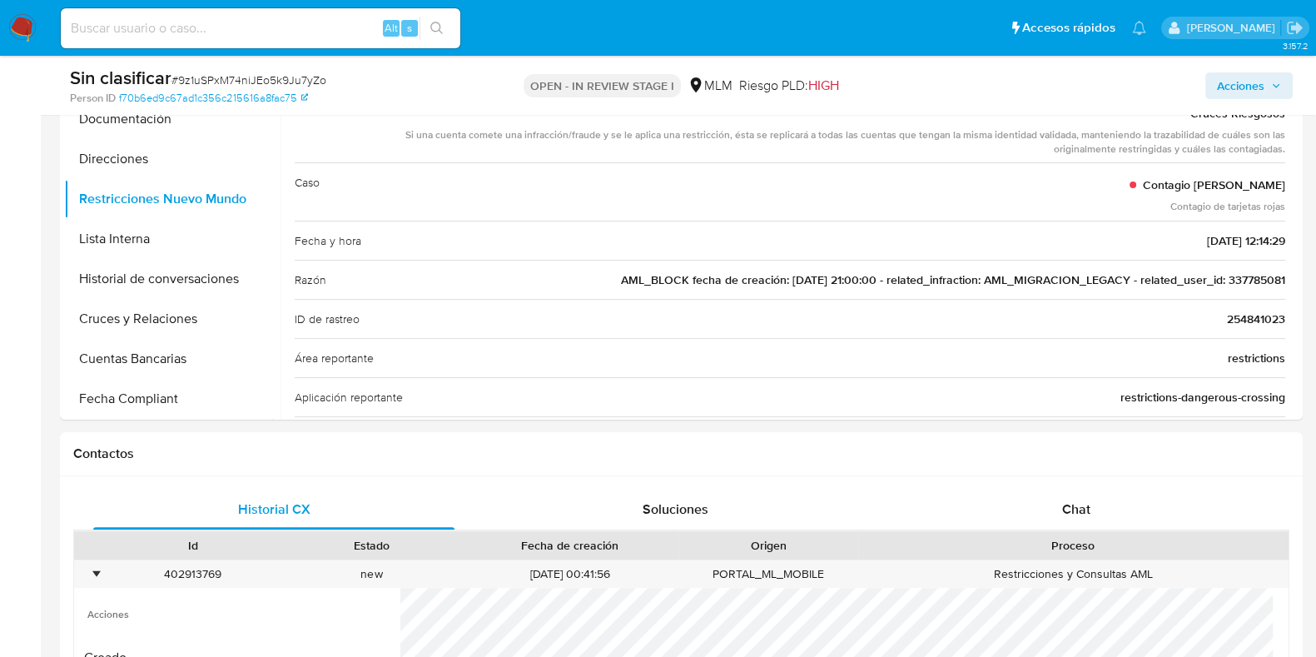
scroll to position [415, 0]
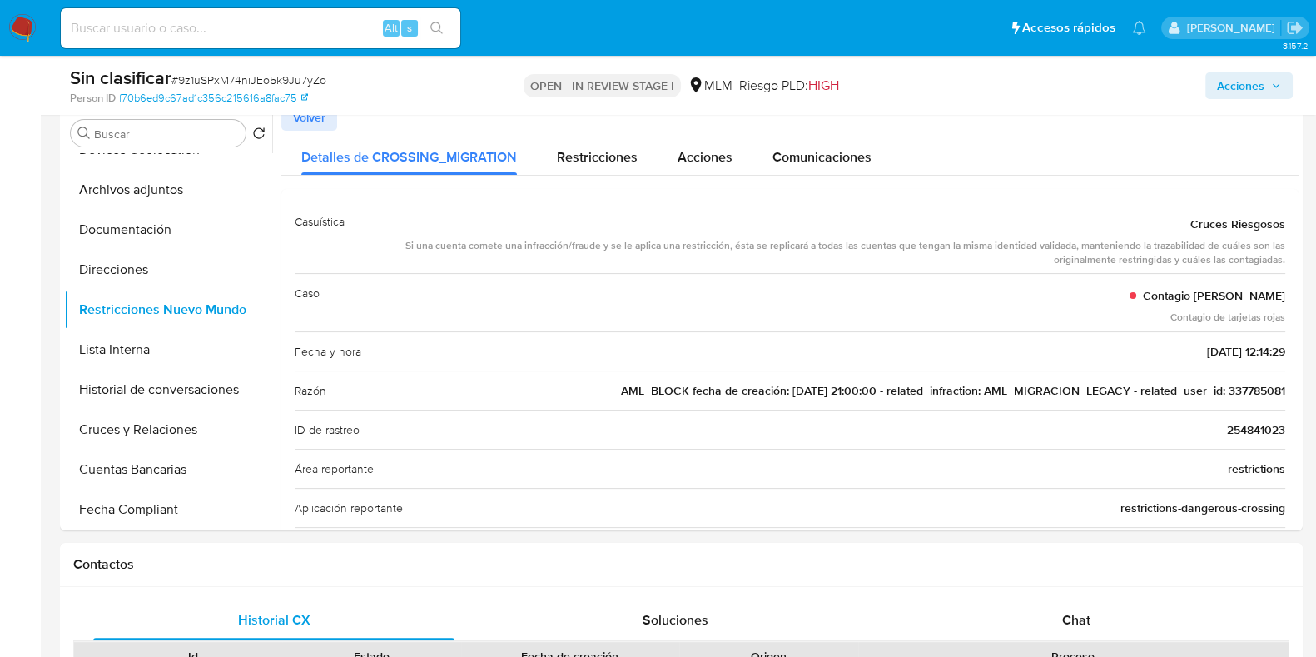
click at [1261, 92] on span "Acciones" at bounding box center [1240, 85] width 47 height 27
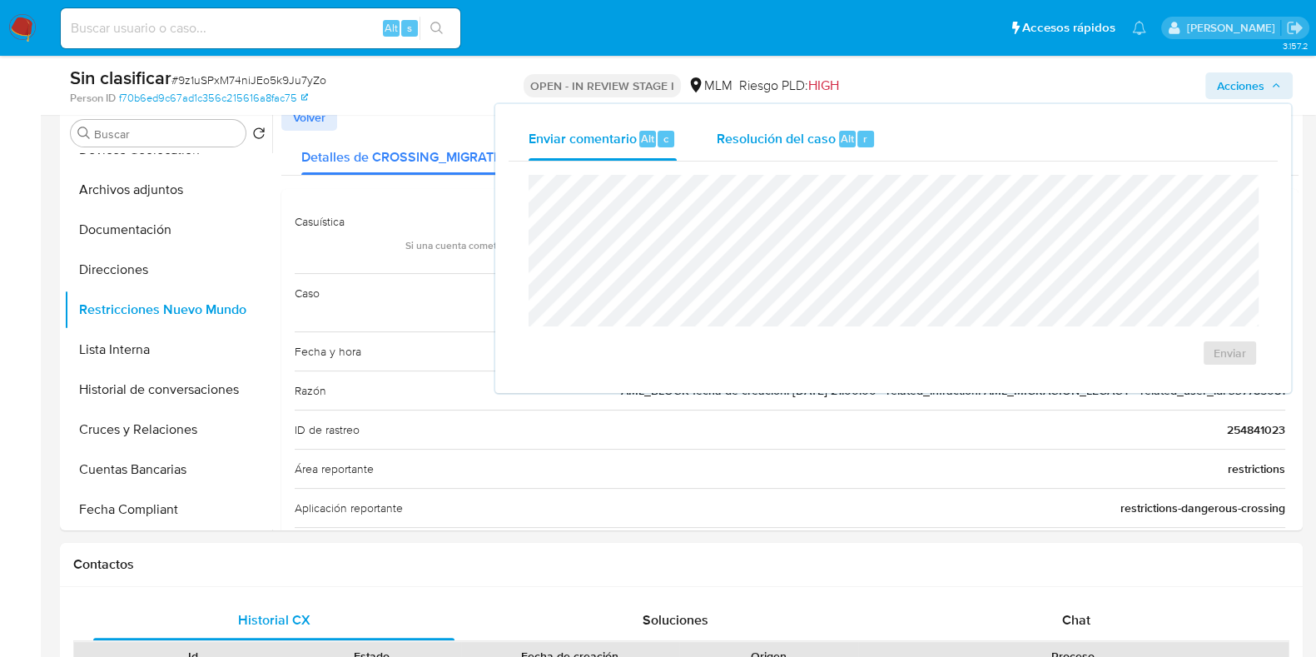
click at [812, 145] on span "Resolución del caso" at bounding box center [776, 137] width 119 height 19
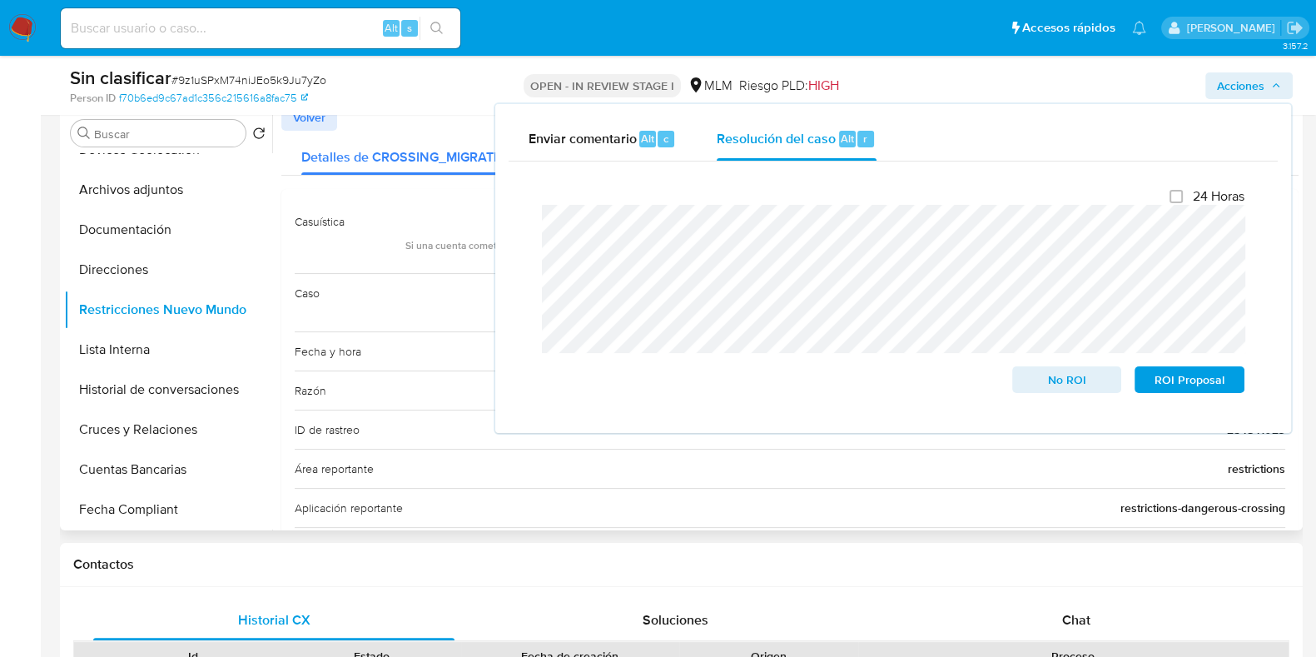
click at [758, 444] on div "ID de rastreo 254841023" at bounding box center [790, 429] width 991 height 39
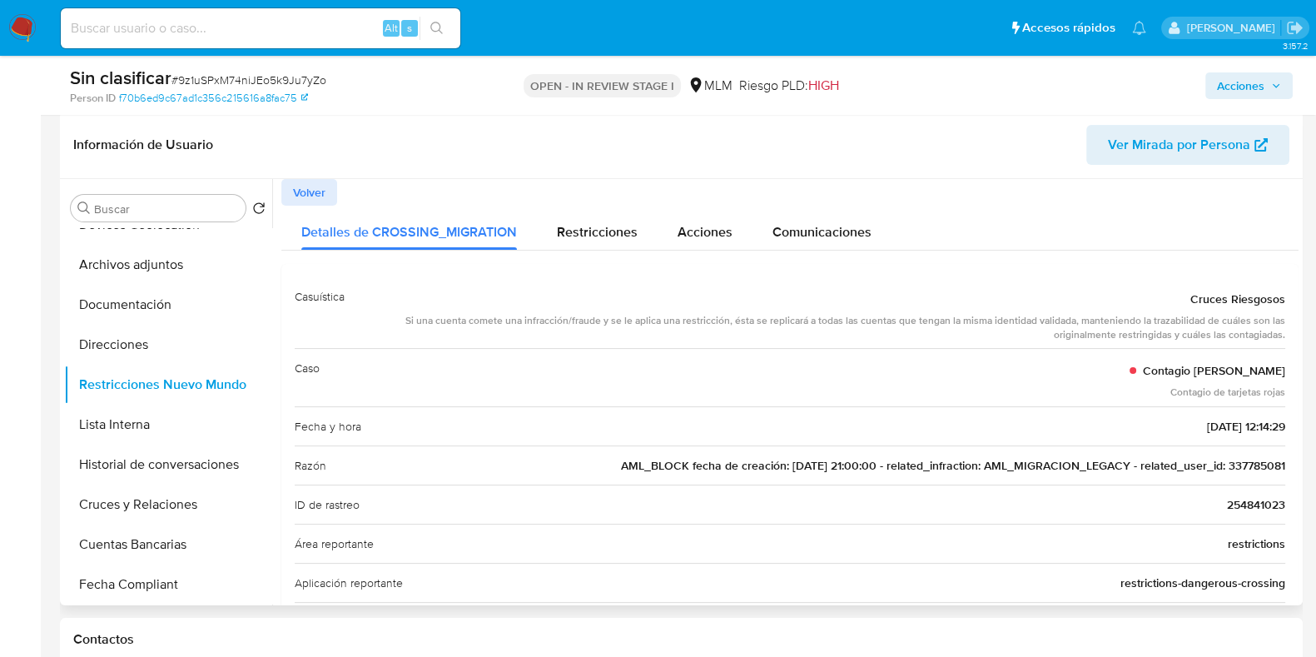
scroll to position [312, 0]
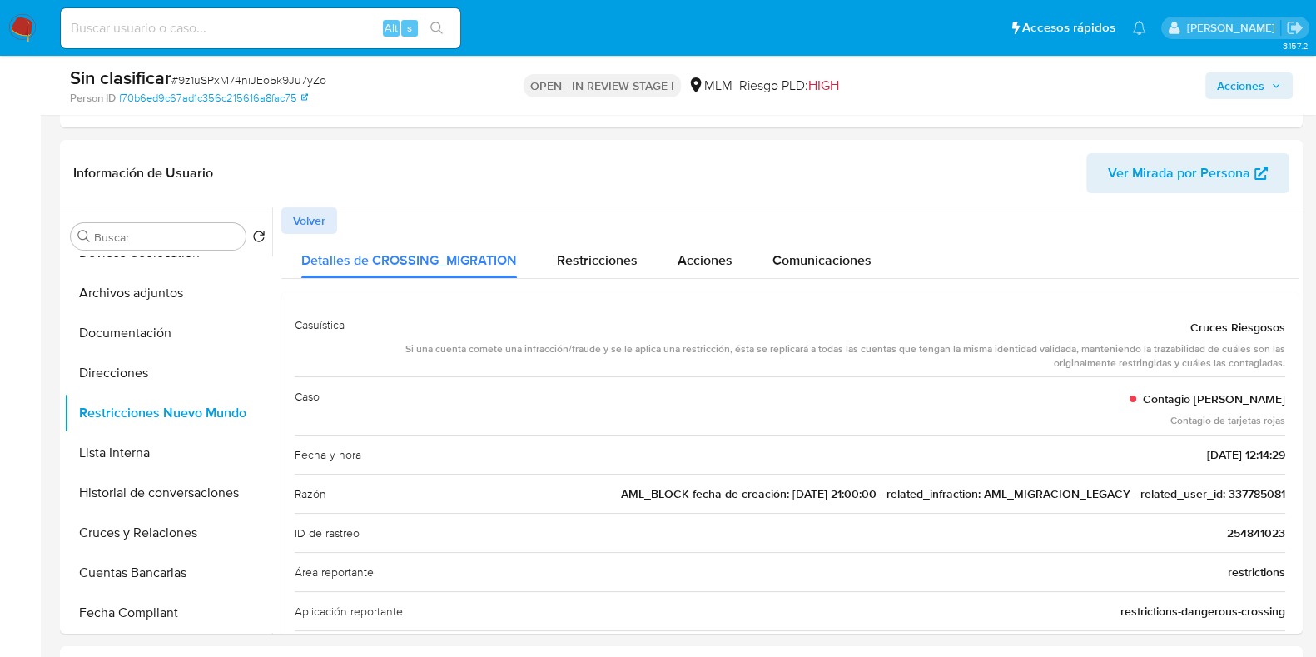
click at [1239, 74] on span "Acciones" at bounding box center [1240, 85] width 47 height 27
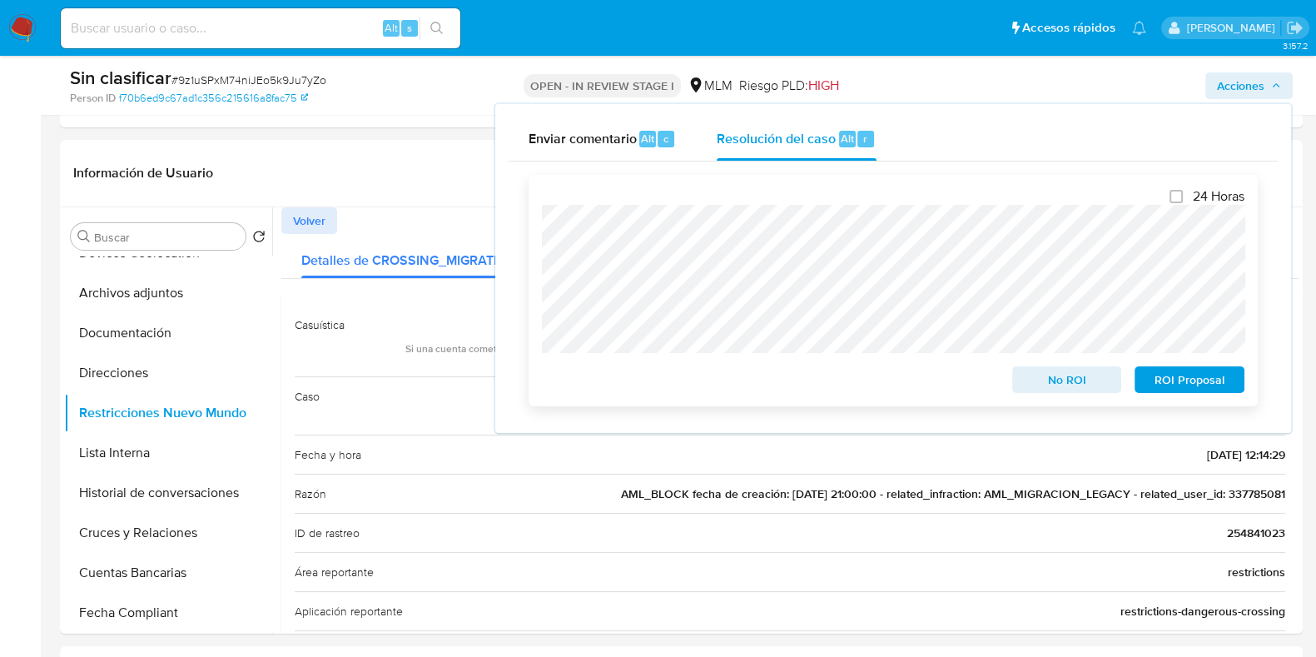
click at [1071, 391] on span "No ROI" at bounding box center [1067, 379] width 87 height 23
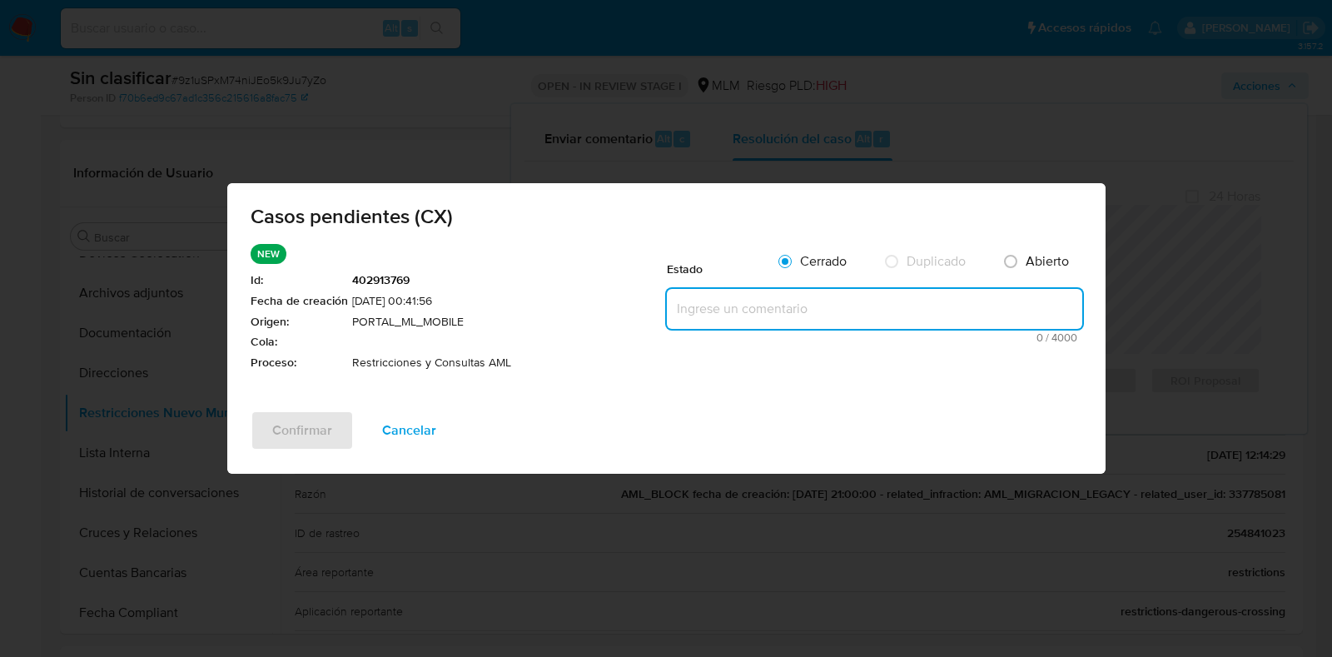
click at [840, 296] on textarea at bounding box center [874, 309] width 415 height 40
paste textarea "Se realiza validación de caso CX. Se identifica que el cliente cuenta con repor…"
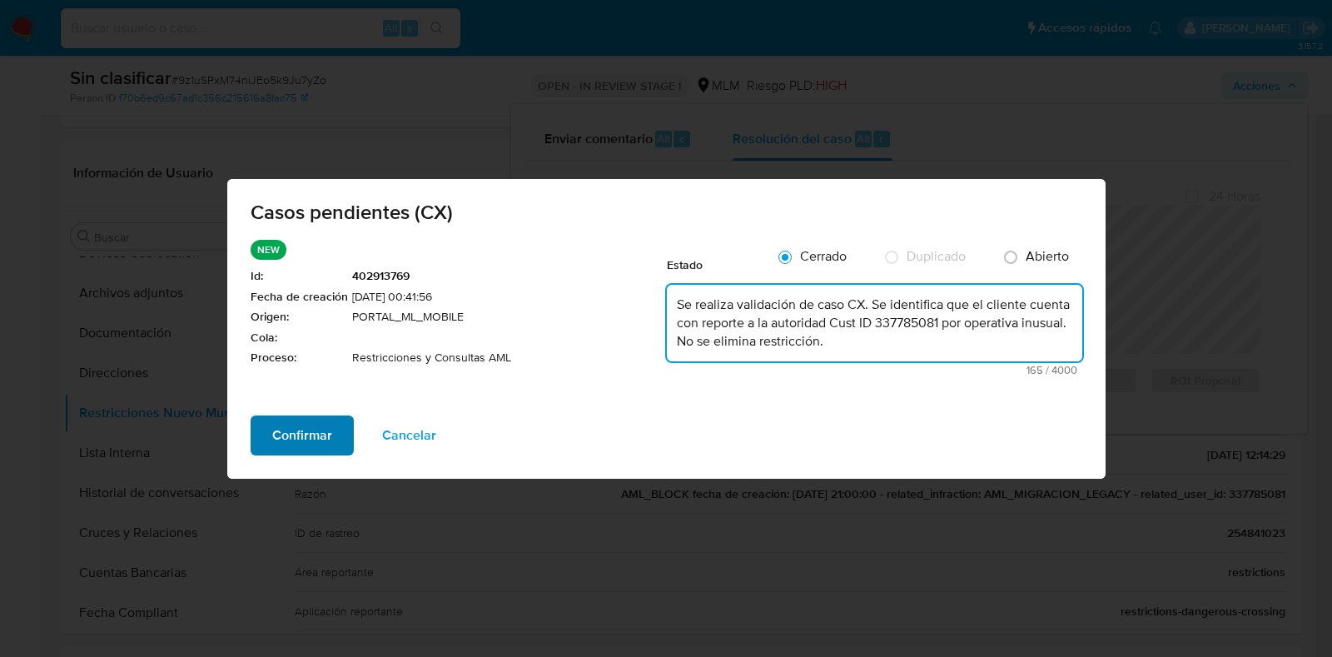
type textarea "Se realiza validación de caso CX. Se identifica que el cliente cuenta con repor…"
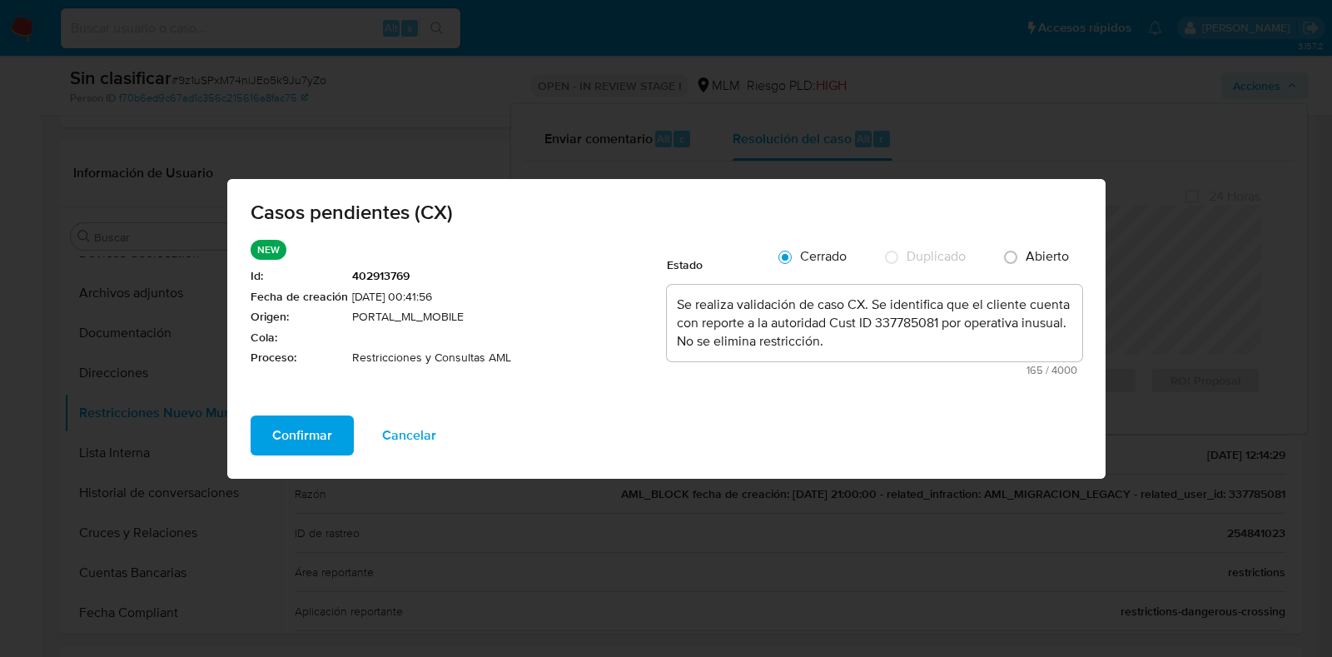
click at [313, 430] on span "Confirmar" at bounding box center [302, 435] width 60 height 37
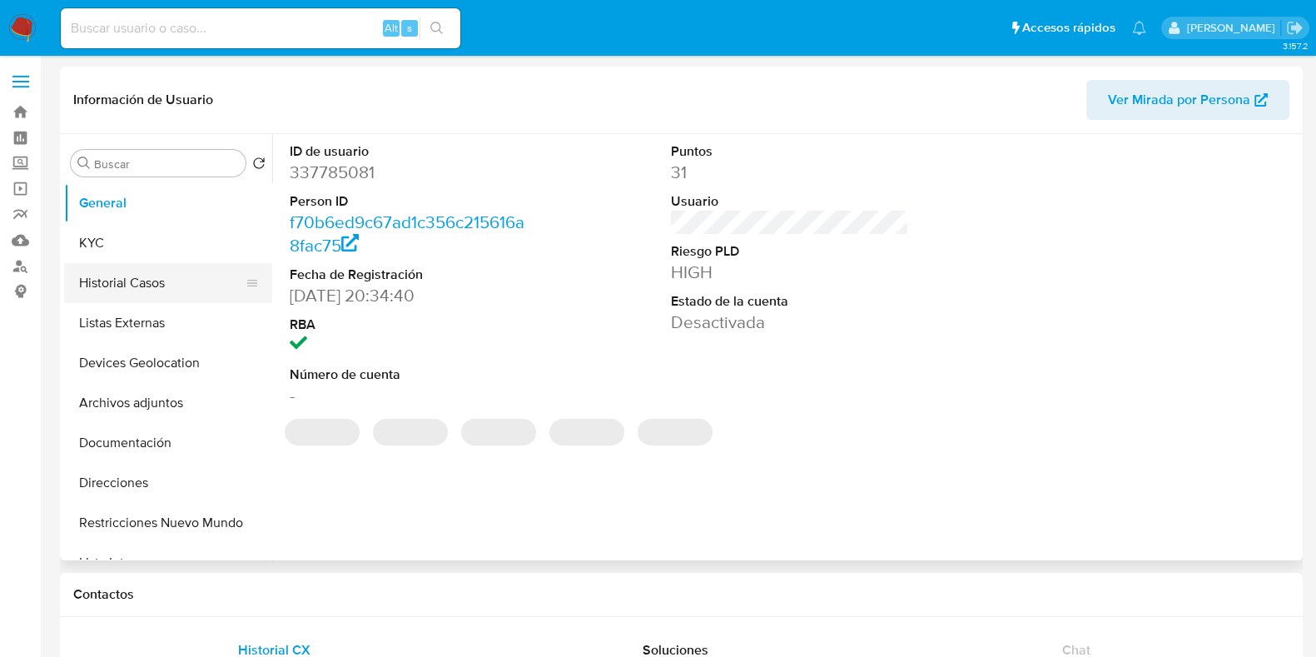
select select "10"
click at [152, 285] on button "Historial Casos" at bounding box center [161, 283] width 195 height 40
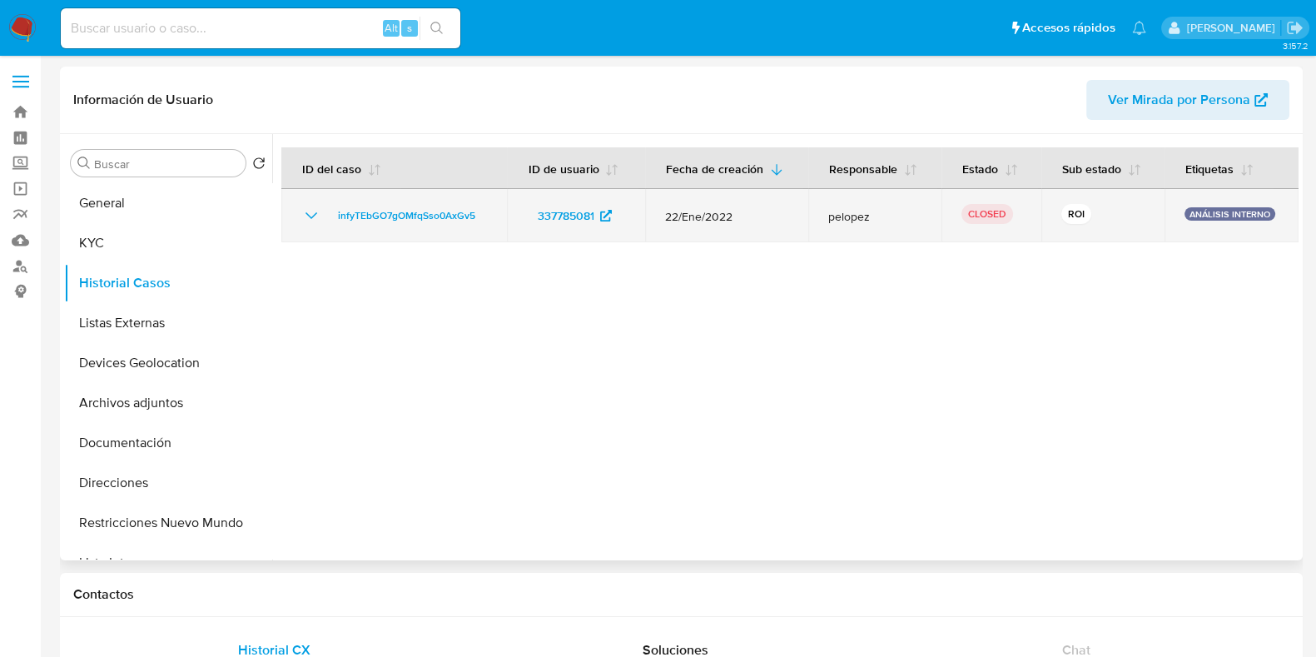
click at [314, 220] on icon "Mostrar/Ocultar" at bounding box center [311, 216] width 20 height 20
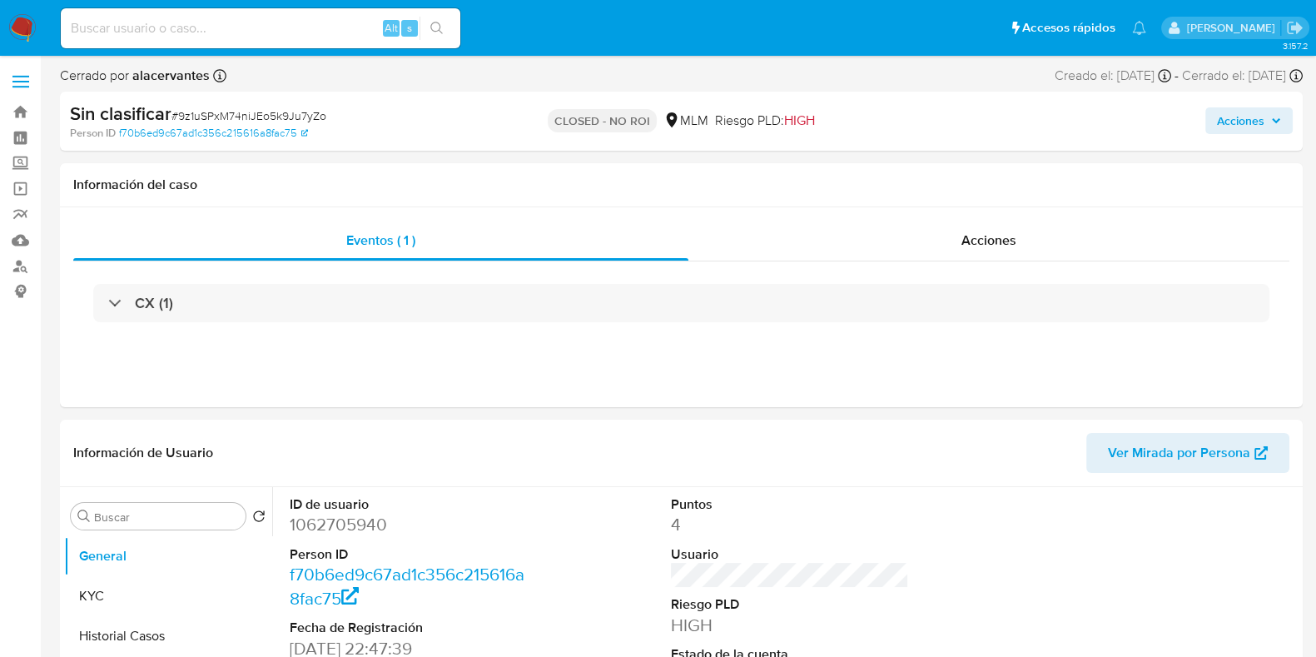
select select "10"
click at [878, 225] on div "Acciones" at bounding box center [988, 241] width 601 height 40
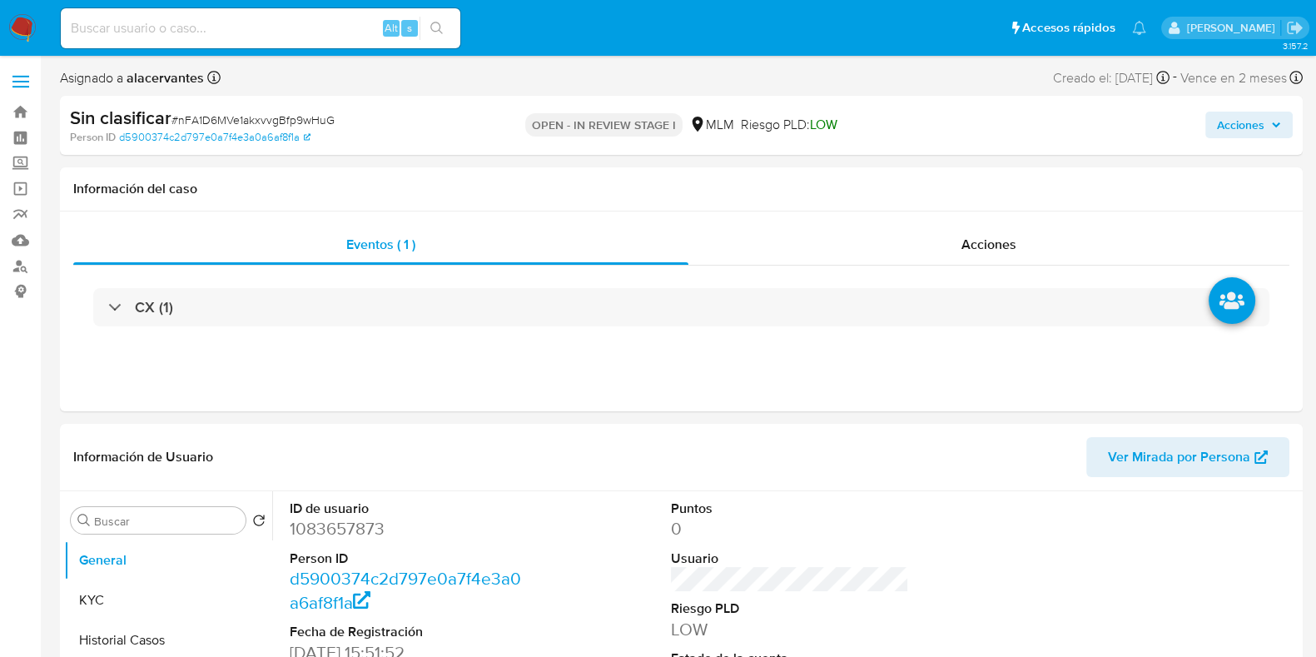
select select "10"
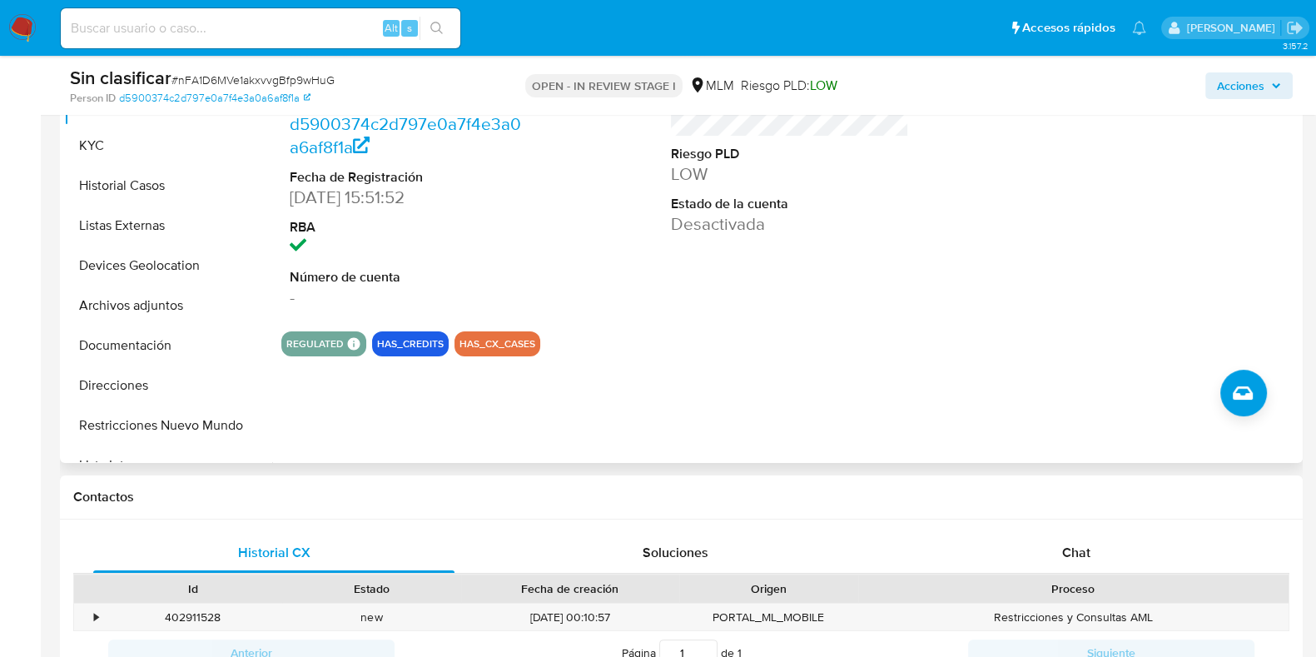
scroll to position [520, 0]
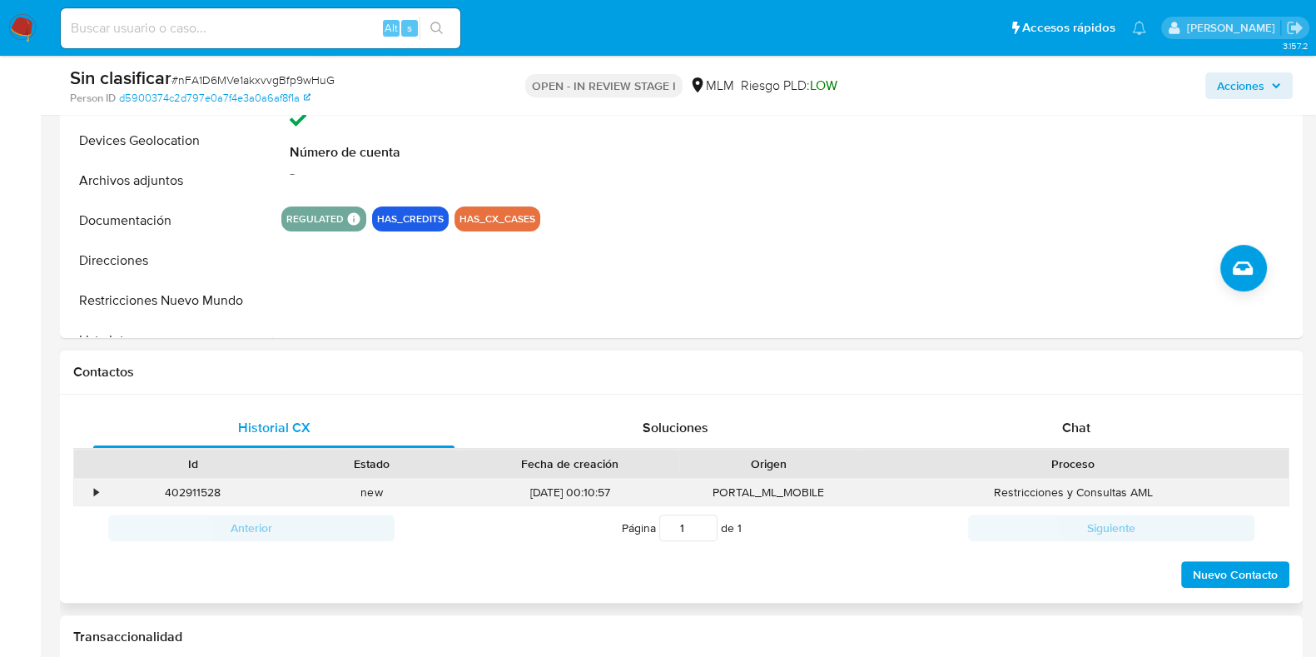
click at [97, 489] on div "•" at bounding box center [96, 493] width 4 height 16
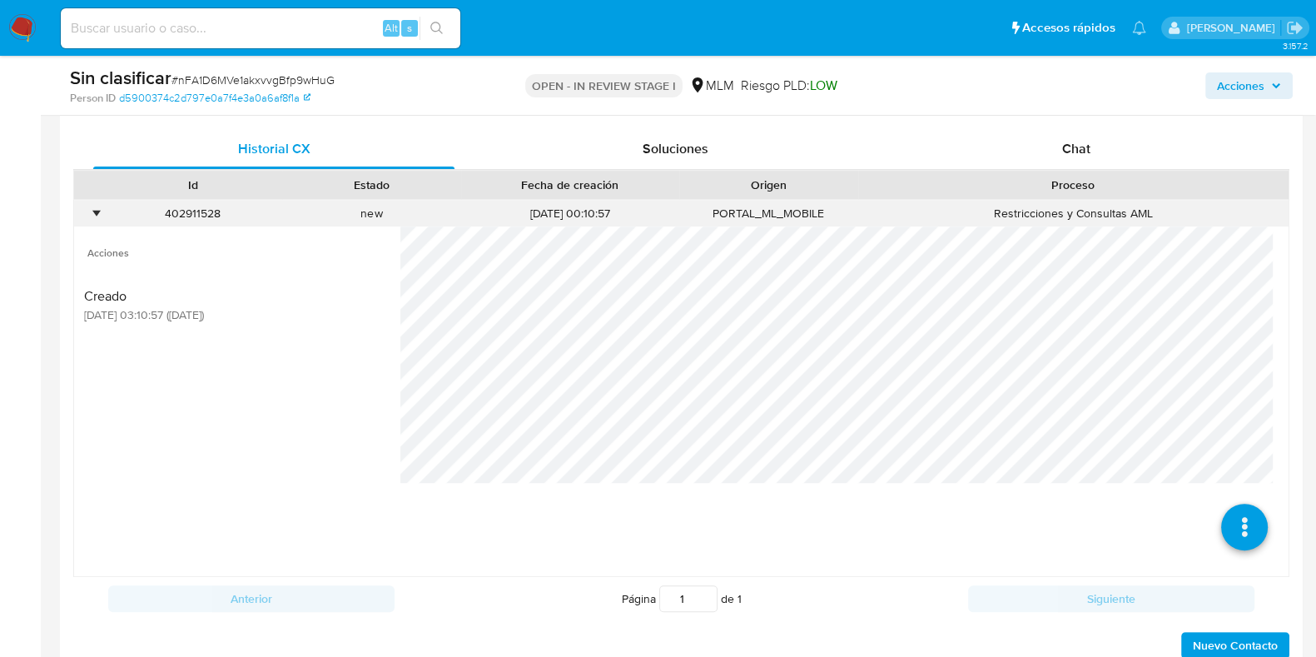
scroll to position [832, 0]
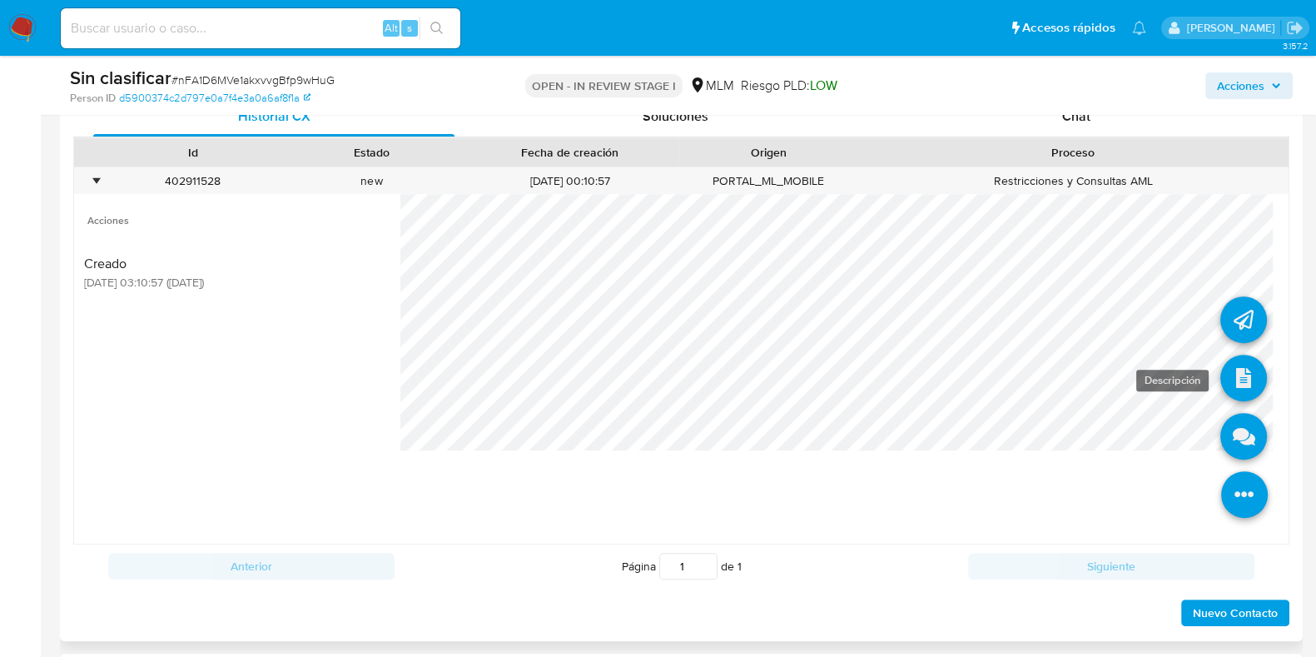
click at [1245, 370] on icon at bounding box center [1243, 378] width 47 height 47
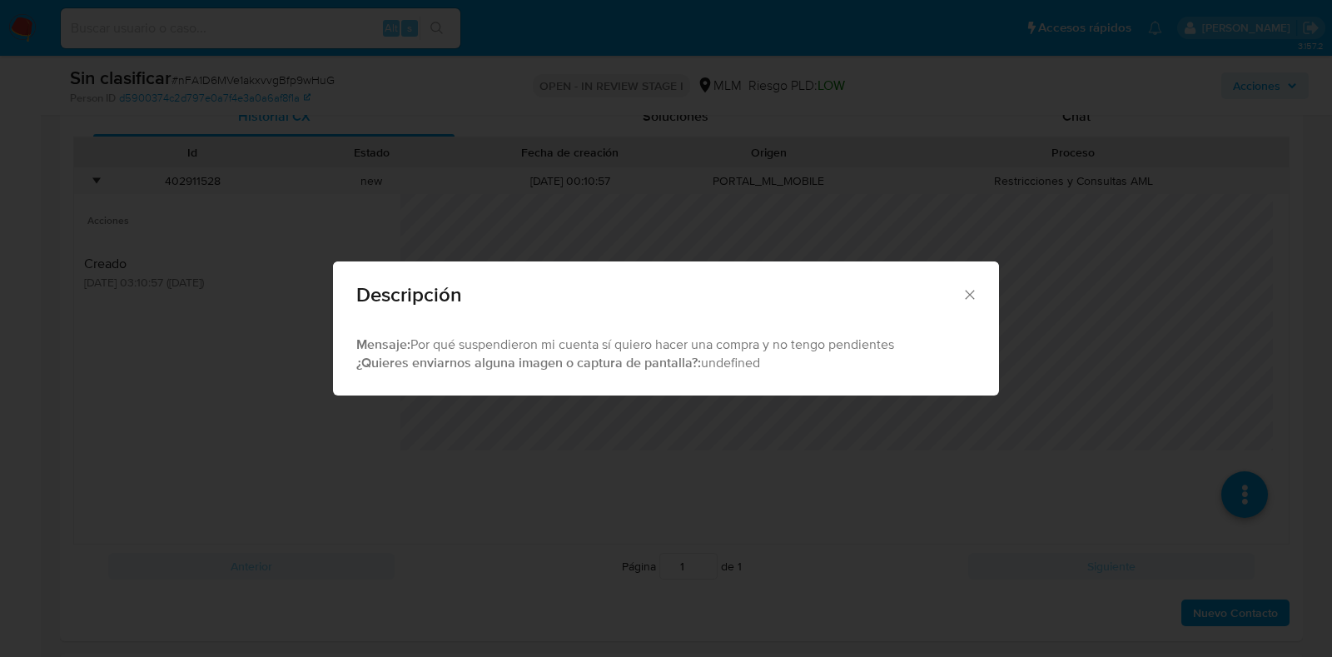
click at [972, 288] on icon "Cerrar" at bounding box center [970, 294] width 17 height 17
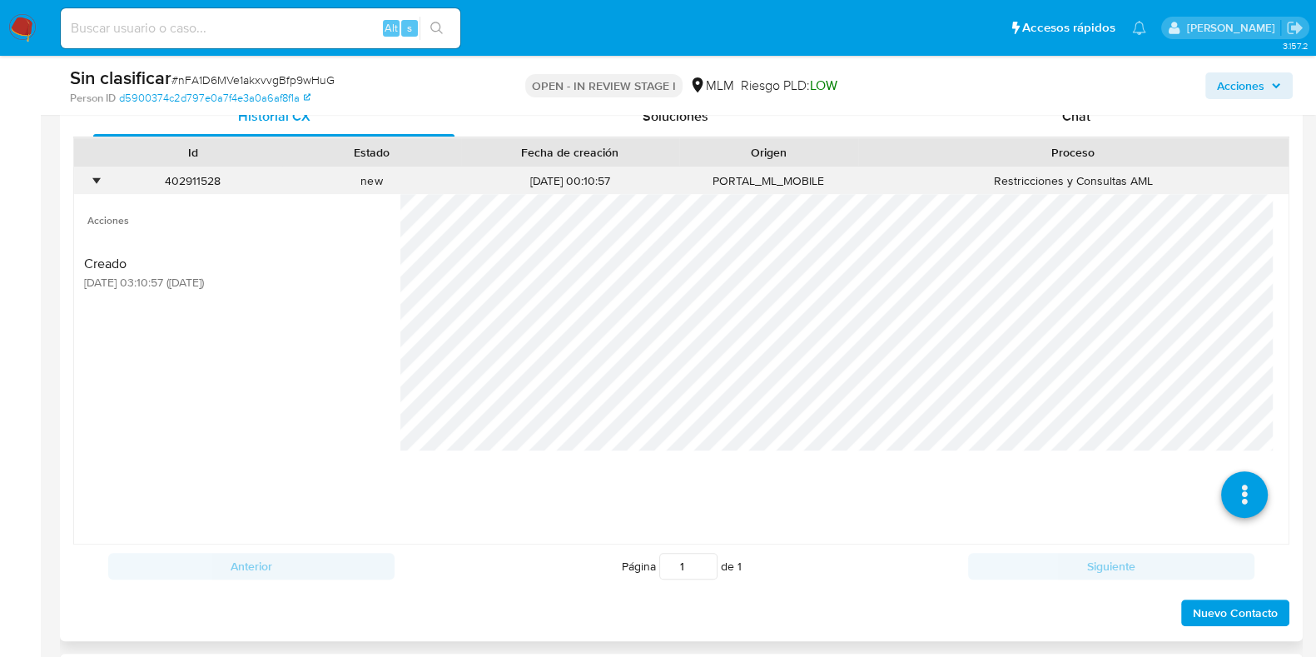
click at [107, 176] on div "402911528 Casos nFA1D6MVe1akxvvgBfp9wHuG" at bounding box center [192, 180] width 179 height 27
click at [97, 185] on div "•" at bounding box center [88, 180] width 29 height 27
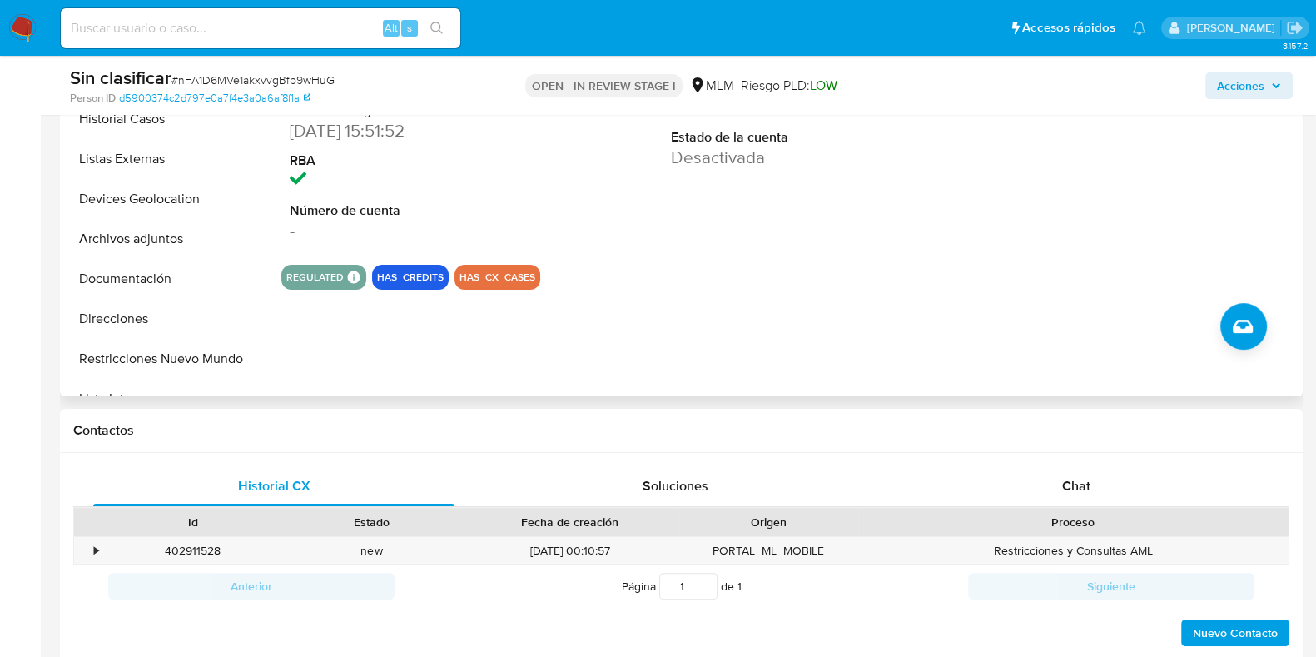
scroll to position [415, 0]
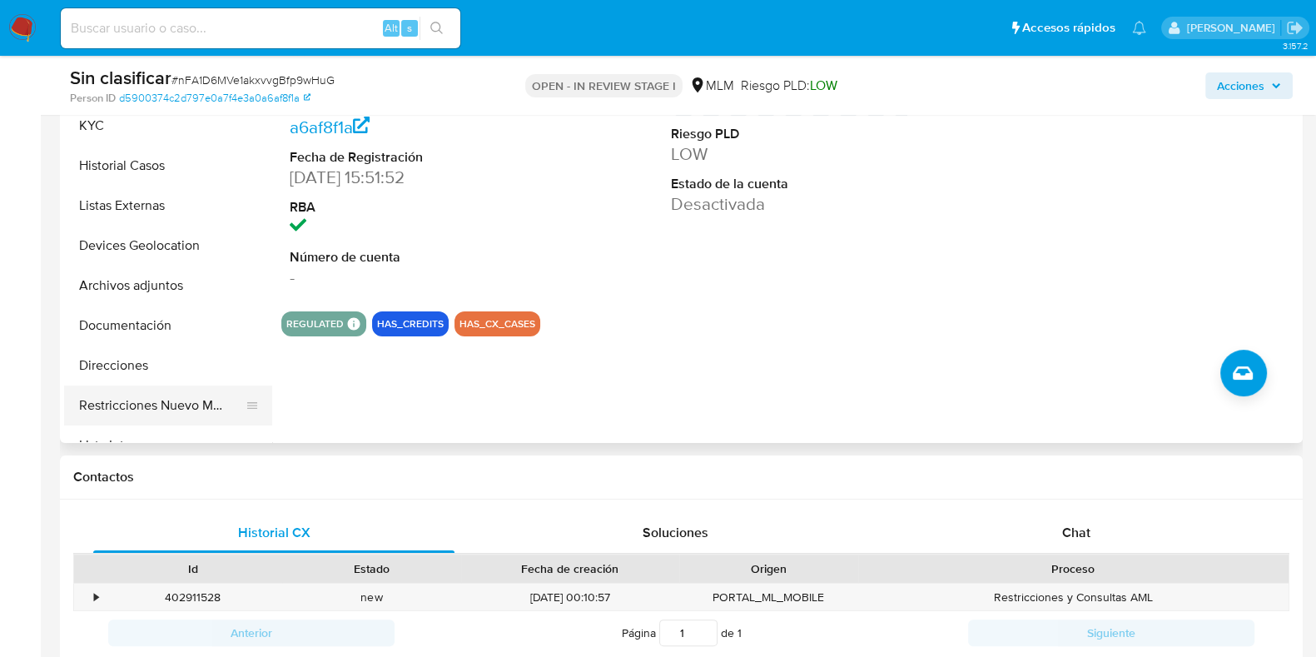
click at [214, 394] on button "Restricciones Nuevo Mundo" at bounding box center [161, 405] width 195 height 40
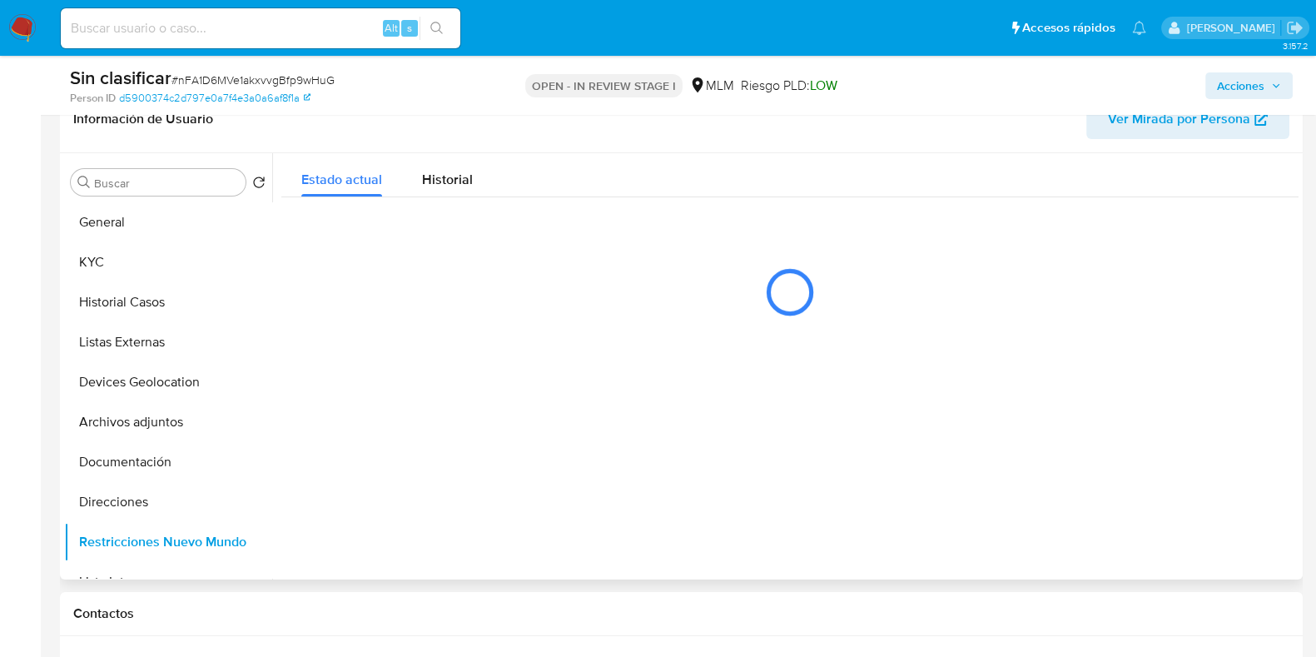
scroll to position [312, 0]
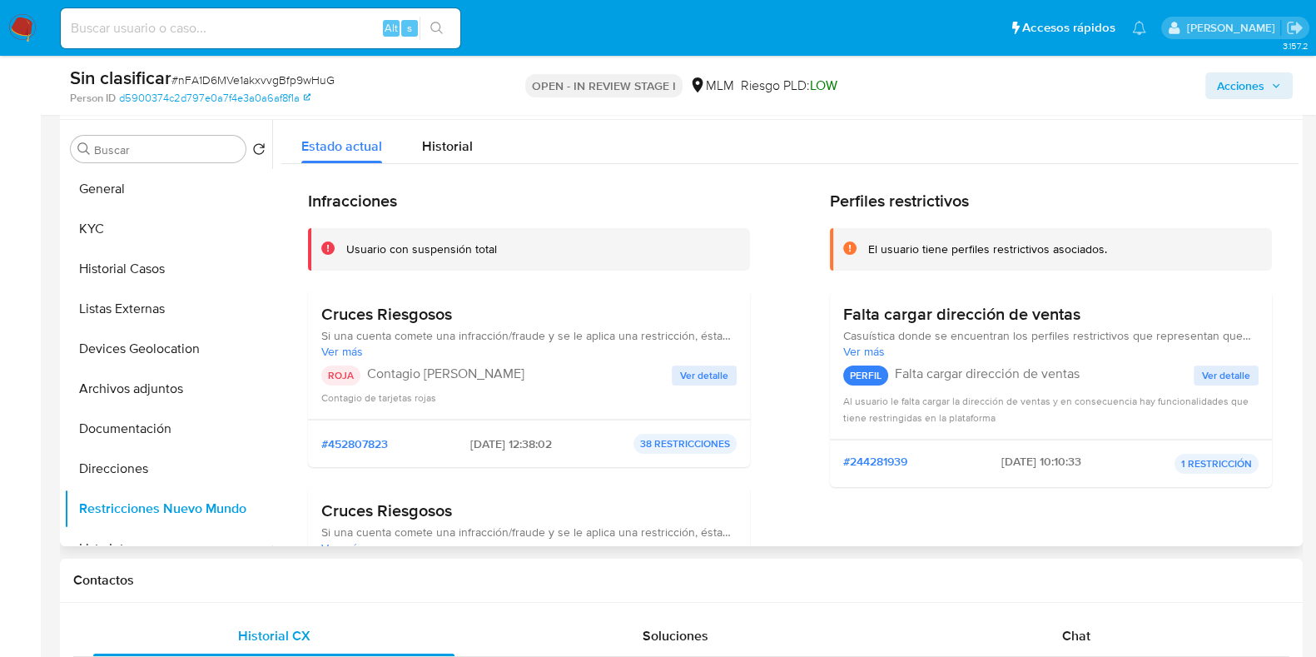
click at [708, 384] on span "Ver detalle" at bounding box center [704, 375] width 48 height 17
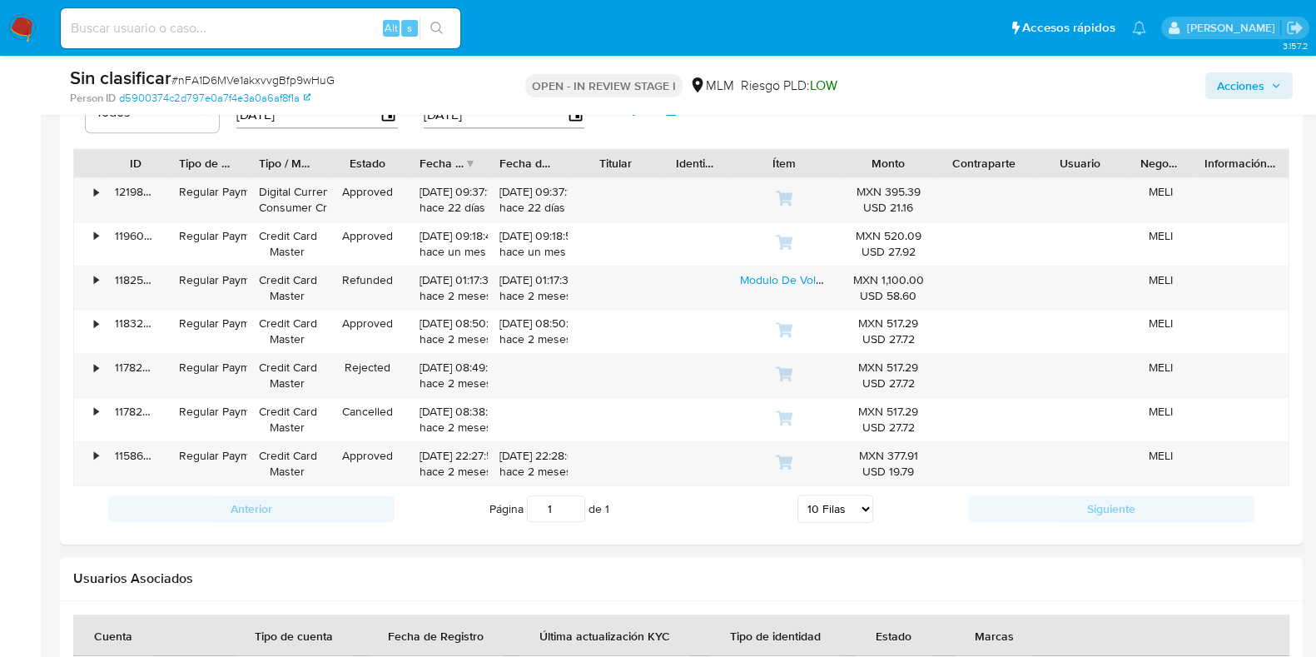
scroll to position [1977, 0]
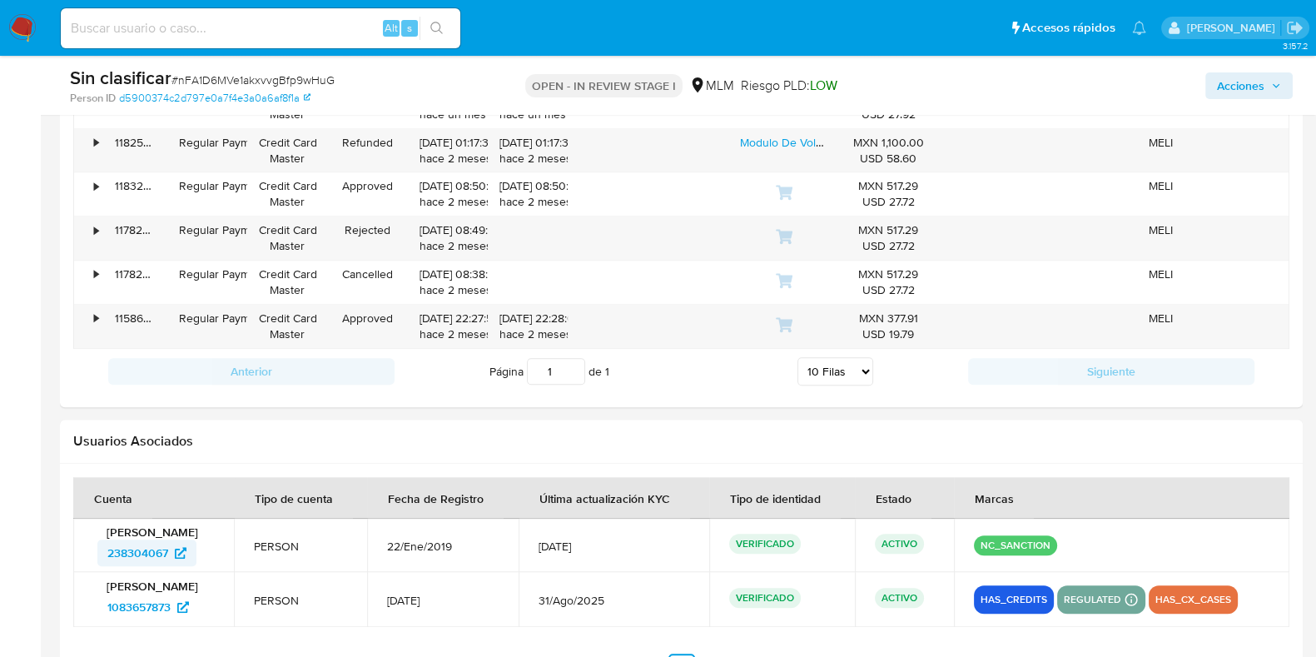
click at [158, 544] on span "238304067" at bounding box center [137, 552] width 61 height 27
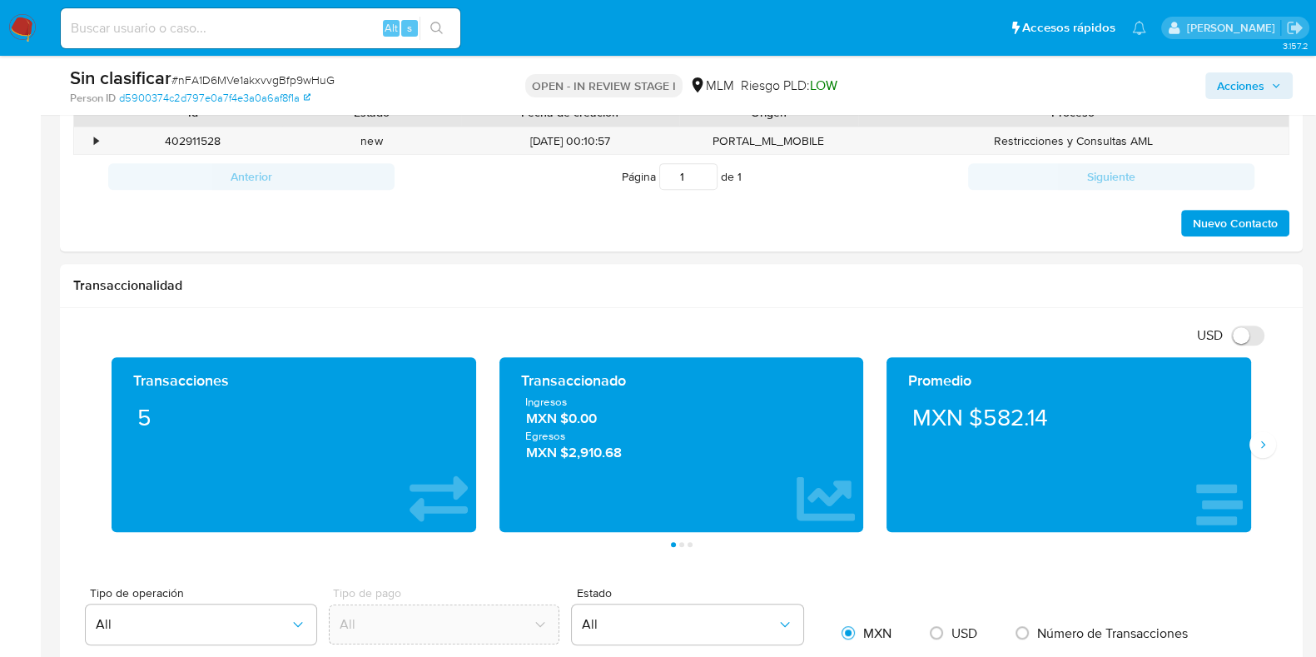
scroll to position [832, 0]
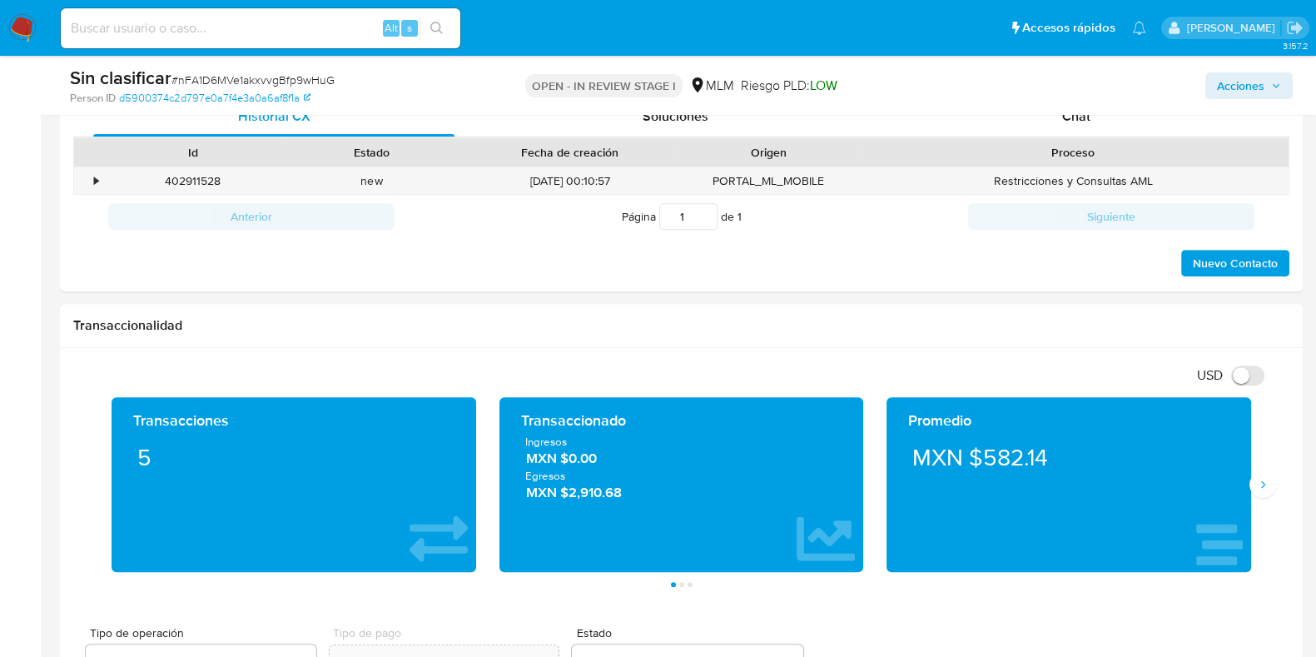
click at [1253, 77] on span "Acciones" at bounding box center [1240, 85] width 47 height 27
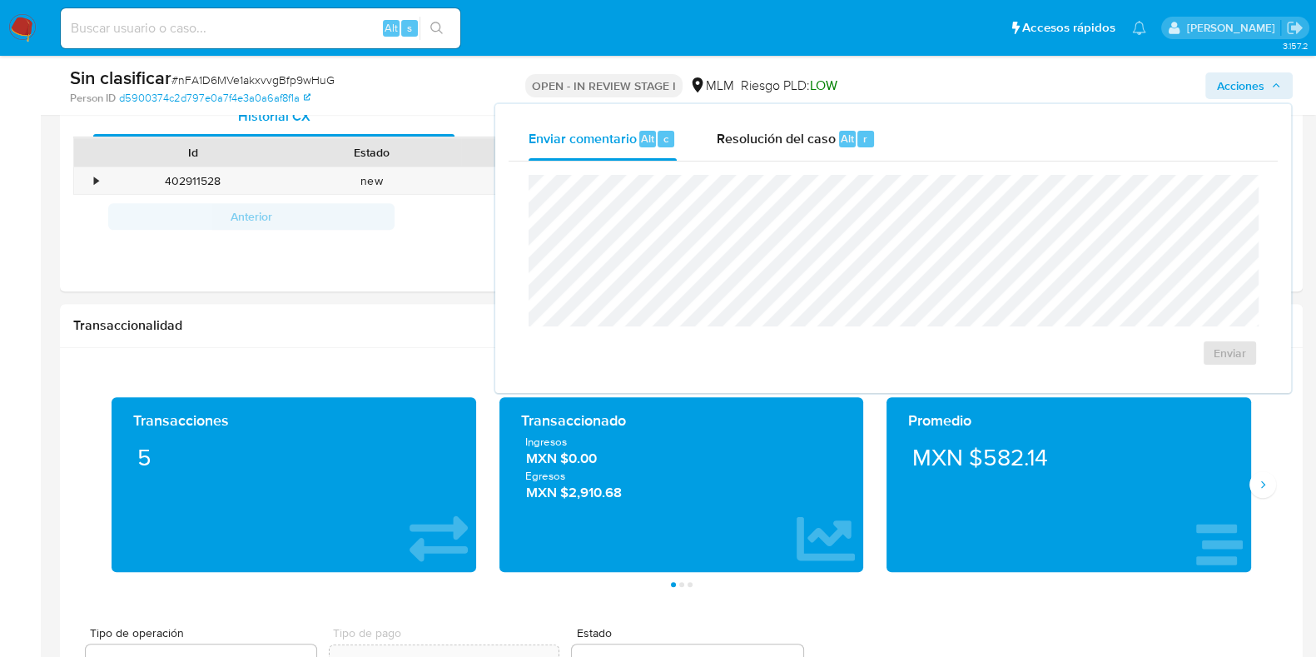
click at [796, 162] on div "Enviar" at bounding box center [893, 271] width 769 height 218
click at [803, 131] on span "Resolución del caso" at bounding box center [776, 137] width 119 height 19
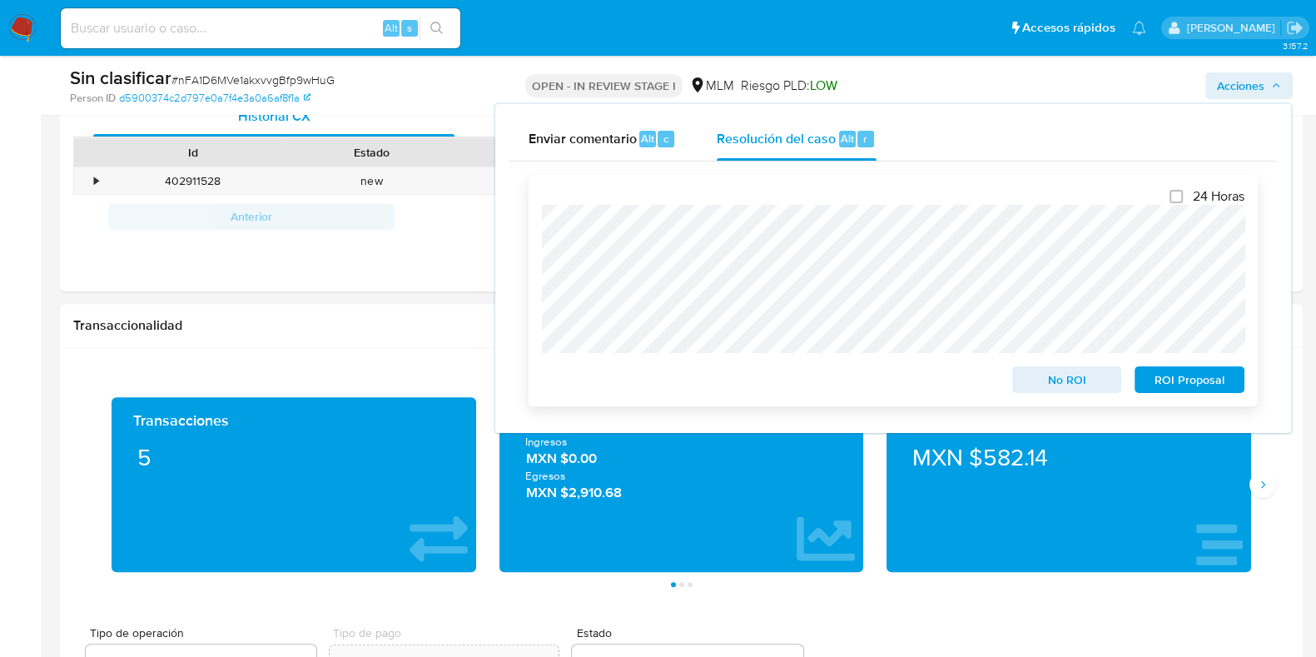
click at [1057, 378] on span "No ROI" at bounding box center [1067, 379] width 87 height 23
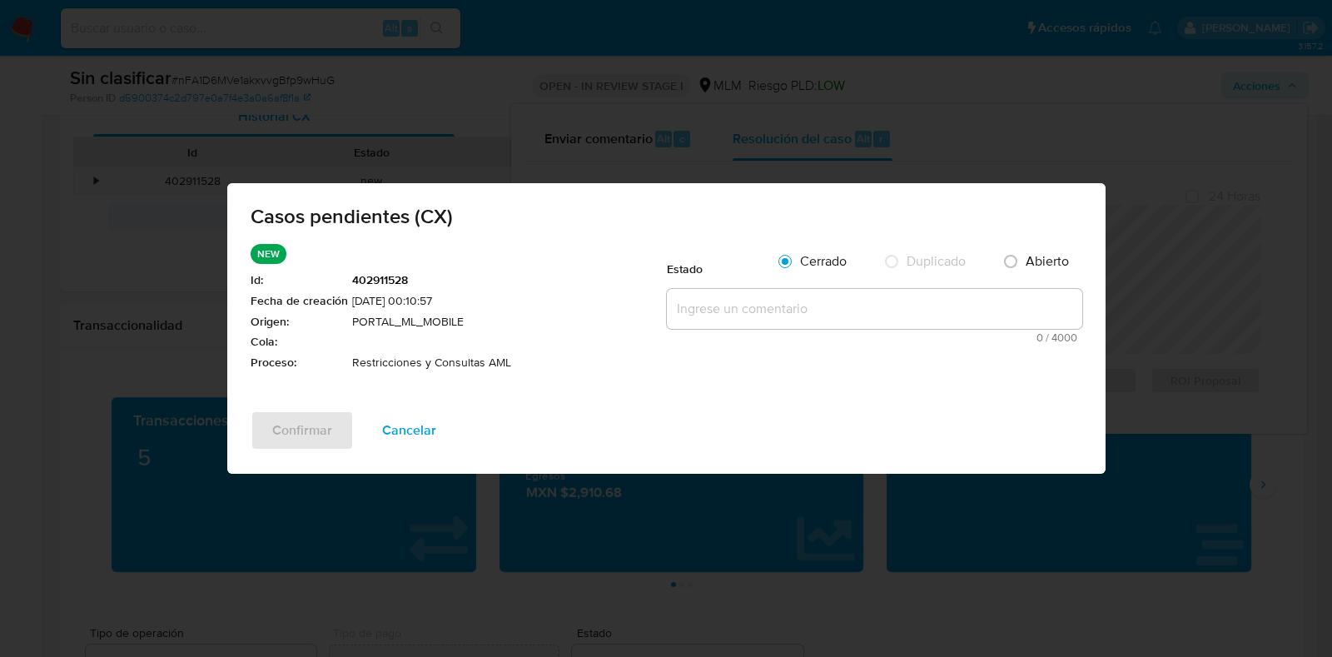
click at [896, 332] on span "0 / 4000" at bounding box center [874, 337] width 405 height 11
click at [890, 315] on textarea at bounding box center [874, 309] width 415 height 40
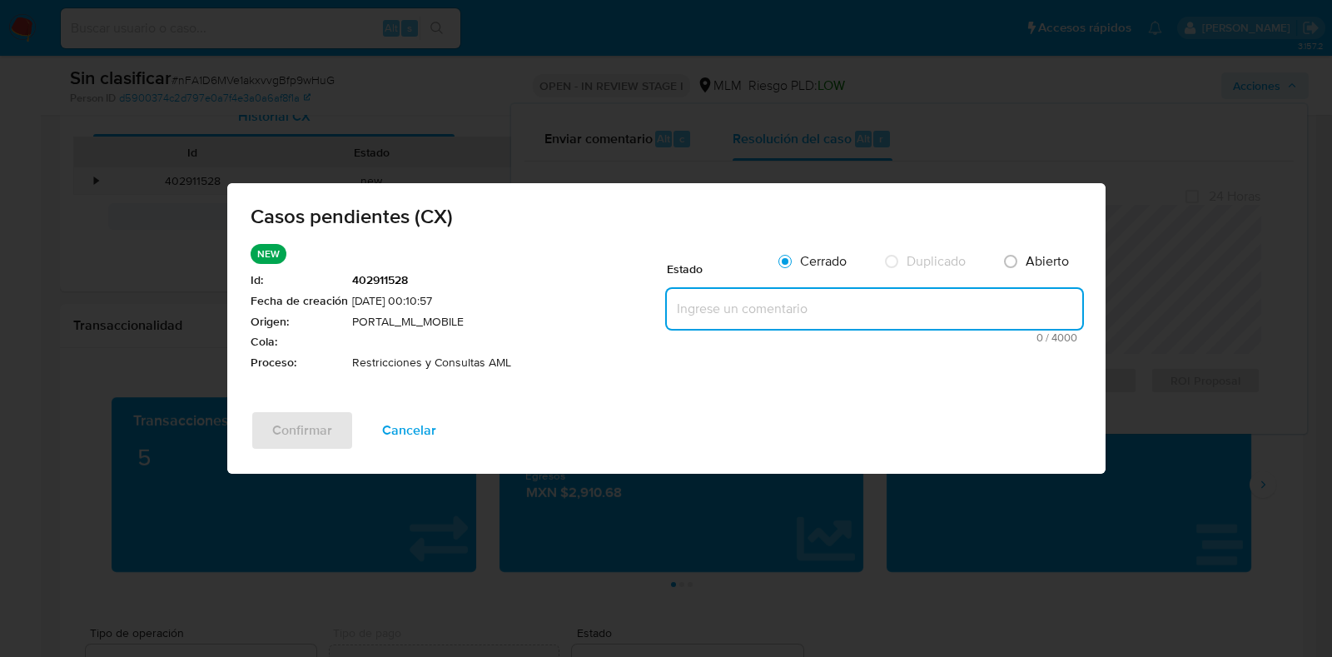
paste textarea "Se realiza validación de caso generado por CX Se identifica restricción por inu…"
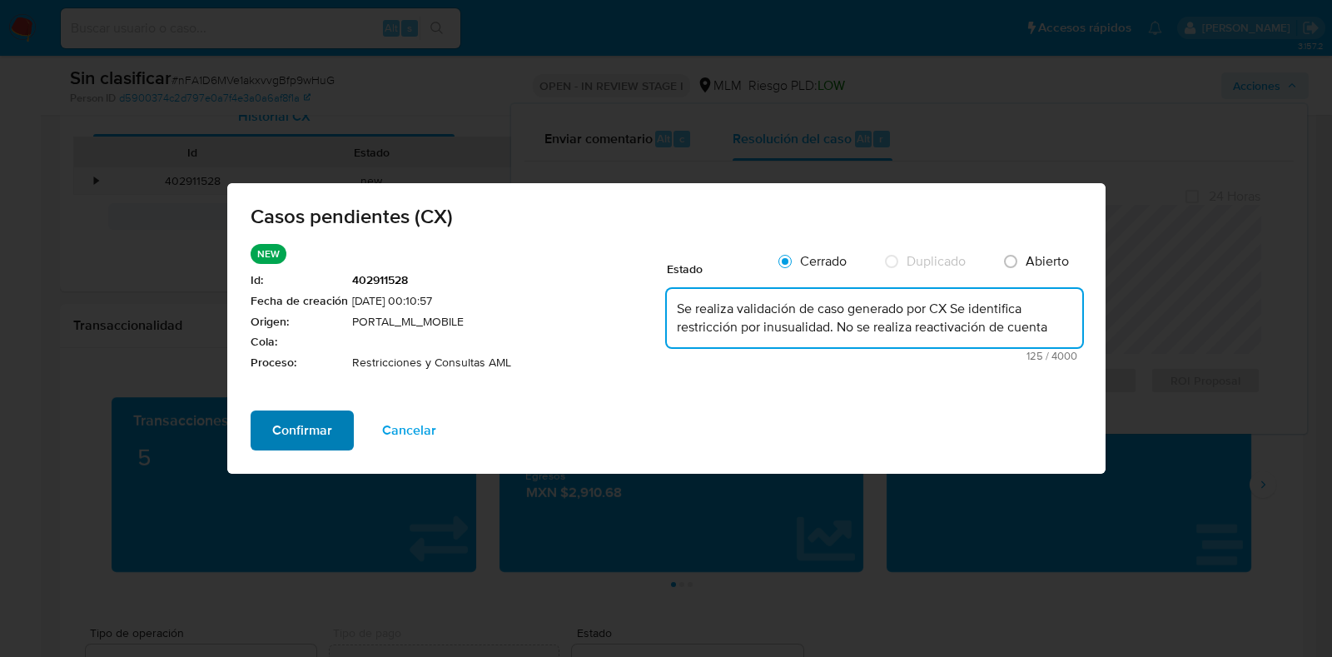
type textarea "Se realiza validación de caso generado por CX Se identifica restricción por inu…"
click at [324, 426] on span "Confirmar" at bounding box center [302, 430] width 60 height 37
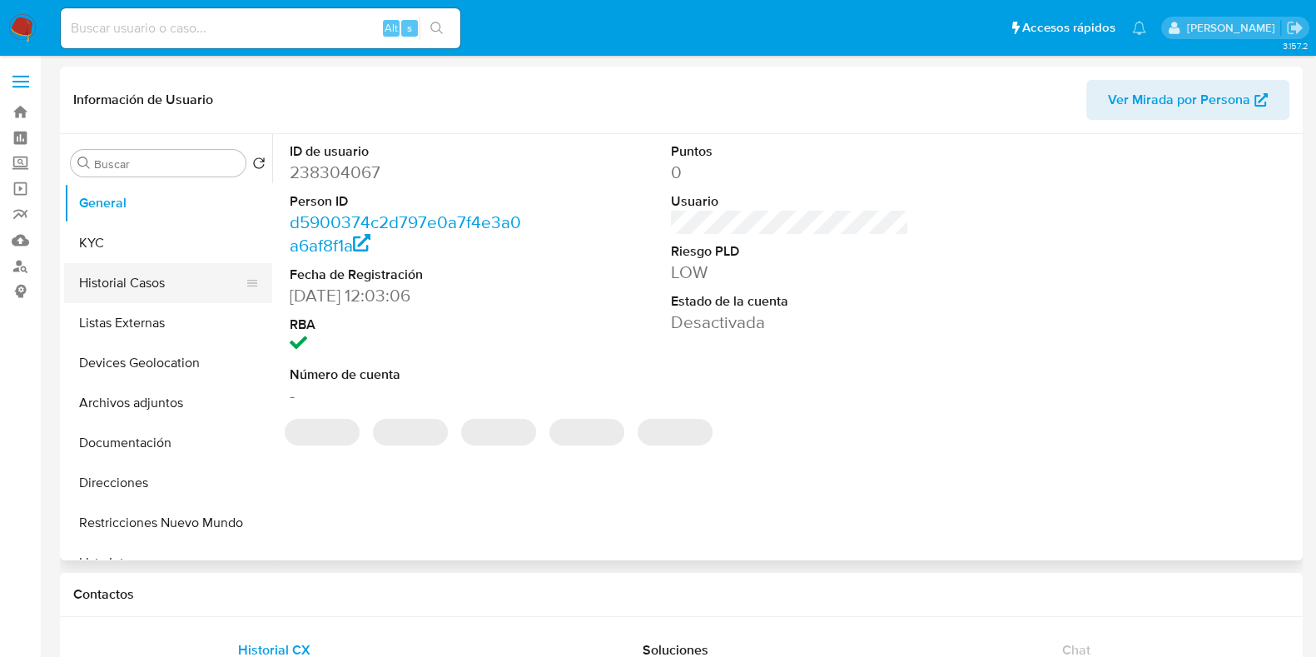
select select "10"
click at [109, 293] on button "Historial Casos" at bounding box center [161, 283] width 195 height 40
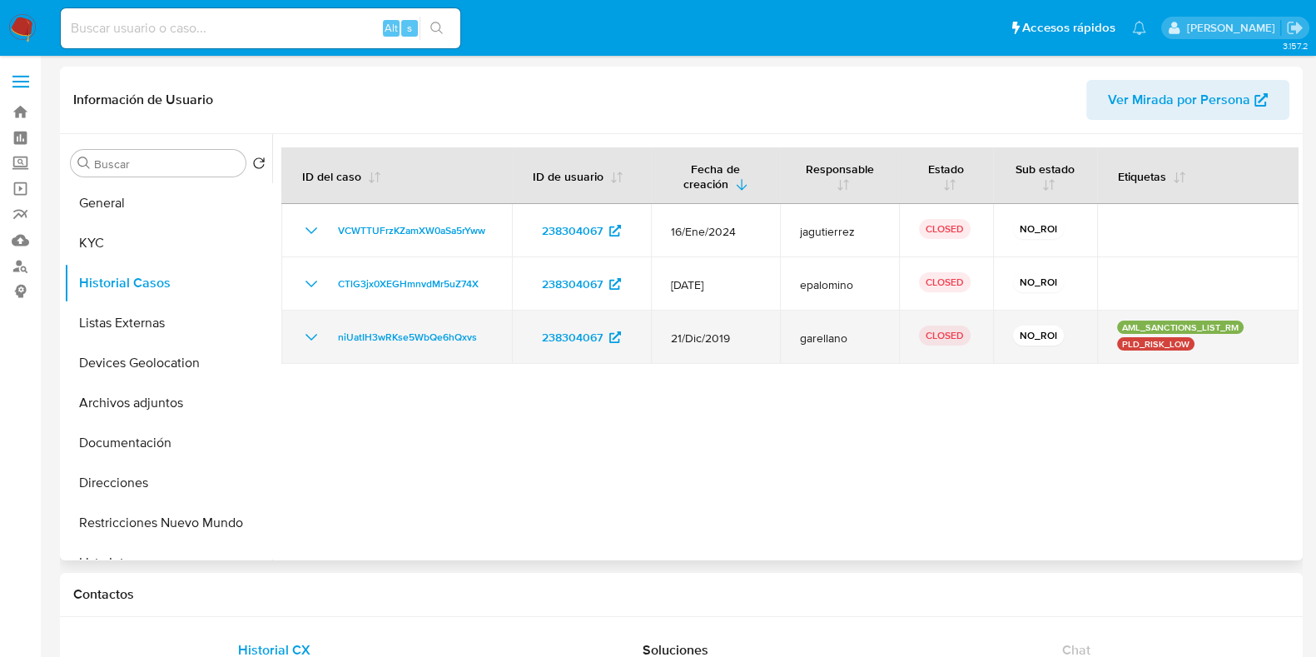
click at [311, 329] on icon "Mostrar/Ocultar" at bounding box center [311, 337] width 20 height 20
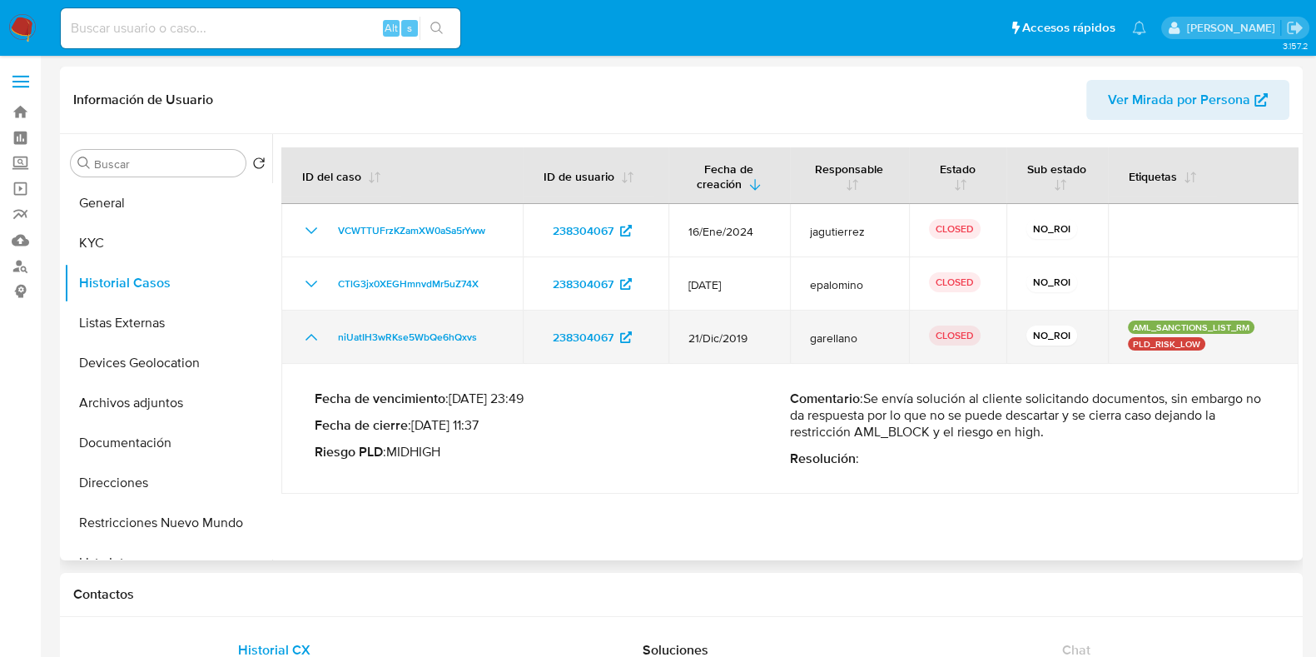
click at [311, 329] on icon "Mostrar/Ocultar" at bounding box center [311, 337] width 20 height 20
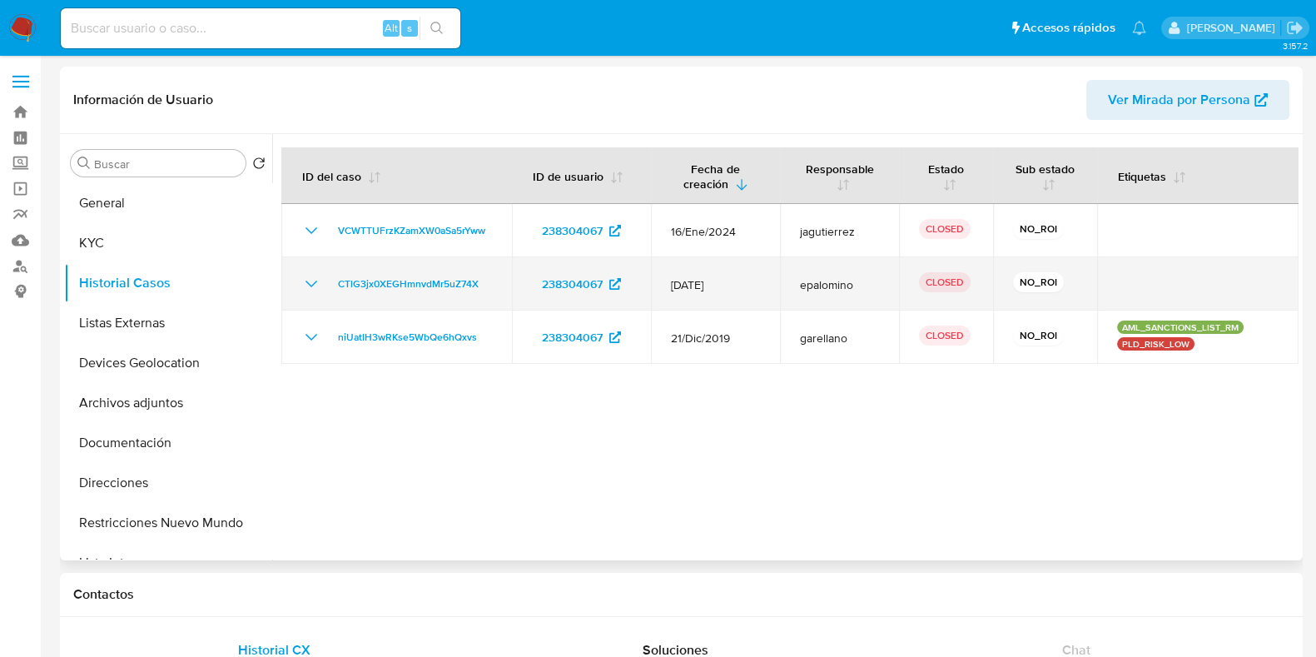
click at [310, 293] on icon "Mostrar/Ocultar" at bounding box center [311, 284] width 20 height 20
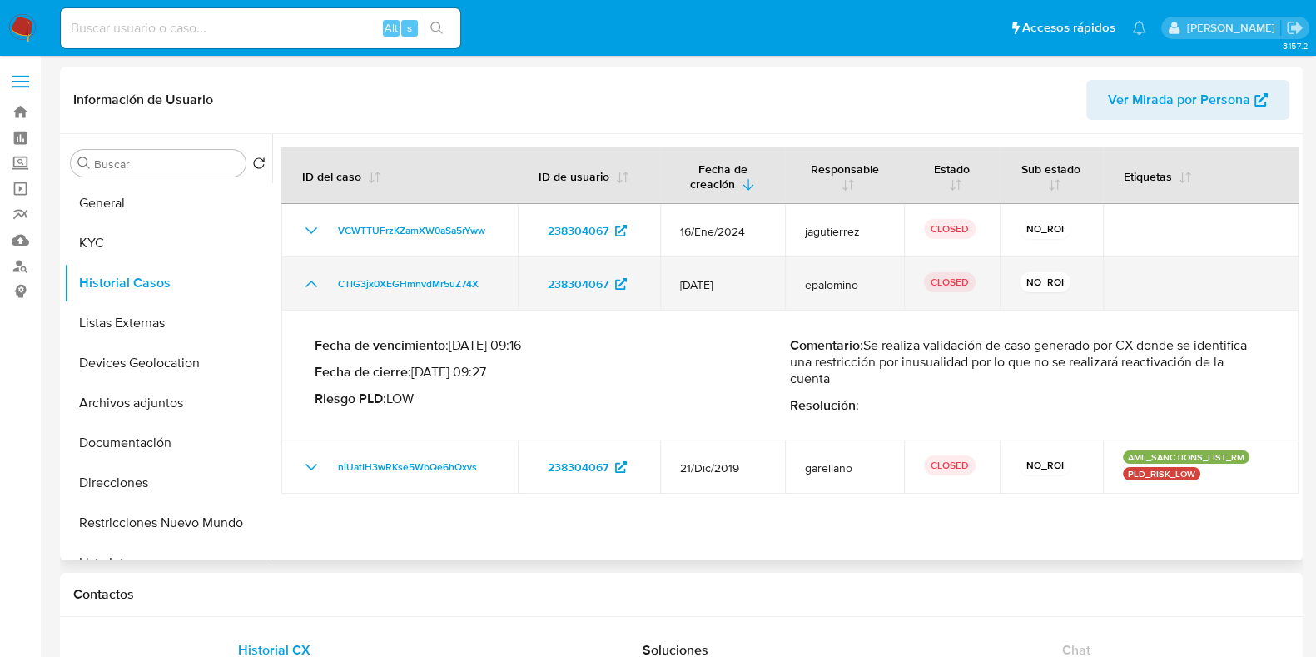
click at [310, 291] on icon "Mostrar/Ocultar" at bounding box center [311, 284] width 20 height 20
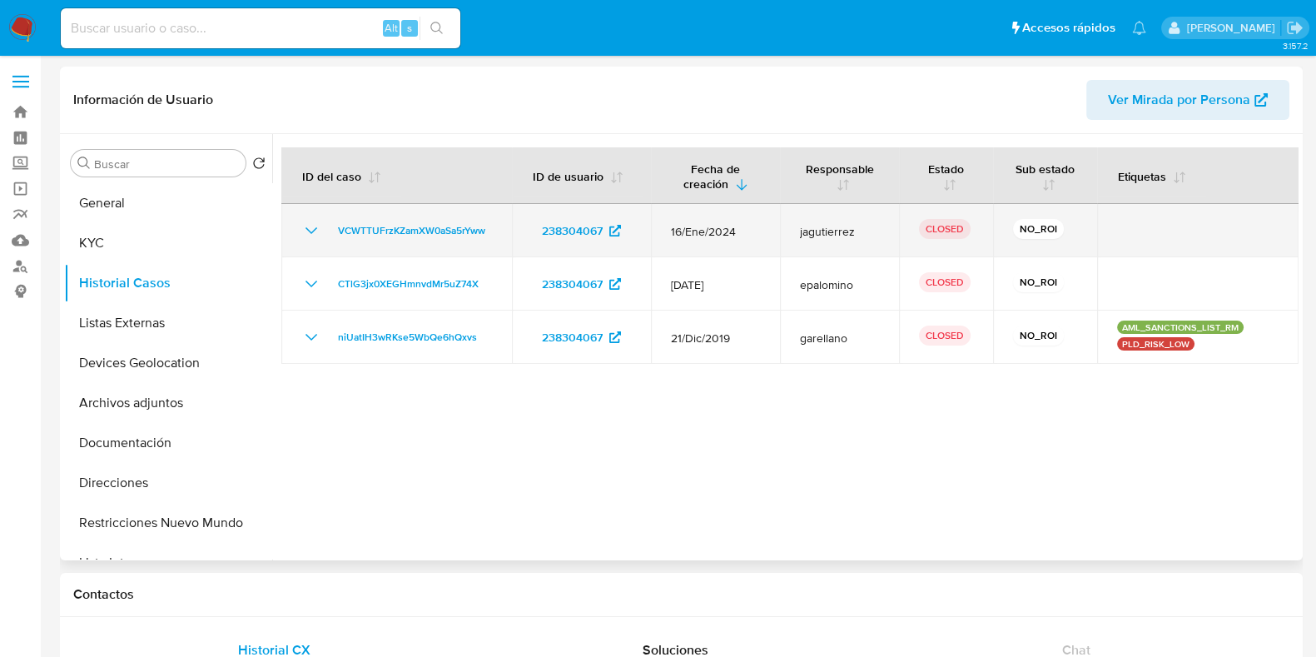
click at [312, 231] on icon "Mostrar/Ocultar" at bounding box center [312, 230] width 12 height 7
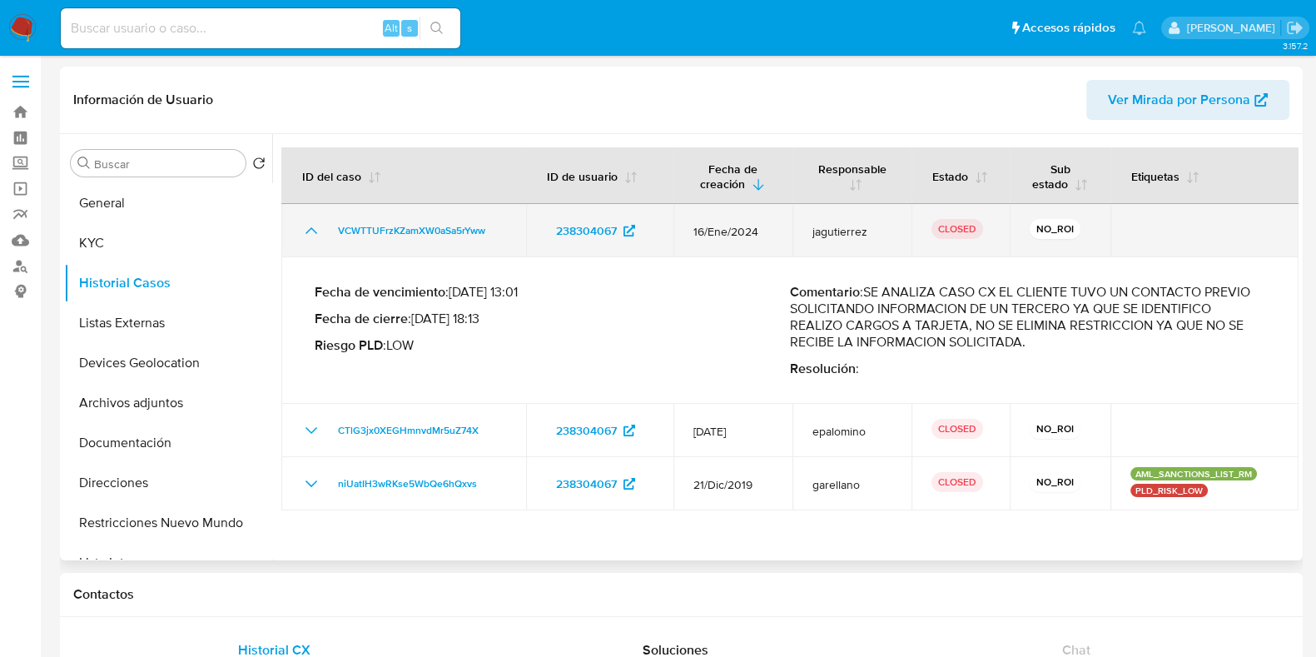
click at [312, 231] on icon "Mostrar/Ocultar" at bounding box center [311, 231] width 20 height 20
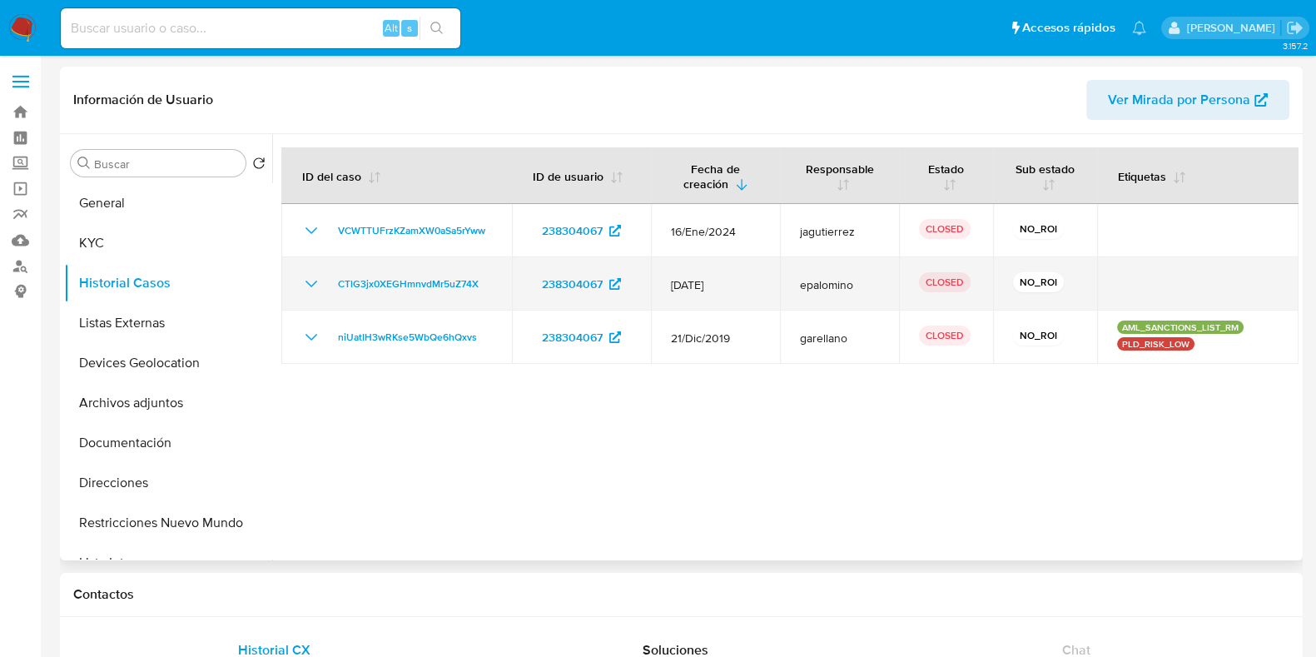
click at [310, 289] on icon "Mostrar/Ocultar" at bounding box center [311, 284] width 20 height 20
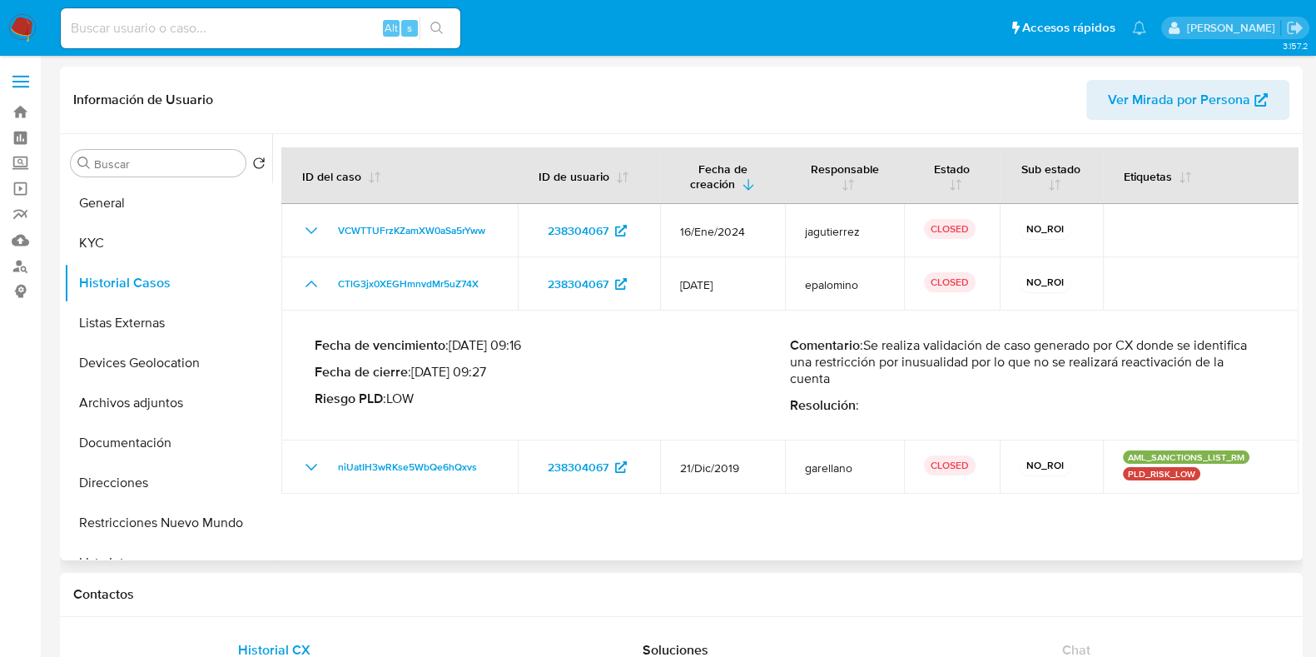
drag, startPoint x: 868, startPoint y: 343, endPoint x: 907, endPoint y: 376, distance: 51.4
click at [907, 376] on p "Comentario : Se realiza validación de caso generado por CX donde se identifica …" at bounding box center [1027, 362] width 475 height 50
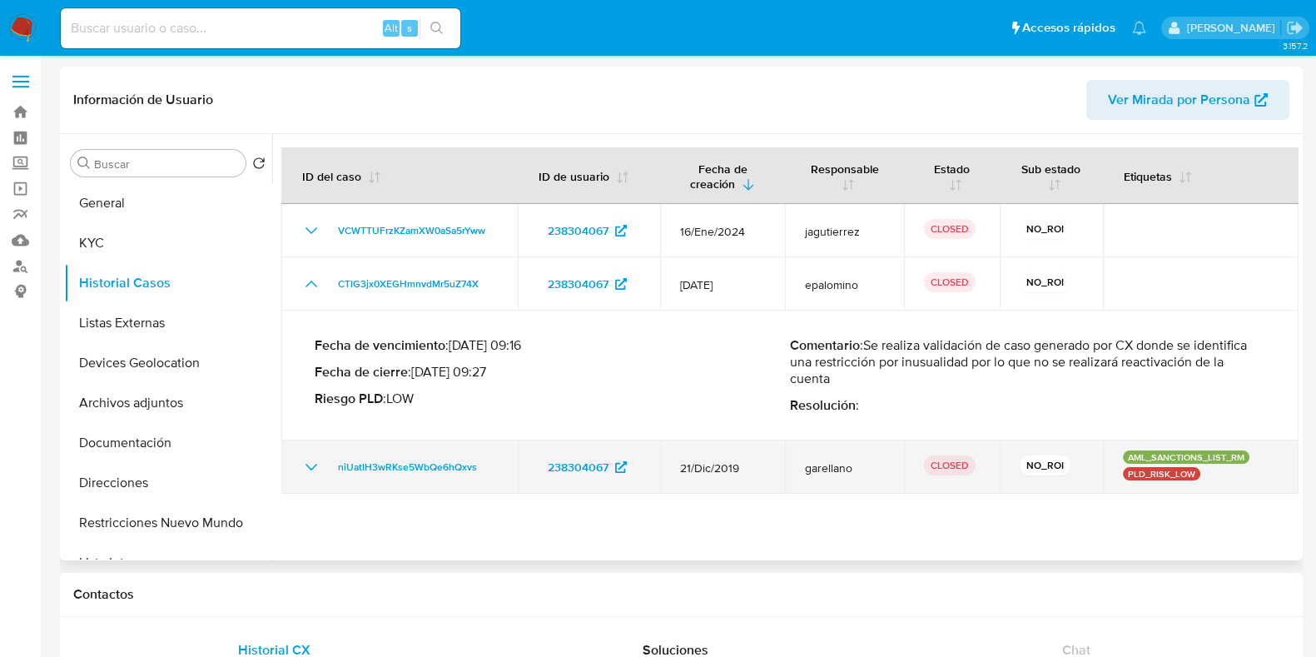
click at [300, 464] on td "niUatIH3wRKse5WbQe6hQxvs" at bounding box center [399, 466] width 236 height 53
click at [304, 463] on icon "Mostrar/Ocultar" at bounding box center [311, 467] width 20 height 20
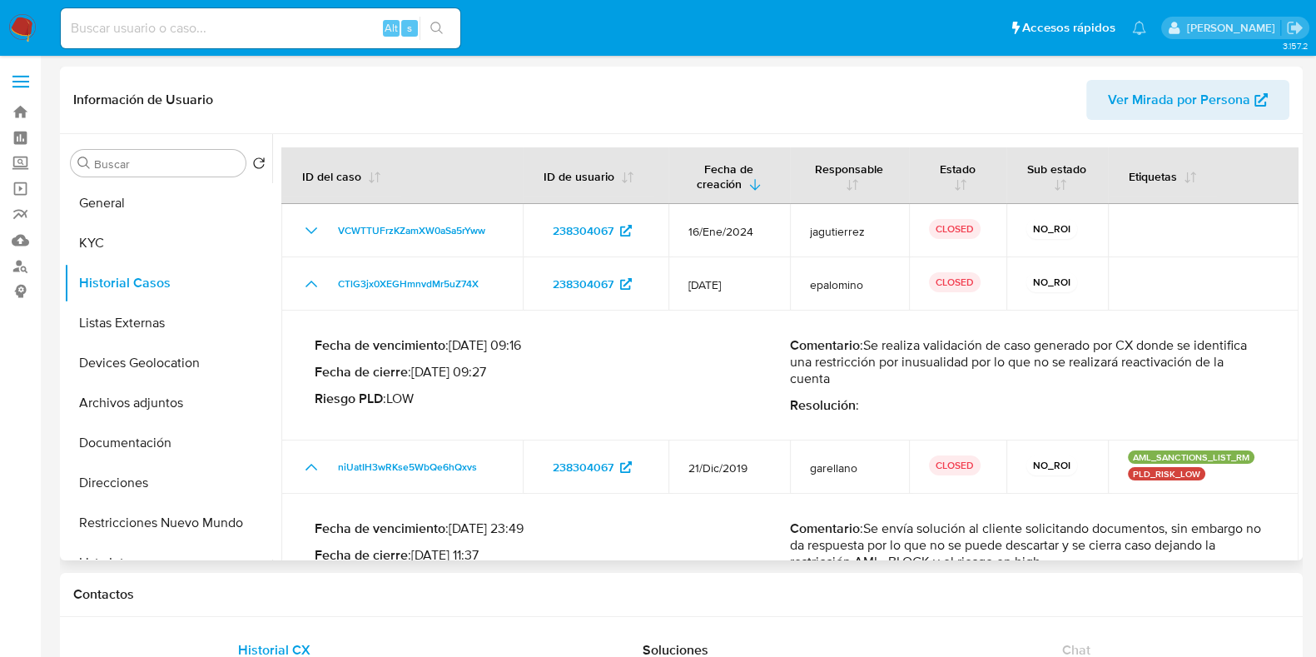
scroll to position [71, 0]
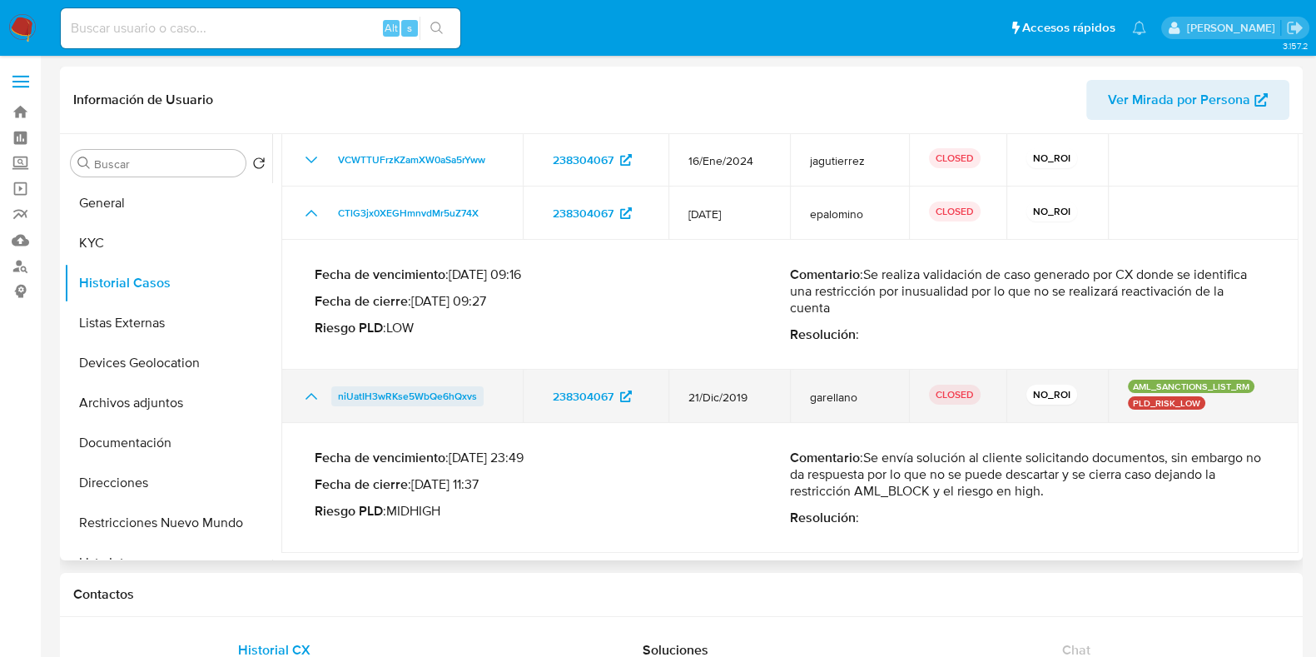
click at [433, 396] on span "niUatIH3wRKse5WbQe6hQxvs" at bounding box center [407, 396] width 139 height 20
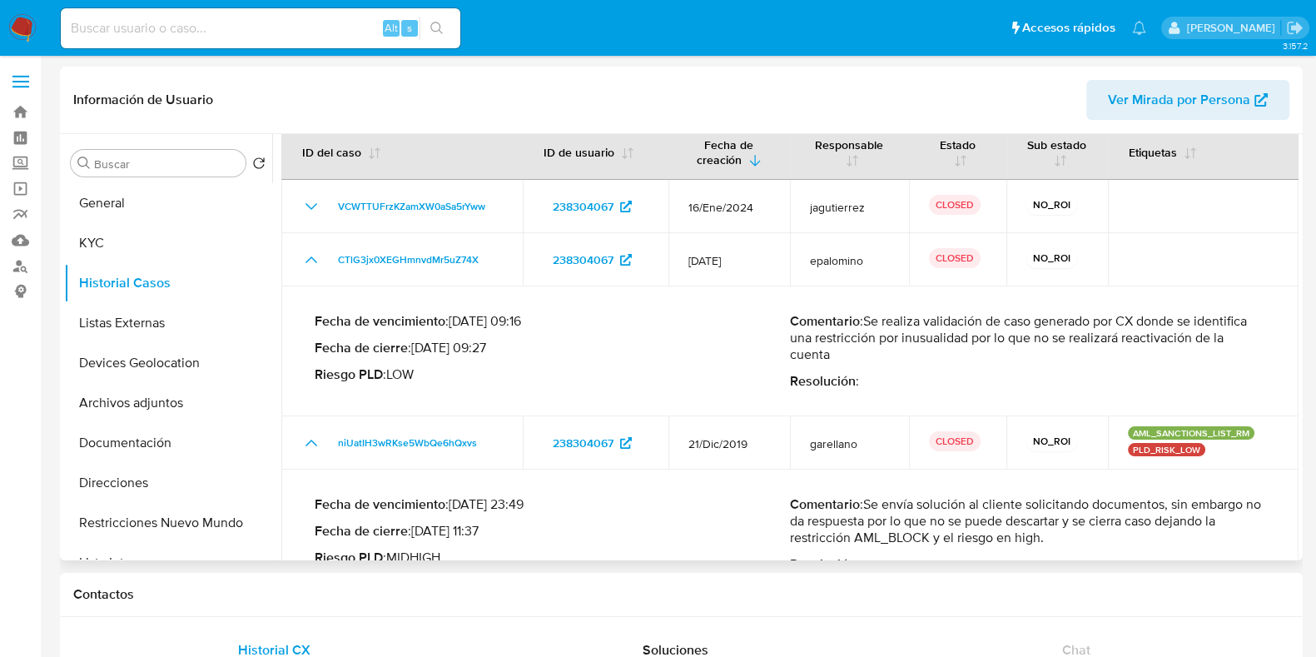
scroll to position [0, 0]
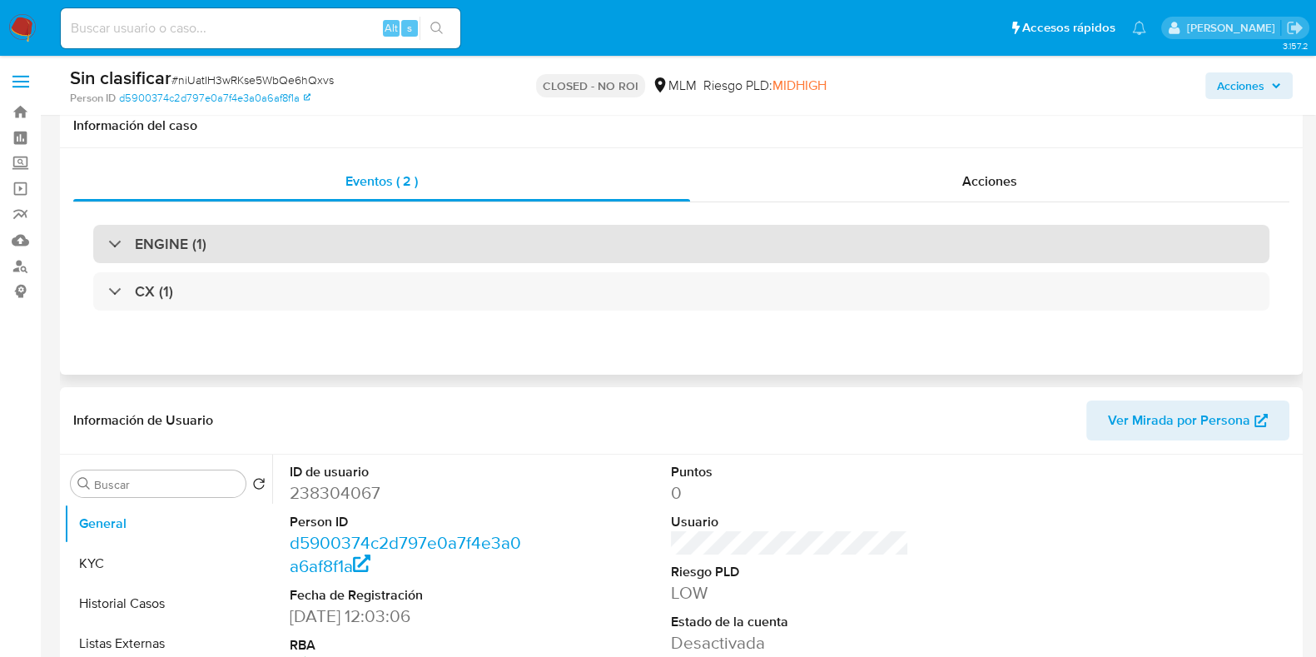
select select "10"
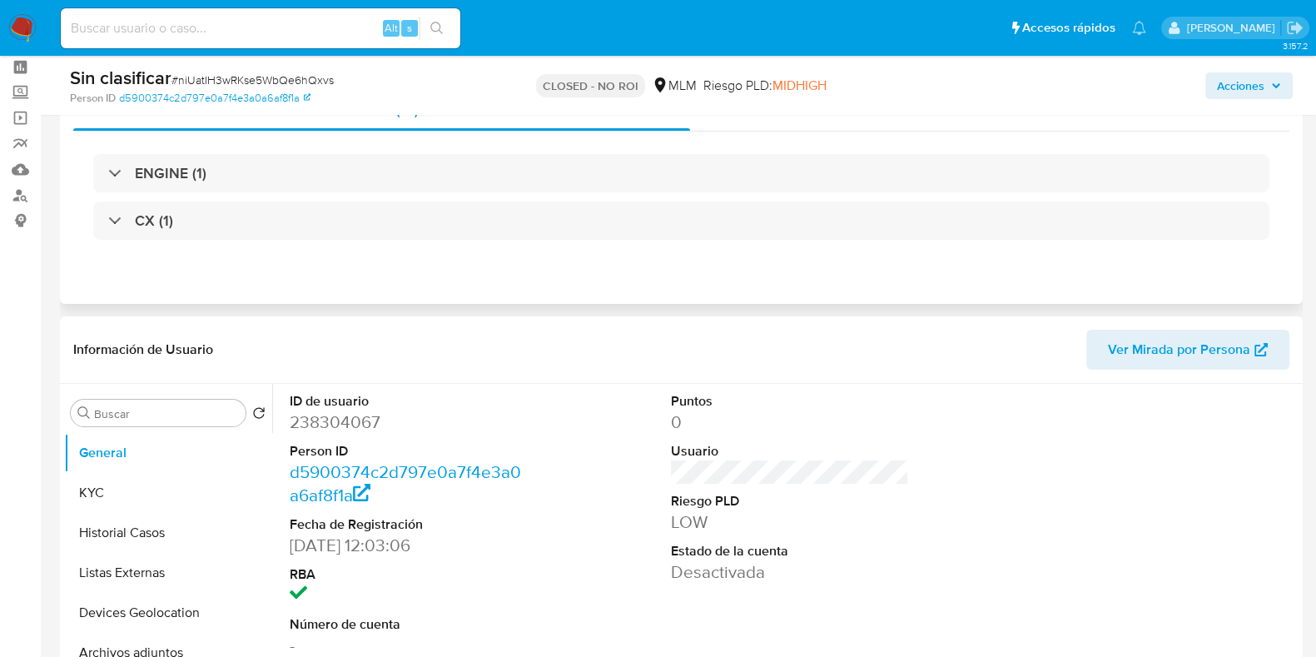
scroll to position [103, 0]
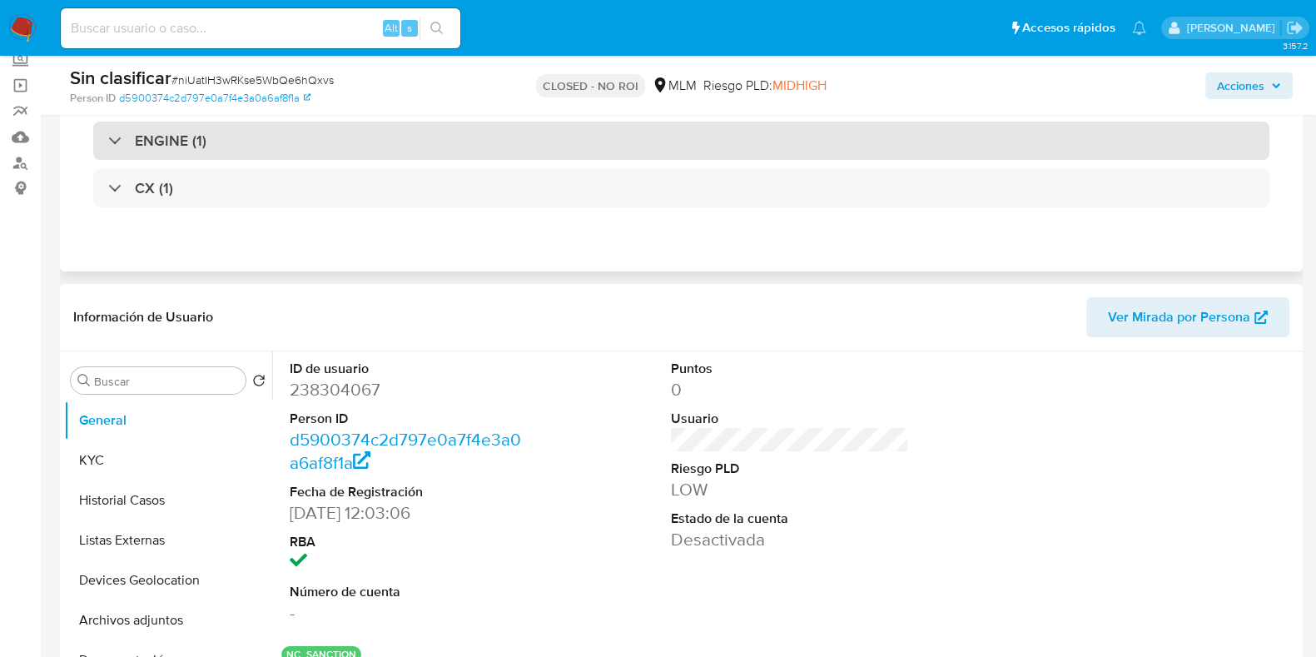
click at [278, 143] on div "ENGINE (1)" at bounding box center [681, 141] width 1176 height 38
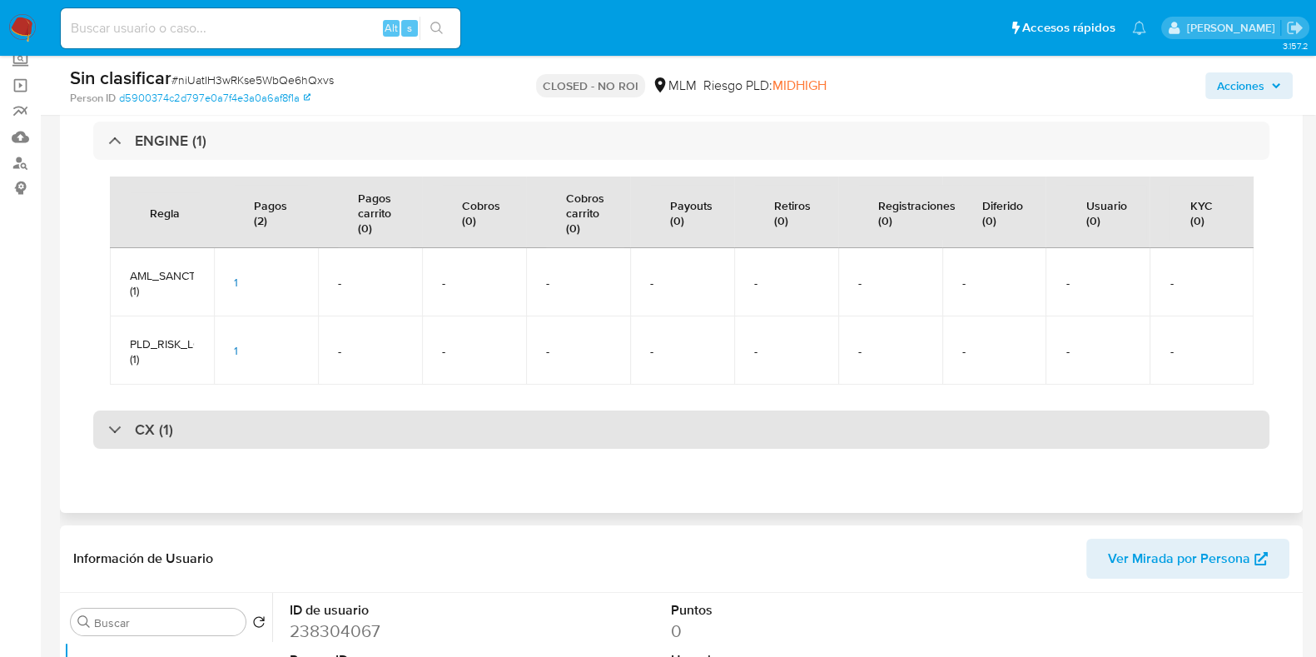
click at [311, 413] on div "CX (1)" at bounding box center [681, 429] width 1176 height 38
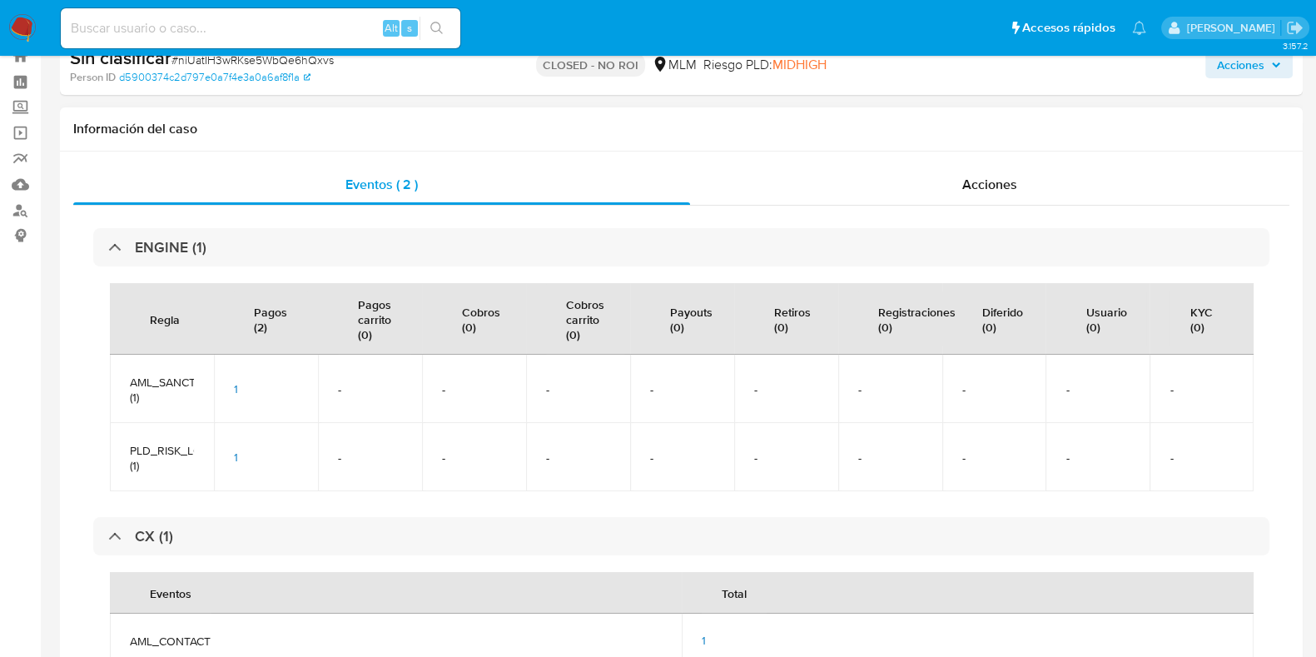
scroll to position [0, 0]
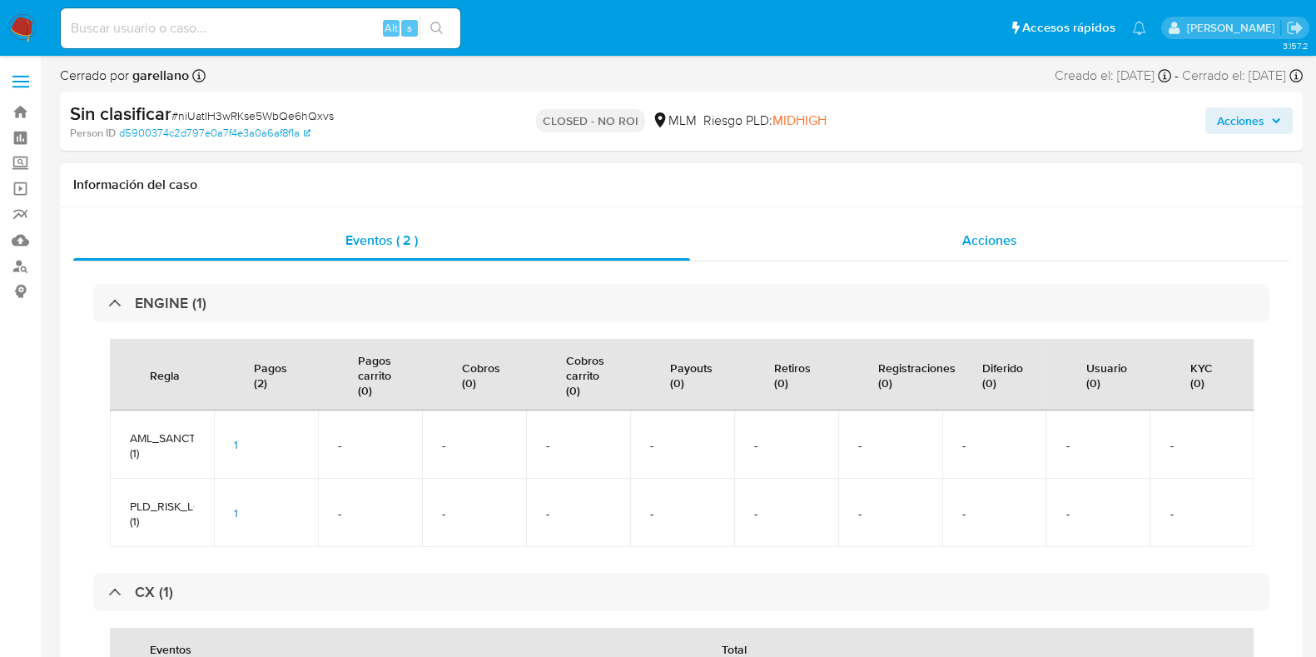
click at [1031, 222] on div "Acciones" at bounding box center [989, 241] width 599 height 40
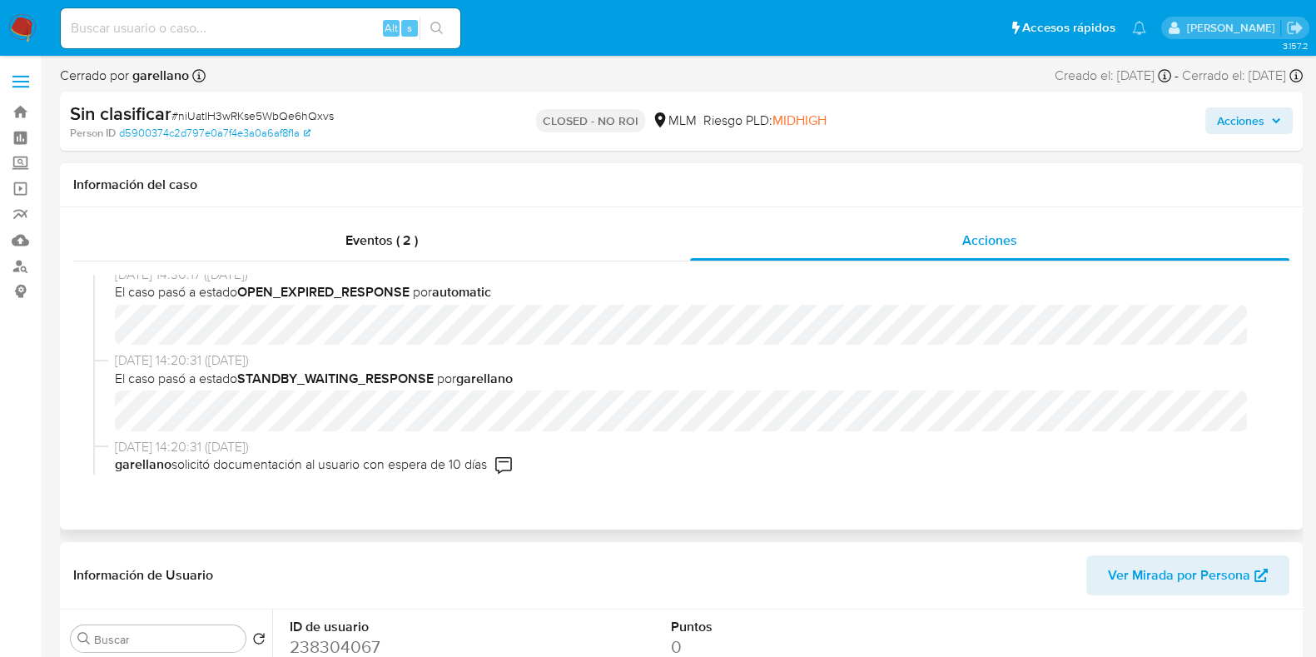
scroll to position [207, 0]
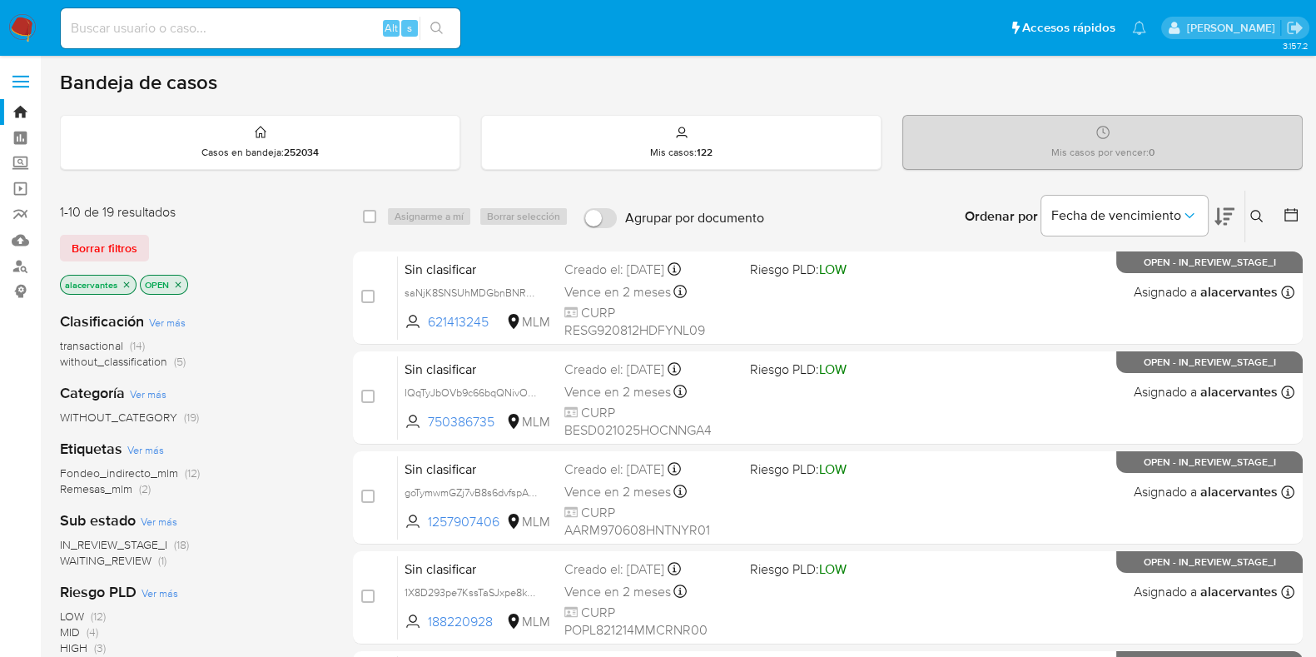
click at [174, 364] on span "(5)" at bounding box center [180, 361] width 12 height 17
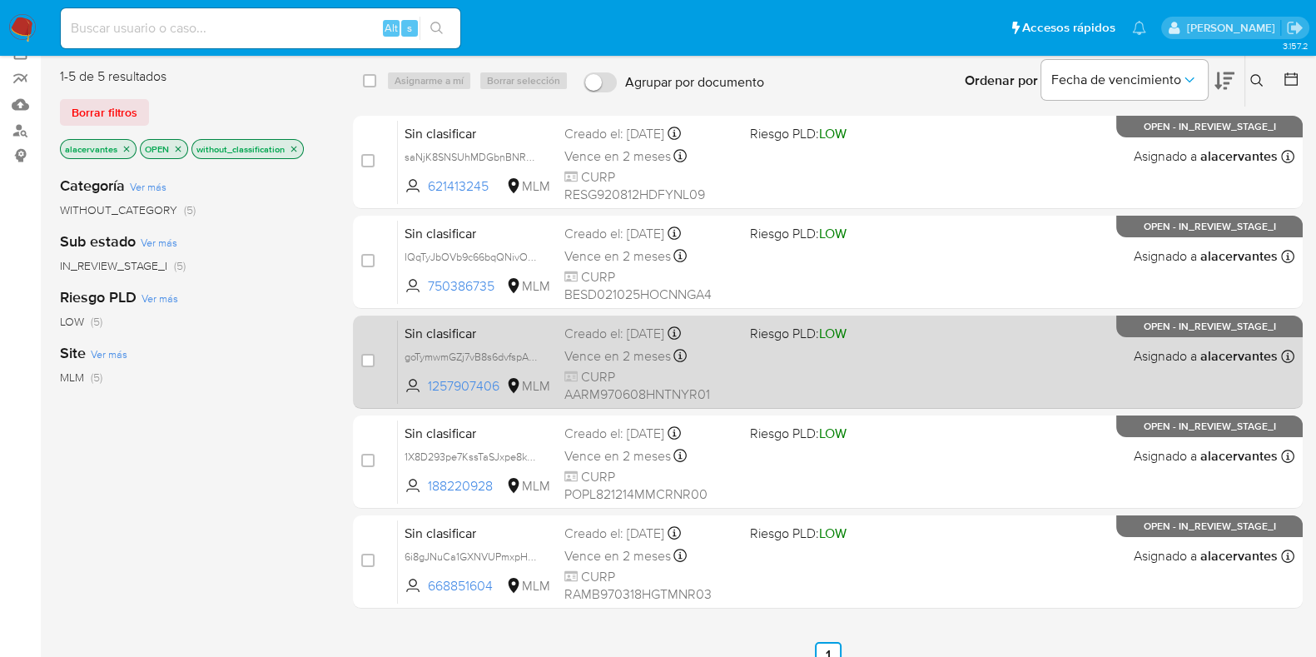
scroll to position [103, 0]
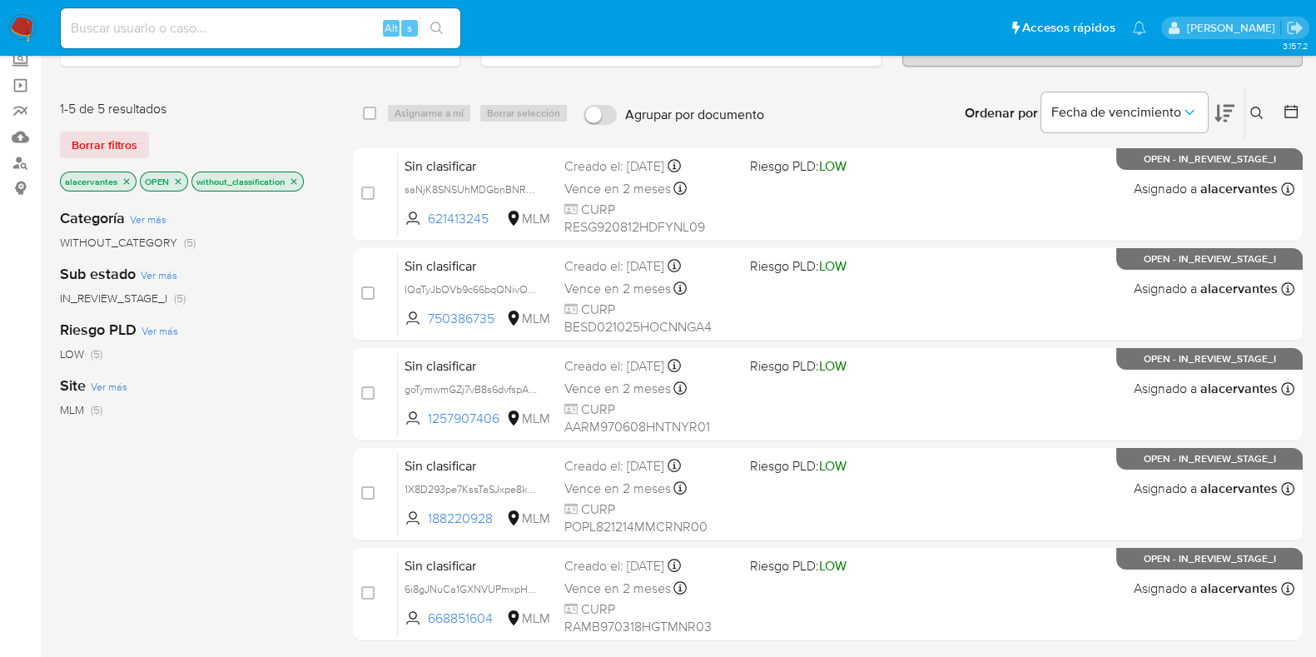
click at [29, 27] on img at bounding box center [22, 28] width 28 height 28
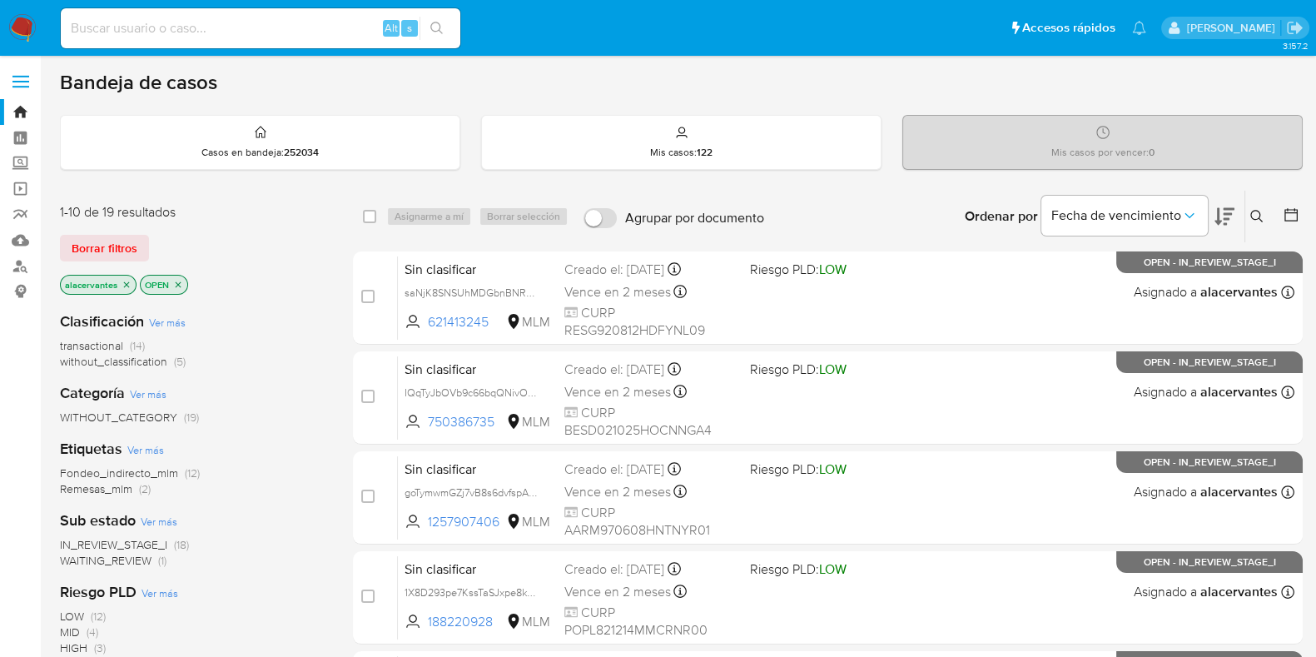
click at [289, 35] on input at bounding box center [261, 28] width 400 height 22
paste input "209260744"
type input "209260744"
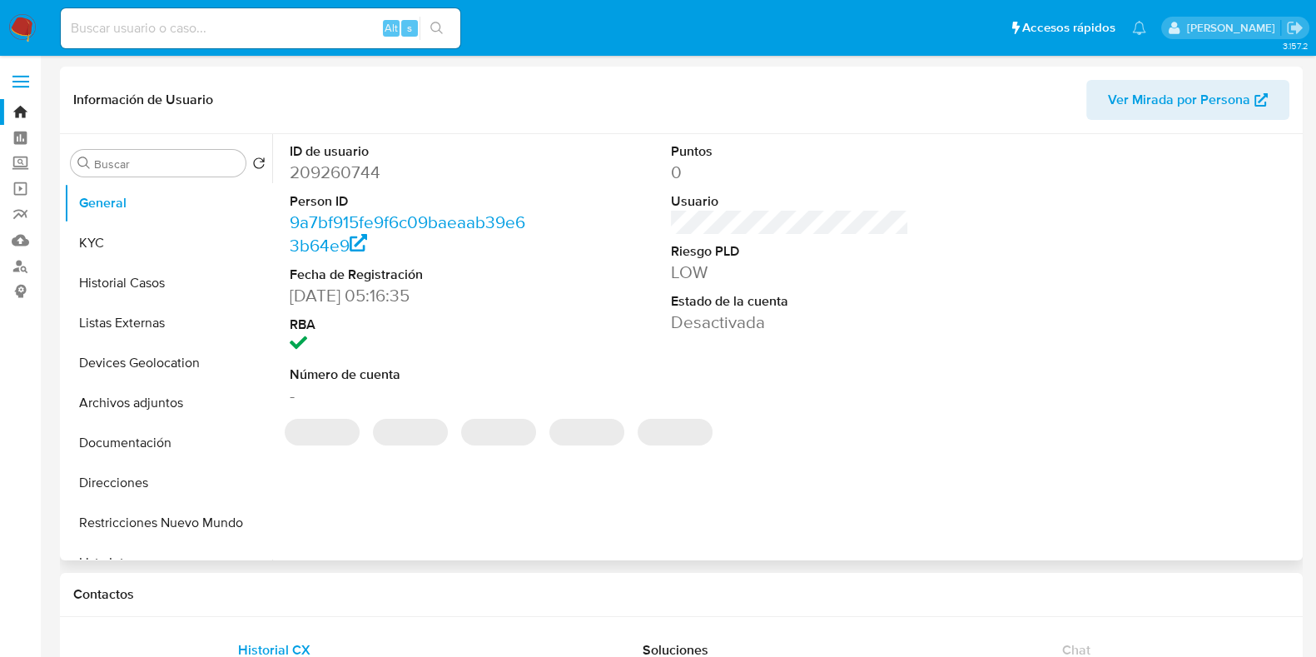
select select "10"
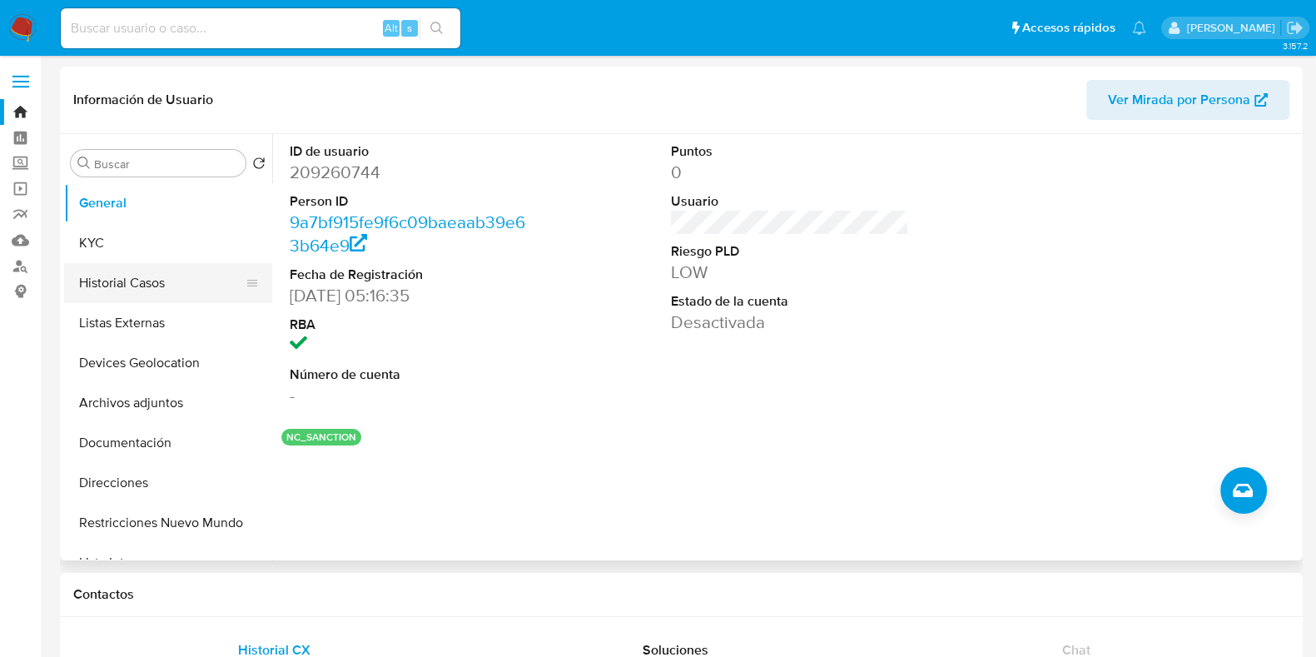
click at [157, 276] on button "Historial Casos" at bounding box center [161, 283] width 195 height 40
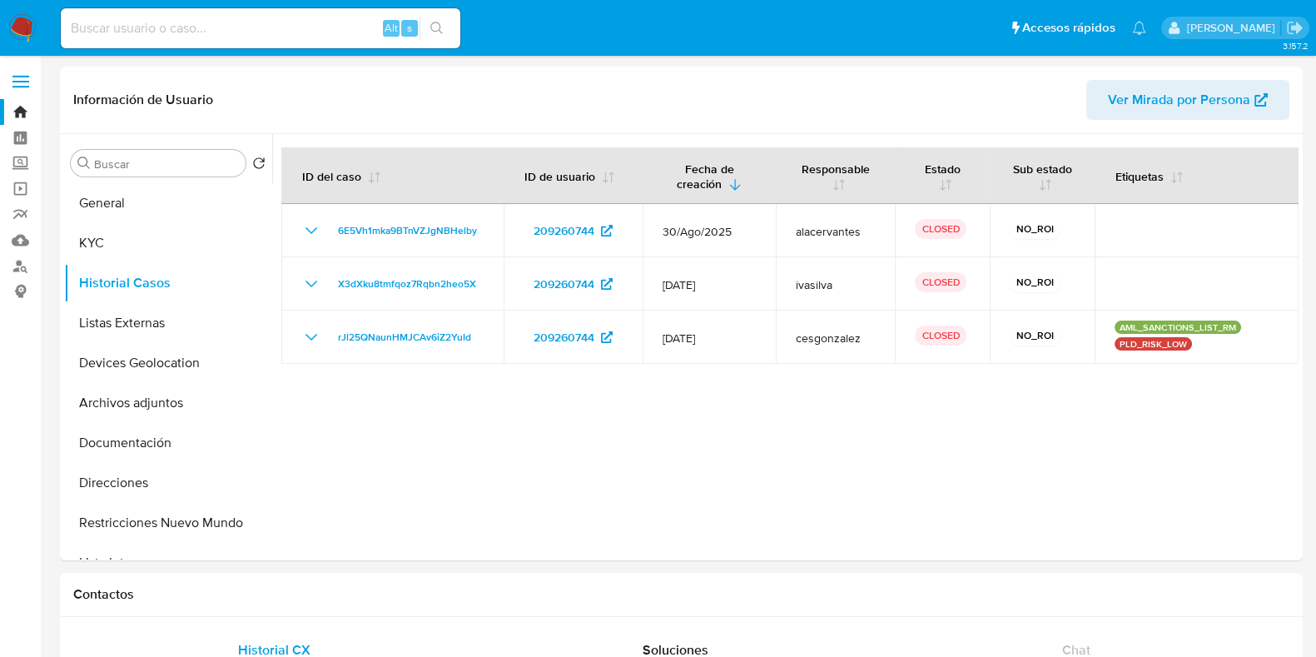
click at [231, 31] on input at bounding box center [261, 28] width 400 height 22
paste input "1049557233"
type input "1049557233"
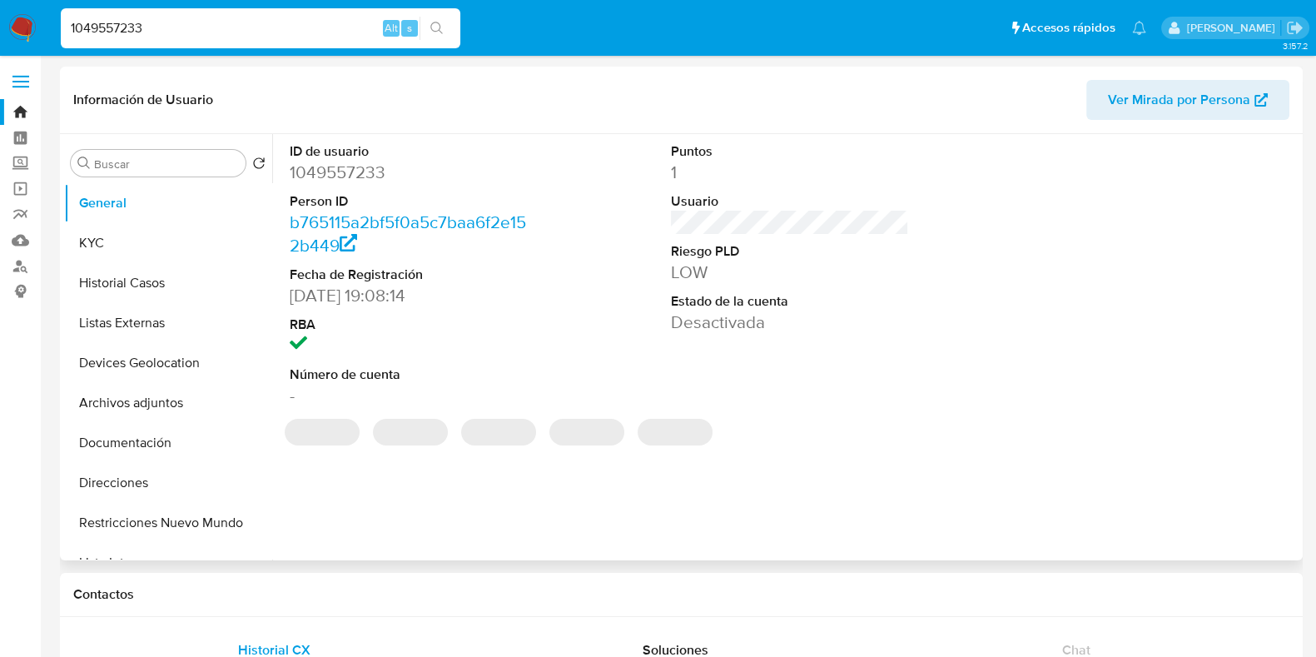
select select "10"
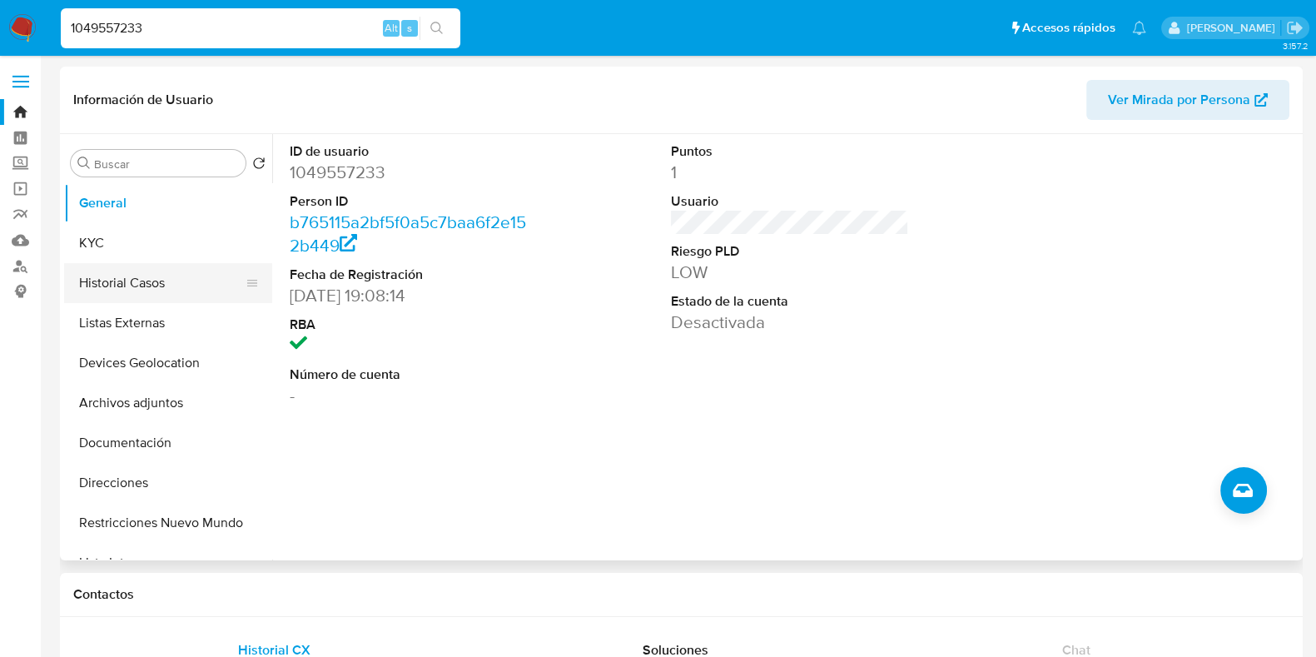
click at [123, 296] on button "Historial Casos" at bounding box center [161, 283] width 195 height 40
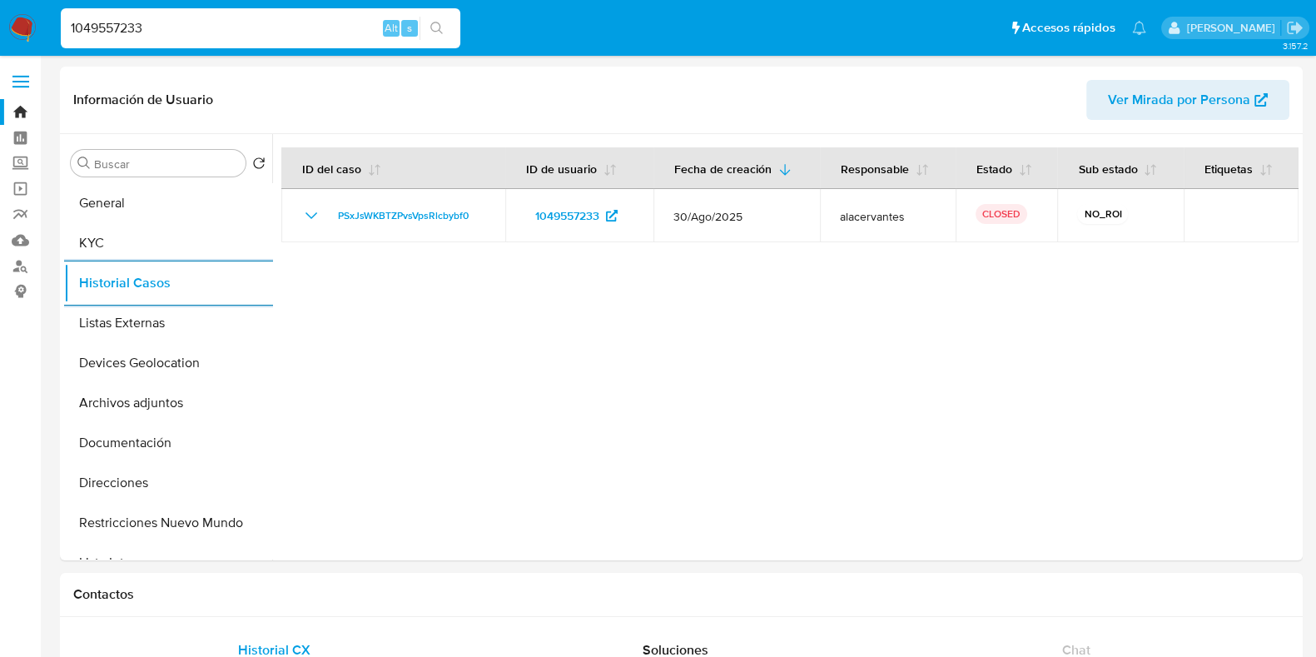
click at [277, 8] on div "1049557233 Alt s" at bounding box center [261, 28] width 400 height 40
click at [272, 22] on input "1049557233" at bounding box center [261, 28] width 400 height 22
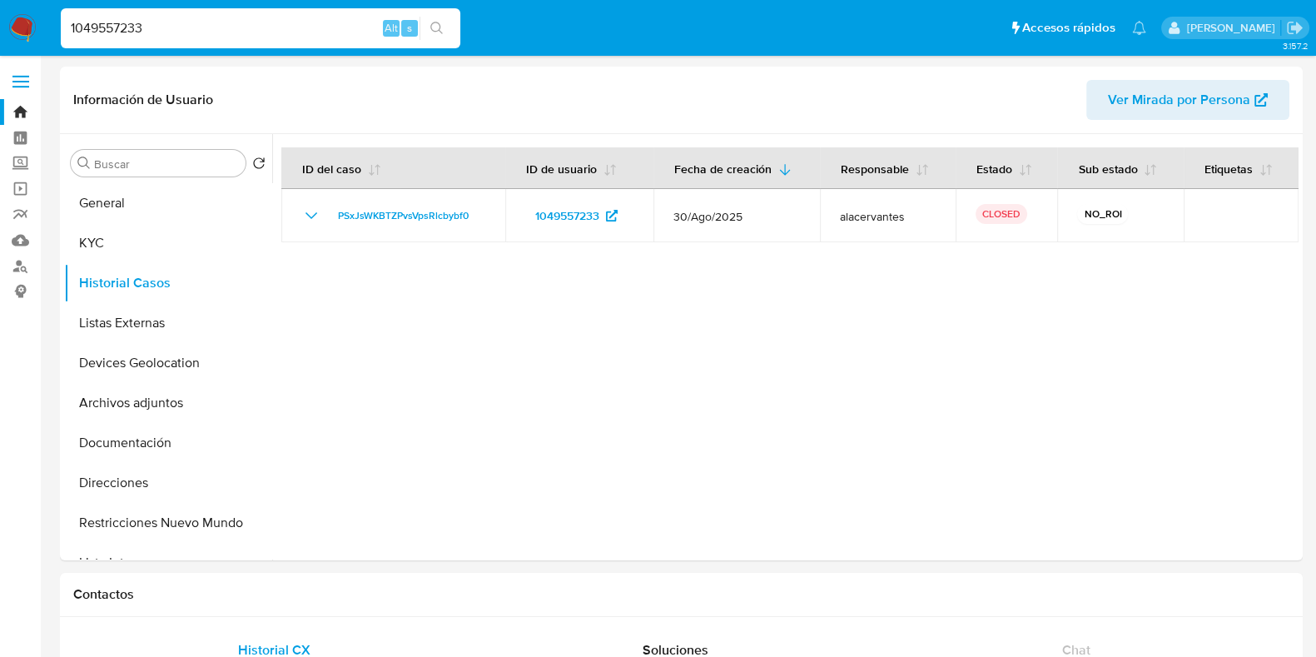
paste input "668851604"
type input "668851604"
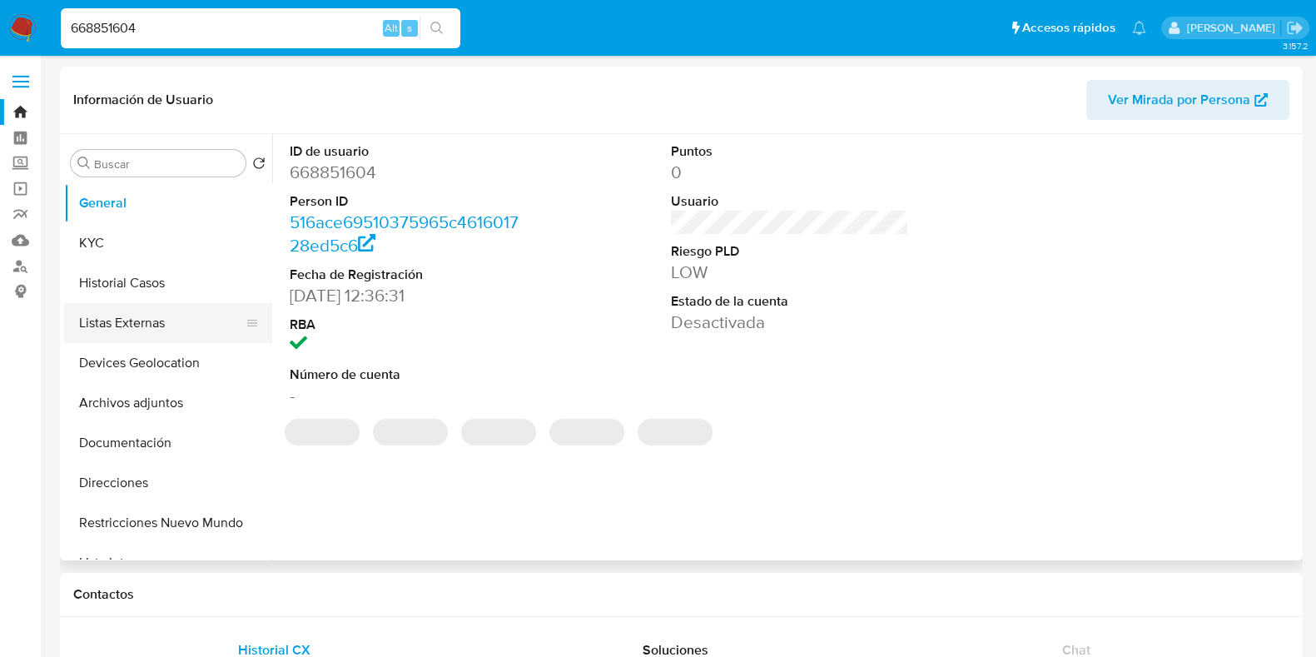
click at [167, 313] on button "Listas Externas" at bounding box center [161, 323] width 195 height 40
select select "10"
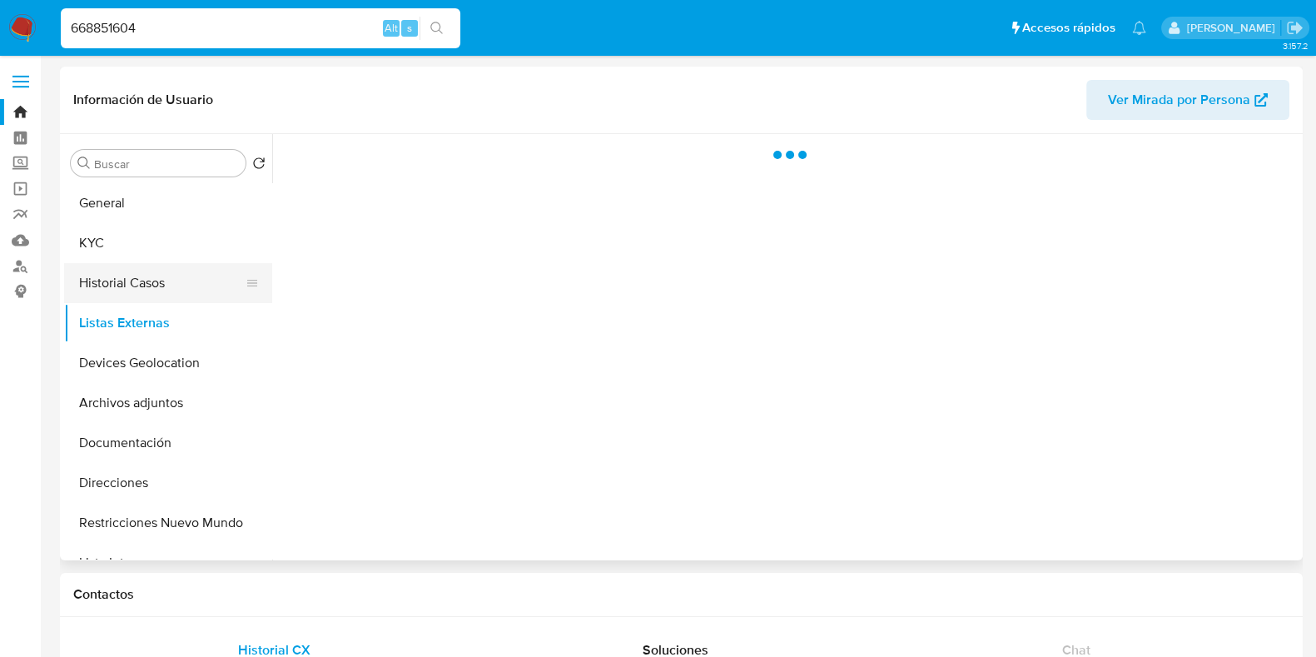
click at [162, 287] on button "Historial Casos" at bounding box center [161, 283] width 195 height 40
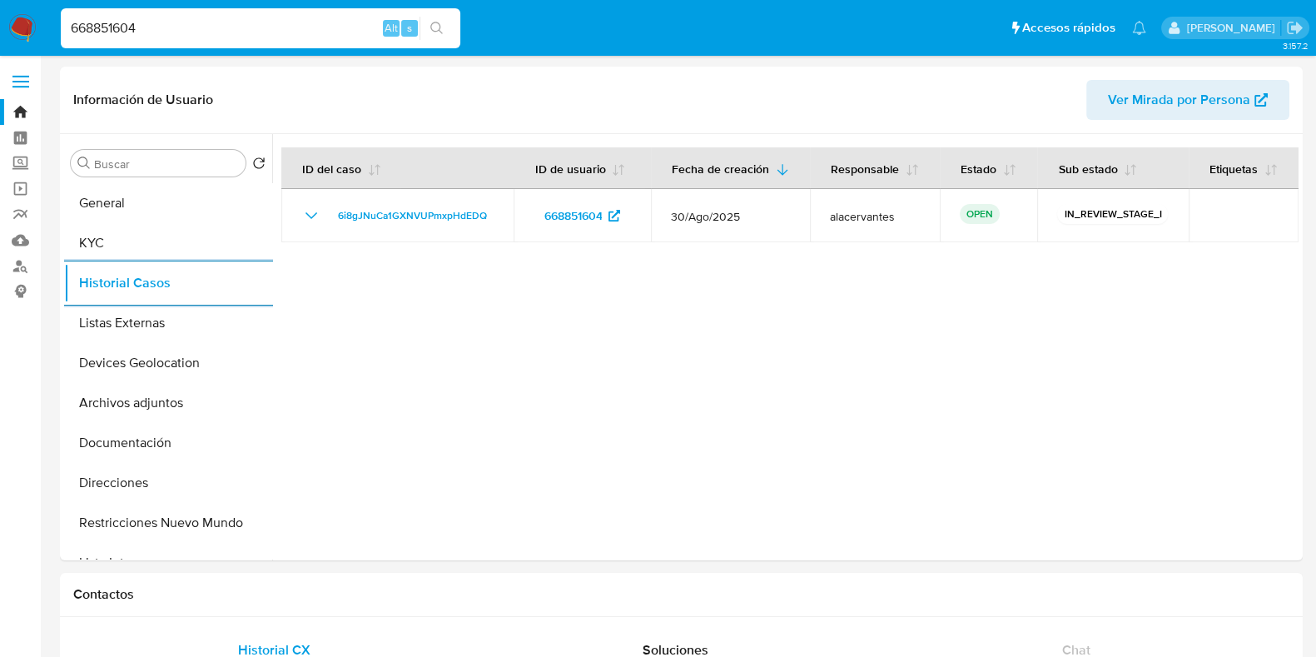
click at [248, 13] on div "668851604 Alt s" at bounding box center [261, 28] width 400 height 40
click at [204, 30] on input "668851604" at bounding box center [261, 28] width 400 height 22
paste input "1062705940"
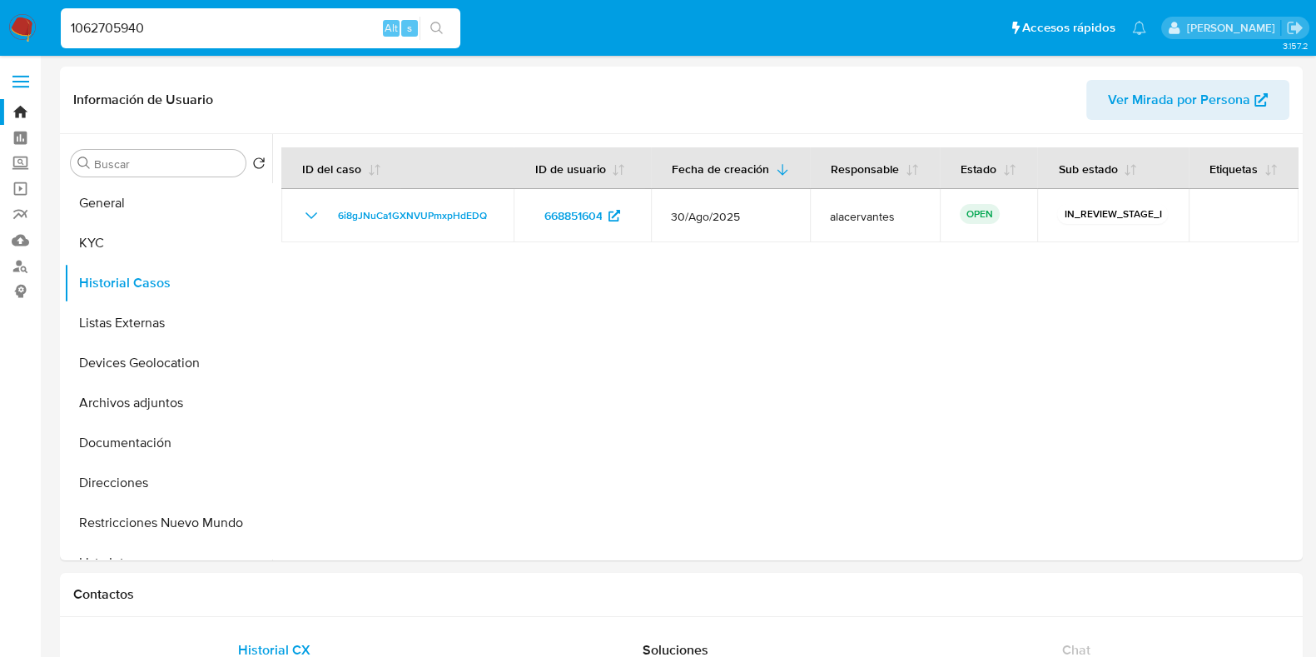
type input "1062705940"
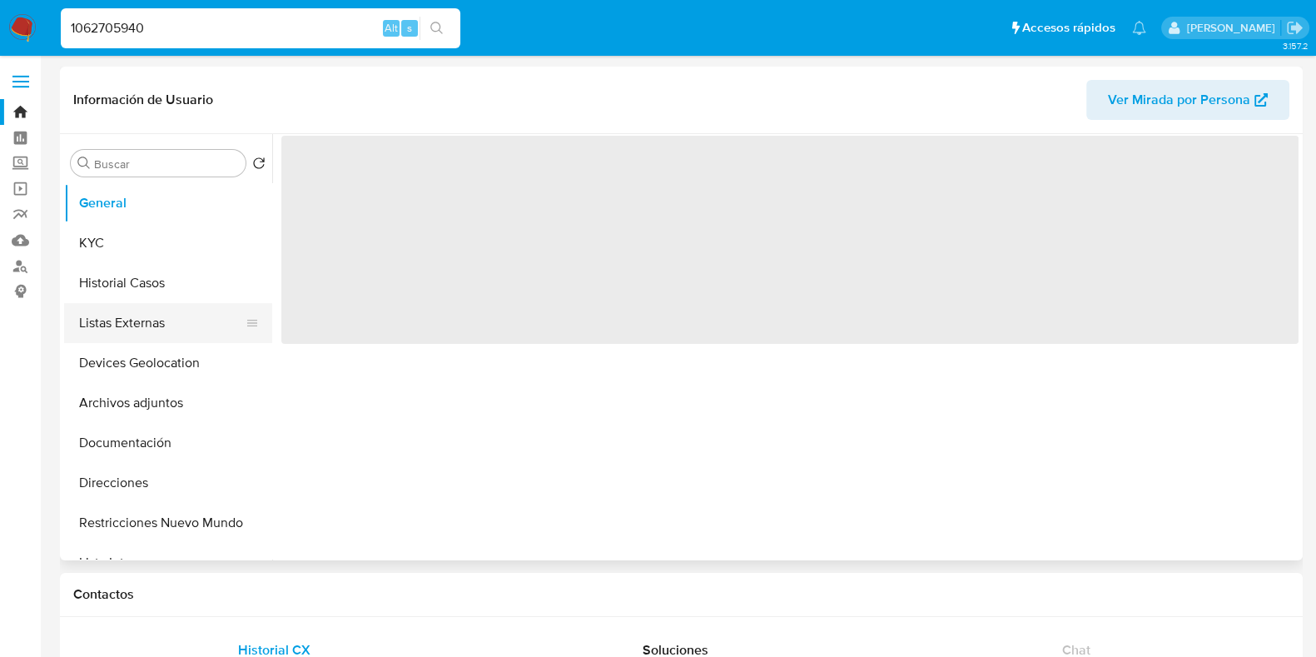
click at [149, 304] on button "Listas Externas" at bounding box center [161, 323] width 195 height 40
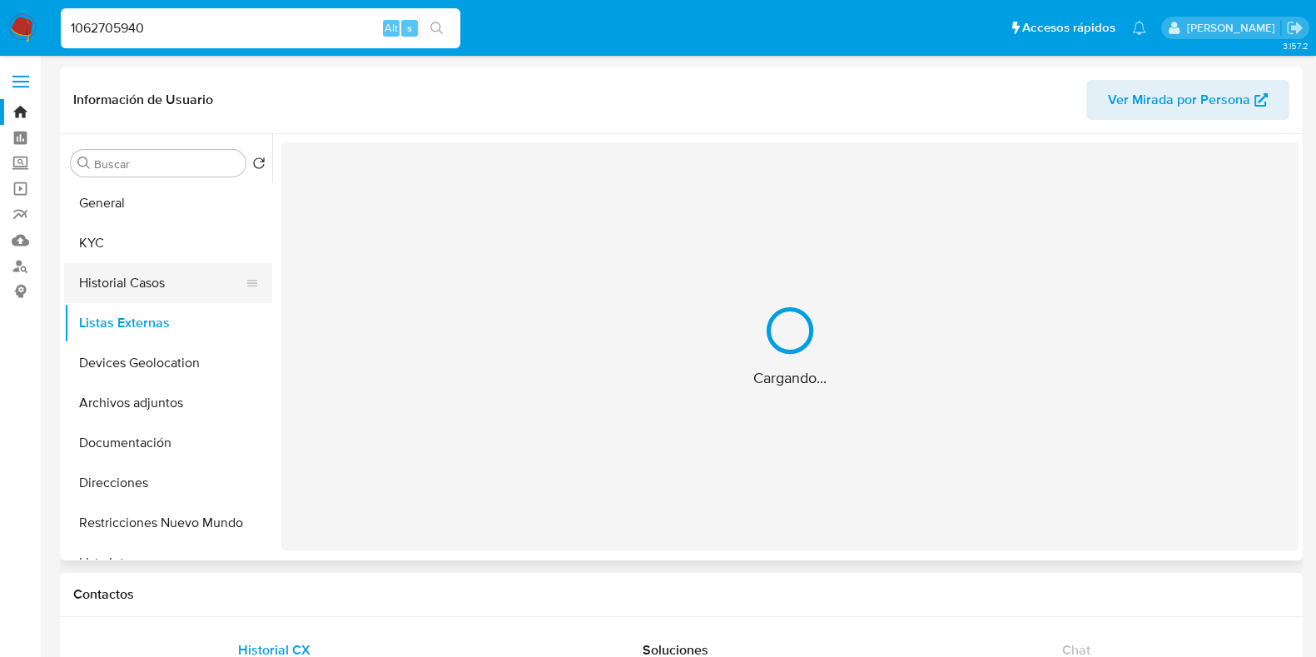
click at [152, 286] on button "Historial Casos" at bounding box center [161, 283] width 195 height 40
select select "10"
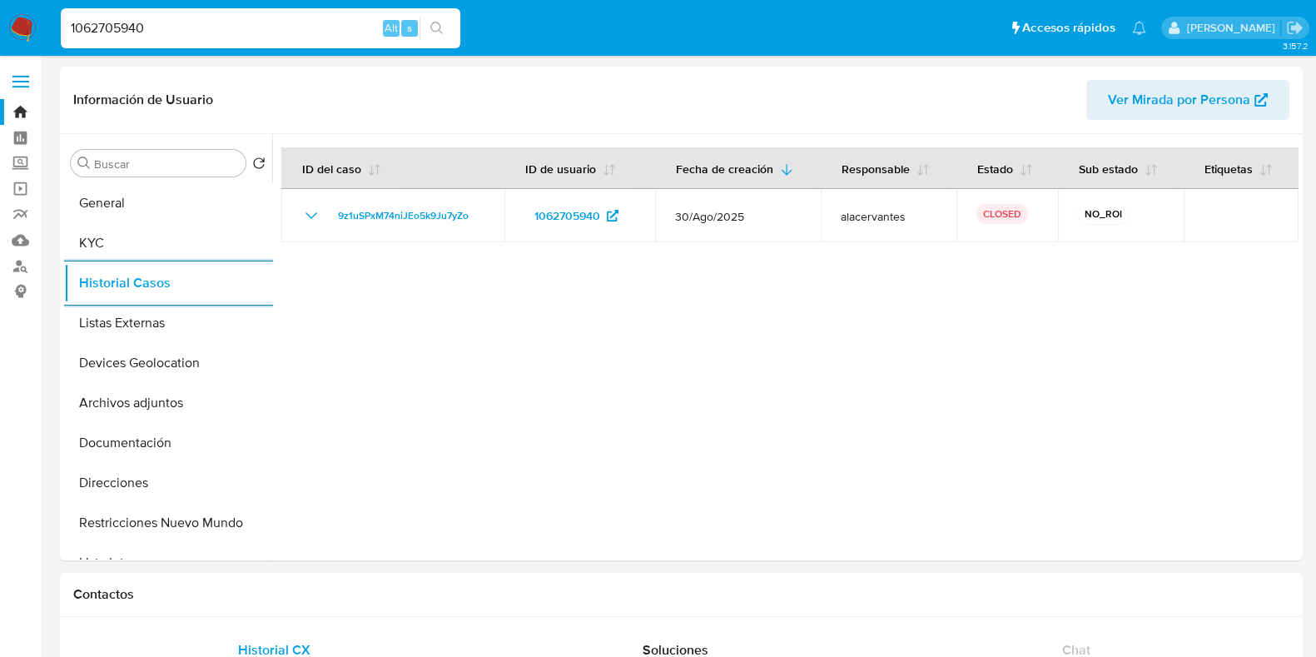
click at [273, 41] on div "1062705940 Alt s" at bounding box center [261, 28] width 400 height 40
click at [273, 39] on div "1062705940 Alt s" at bounding box center [261, 28] width 400 height 40
click at [277, 27] on input "1062705940" at bounding box center [261, 28] width 400 height 22
paste input "83657873"
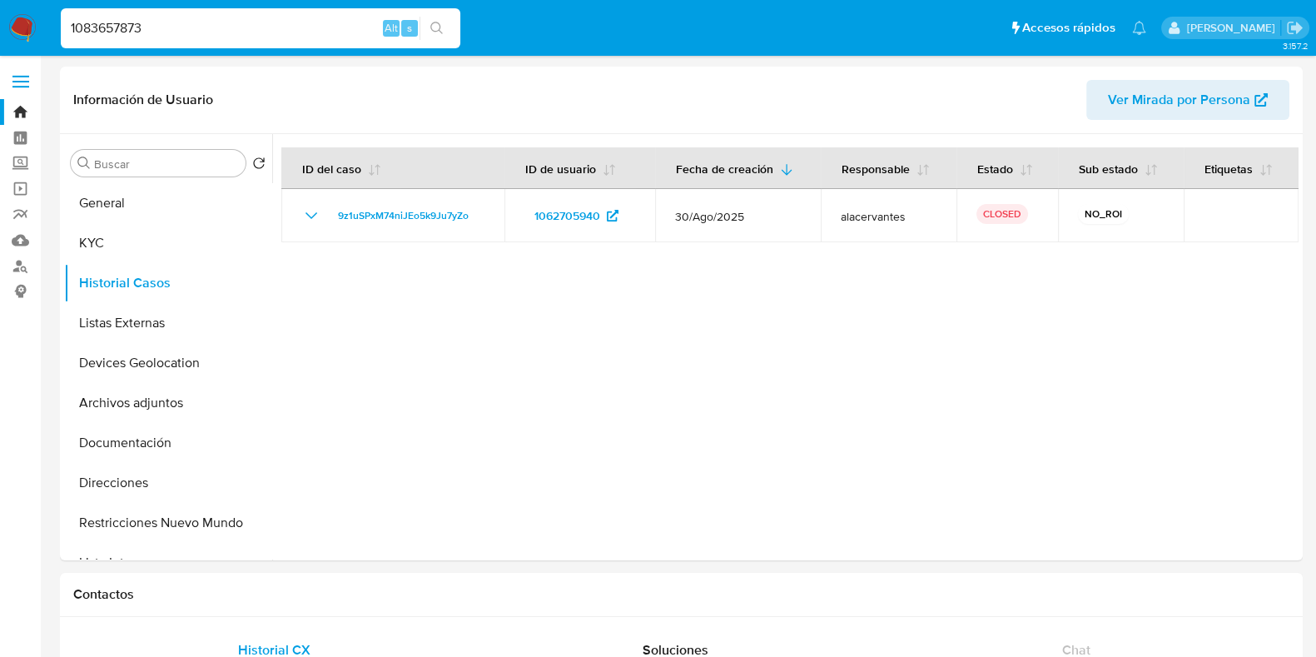
type input "1083657873"
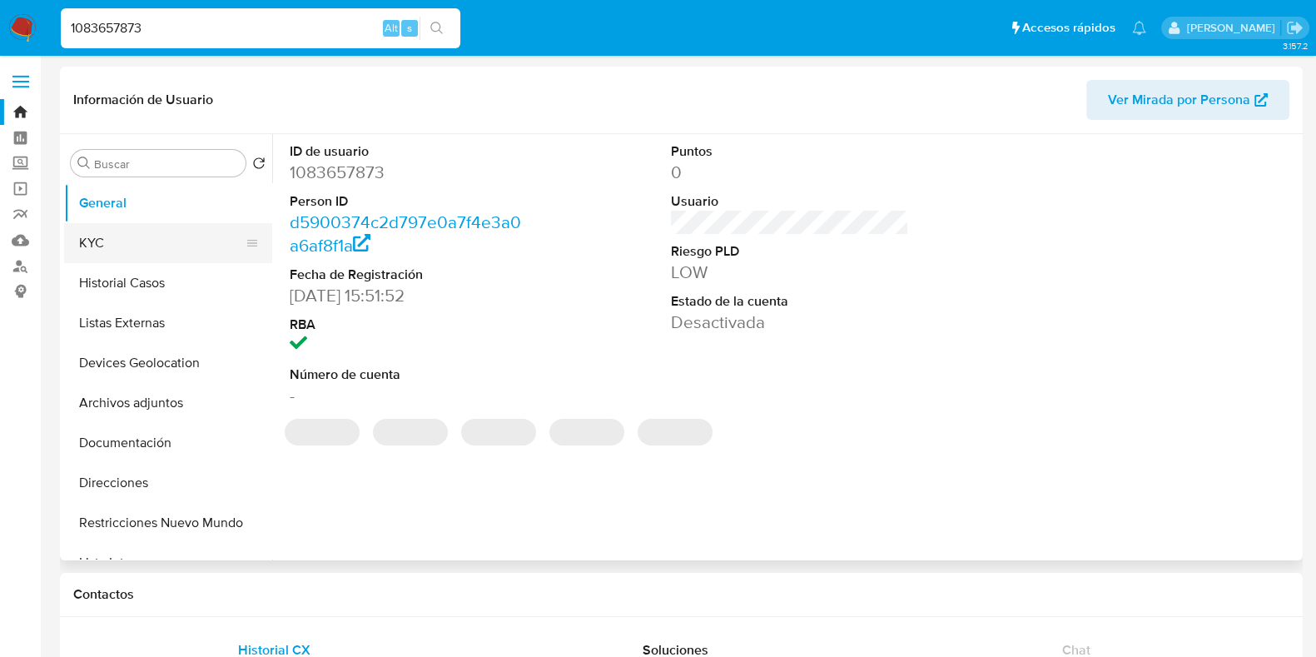
select select "10"
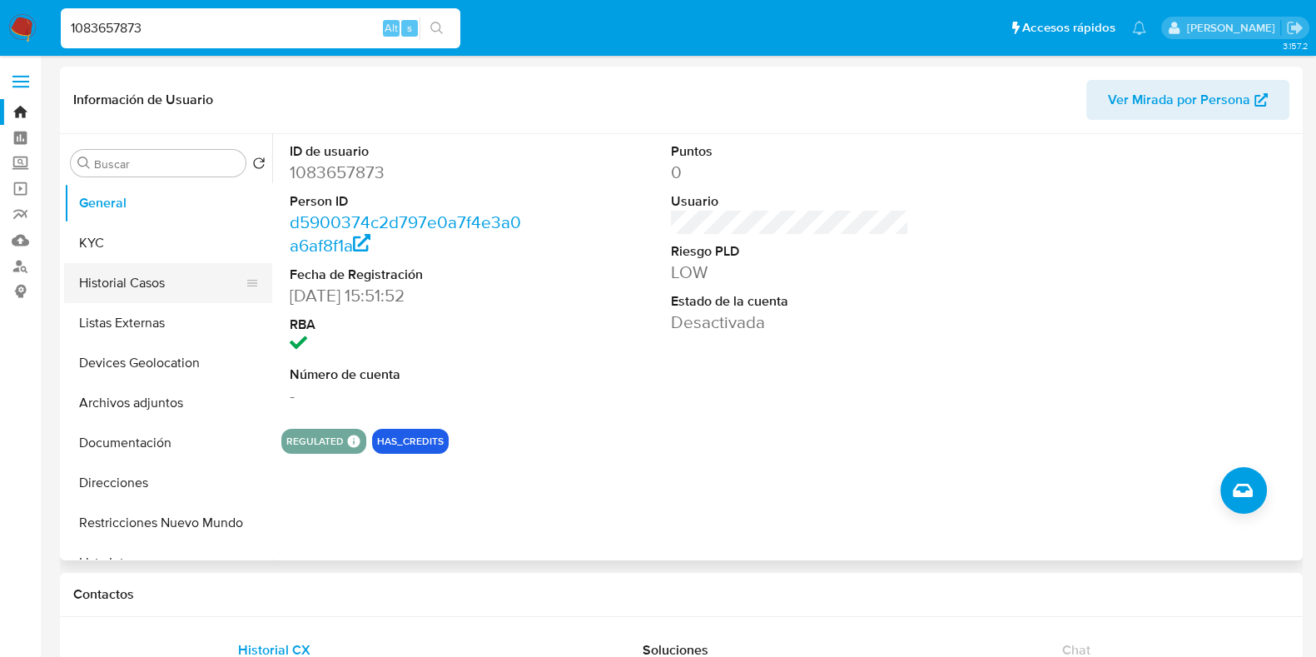
click at [133, 296] on button "Historial Casos" at bounding box center [161, 283] width 195 height 40
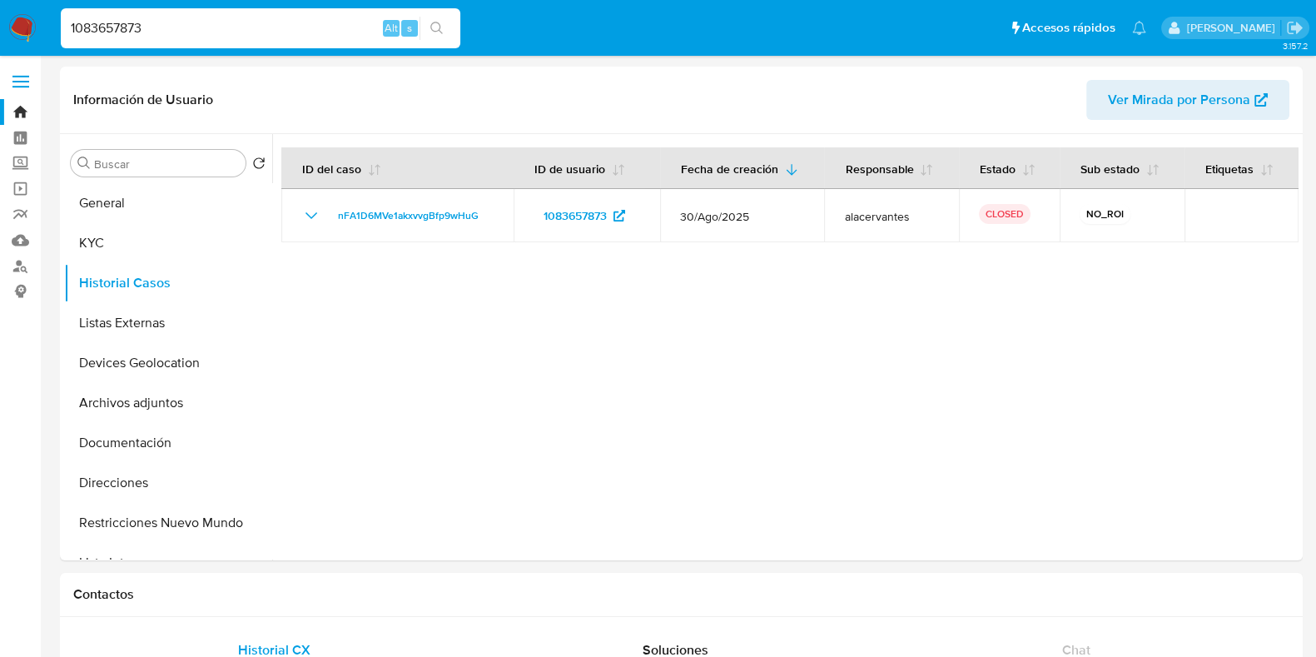
click at [29, 28] on img at bounding box center [22, 28] width 28 height 28
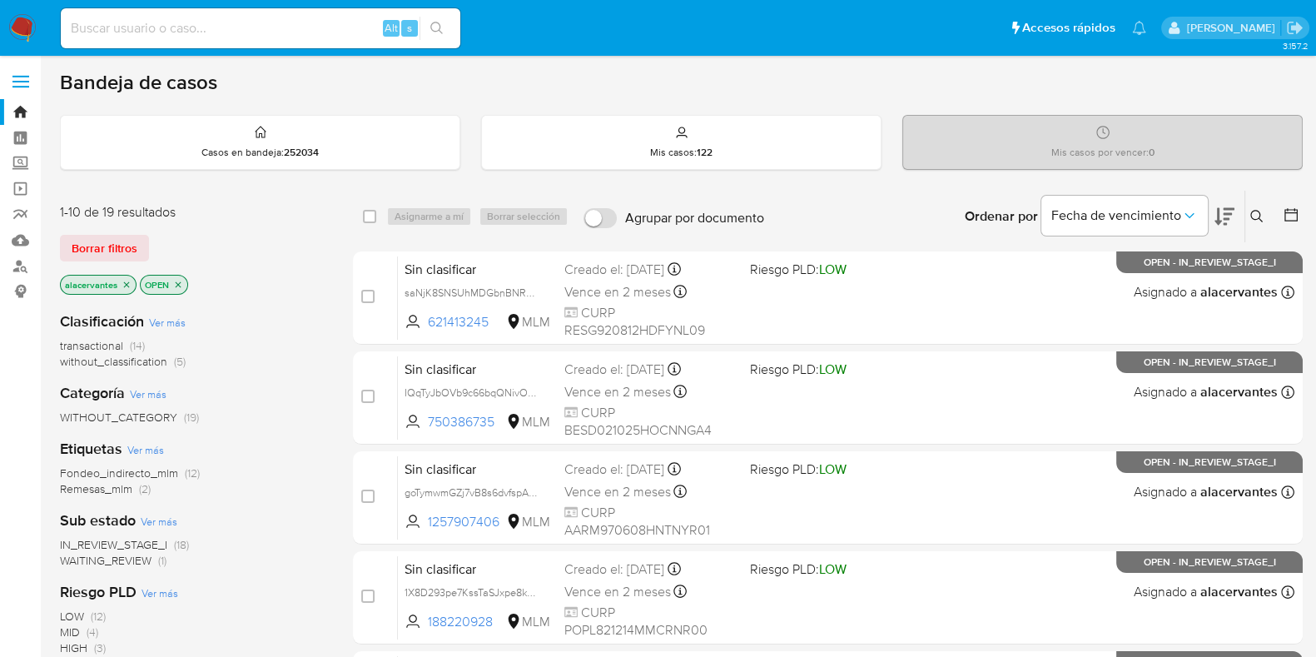
click at [240, 41] on div "Alt s" at bounding box center [261, 28] width 400 height 40
click at [240, 28] on input at bounding box center [261, 28] width 400 height 22
paste input "298568127"
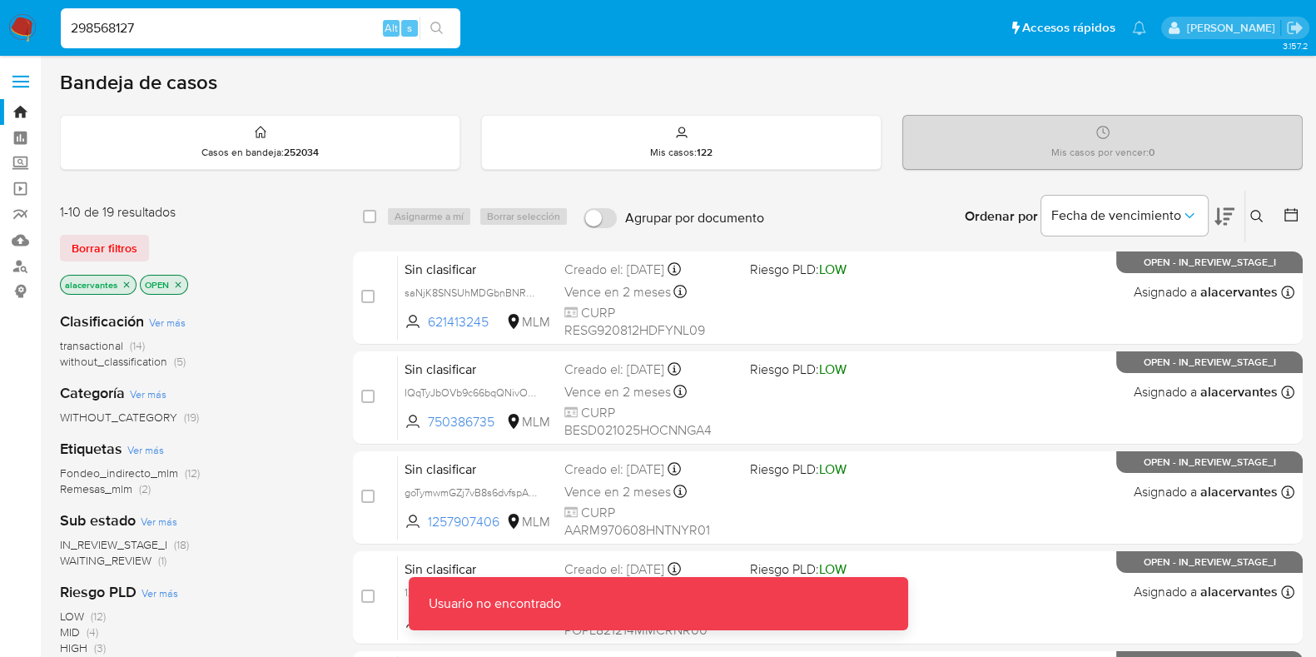
click at [240, 27] on input "298568127" at bounding box center [261, 28] width 400 height 22
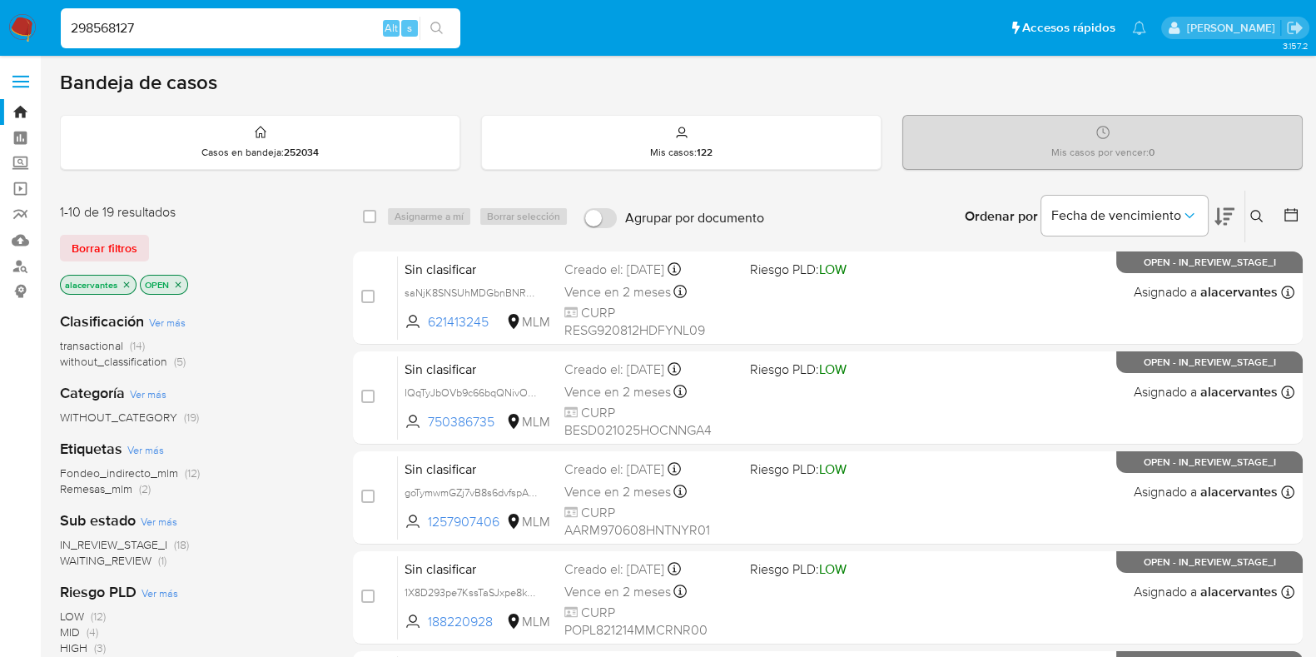
type input "298568127"
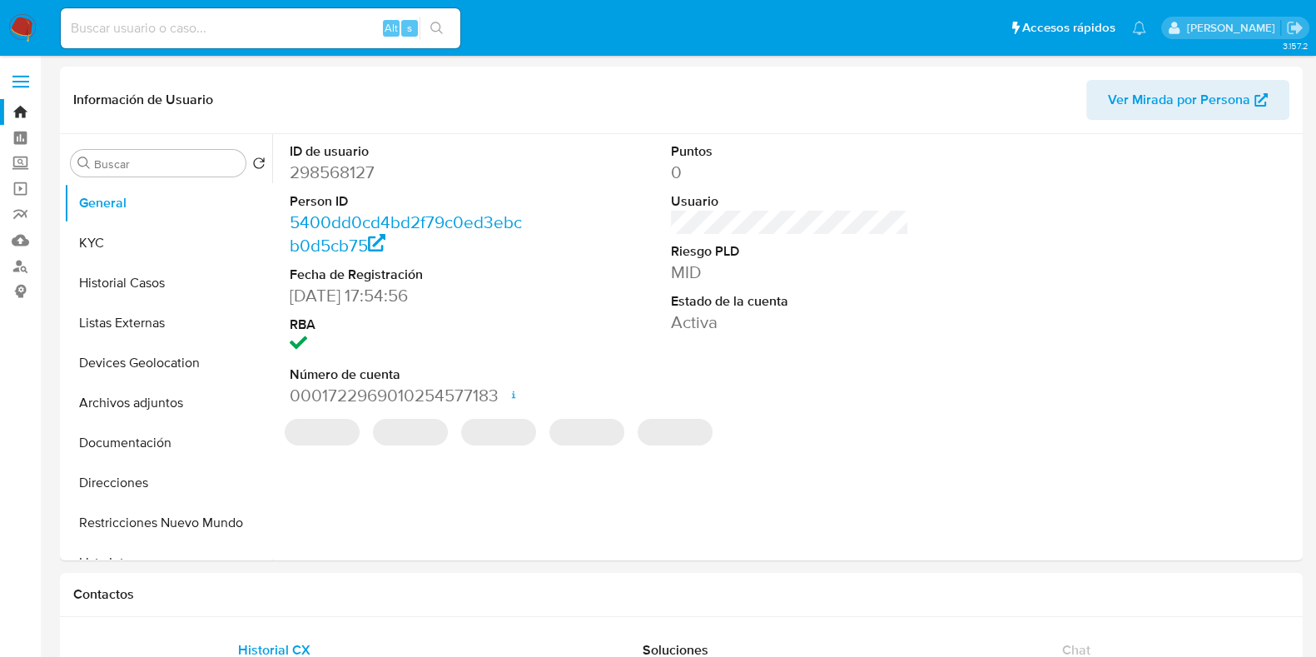
select select "10"
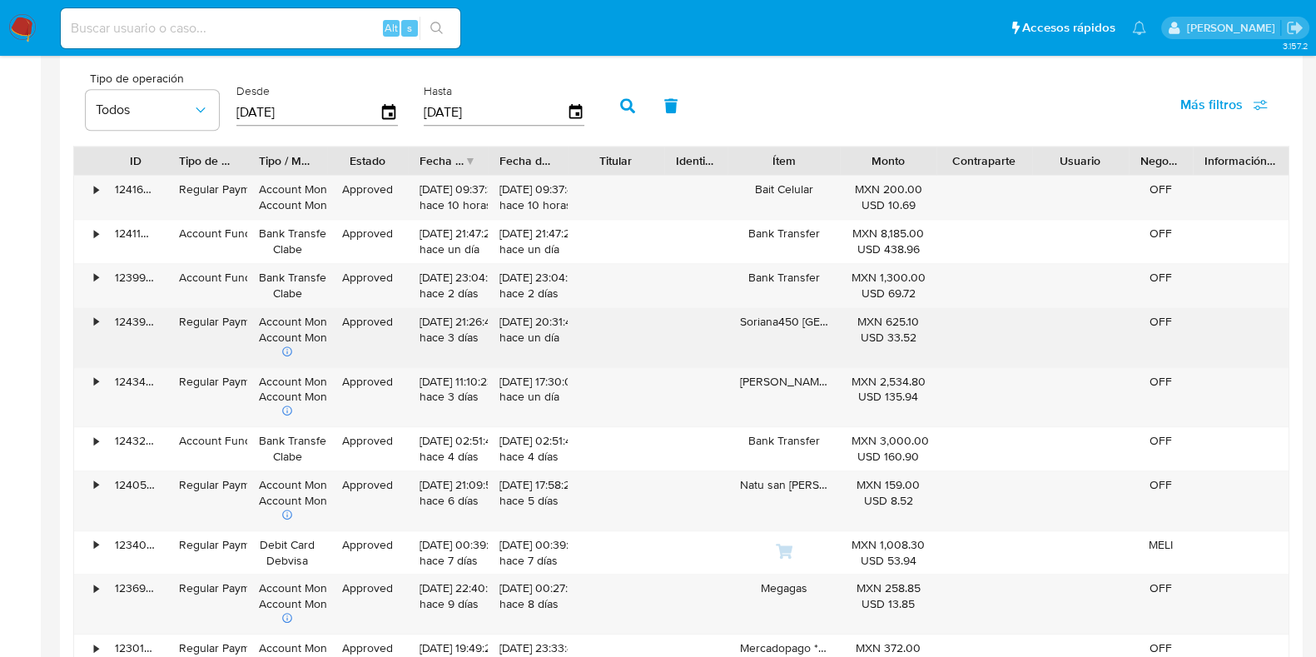
scroll to position [1456, 0]
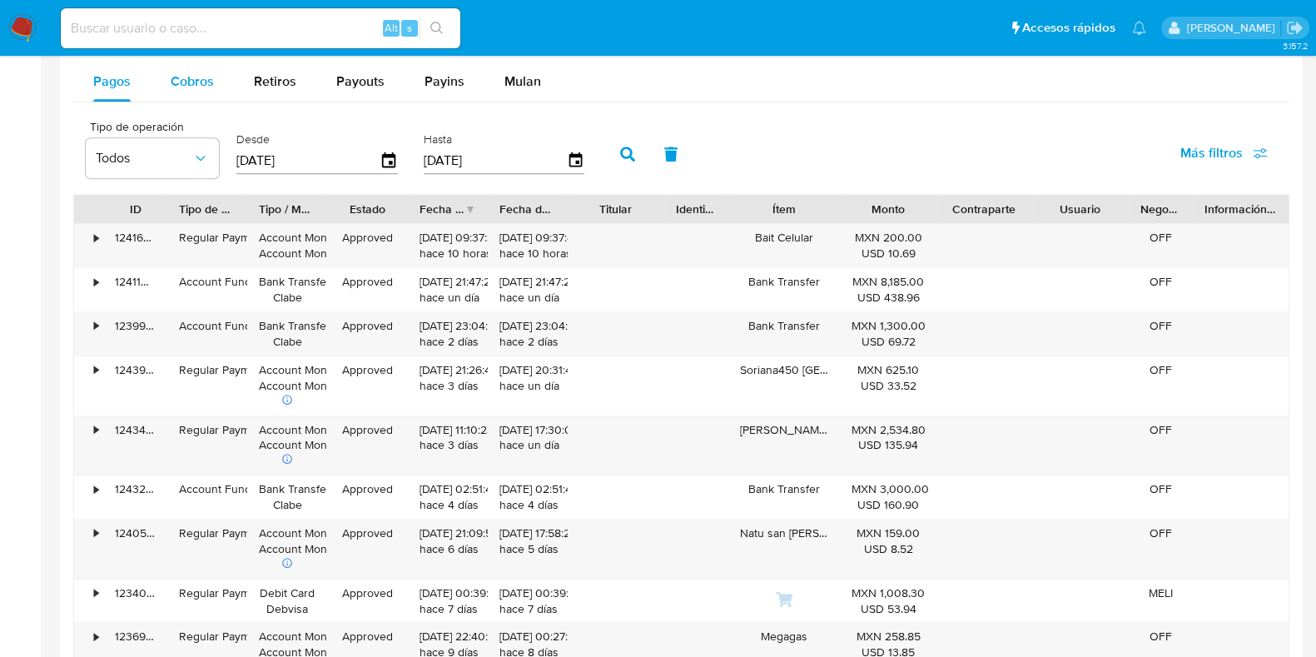
click at [204, 77] on span "Cobros" at bounding box center [192, 81] width 43 height 19
select select "10"
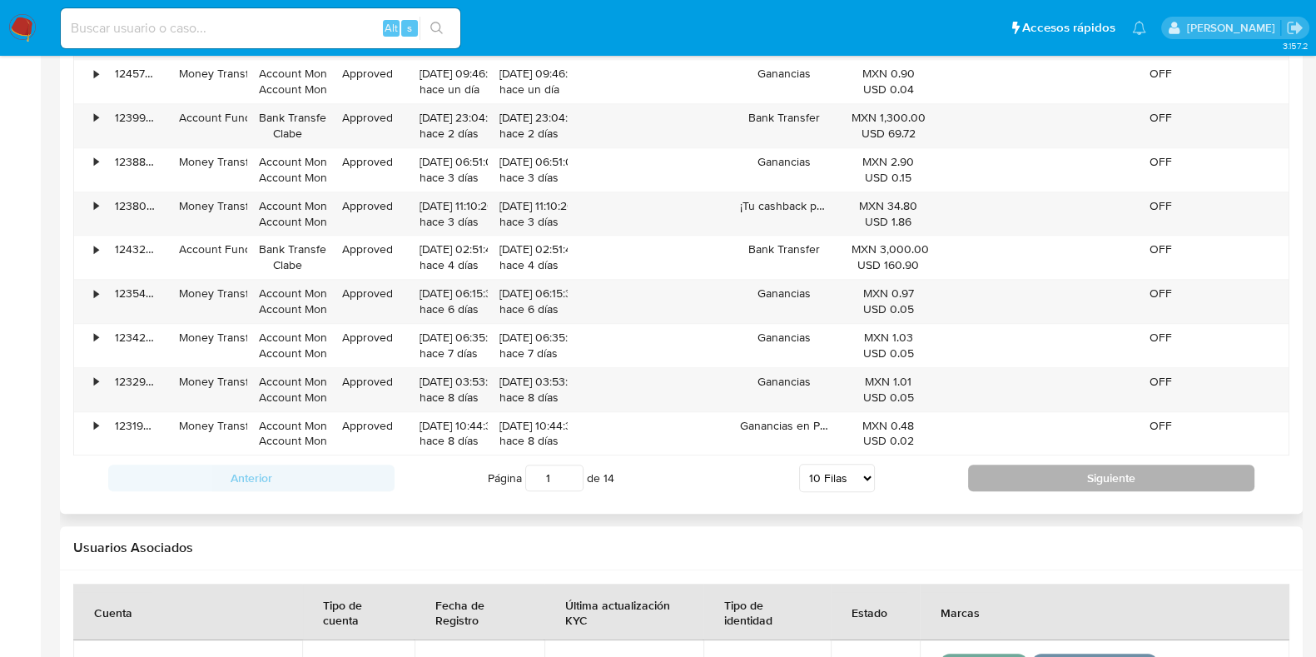
click at [1132, 470] on button "Siguiente" at bounding box center [1111, 478] width 286 height 27
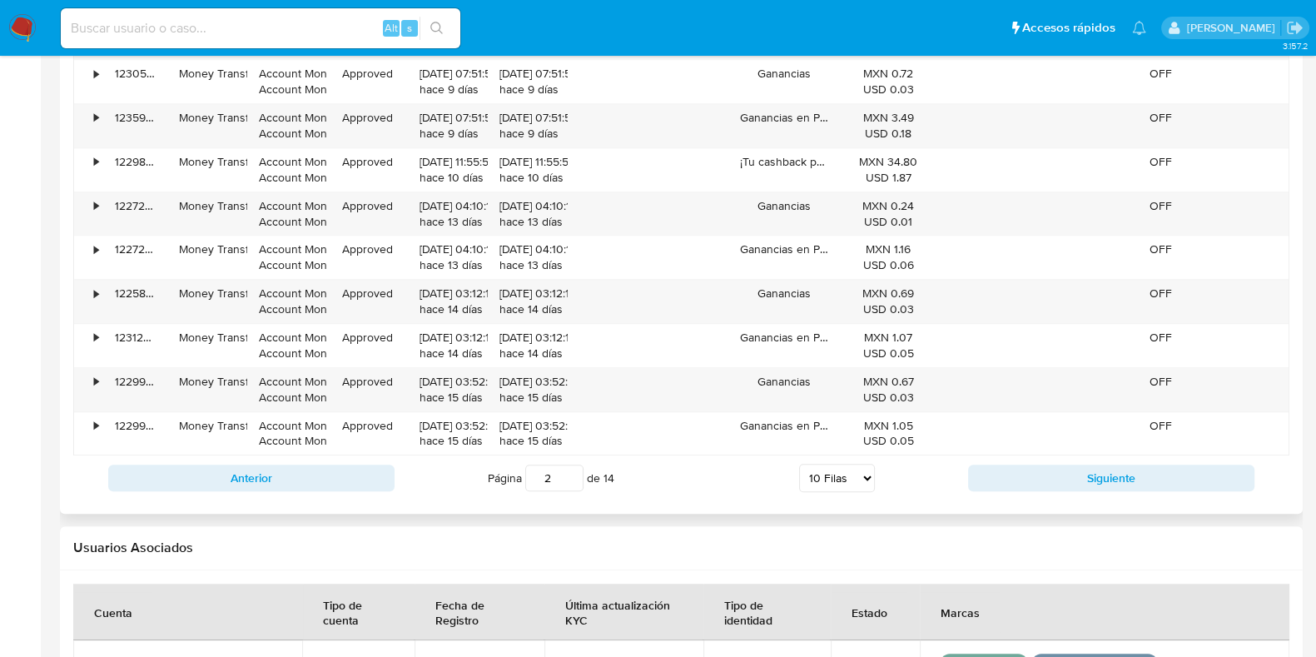
scroll to position [1560, 0]
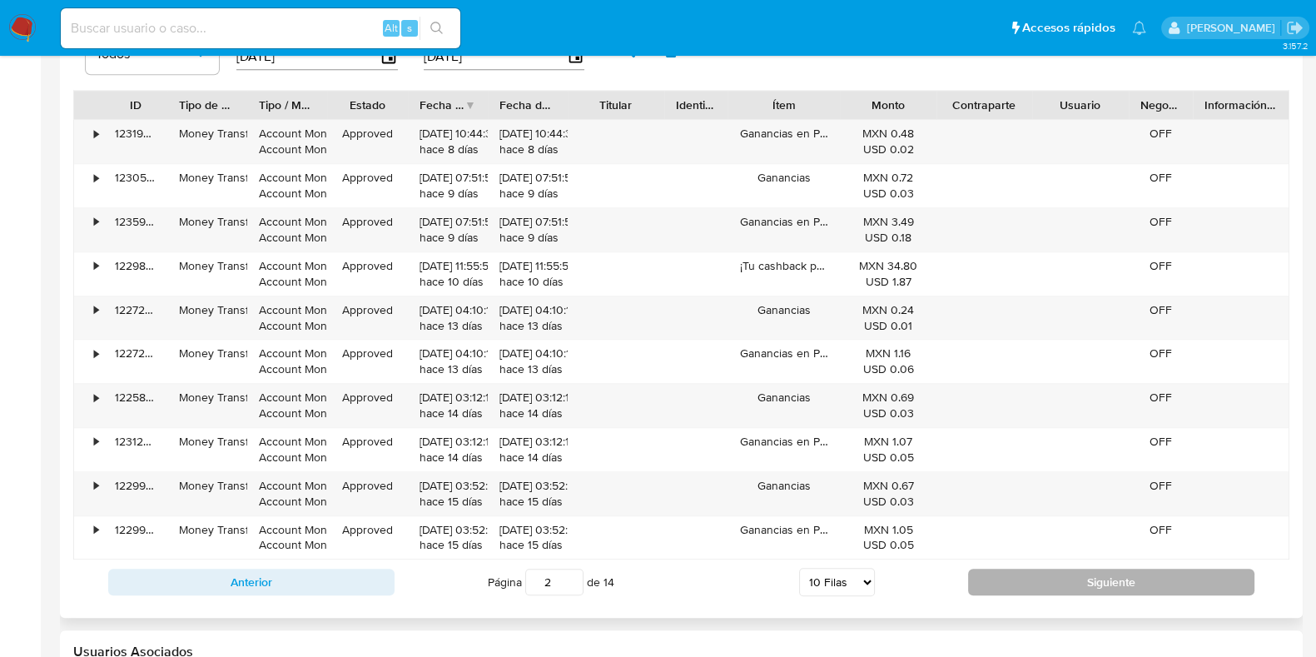
click at [1125, 579] on button "Siguiente" at bounding box center [1111, 582] width 286 height 27
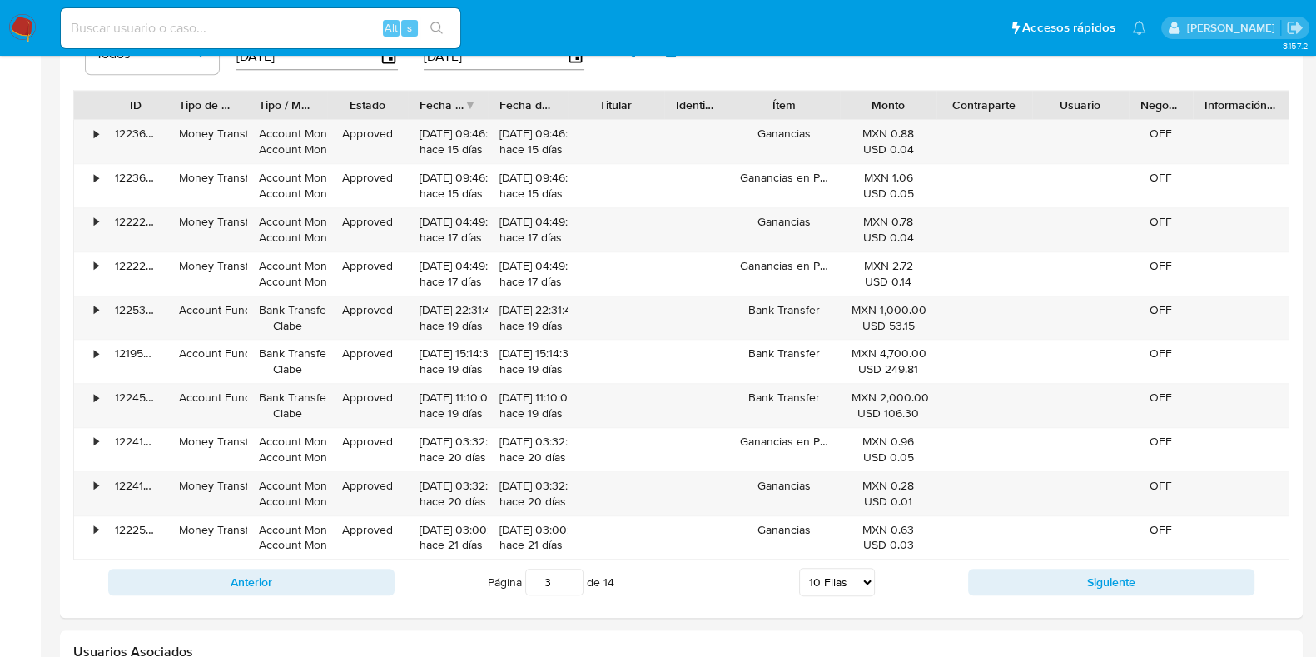
click at [1137, 584] on button "Siguiente" at bounding box center [1111, 582] width 286 height 27
type input "4"
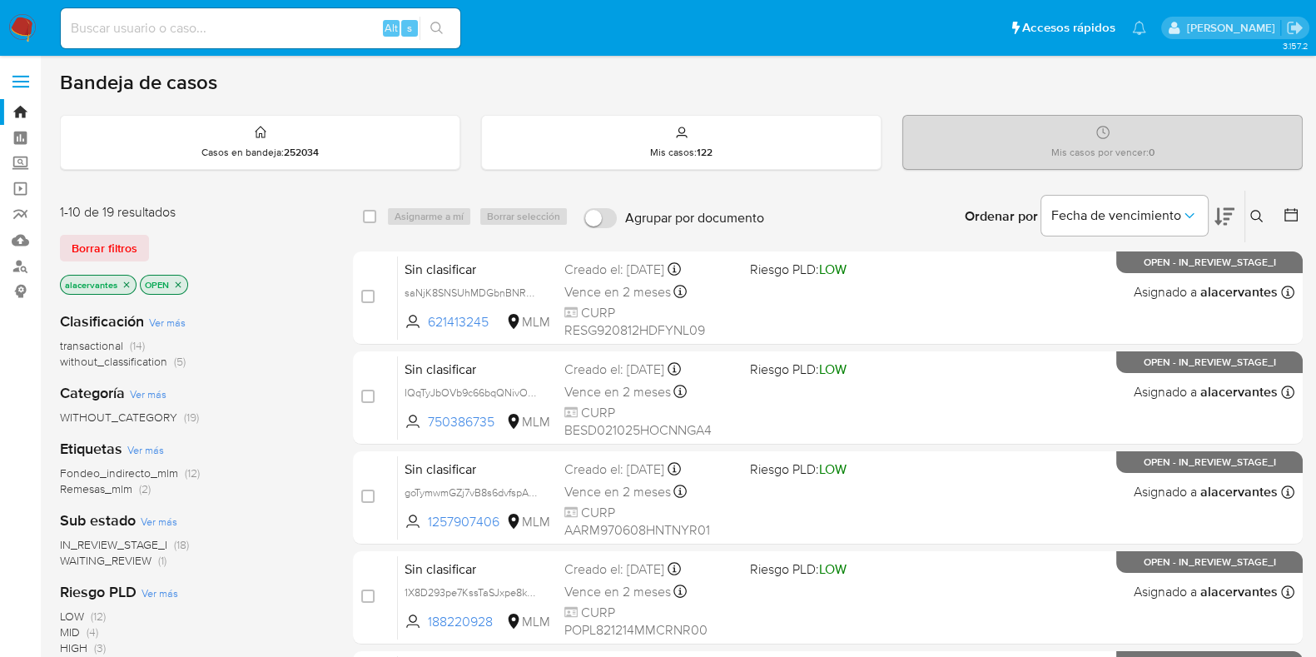
click at [239, 26] on input at bounding box center [261, 28] width 400 height 22
paste input "[PERSON_NAME]"
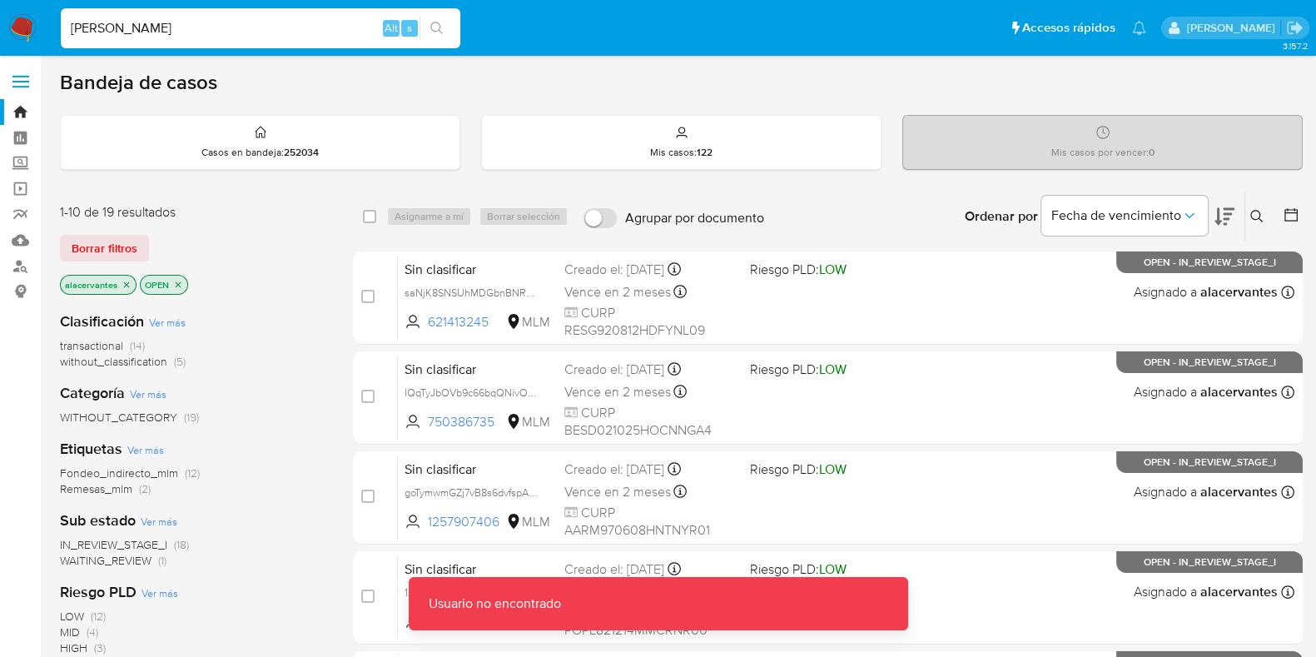
click at [246, 20] on input "[PERSON_NAME]" at bounding box center [261, 28] width 400 height 22
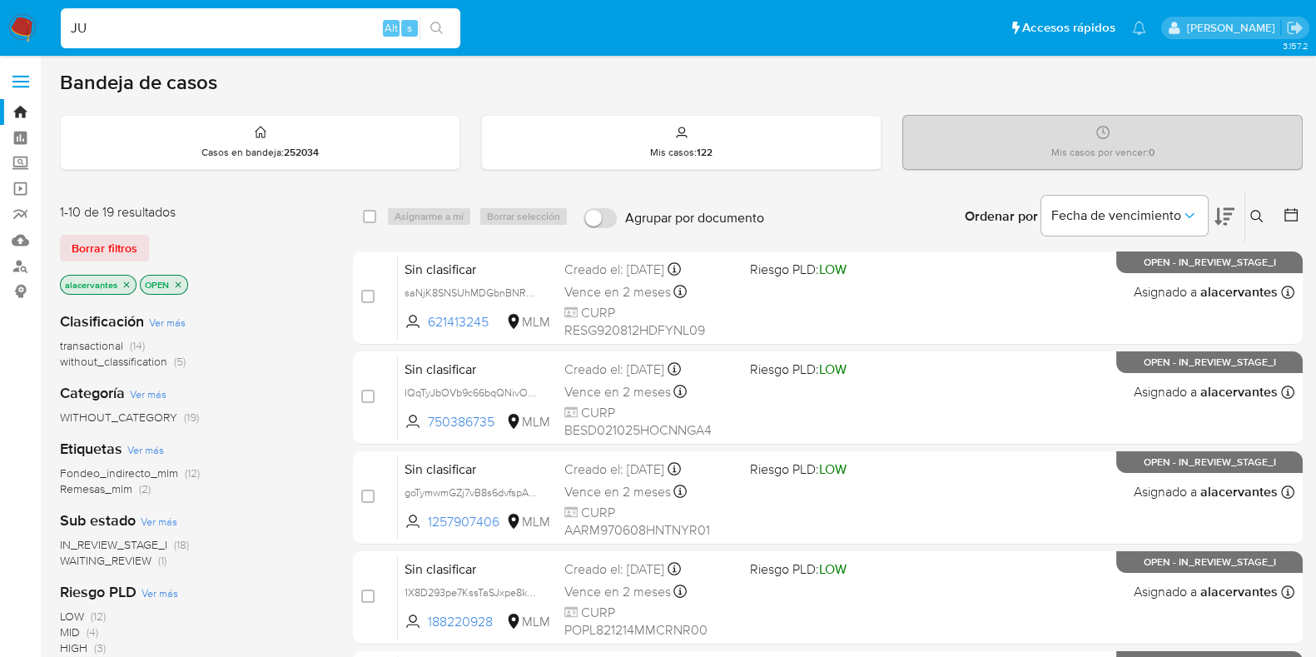
type input "J"
click at [18, 167] on label "Screening" at bounding box center [99, 164] width 198 height 26
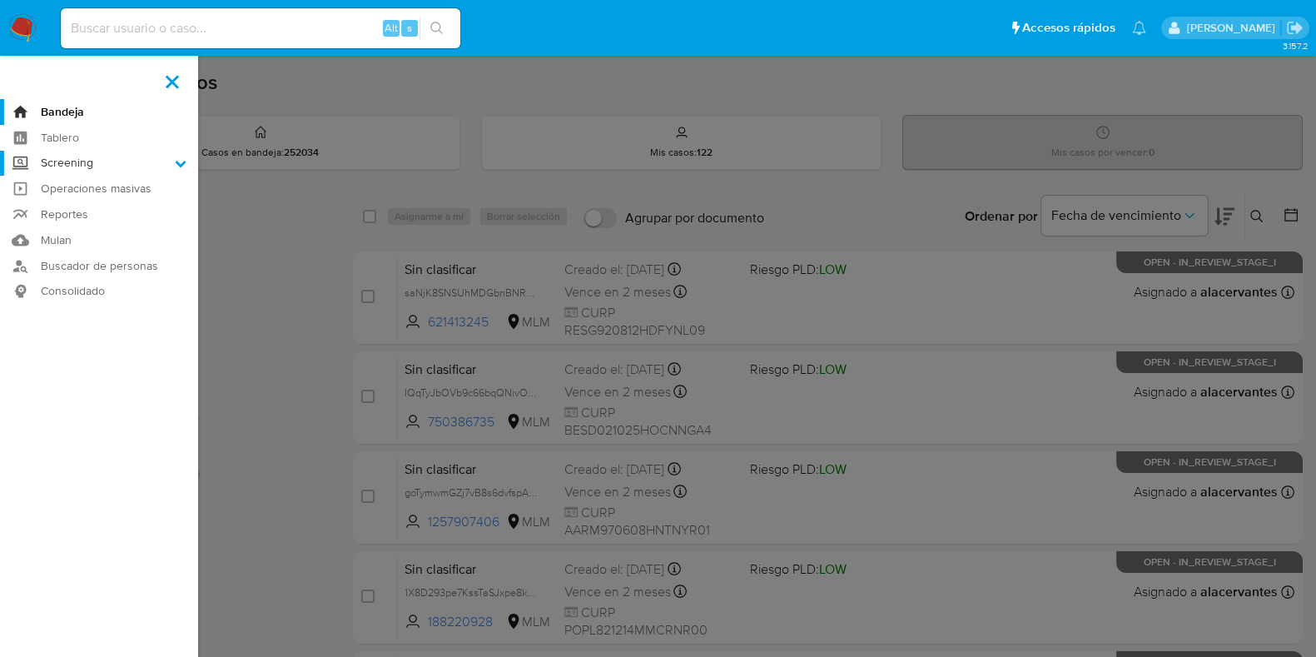
click at [0, 0] on input "Screening" at bounding box center [0, 0] width 0 height 0
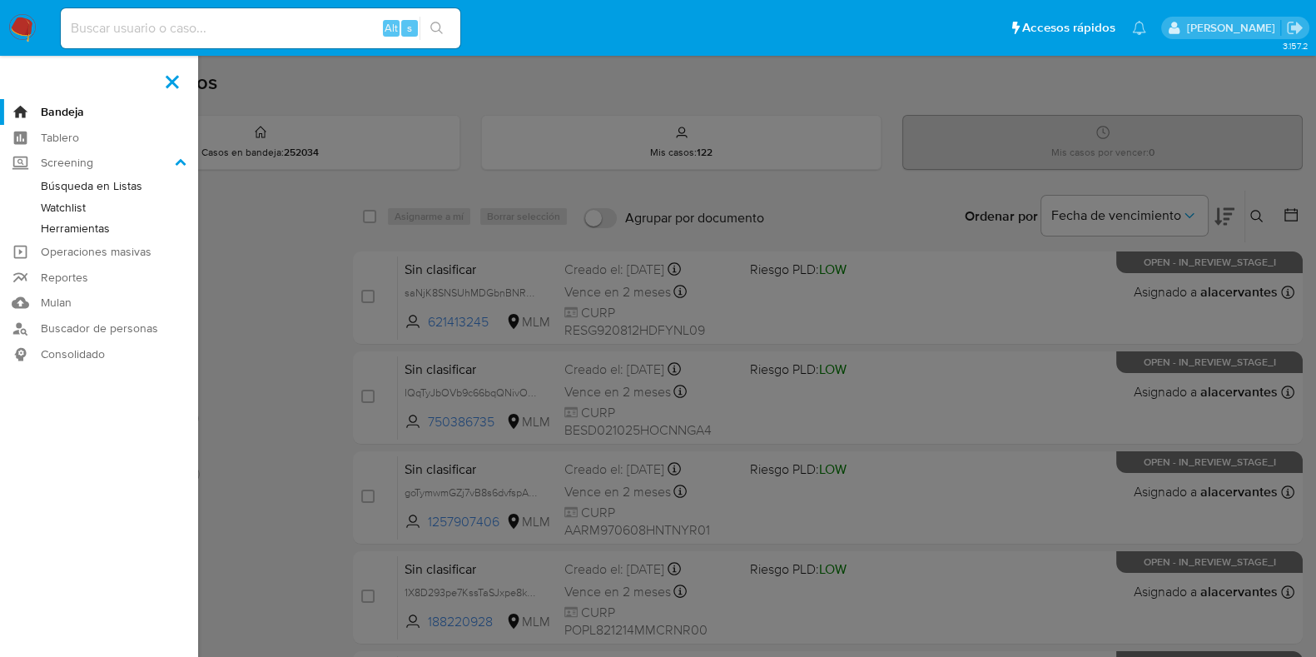
click at [92, 227] on link "Herramientas" at bounding box center [99, 228] width 198 height 21
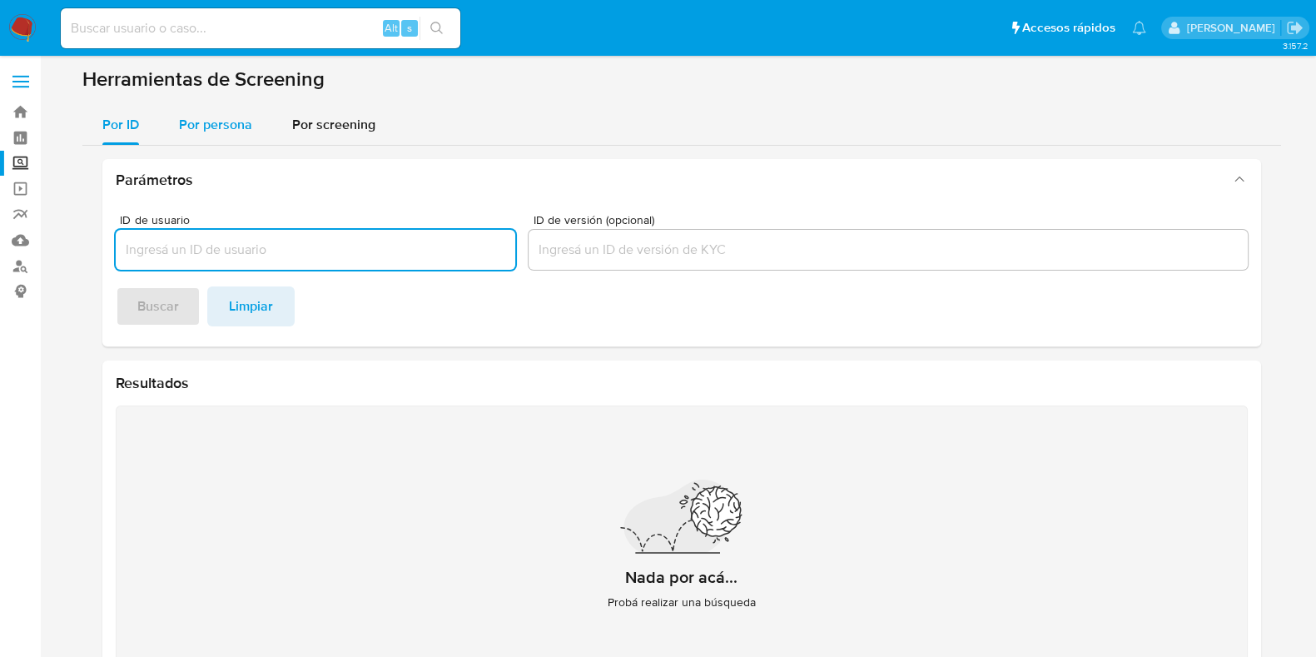
click at [214, 141] on div "Por persona" at bounding box center [215, 125] width 73 height 40
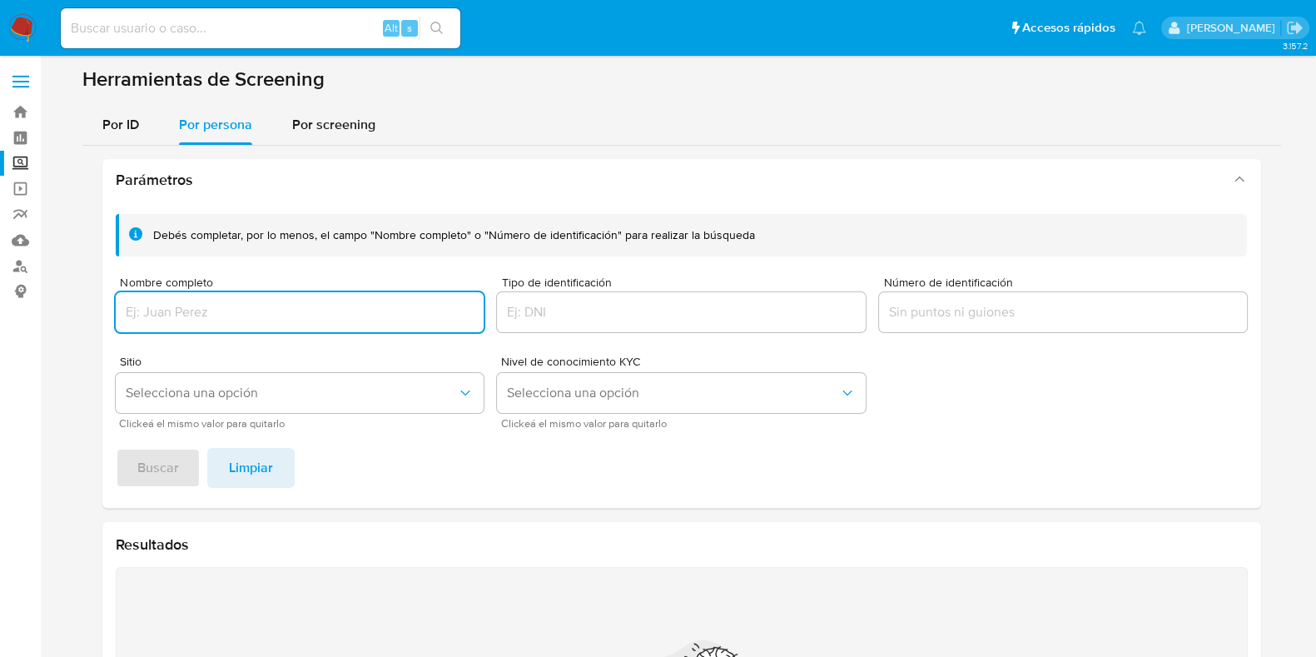
click at [256, 323] on div at bounding box center [300, 312] width 369 height 40
click at [254, 315] on input "Nombre completo" at bounding box center [300, 312] width 369 height 22
type input "[PERSON_NAME]"
click at [151, 465] on span "Buscar" at bounding box center [158, 468] width 42 height 37
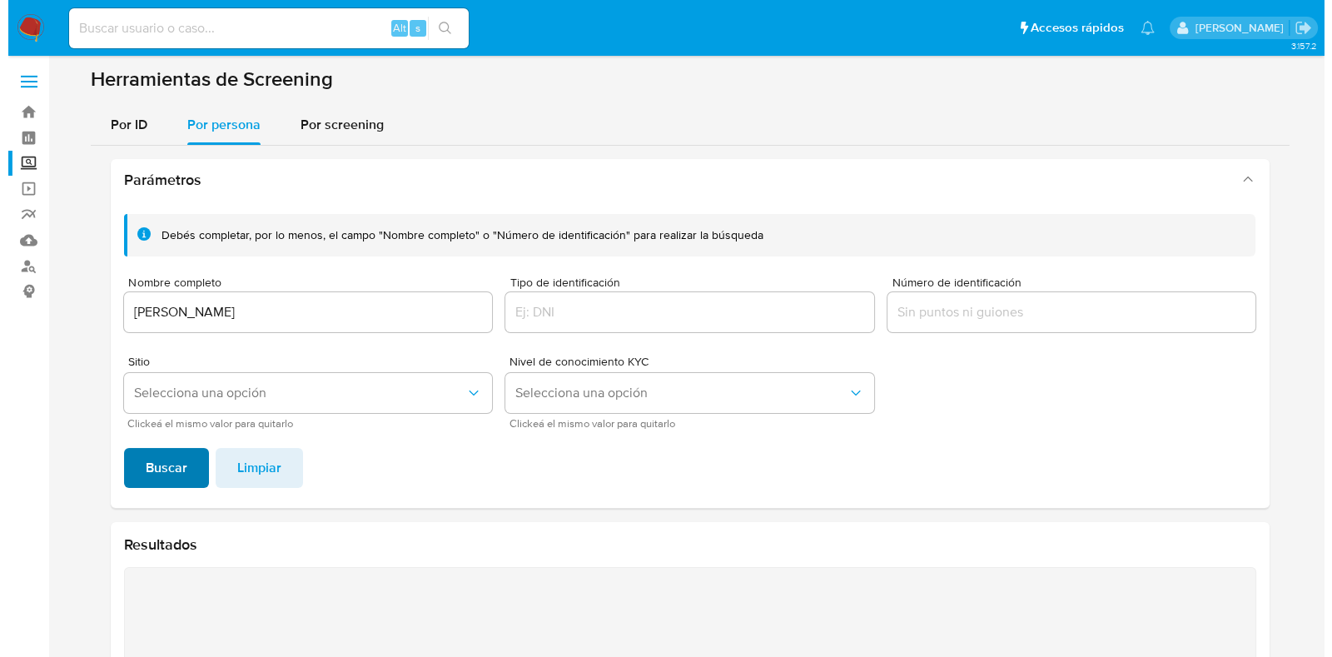
scroll to position [237, 0]
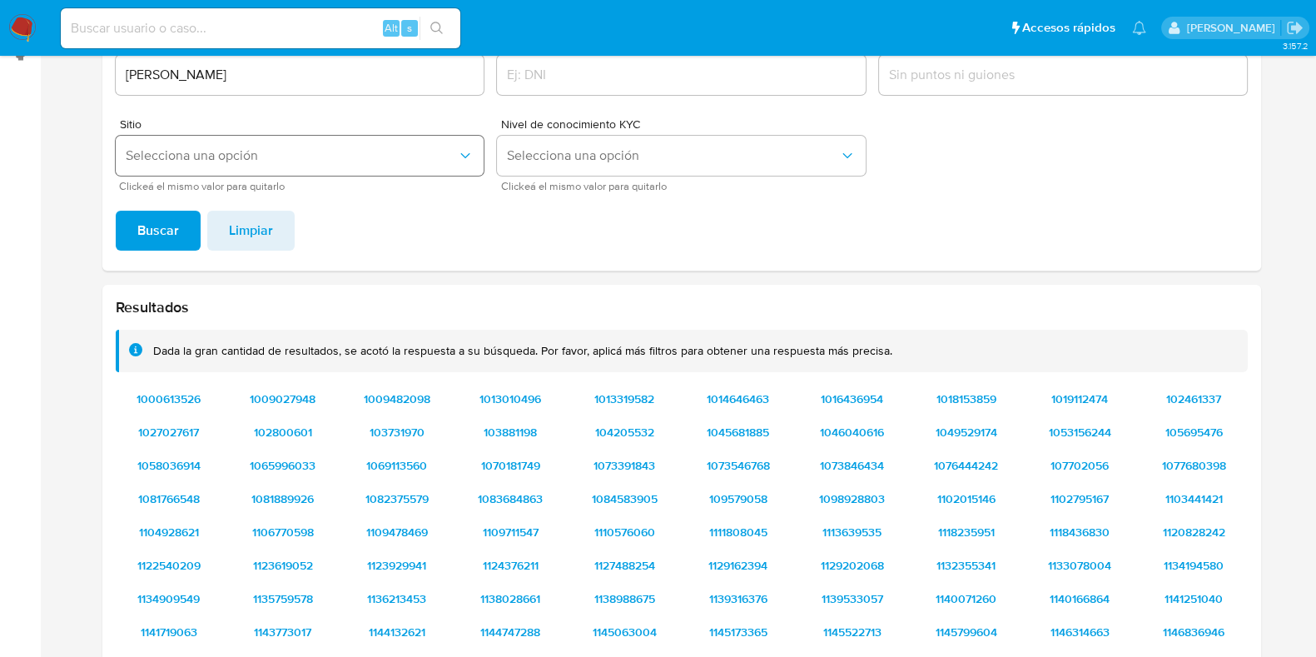
click at [300, 158] on span "Selecciona una opción" at bounding box center [292, 155] width 332 height 17
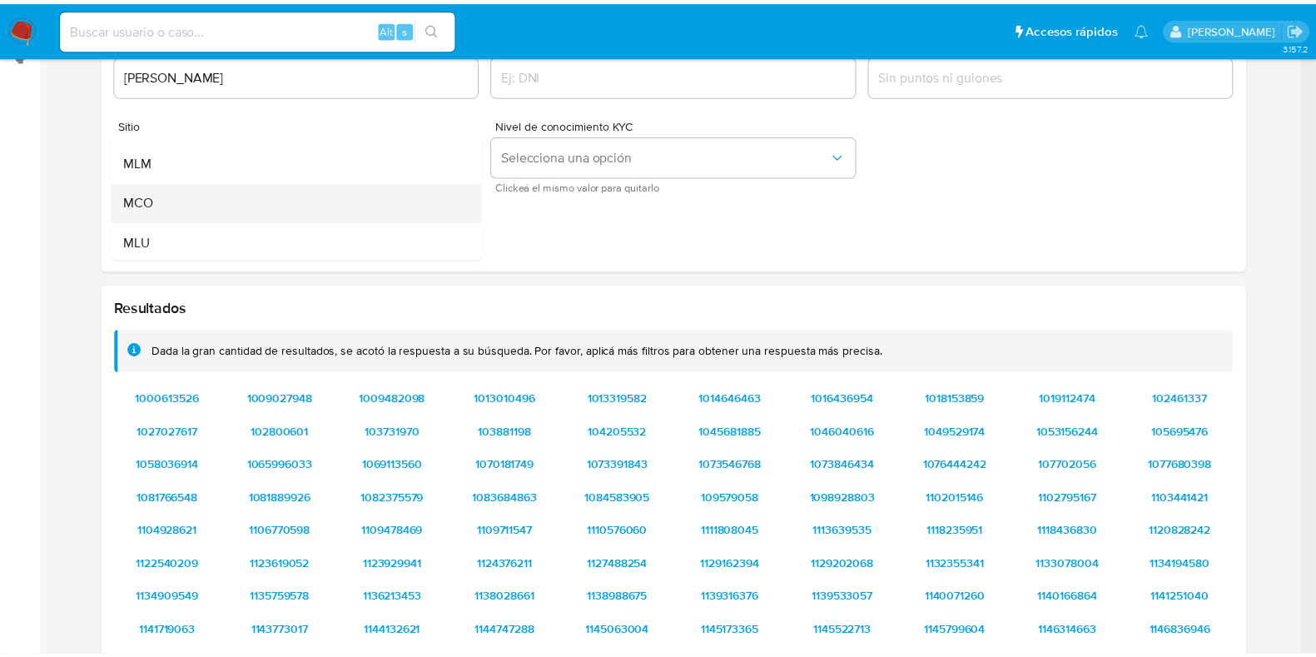
scroll to position [115, 0]
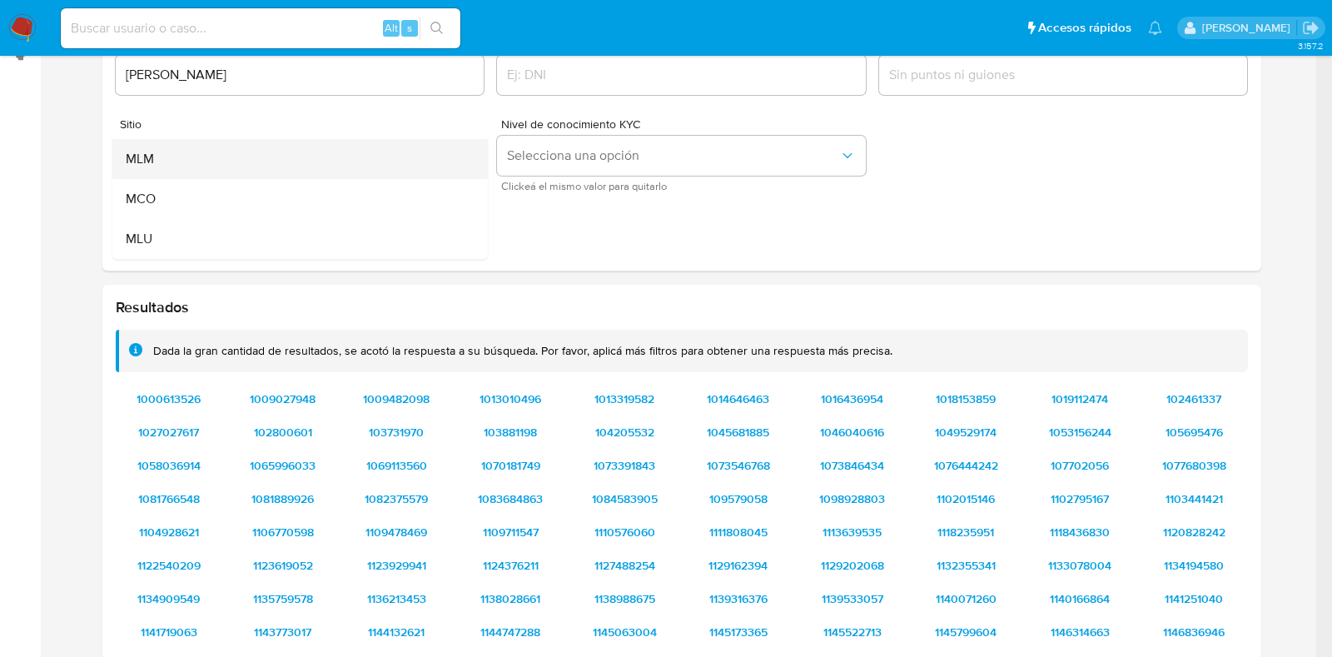
click at [221, 167] on div "MLM" at bounding box center [294, 159] width 339 height 40
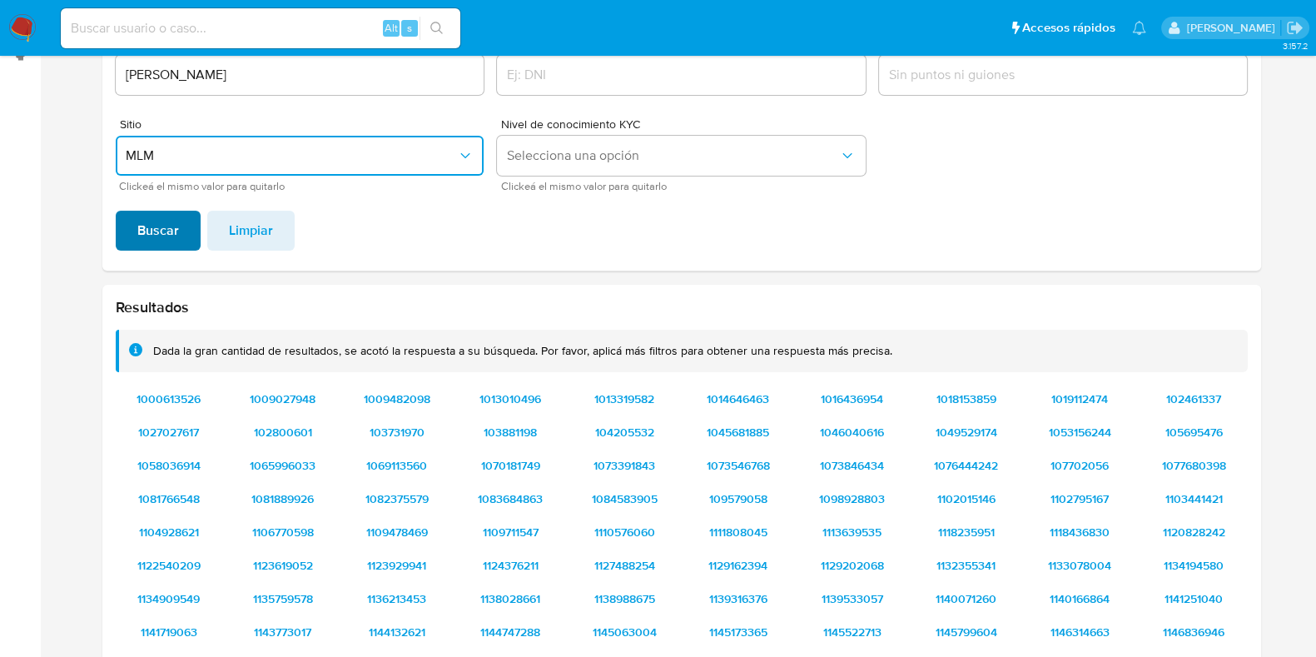
click at [141, 227] on span "Buscar" at bounding box center [158, 230] width 42 height 37
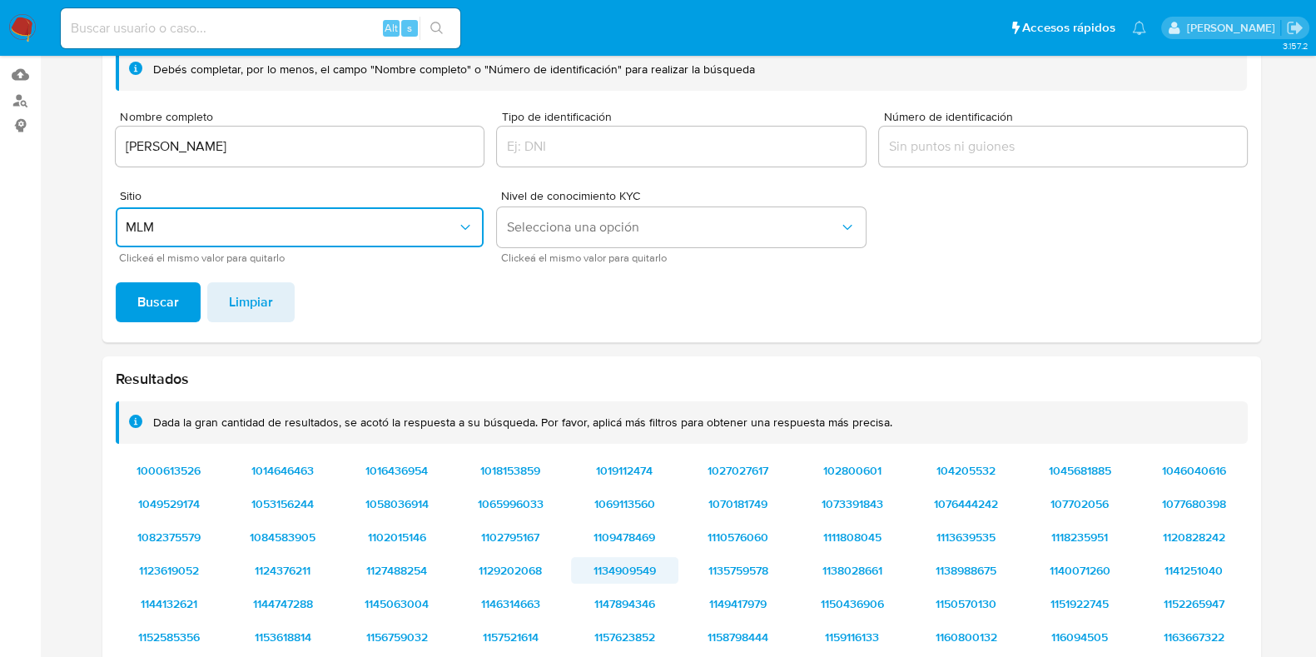
scroll to position [160, 0]
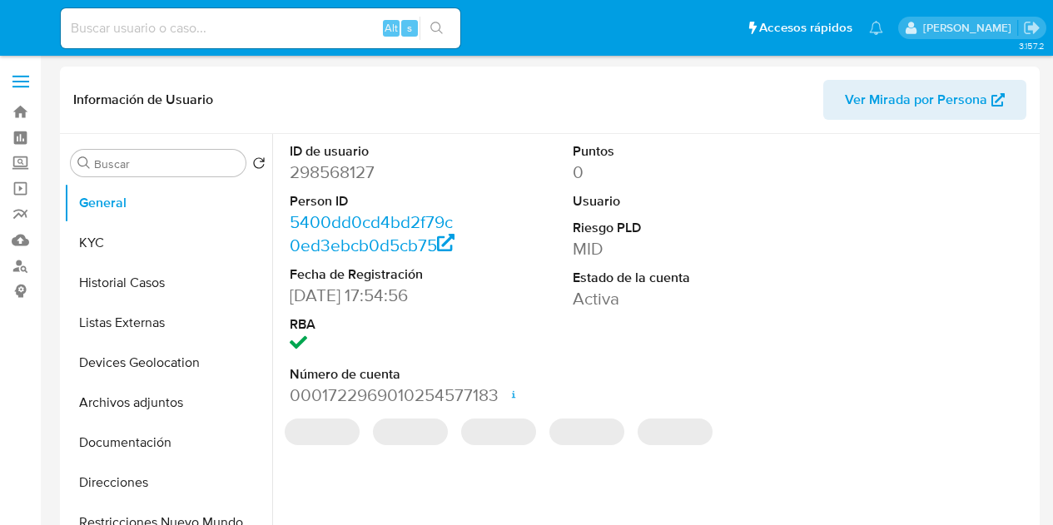
select select "10"
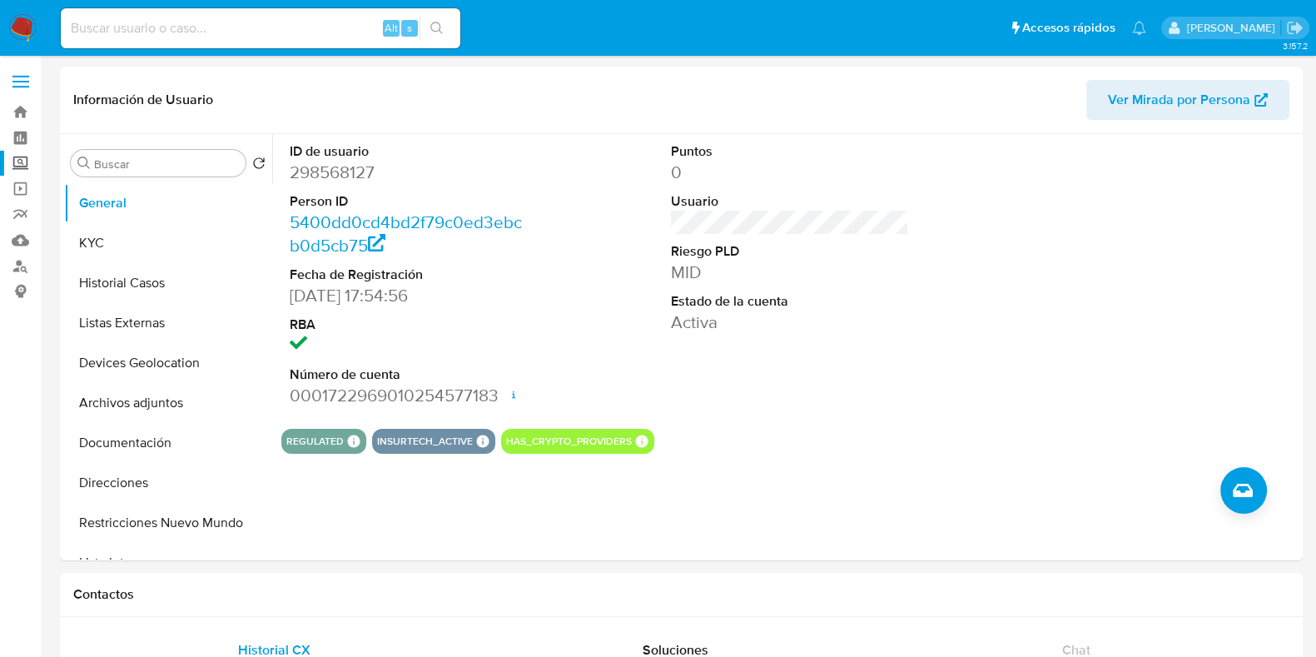
click at [29, 159] on label "Screening" at bounding box center [99, 164] width 198 height 26
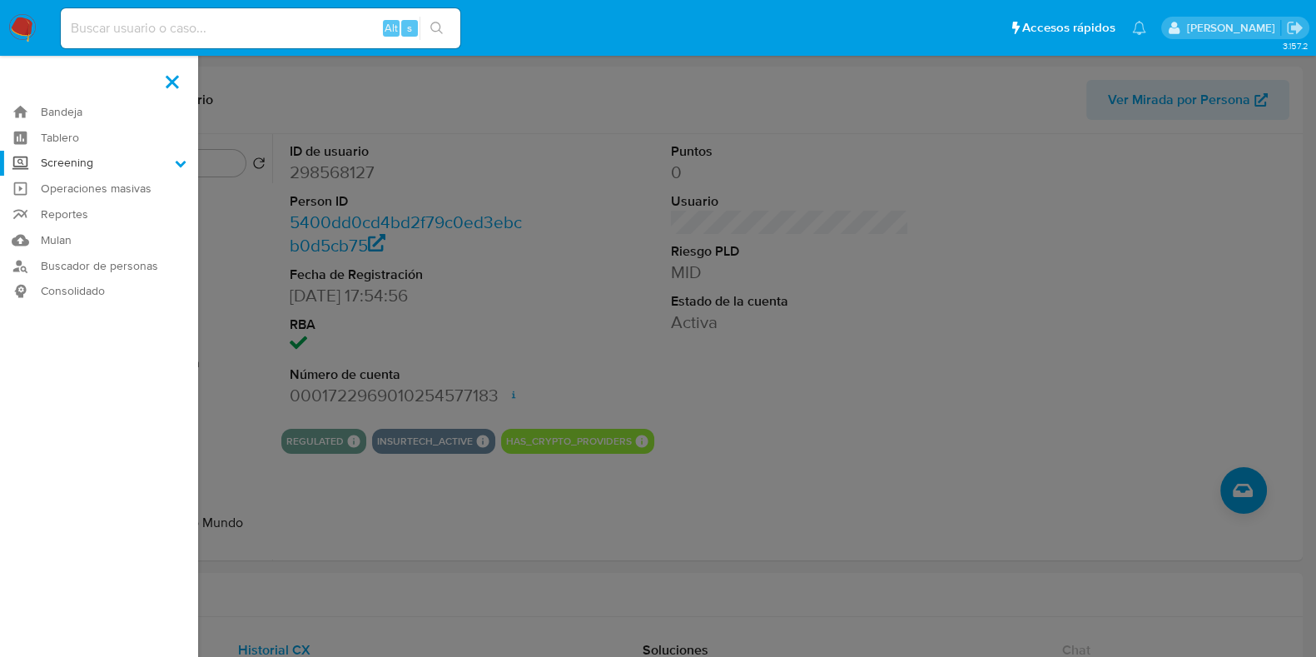
click at [0, 0] on input "Screening" at bounding box center [0, 0] width 0 height 0
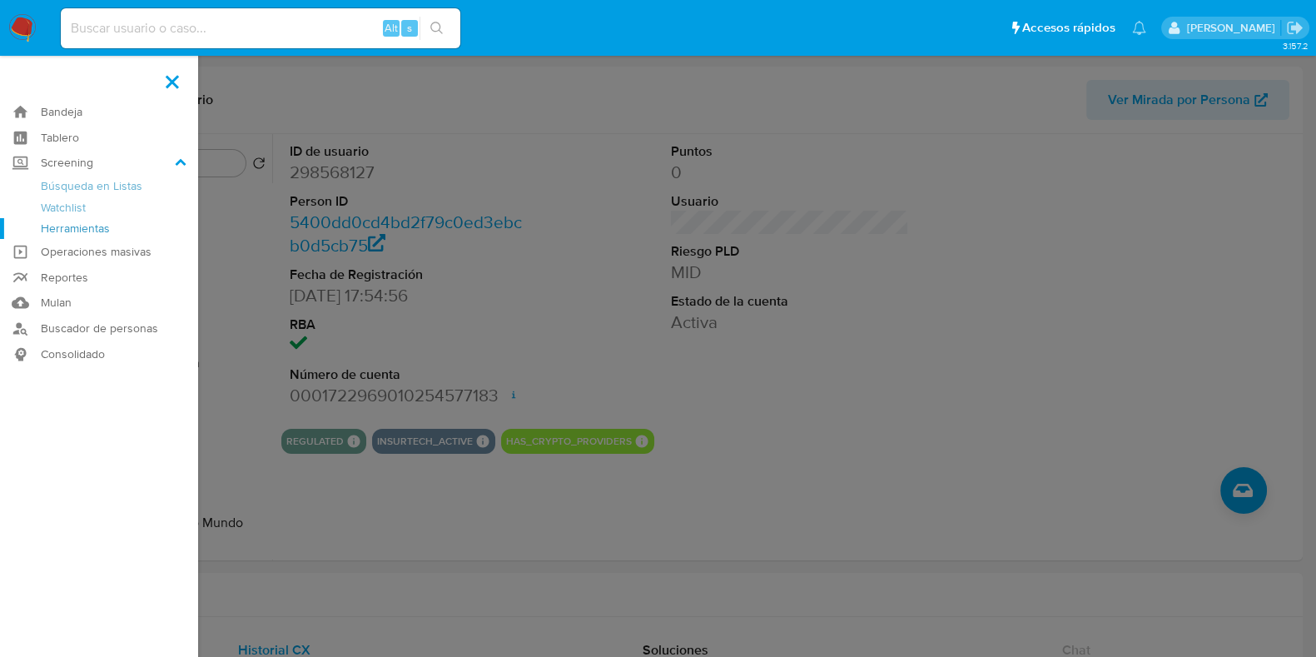
click at [96, 221] on link "Herramientas" at bounding box center [99, 228] width 198 height 21
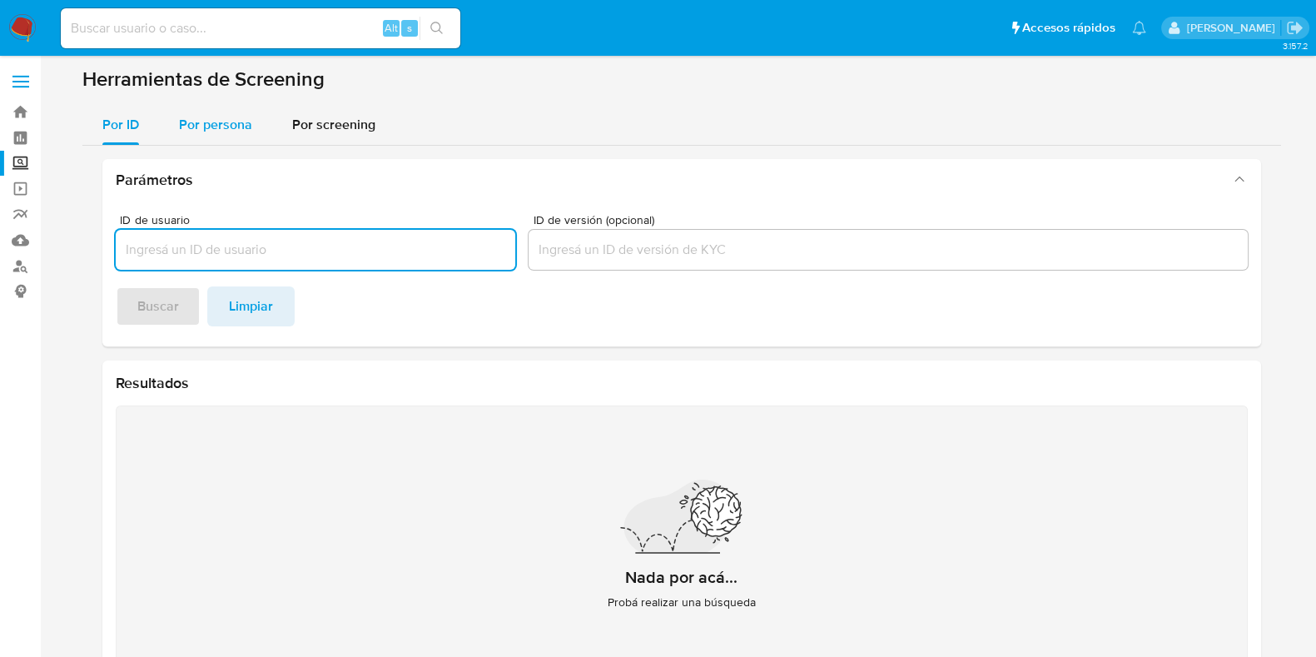
click at [236, 115] on span "Por persona" at bounding box center [215, 124] width 73 height 19
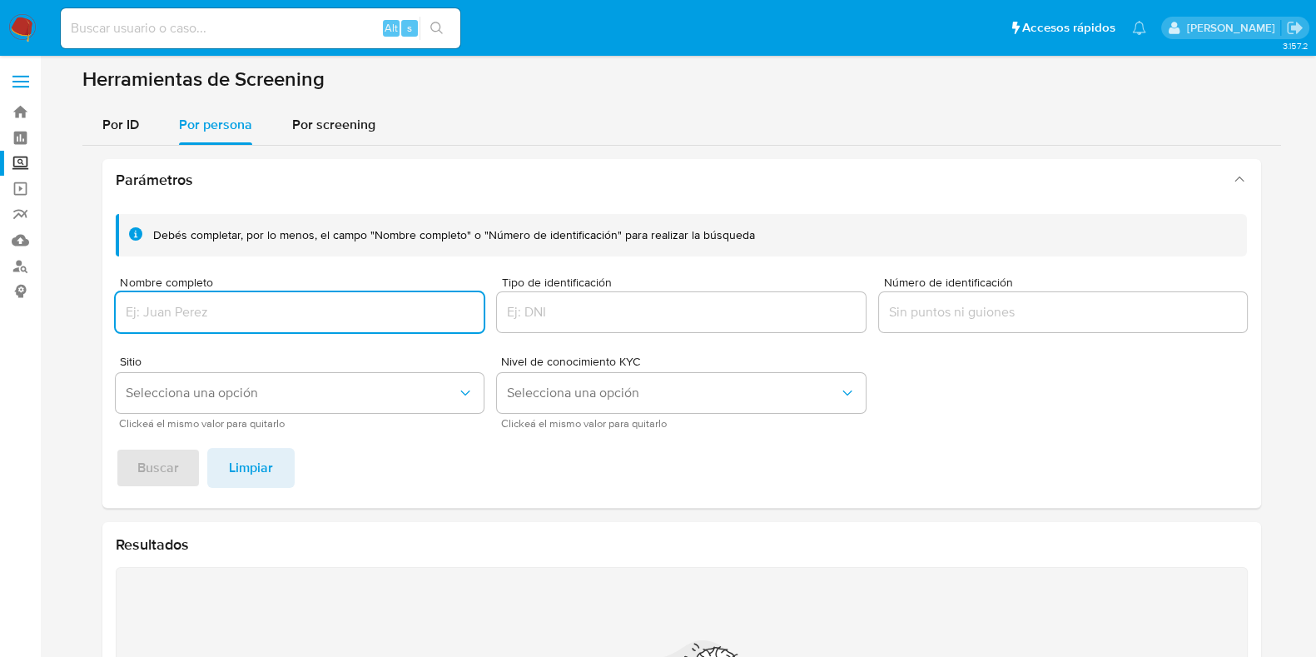
click at [283, 301] on input "Nombre completo" at bounding box center [300, 312] width 369 height 22
type input "REBECA AVALOS MARTINEZ"
click at [175, 478] on span "Buscar" at bounding box center [158, 468] width 42 height 37
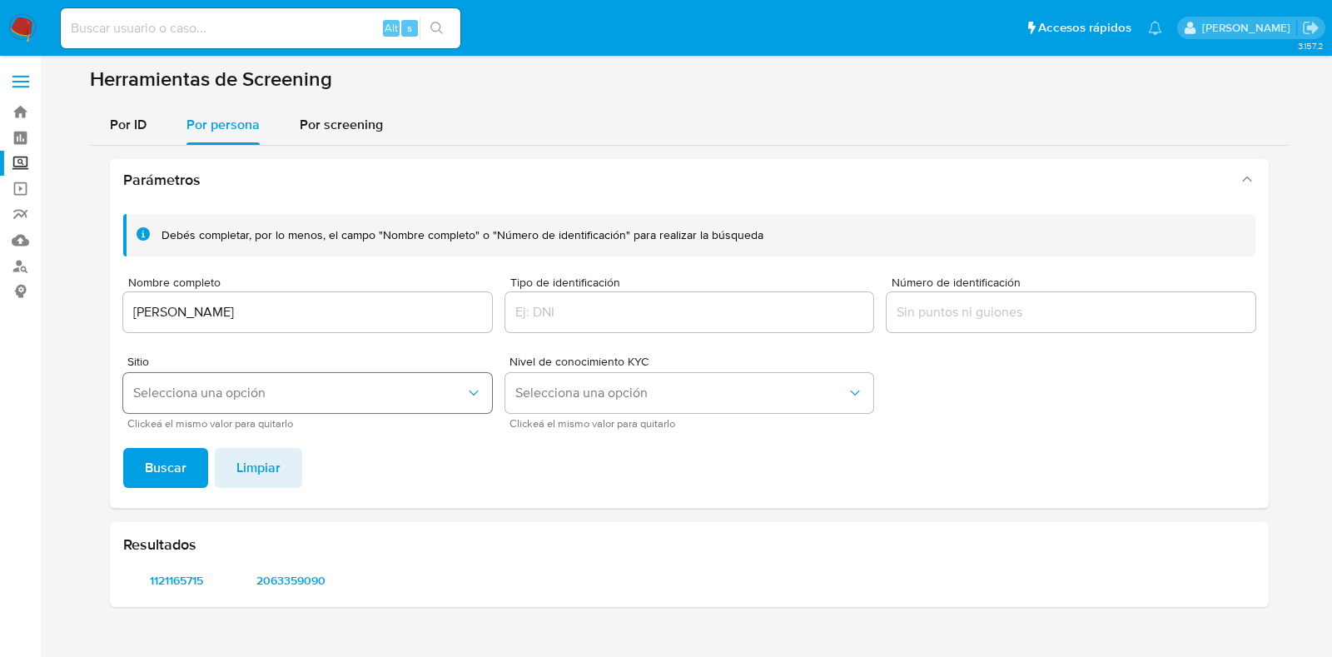
click at [268, 378] on button "Selecciona una opción" at bounding box center [307, 393] width 369 height 40
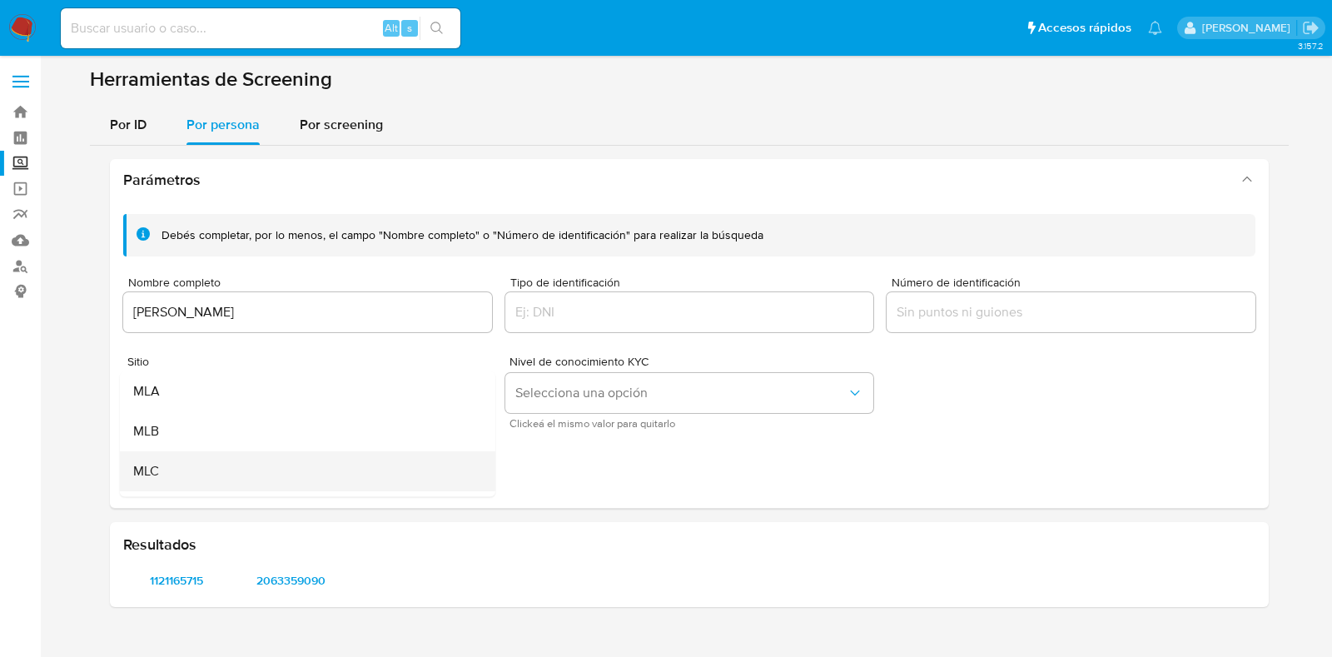
scroll to position [103, 0]
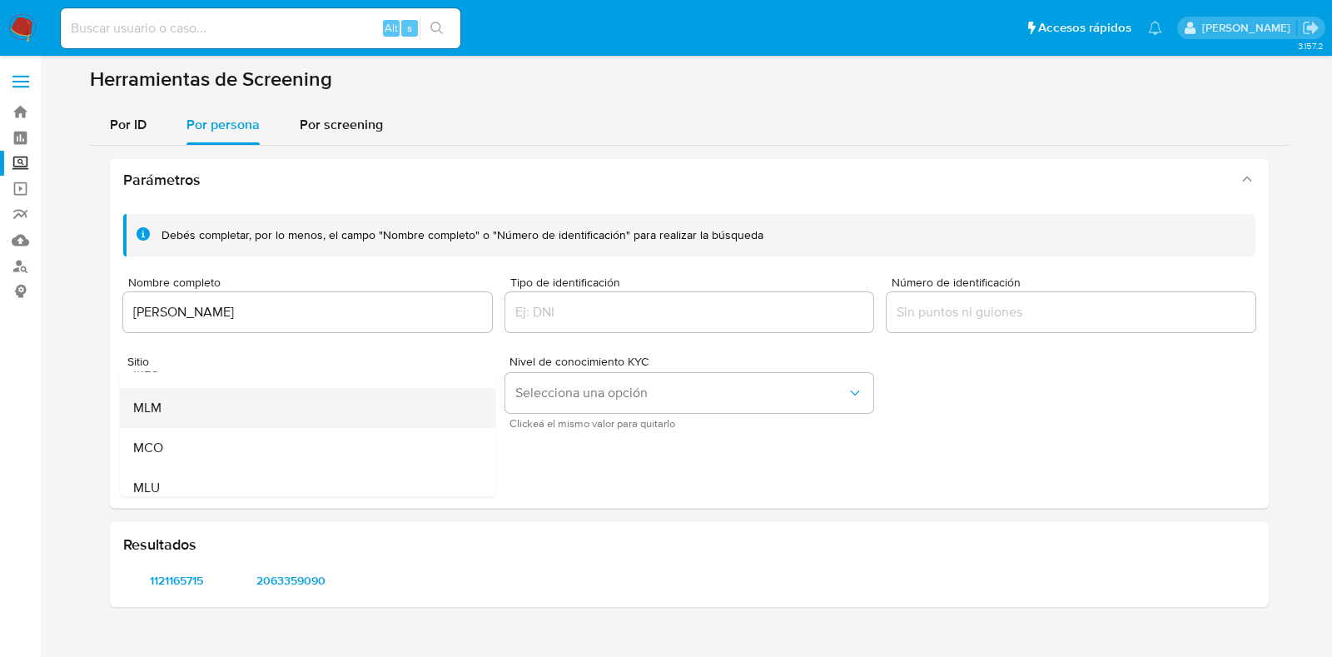
click at [236, 422] on div "MLM" at bounding box center [302, 408] width 339 height 40
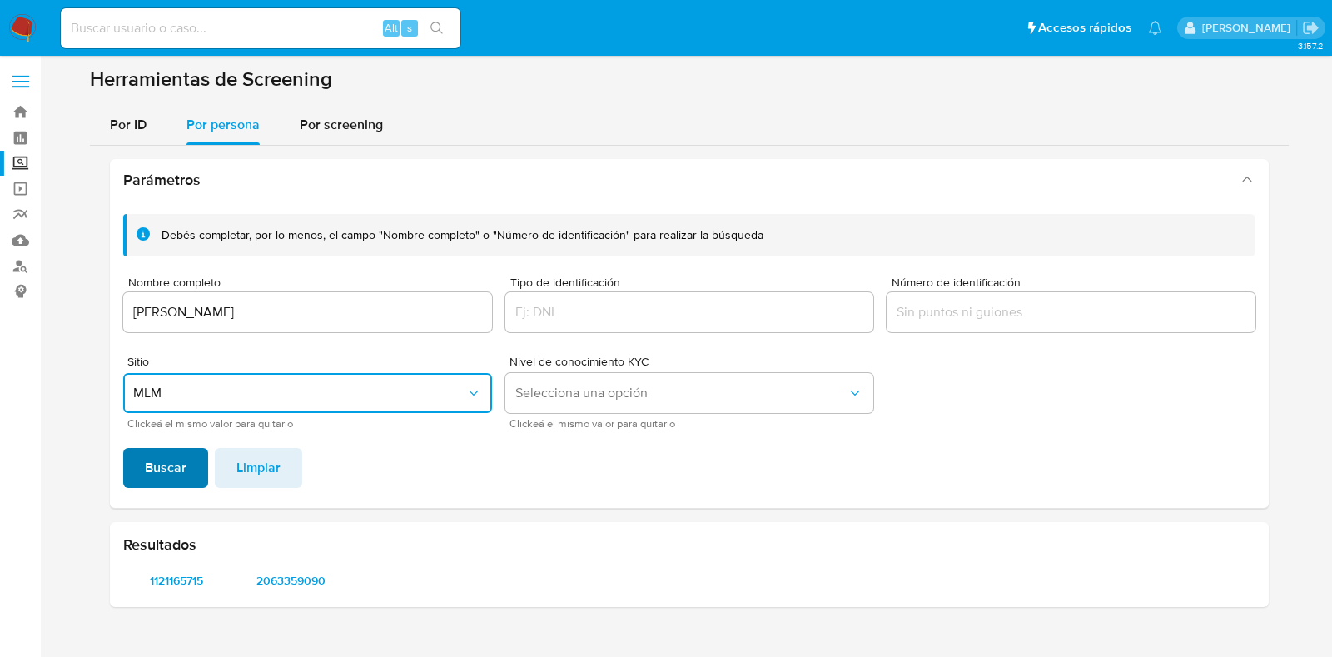
click at [181, 470] on span "Buscar" at bounding box center [166, 468] width 42 height 37
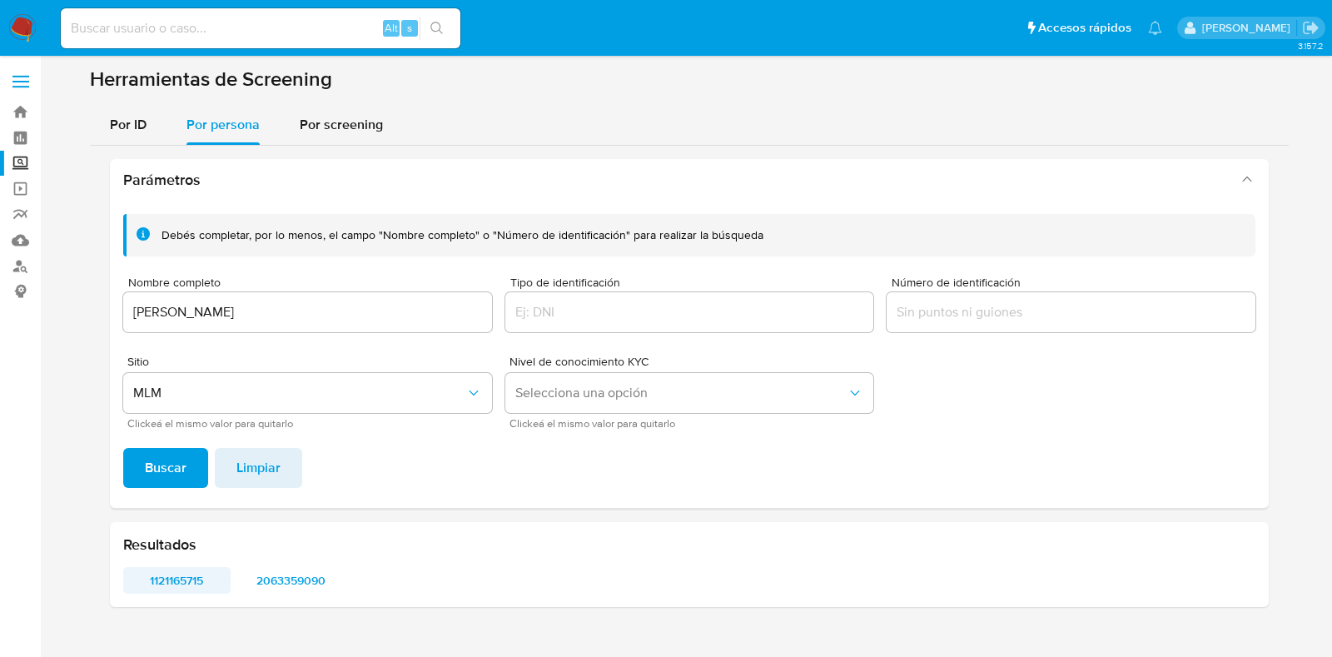
click at [202, 574] on span "1121165715" at bounding box center [177, 580] width 84 height 23
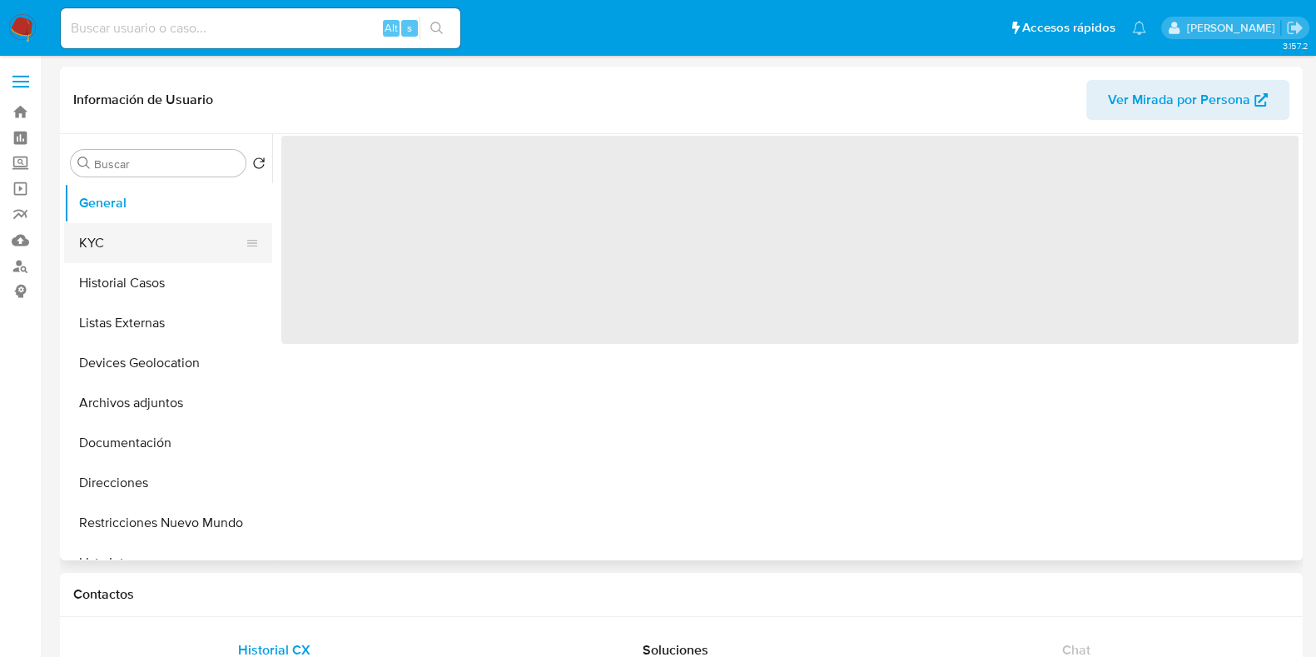
click at [152, 244] on button "KYC" at bounding box center [161, 243] width 195 height 40
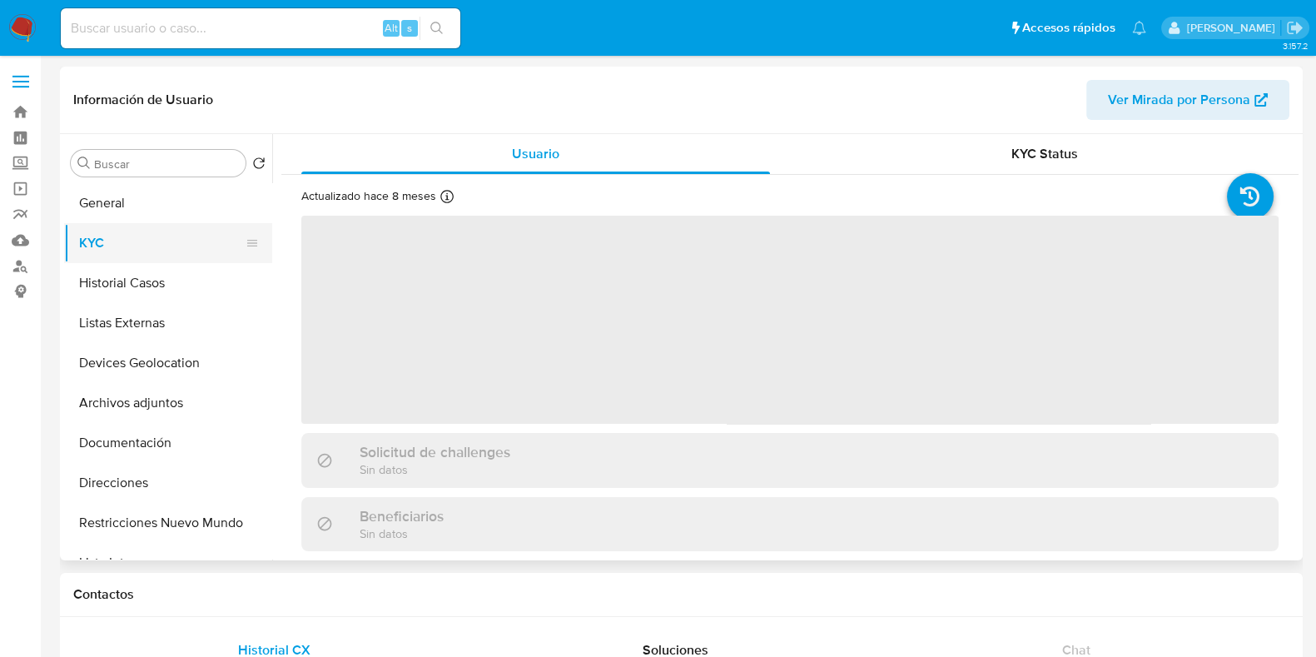
select select "10"
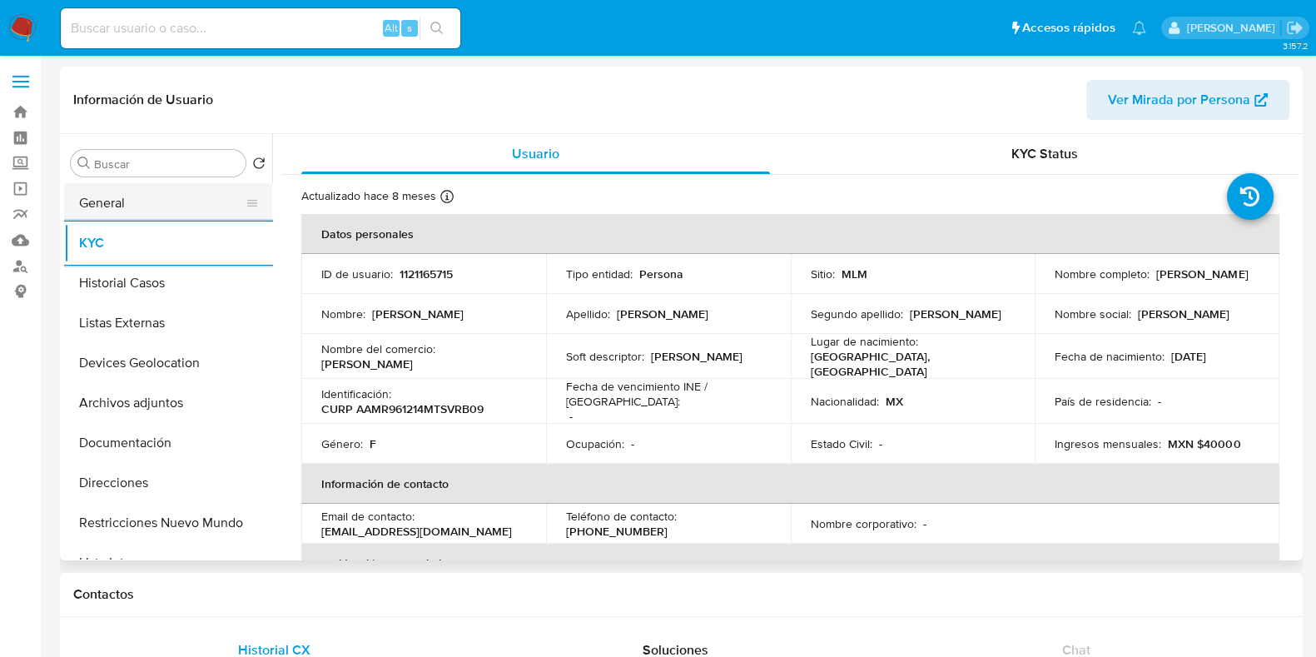
click at [166, 206] on button "General" at bounding box center [161, 203] width 195 height 40
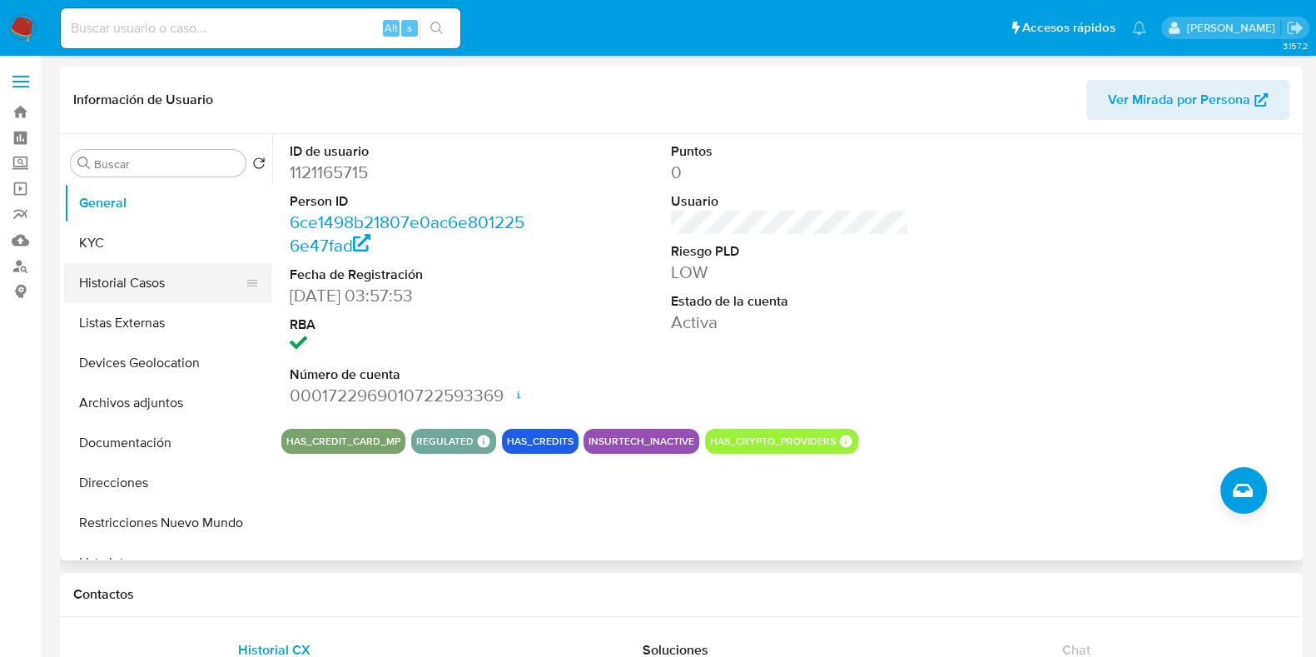
click at [138, 290] on button "Historial Casos" at bounding box center [161, 283] width 195 height 40
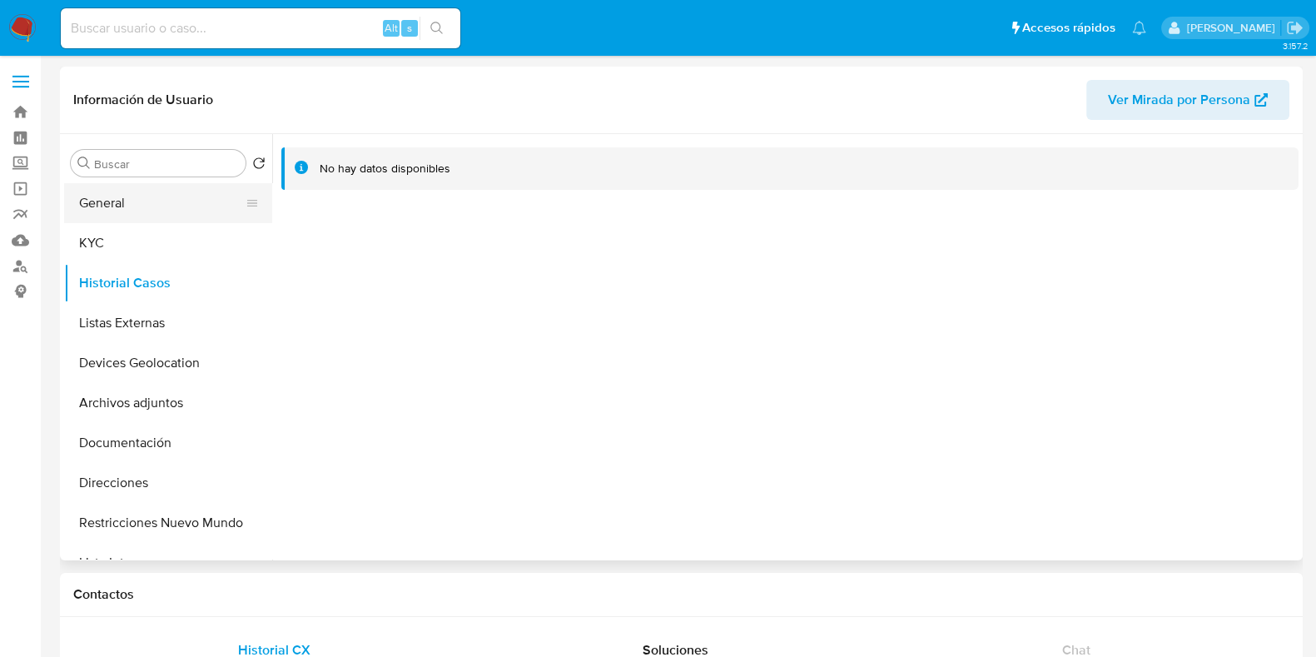
click at [127, 193] on button "General" at bounding box center [161, 203] width 195 height 40
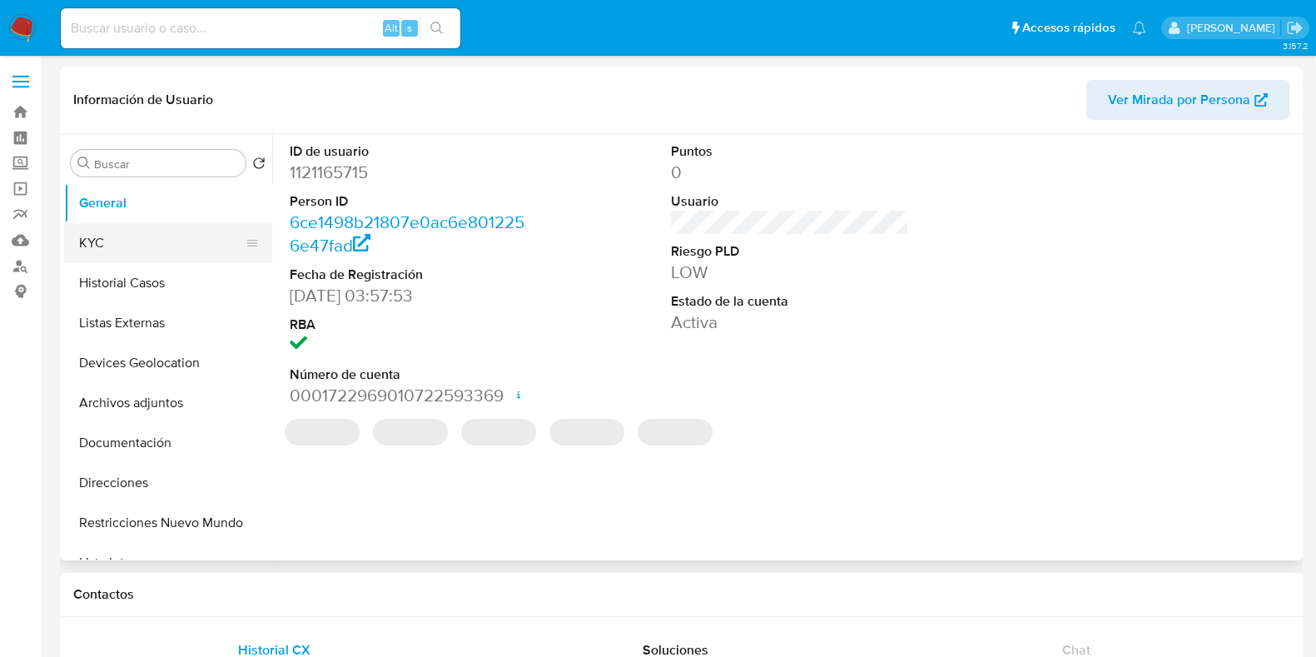
click at [137, 233] on button "KYC" at bounding box center [161, 243] width 195 height 40
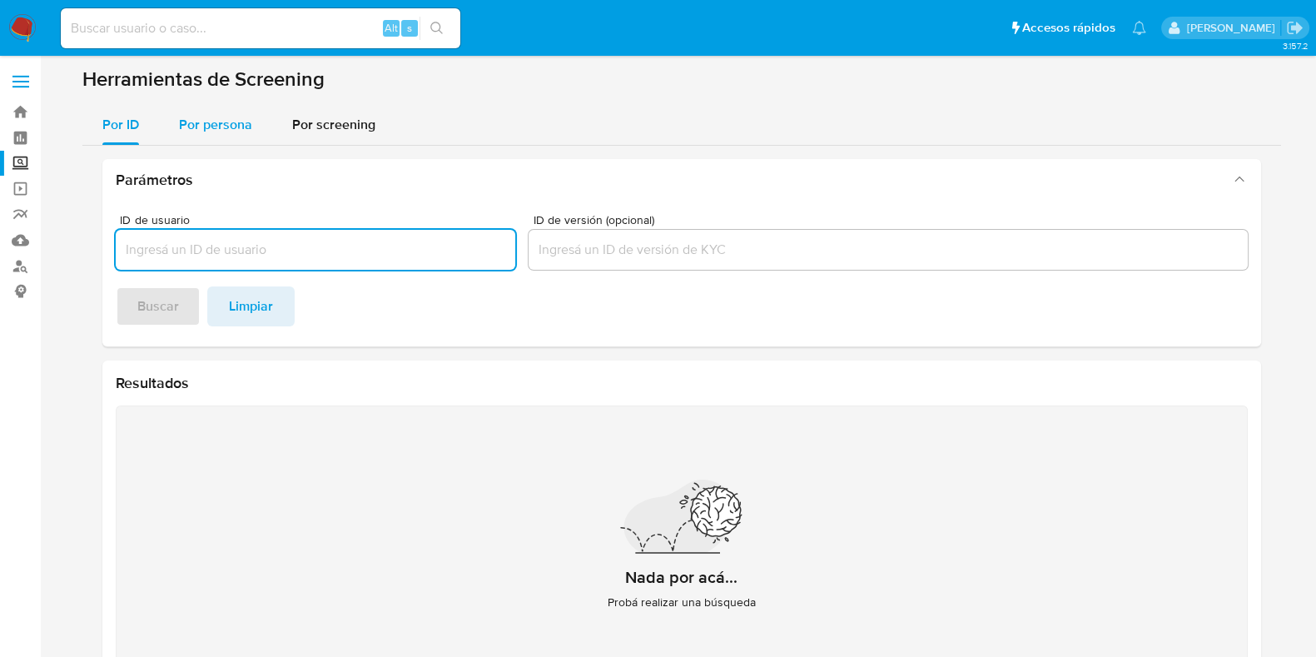
click at [246, 124] on span "Por persona" at bounding box center [215, 124] width 73 height 19
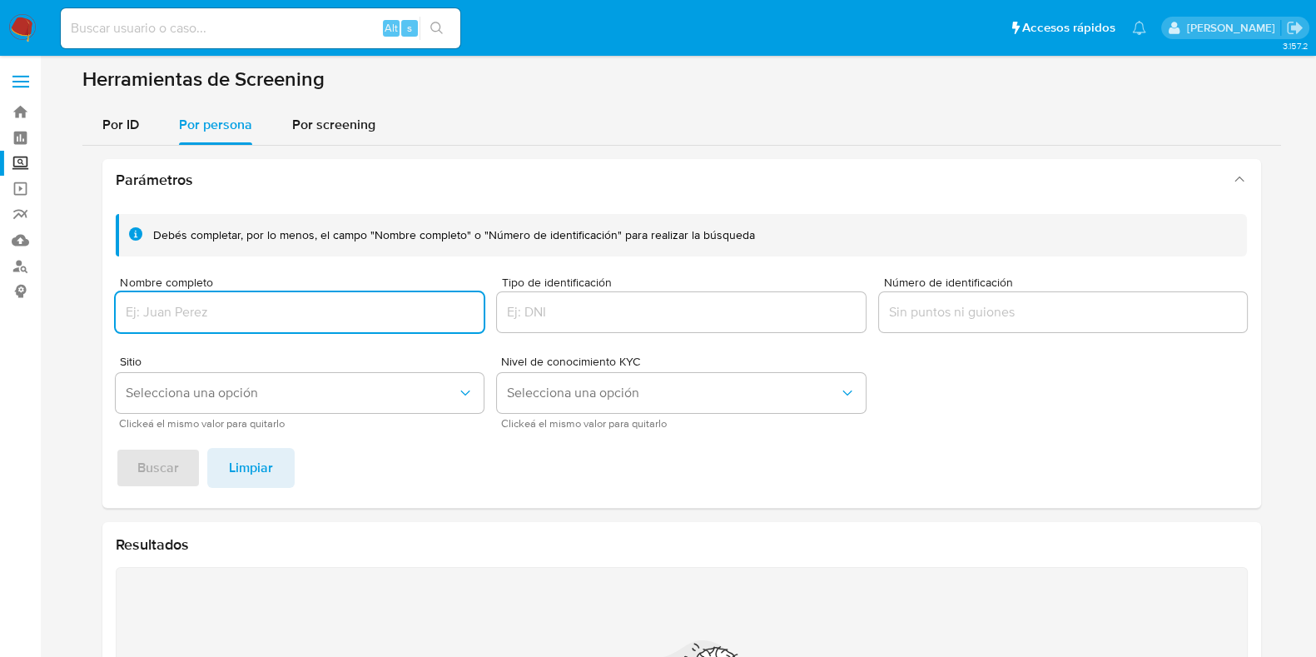
click at [308, 307] on input "Nombre completo" at bounding box center [300, 312] width 369 height 22
click at [158, 475] on span "Buscar" at bounding box center [158, 468] width 42 height 37
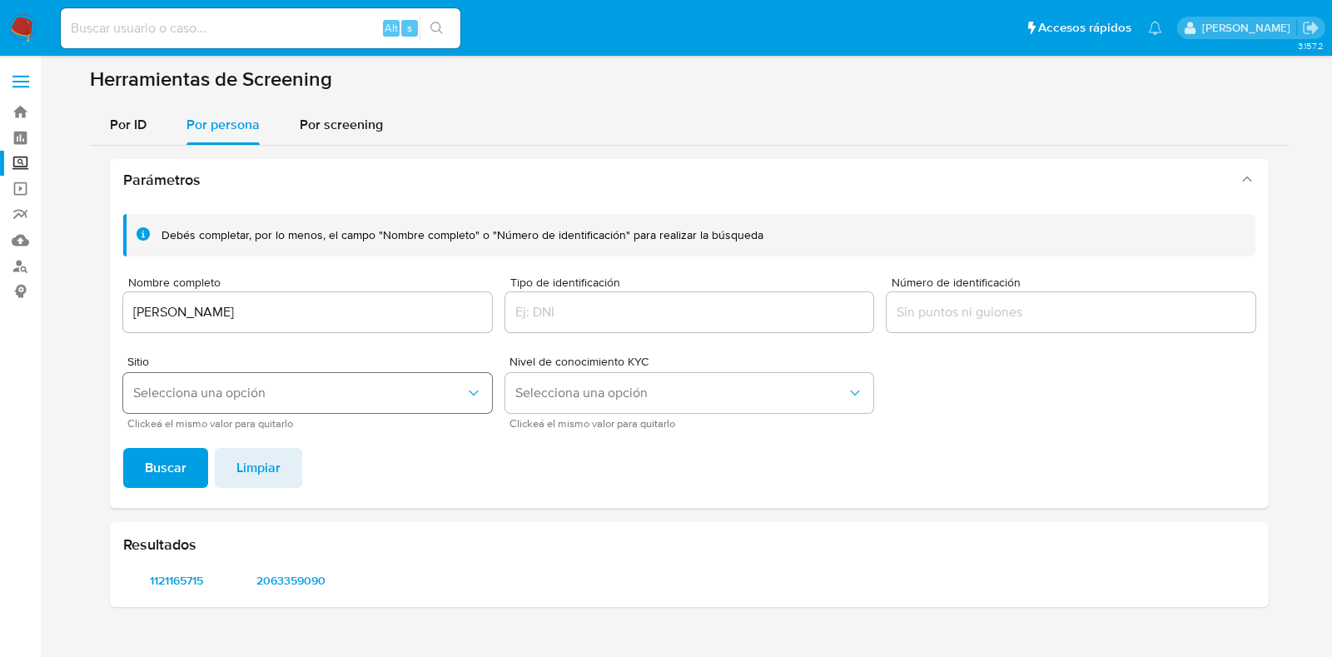
click at [281, 395] on span "Selecciona una opción" at bounding box center [299, 393] width 332 height 17
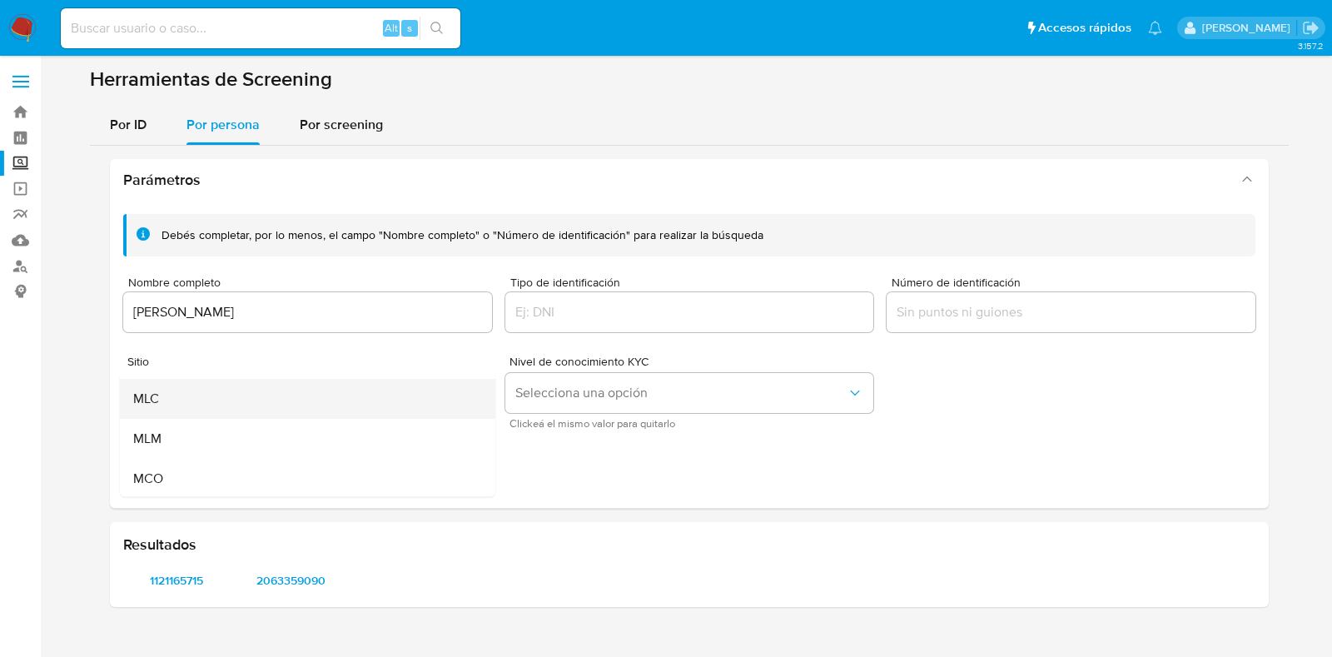
scroll to position [103, 0]
click at [196, 410] on div "MLM" at bounding box center [302, 408] width 339 height 40
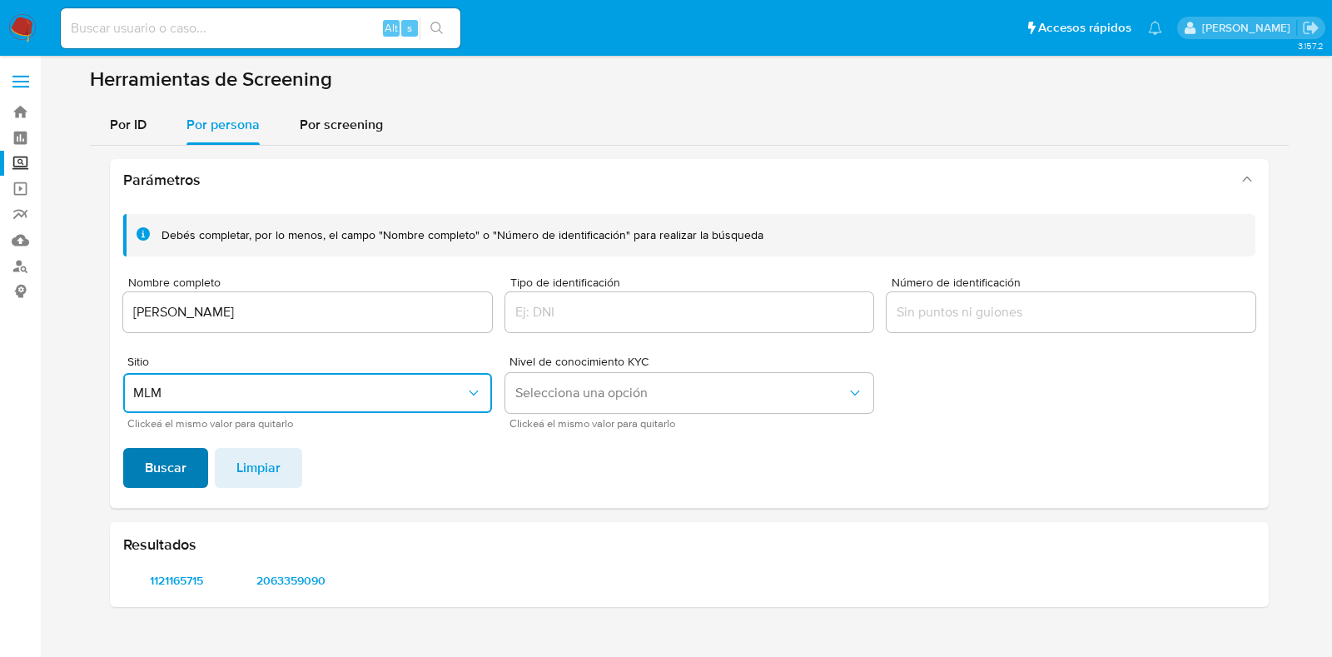
click at [170, 473] on span "Buscar" at bounding box center [166, 468] width 42 height 37
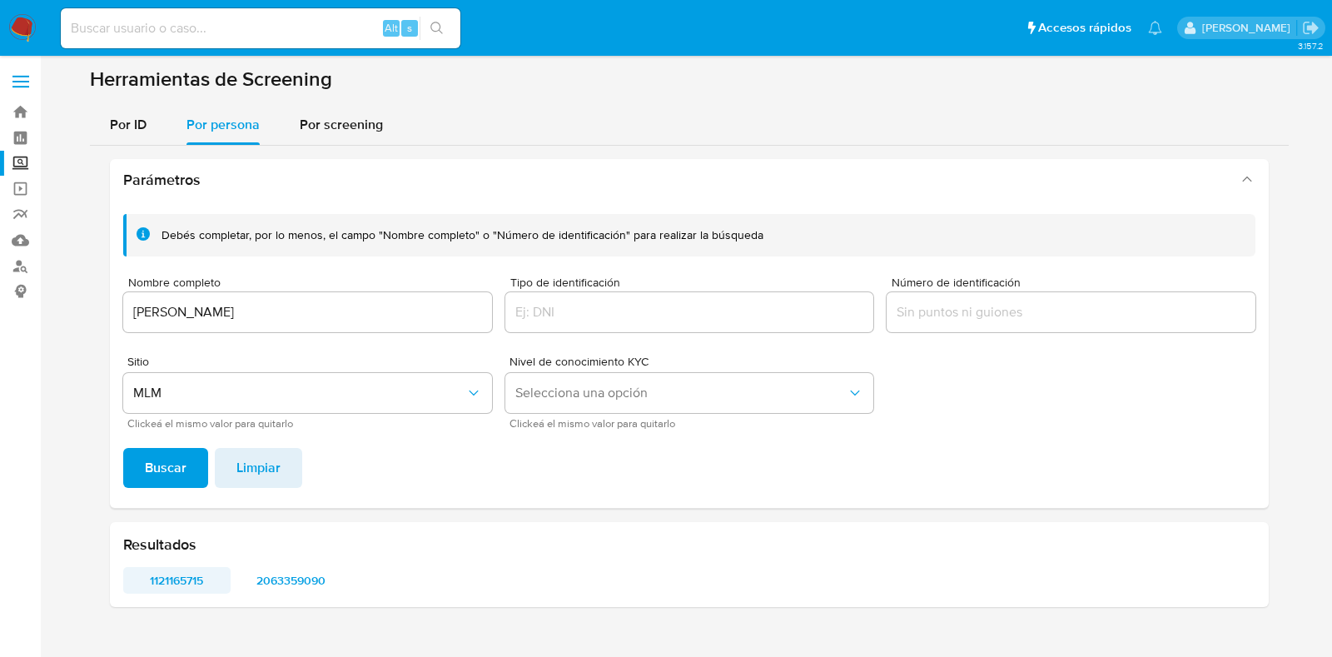
click at [202, 574] on span "1121165715" at bounding box center [177, 580] width 84 height 23
click at [370, 296] on div "REBECA AVALOS MARTINEZ" at bounding box center [307, 312] width 369 height 40
click at [369, 306] on input "REBECA AVALOS MARTINEZ" at bounding box center [307, 312] width 369 height 22
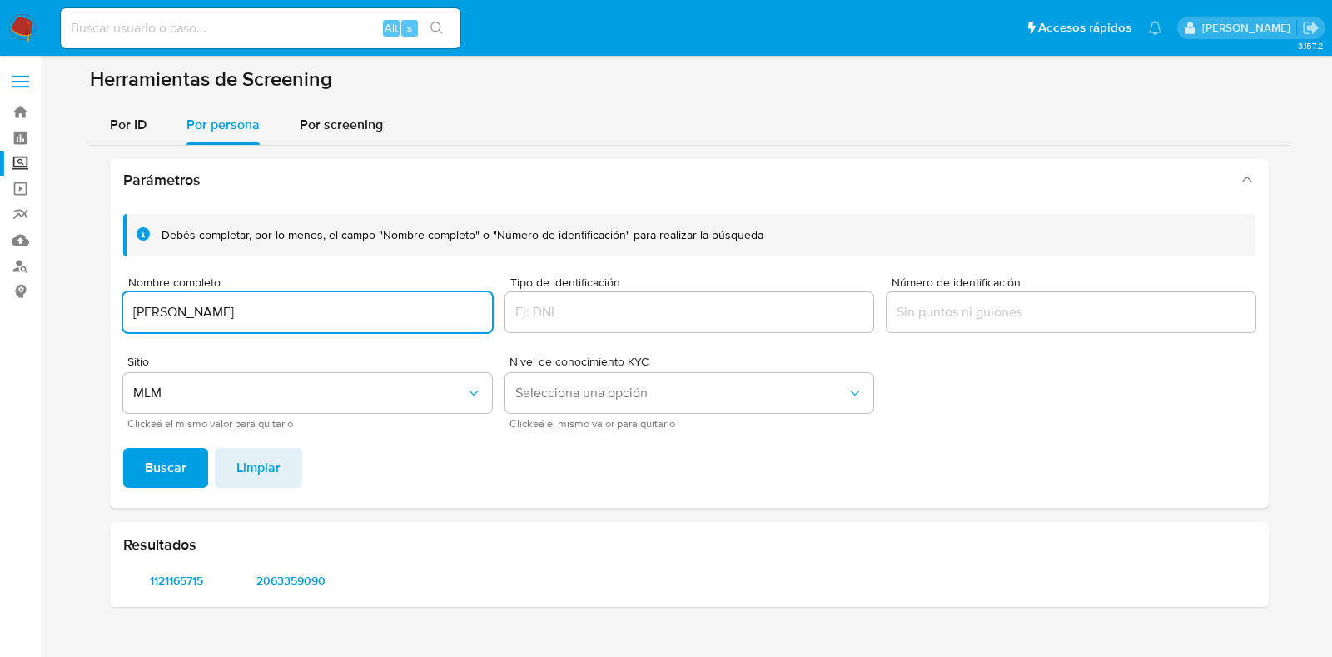
click at [369, 306] on input "REBECA AVALOS MARTINEZ" at bounding box center [307, 312] width 369 height 22
type input "LUIS ENRIQUE GRANADOS LUGO"
click at [142, 479] on button "Buscar" at bounding box center [165, 468] width 85 height 40
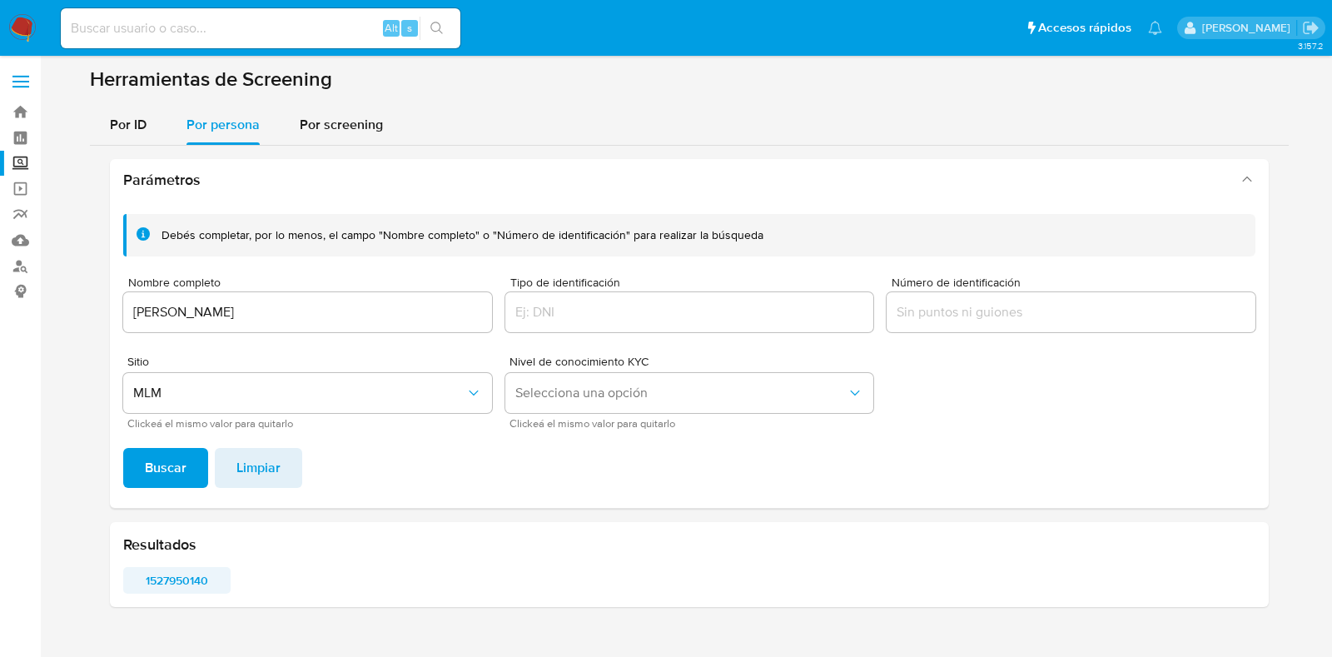
click at [197, 569] on span "1527950140" at bounding box center [177, 580] width 84 height 23
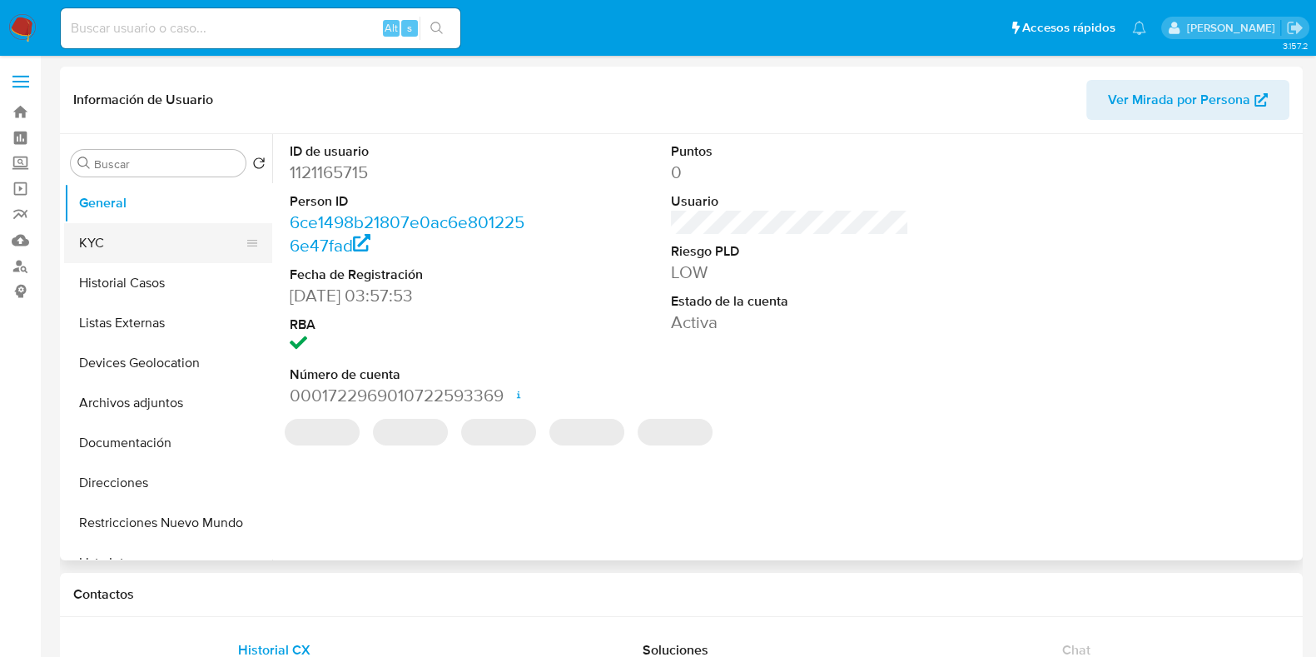
select select "10"
click at [122, 251] on button "KYC" at bounding box center [161, 243] width 195 height 40
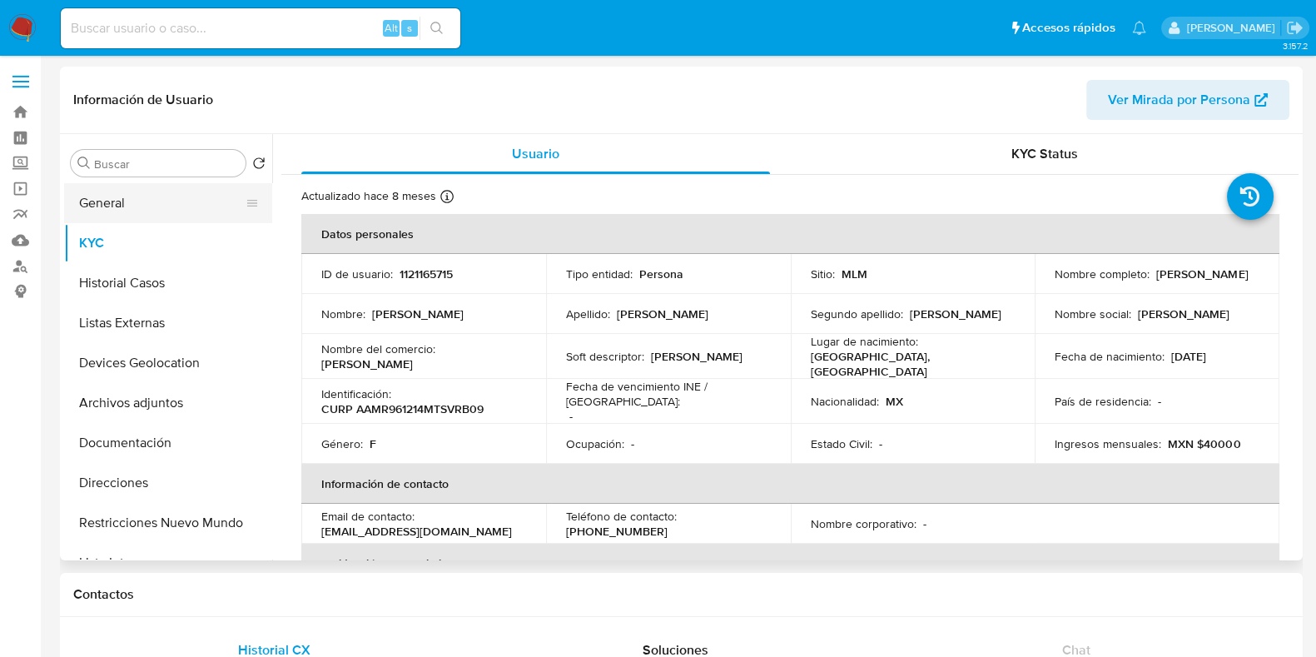
click at [102, 221] on button "General" at bounding box center [161, 203] width 195 height 40
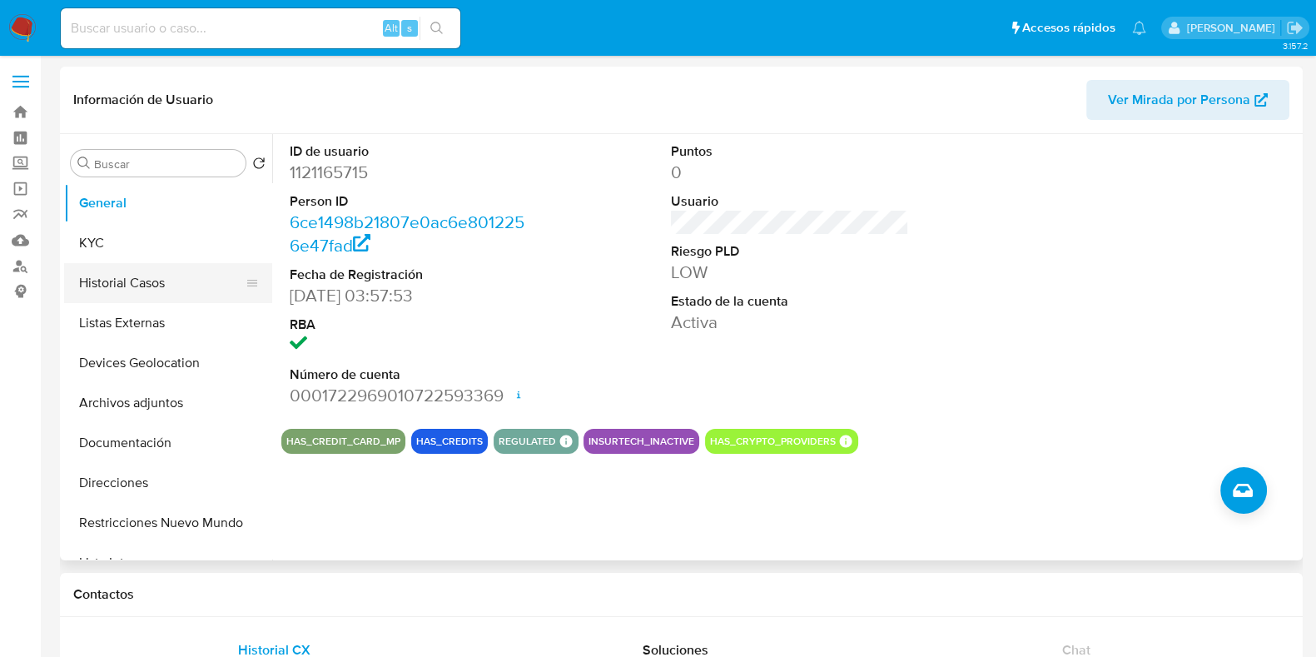
click at [136, 299] on button "Historial Casos" at bounding box center [161, 283] width 195 height 40
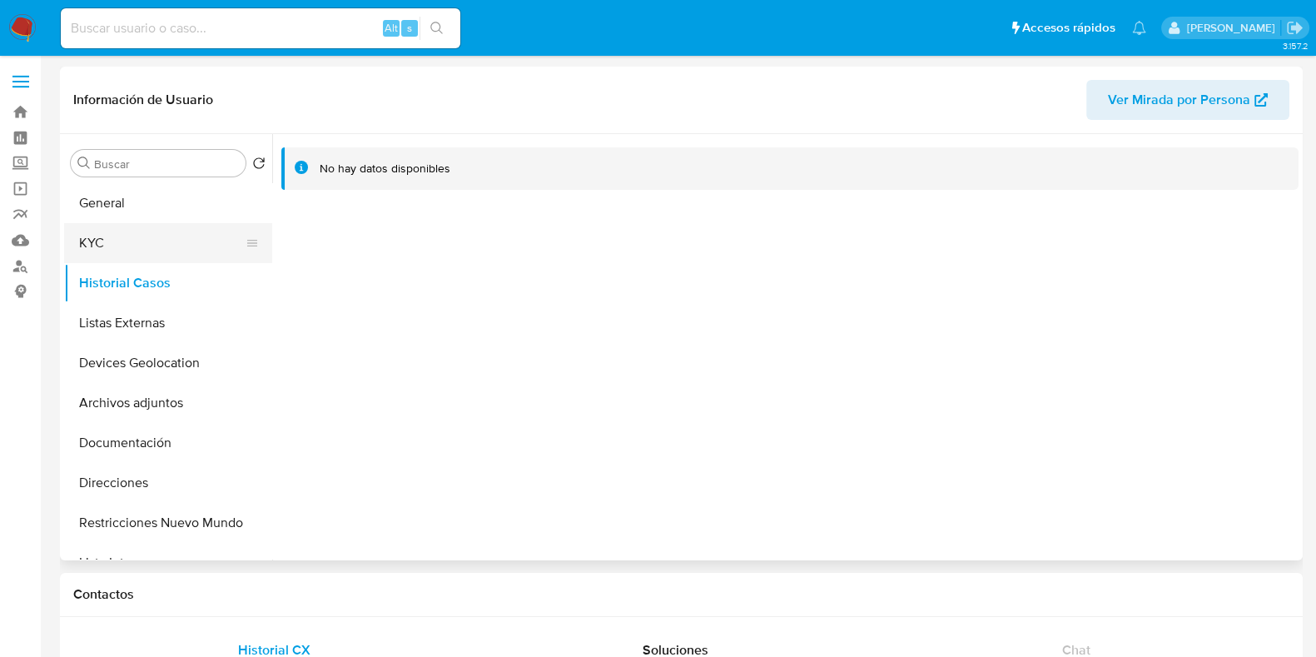
click at [131, 254] on button "KYC" at bounding box center [161, 243] width 195 height 40
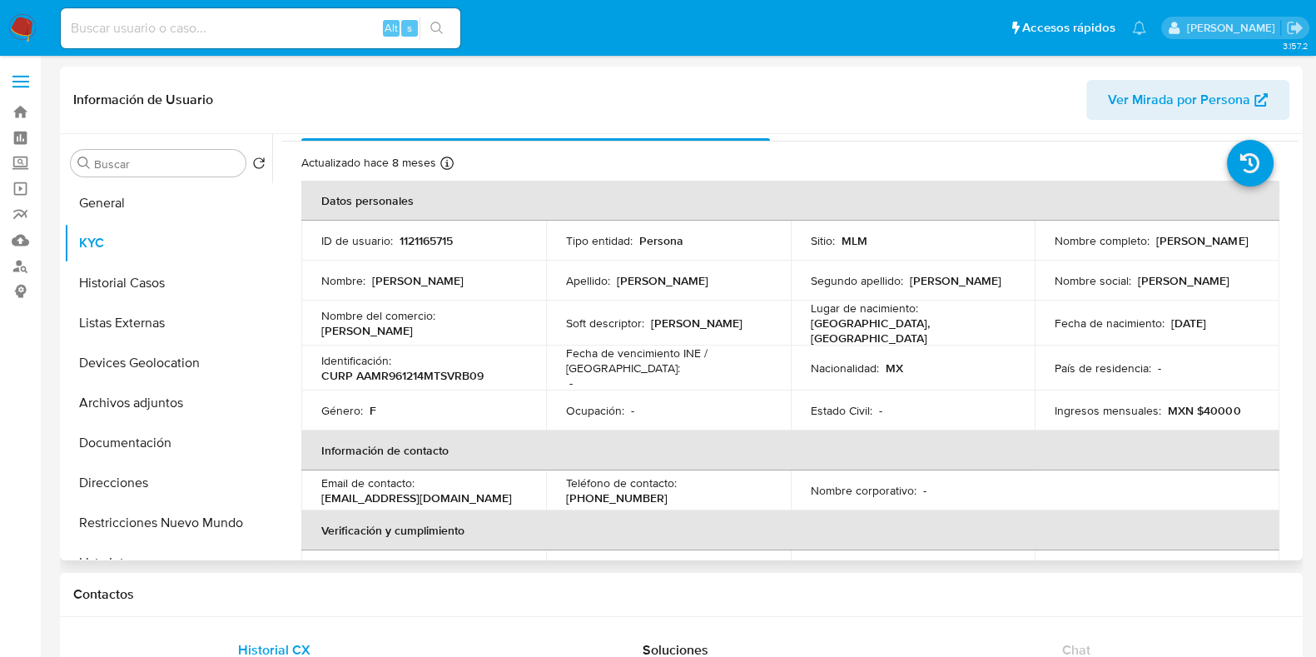
scroll to position [5, 0]
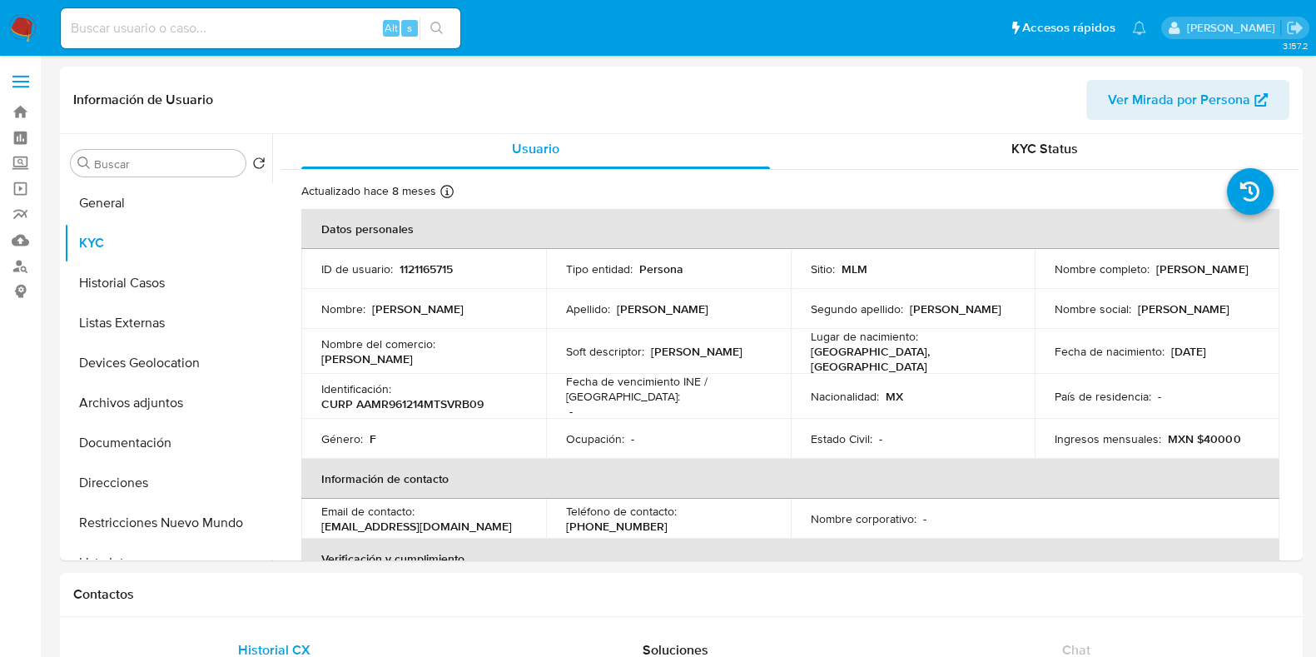
click at [26, 24] on img at bounding box center [22, 28] width 28 height 28
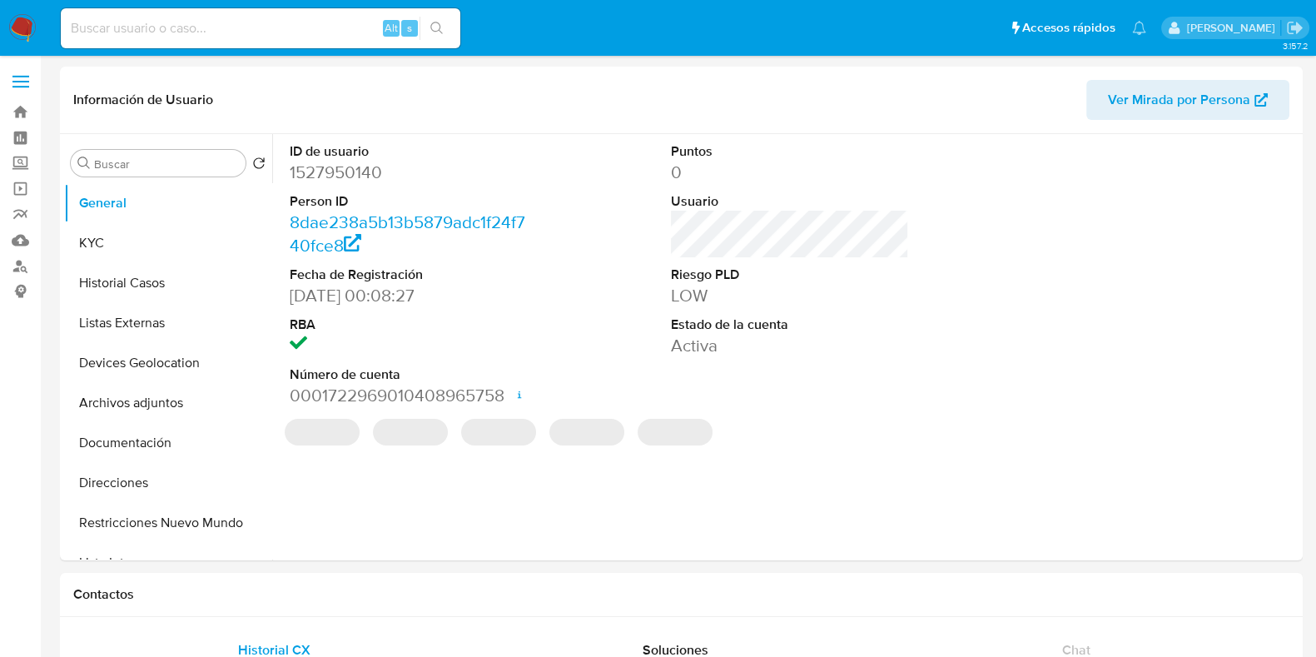
select select "10"
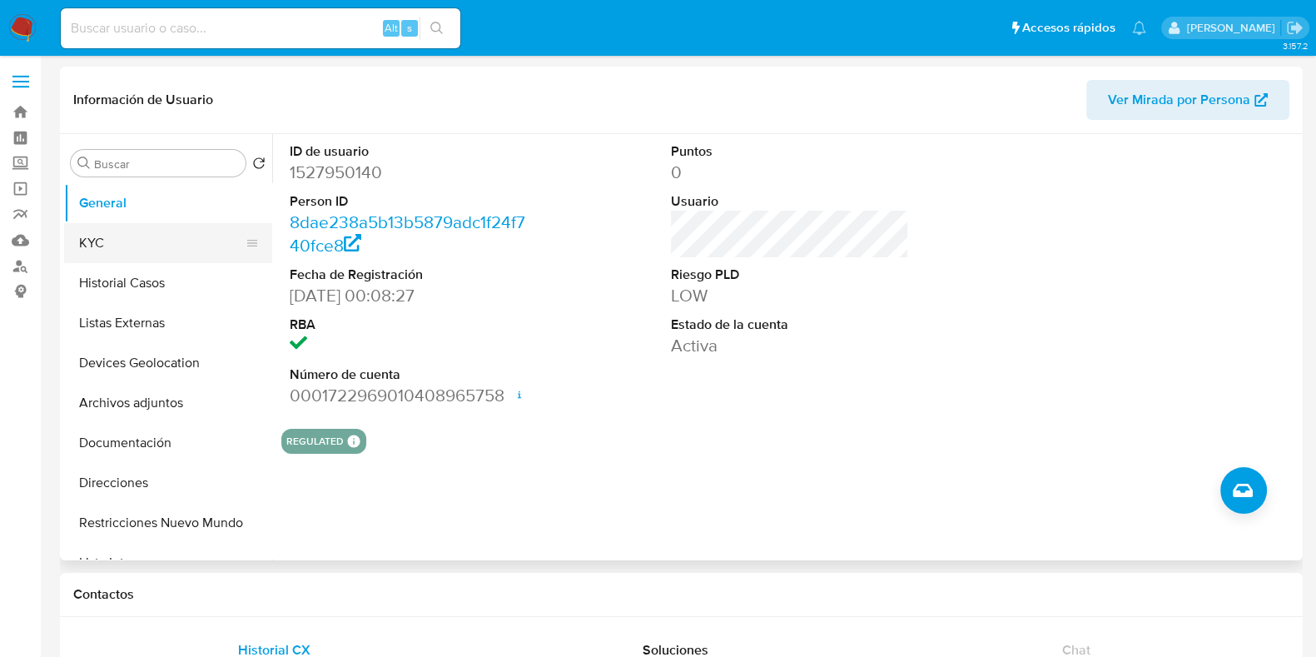
click at [170, 257] on button "KYC" at bounding box center [161, 243] width 195 height 40
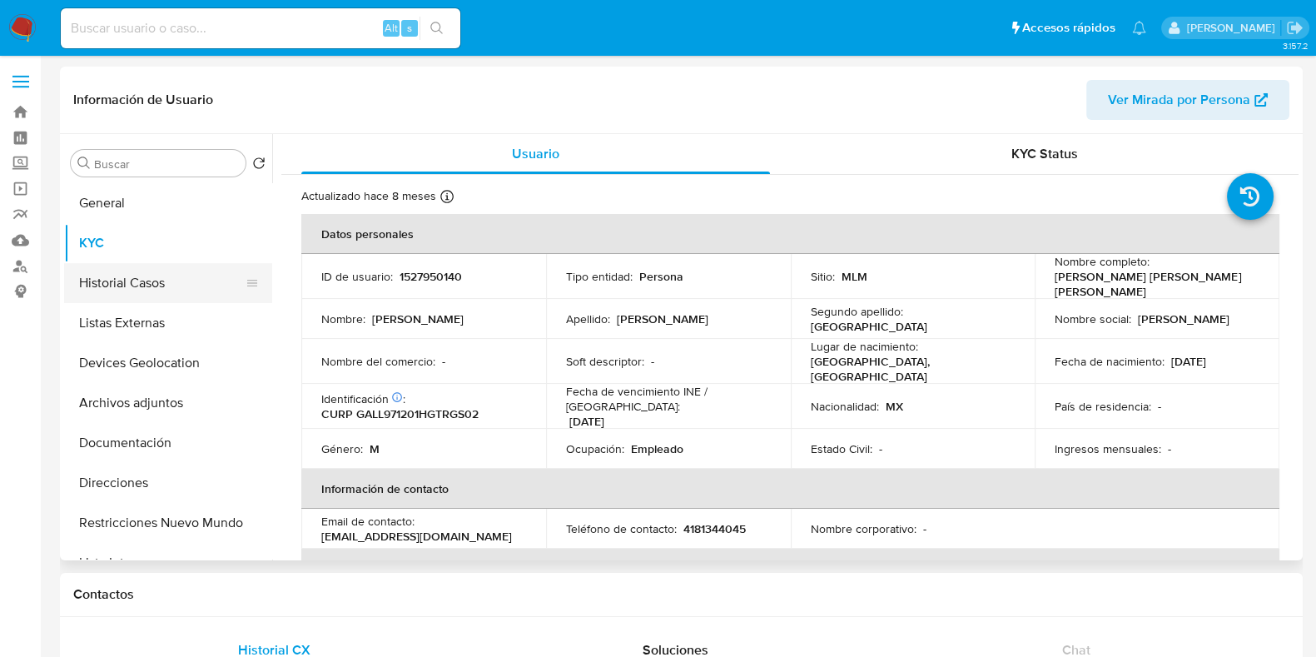
click at [156, 289] on button "Historial Casos" at bounding box center [161, 283] width 195 height 40
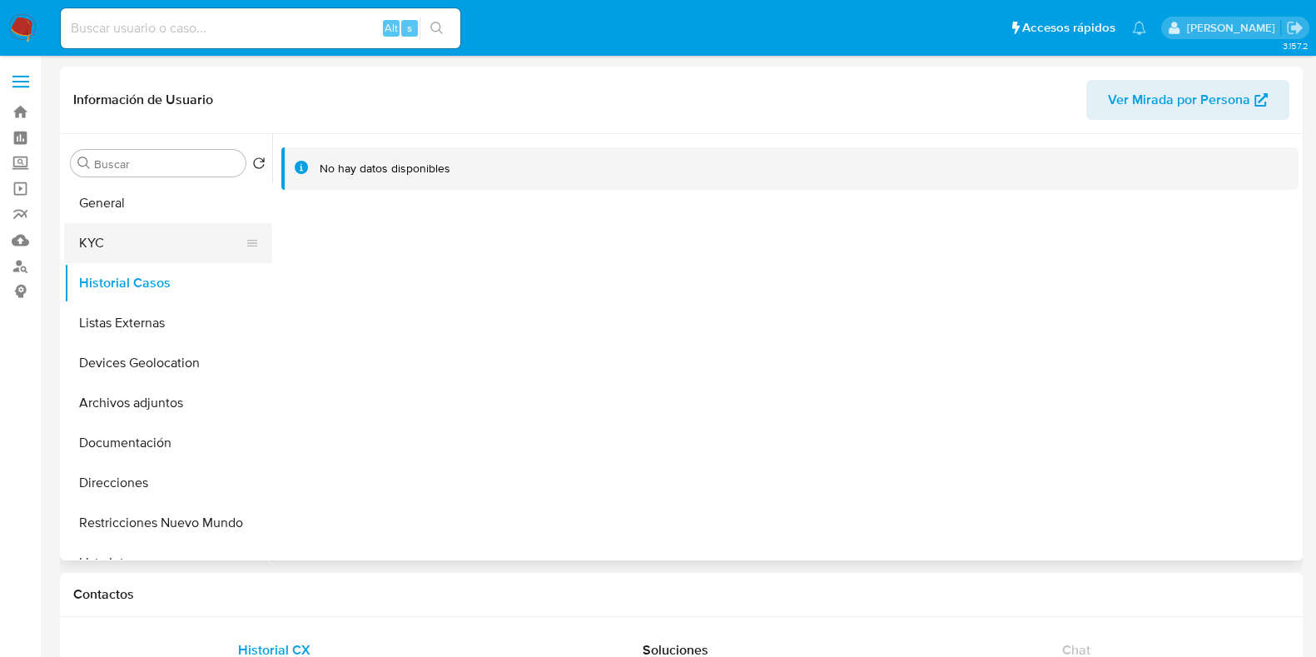
click at [139, 229] on button "KYC" at bounding box center [161, 243] width 195 height 40
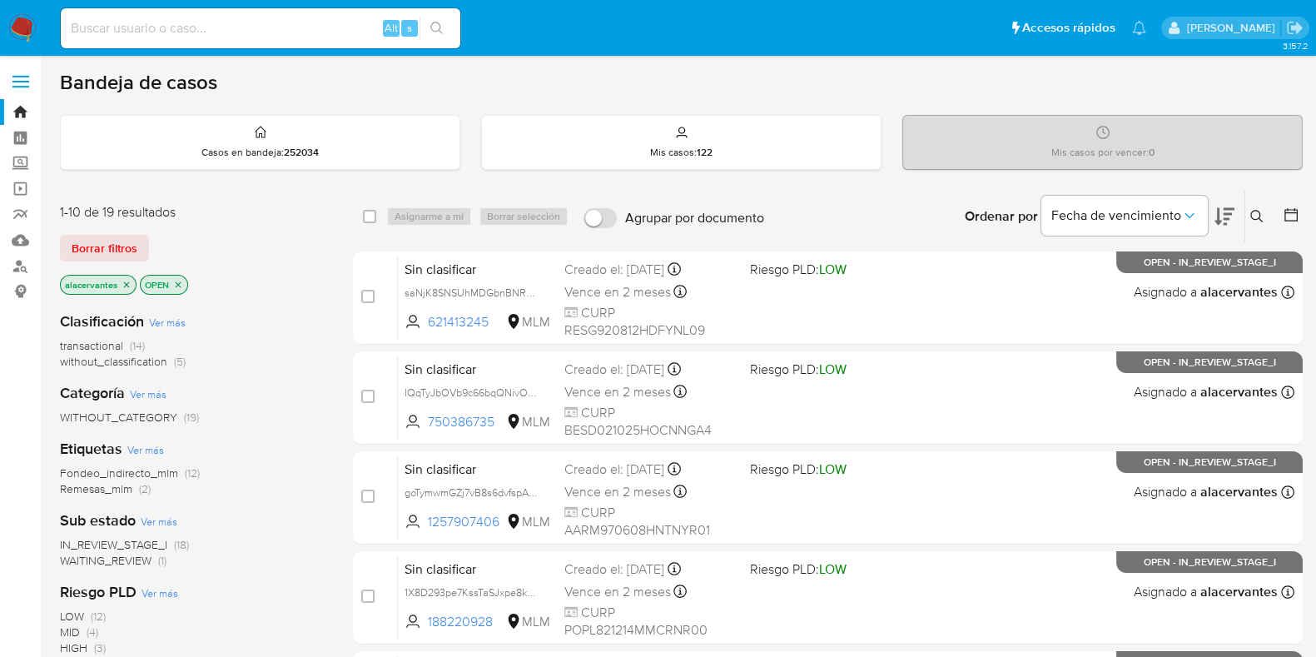
drag, startPoint x: 1264, startPoint y: 211, endPoint x: 1249, endPoint y: 216, distance: 15.6
click at [1263, 211] on icon at bounding box center [1256, 216] width 13 height 13
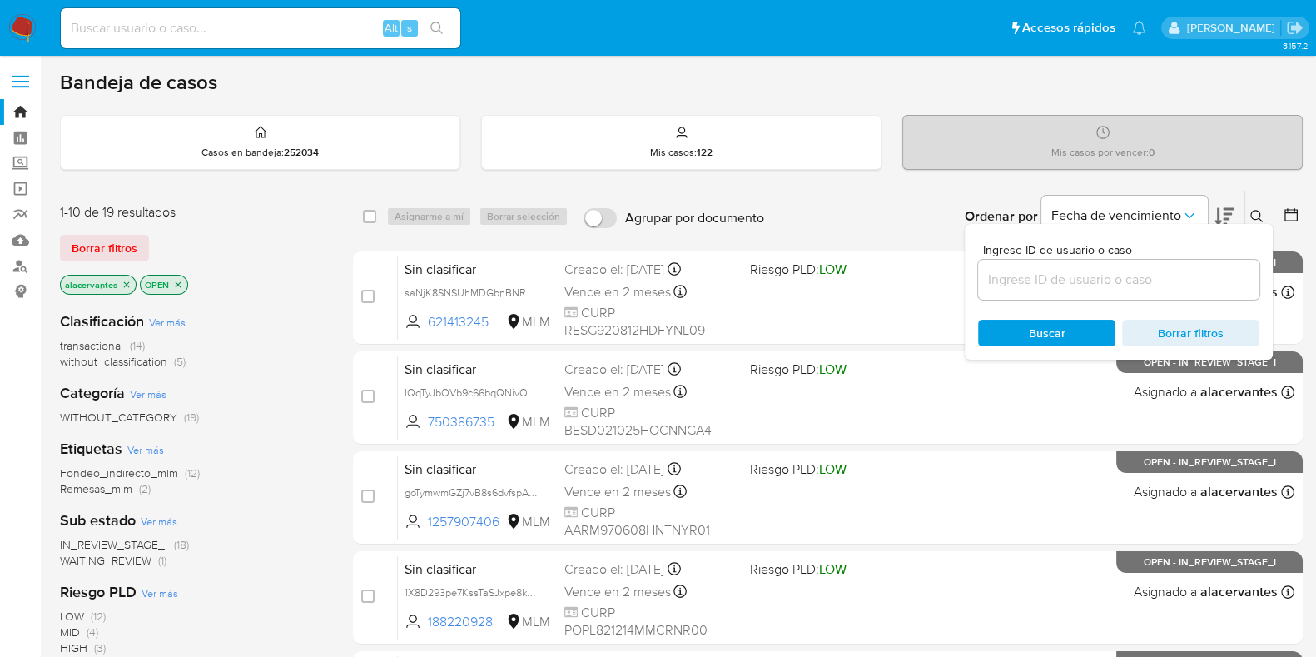
click at [1029, 291] on div at bounding box center [1118, 280] width 281 height 40
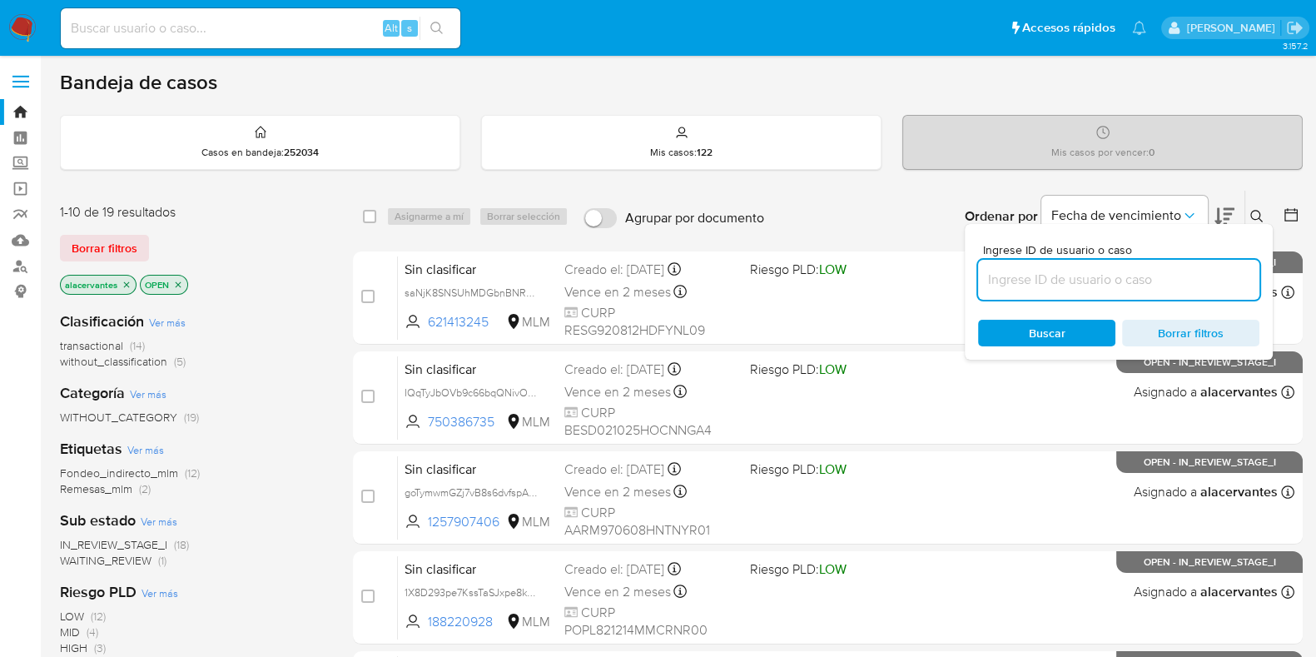
click at [1032, 284] on input at bounding box center [1118, 280] width 281 height 22
paste input "298568127"
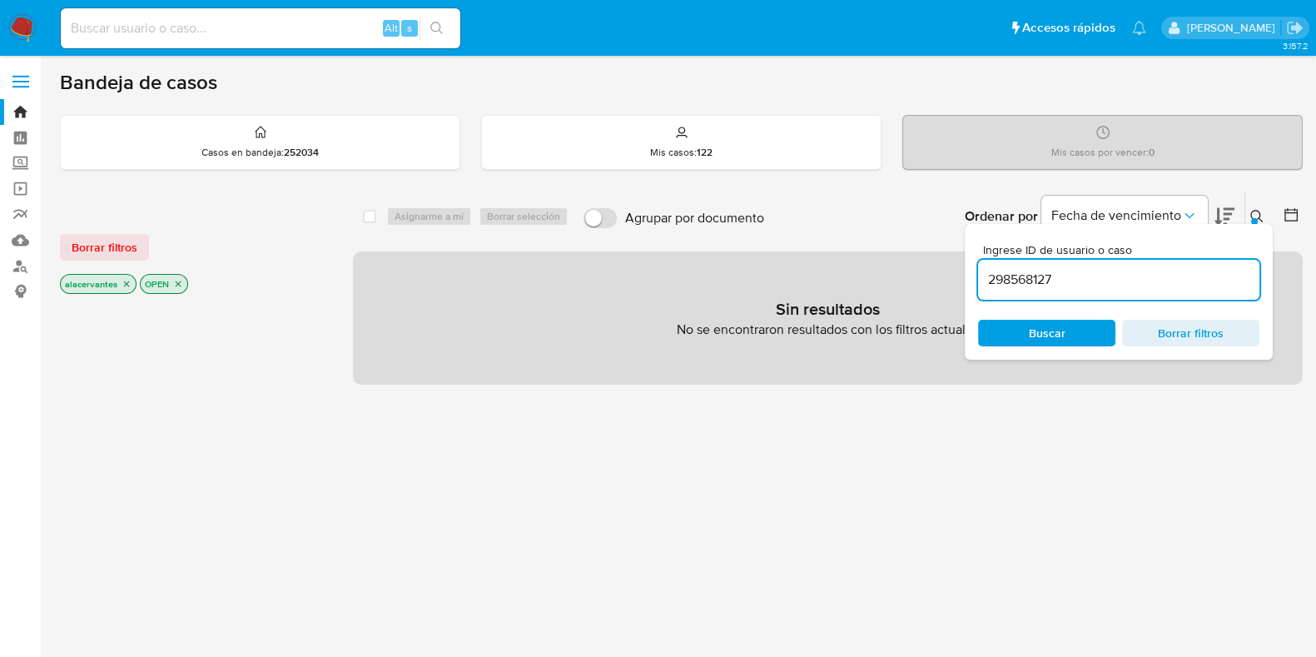
click at [1131, 290] on div "298568127" at bounding box center [1118, 280] width 281 height 40
click at [1119, 280] on input "298568127" at bounding box center [1118, 280] width 281 height 22
type input "298568127"
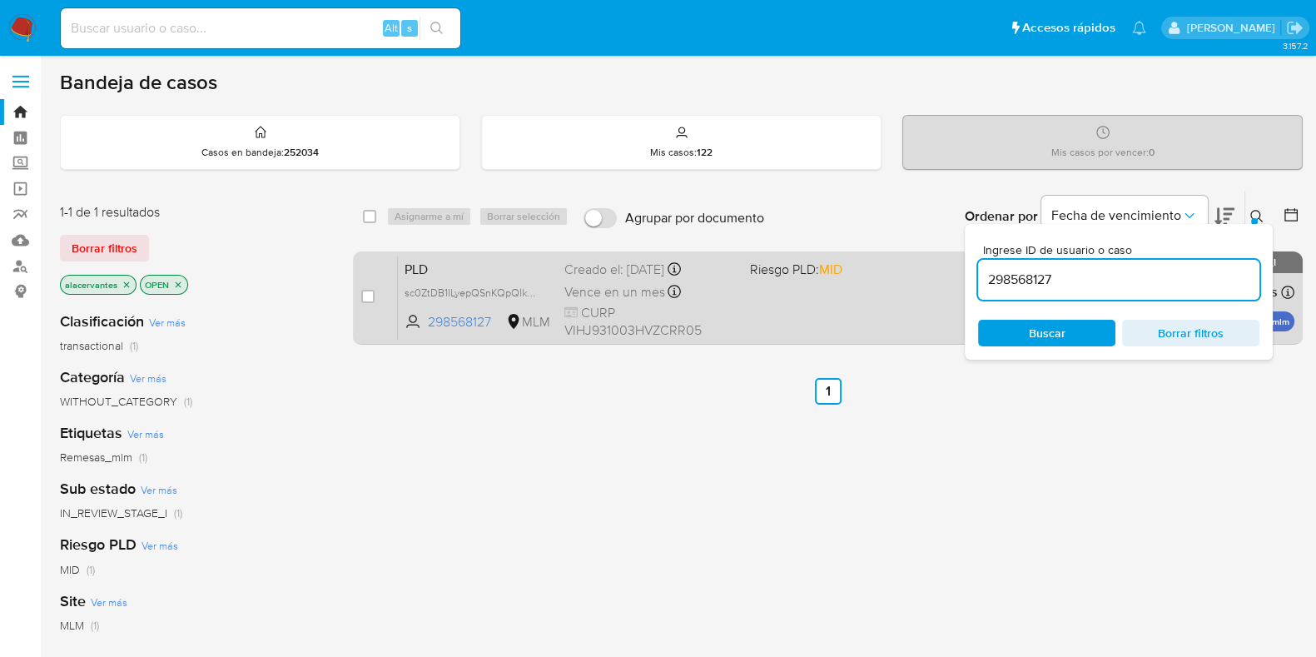
click at [816, 327] on div "PLD sc0ZtDB1ILyepQSnKQpQIkRQ 298568127 MLM Riesgo PLD: MID Creado el: 12/08/202…" at bounding box center [846, 298] width 897 height 84
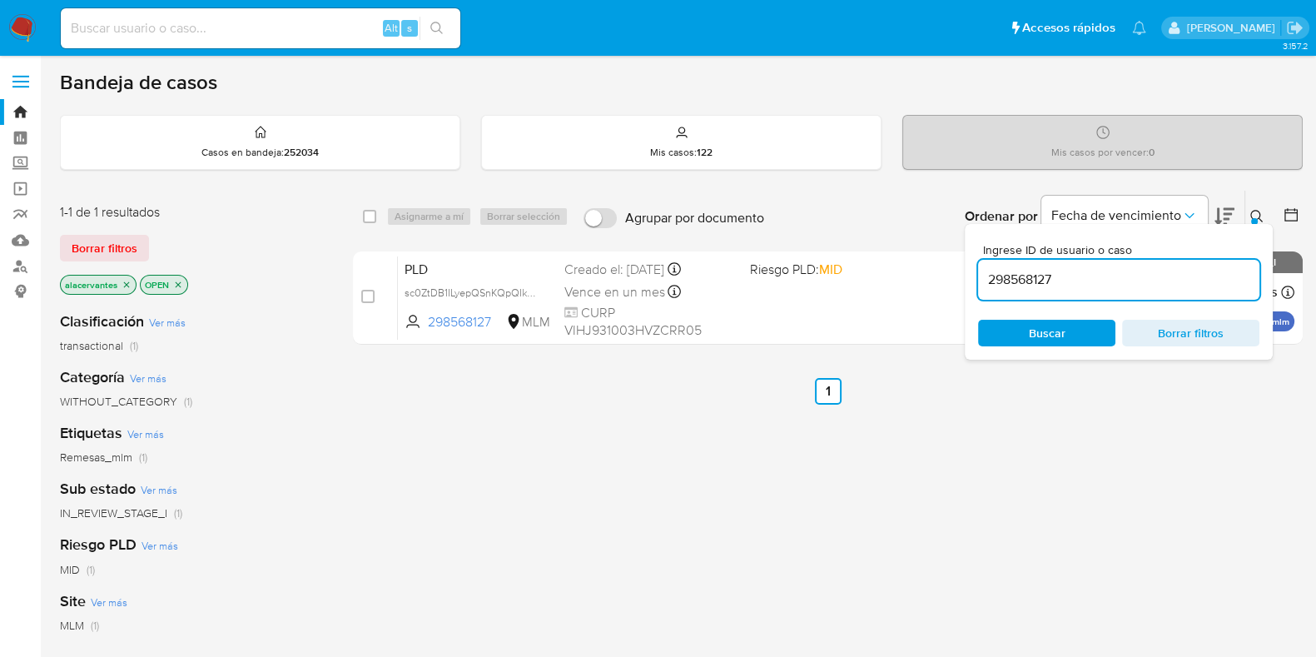
click at [29, 31] on img at bounding box center [22, 28] width 28 height 28
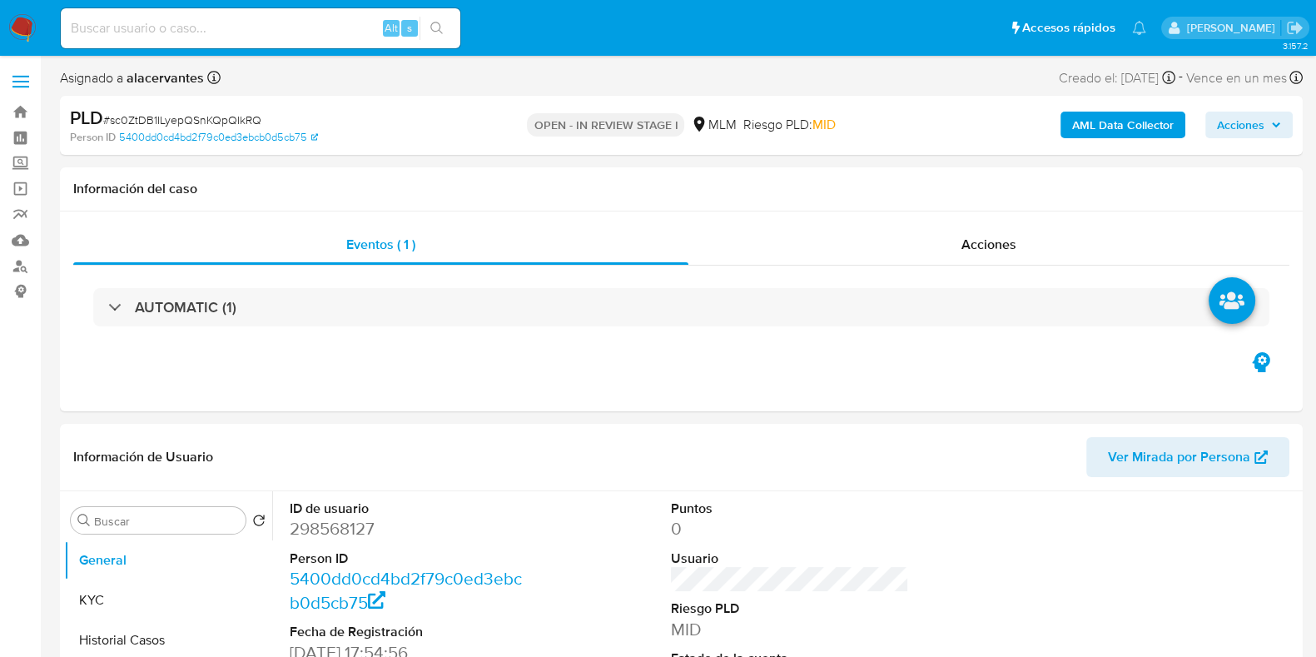
select select "10"
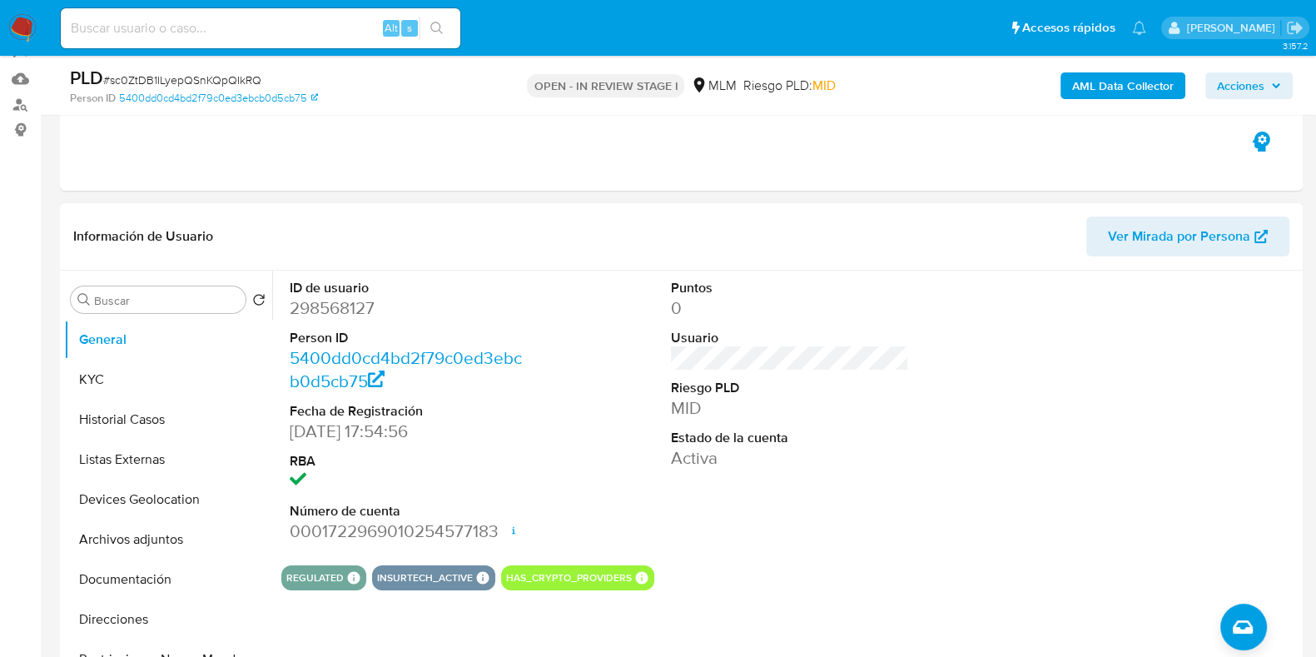
scroll to position [207, 0]
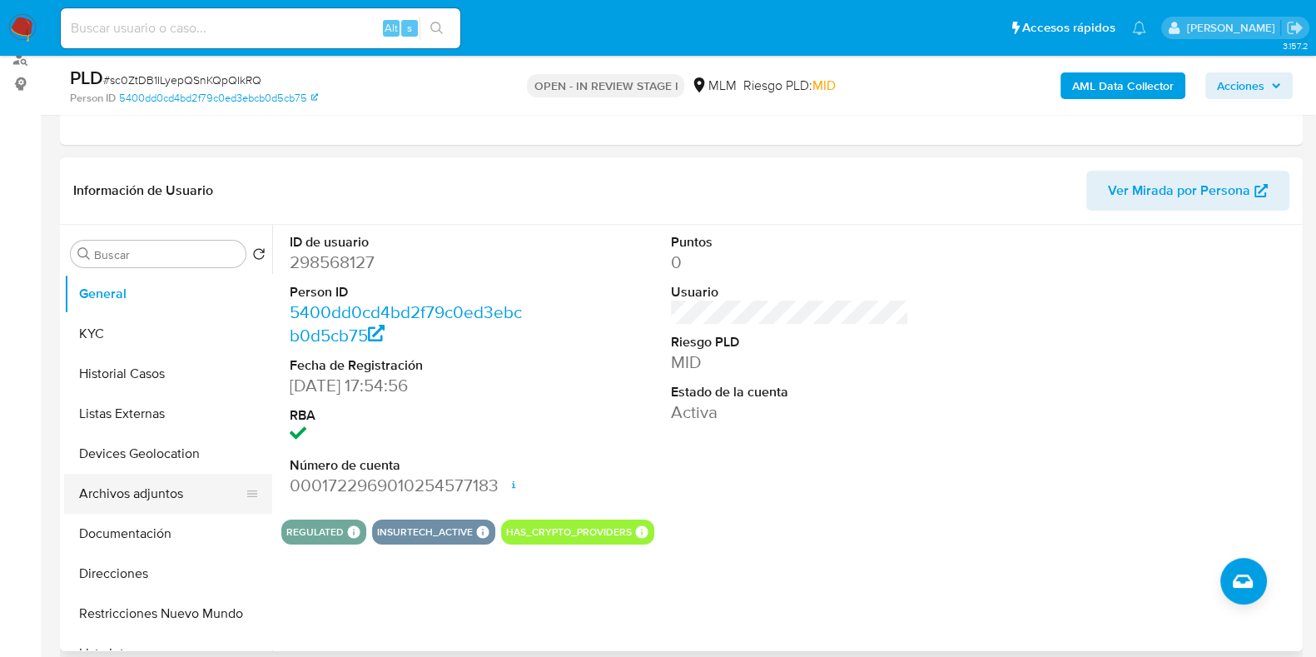
click at [96, 482] on button "Archivos adjuntos" at bounding box center [161, 494] width 195 height 40
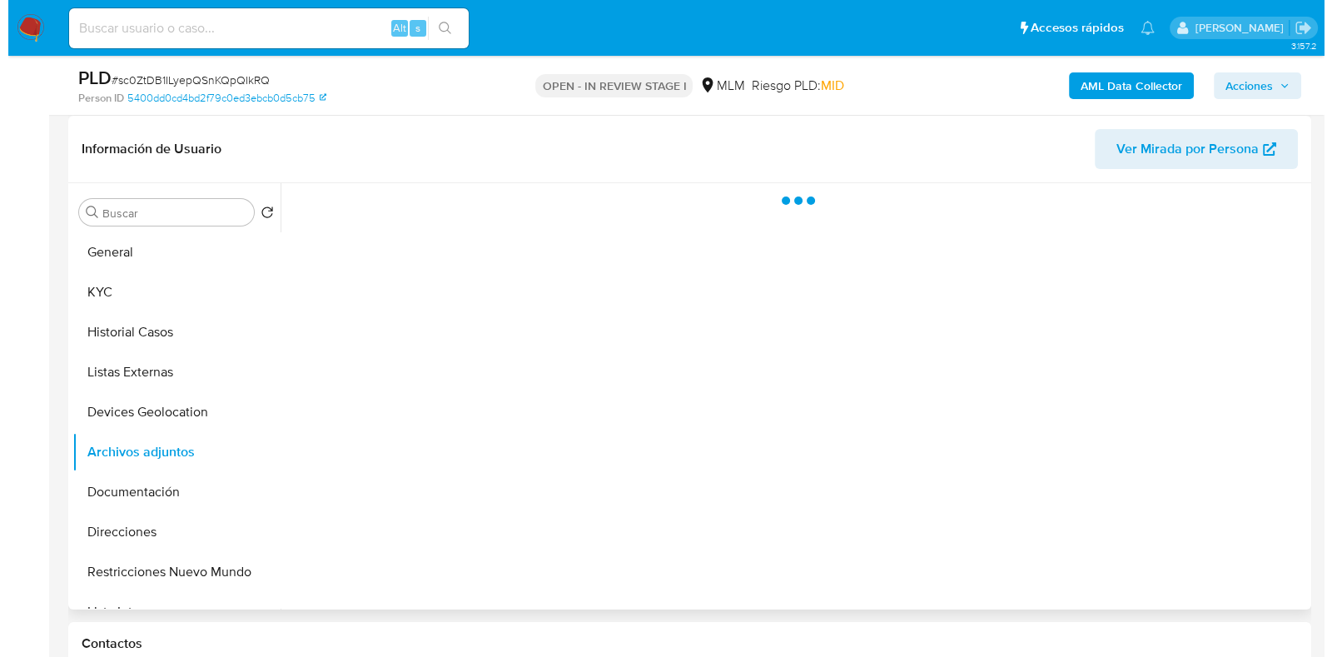
scroll to position [312, 0]
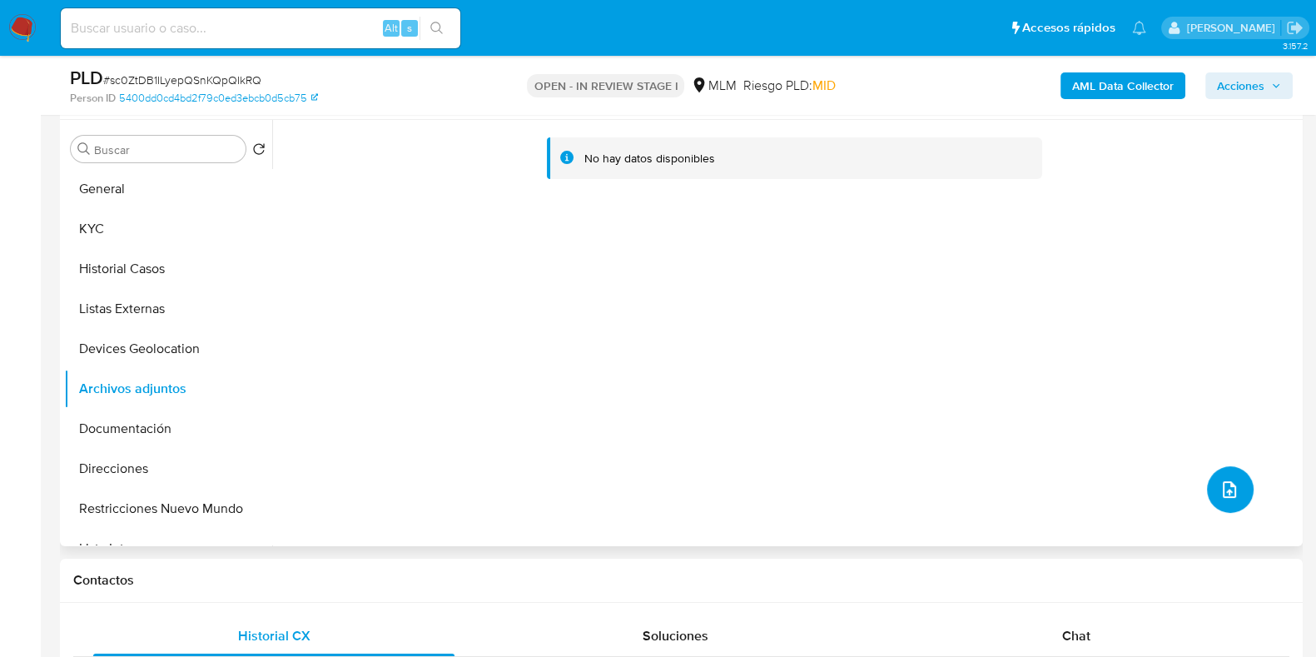
click at [1220, 489] on icon "upload-file" at bounding box center [1230, 490] width 20 height 20
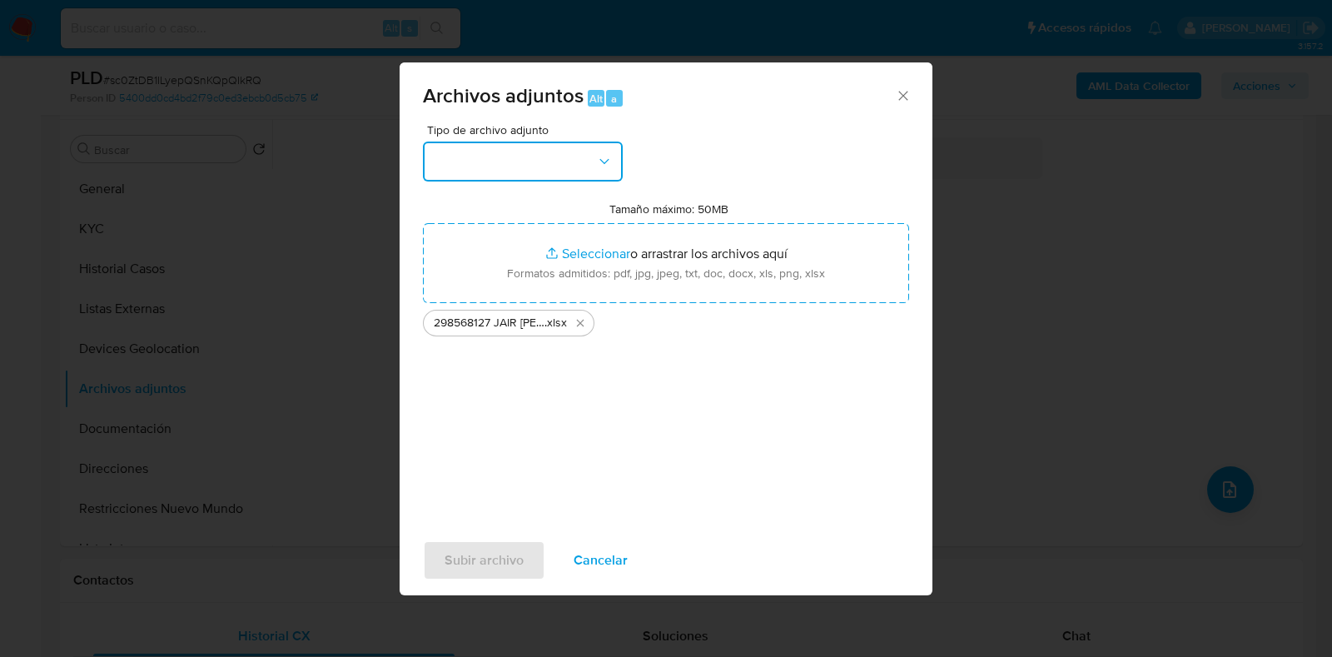
click at [543, 147] on button "button" at bounding box center [523, 162] width 200 height 40
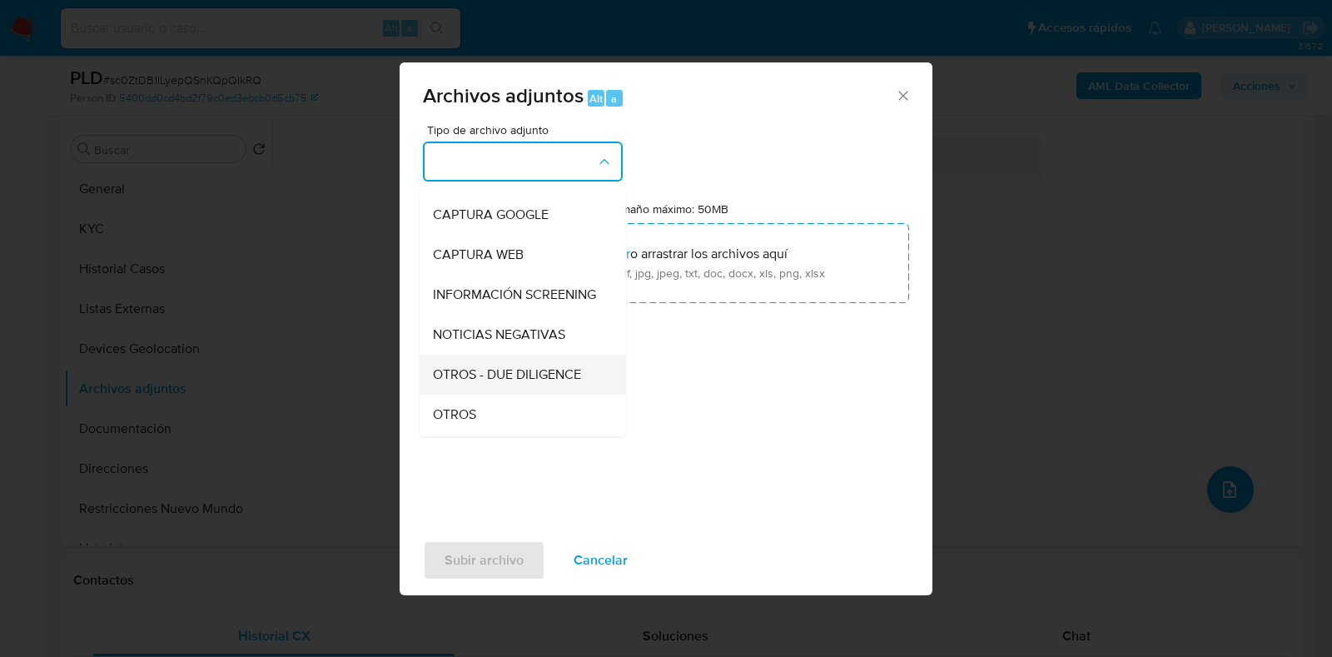
scroll to position [103, 0]
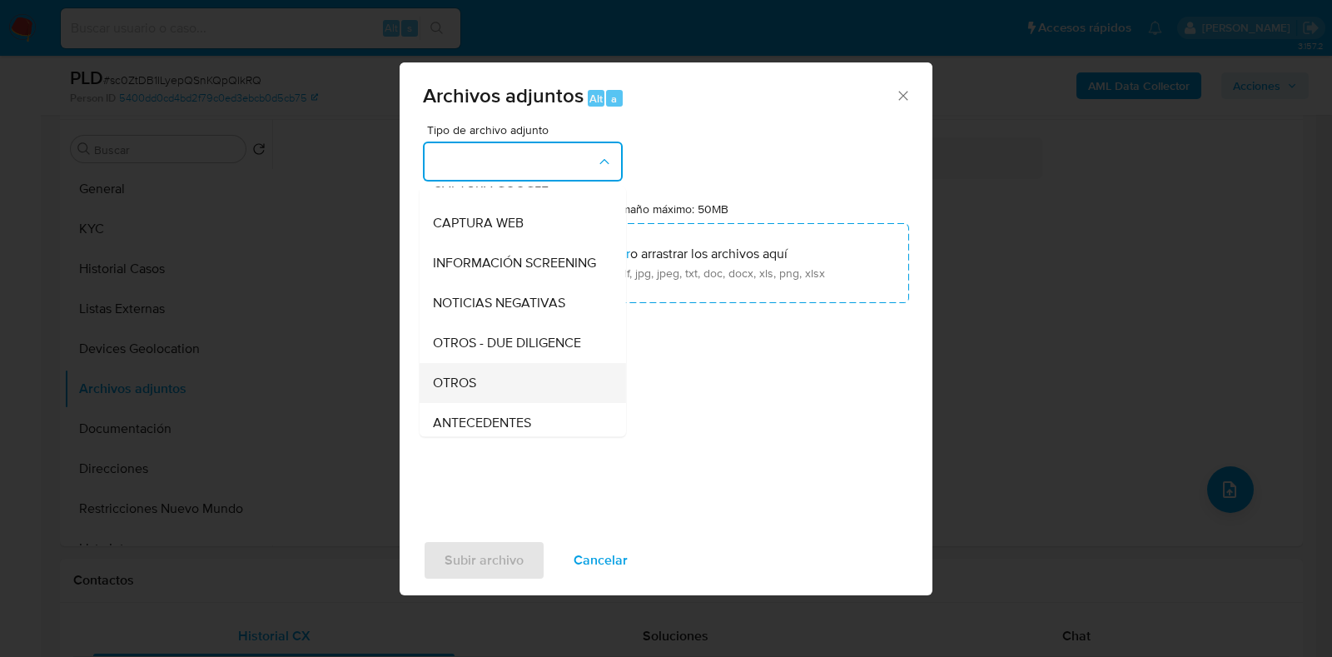
click at [512, 392] on div "OTROS" at bounding box center [518, 383] width 170 height 40
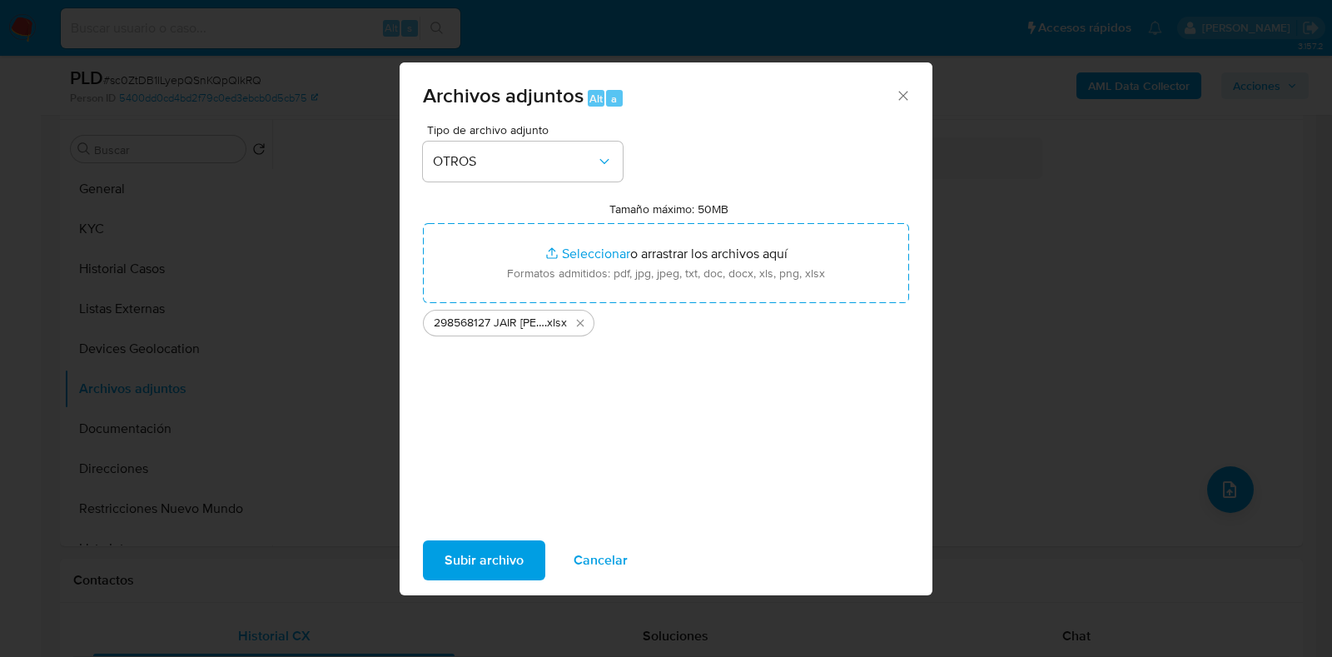
click at [500, 559] on span "Subir archivo" at bounding box center [484, 560] width 79 height 37
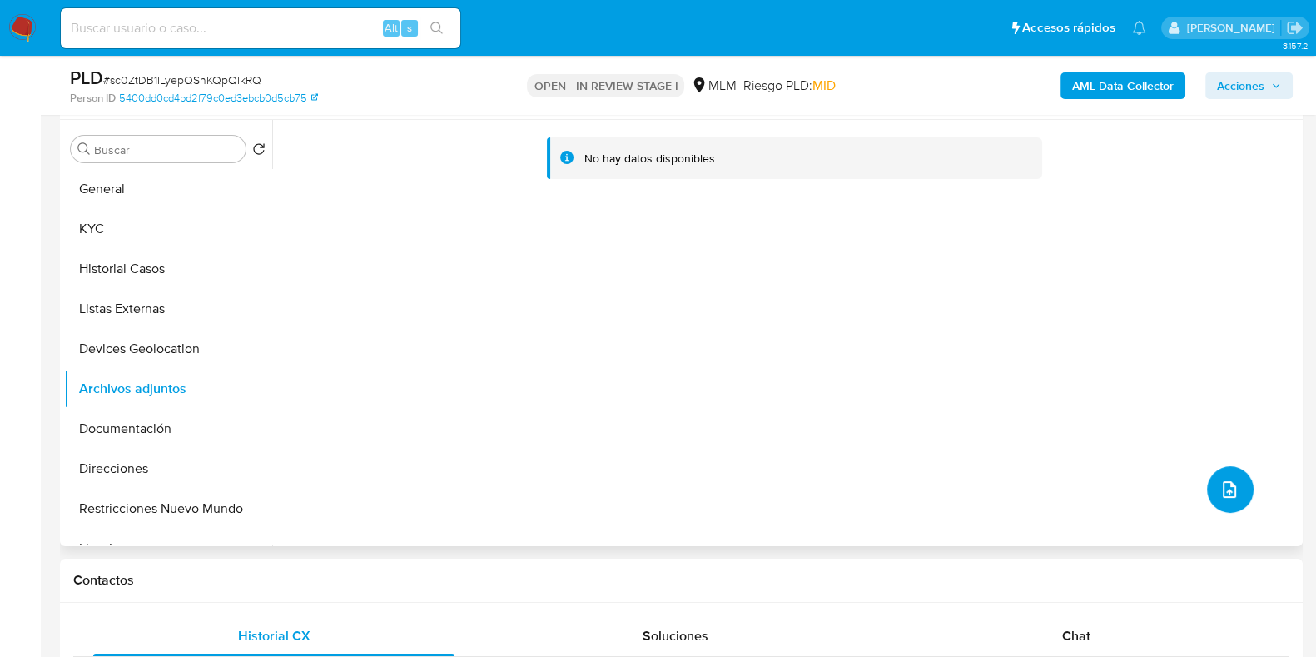
click at [1220, 480] on icon "upload-file" at bounding box center [1230, 490] width 20 height 20
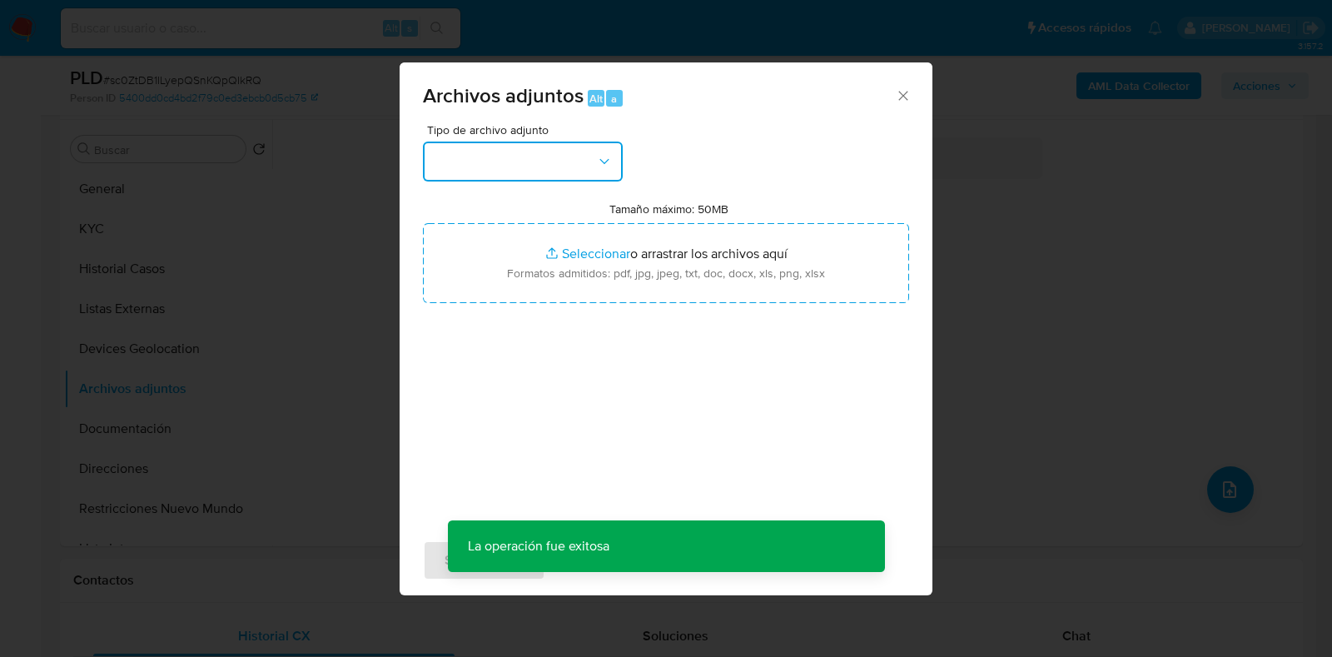
click at [612, 167] on button "button" at bounding box center [523, 162] width 200 height 40
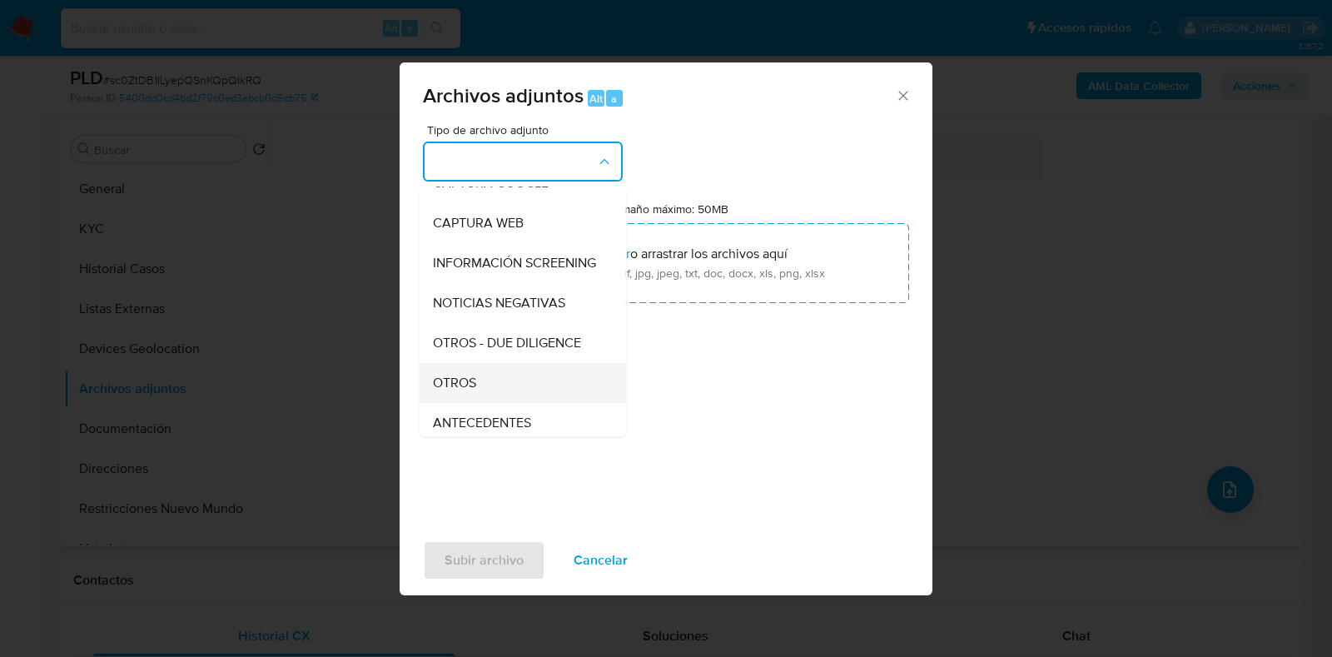
click at [509, 400] on div "OTROS" at bounding box center [518, 383] width 170 height 40
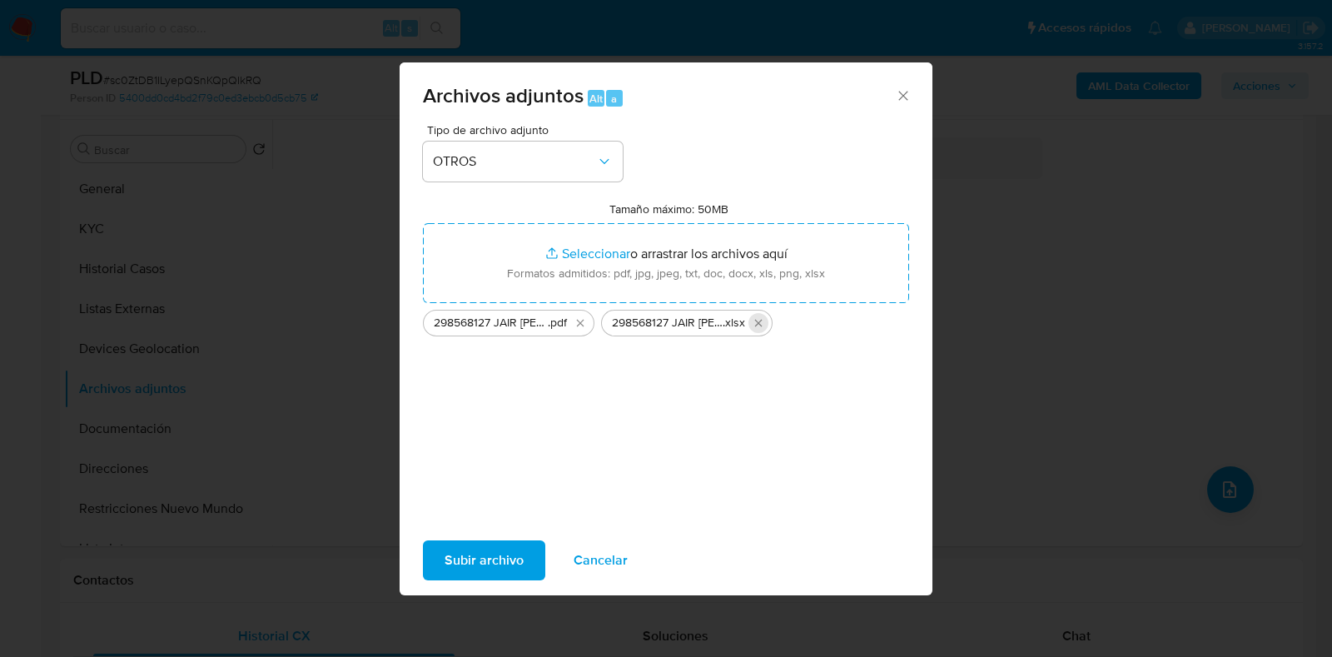
click at [758, 322] on icon "Eliminar 298568127 JAIR ALEJANDRO VICENCIO HERNANDEZ_AGO2025.xlsx" at bounding box center [758, 323] width 7 height 7
click at [510, 554] on span "Subir archivo" at bounding box center [484, 560] width 79 height 37
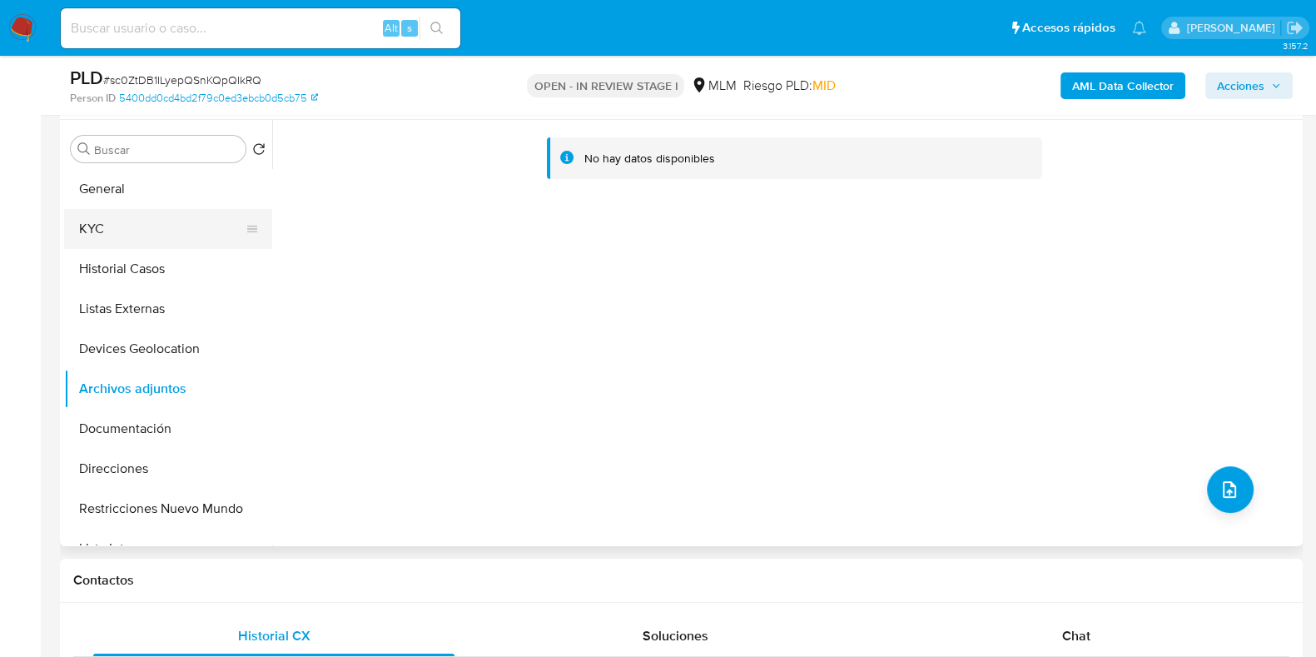
click at [128, 234] on button "KYC" at bounding box center [161, 229] width 195 height 40
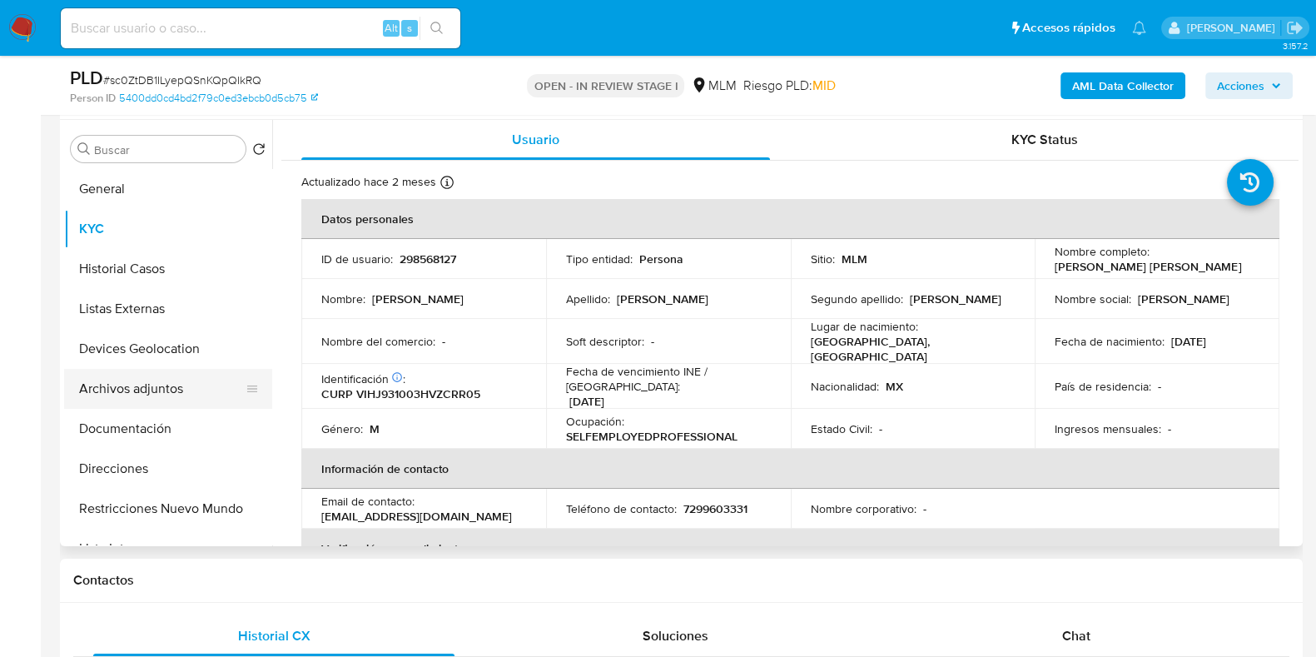
click at [138, 390] on button "Archivos adjuntos" at bounding box center [161, 389] width 195 height 40
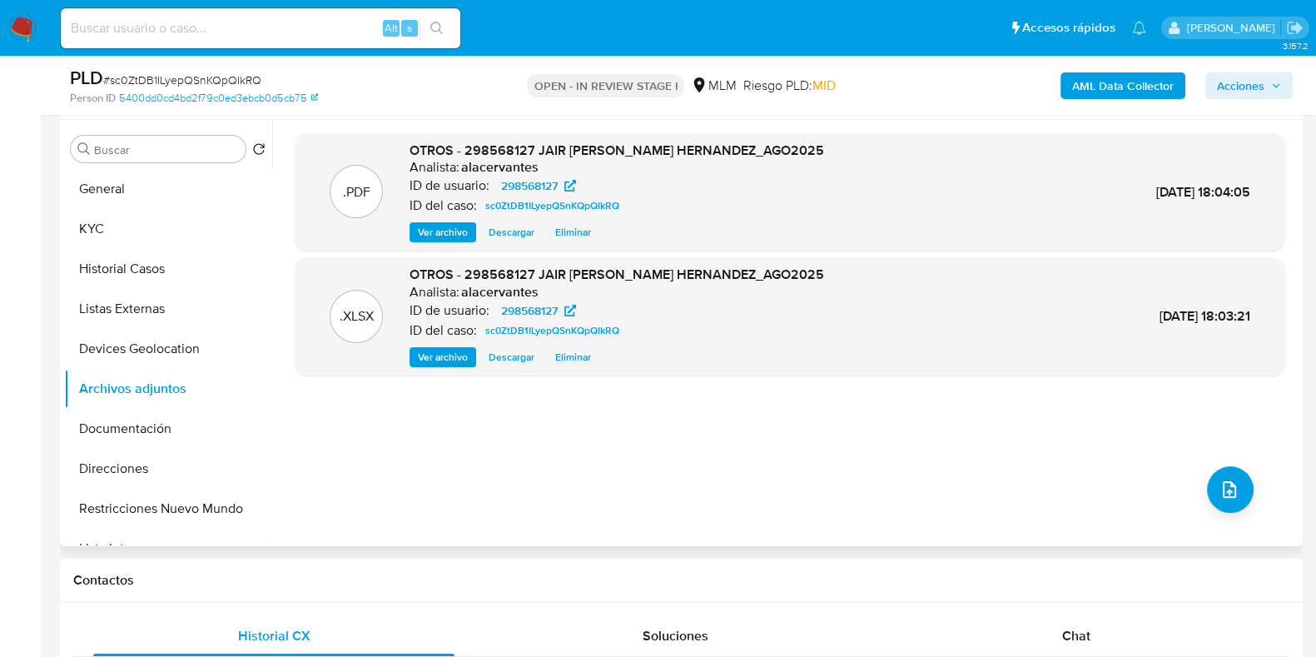
click at [429, 236] on span "Ver archivo" at bounding box center [443, 232] width 50 height 17
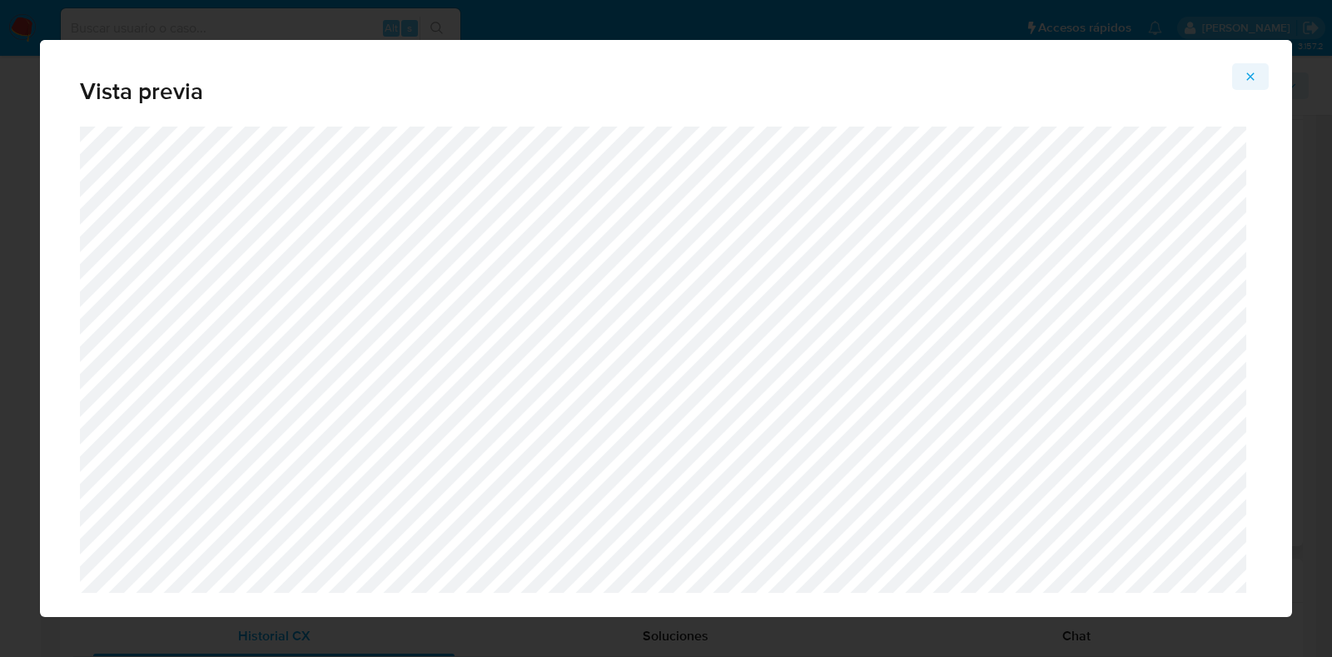
click at [1247, 76] on icon "Attachment preview" at bounding box center [1250, 76] width 13 height 13
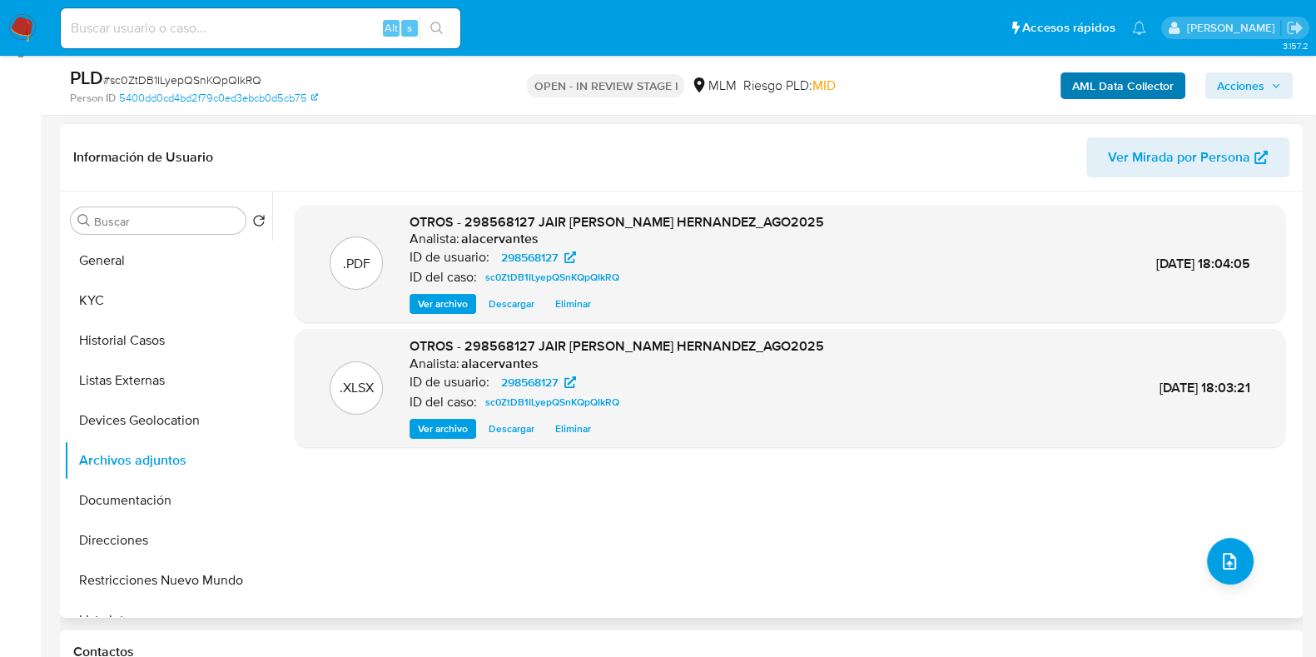
scroll to position [207, 0]
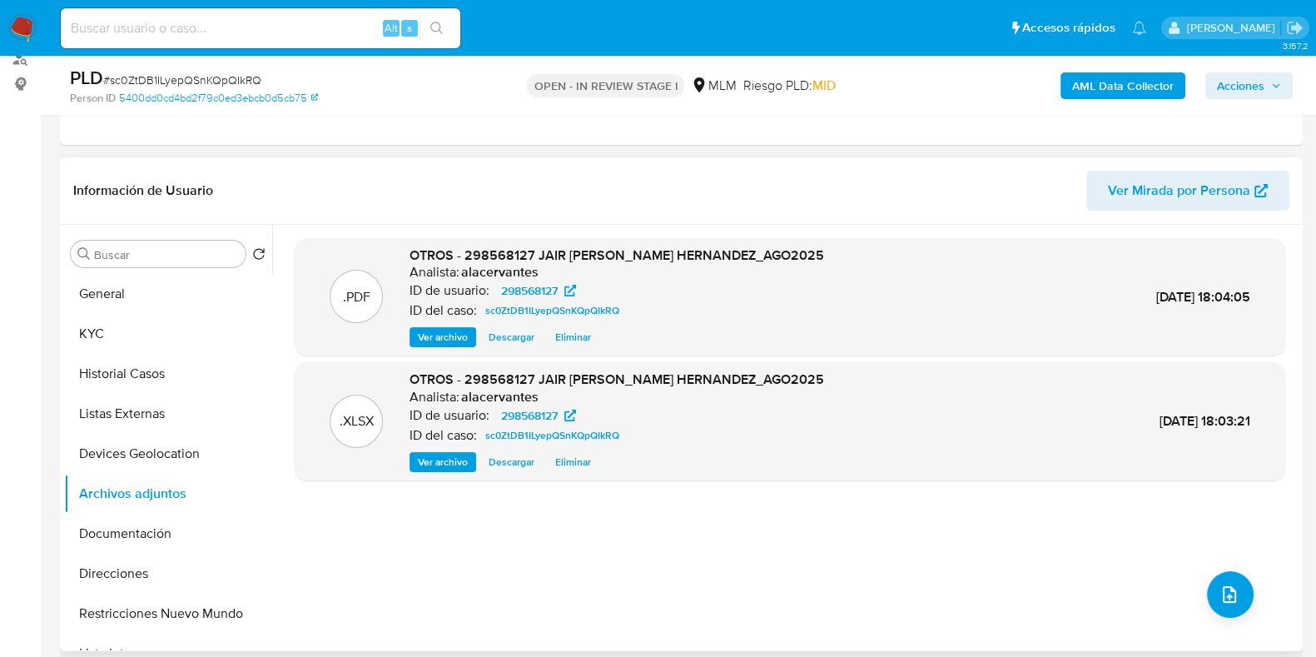
click at [1224, 87] on span "Acciones" at bounding box center [1240, 85] width 47 height 27
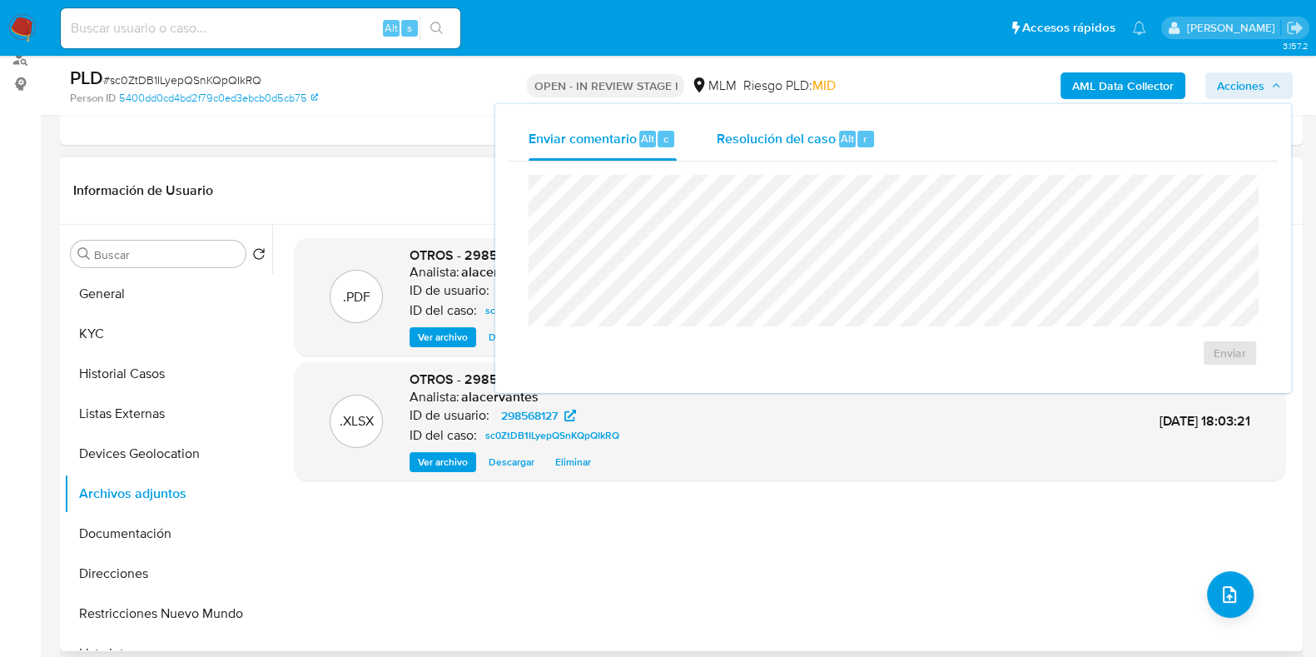
click at [783, 150] on div "Resolución del caso Alt r" at bounding box center [796, 138] width 159 height 43
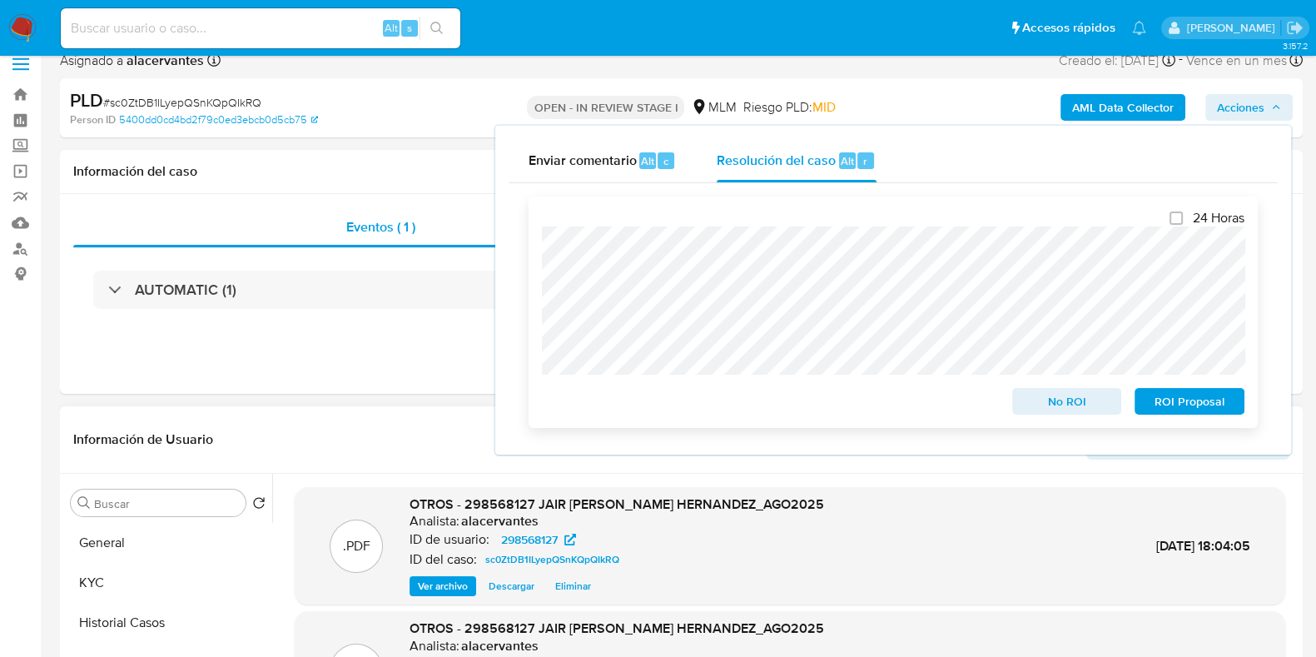
scroll to position [0, 0]
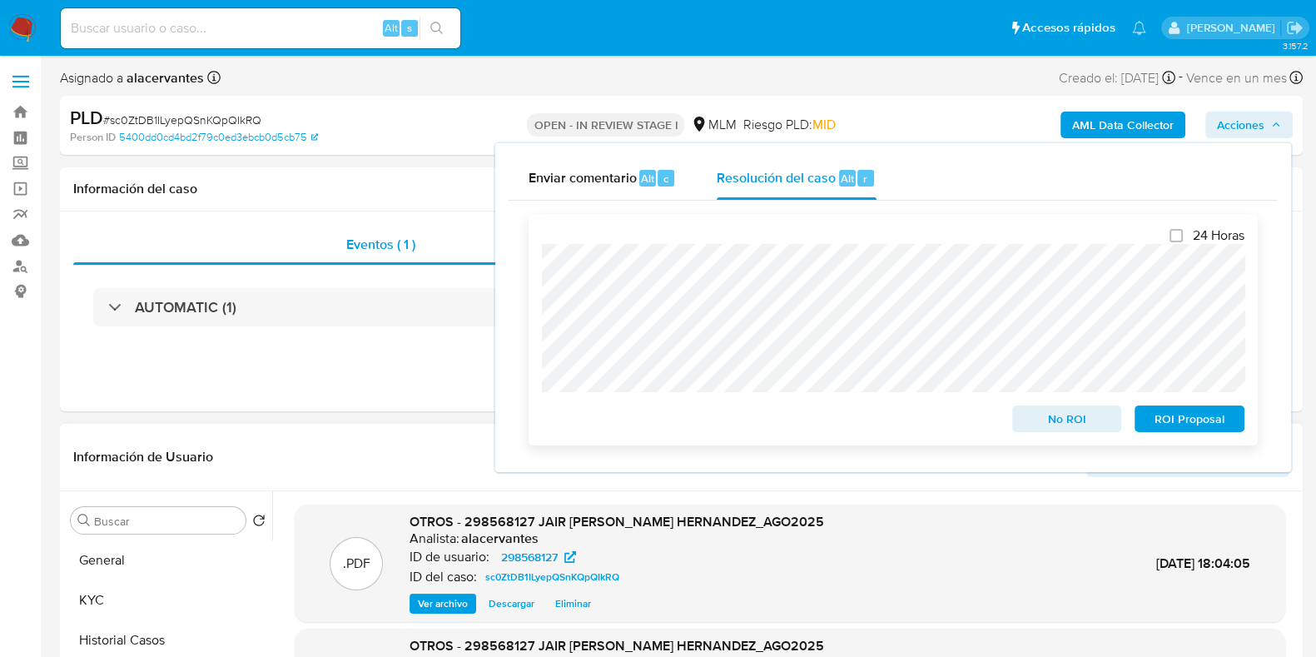
click at [1059, 418] on span "No ROI" at bounding box center [1067, 418] width 87 height 23
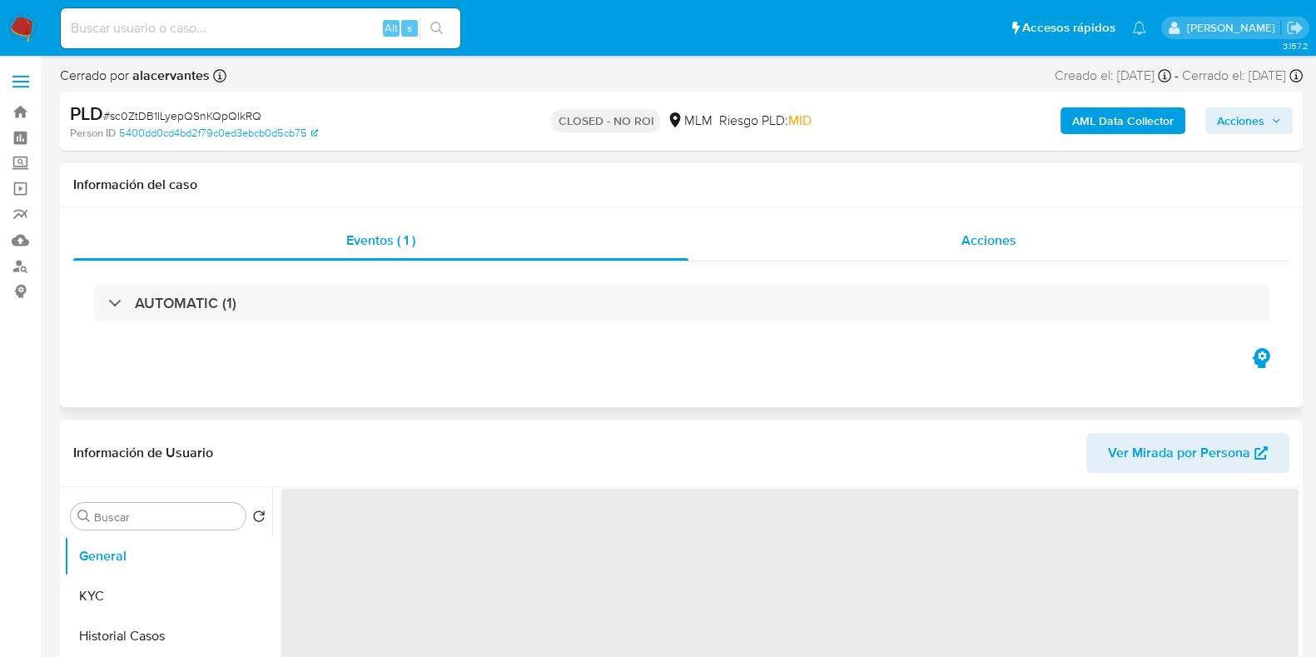
click at [987, 234] on span "Acciones" at bounding box center [989, 240] width 55 height 19
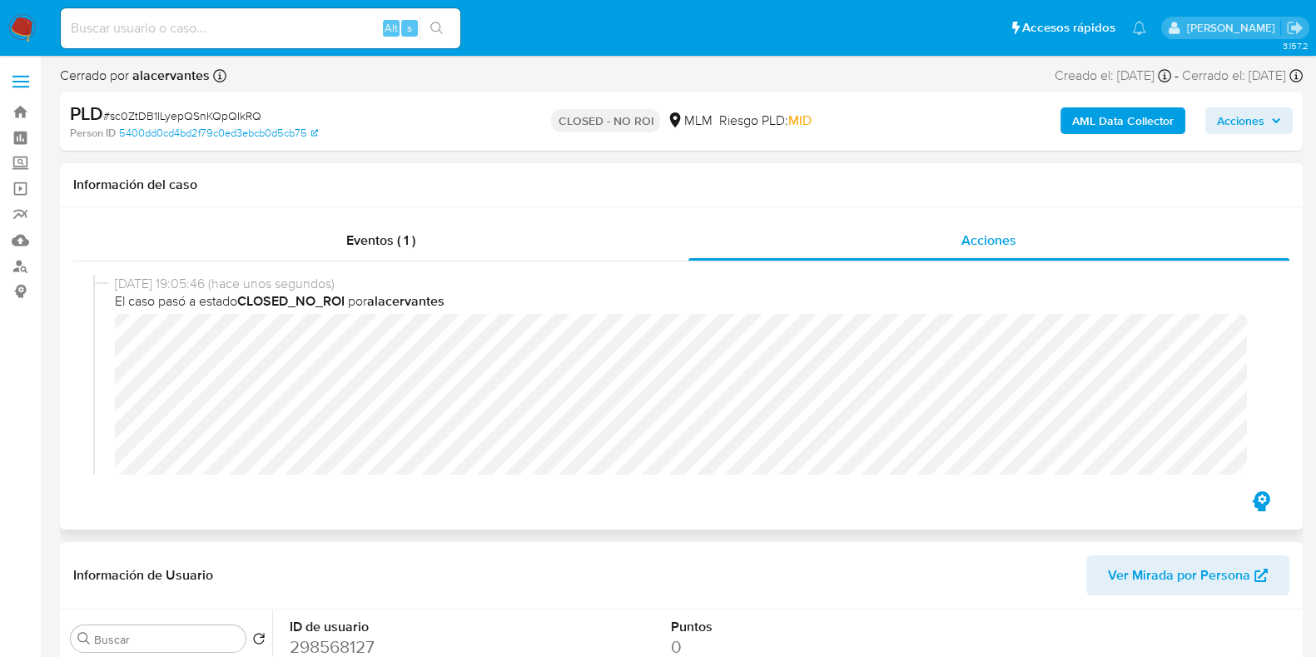
select select "10"
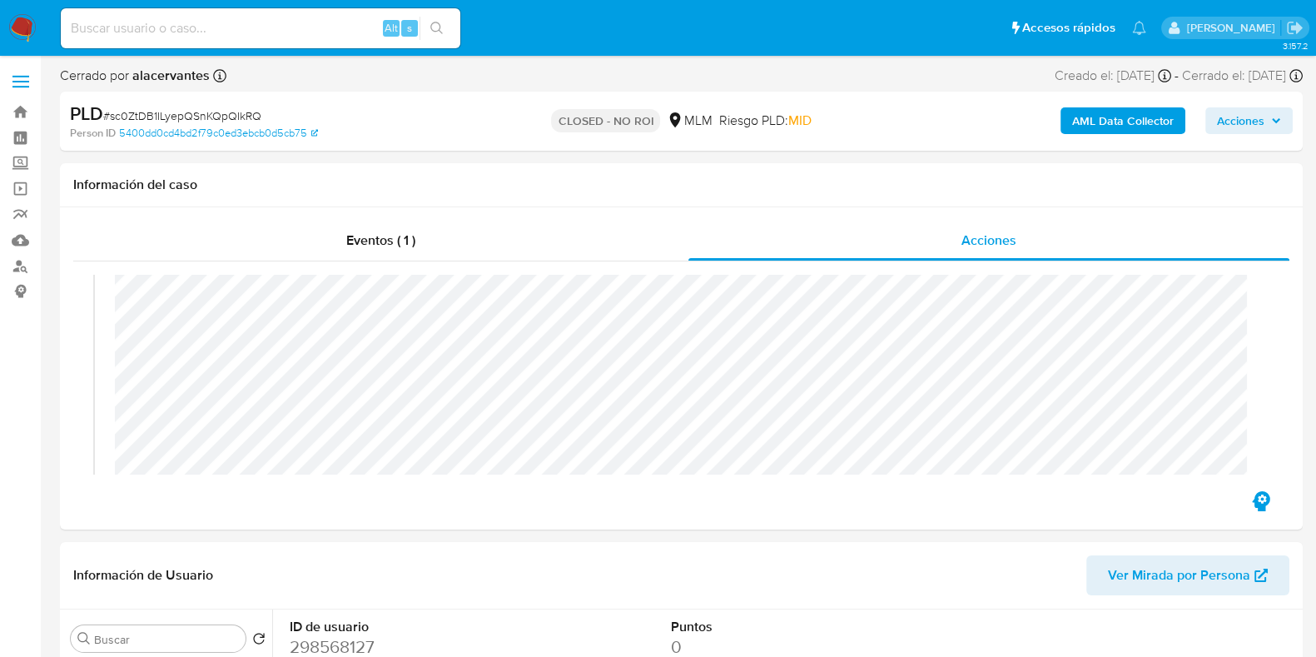
scroll to position [21, 0]
